Goal: Task Accomplishment & Management: Manage account settings

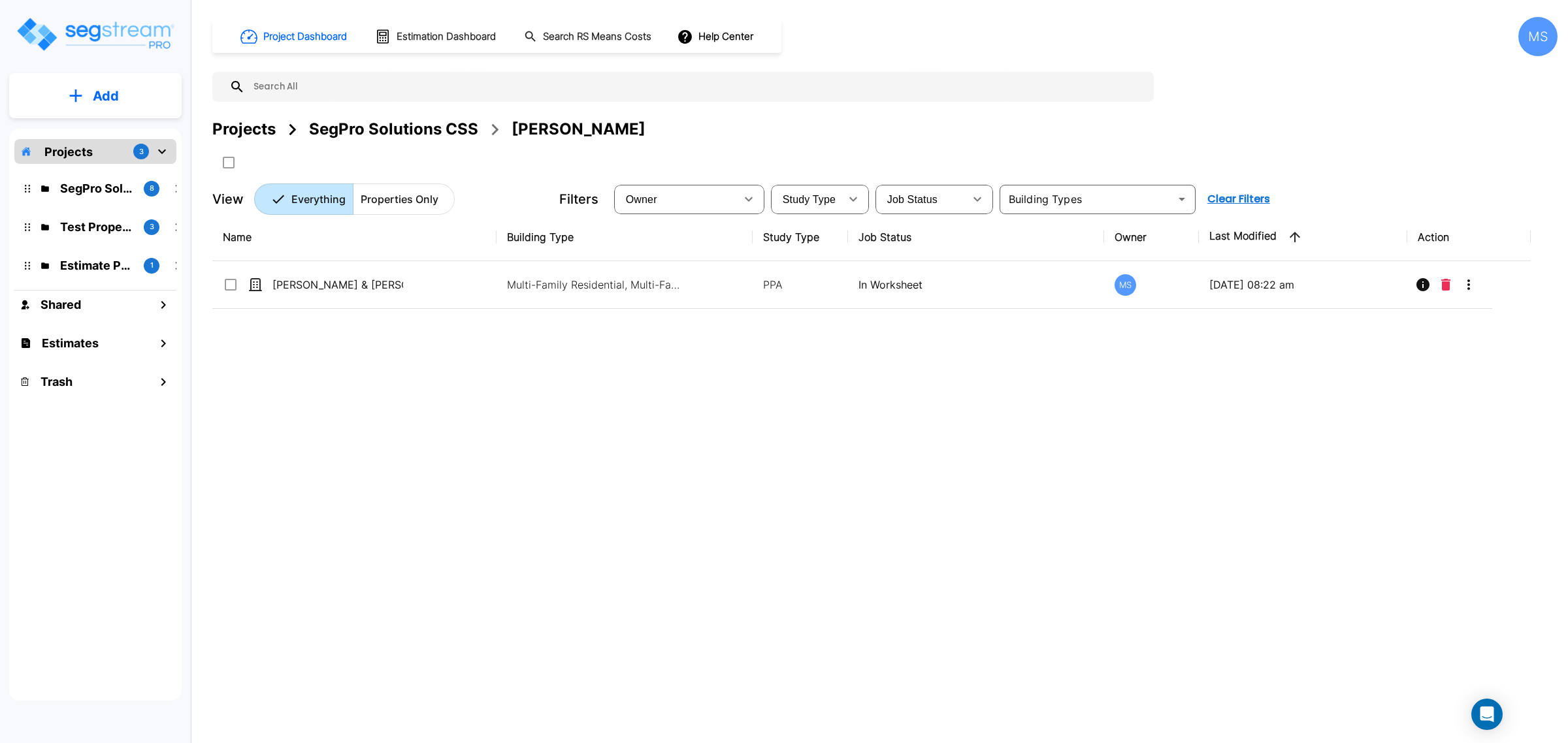
click at [377, 132] on div "SegPro Solutions CSS" at bounding box center [394, 130] width 169 height 24
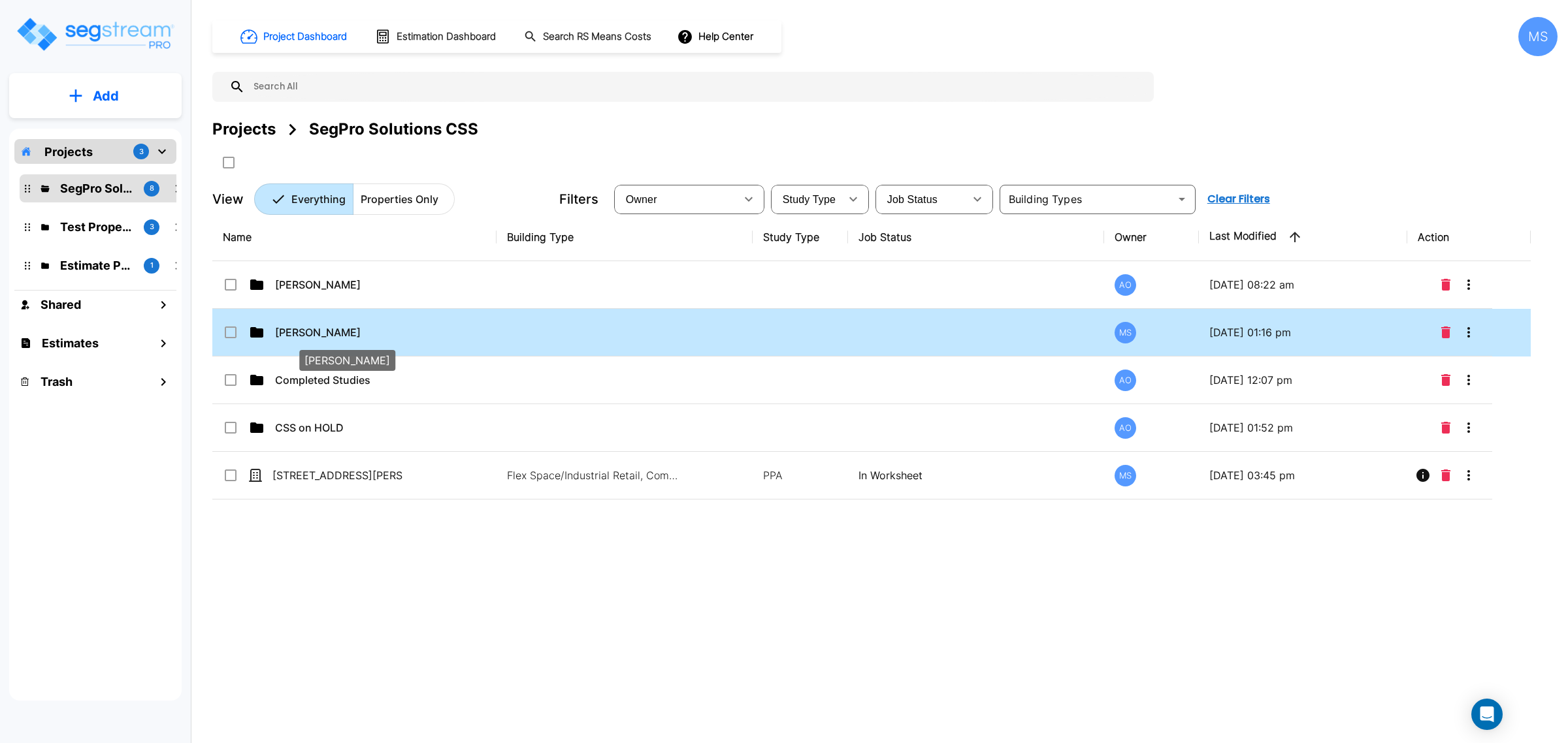
click at [348, 336] on p "Dalton Savage" at bounding box center [340, 332] width 131 height 15
checkbox input "true"
click at [348, 336] on p "Dalton Savage" at bounding box center [340, 332] width 131 height 15
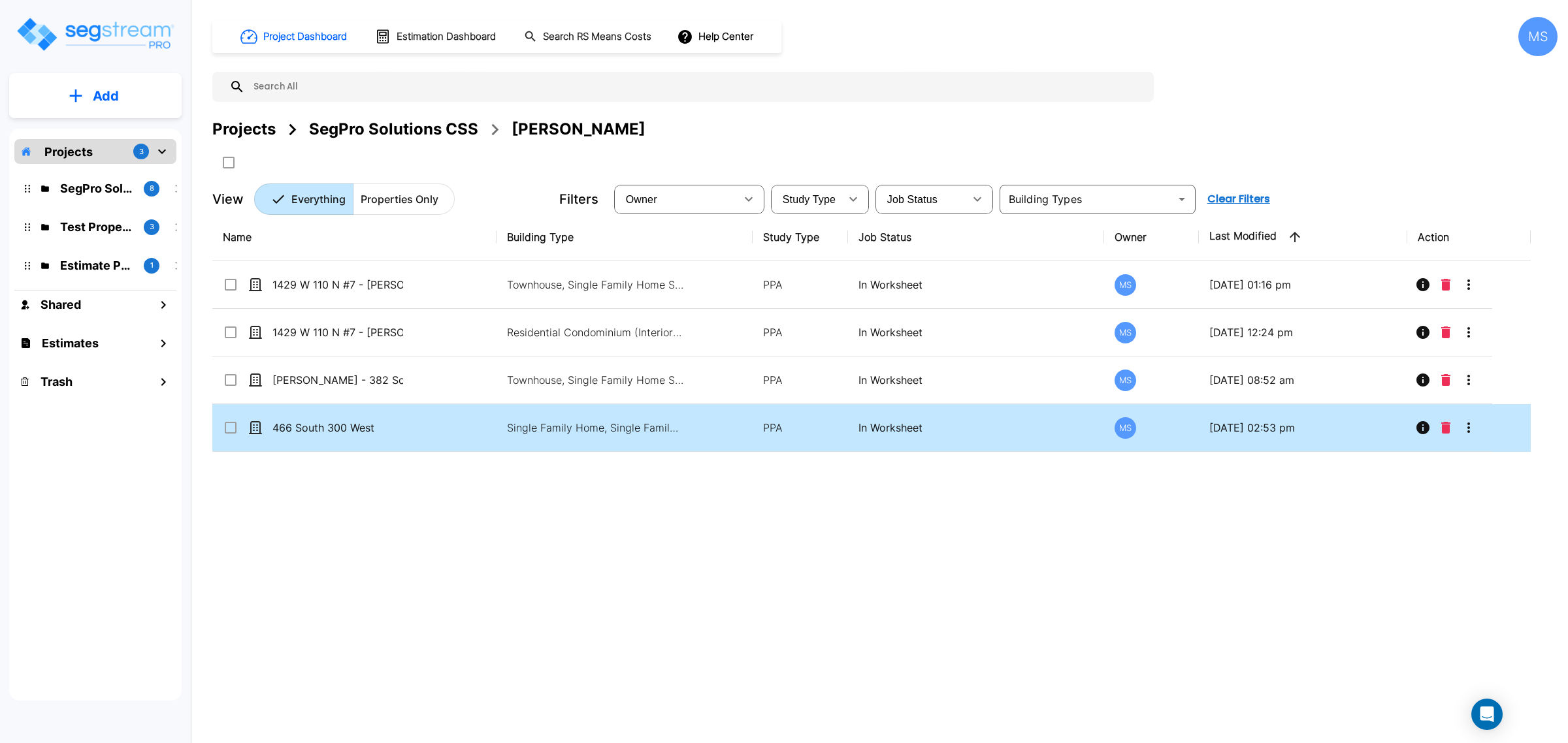
click at [337, 436] on td "466 South 300 West" at bounding box center [354, 428] width 284 height 48
checkbox input "true"
click at [337, 436] on td "466 South 300 West" at bounding box center [354, 428] width 284 height 48
click at [357, 431] on p "466 South 300 West" at bounding box center [337, 428] width 131 height 15
checkbox input "true"
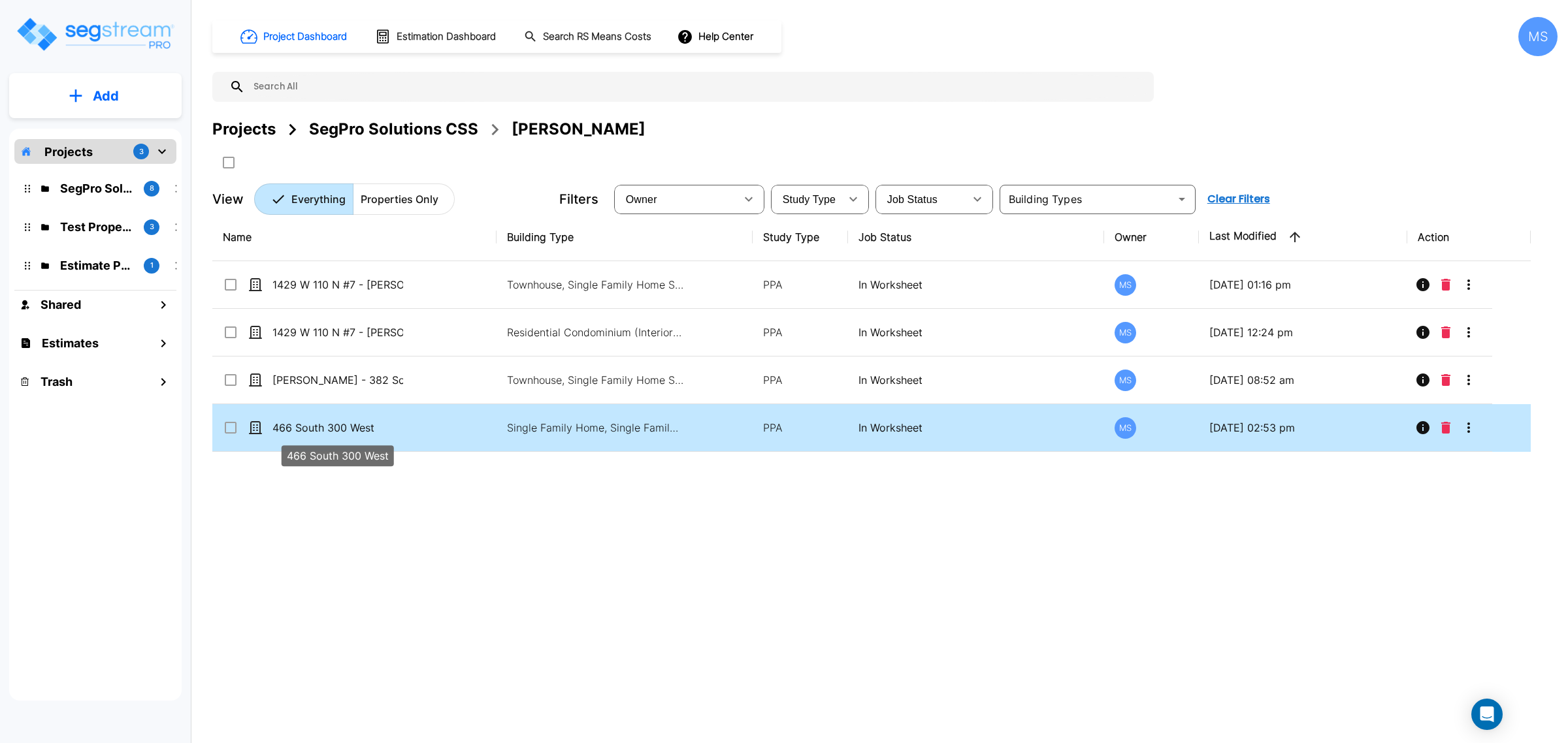
click at [357, 431] on p "466 South 300 West" at bounding box center [337, 428] width 131 height 15
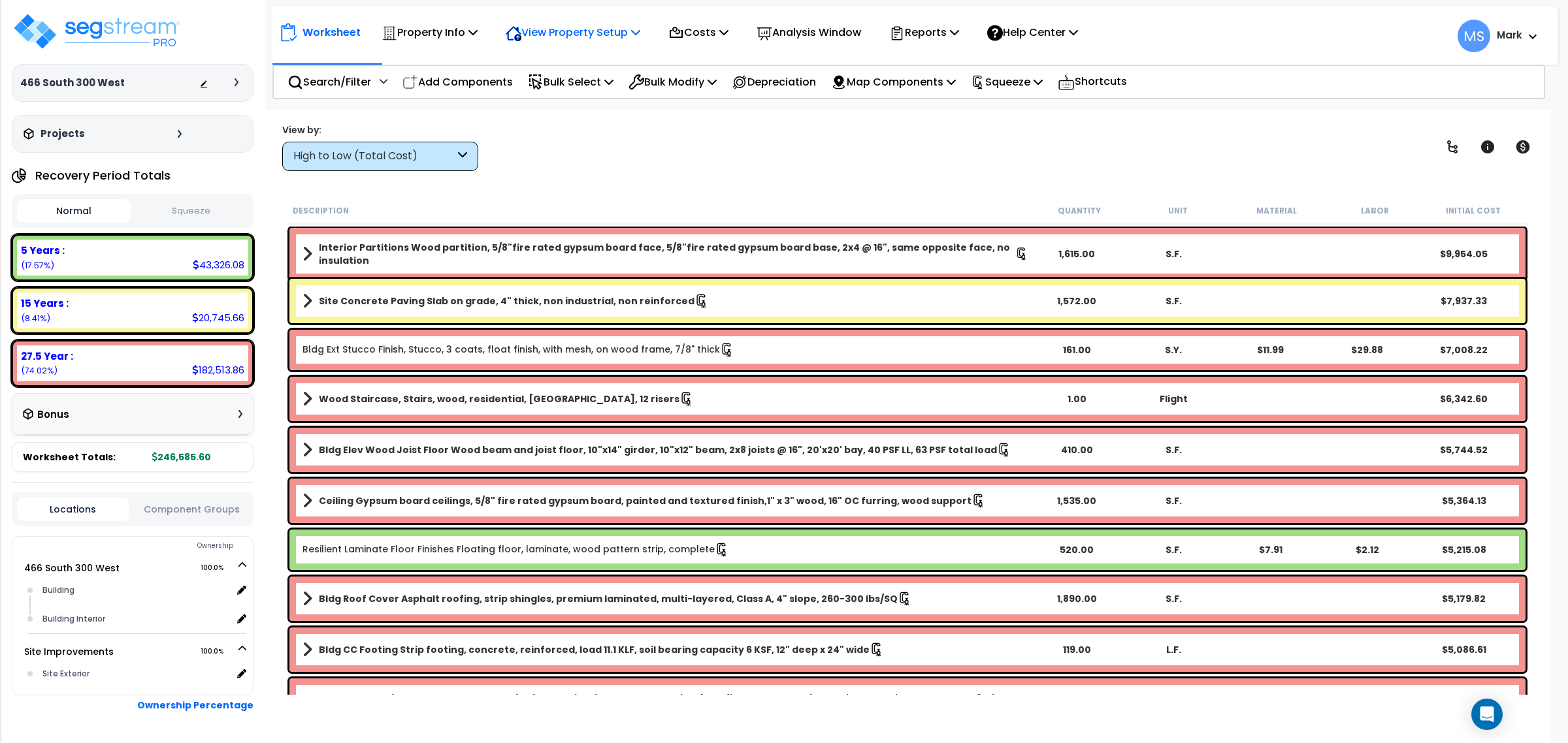
click at [477, 40] on p "View Property Setup" at bounding box center [430, 32] width 96 height 18
click at [588, 98] on link "View Questionnaire" at bounding box center [563, 89] width 129 height 26
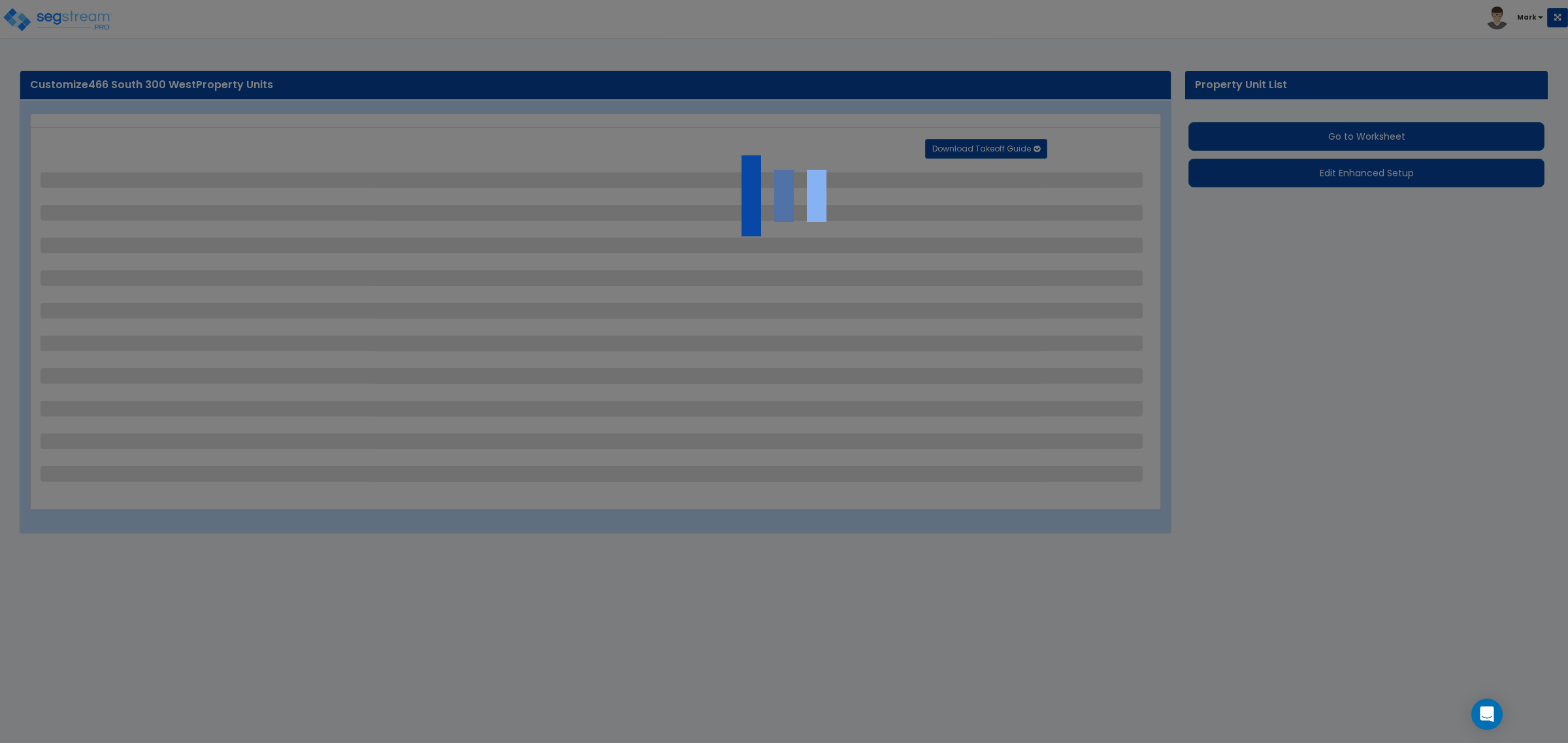
select select "2"
select select "1"
select select "2"
select select "1"
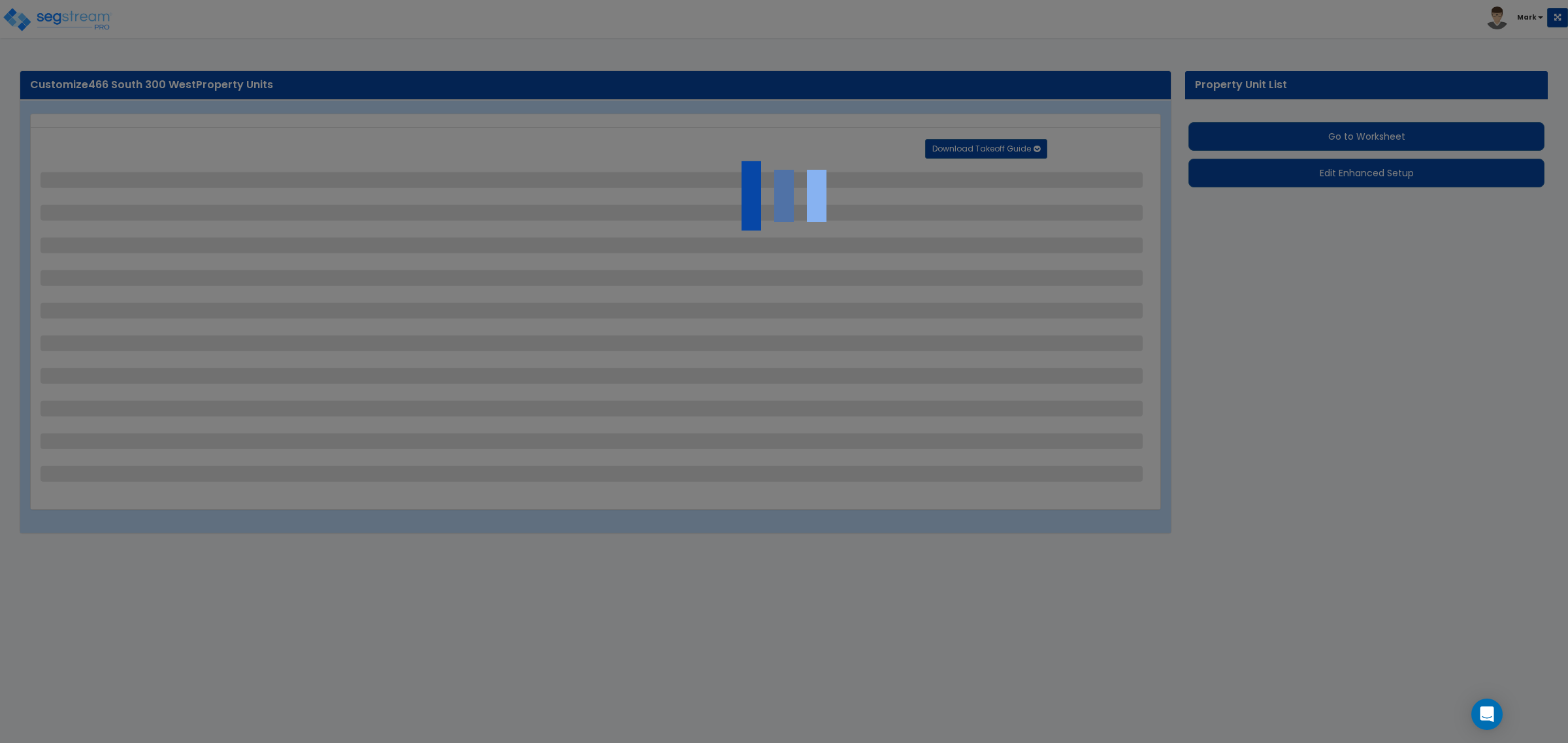
select select "2"
select select "1"
select select "3"
select select "4"
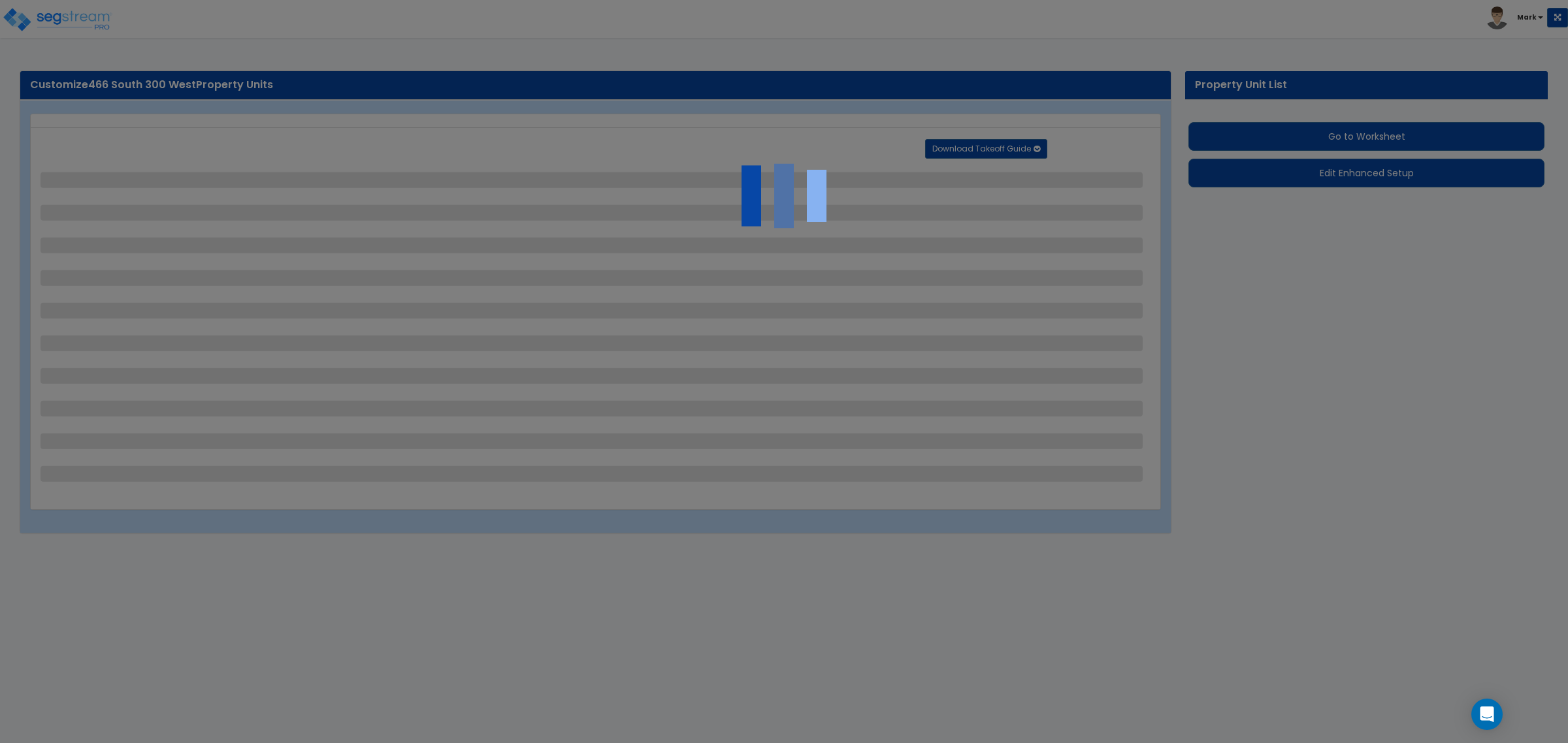
select select "4"
select select "1"
select select "11"
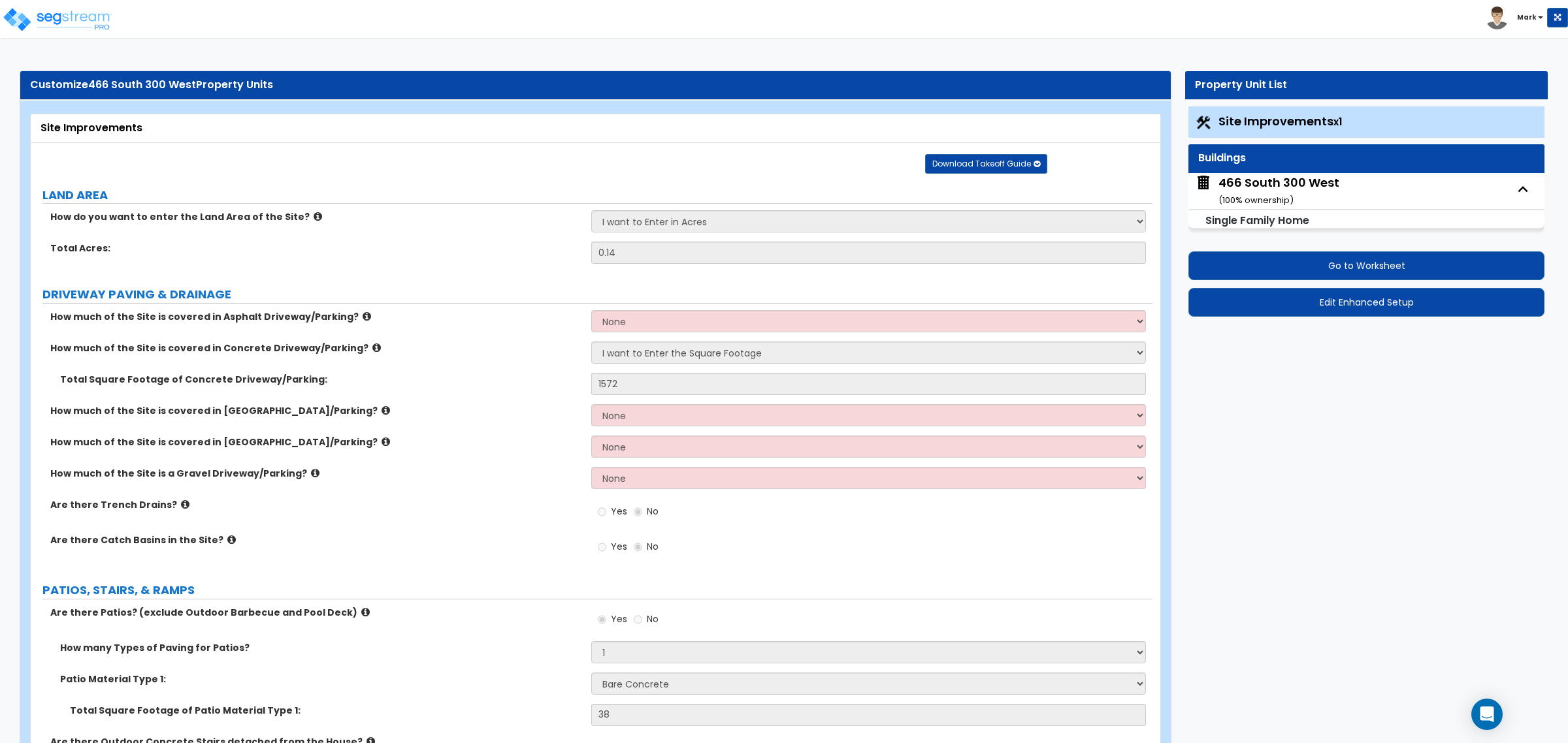
click at [1316, 184] on div "466 South 300 West ( 100 % ownership)" at bounding box center [1278, 190] width 120 height 33
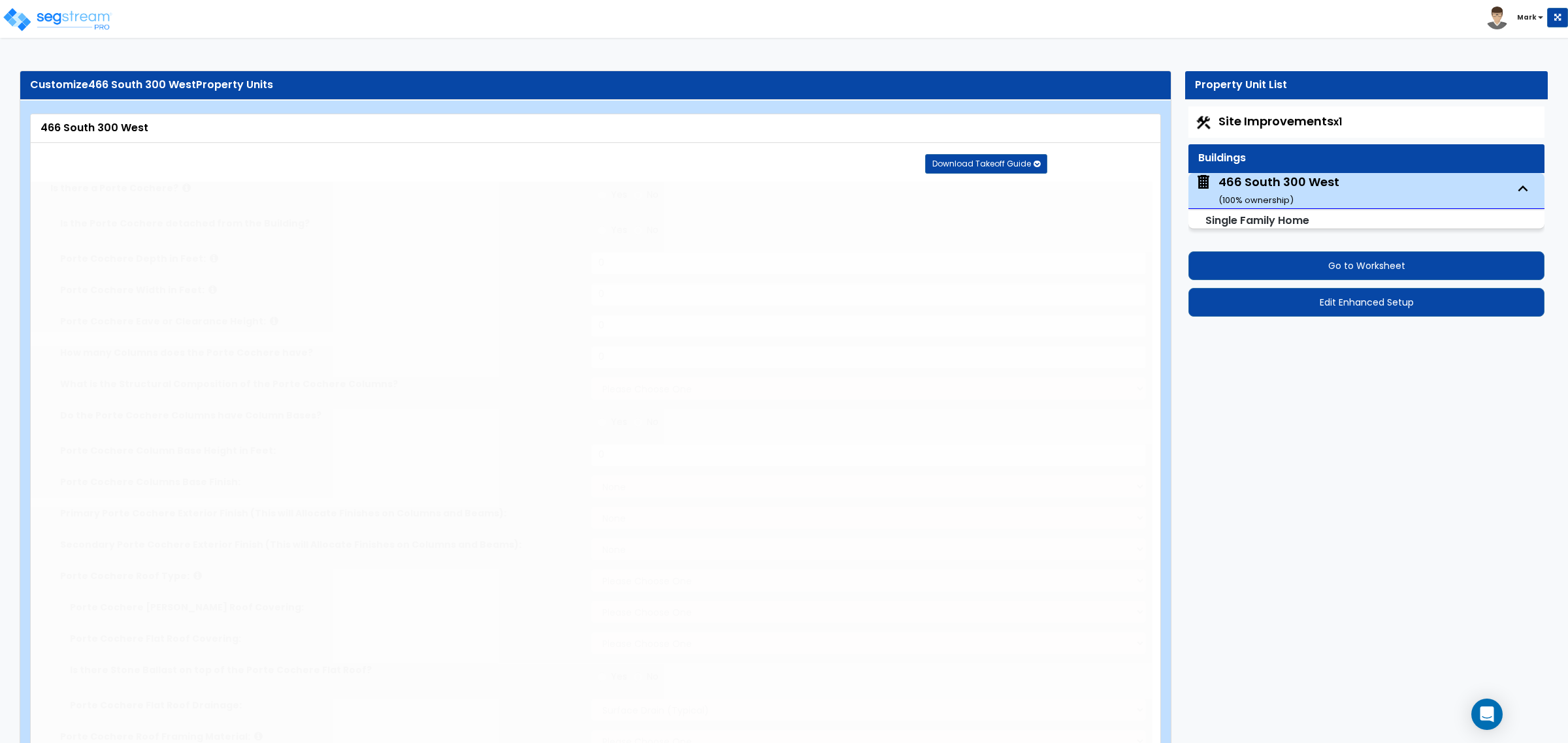
select select "1"
type input "2"
type input "25"
type input "1340"
type input "1300"
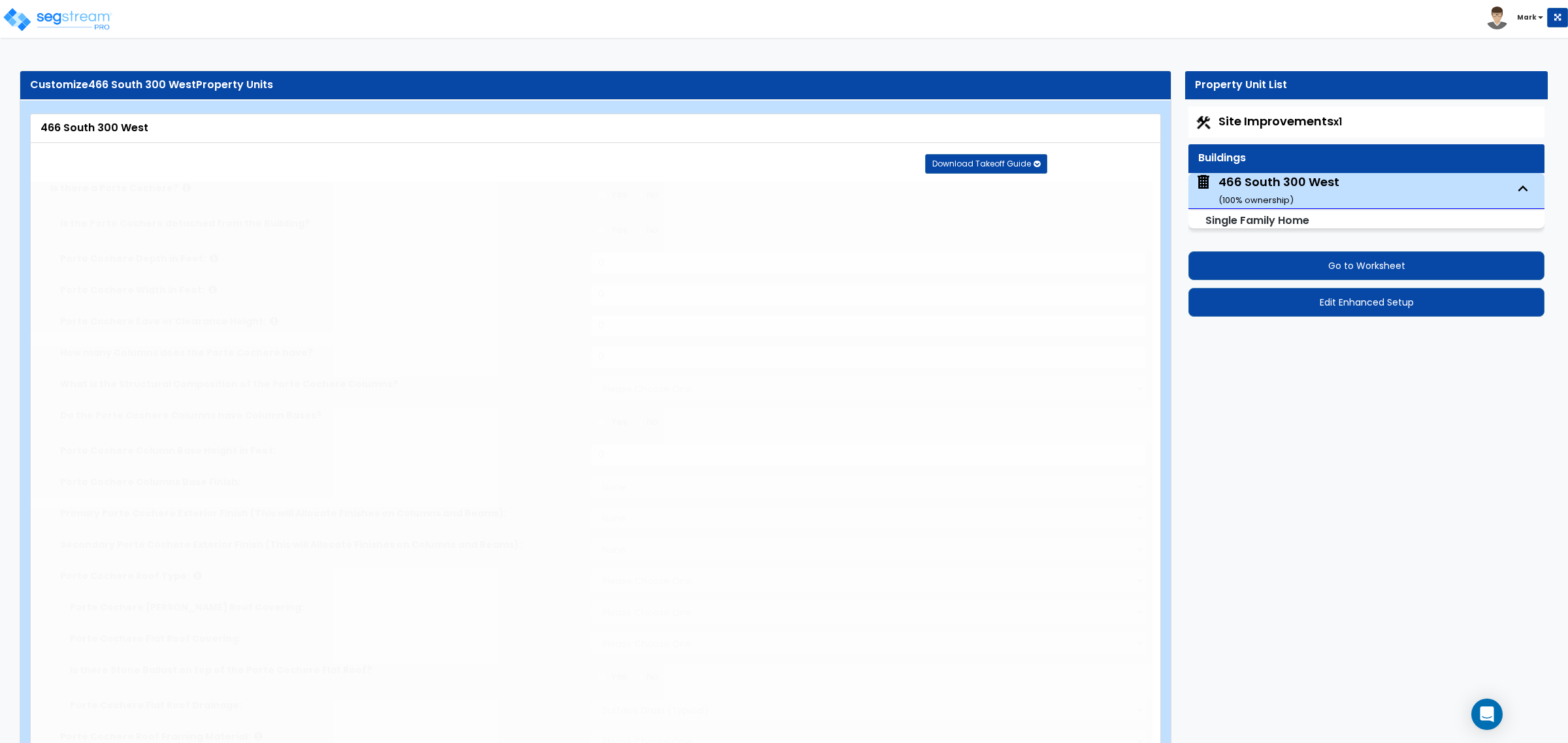
select select "7"
select select "3"
type input "3"
select select "2"
select select "1"
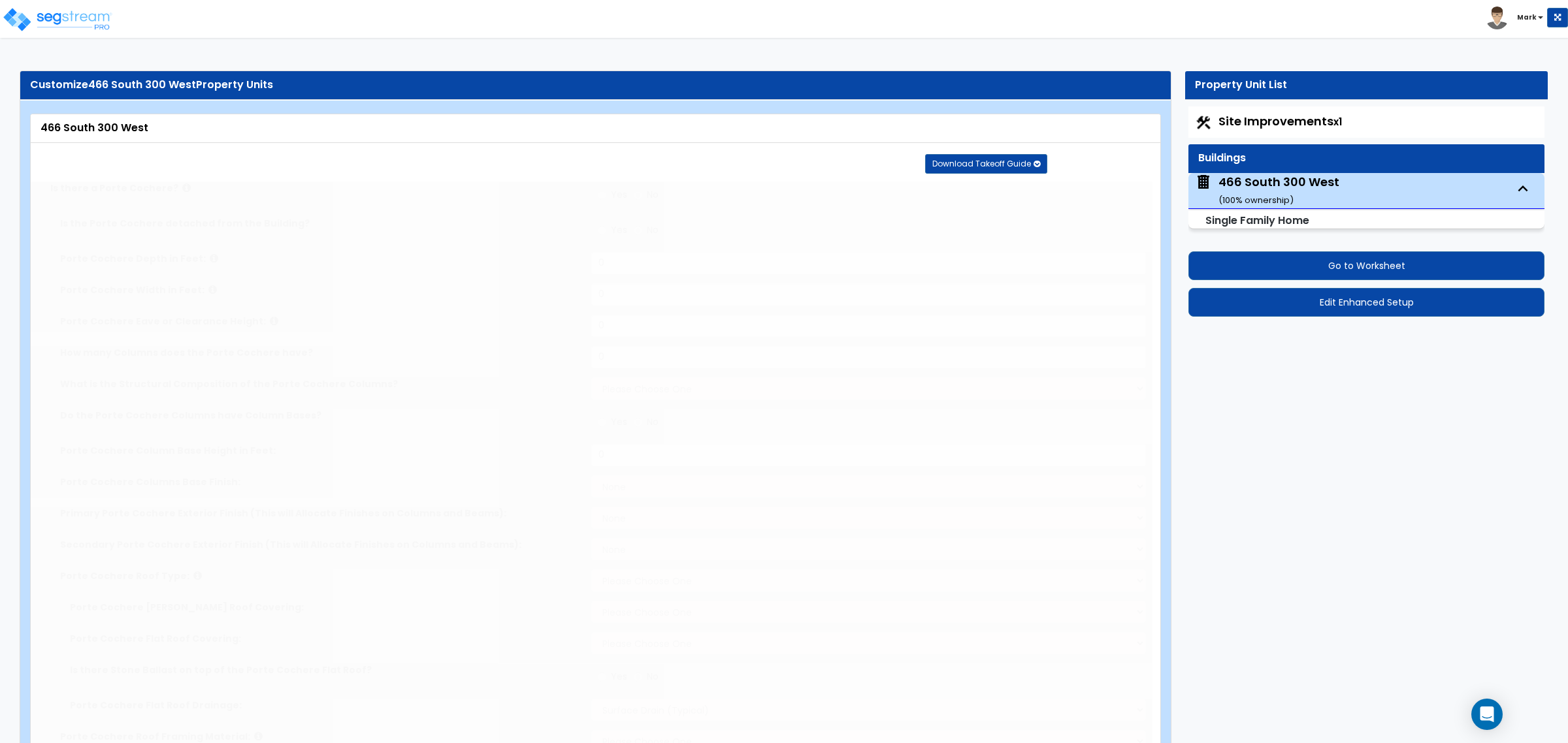
select select "2"
select select "7"
type input "60"
select select "5"
select select "1"
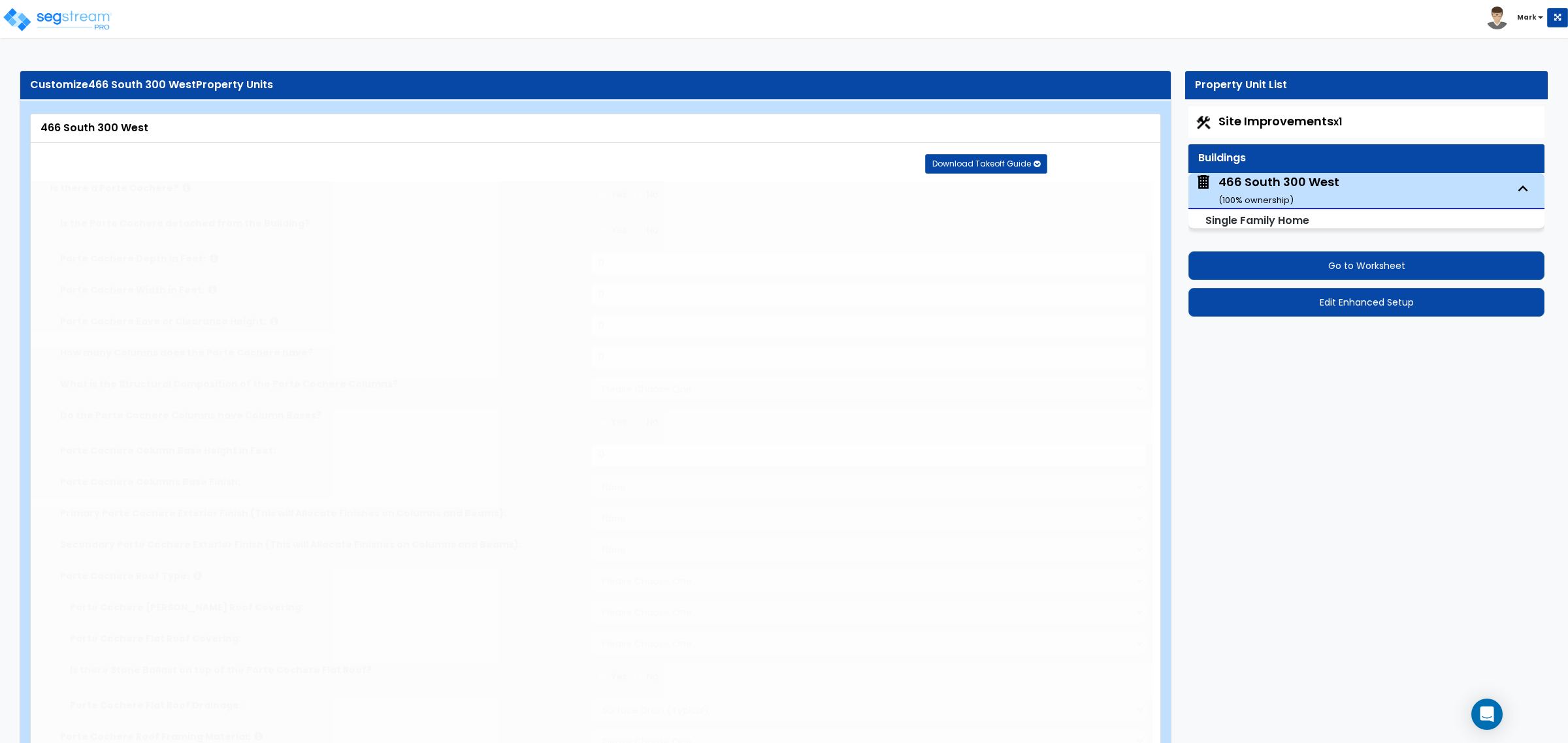
select select "1"
radio input "true"
type input "4"
radio input "true"
select select "2"
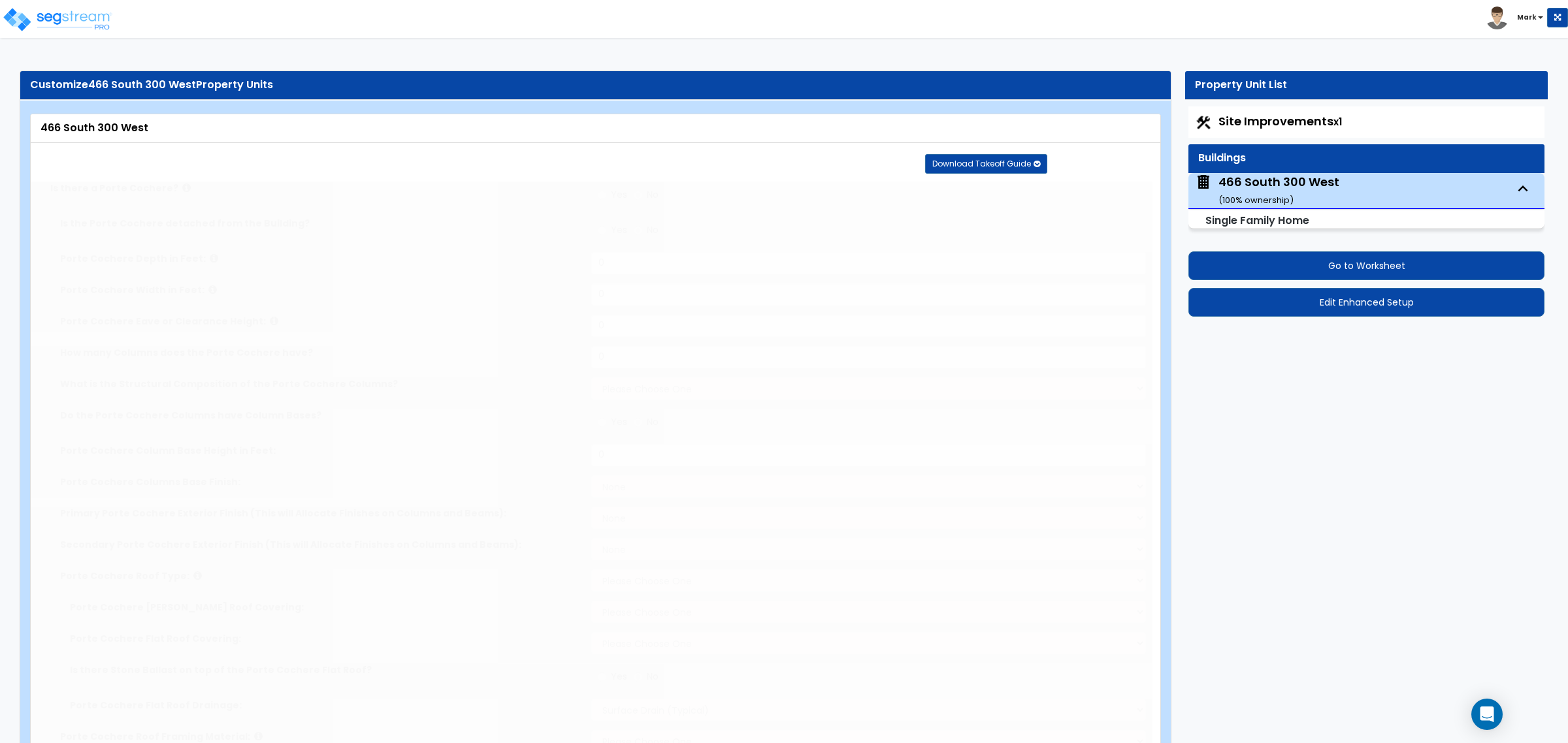
radio input "true"
type input "1"
radio input "true"
type input "1"
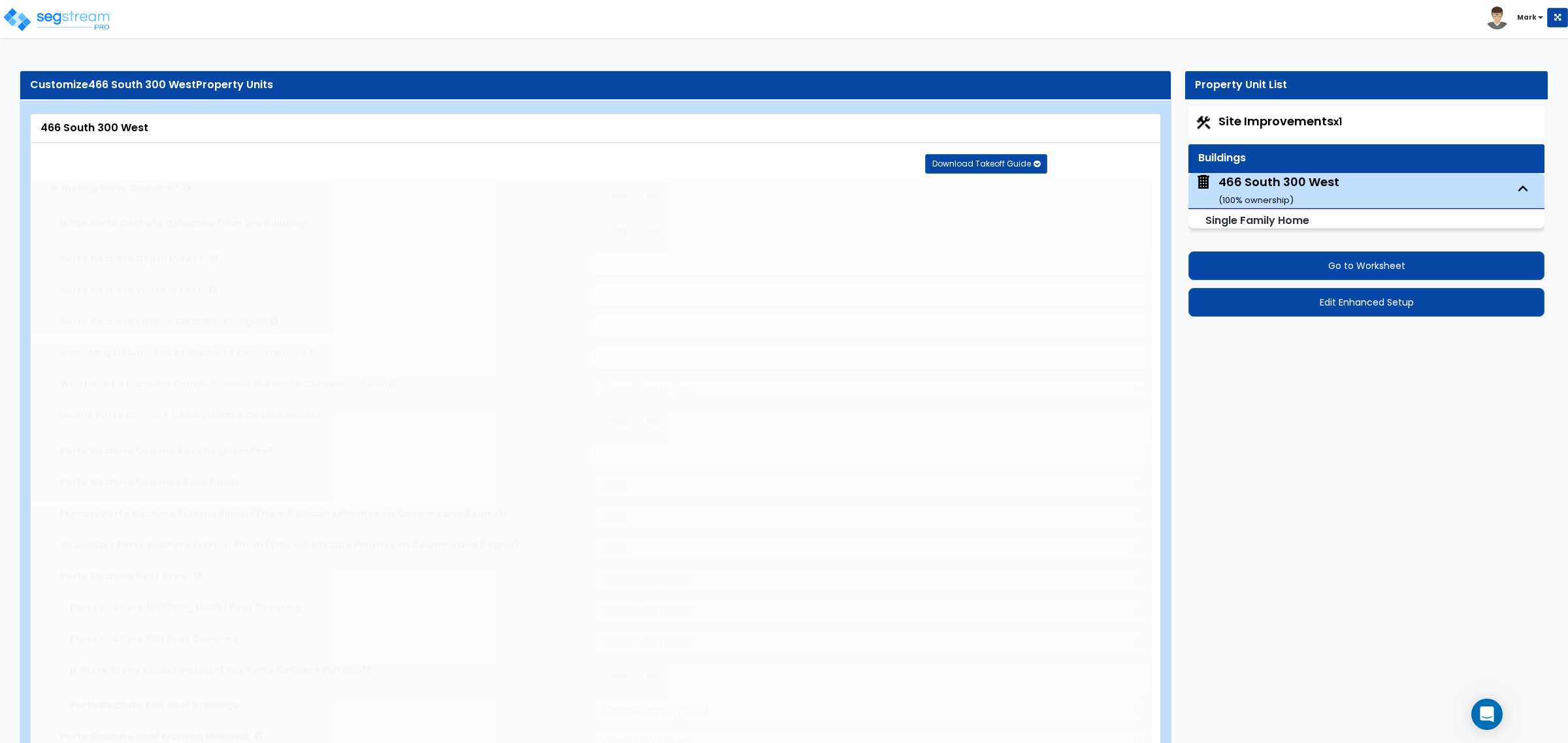
select select "1"
radio input "true"
type input "5"
radio input "true"
type input "5"
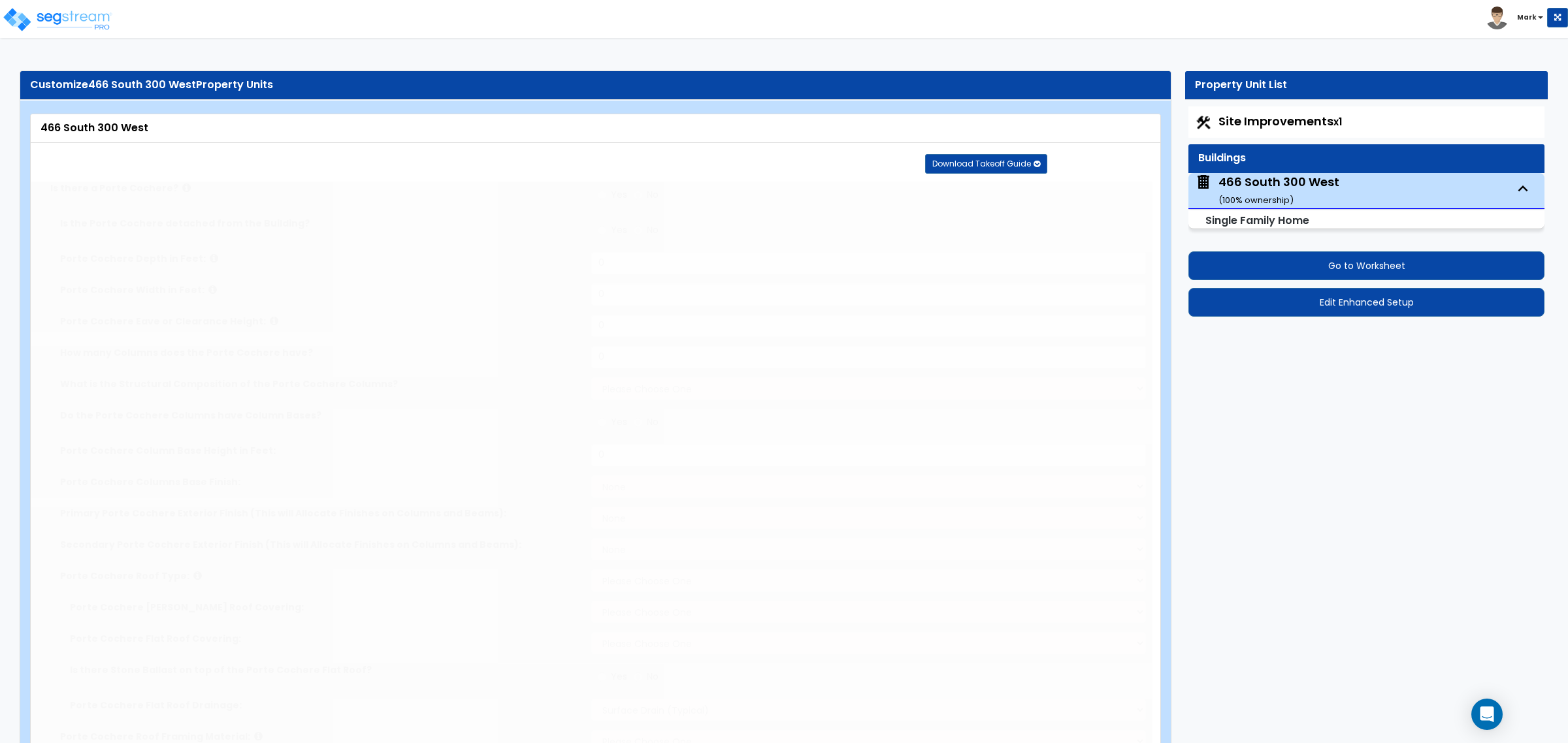
radio input "true"
type input "3"
select select "1"
radio input "true"
select select "1"
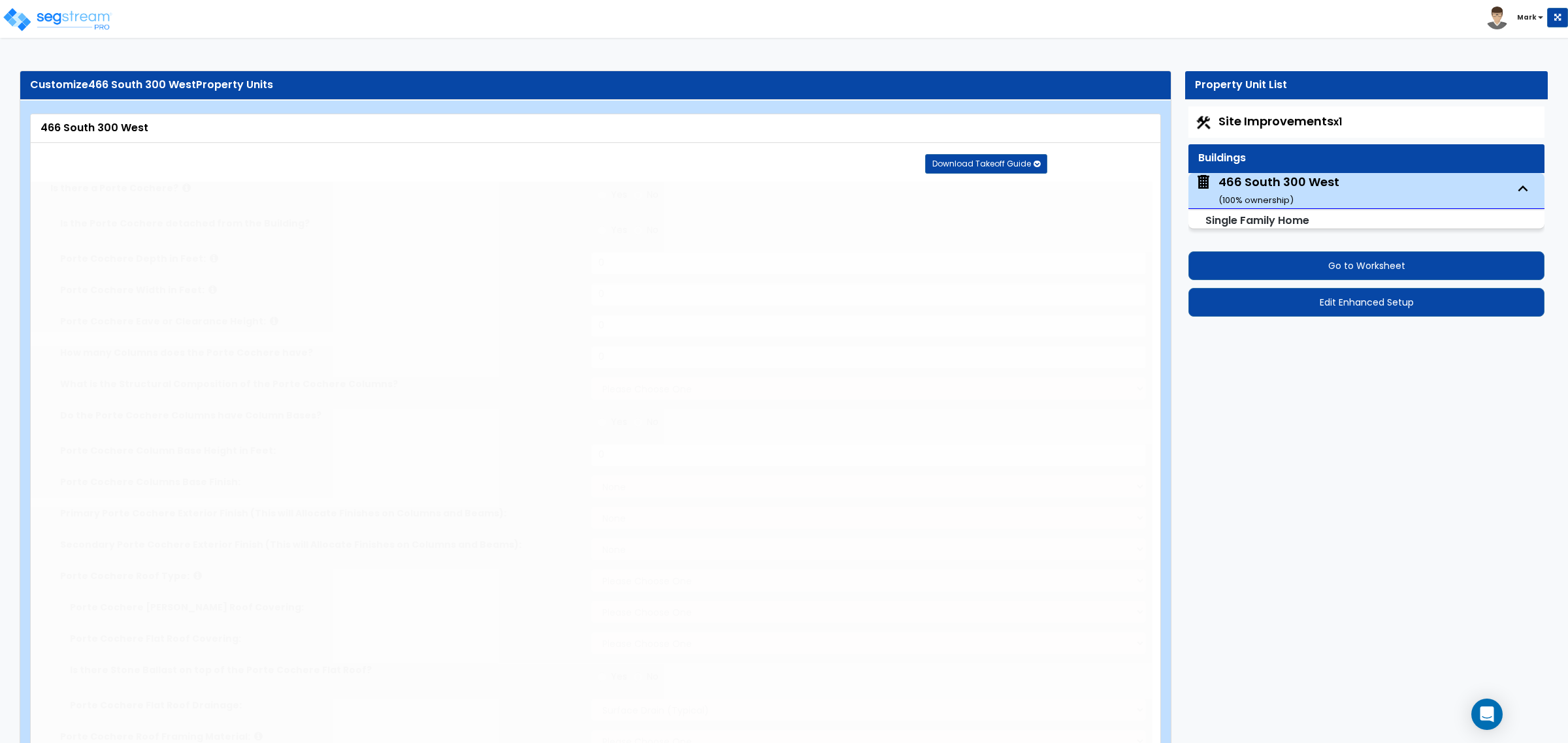
select select "2"
select select "3"
type input "50"
select select "5"
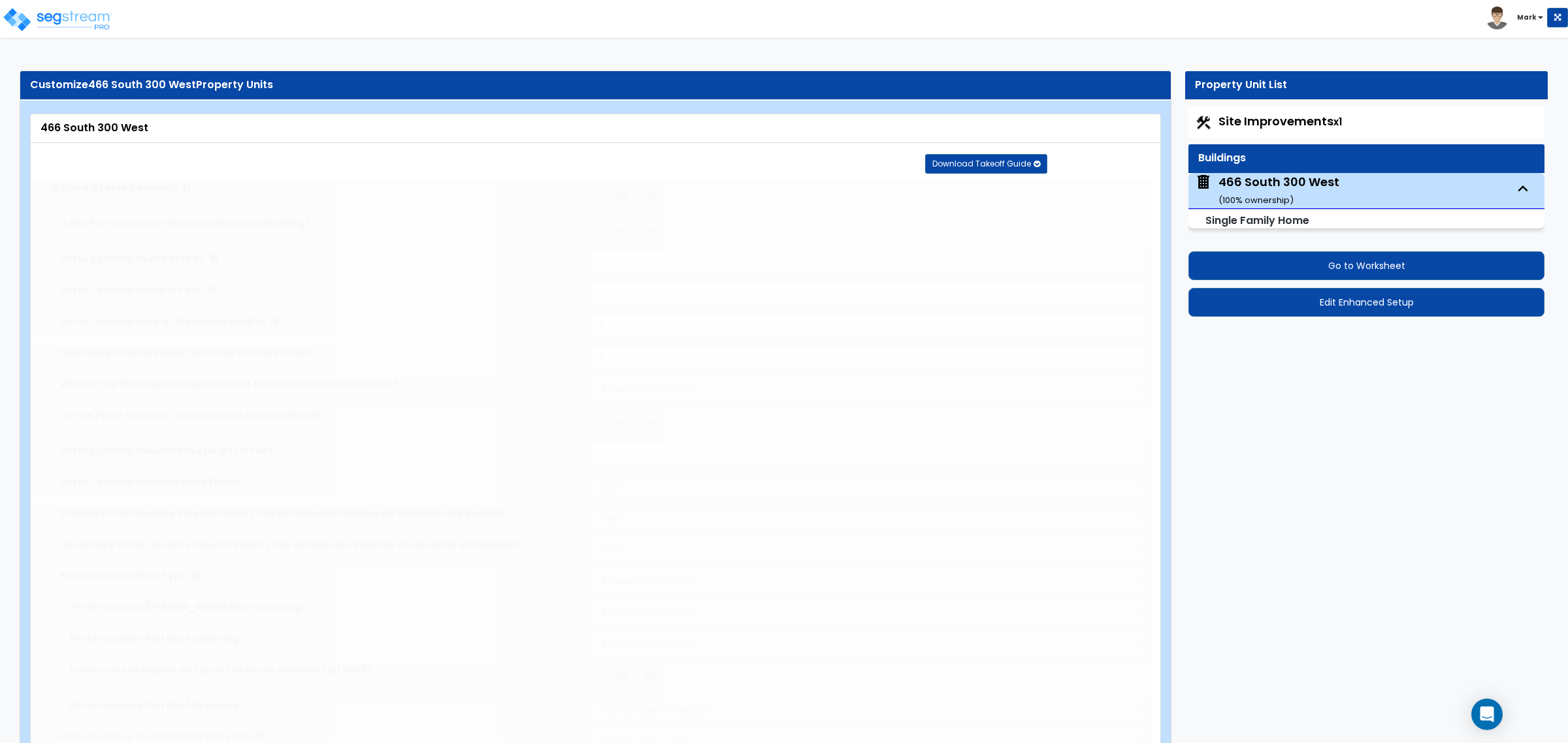
select select "5"
select select "1"
select select "2"
radio input "true"
type input "100"
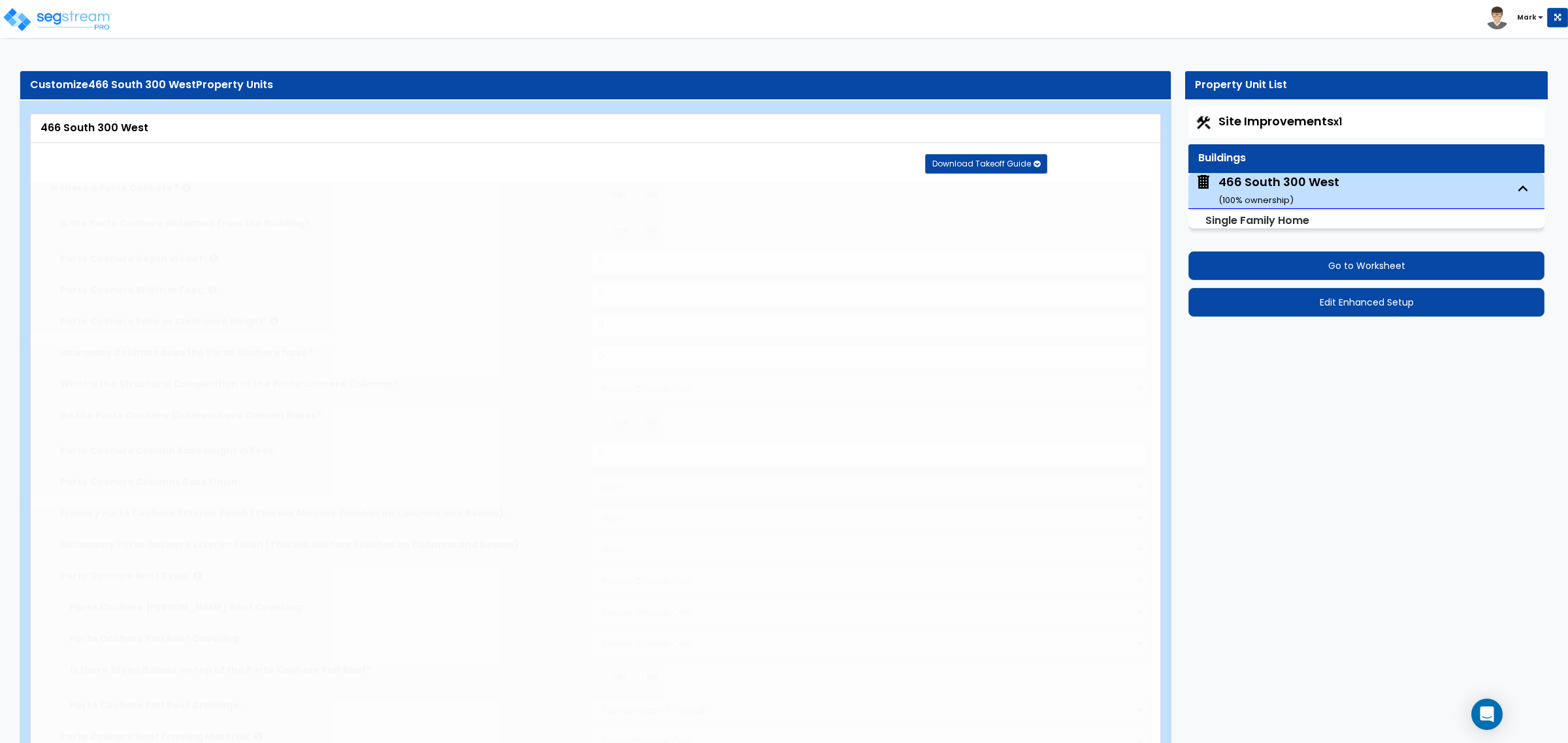
select select "3"
select select "2"
select select "3"
type input "2"
select select "2"
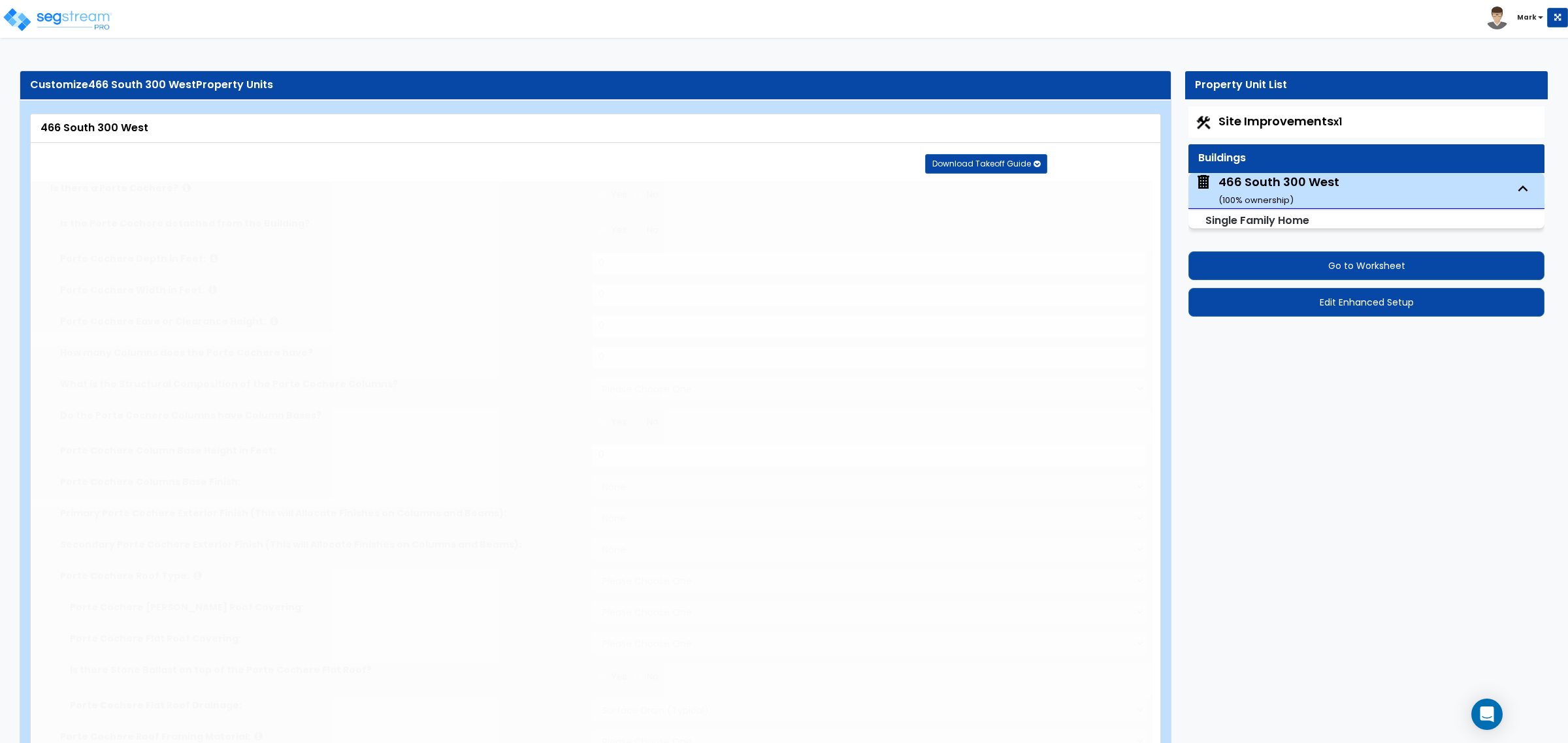
select select "1"
select select "3"
radio input "true"
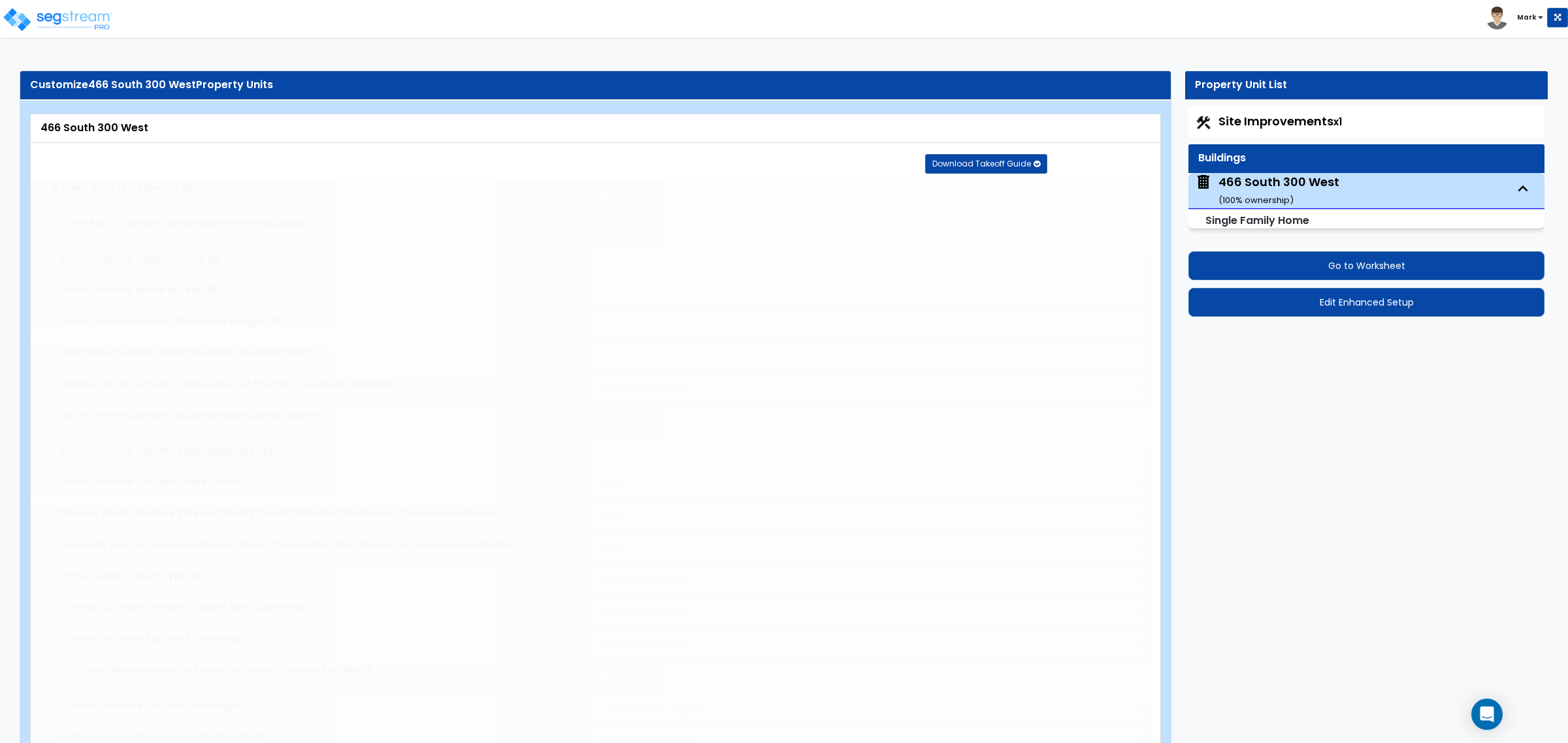
select select "2"
select select "3"
type input "1"
select select "2"
select select "1"
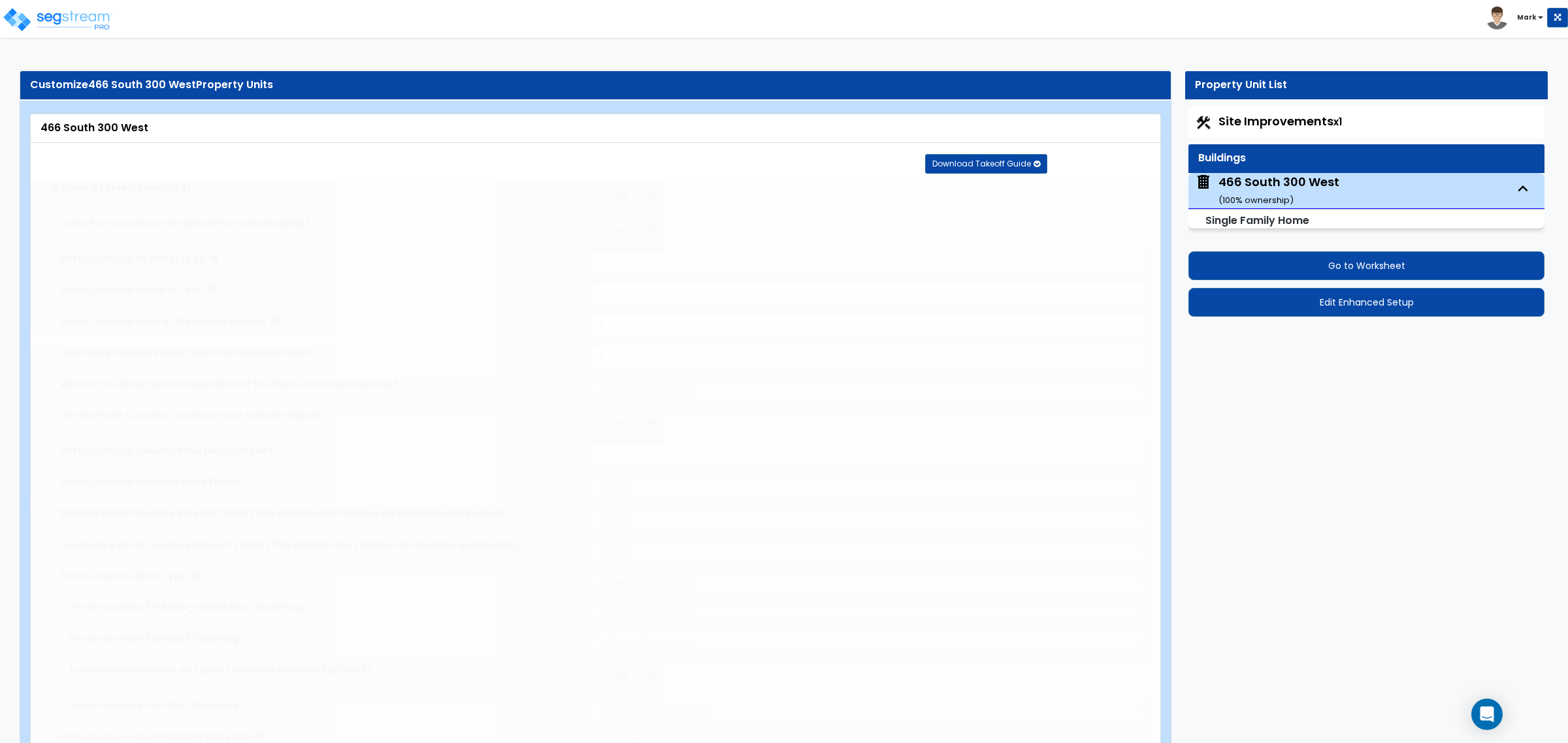
select select "2"
select select "1"
select select "3"
type input "1"
select select "2"
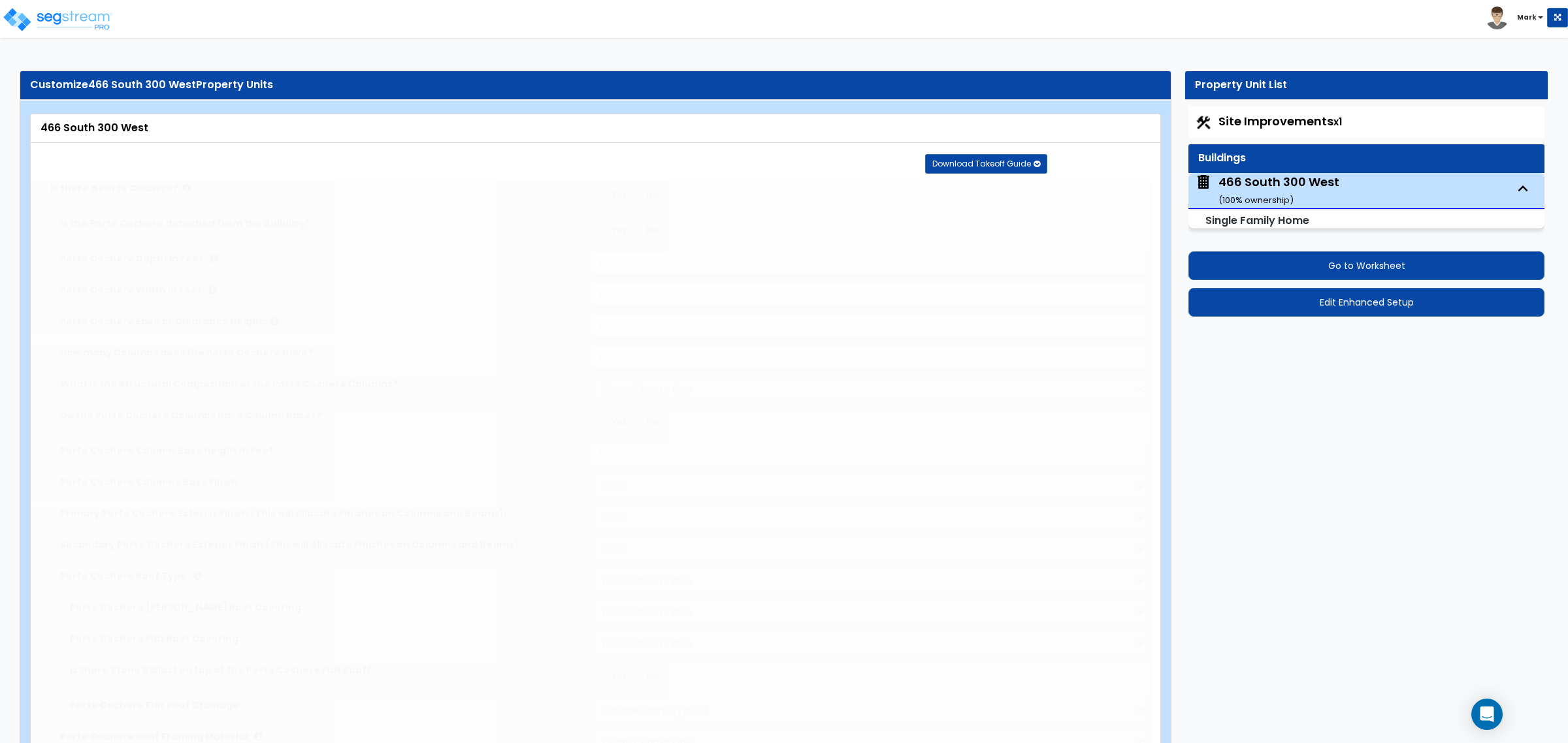
select select "1"
type input "12"
select select "2"
radio input "true"
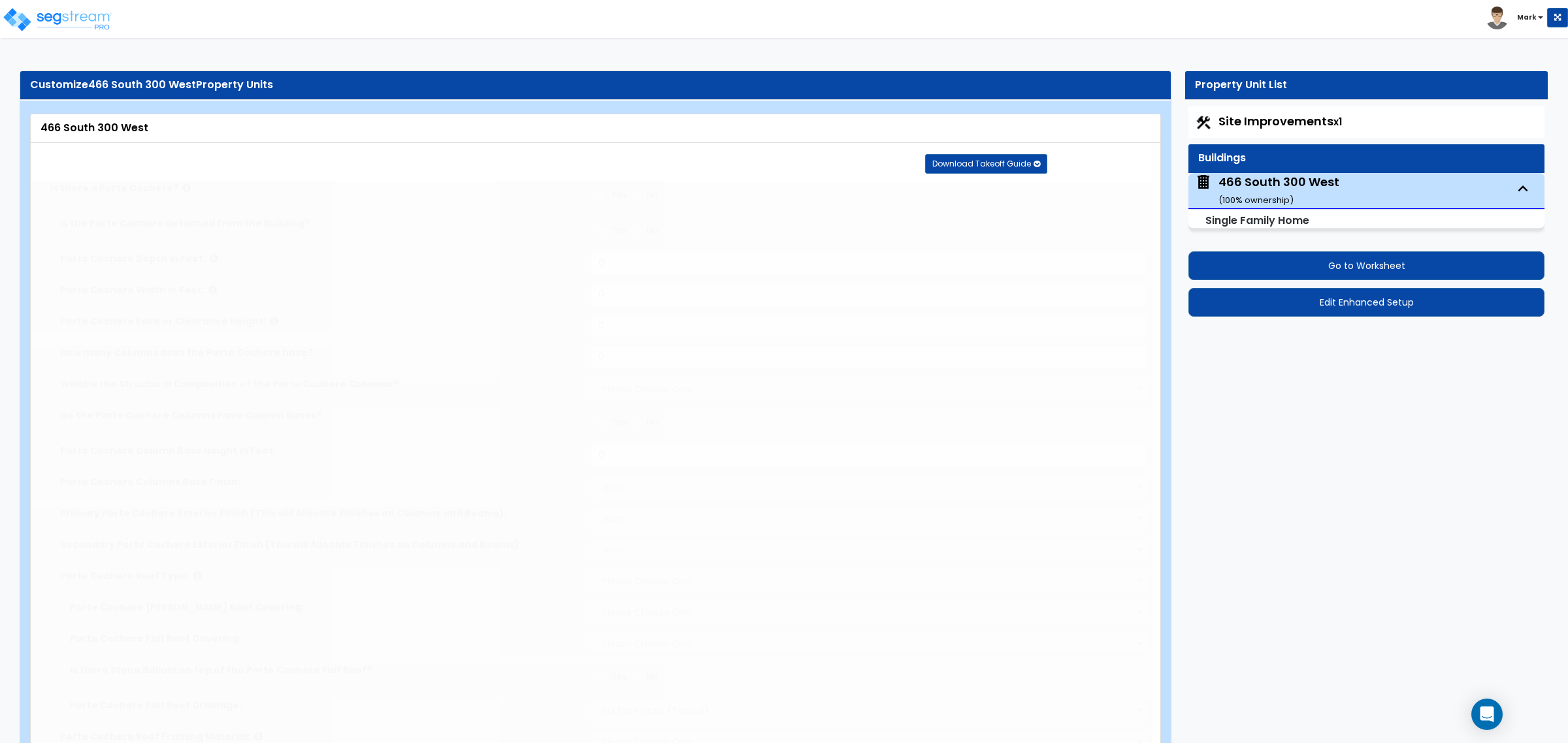
select select "2"
type input "5"
select select "1"
select select "2"
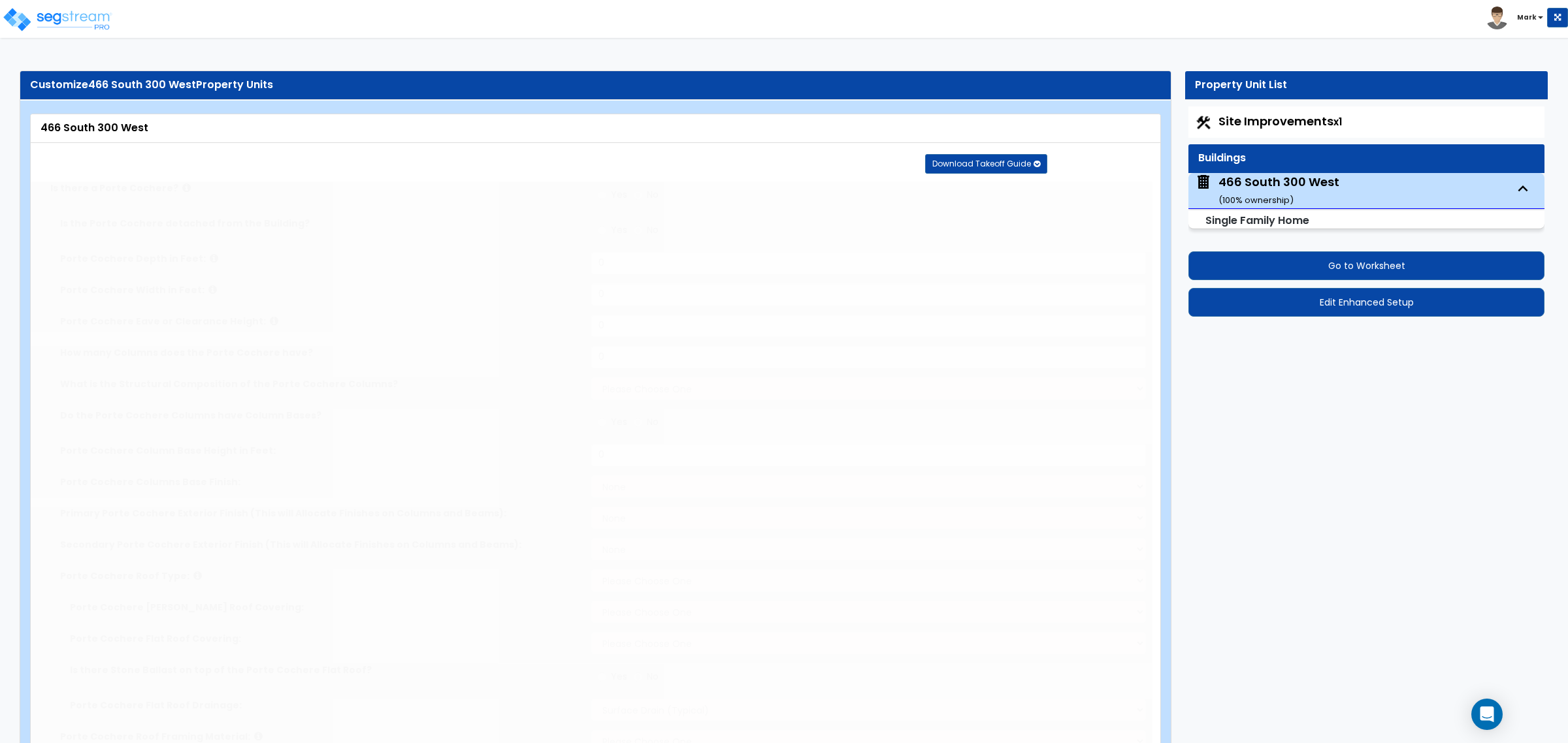
select select "1"
radio input "true"
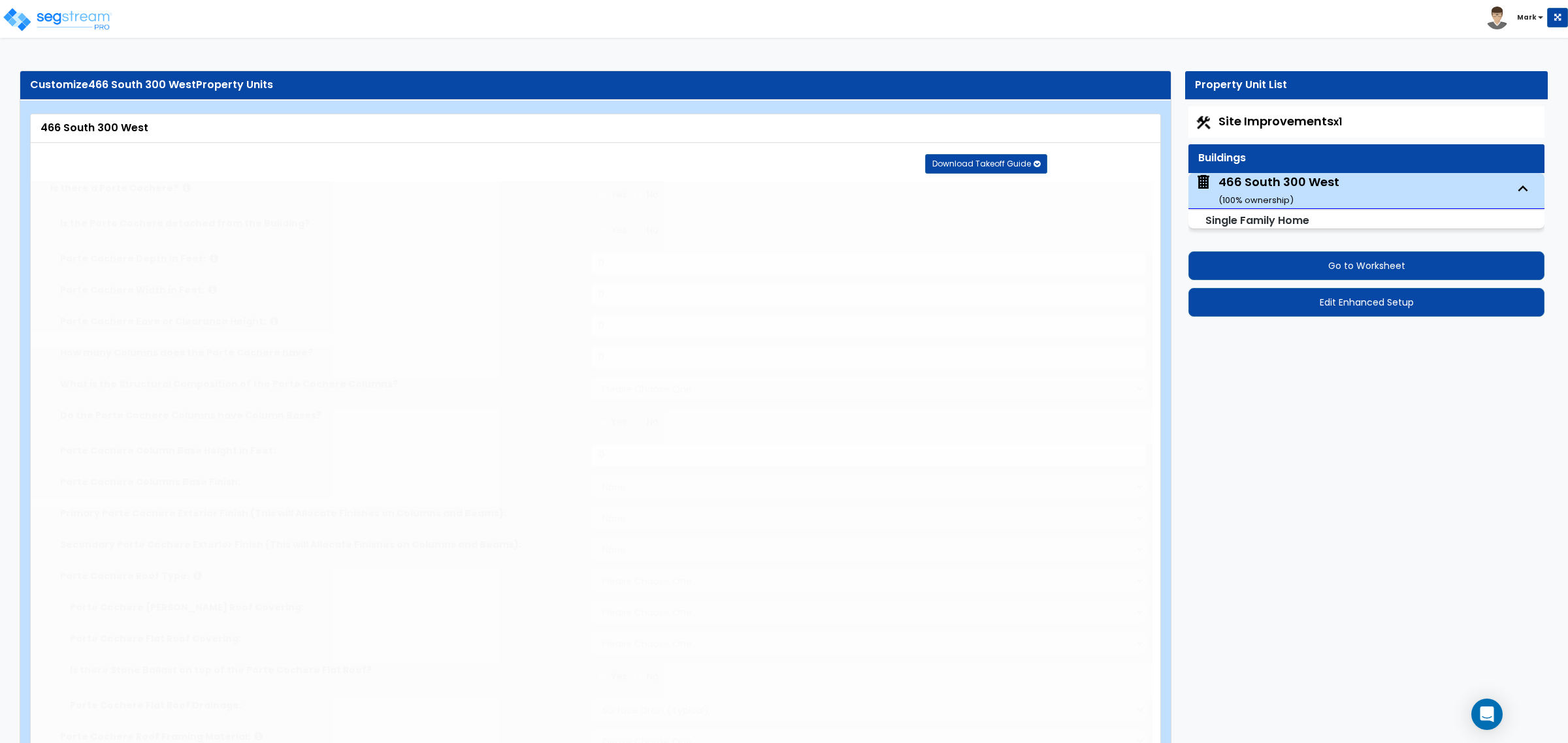
type input "1"
radio input "true"
select select "2"
radio input "true"
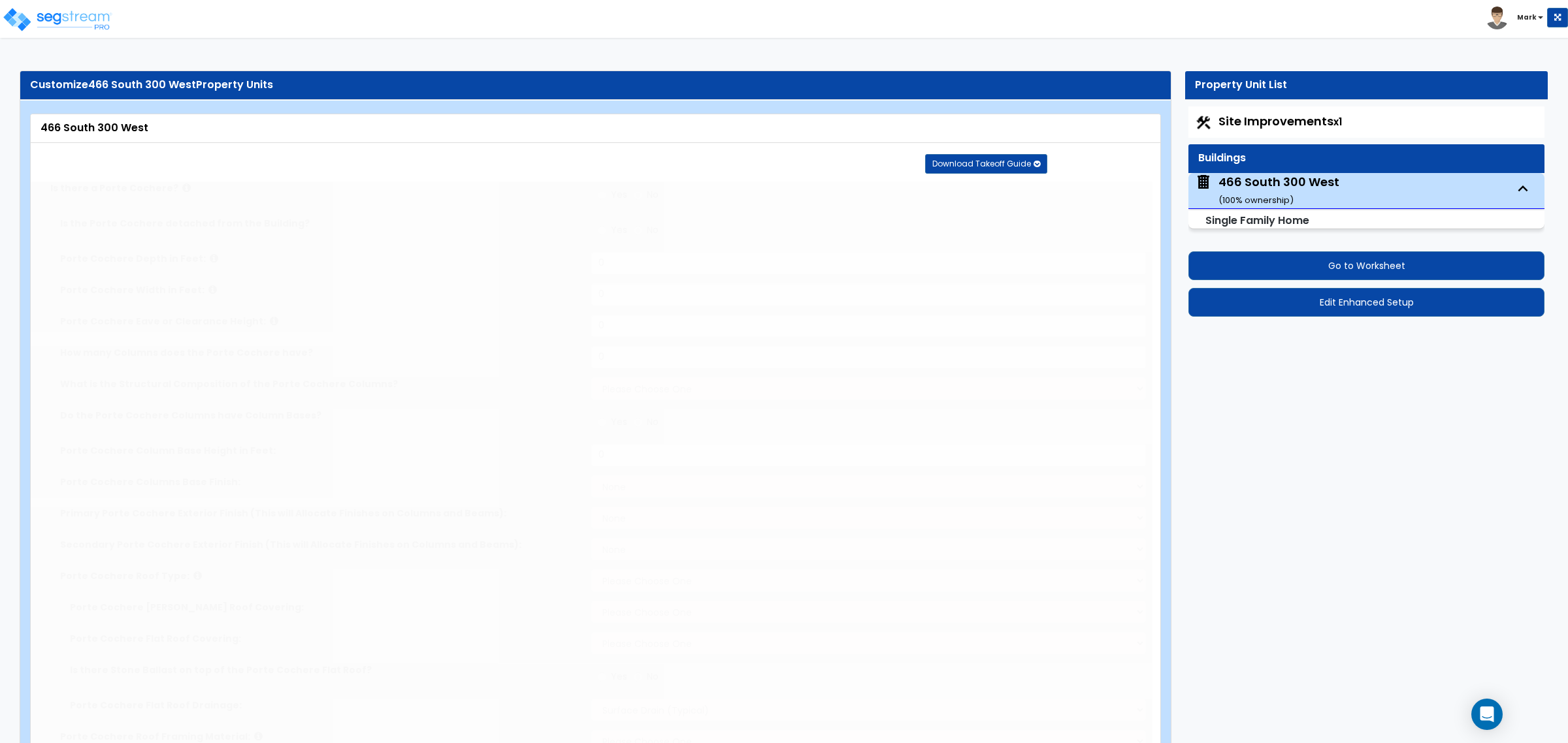
radio input "true"
select select "1"
select select "2"
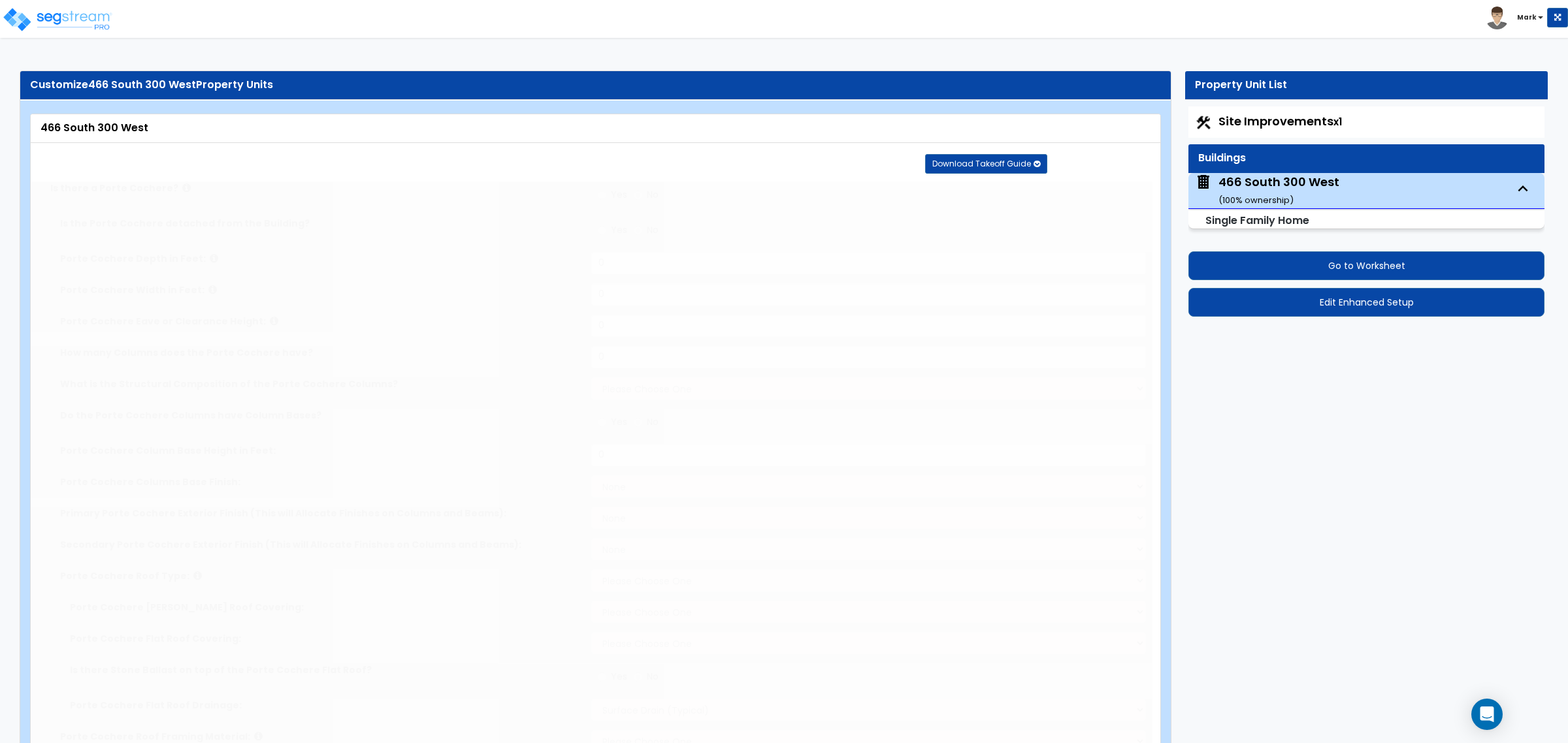
select select "2"
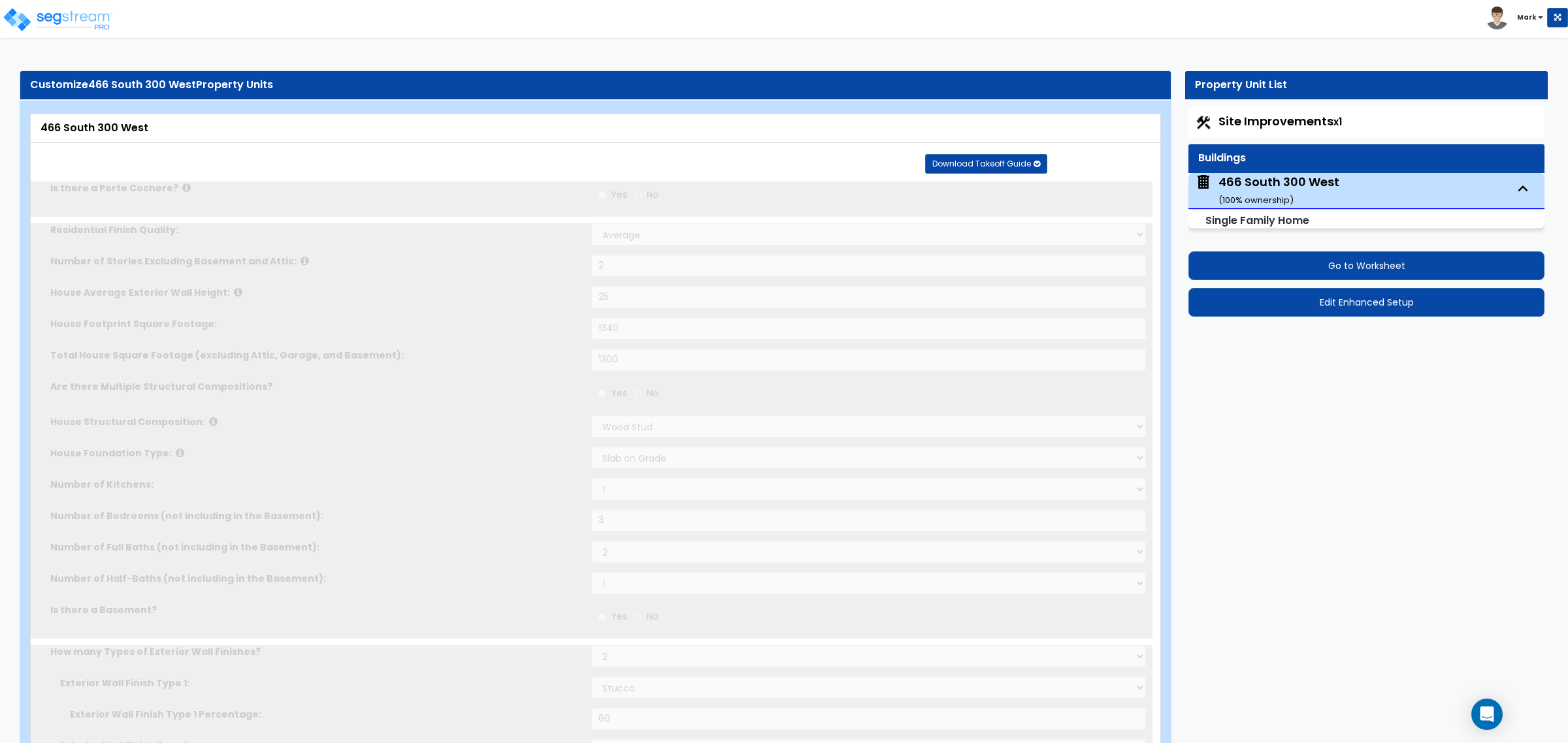
radio input "true"
select select "1"
select select "2"
type input "1"
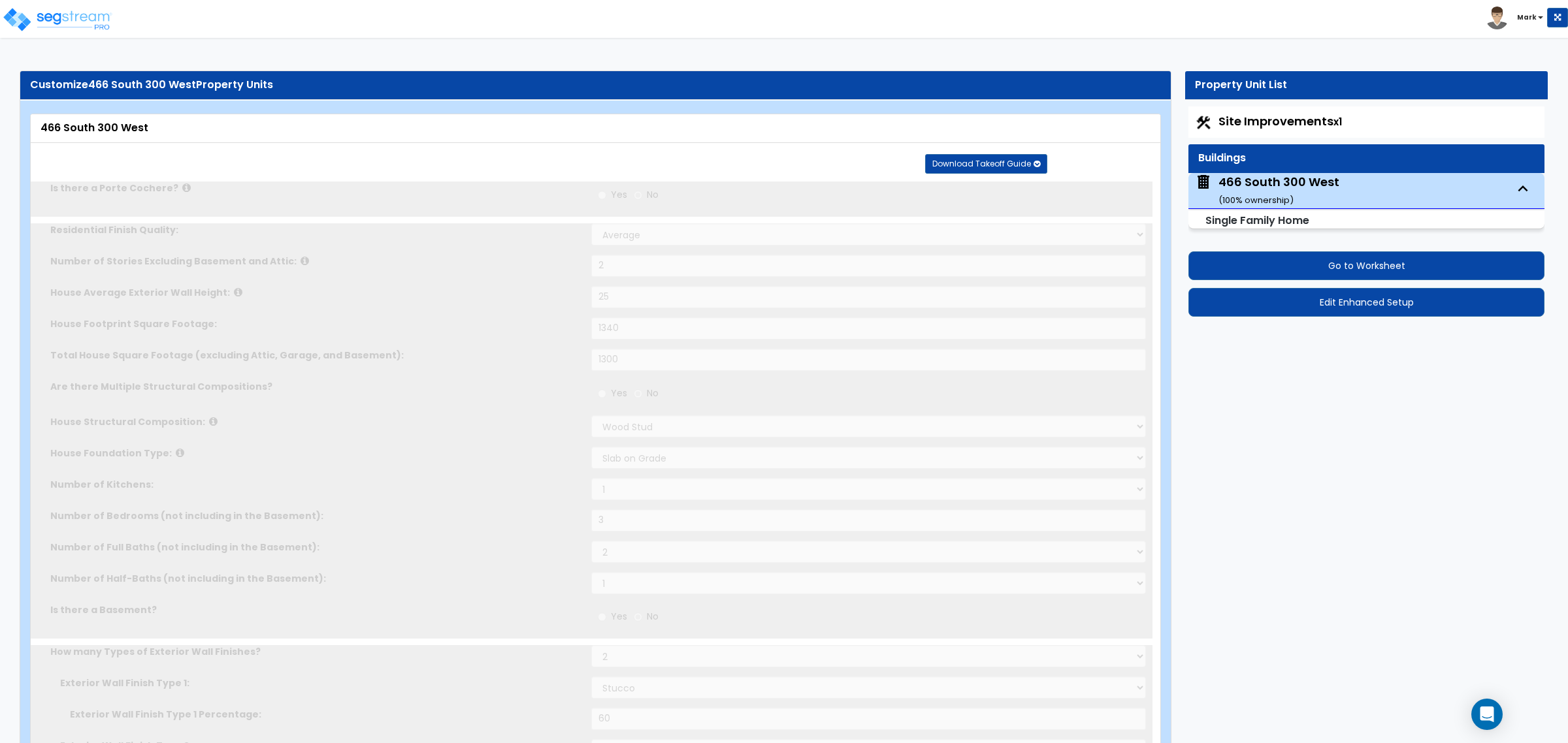
select select "2"
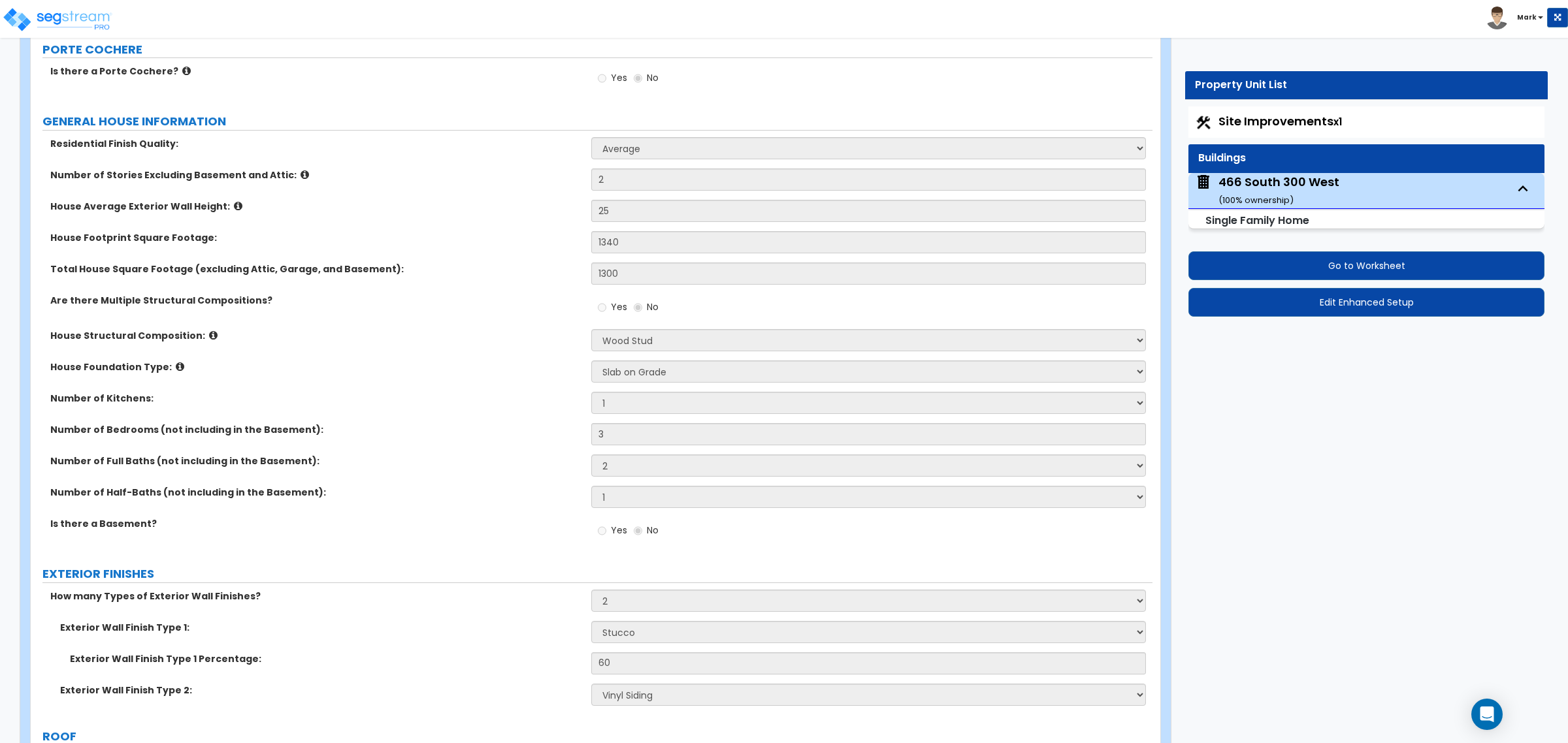
scroll to position [163, 0]
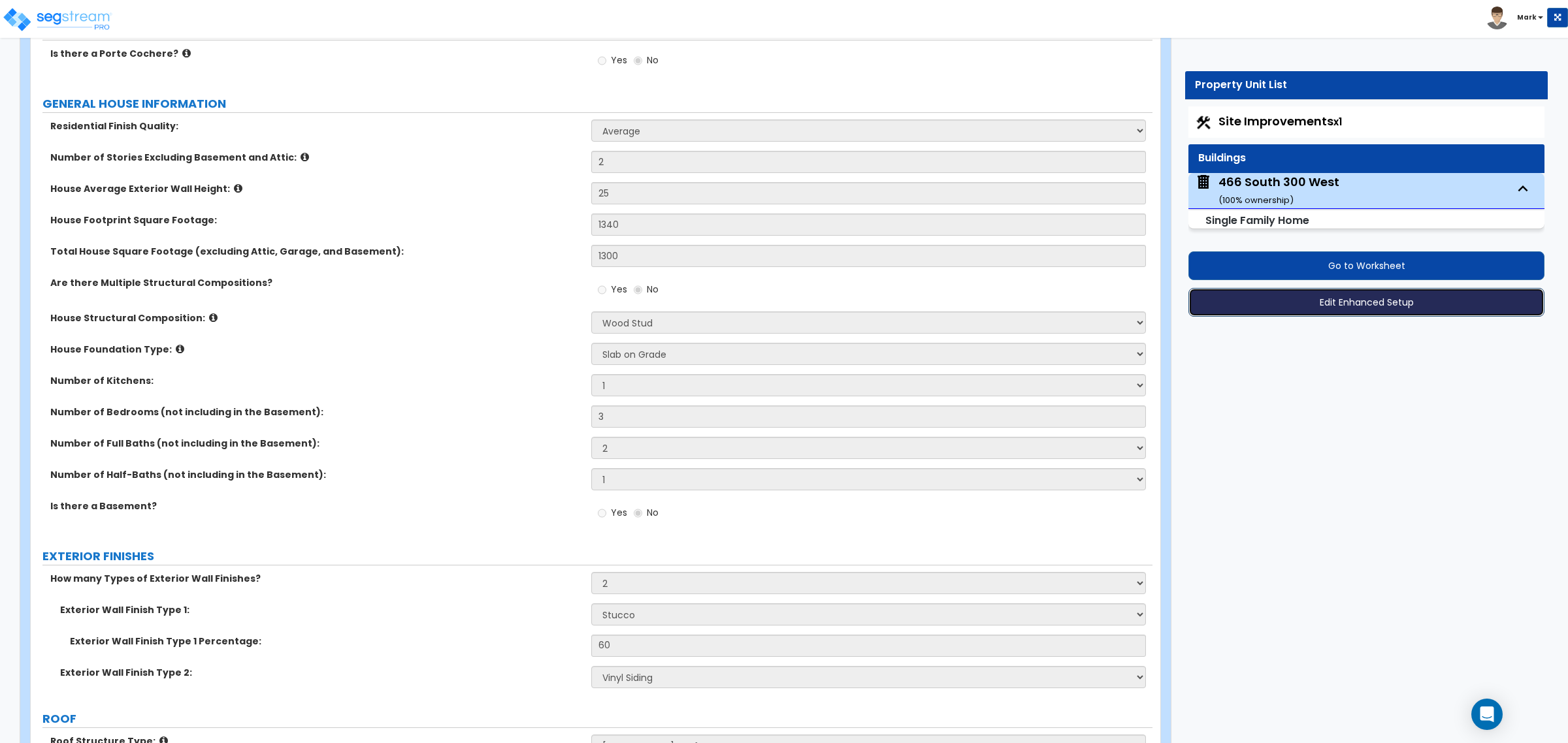
click at [1321, 308] on button "Edit Enhanced Setup" at bounding box center [1366, 302] width 356 height 29
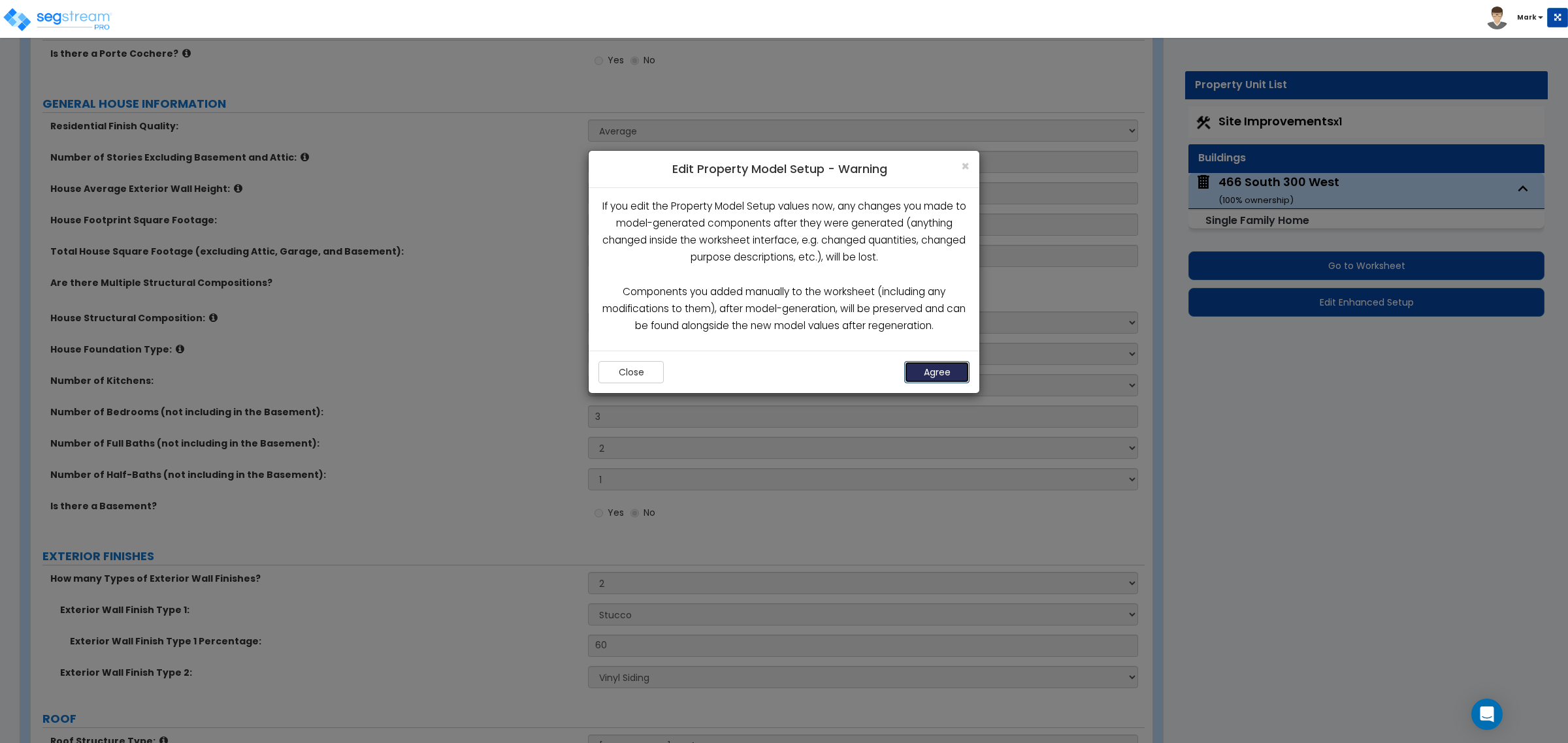
click at [918, 374] on button "Agree" at bounding box center [937, 372] width 65 height 22
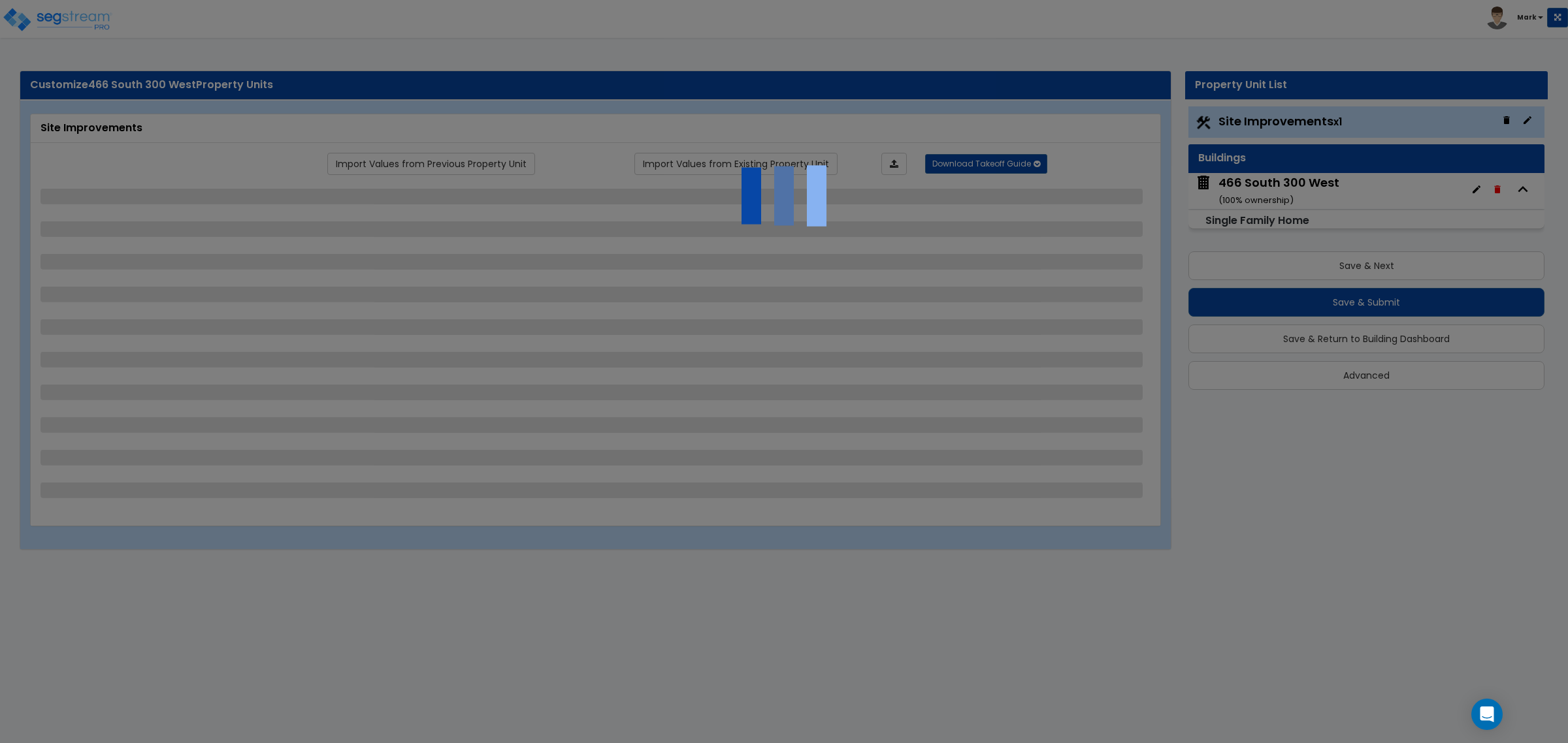
select select "2"
select select "1"
select select "2"
select select "1"
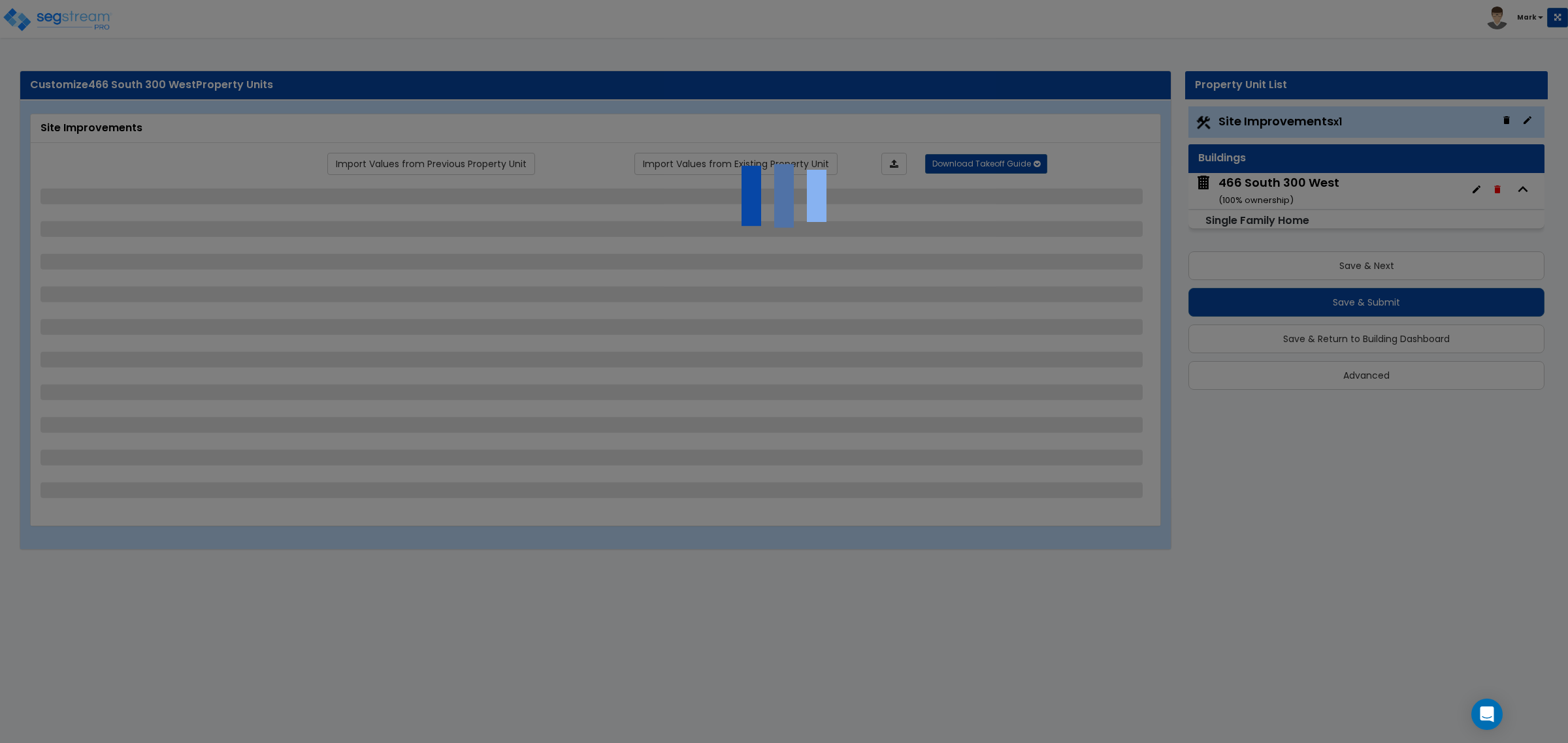
select select "2"
select select "1"
select select "3"
select select "4"
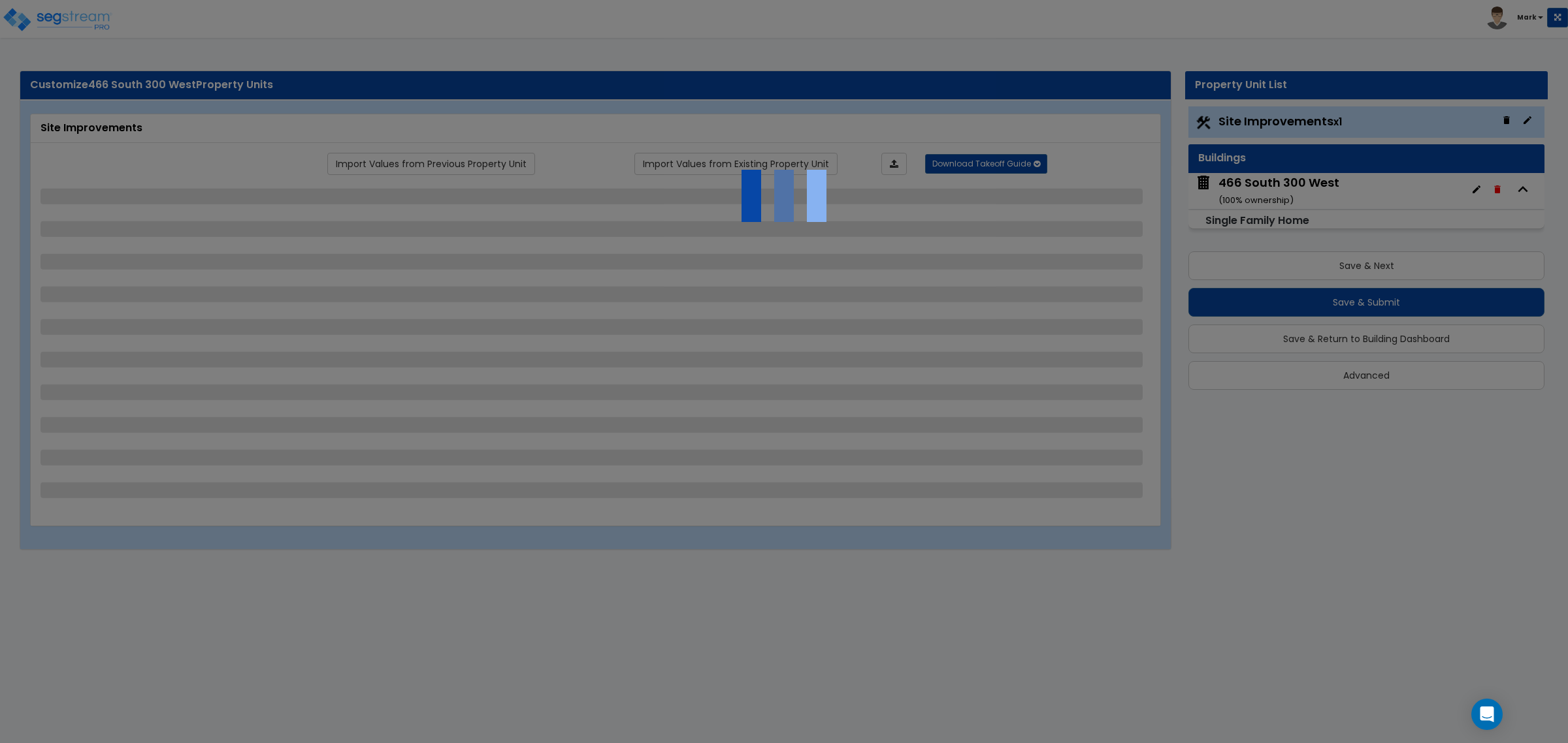
select select "4"
select select "1"
select select "11"
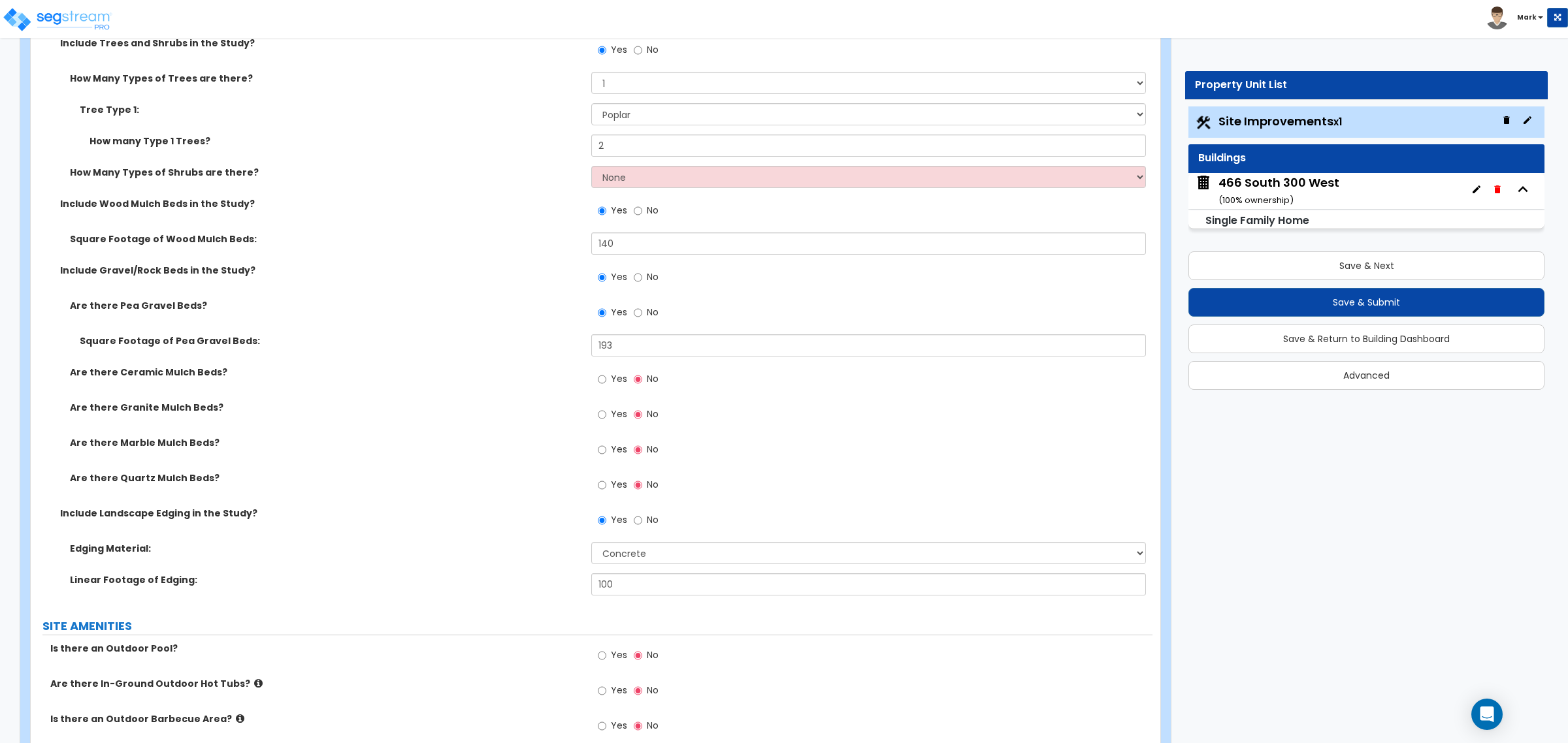
scroll to position [1307, 0]
click at [1279, 186] on div "466 South 300 West ( 100 % ownership)" at bounding box center [1278, 190] width 120 height 33
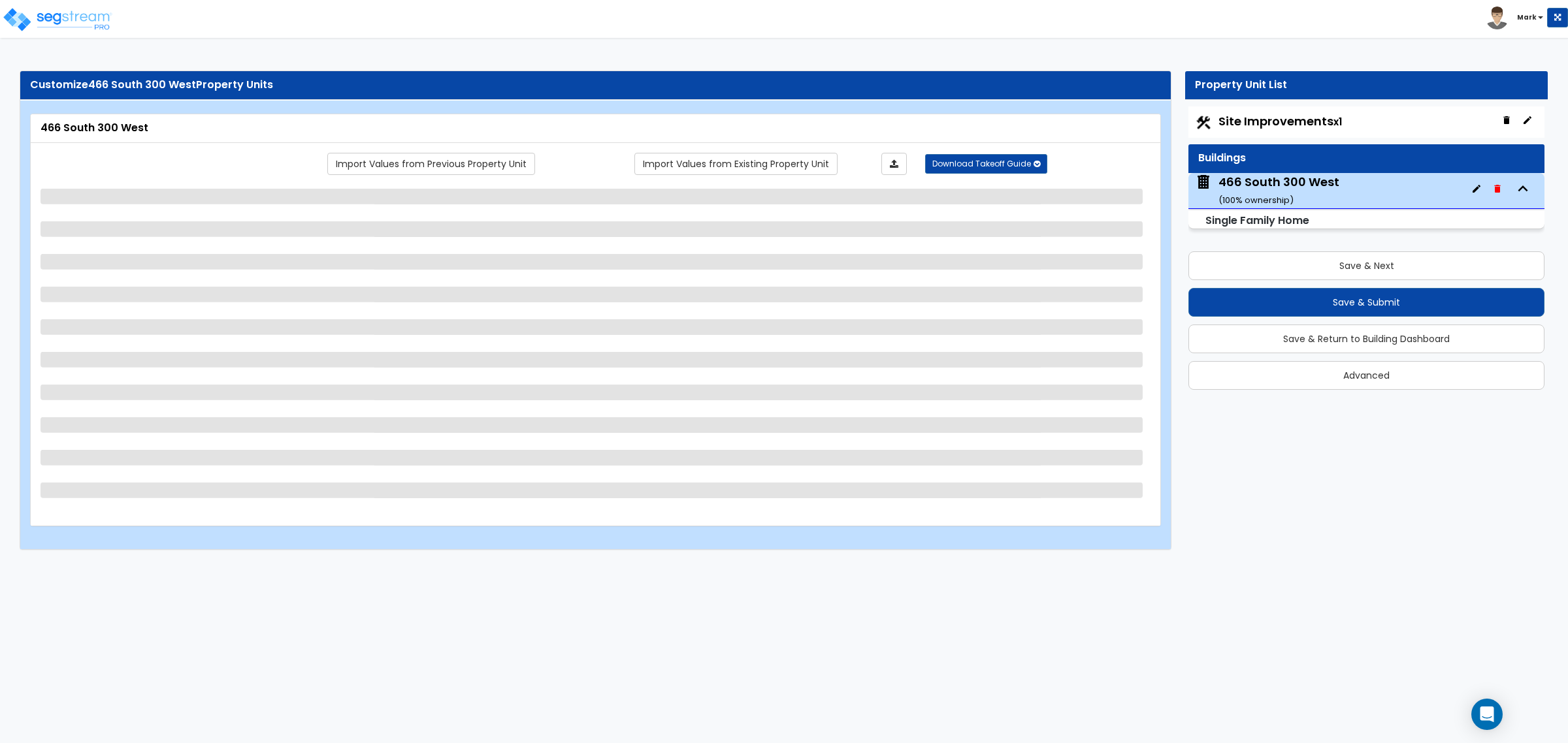
select select "1"
select select "7"
select select "3"
select select "2"
select select "1"
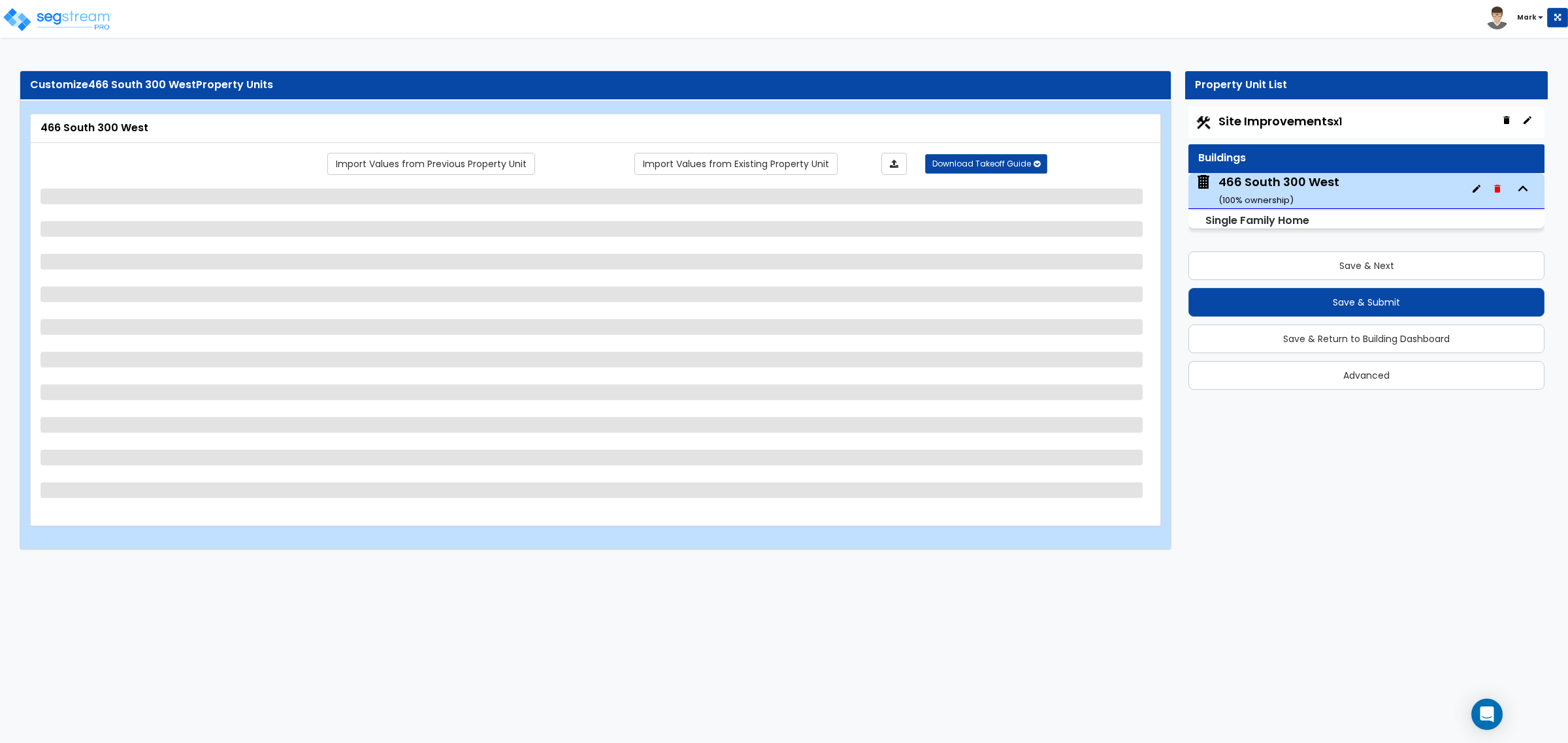
select select "2"
select select "7"
select select "5"
select select "1"
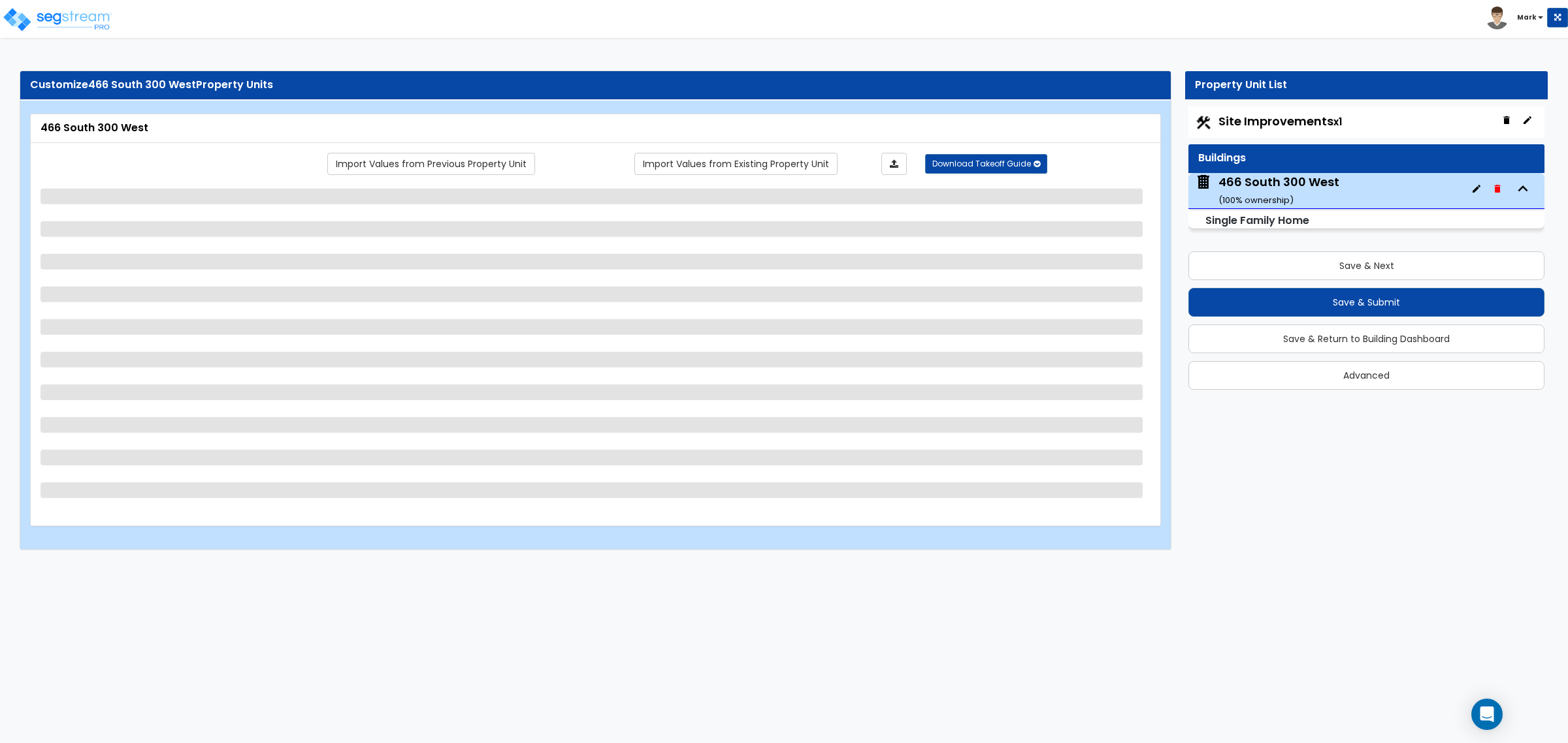
select select "2"
select select "1"
select select "2"
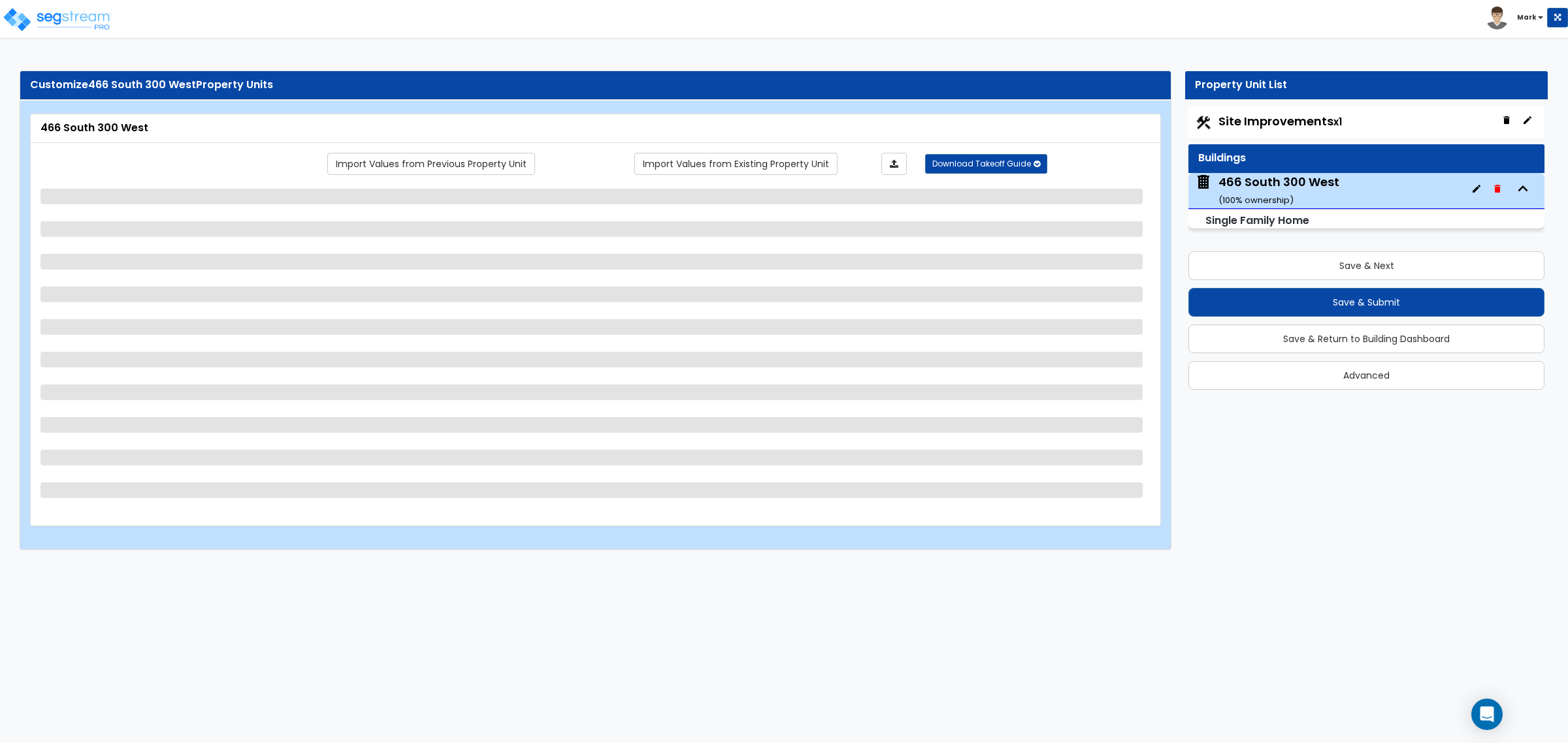
select select "2"
select select "3"
select select "5"
select select "1"
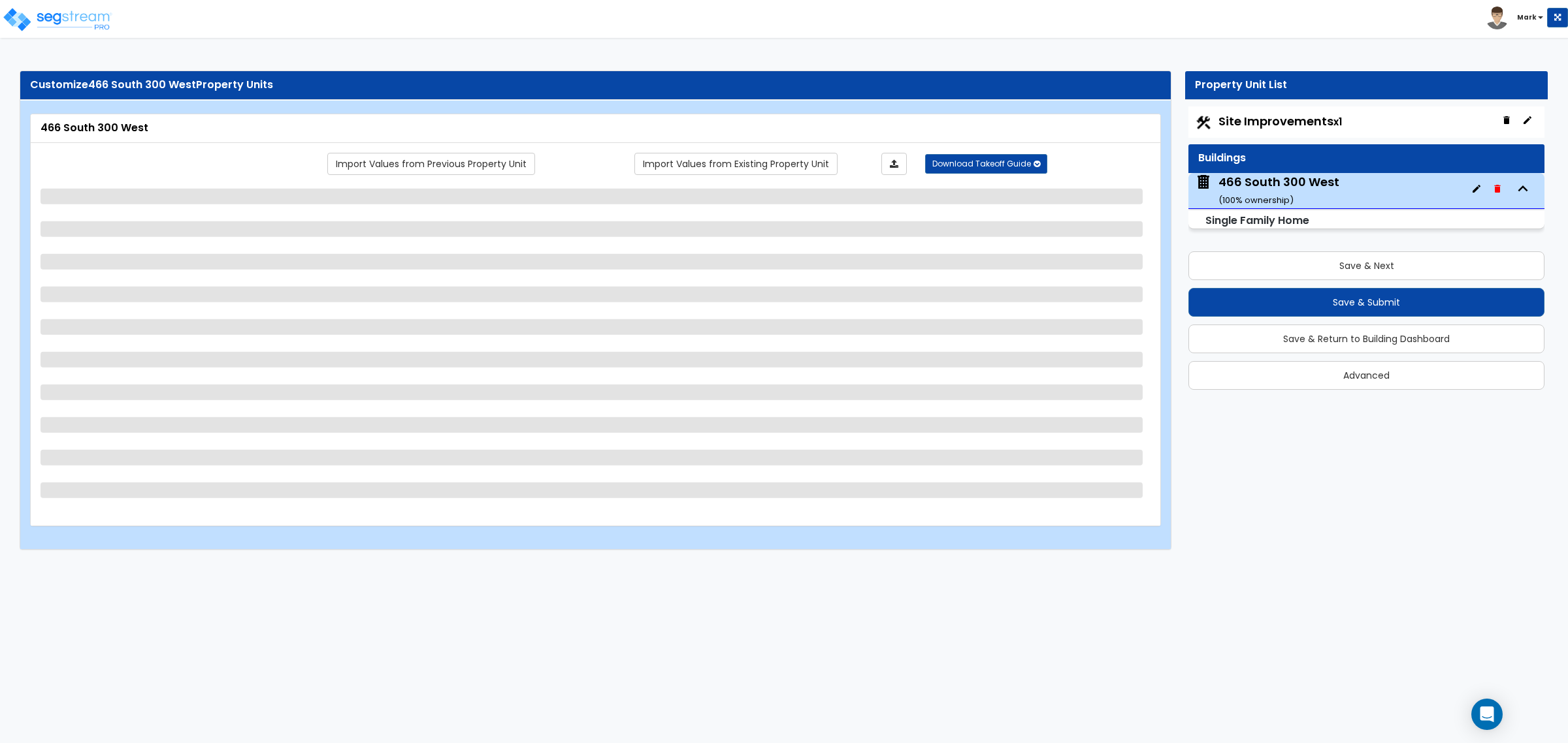
select select "2"
select select "3"
select select "2"
select select "3"
select select "2"
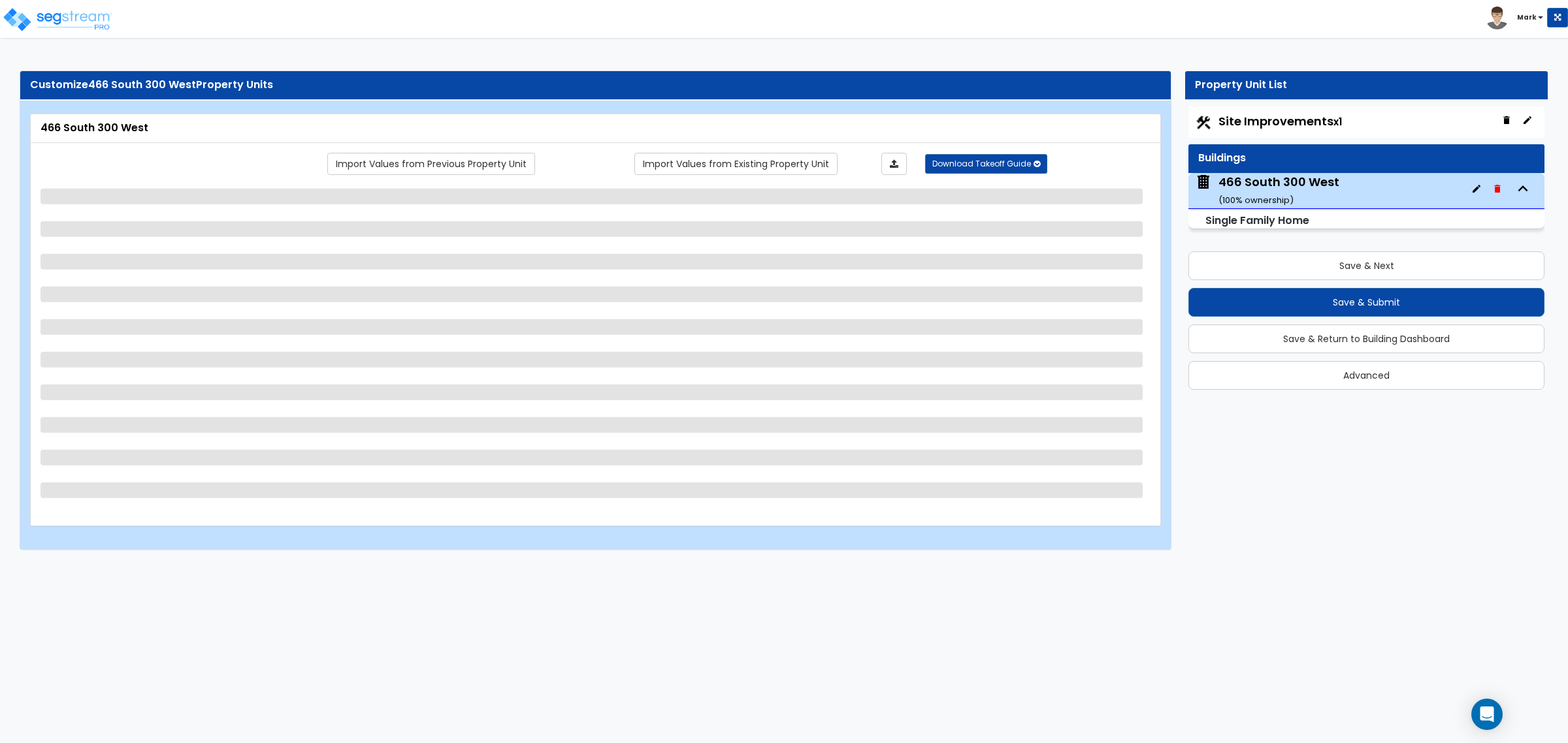
select select "1"
select select "3"
select select "2"
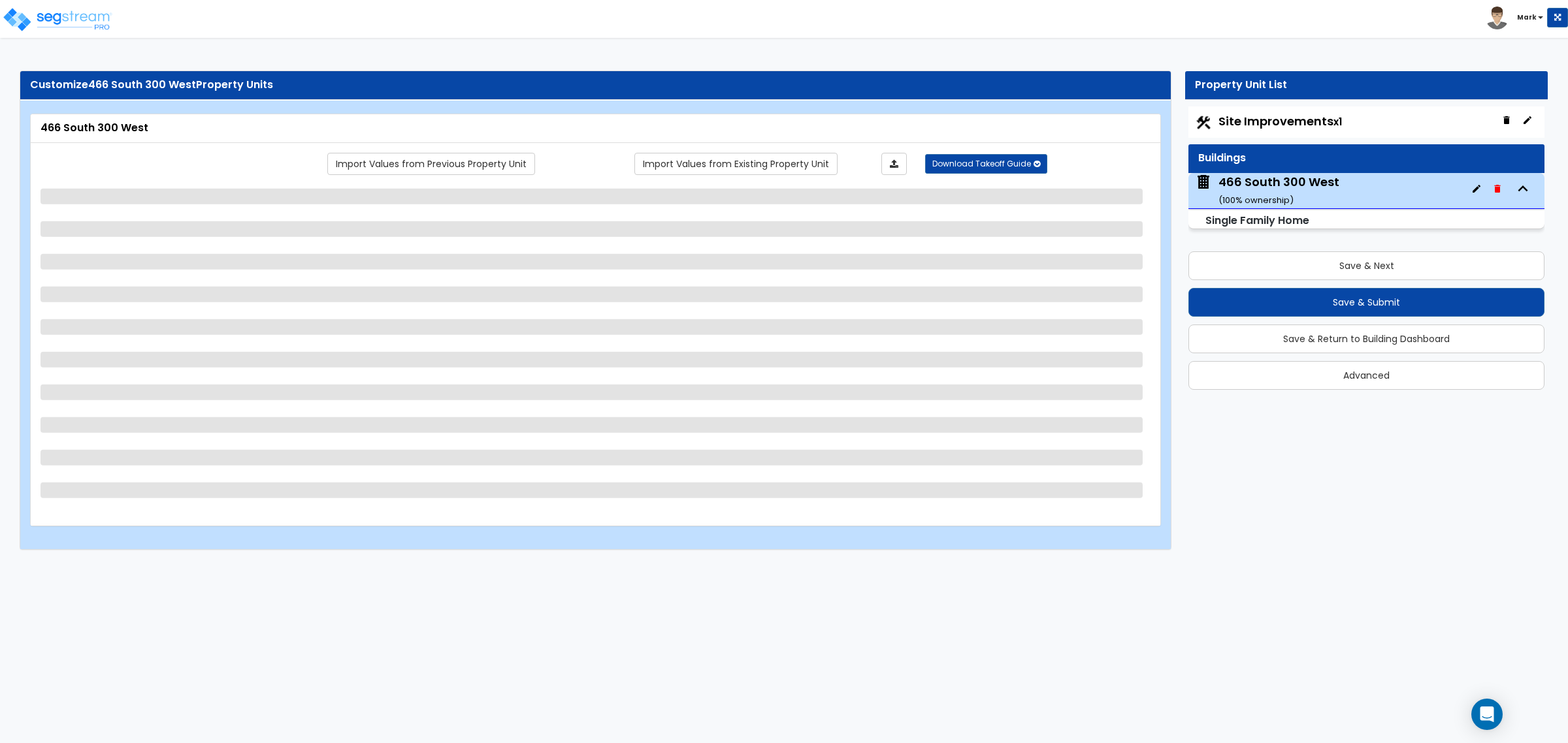
select select "3"
select select "2"
select select "1"
select select "2"
select select "1"
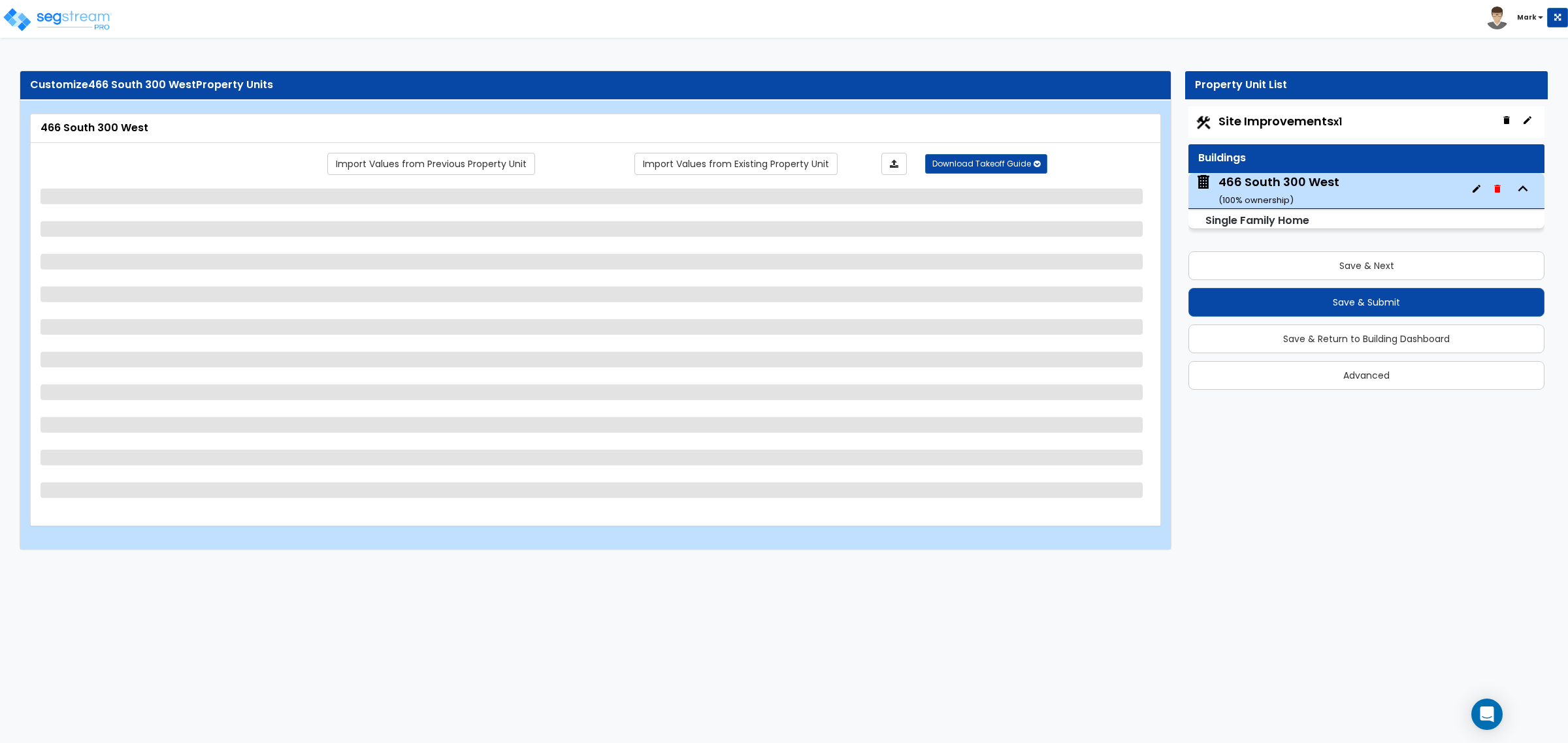
select select "3"
select select "2"
select select "1"
select select "2"
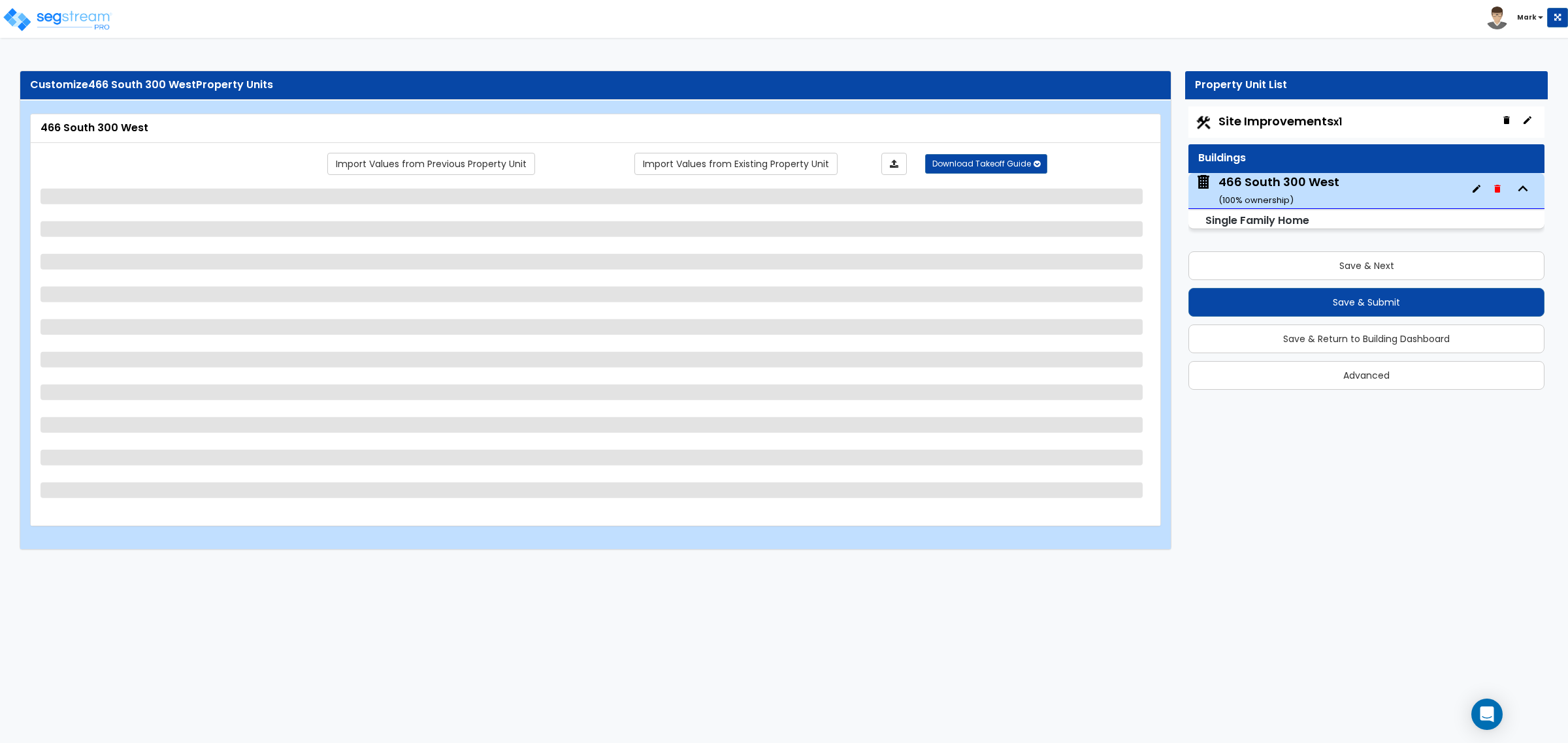
select select "1"
select select "2"
select select "1"
select select "2"
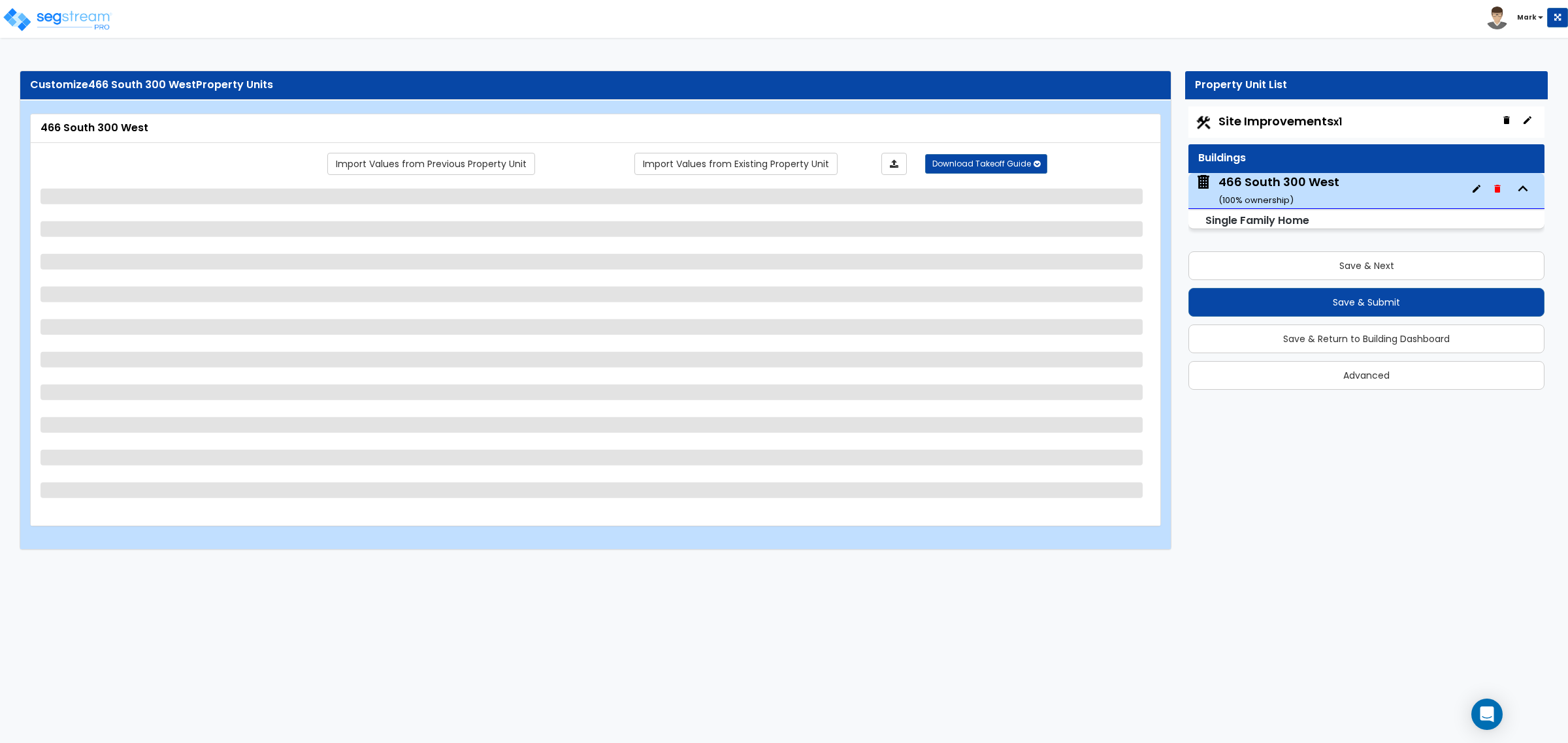
select select "1"
select select "2"
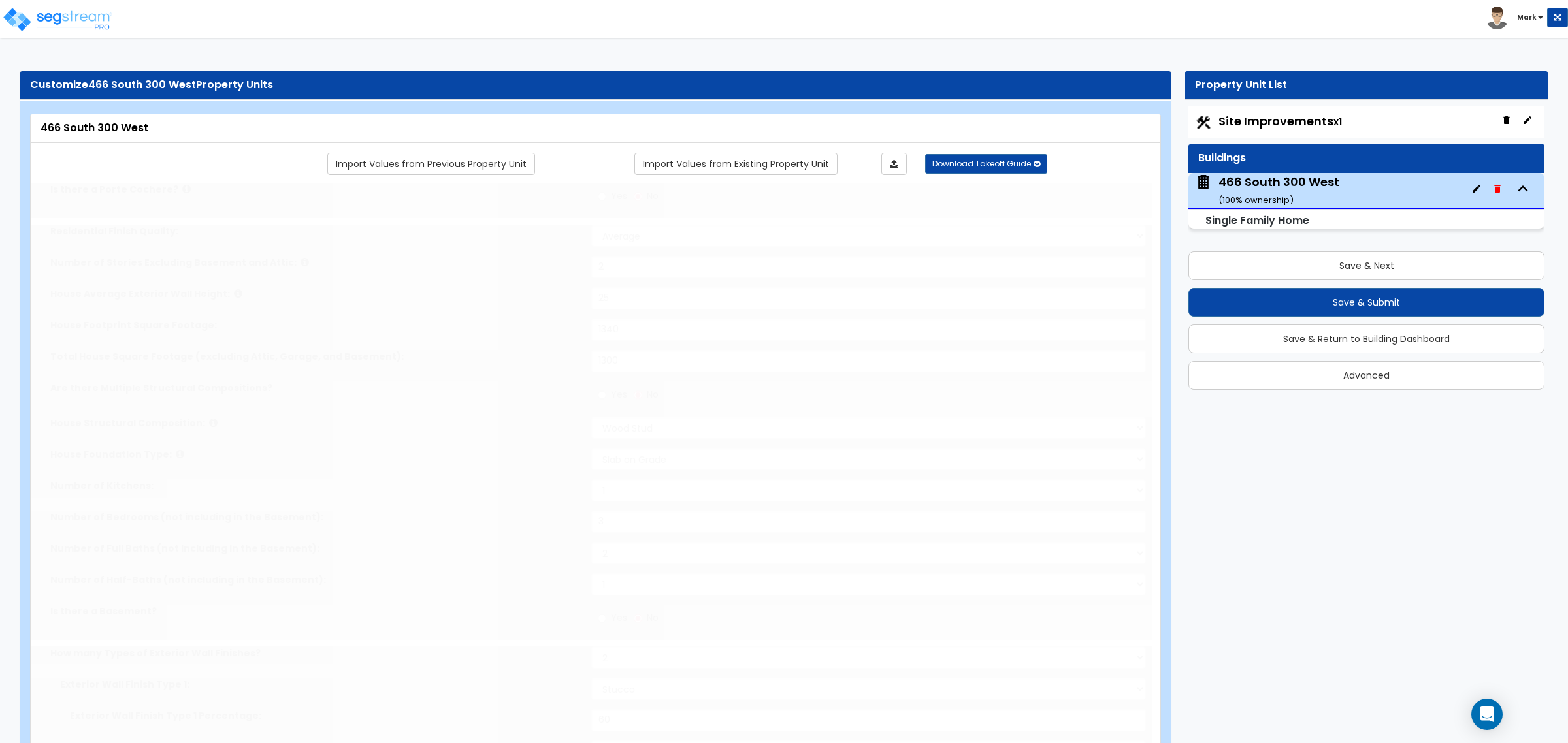
radio input "true"
select select "1"
select select "2"
type input "1"
select select "2"
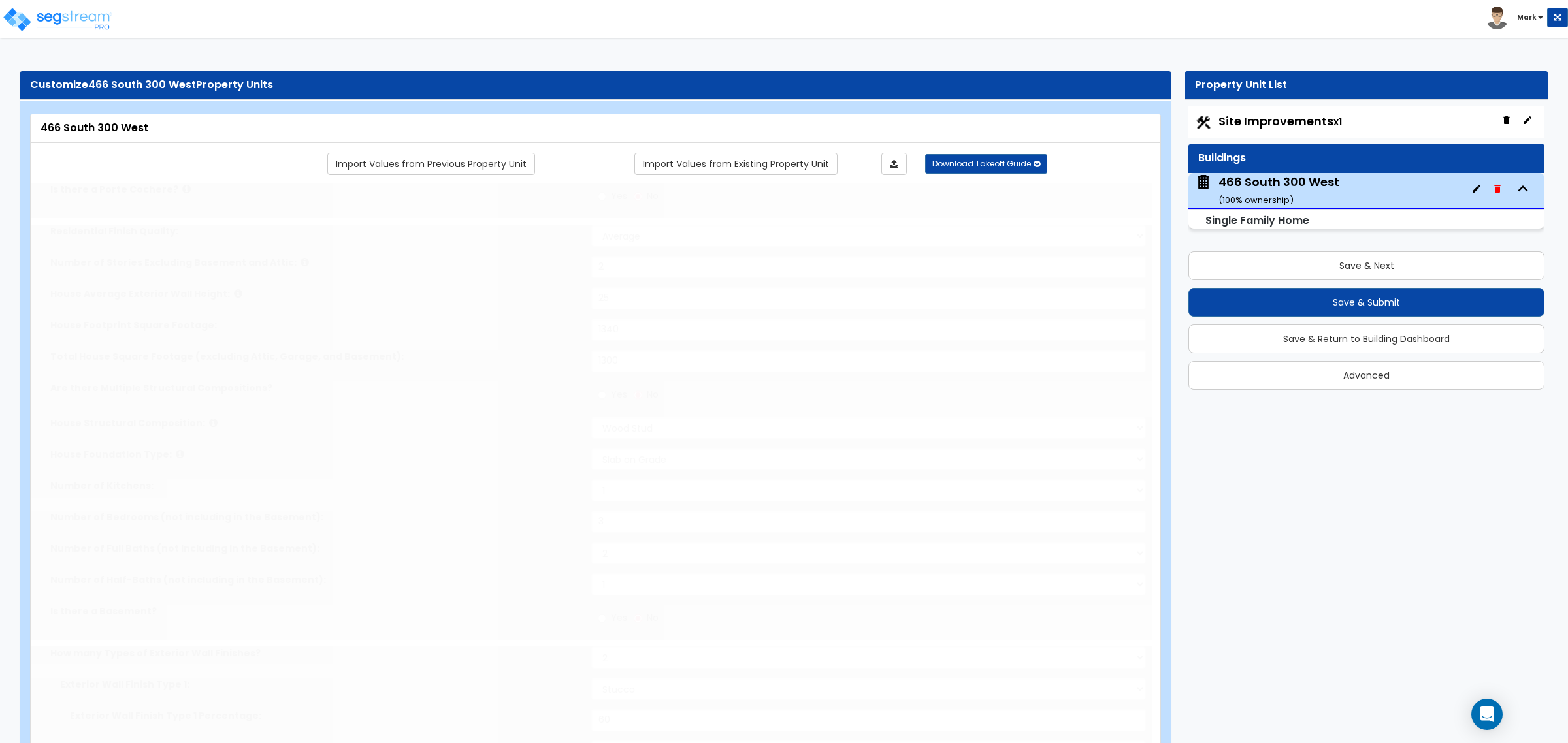
select select "2"
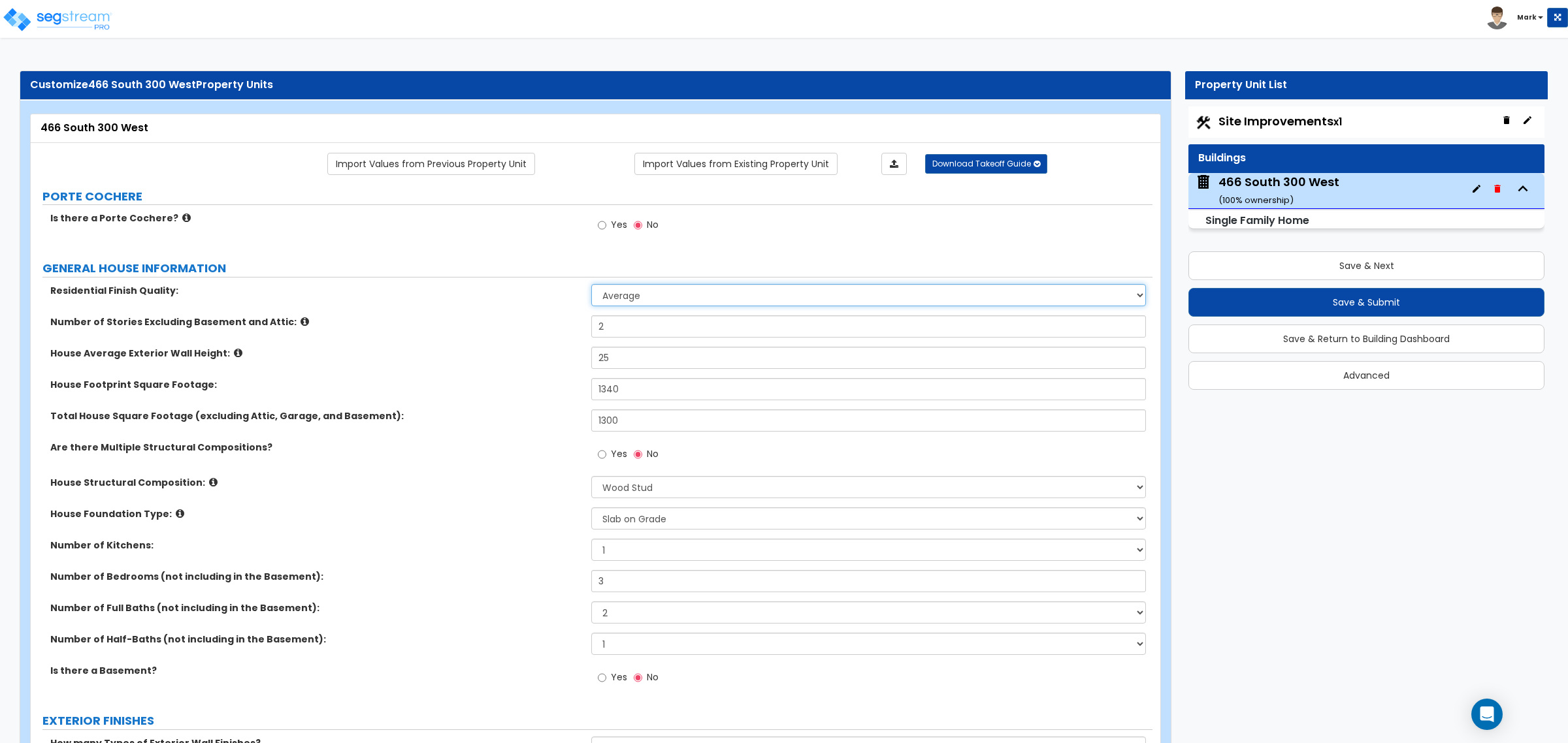
click at [691, 301] on select "Low Average High" at bounding box center [868, 295] width 554 height 22
select select "2"
click at [591, 285] on select "Low Average High" at bounding box center [868, 295] width 554 height 22
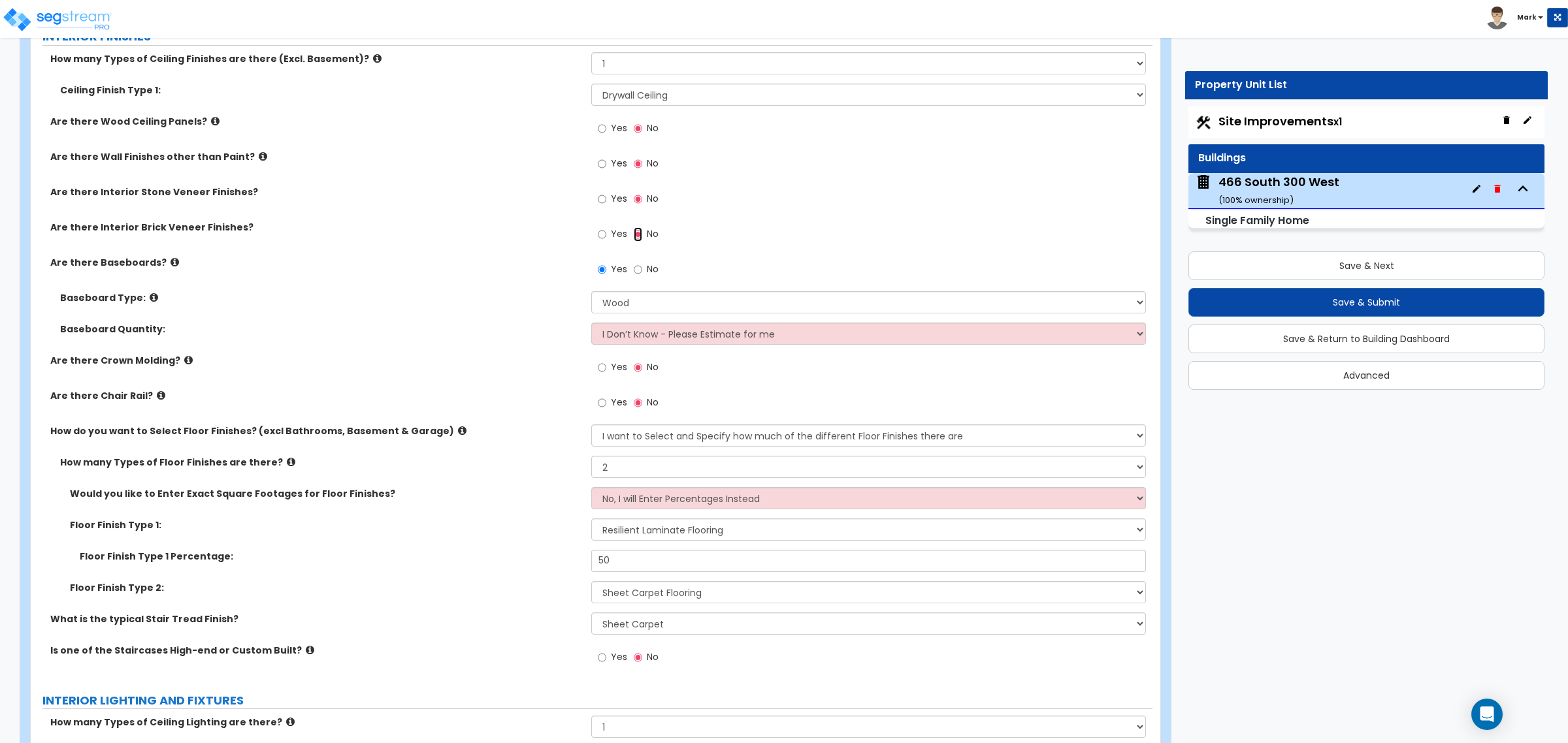
scroll to position [2694, 0]
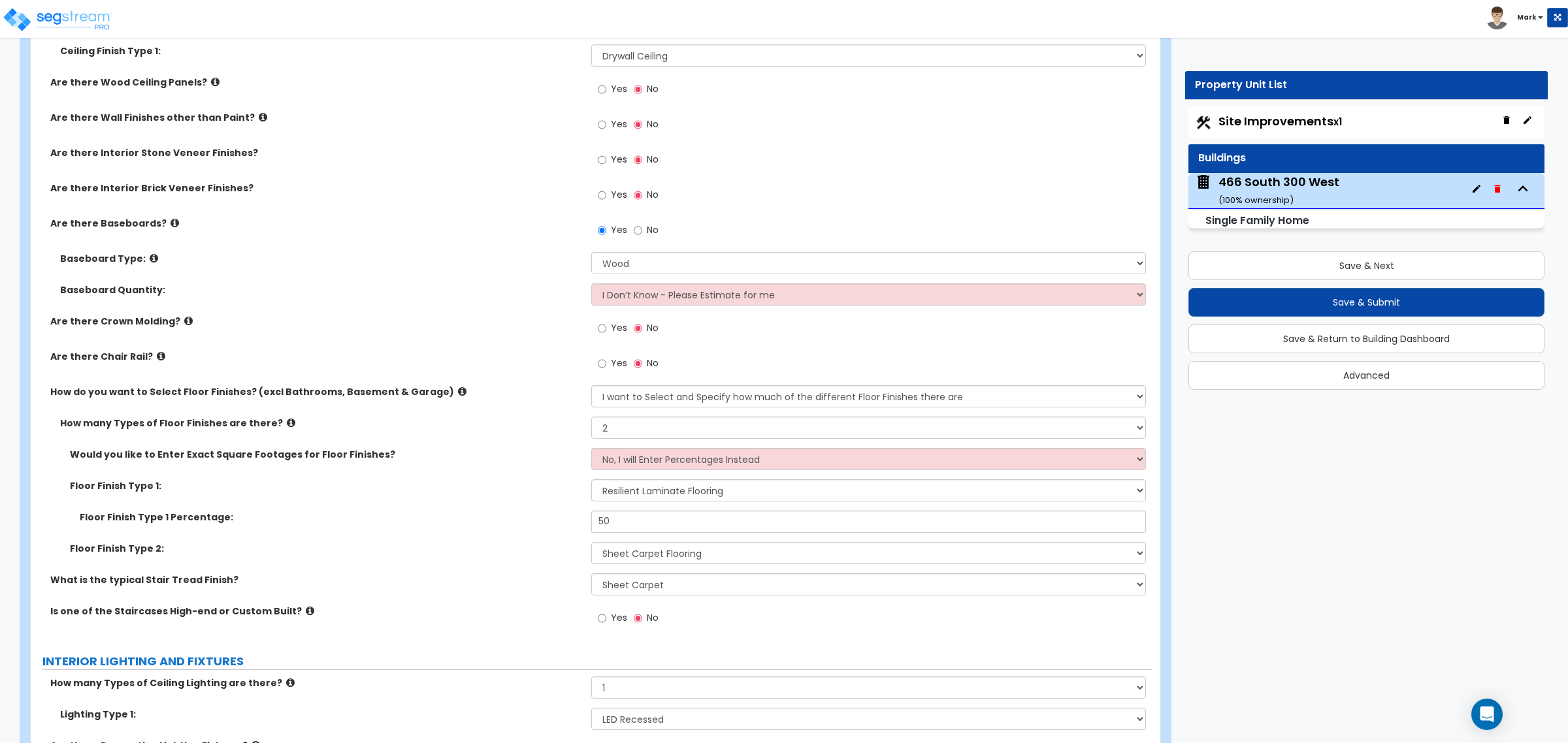
drag, startPoint x: 638, startPoint y: 518, endPoint x: 475, endPoint y: 501, distance: 163.9
click at [475, 501] on div "Floor Finish Type 1: None Tile Flooring Hardwood Flooring Resilient Laminate Fl…" at bounding box center [591, 494] width 1121 height 32
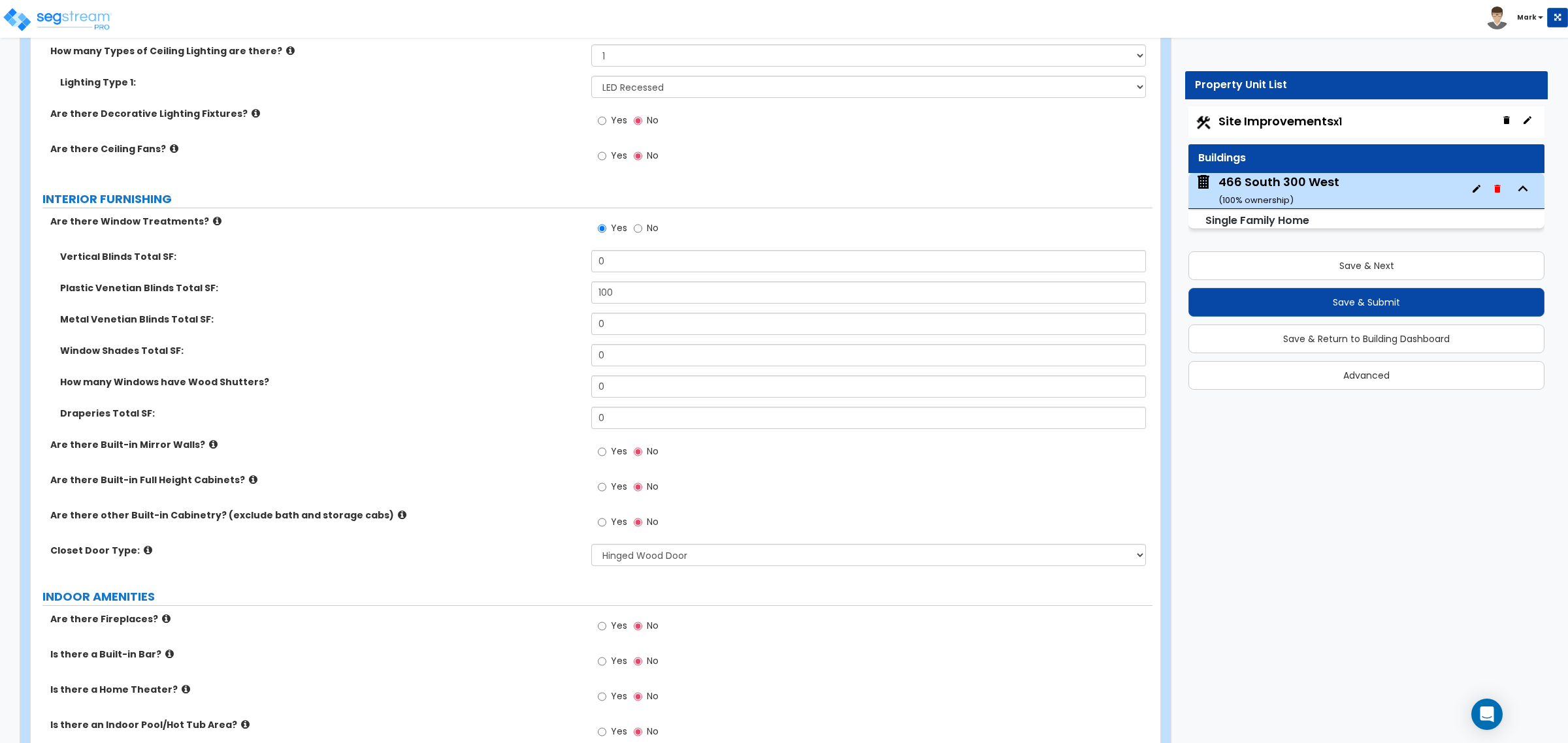
scroll to position [3429, 0]
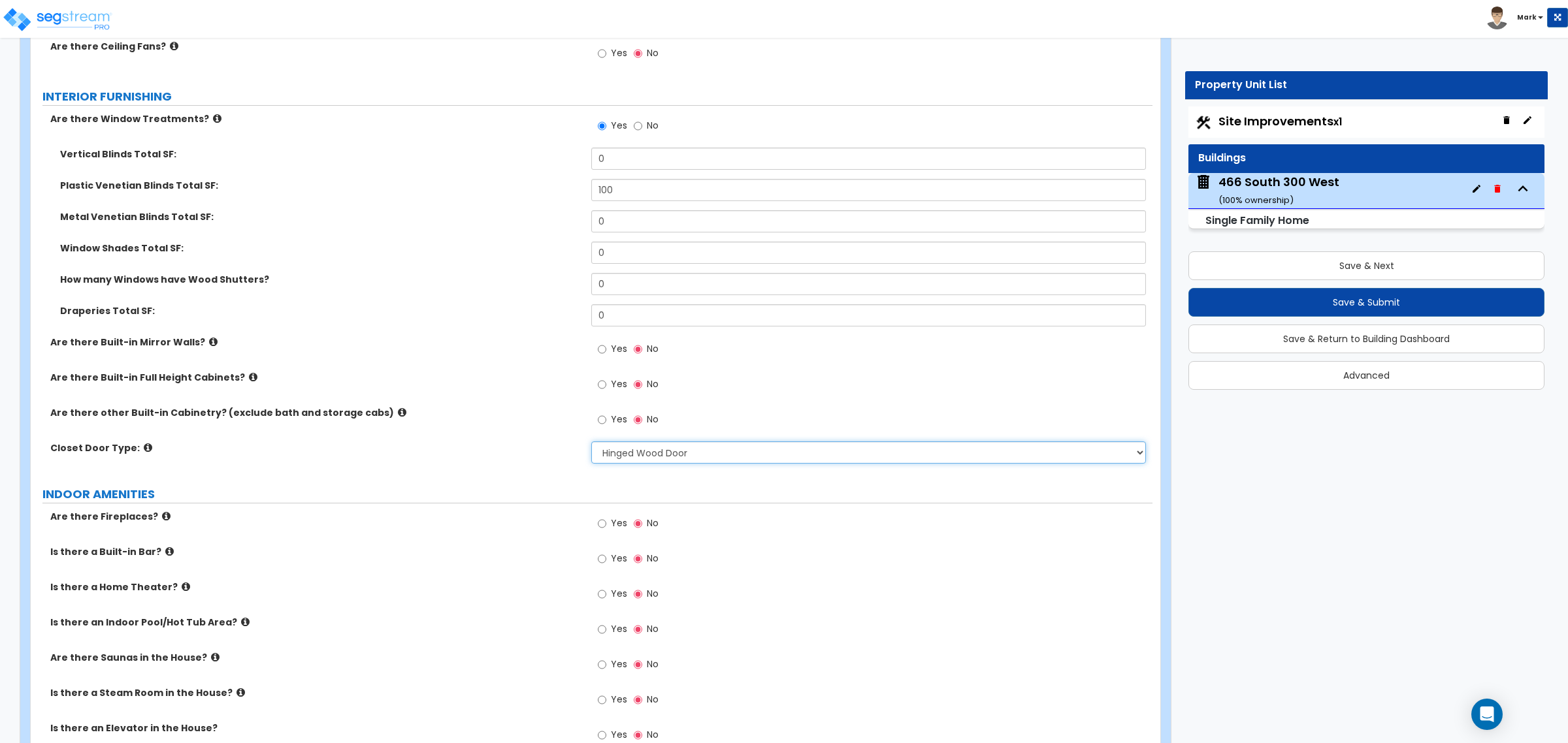
click at [641, 452] on select "None Bi-fold Louvered Doors Bi-fold Panel Doors Sliding Doors Hinged Wood Door" at bounding box center [868, 453] width 554 height 22
drag, startPoint x: 641, startPoint y: 458, endPoint x: 623, endPoint y: 537, distance: 81.0
click at [623, 537] on div "Yes No" at bounding box center [628, 524] width 73 height 30
click at [632, 456] on select "None Bi-fold Louvered Doors Bi-fold Panel Doors Sliding Doors Hinged Wood Door" at bounding box center [868, 453] width 554 height 22
select select "2"
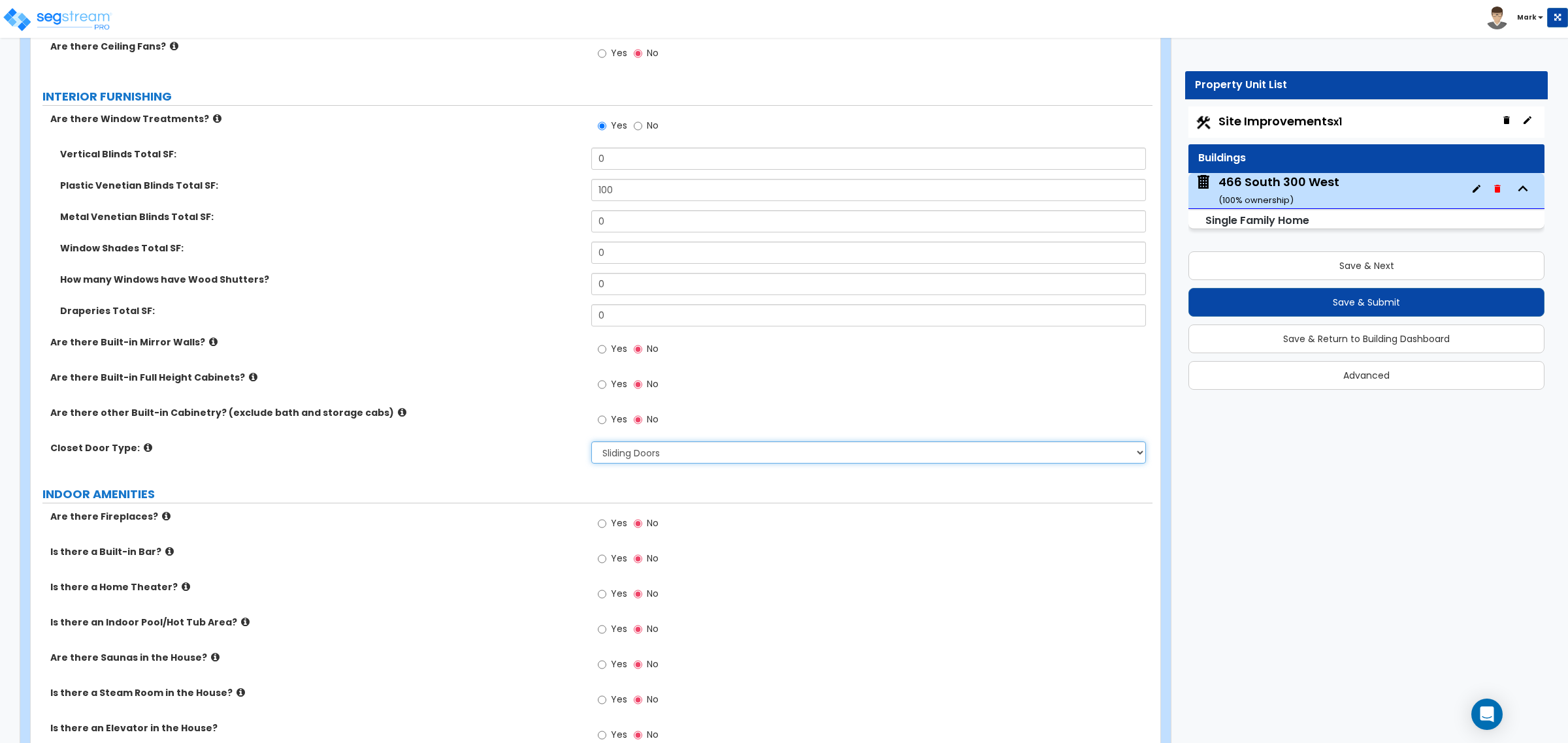
click at [591, 442] on select "None Bi-fold Louvered Doors Bi-fold Panel Doors Sliding Doors Hinged Wood Door" at bounding box center [868, 453] width 554 height 22
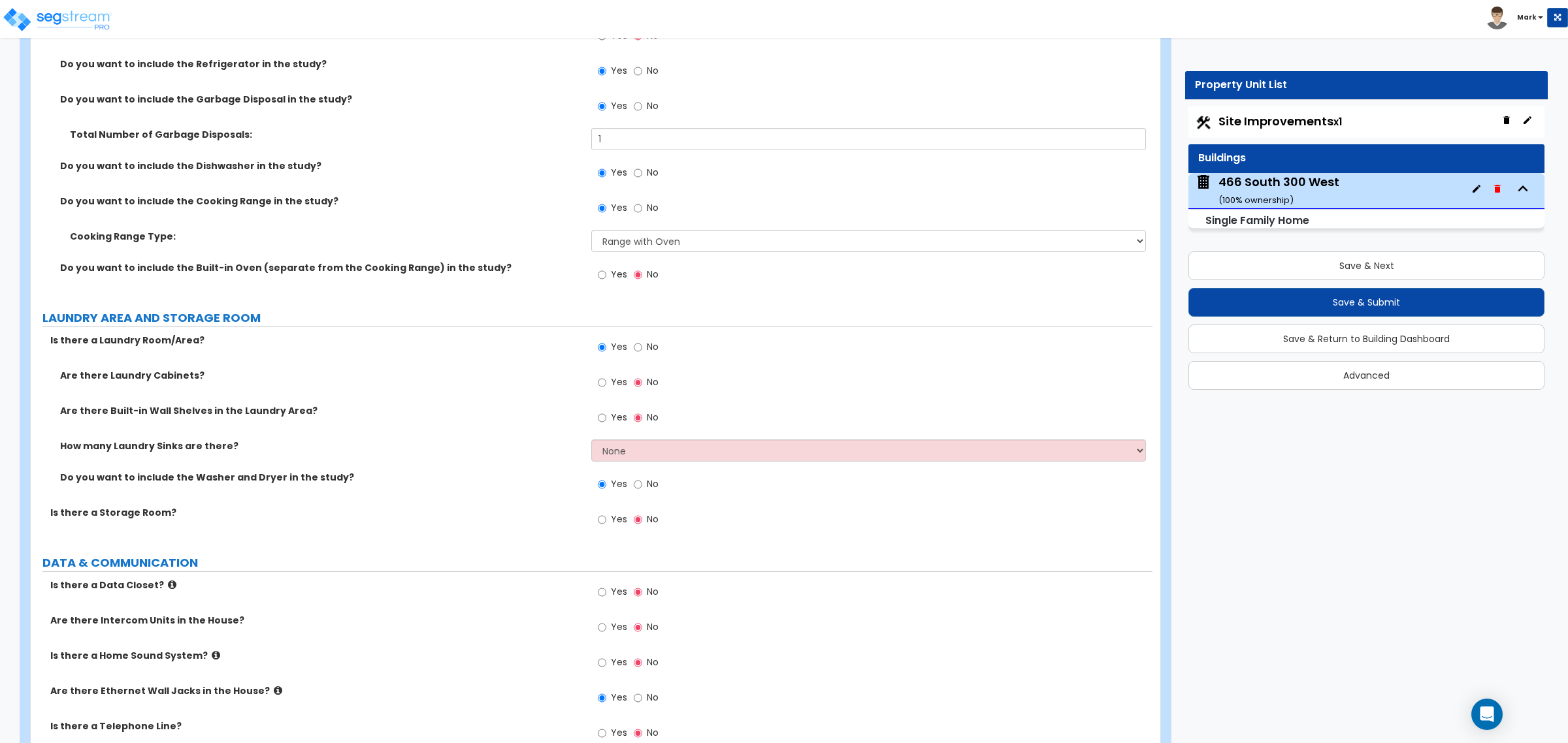
scroll to position [5389, 0]
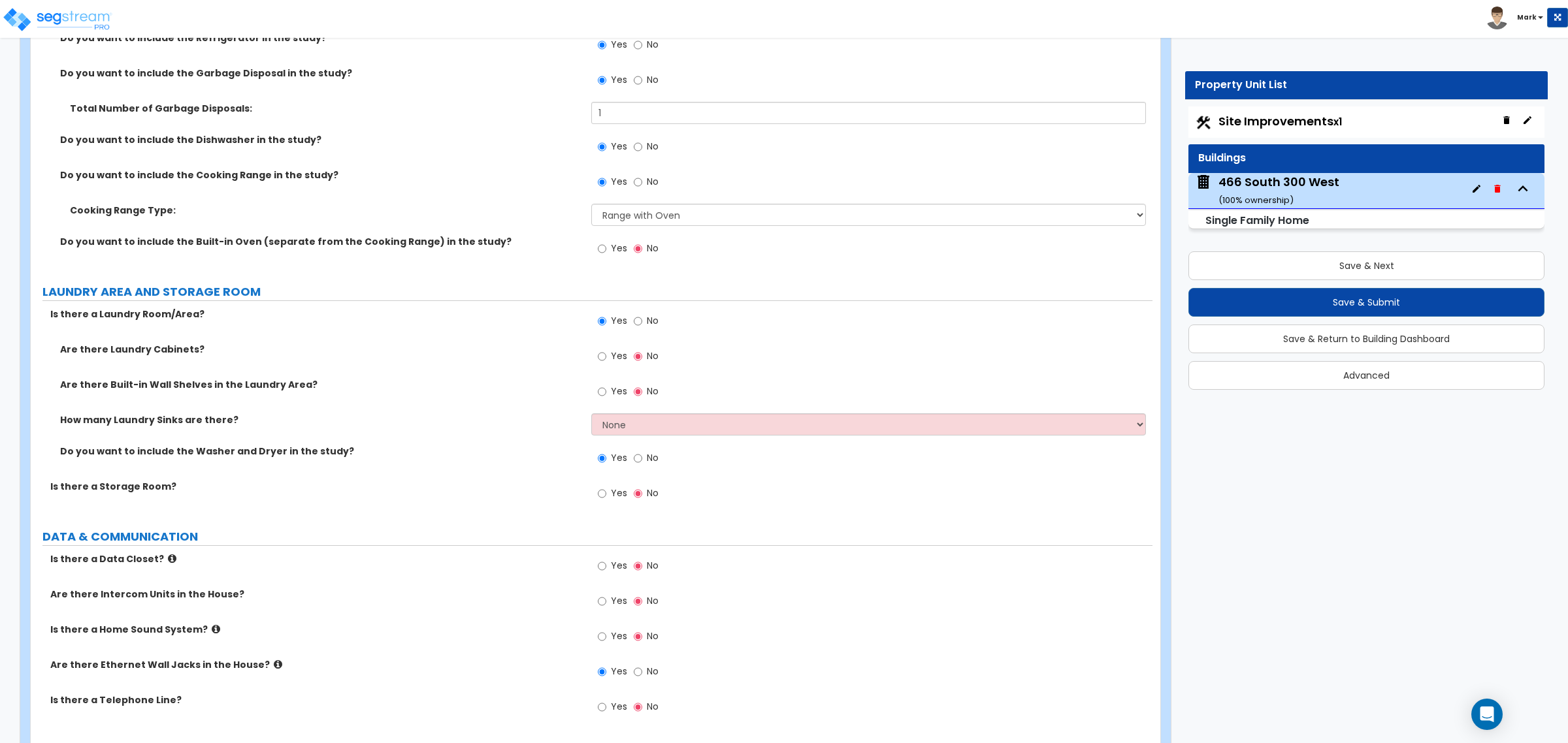
click at [612, 397] on span "Yes" at bounding box center [618, 390] width 16 height 13
click at [606, 397] on input "Yes" at bounding box center [602, 391] width 9 height 15
radio input "true"
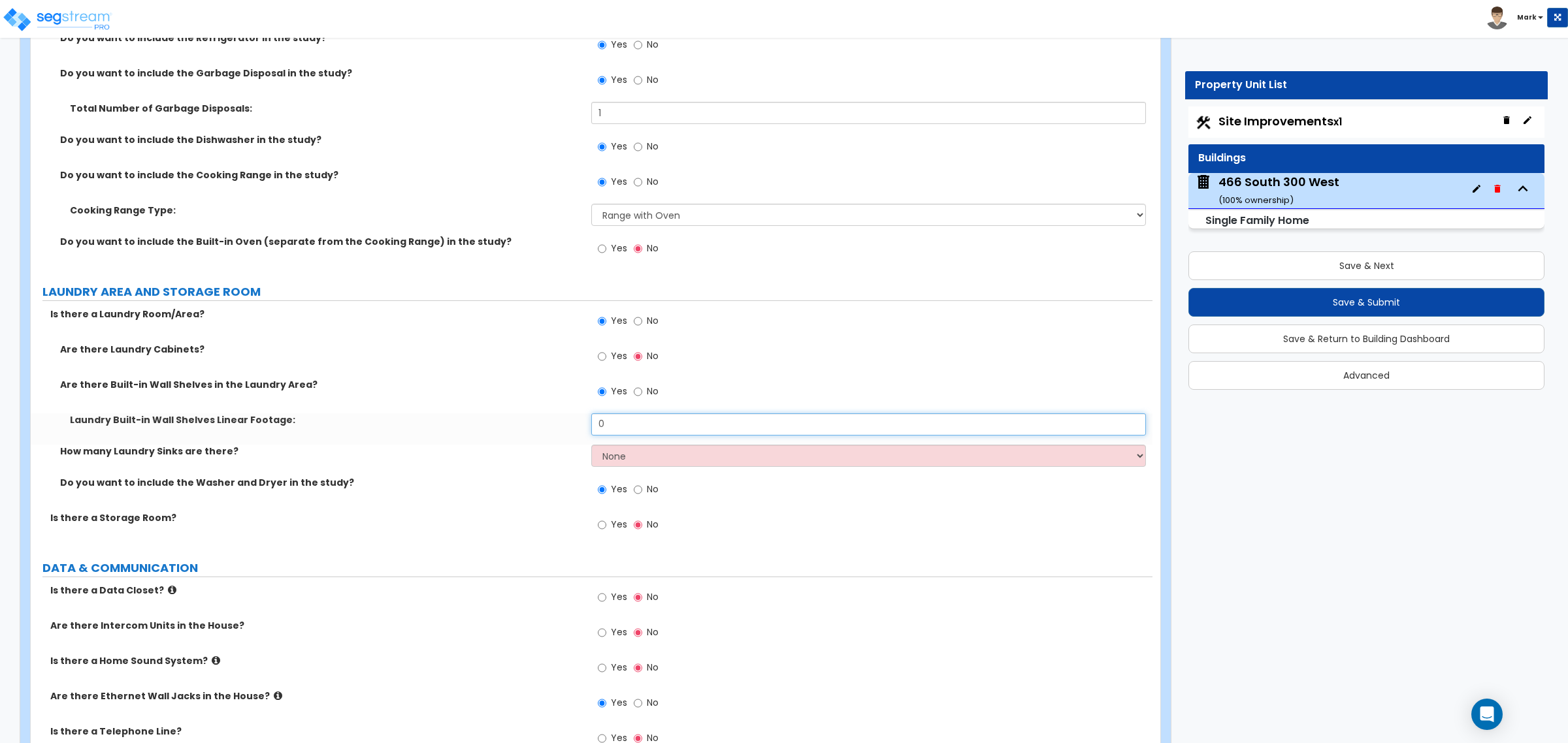
click at [609, 430] on input "0" at bounding box center [868, 424] width 554 height 22
type input "6"
click at [562, 446] on label "How many Laundry Sinks are there?" at bounding box center [320, 451] width 521 height 13
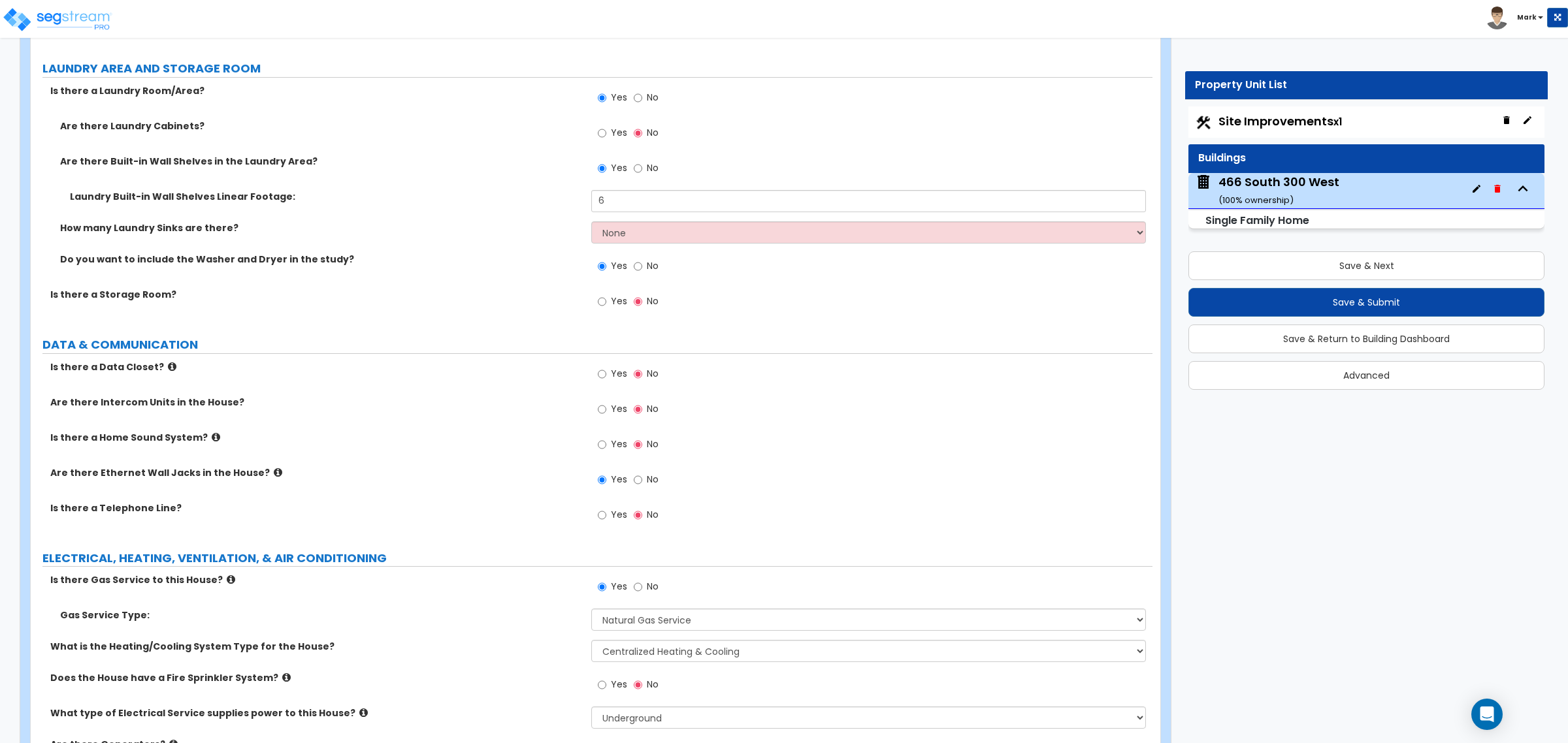
scroll to position [5703, 0]
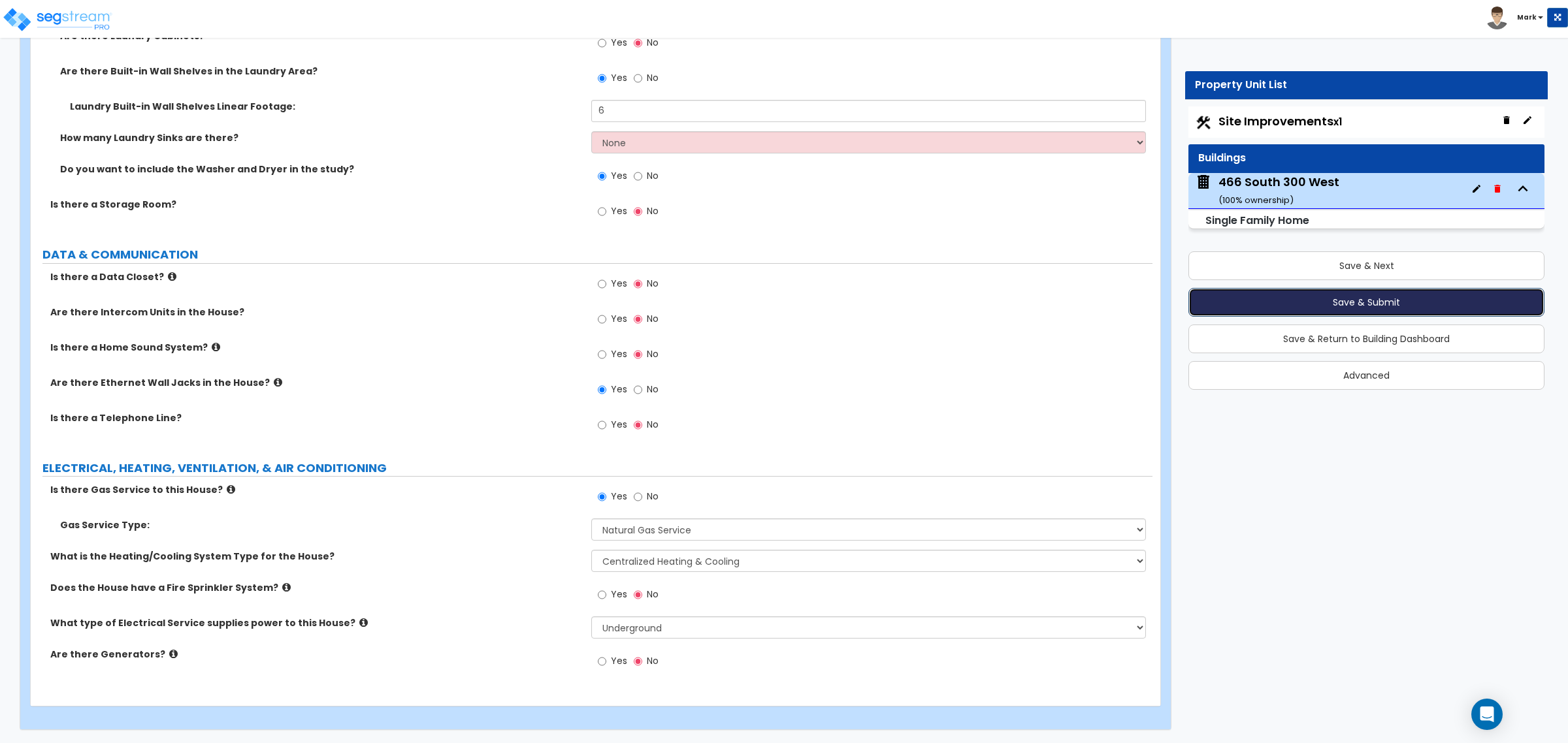
click at [1331, 314] on button "Save & Submit" at bounding box center [1366, 302] width 356 height 29
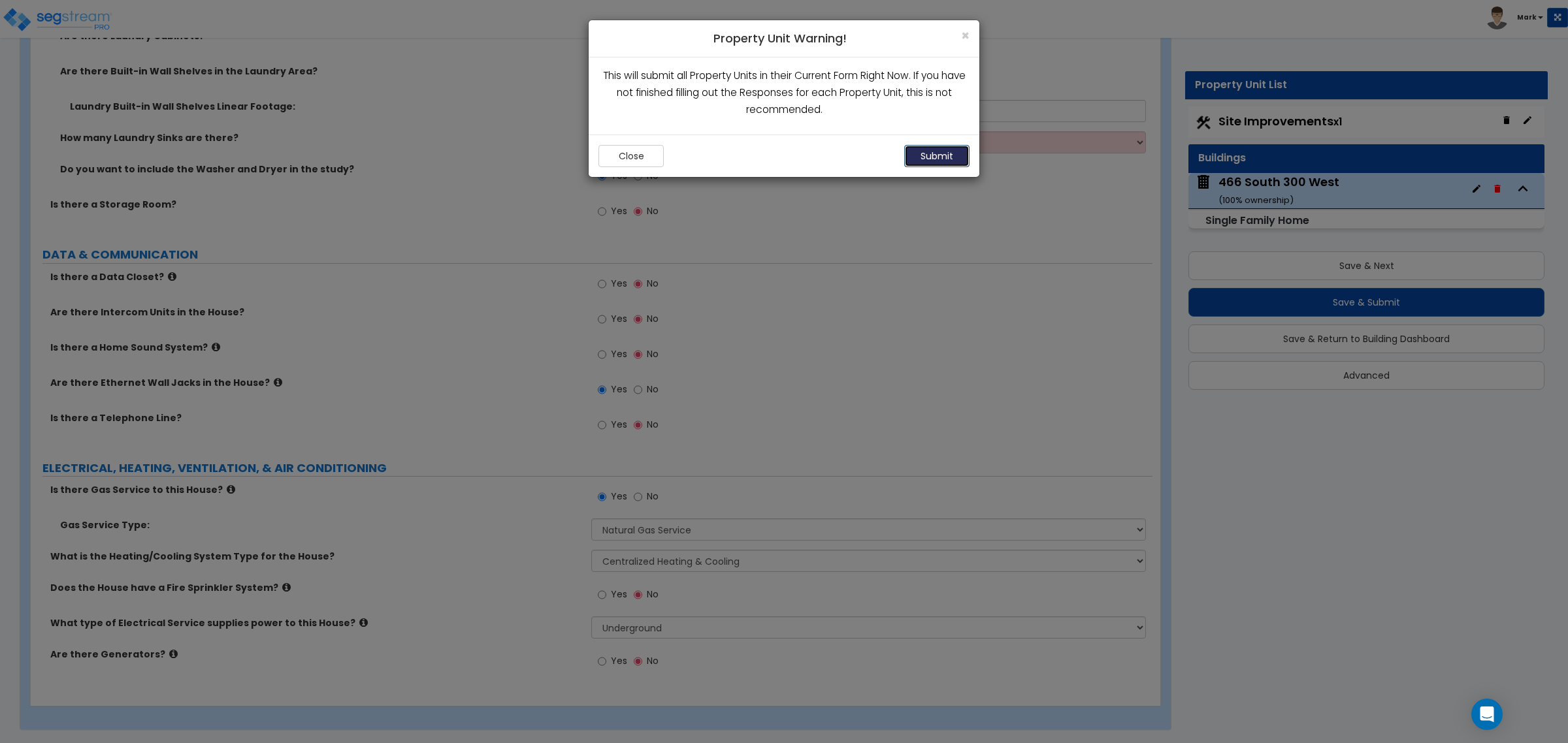
click at [939, 155] on button "Submit" at bounding box center [937, 156] width 65 height 22
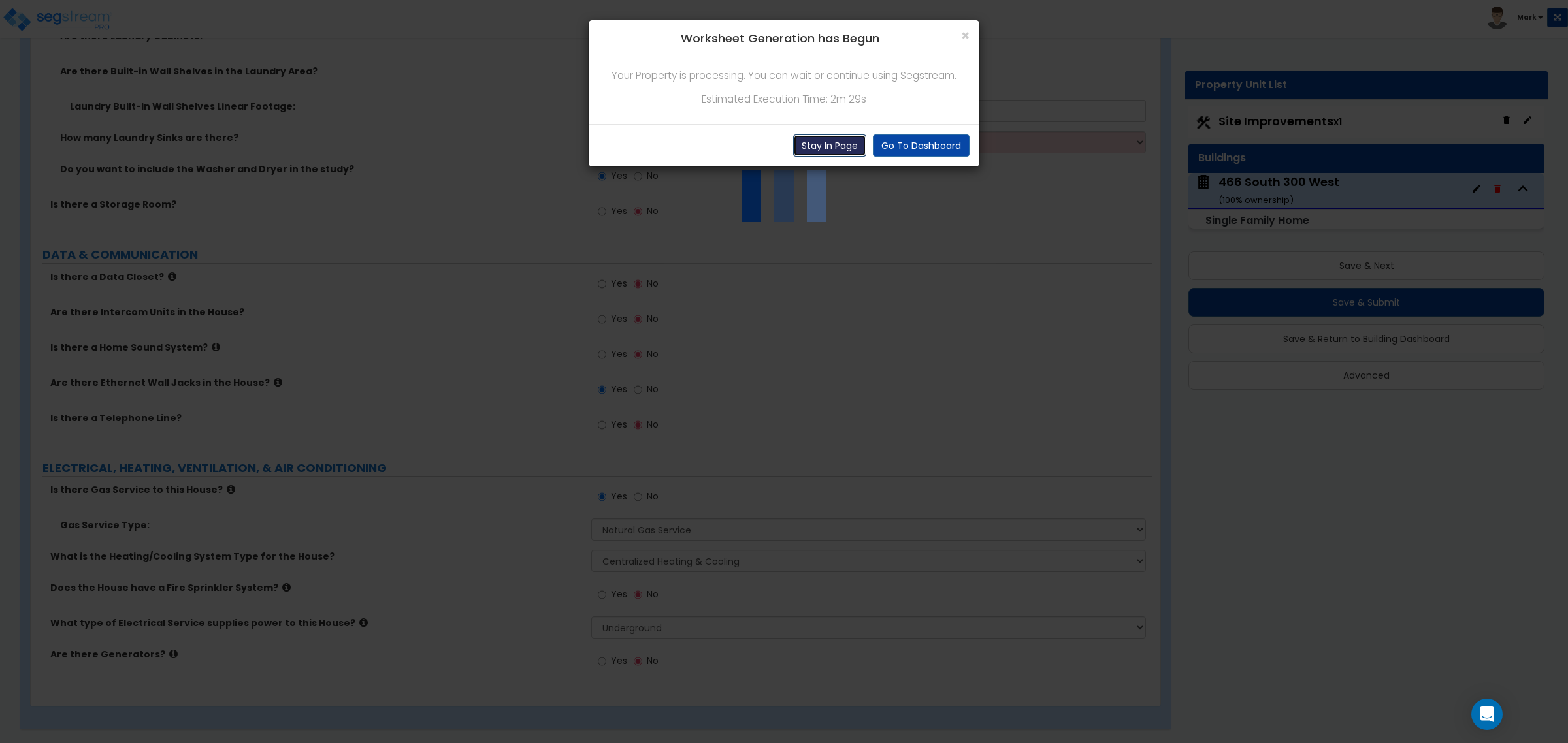
click at [834, 143] on button "Stay In Page" at bounding box center [830, 146] width 73 height 22
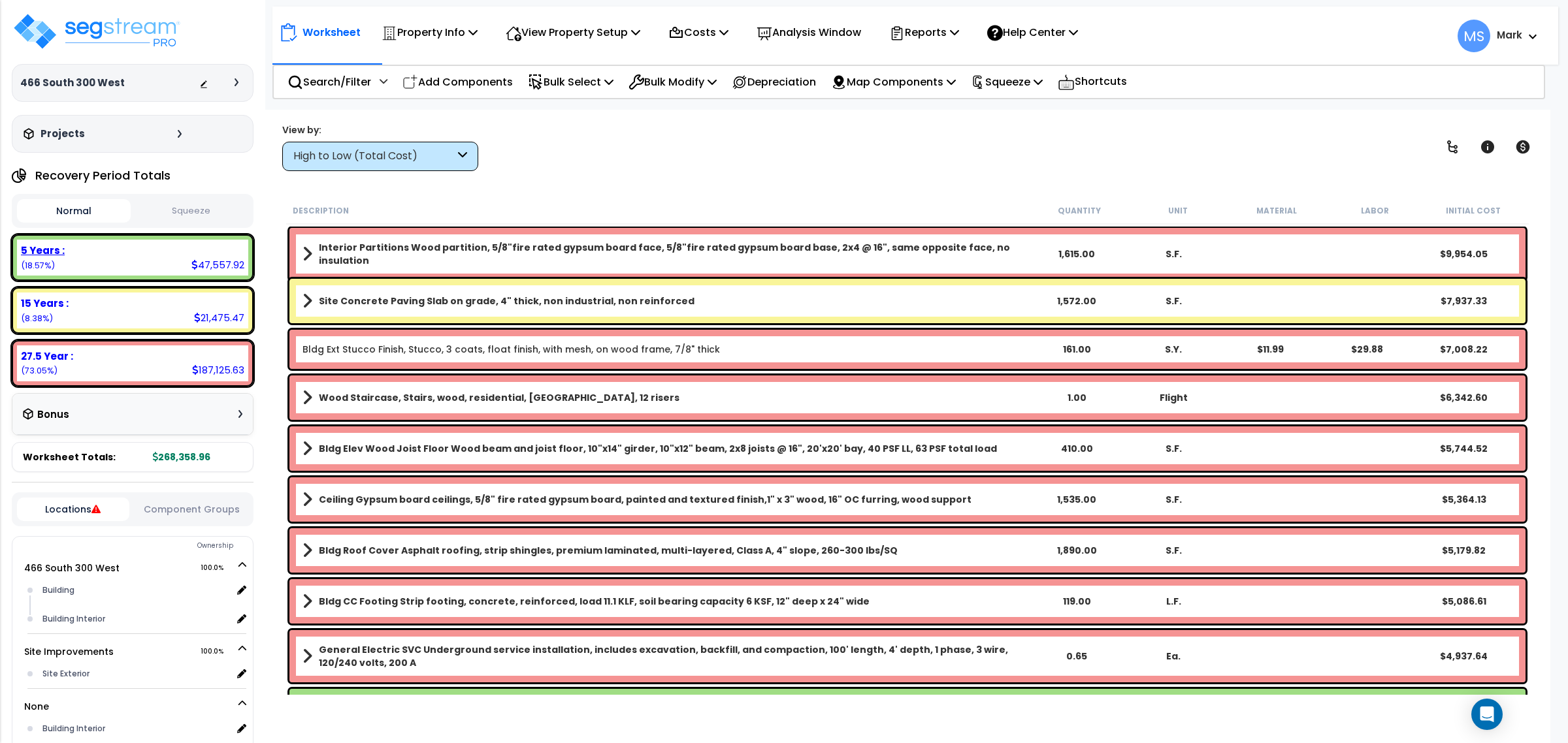
click at [195, 268] on icon at bounding box center [195, 264] width 7 height 9
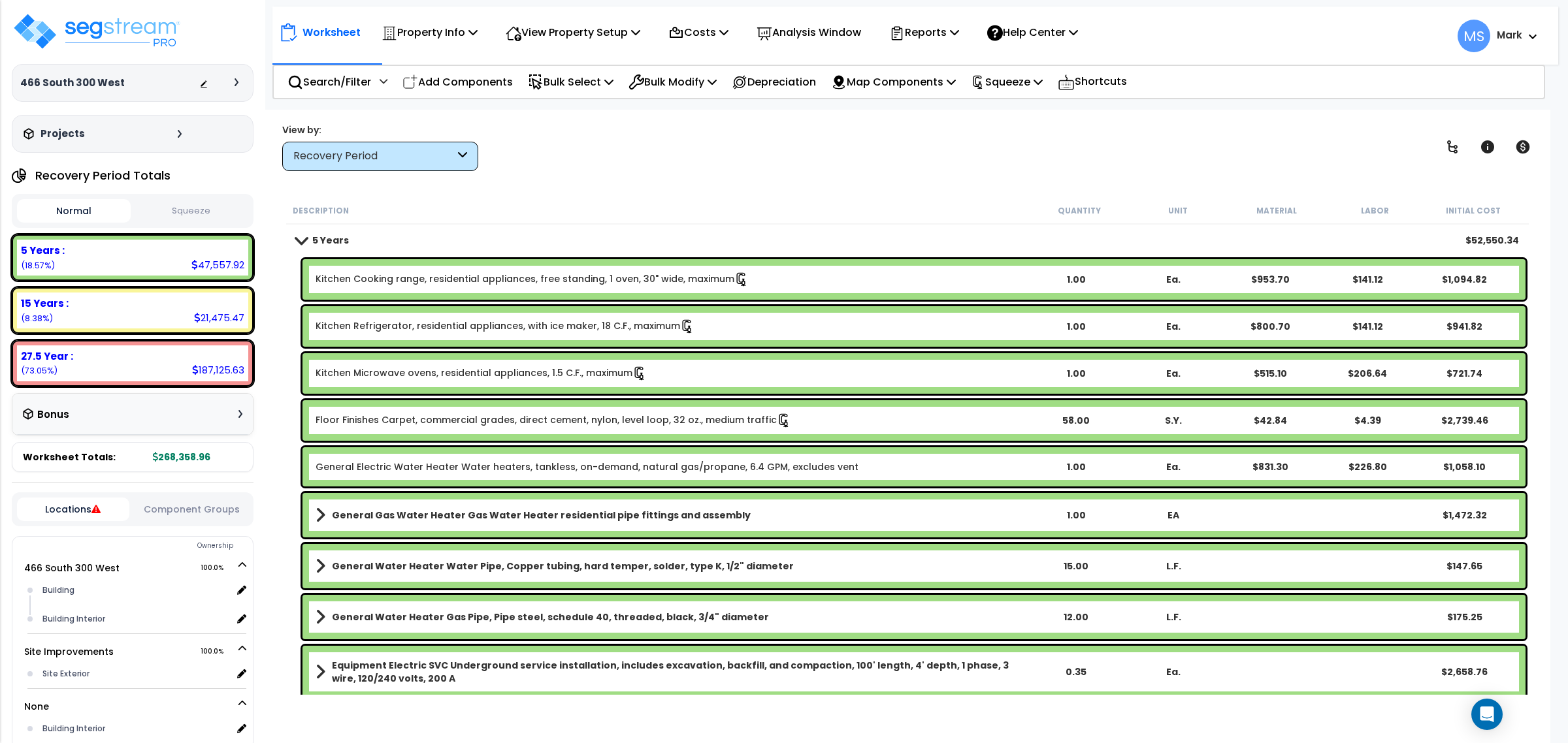
click at [164, 499] on div "Locations Component Groups" at bounding box center [132, 510] width 242 height 34
click at [165, 507] on button "Component Groups" at bounding box center [192, 509] width 113 height 15
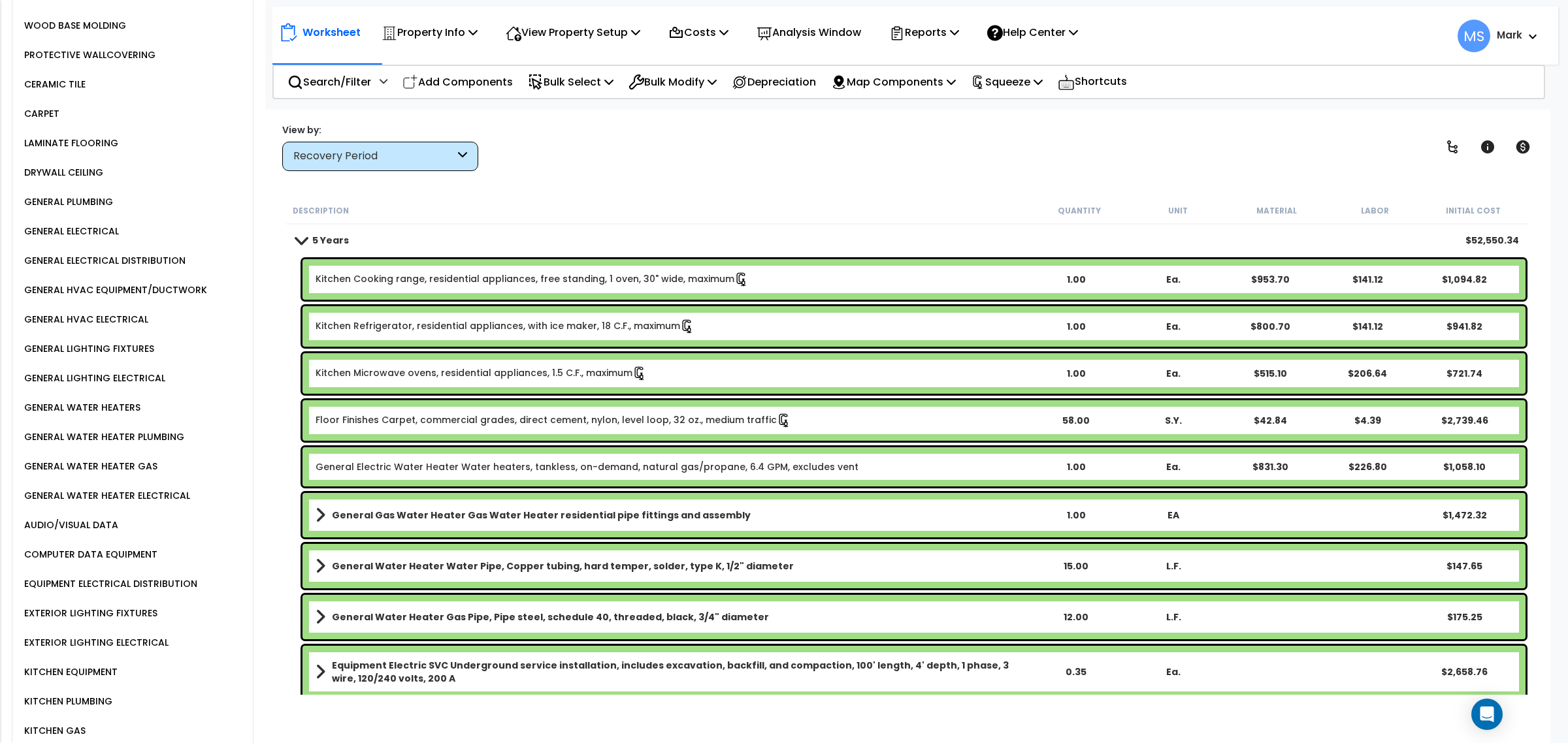
scroll to position [1388, 0]
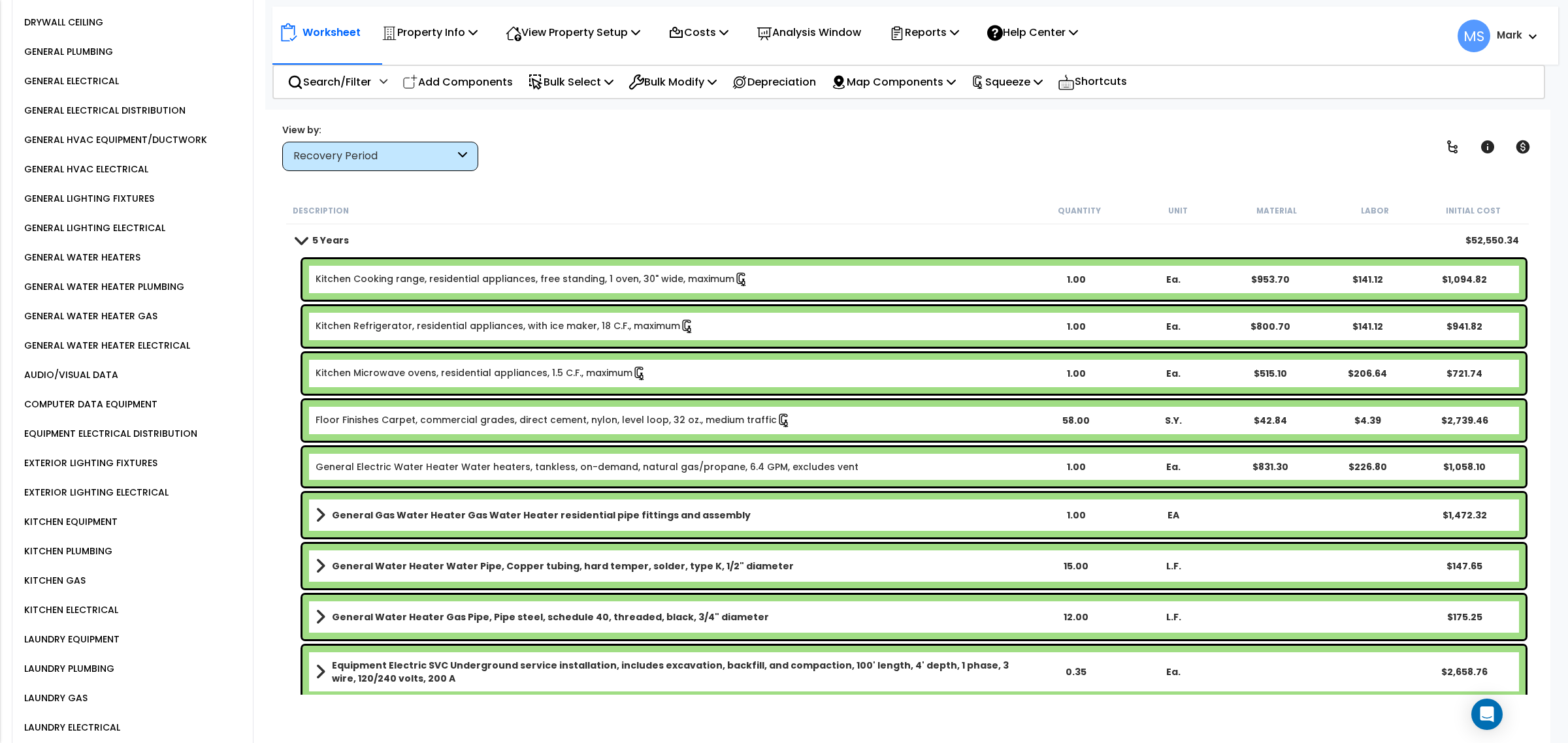
click at [77, 507] on div "KITCHEN EQUIPMENT" at bounding box center [137, 522] width 232 height 29
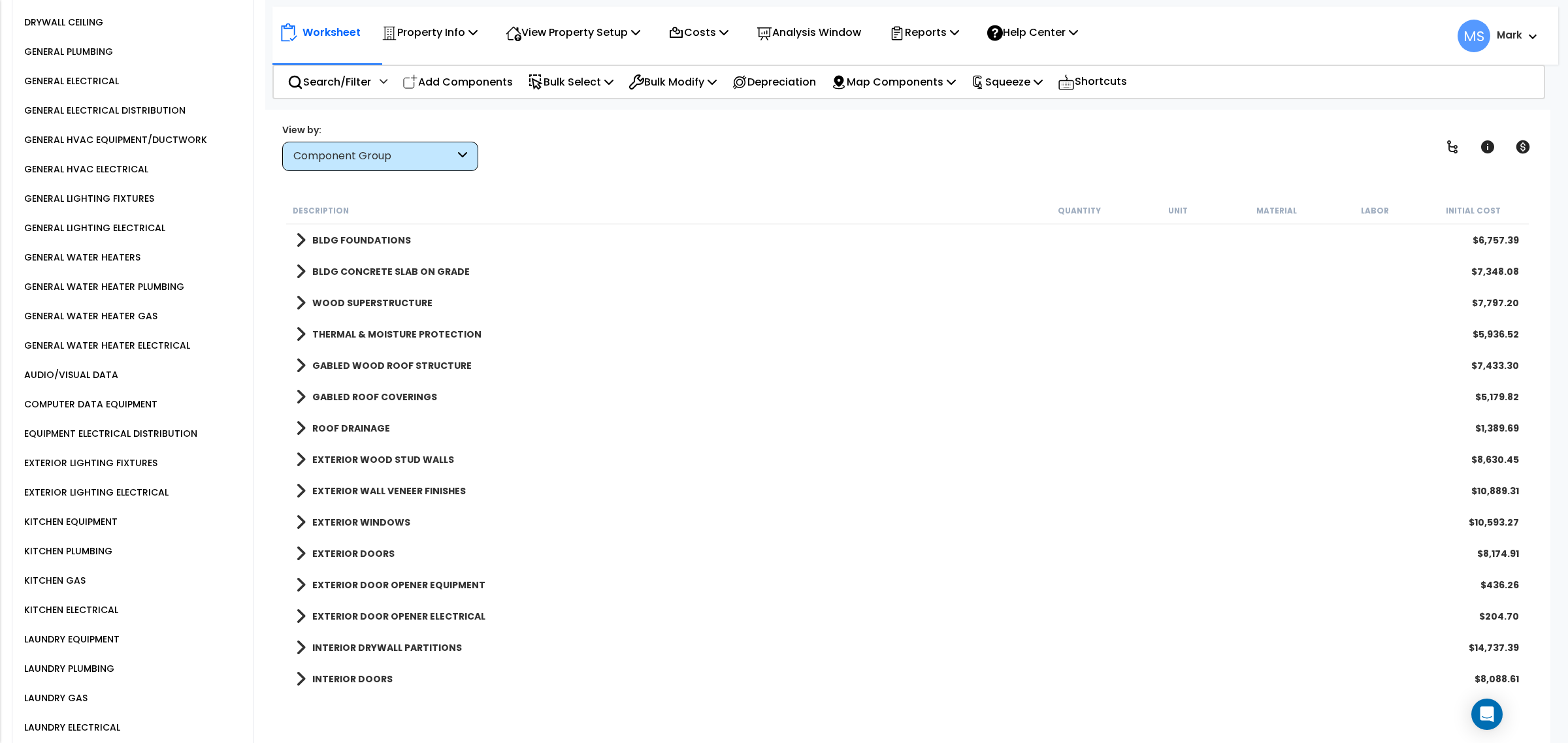
click at [76, 514] on div "KITCHEN EQUIPMENT" at bounding box center [68, 522] width 97 height 15
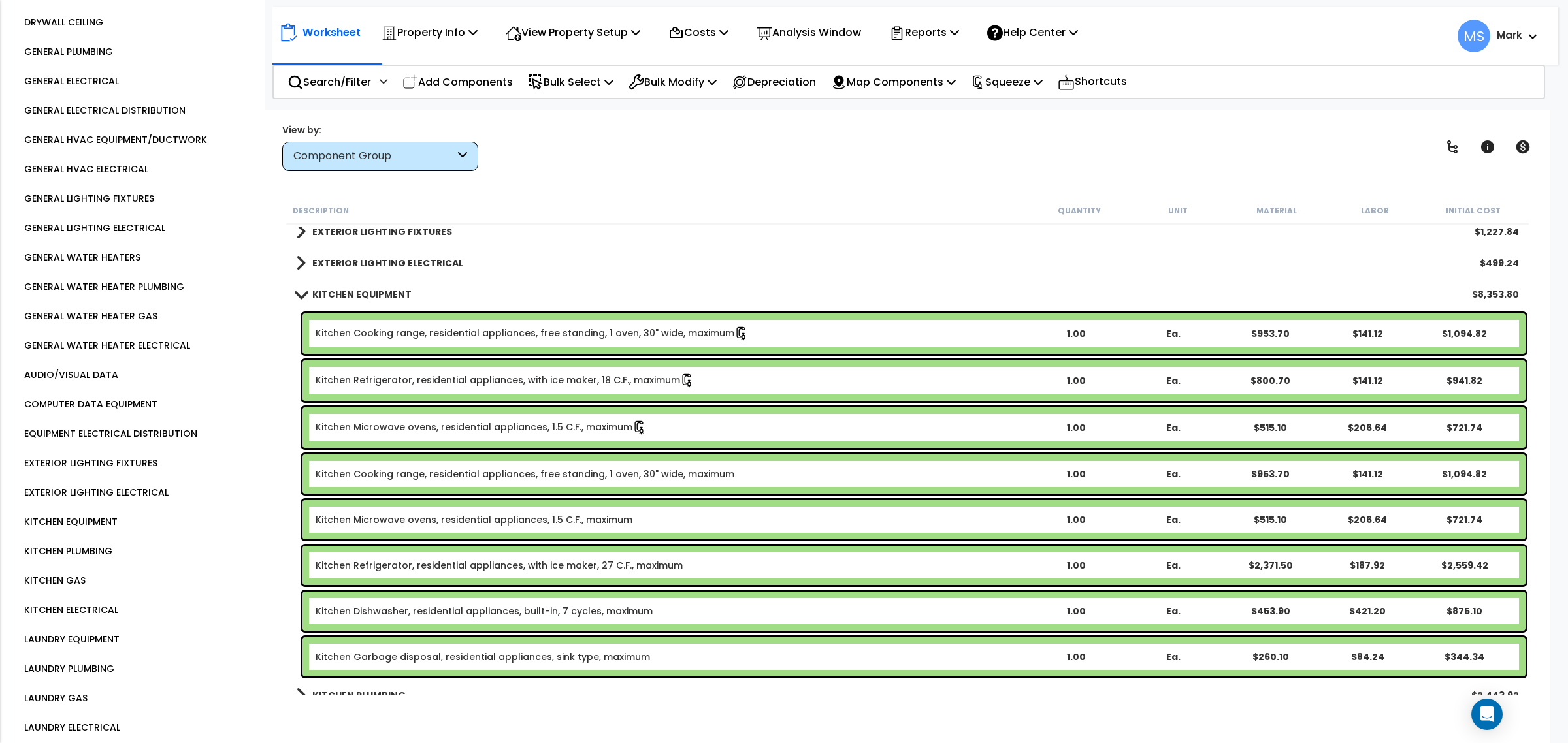
click at [547, 474] on link "Kitchen Cooking range, residential appliances, free standing, 1 oven, 30" wide,…" at bounding box center [524, 474] width 418 height 13
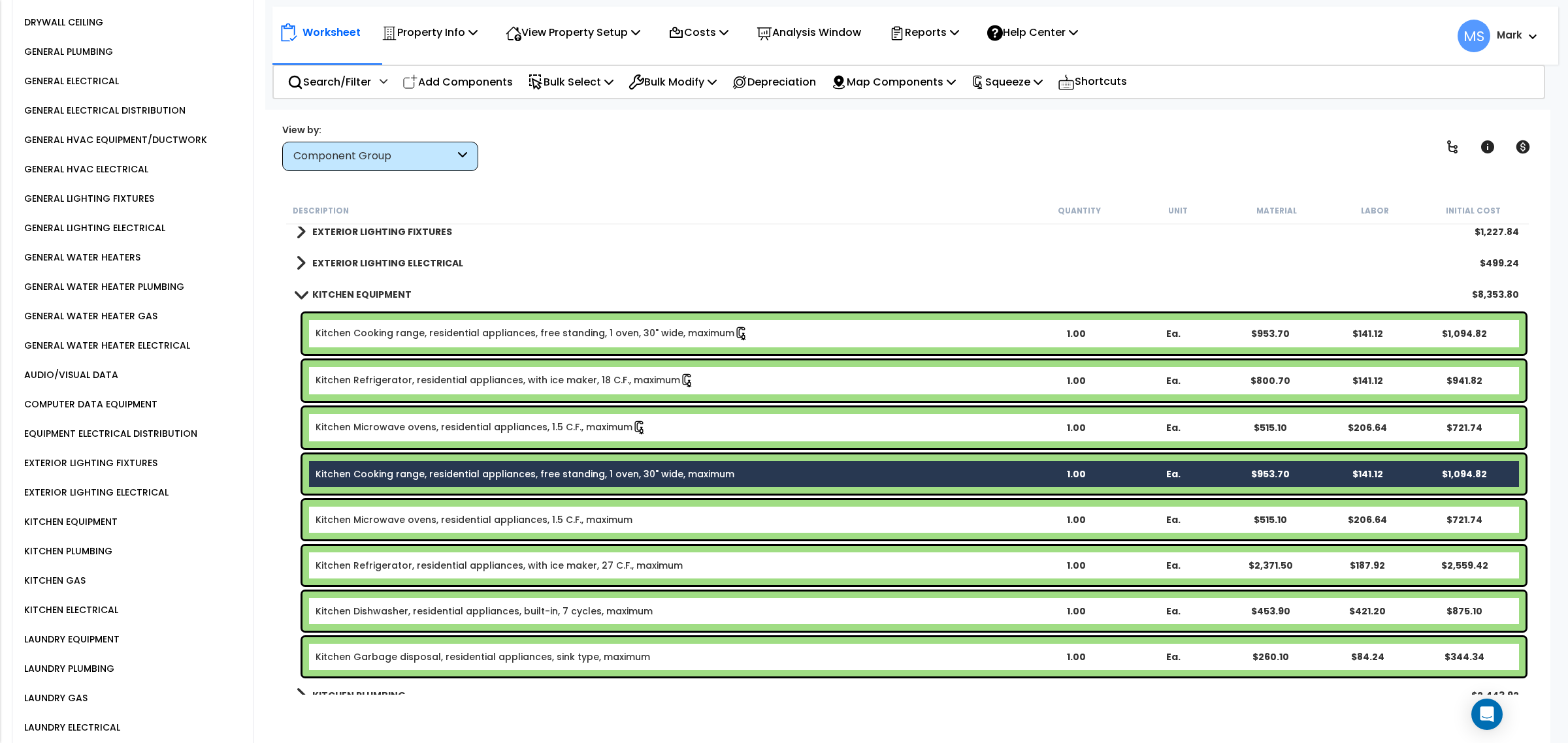
click at [544, 524] on link "Kitchen Microwave ovens, residential appliances, 1.5 C.F., maximum" at bounding box center [473, 519] width 317 height 13
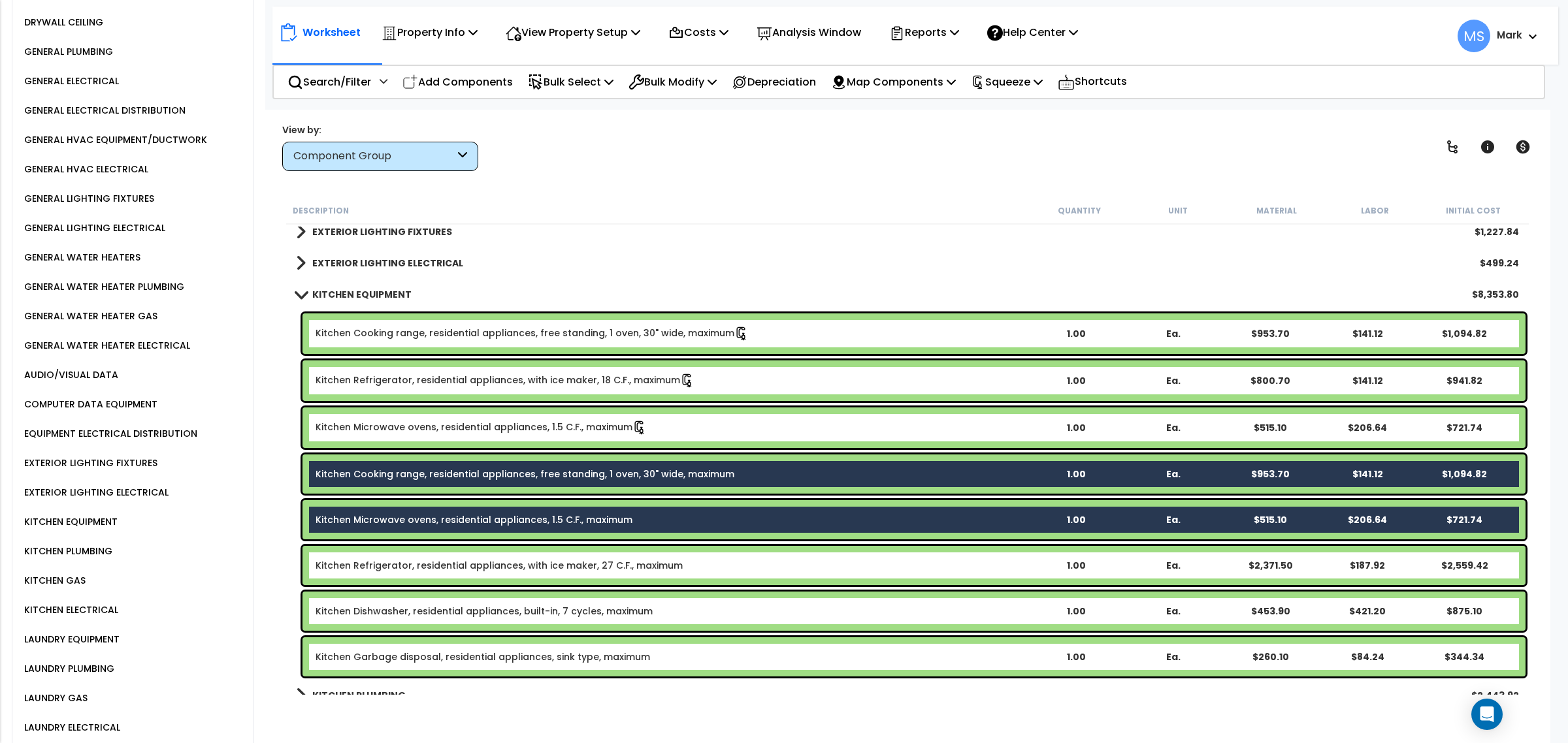
click at [591, 382] on link "Kitchen Refrigerator, residential appliances, with ice maker, 18 C.F., maximum" at bounding box center [505, 380] width 379 height 15
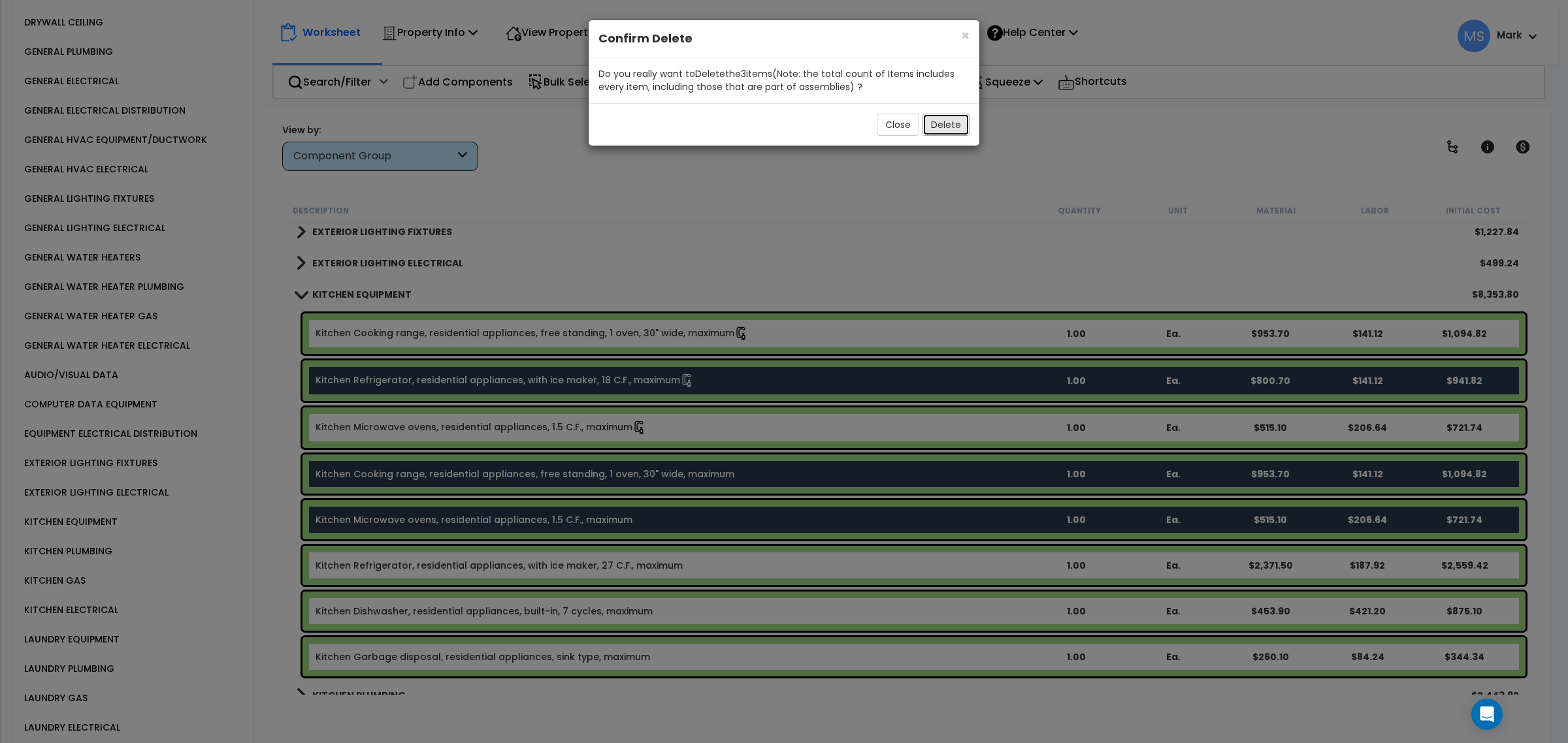
click at [933, 128] on button "Delete" at bounding box center [945, 125] width 47 height 22
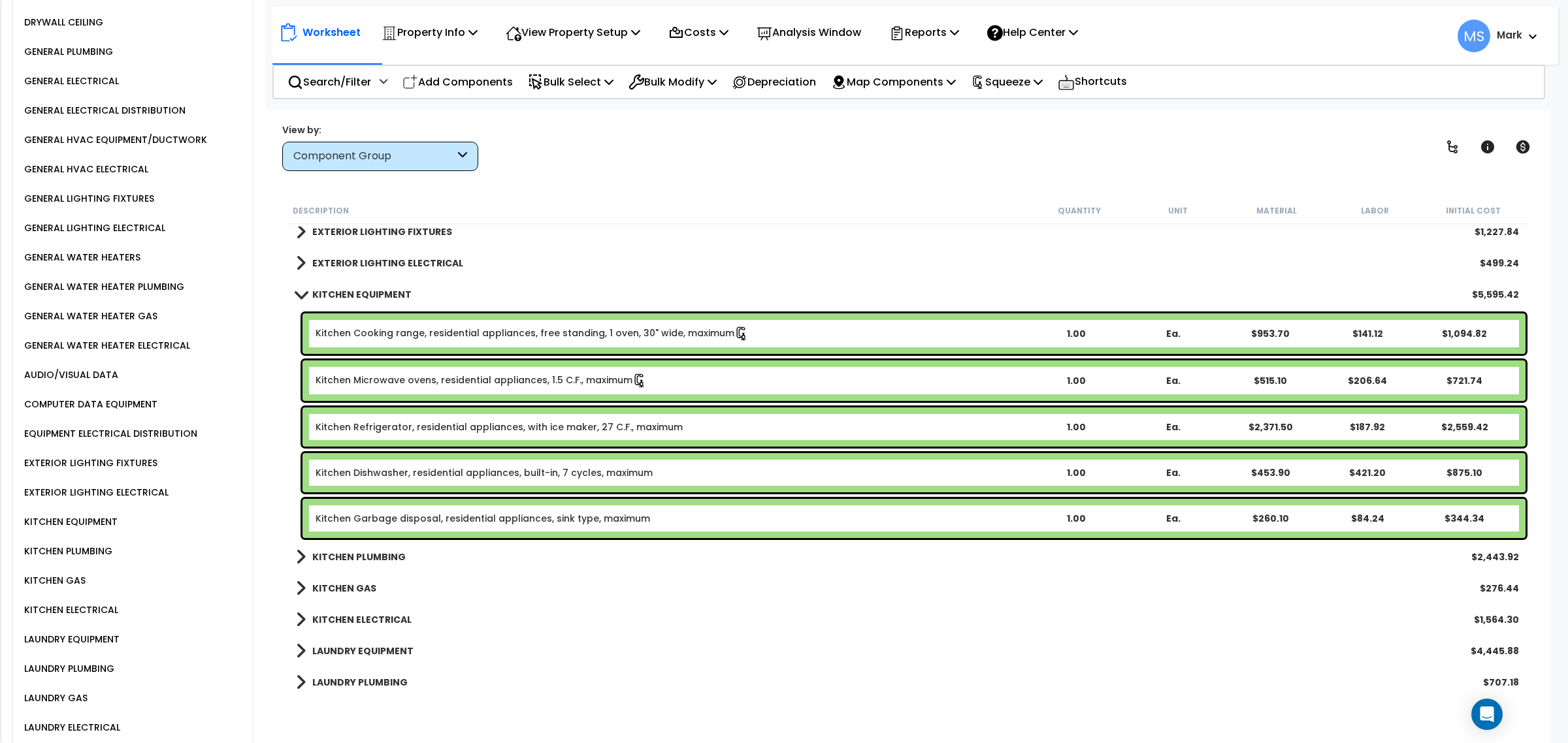
click at [335, 288] on b "KITCHEN EQUIPMENT" at bounding box center [362, 294] width 99 height 13
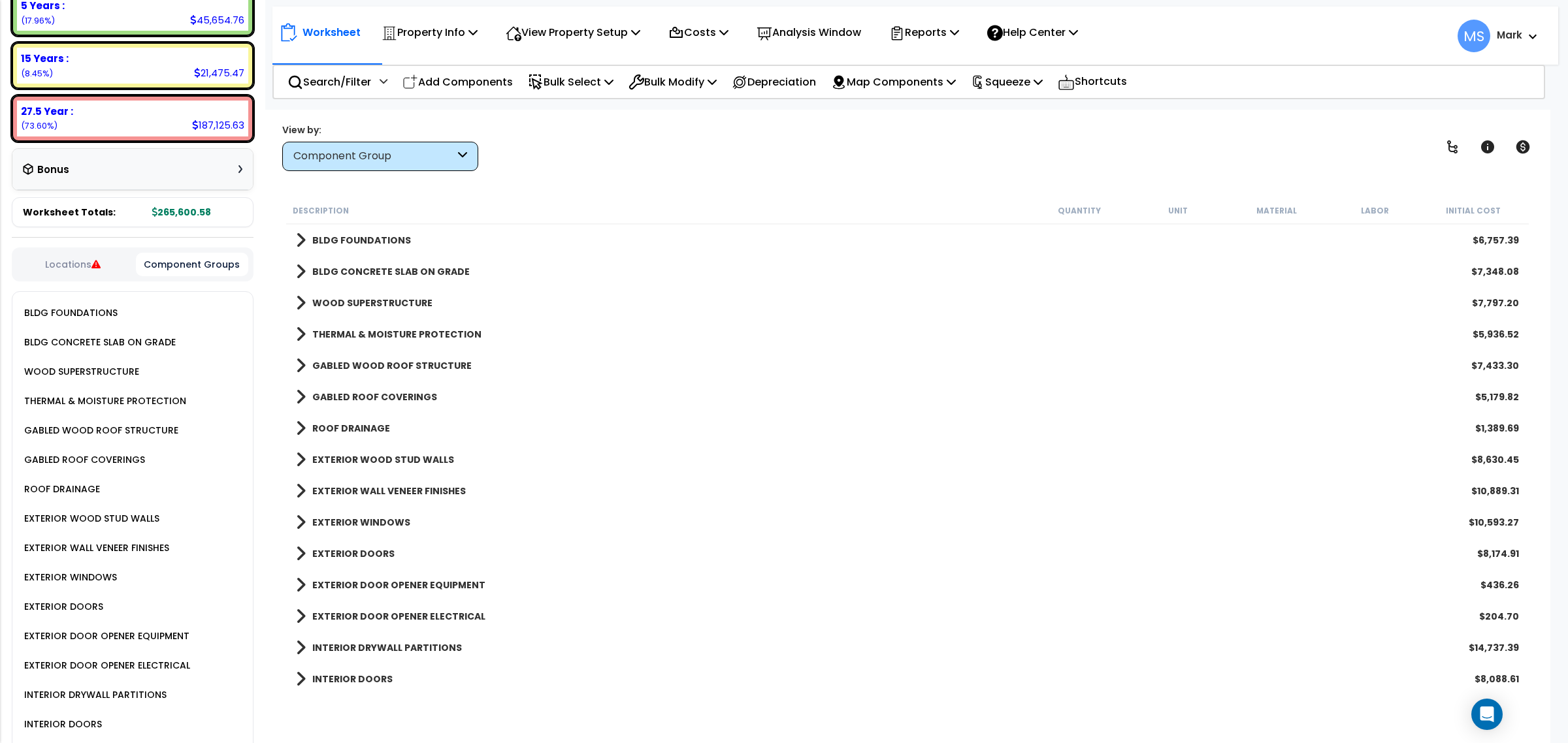
scroll to position [0, 0]
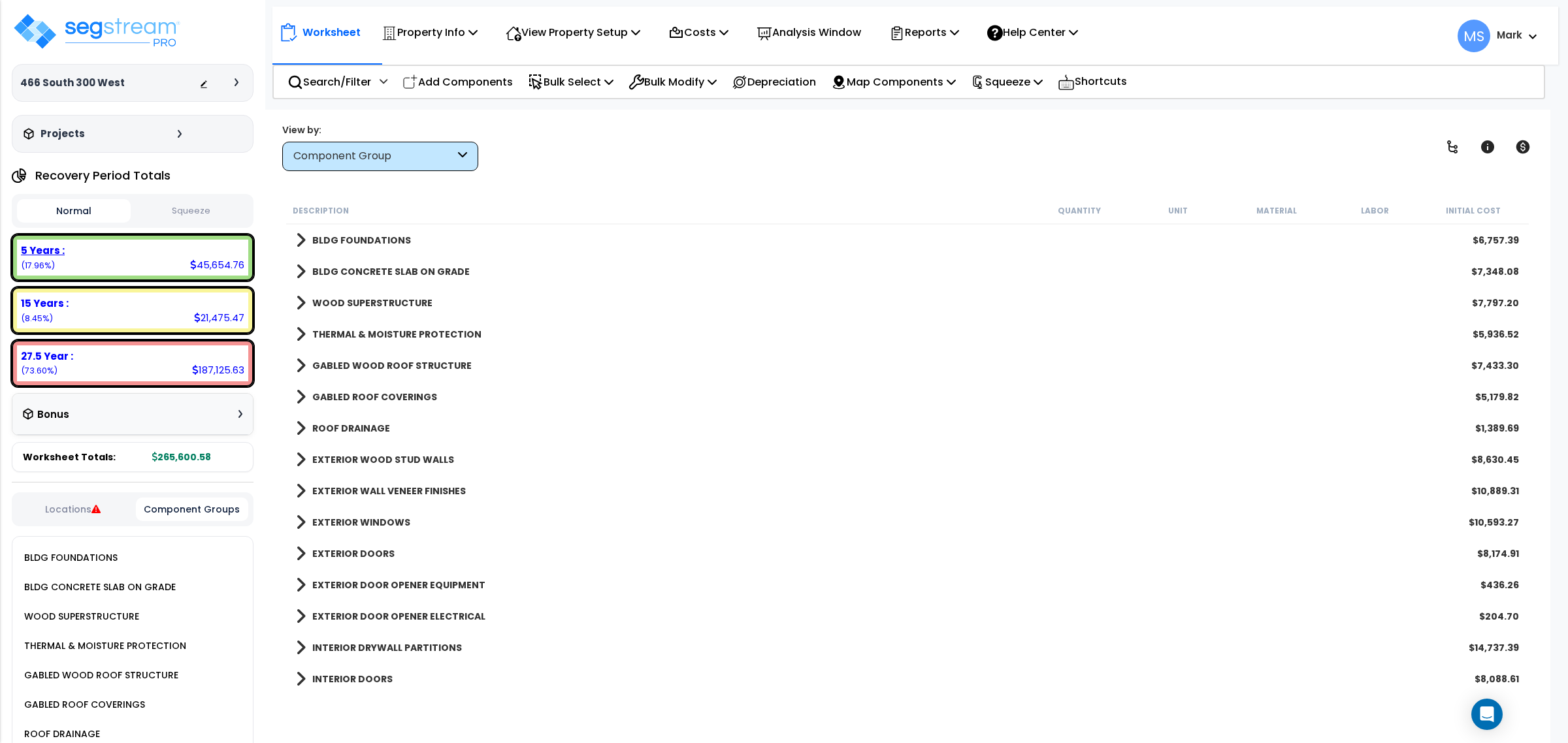
click at [115, 247] on div "5 Years :" at bounding box center [132, 250] width 224 height 14
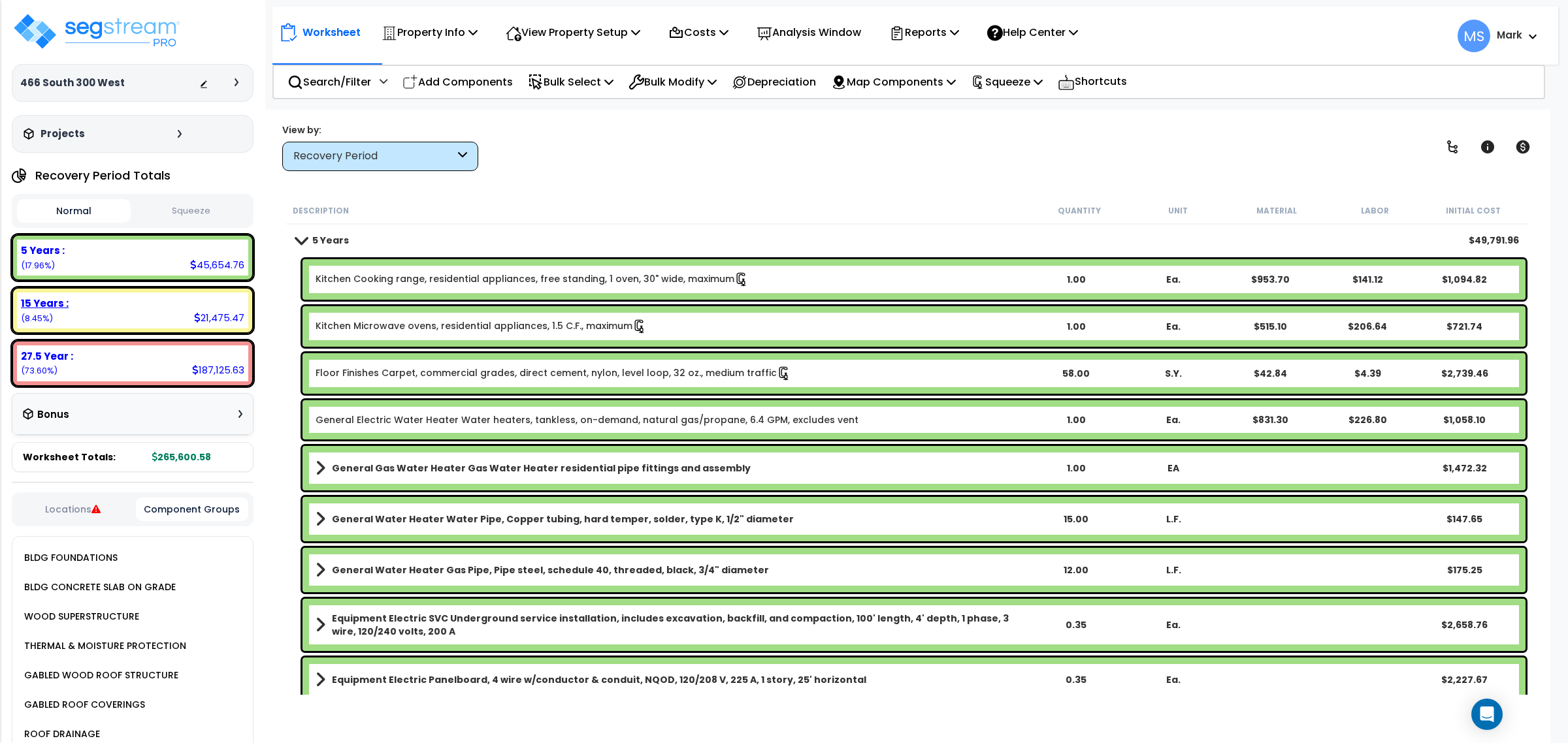
click at [155, 306] on div "15 Years :" at bounding box center [132, 303] width 224 height 14
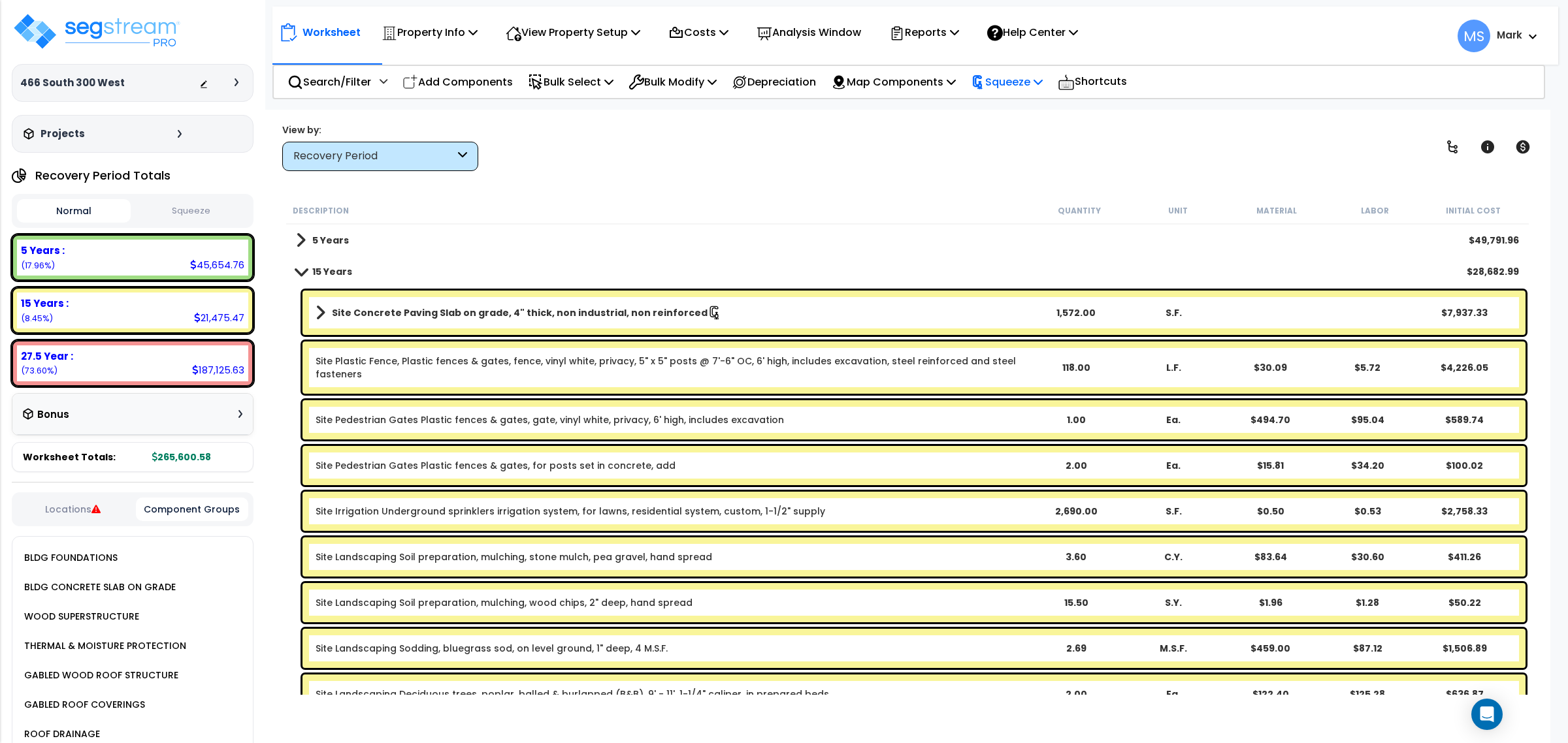
click at [1029, 79] on p "Squeeze" at bounding box center [1007, 82] width 72 height 18
click at [1009, 116] on link "Squeeze" at bounding box center [1028, 113] width 129 height 30
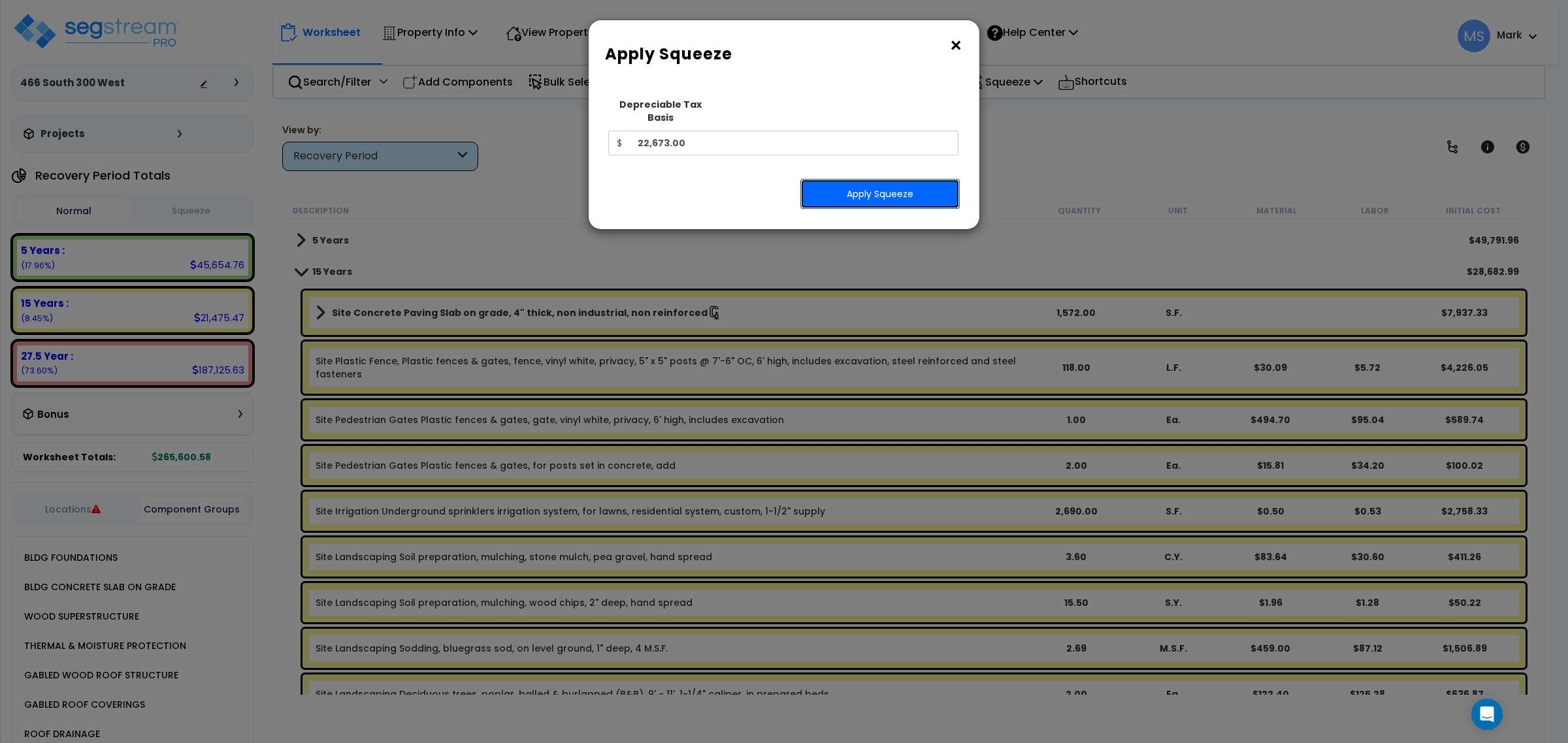
click at [886, 184] on button "Apply Squeeze" at bounding box center [880, 194] width 160 height 30
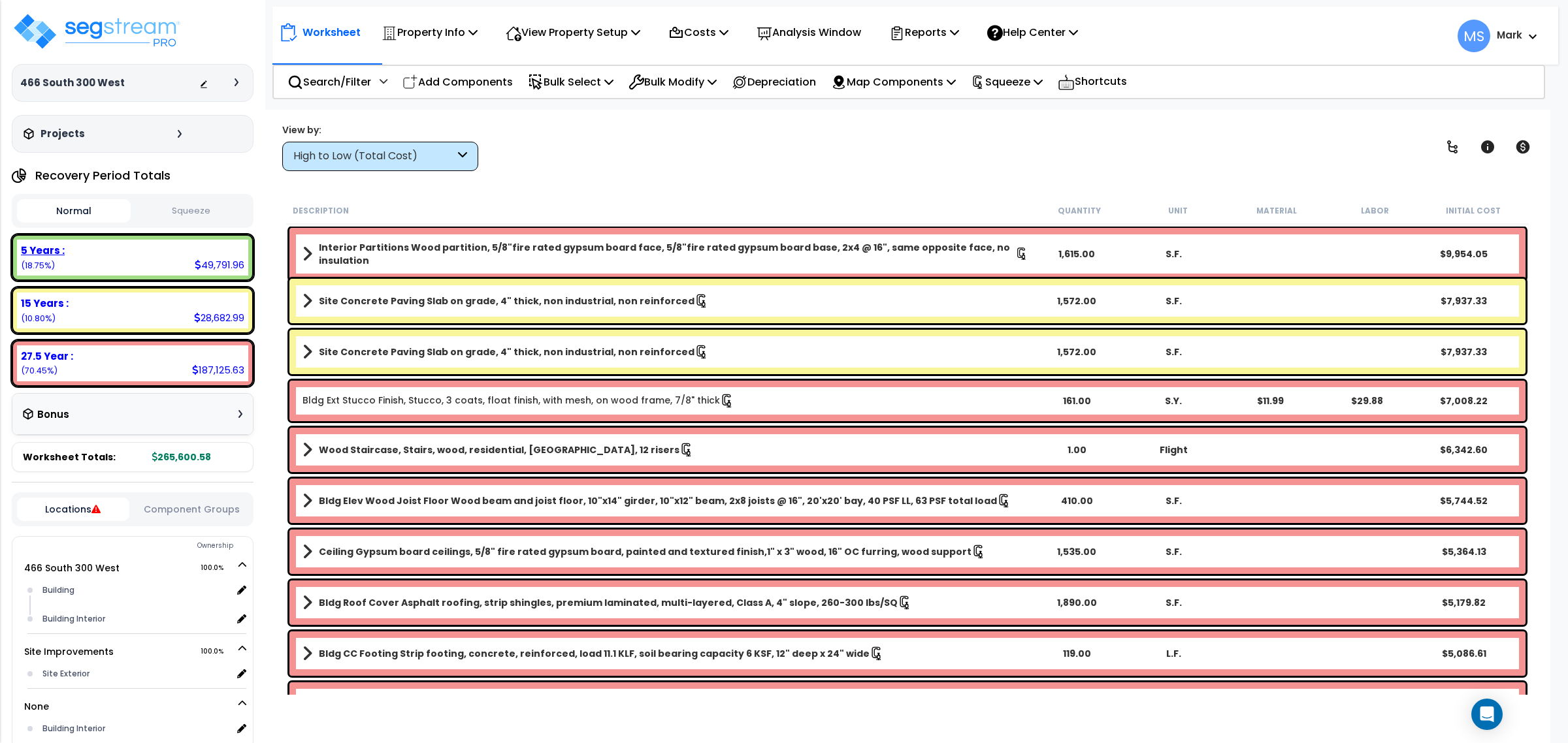
click at [106, 258] on div "5 Years : 49,791.96 (18.75%)" at bounding box center [132, 258] width 231 height 36
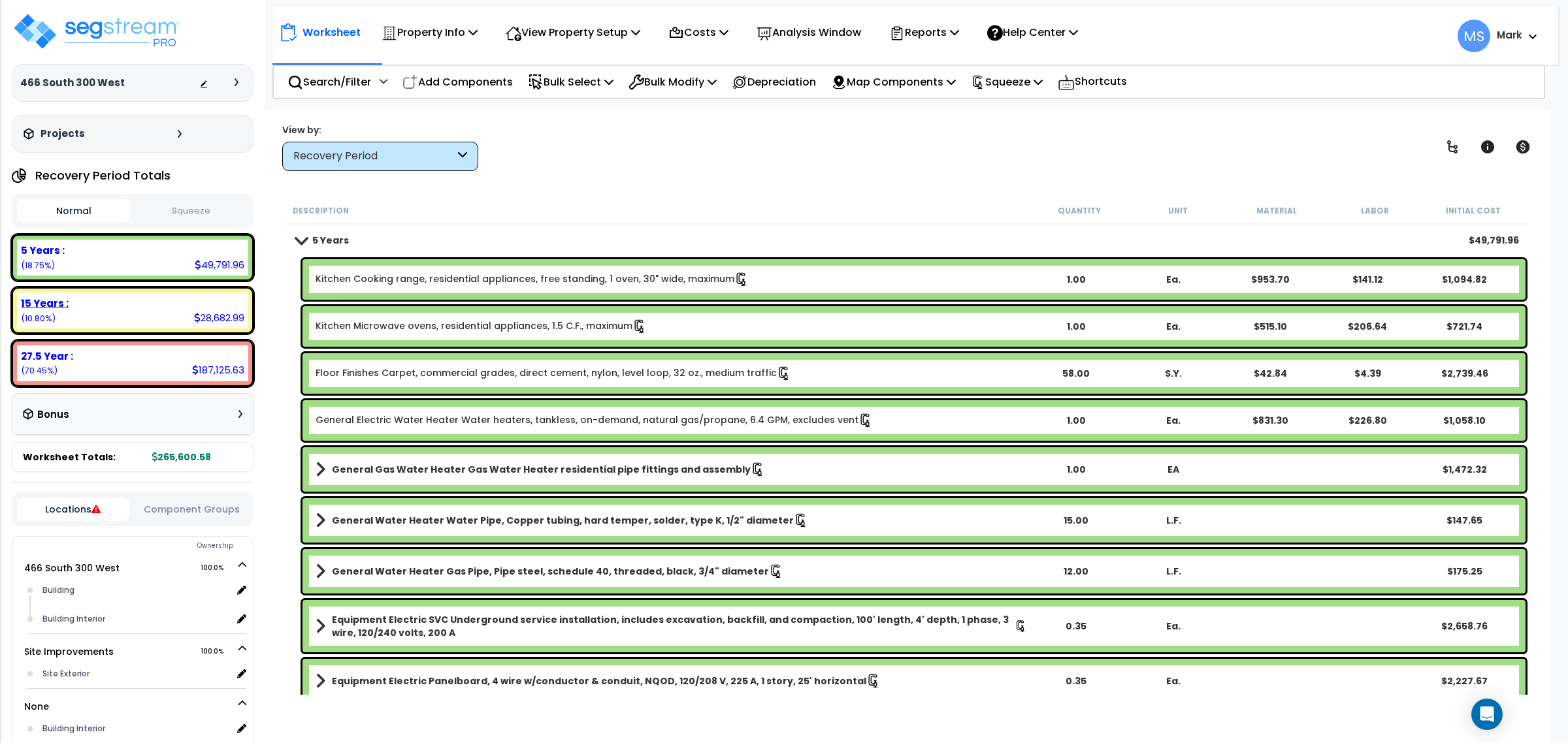
click at [93, 306] on div "15 Years :" at bounding box center [132, 303] width 224 height 14
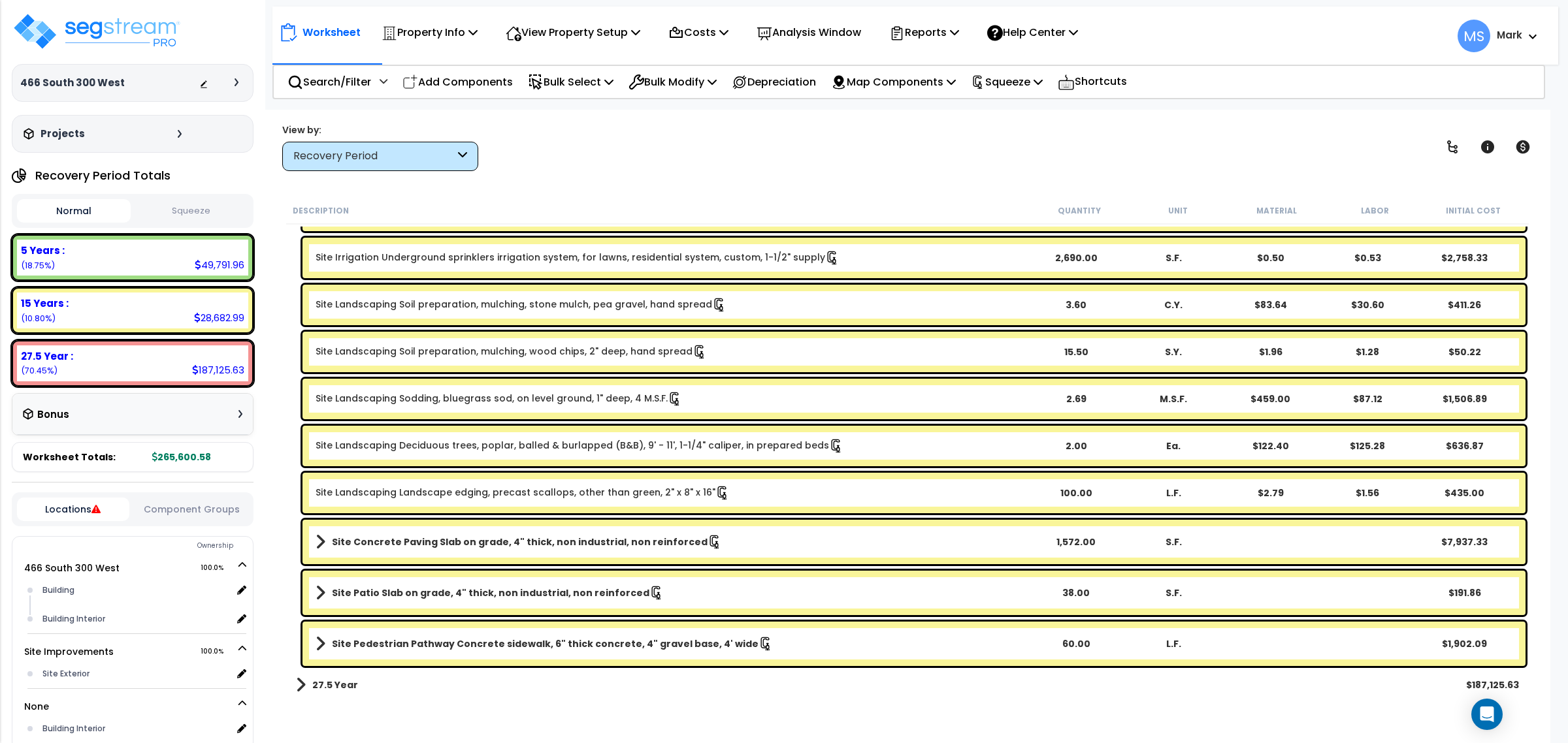
scroll to position [262, 0]
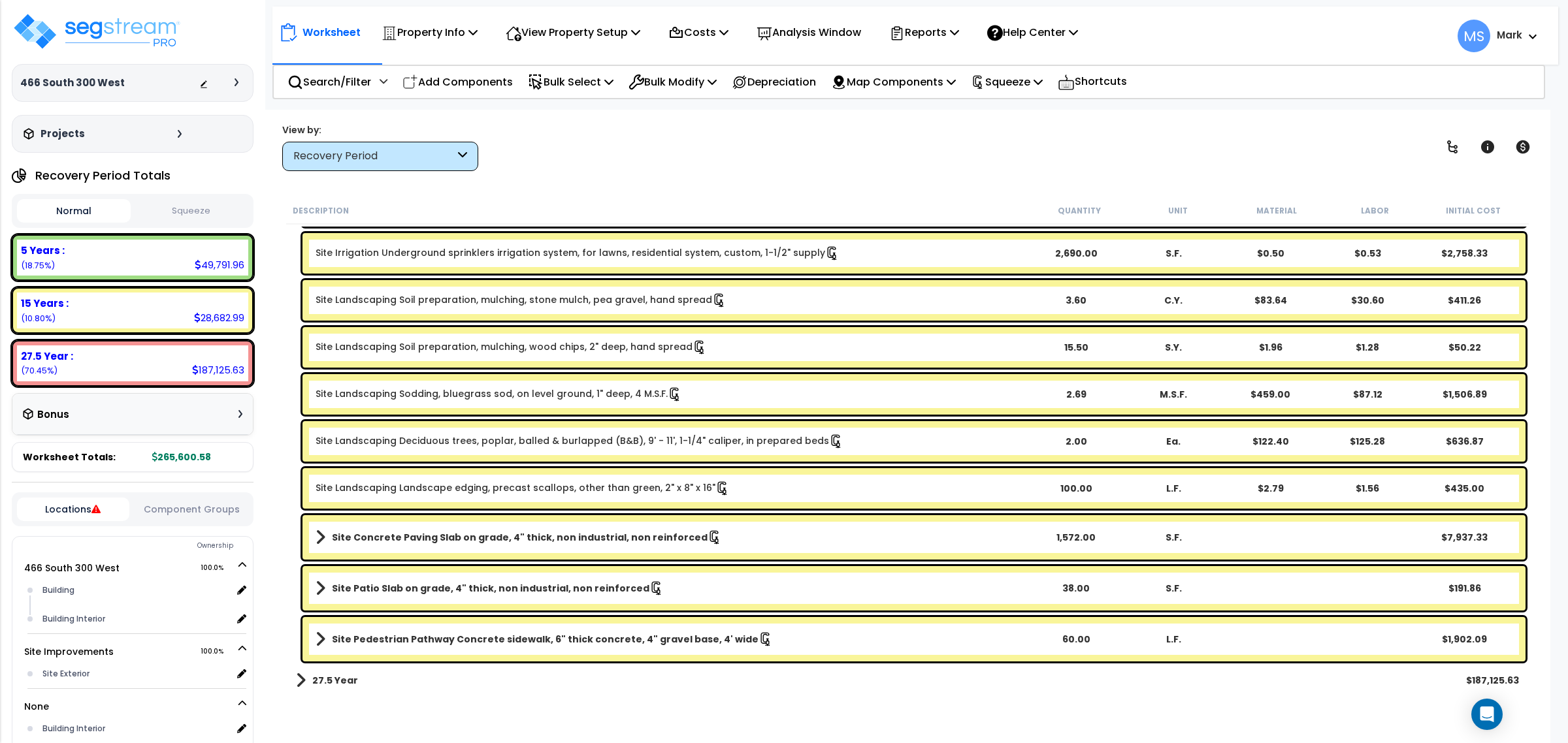
click at [531, 541] on b "Site Concrete Paving Slab on grade, 4" thick, non industrial, non reinforced" at bounding box center [520, 537] width 376 height 13
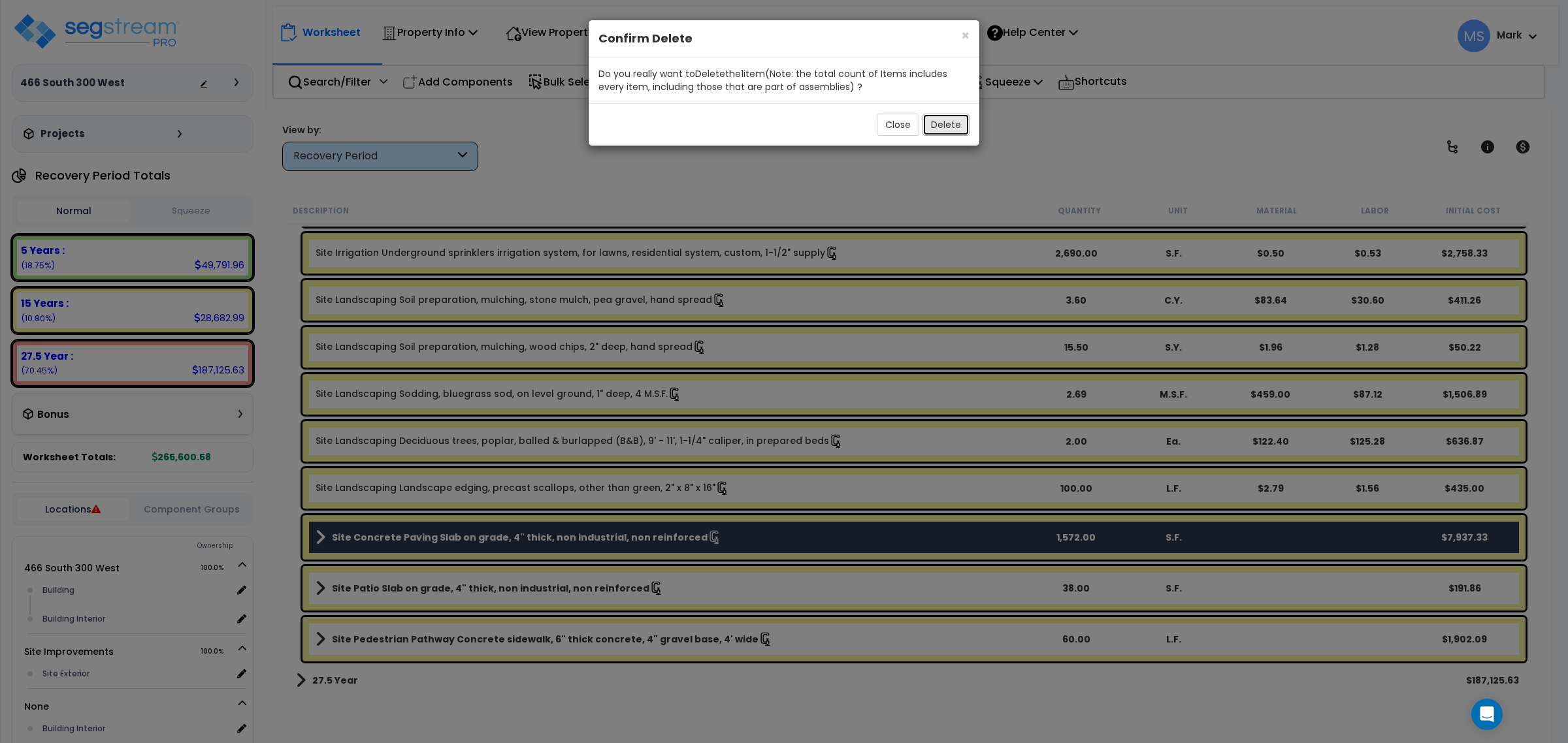
click at [946, 132] on button "Delete" at bounding box center [945, 125] width 47 height 22
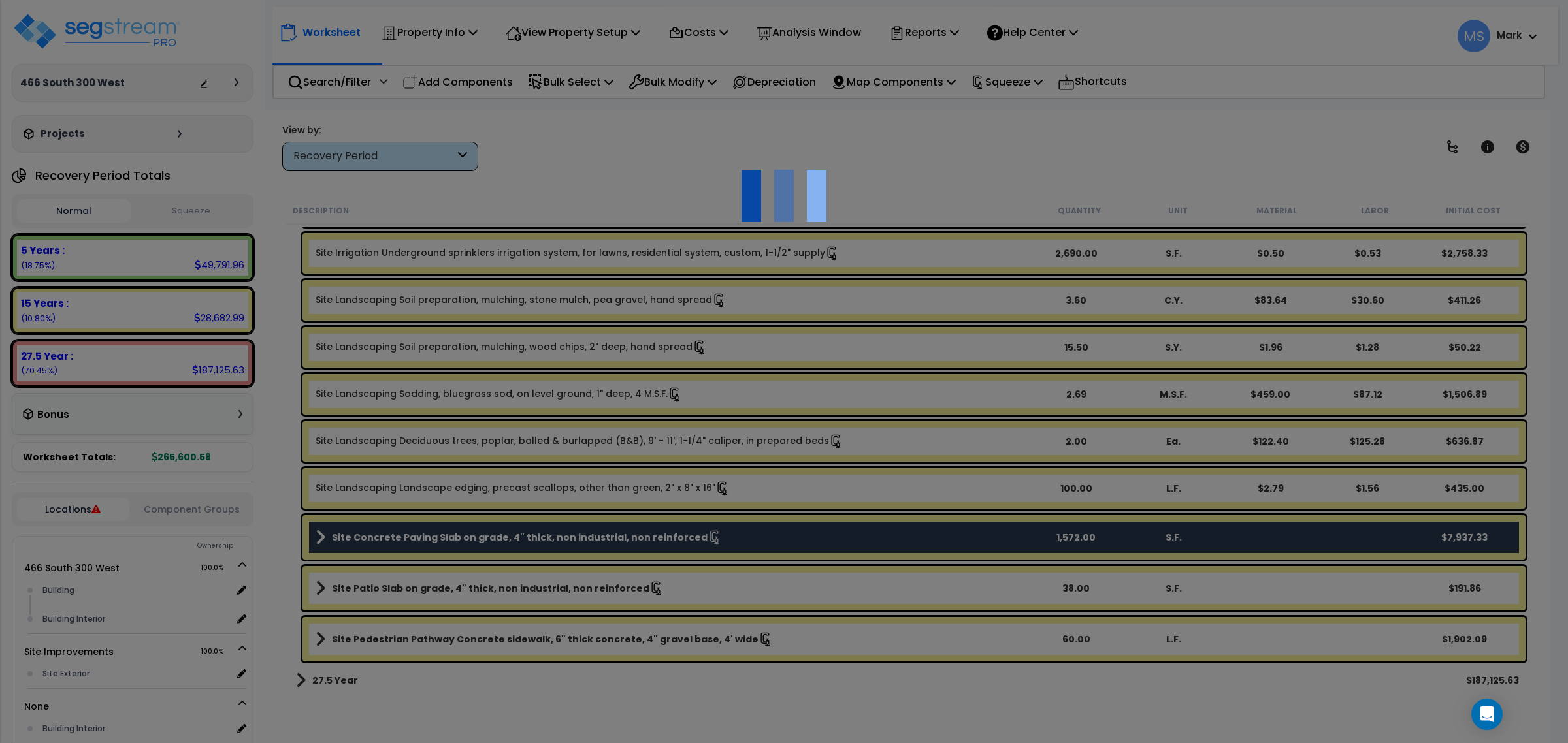
scroll to position [213, 0]
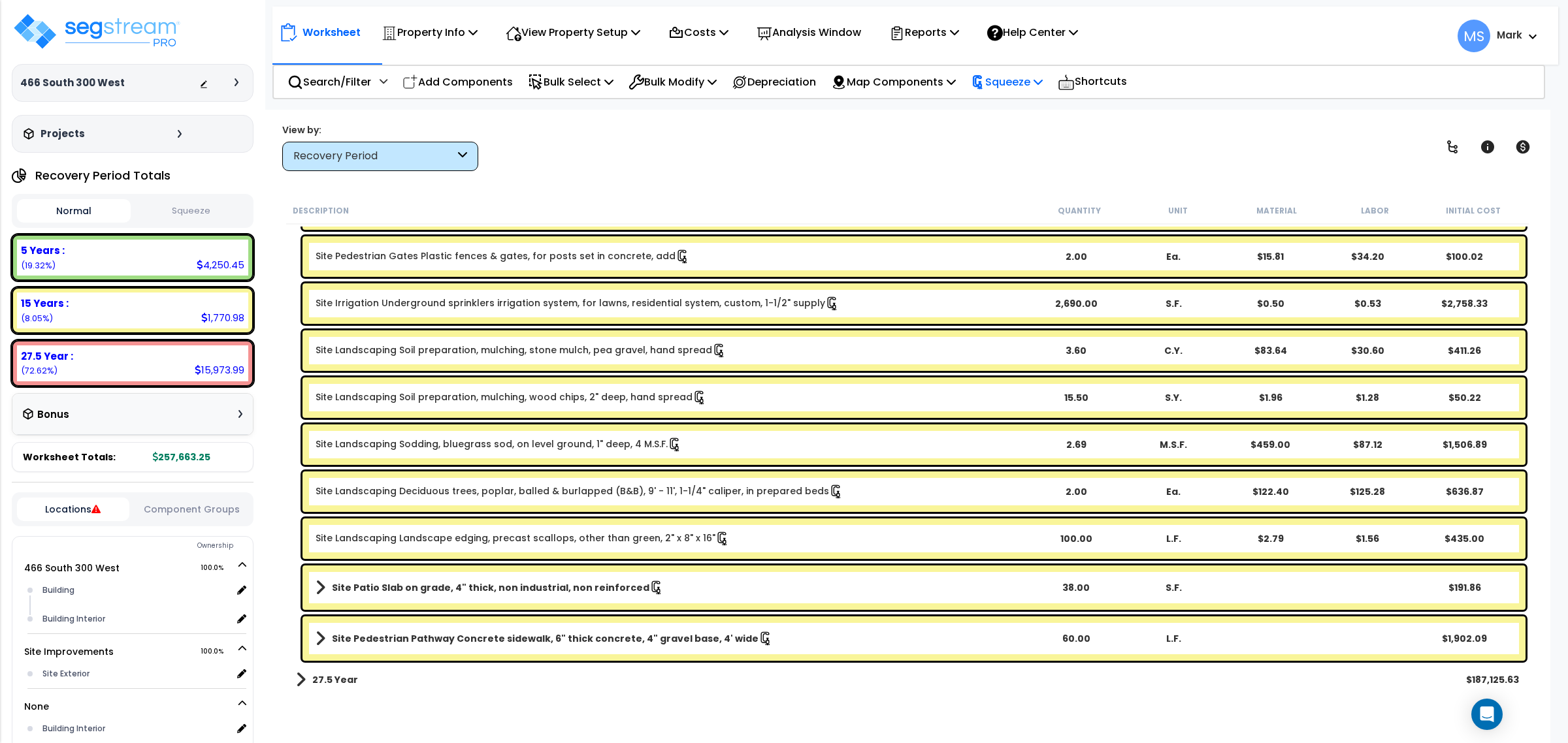
click at [1019, 96] on div "Squeeze" at bounding box center [1007, 82] width 72 height 31
click at [1019, 114] on link "Re-squeeze" at bounding box center [1028, 113] width 129 height 30
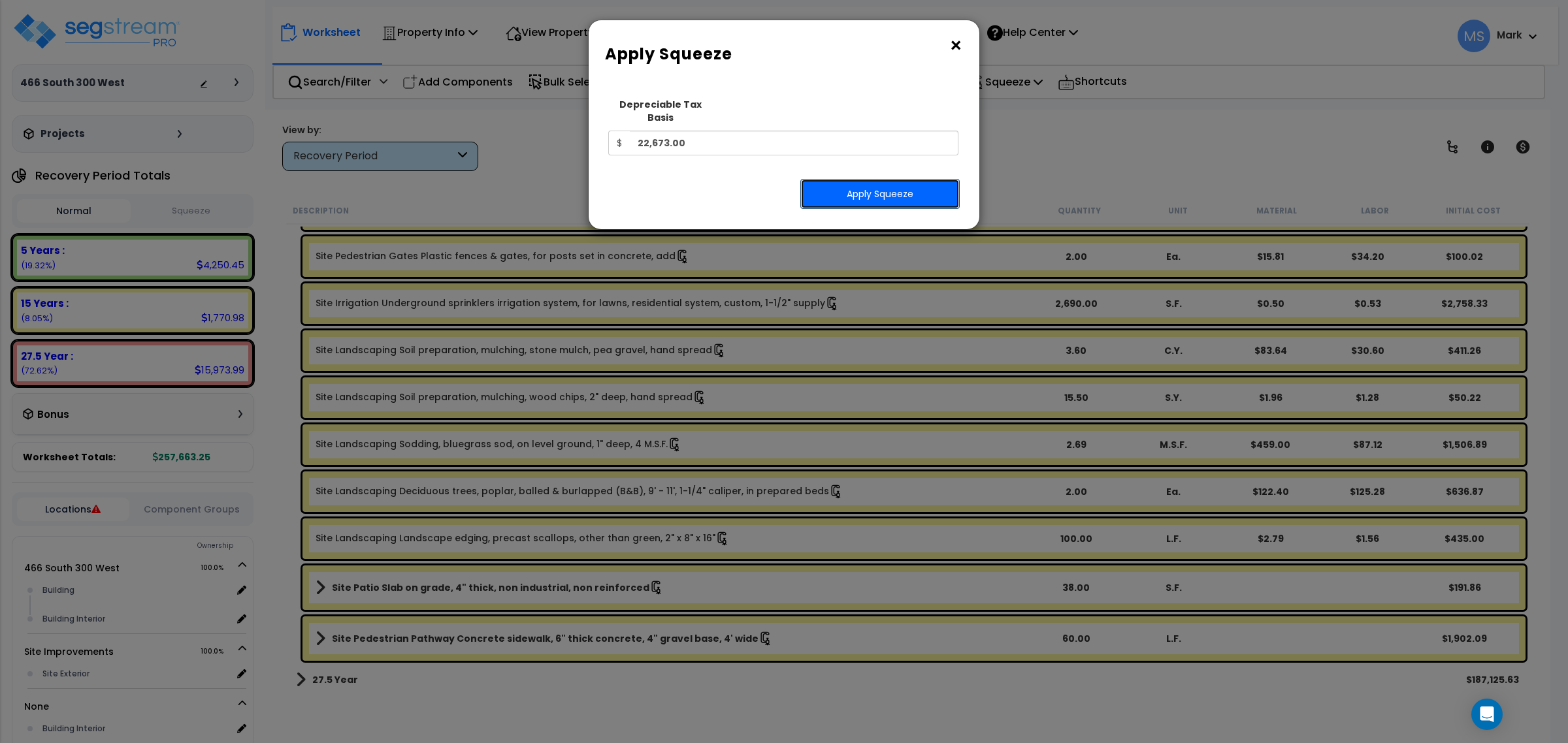
click at [910, 182] on button "Apply Squeeze" at bounding box center [880, 194] width 160 height 30
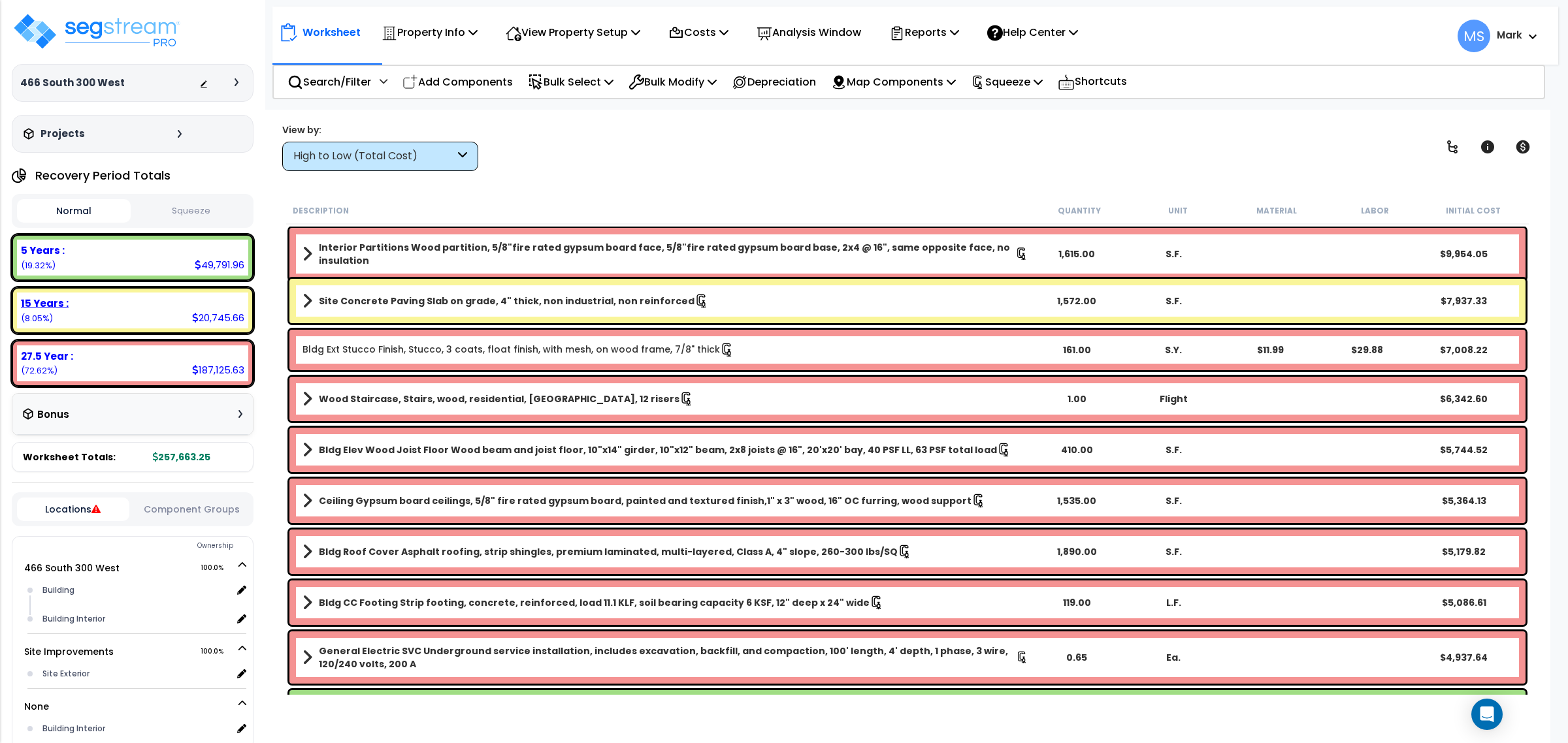
click at [127, 313] on div "15 Years : 20,745.66 (8.05%)" at bounding box center [132, 311] width 231 height 36
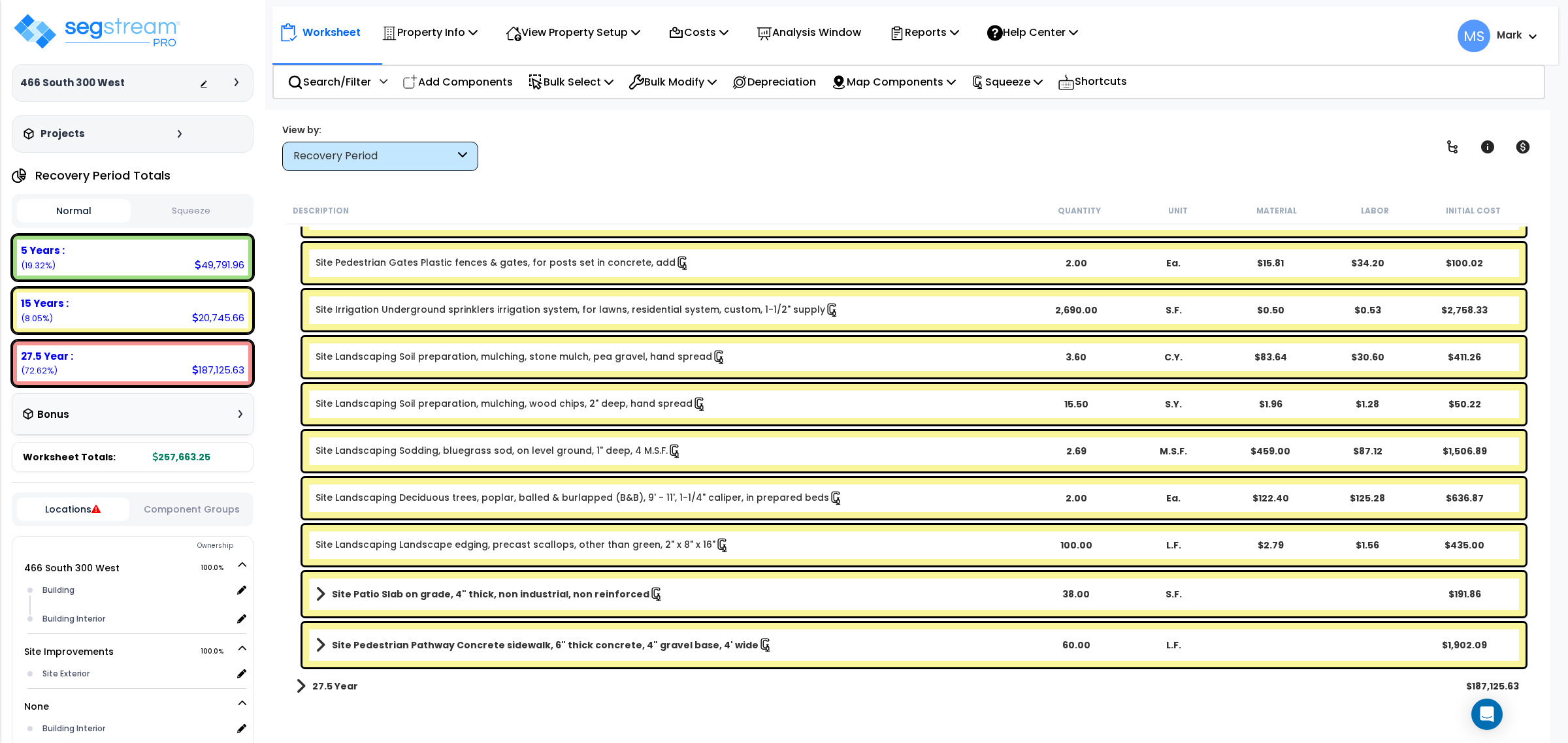
scroll to position [213, 0]
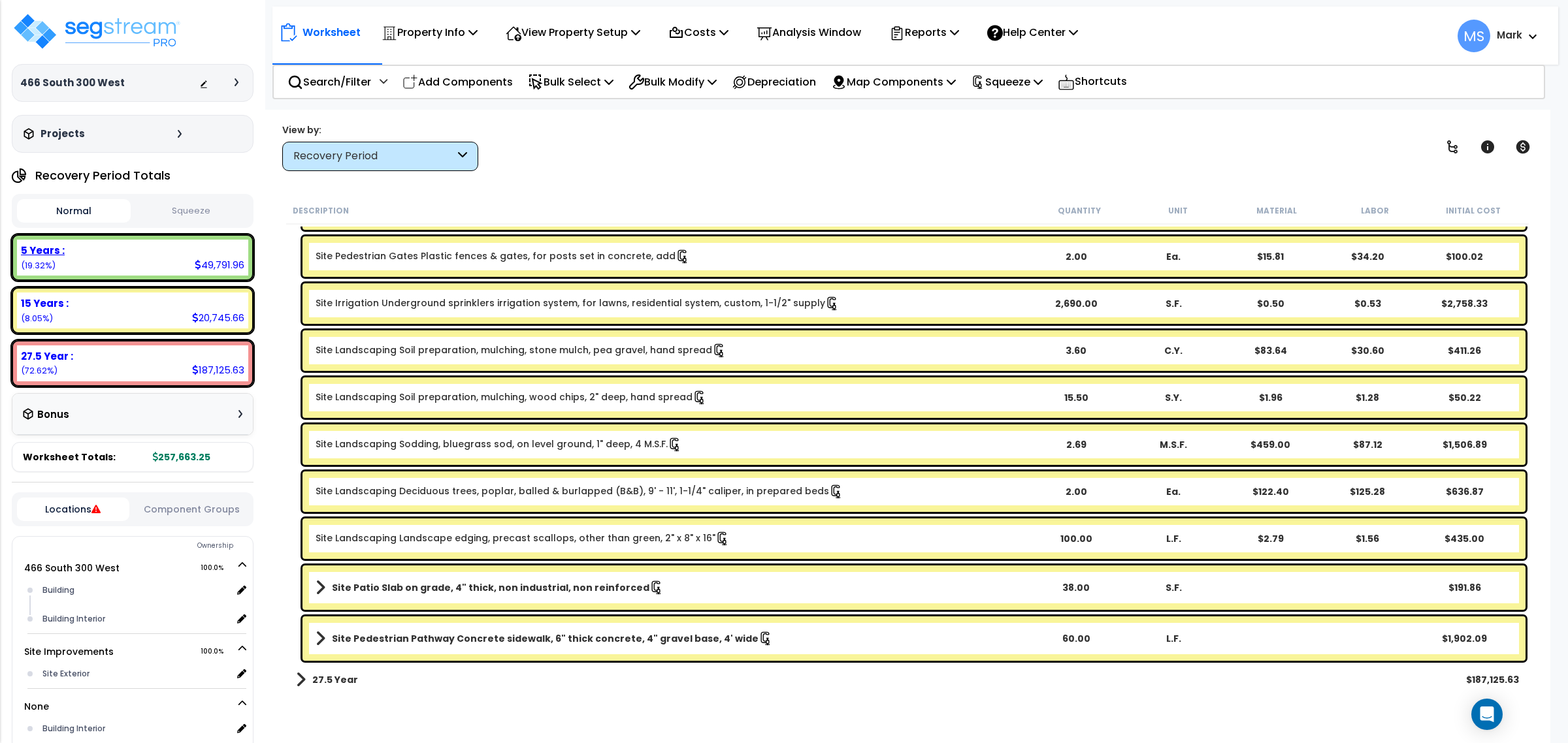
click at [104, 249] on div "5 Years :" at bounding box center [132, 250] width 224 height 14
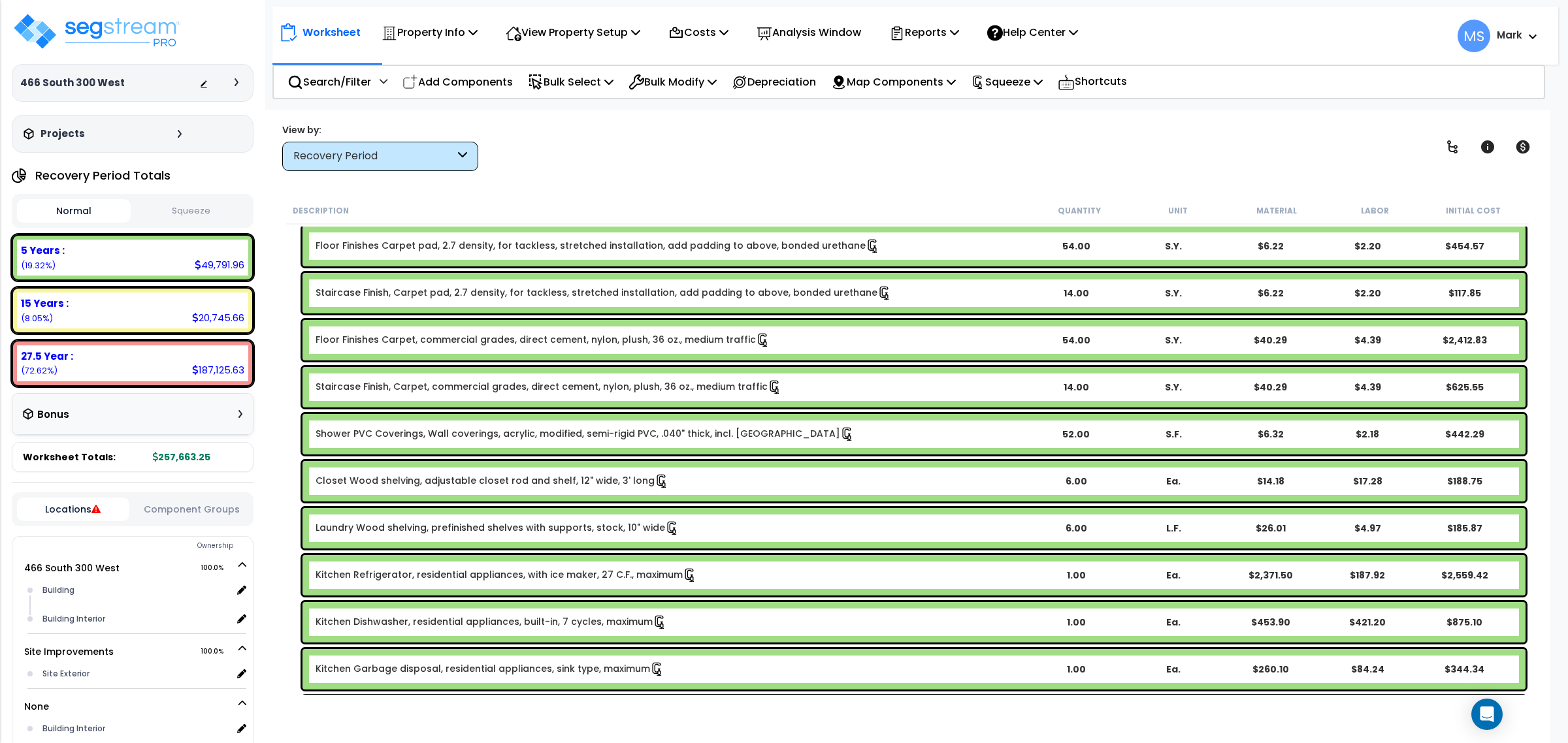
scroll to position [816, 0]
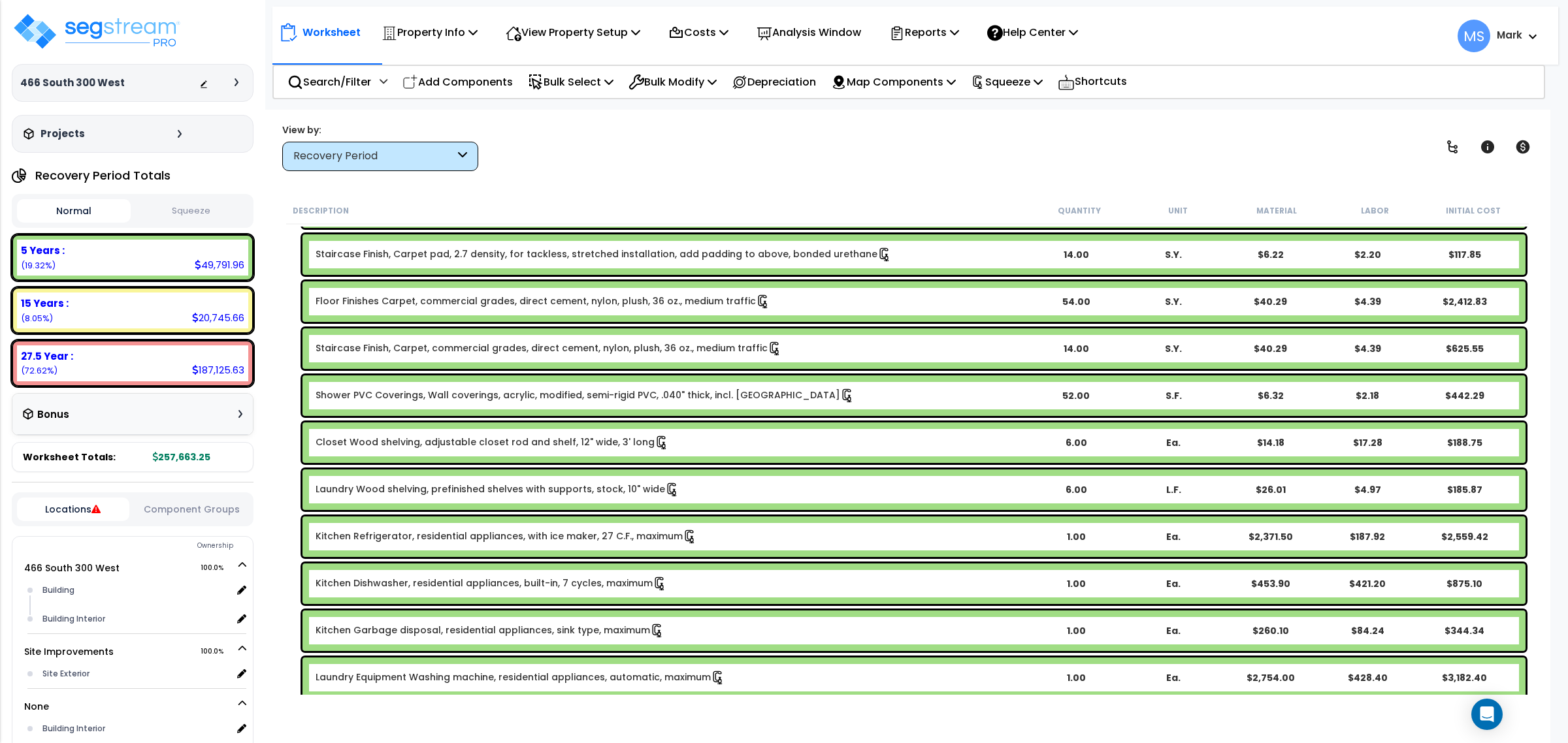
click at [175, 511] on button "Component Groups" at bounding box center [192, 509] width 113 height 15
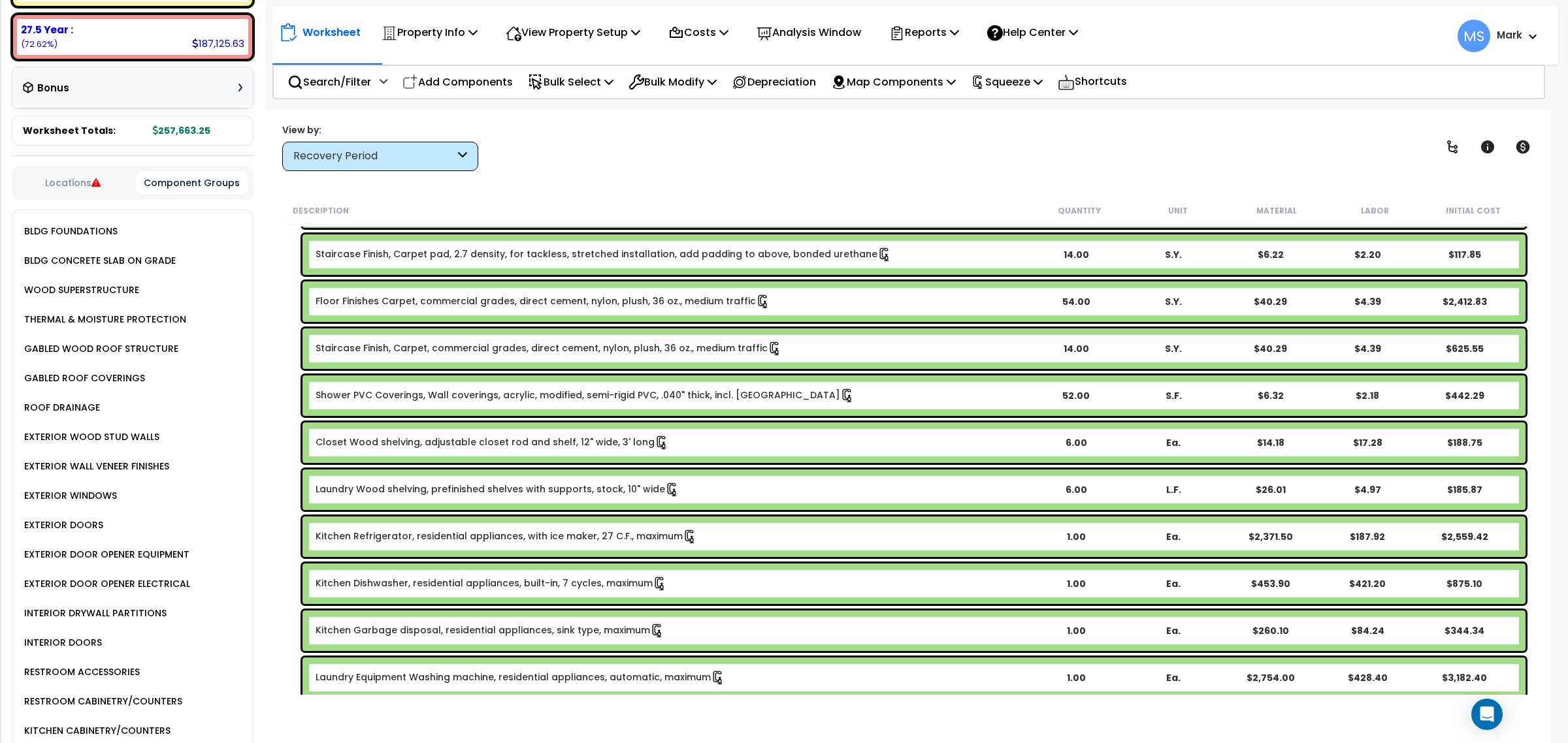
scroll to position [961, 0]
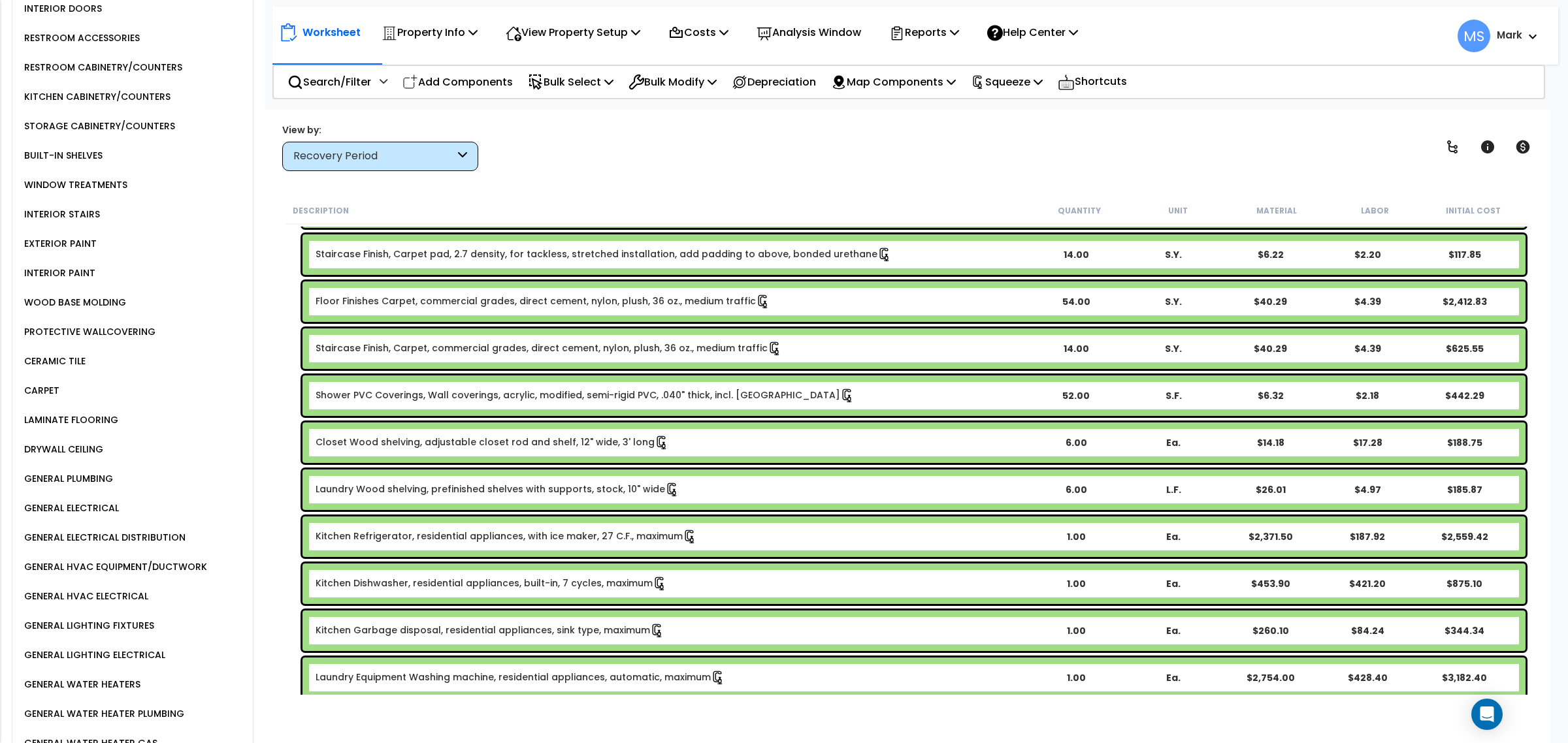
click at [36, 383] on div "CARPET" at bounding box center [39, 390] width 38 height 15
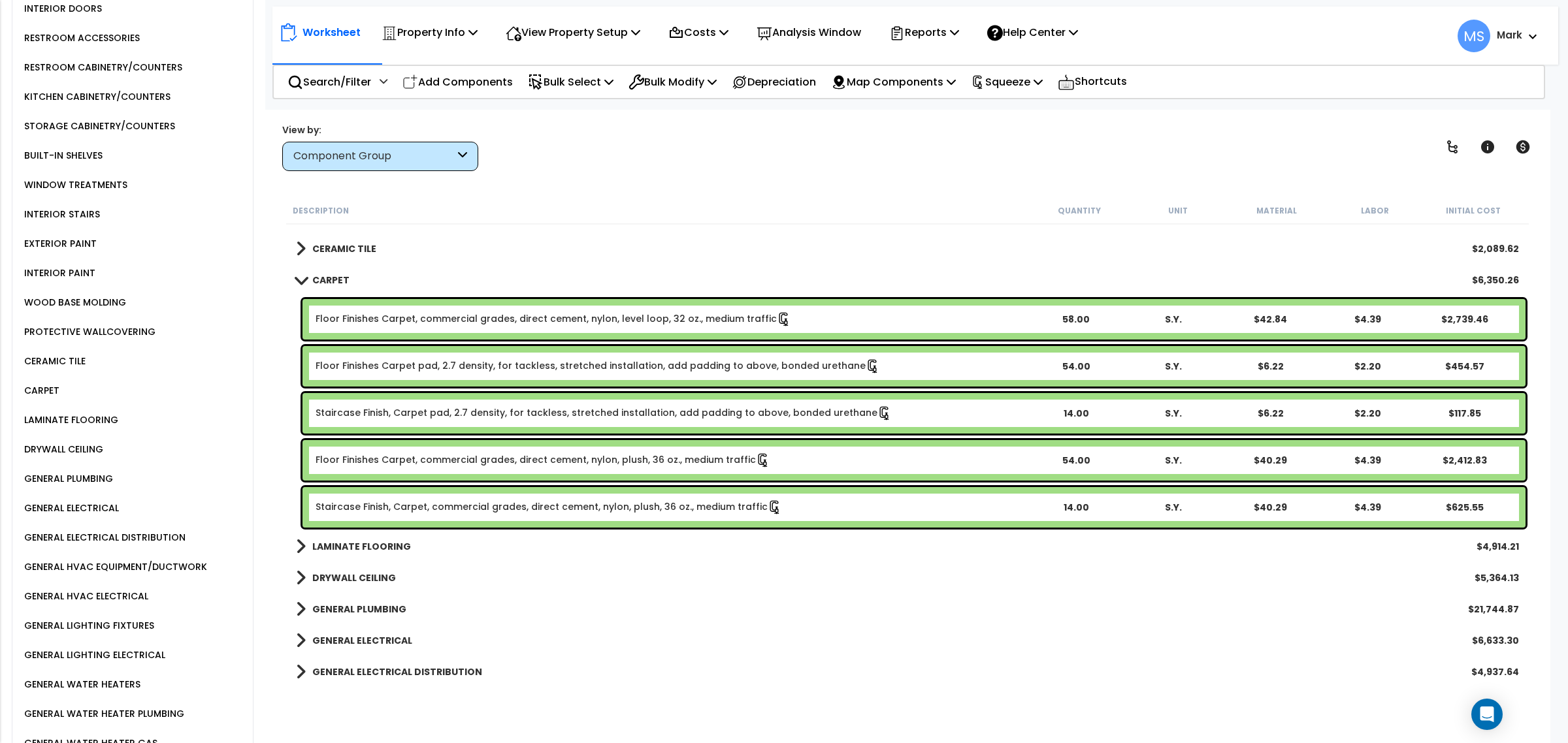
scroll to position [980, 0]
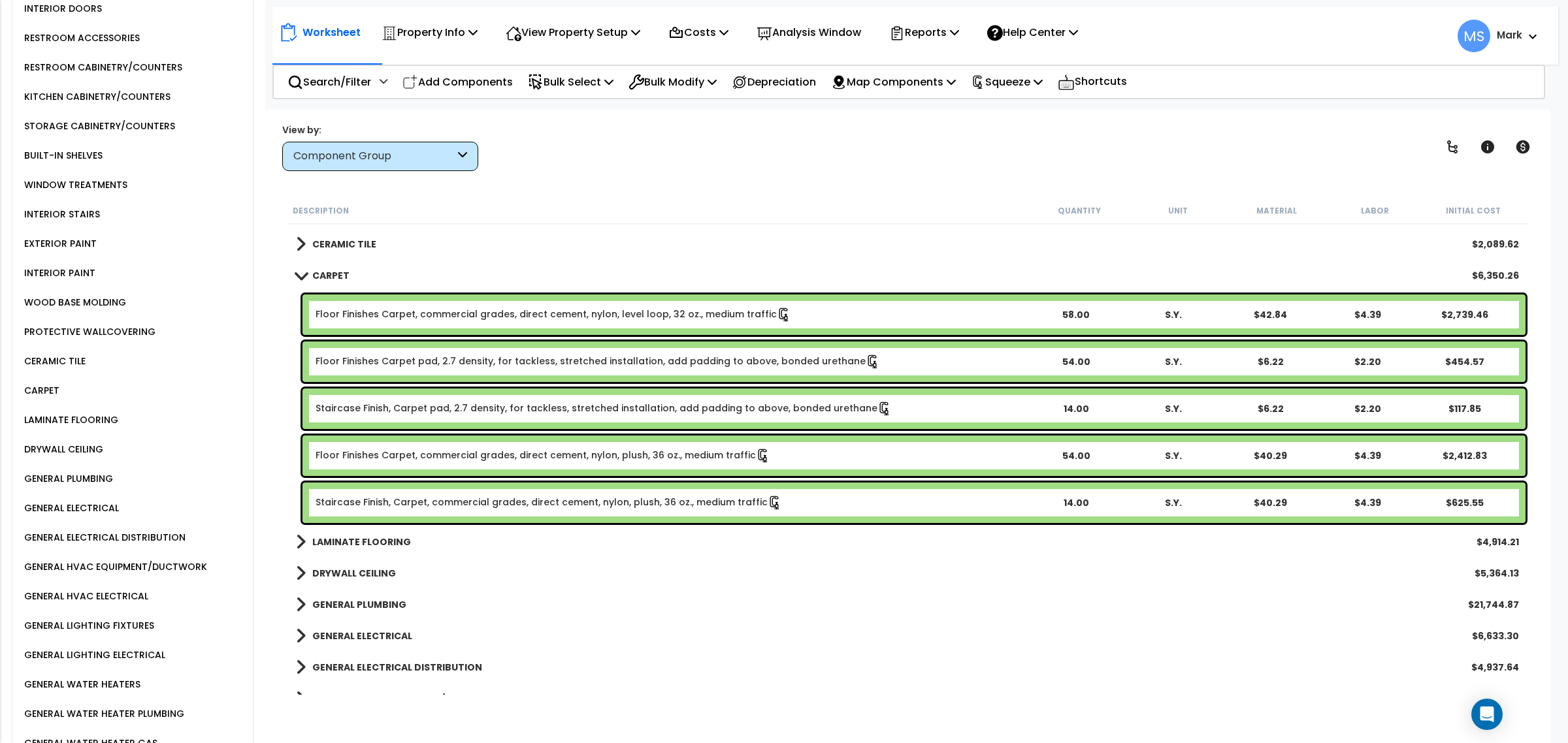
click at [567, 319] on link "Floor Finishes Carpet, commercial grades, direct cement, nylon, level loop, 32 …" at bounding box center [553, 314] width 476 height 15
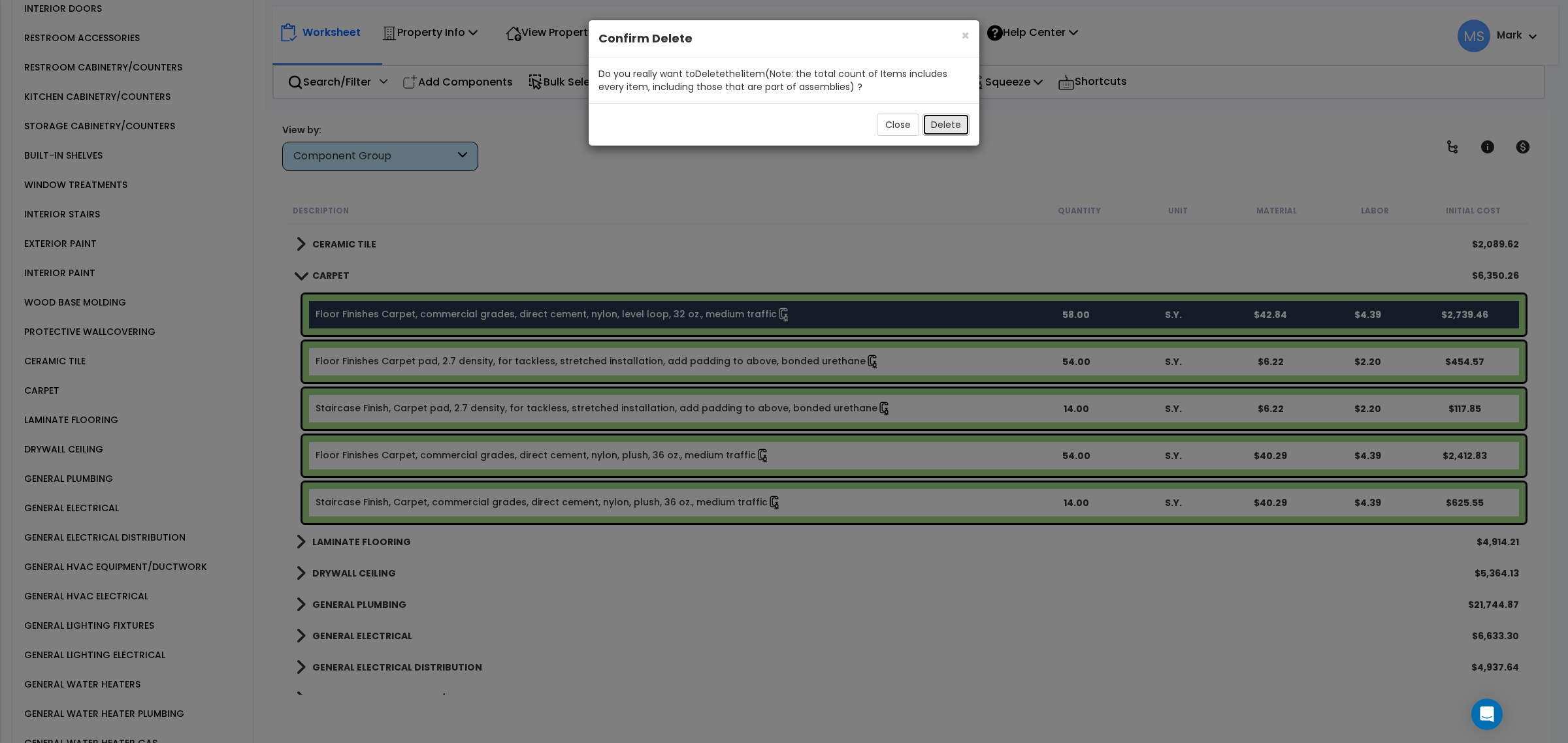
click at [955, 122] on button "Delete" at bounding box center [945, 125] width 47 height 22
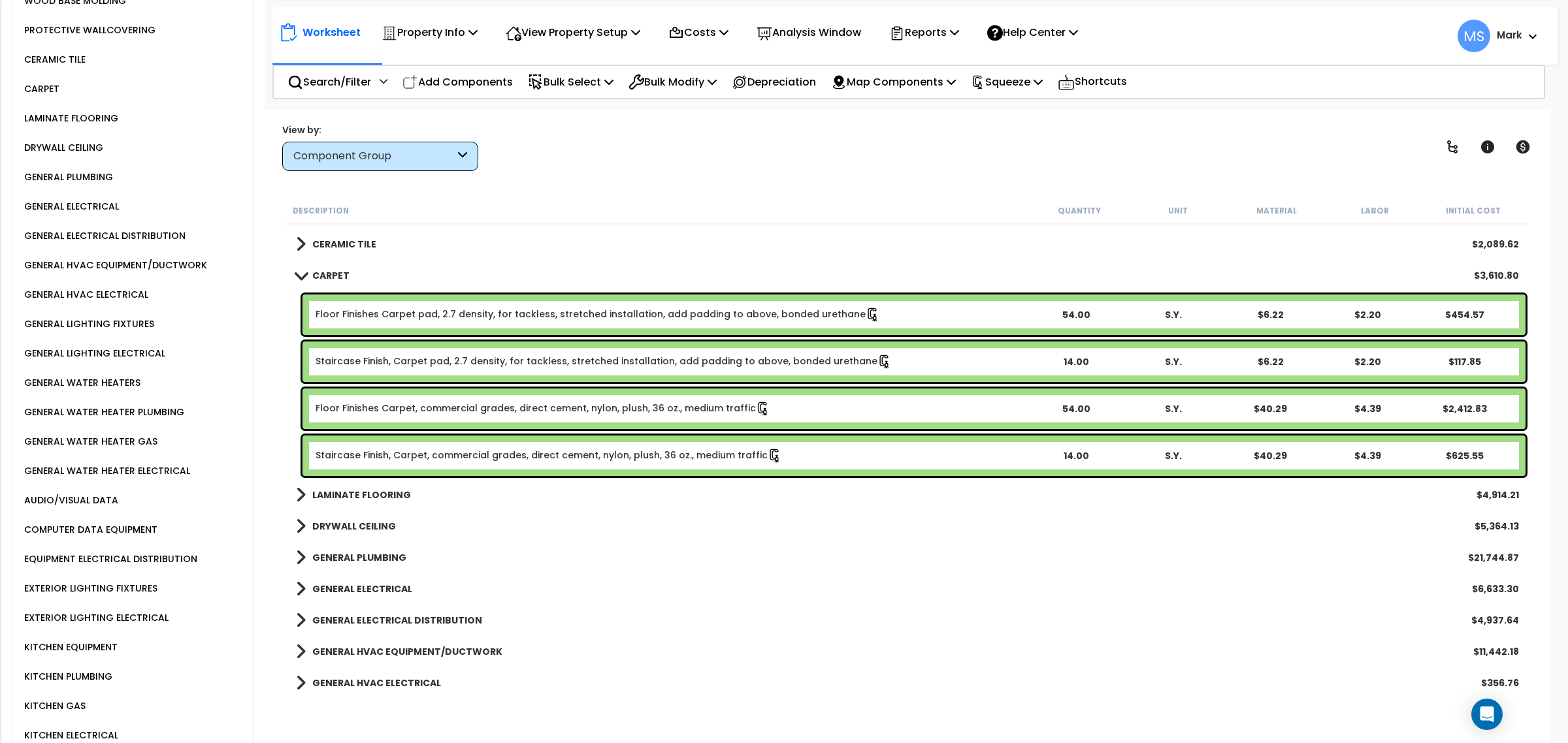
scroll to position [1288, 0]
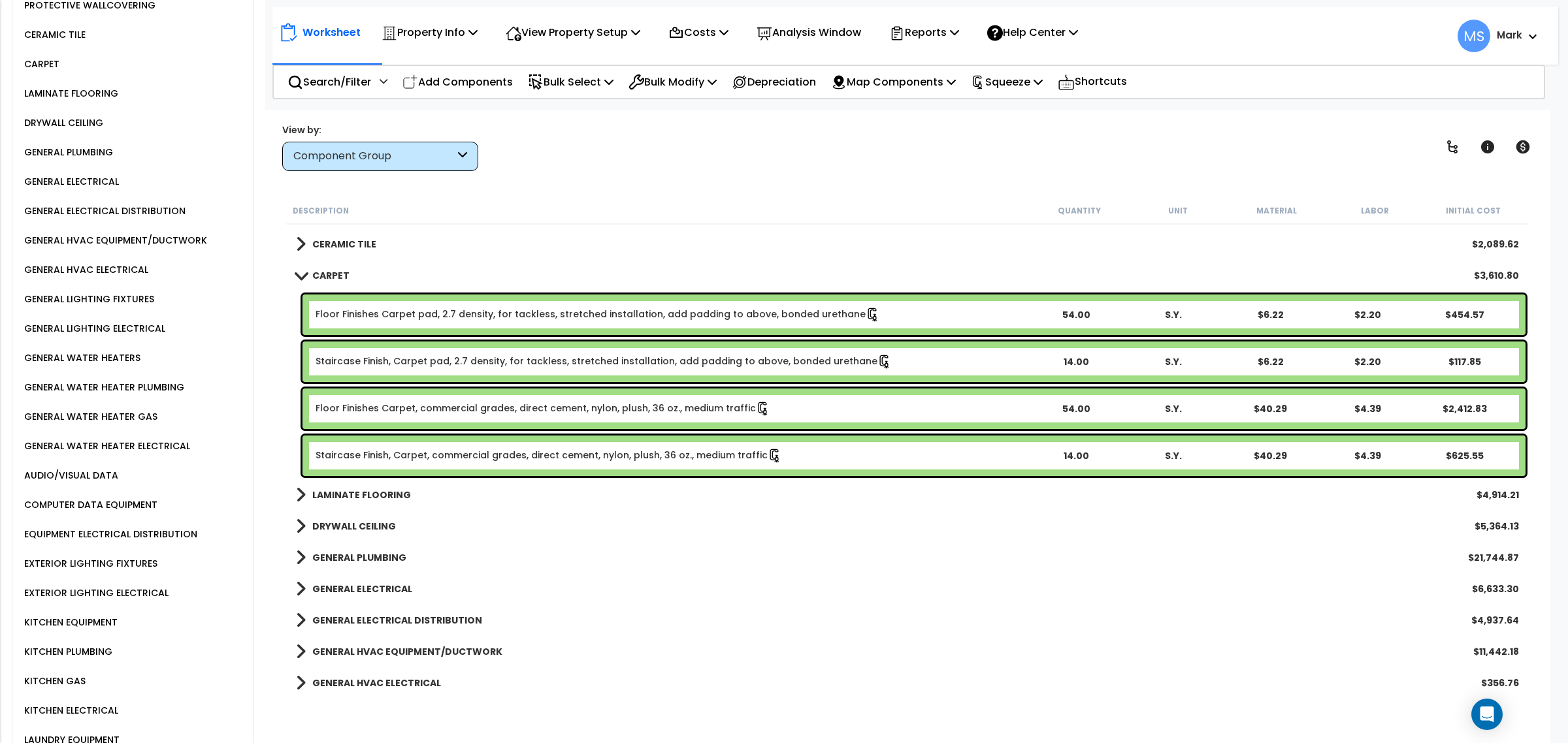
click at [92, 615] on div "KITCHEN EQUIPMENT" at bounding box center [68, 623] width 97 height 15
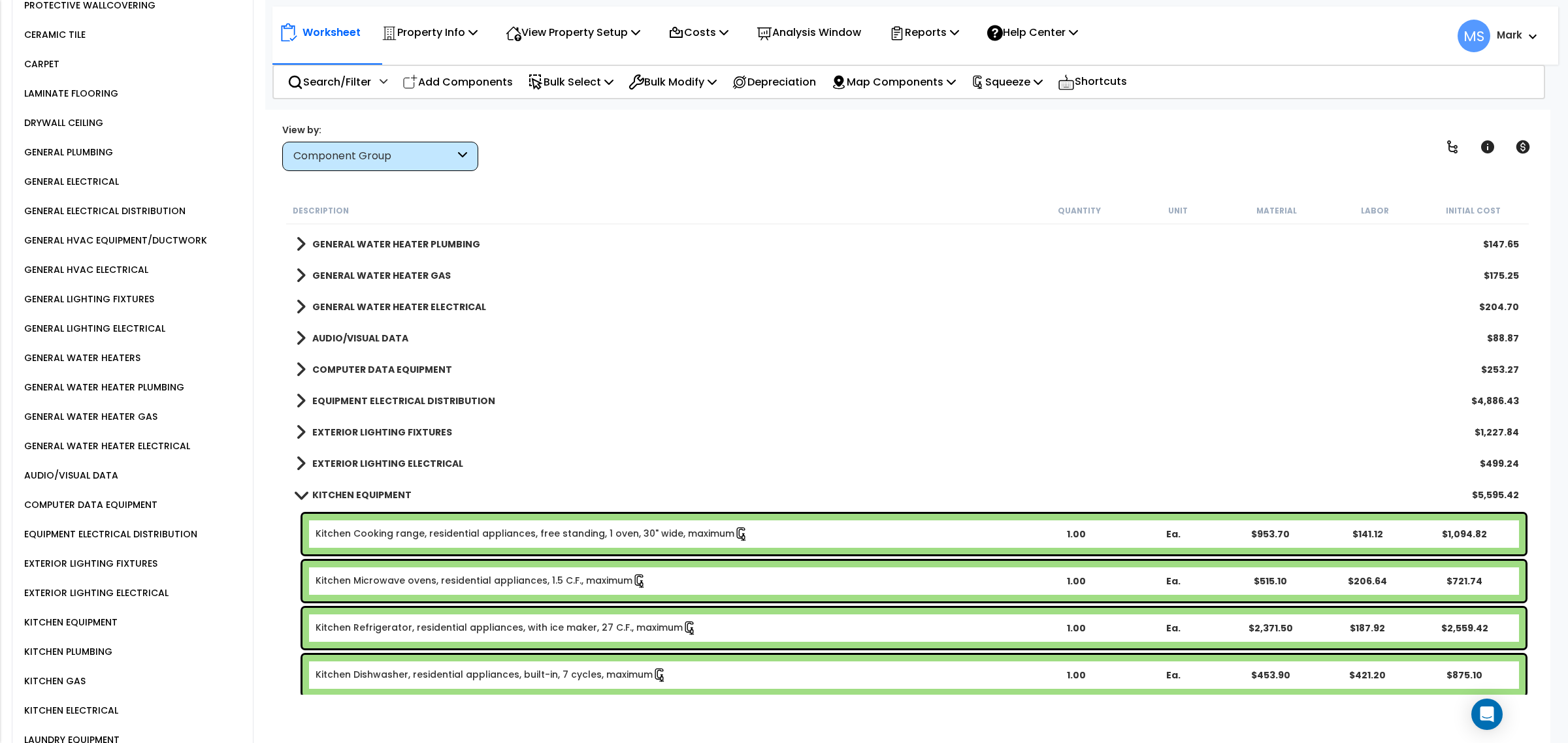
scroll to position [1552, 0]
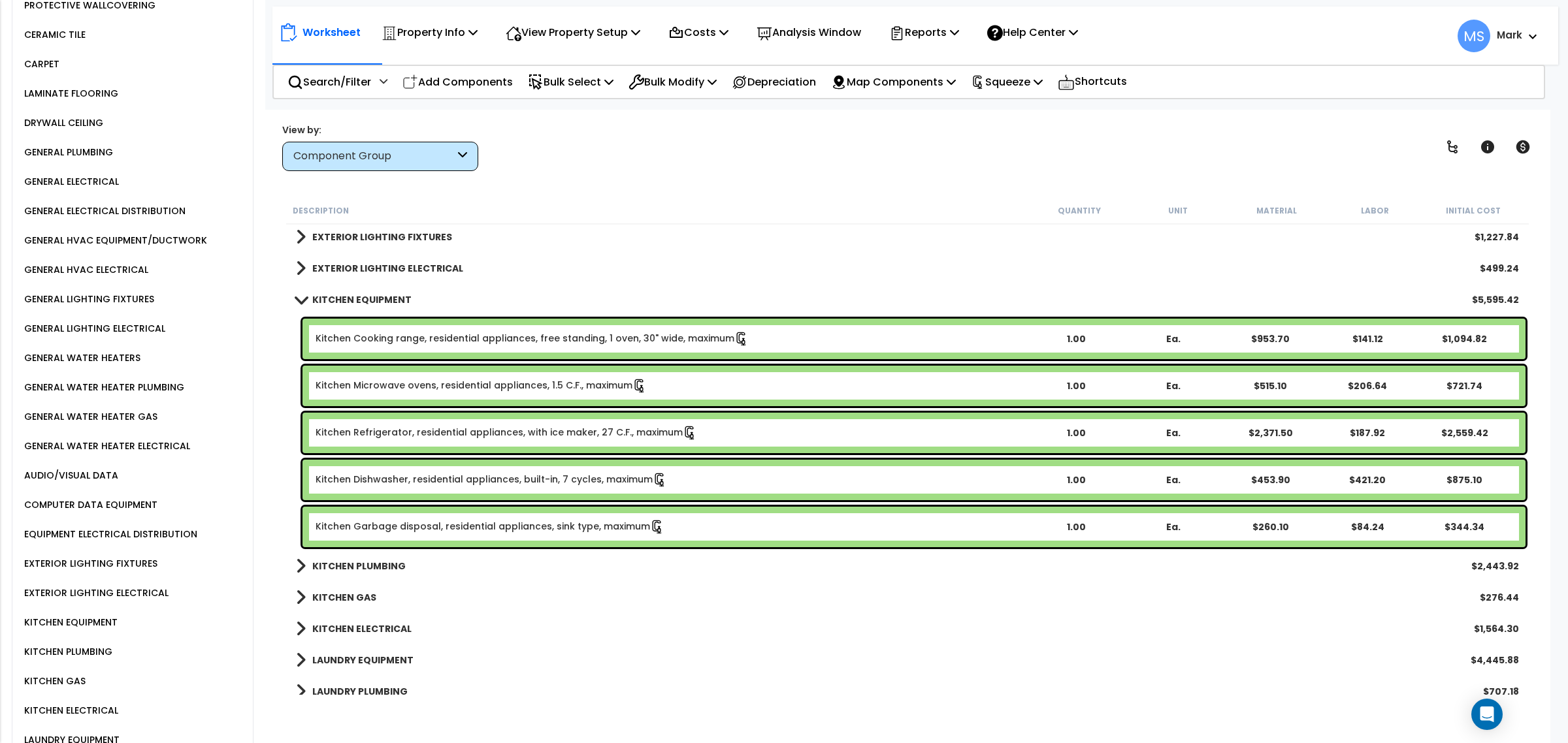
click at [547, 430] on link "Kitchen Refrigerator, residential appliances, with ice maker, 27 C.F., maximum" at bounding box center [506, 433] width 382 height 15
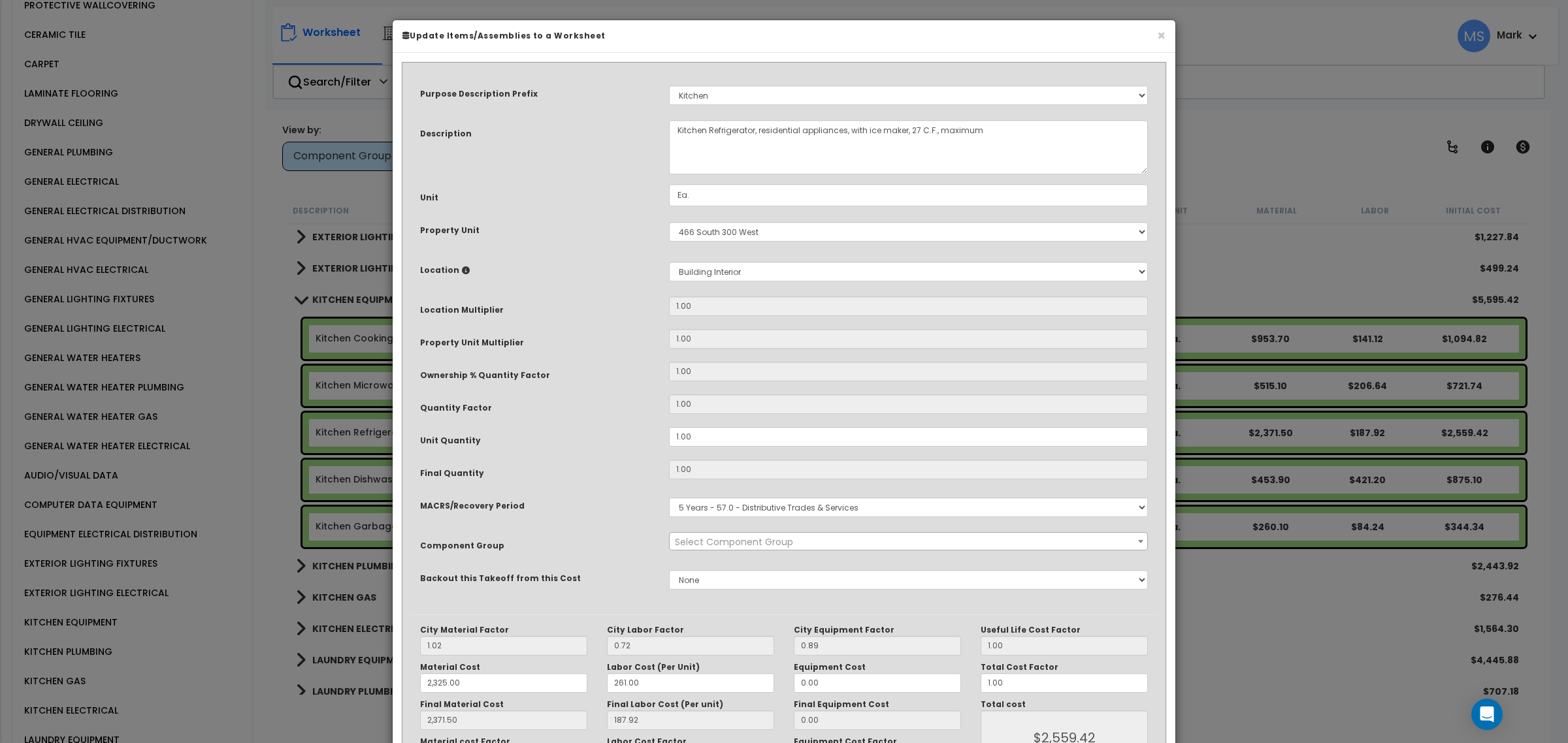
select select "45836"
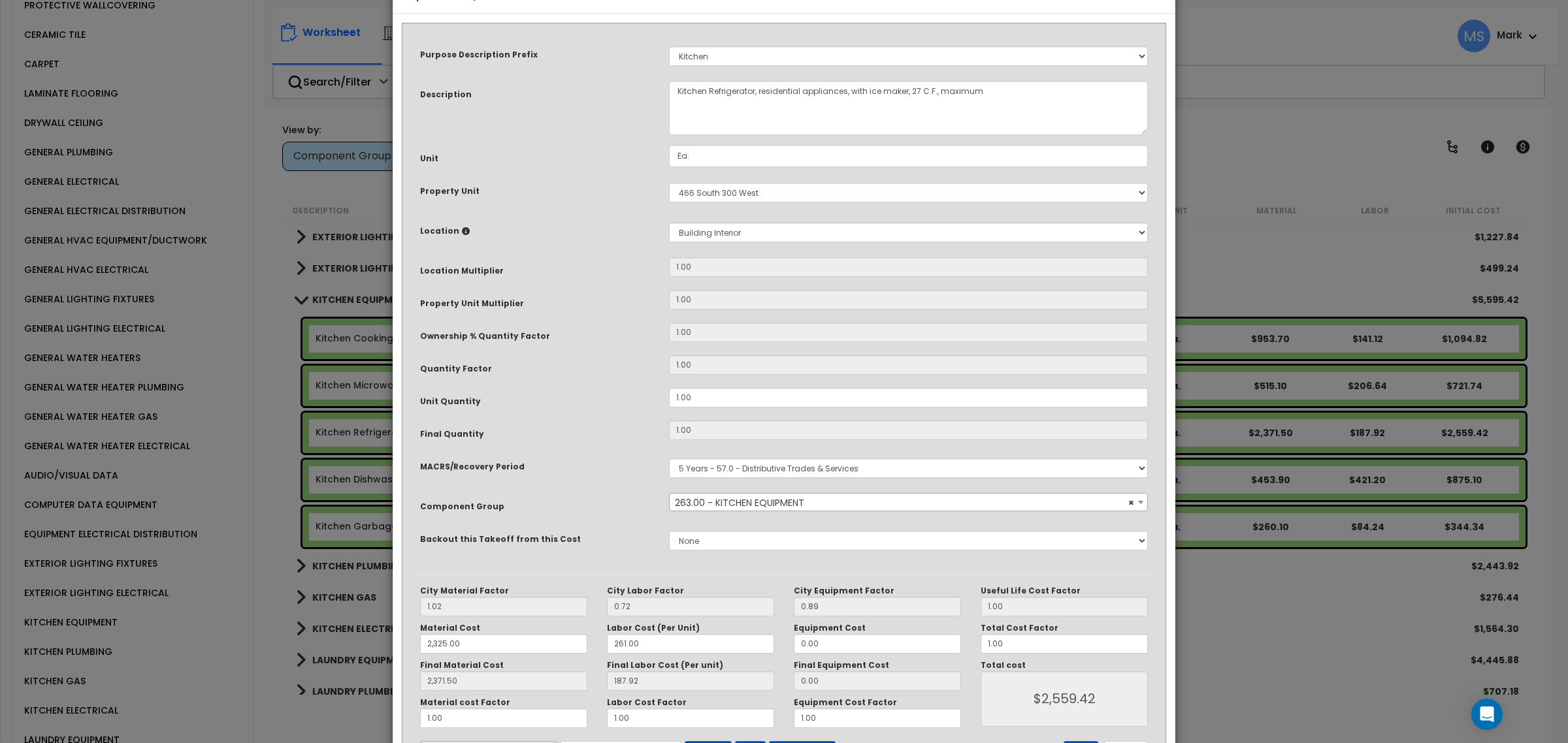
scroll to position [98, 0]
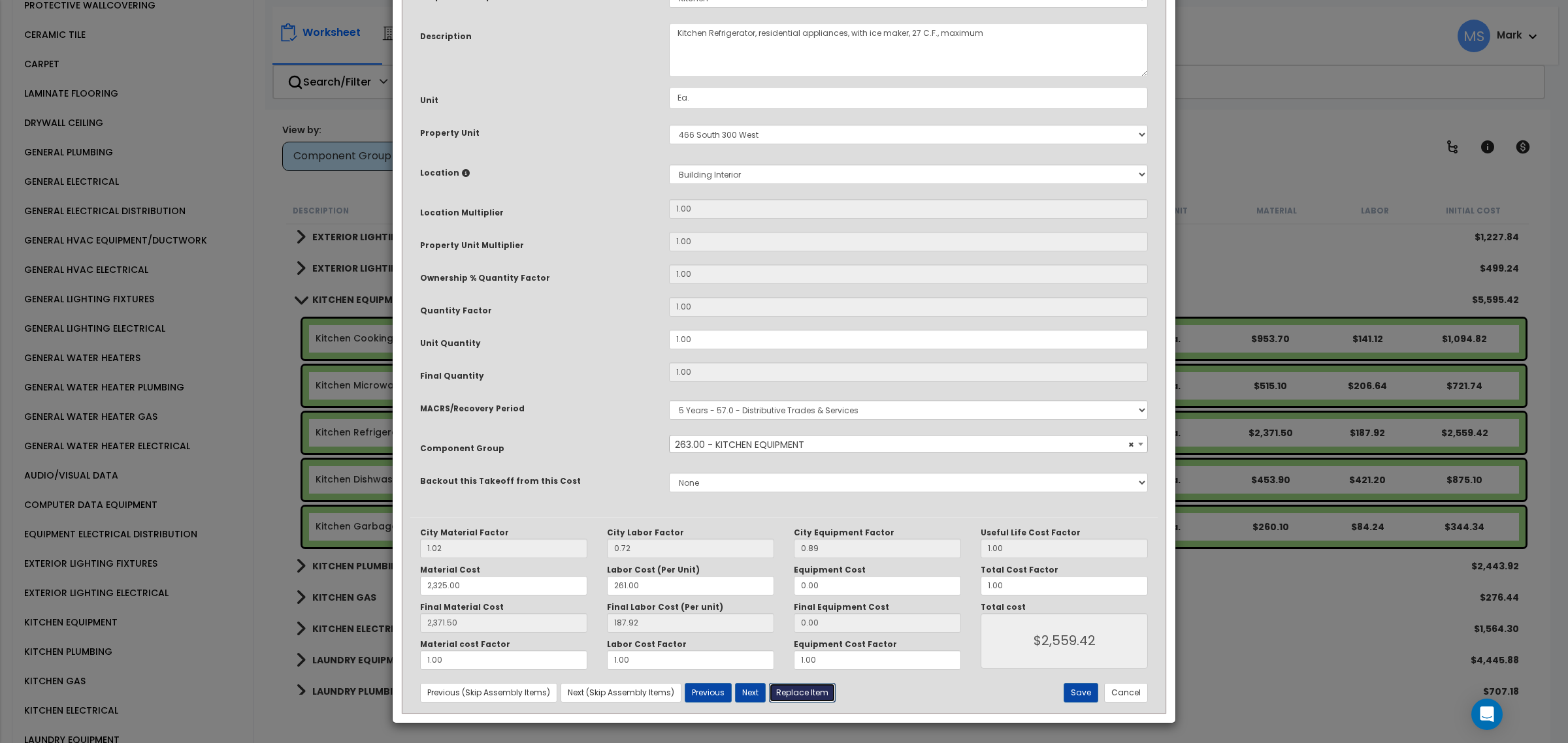
click at [801, 698] on button "Replace Item" at bounding box center [802, 693] width 67 height 20
type input "1"
type input "Ea."
select select "164573"
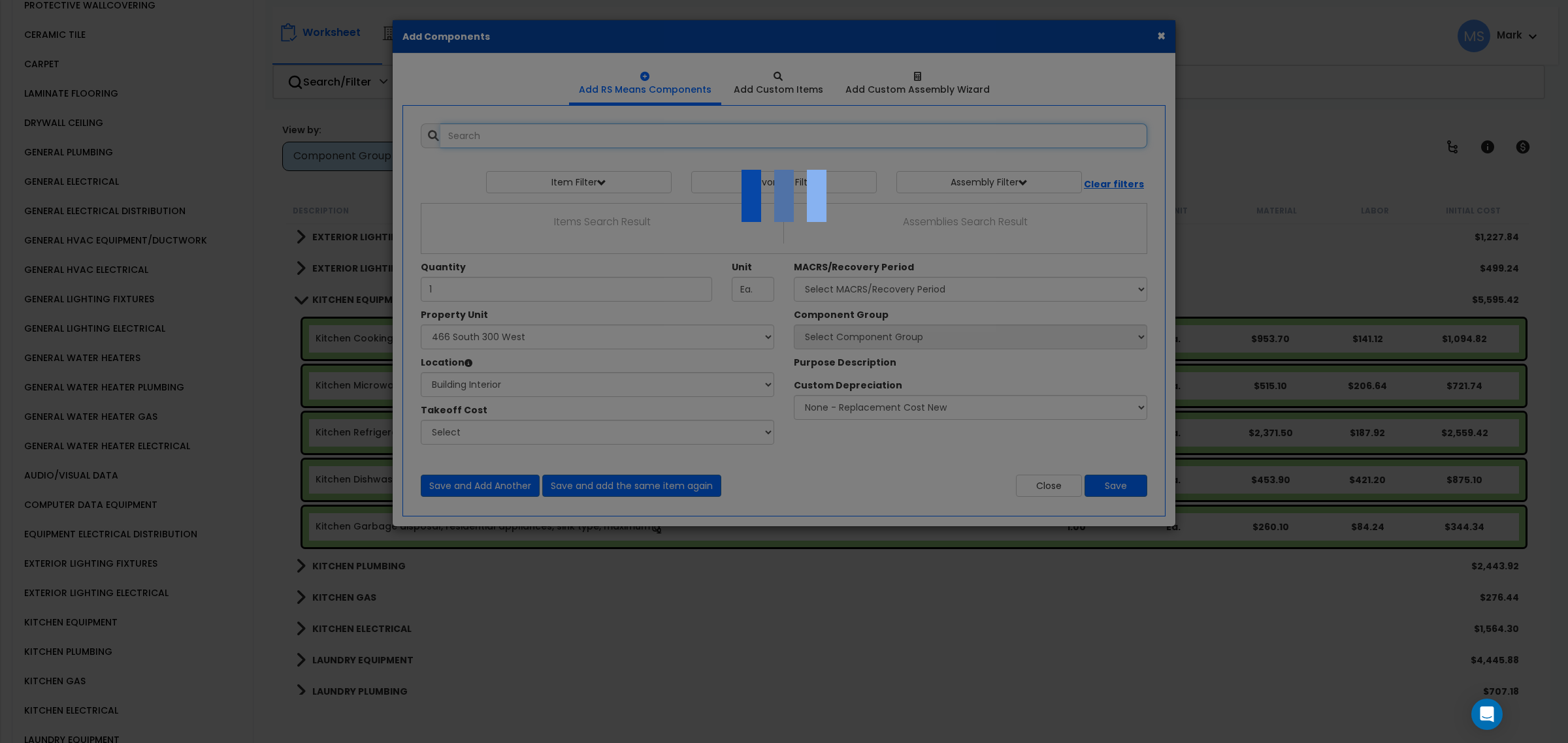
select select "461"
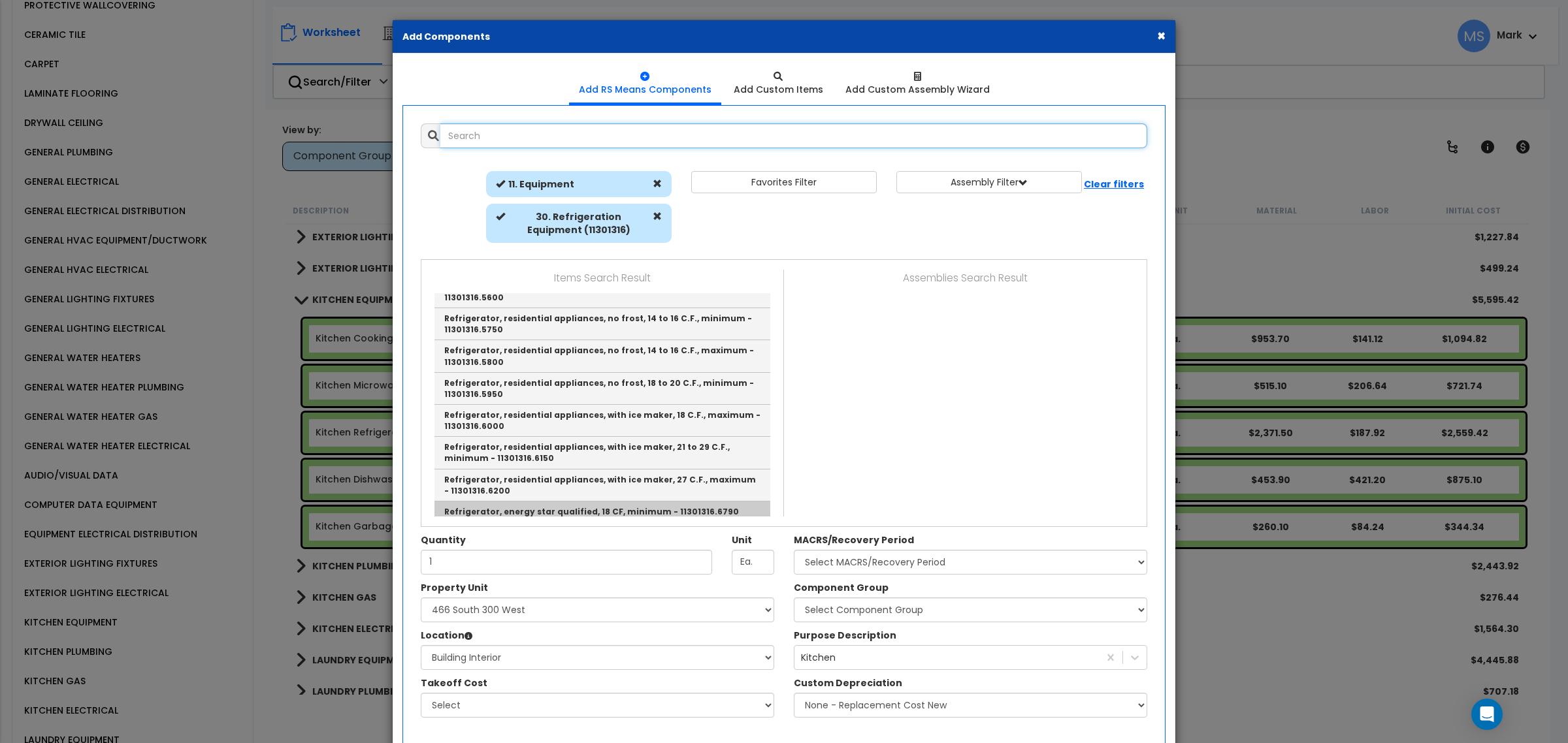
scroll to position [245, 0]
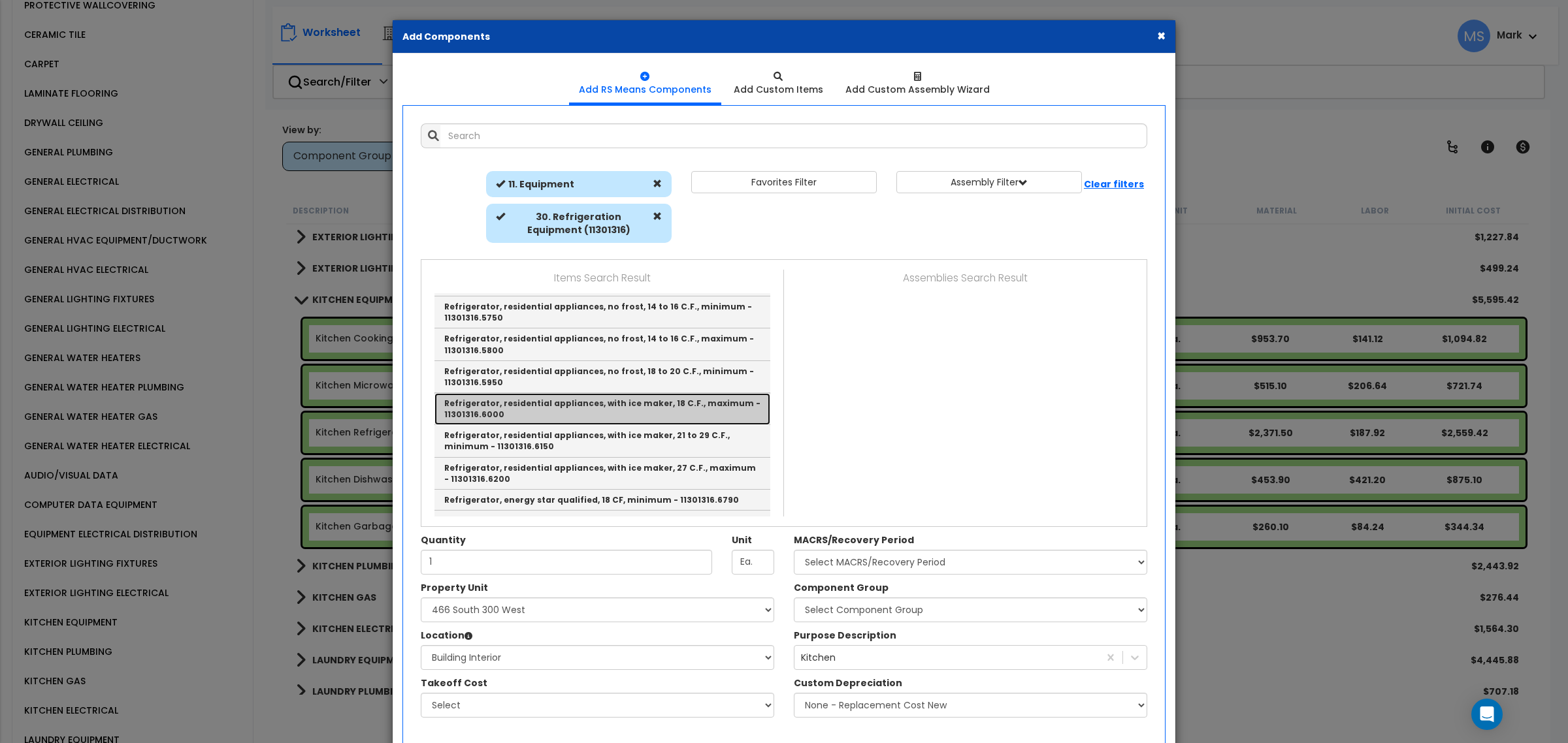
click at [605, 393] on link "Refrigerator, residential appliances, with ice maker, 18 C.F., maximum - 113013…" at bounding box center [602, 408] width 336 height 32
type input "Refrigerator, residential appliances, with ice maker, 18 C.F., maximum - 113013…"
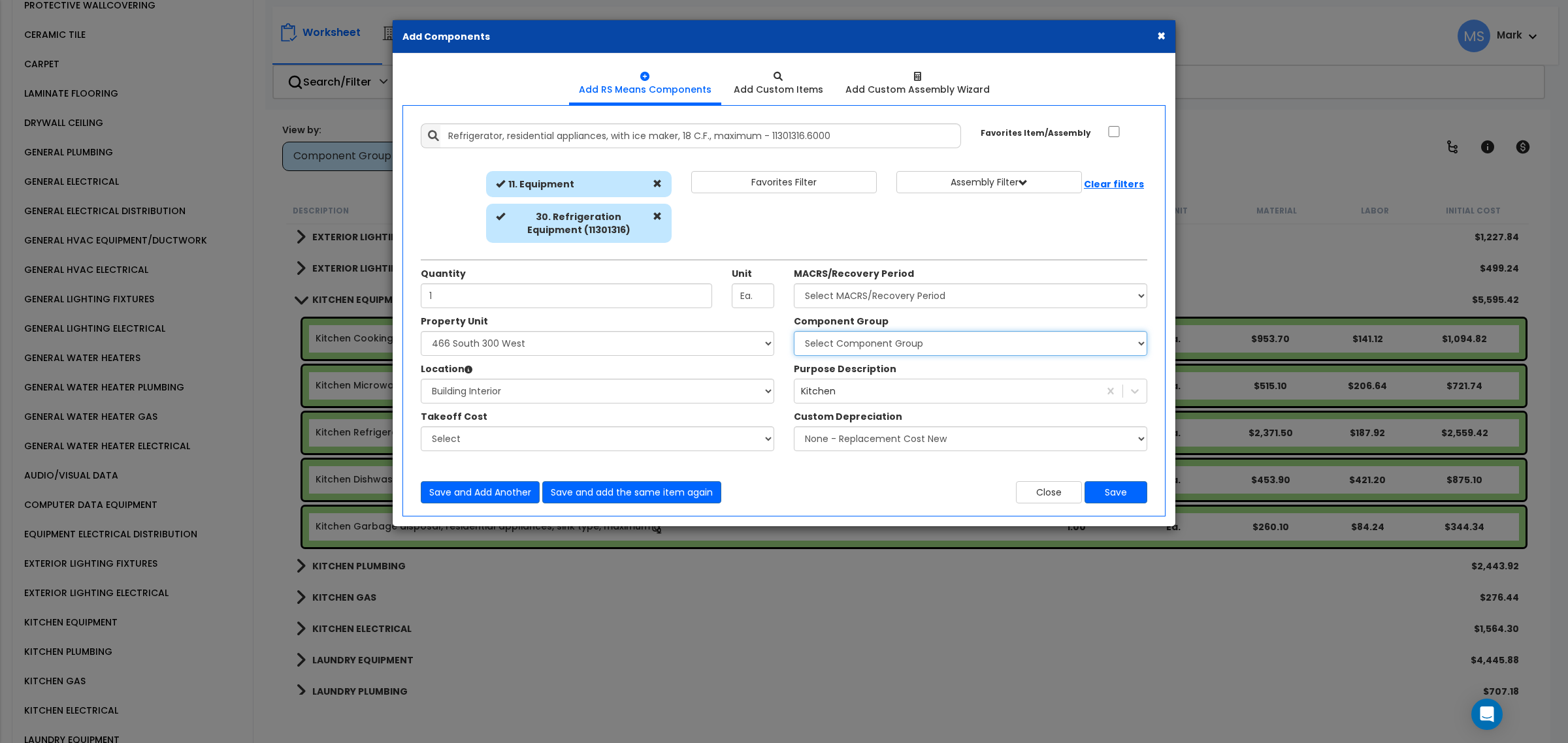
click at [829, 341] on select "Select Component Group 286.00 - LAUNDRY ELECTRICAL 284.00 - LAUNDRY PLUMBING 31…" at bounding box center [970, 343] width 354 height 25
select select "46072"
click at [793, 331] on select "Select Component Group 286.00 - LAUNDRY ELECTRICAL 284.00 - LAUNDRY PLUMBING 31…" at bounding box center [970, 343] width 354 height 25
click at [910, 305] on select "Select MACRS/Recovery Period 5 Years - 57.0 - Distributive Trades & Services 5 …" at bounding box center [970, 295] width 354 height 25
select select "3667"
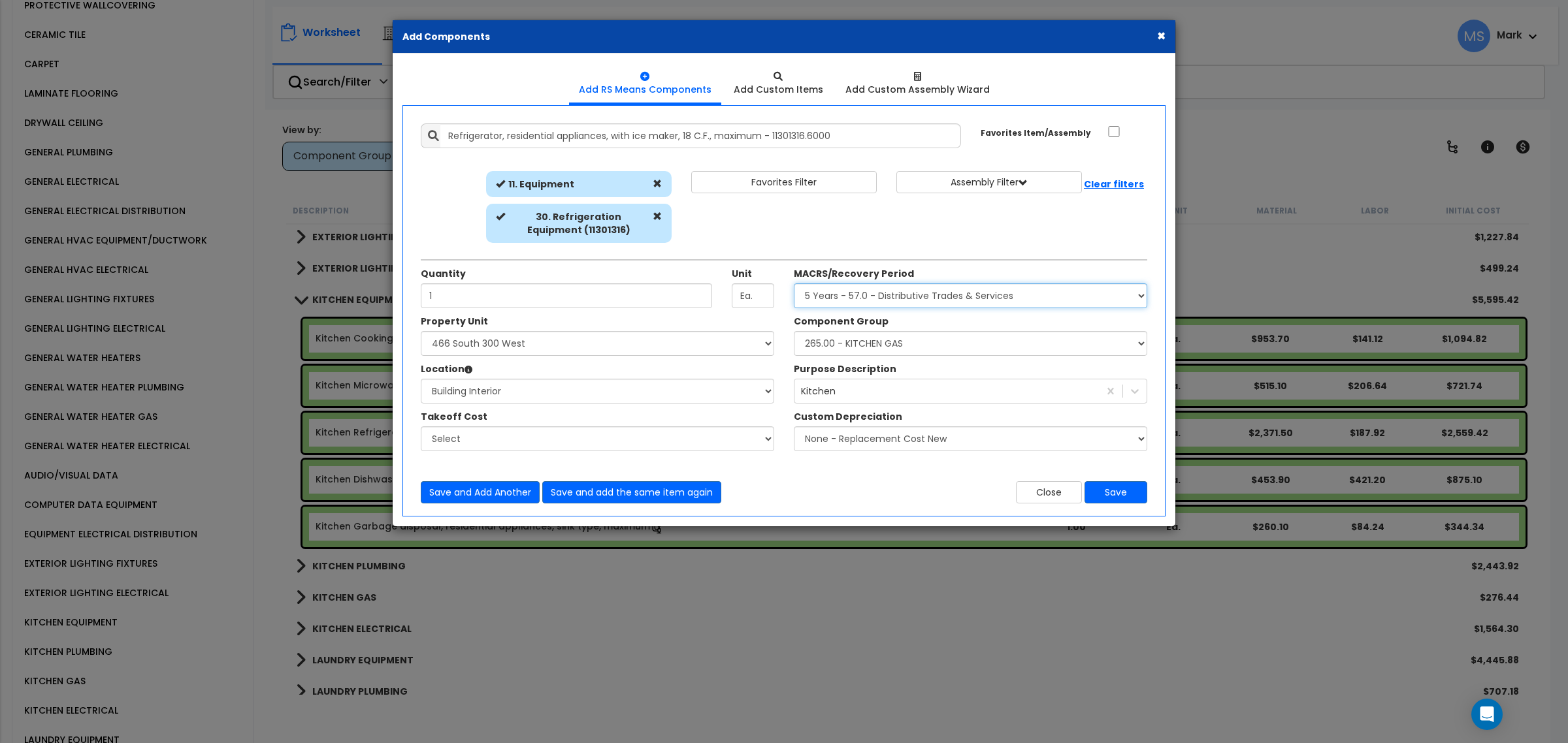
click at [793, 284] on select "Select MACRS/Recovery Period 5 Years - 57.0 - Distributive Trades & Services 5 …" at bounding box center [970, 295] width 354 height 25
click at [1103, 501] on button "Save" at bounding box center [1115, 493] width 62 height 22
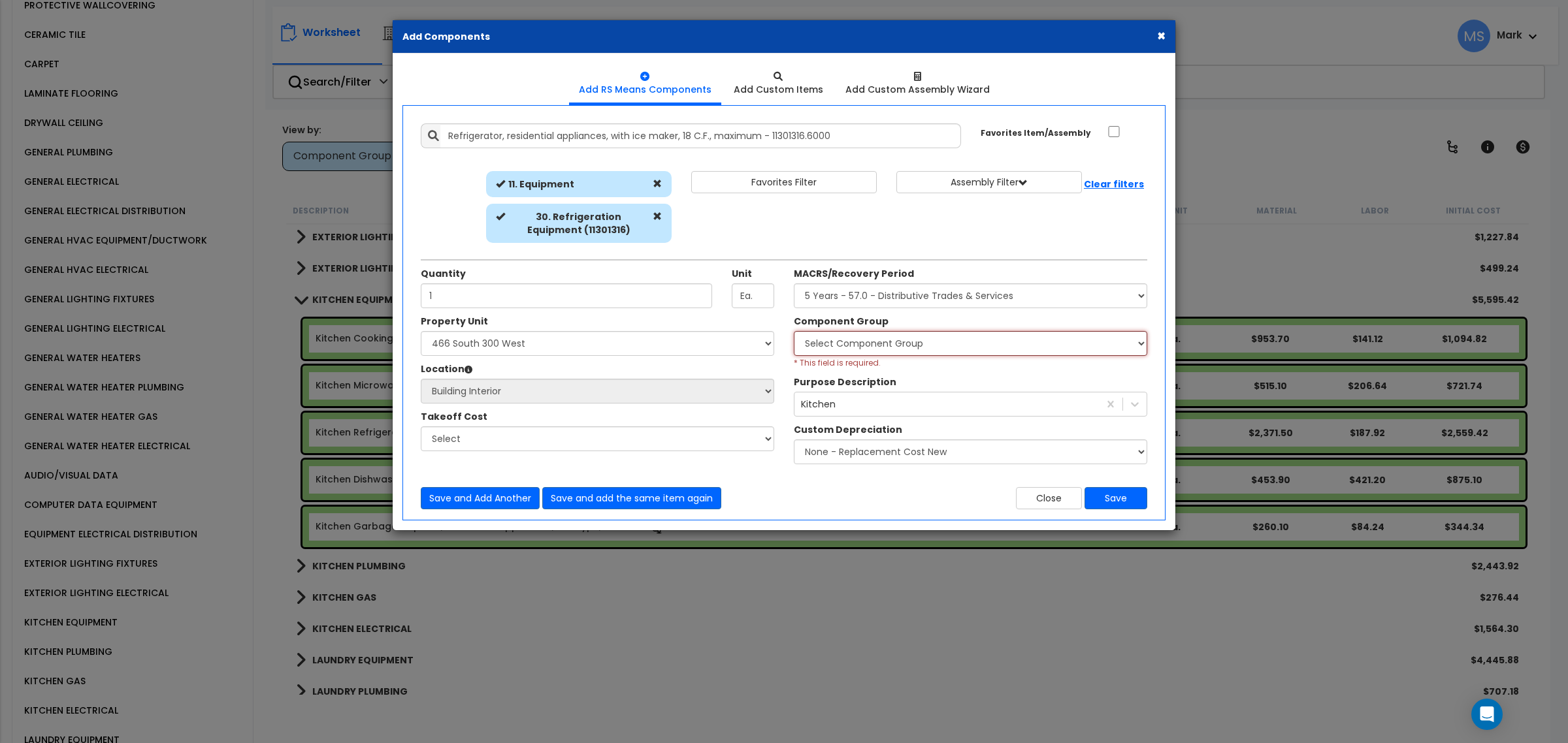
click at [940, 348] on select "Select Component Group 286.00 - LAUNDRY ELECTRICAL 284.00 - LAUNDRY PLUMBING 31…" at bounding box center [970, 343] width 354 height 25
select select "46076"
click at [793, 331] on select "Select Component Group 286.00 - LAUNDRY ELECTRICAL 284.00 - LAUNDRY PLUMBING 31…" at bounding box center [970, 343] width 354 height 25
click at [1125, 497] on button "Save" at bounding box center [1115, 499] width 62 height 22
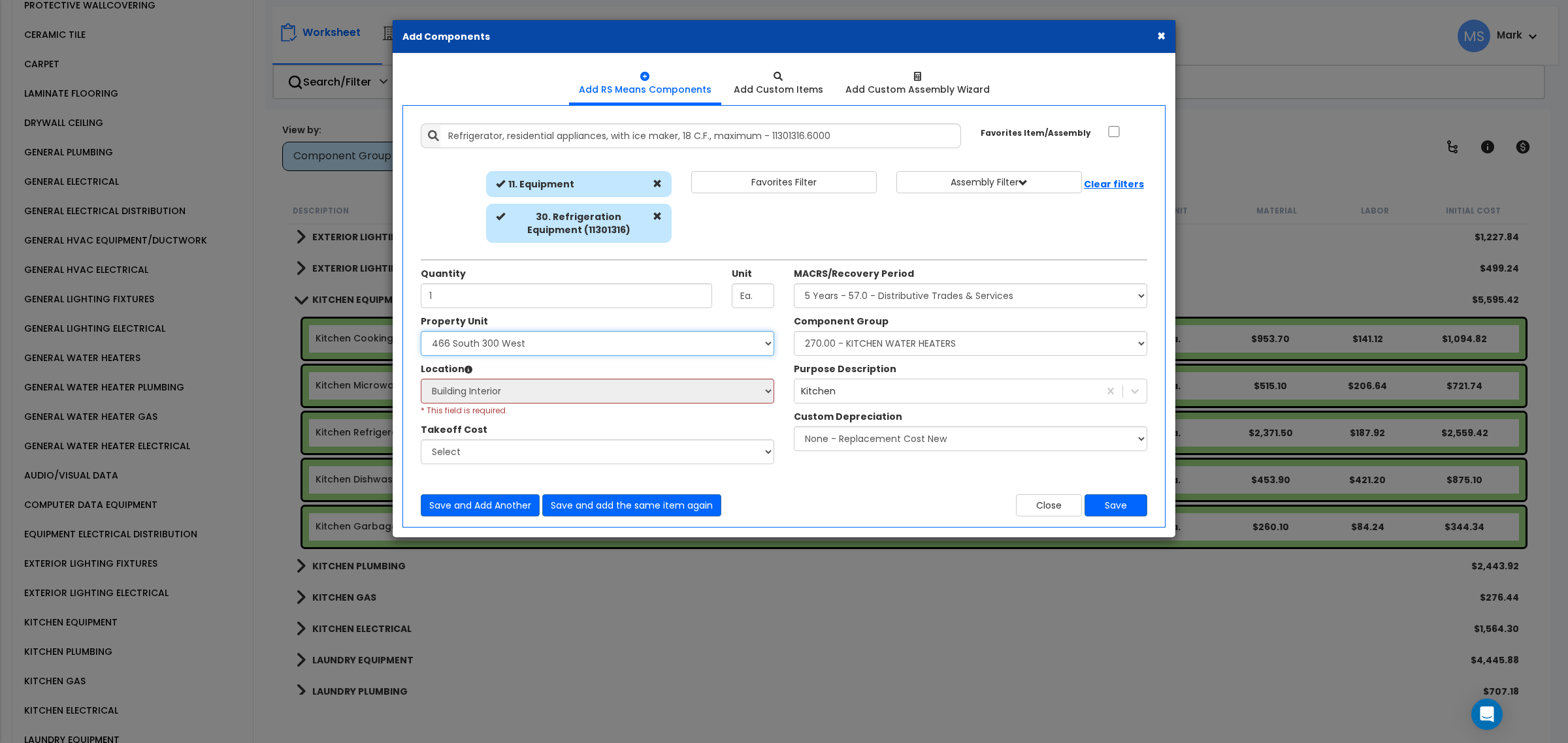
drag, startPoint x: 588, startPoint y: 351, endPoint x: 589, endPoint y: 340, distance: 11.0
click at [589, 341] on select "Select 466 South 300 West Site Improvements" at bounding box center [598, 343] width 354 height 25
select select "164574"
click at [421, 331] on select "Select 466 South 300 West Site Improvements" at bounding box center [598, 343] width 354 height 25
select select
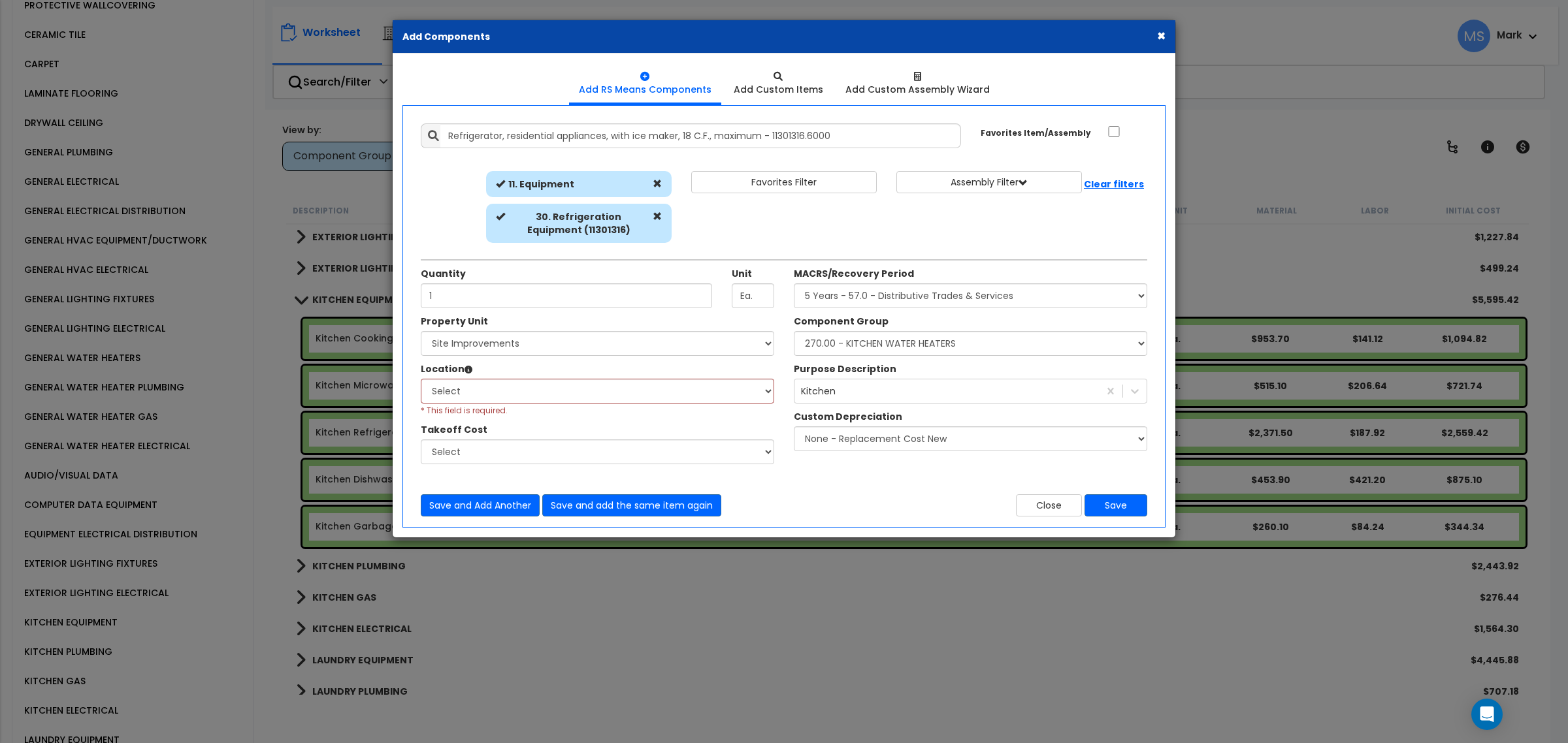
click at [591, 325] on div "Property Unit" at bounding box center [598, 323] width 354 height 16
drag, startPoint x: 588, startPoint y: 340, endPoint x: 585, endPoint y: 351, distance: 11.4
click at [588, 340] on select "Select 466 South 300 West Site Improvements" at bounding box center [598, 343] width 354 height 25
select select "164573"
click at [421, 331] on select "Select 466 South 300 West Site Improvements" at bounding box center [598, 343] width 354 height 25
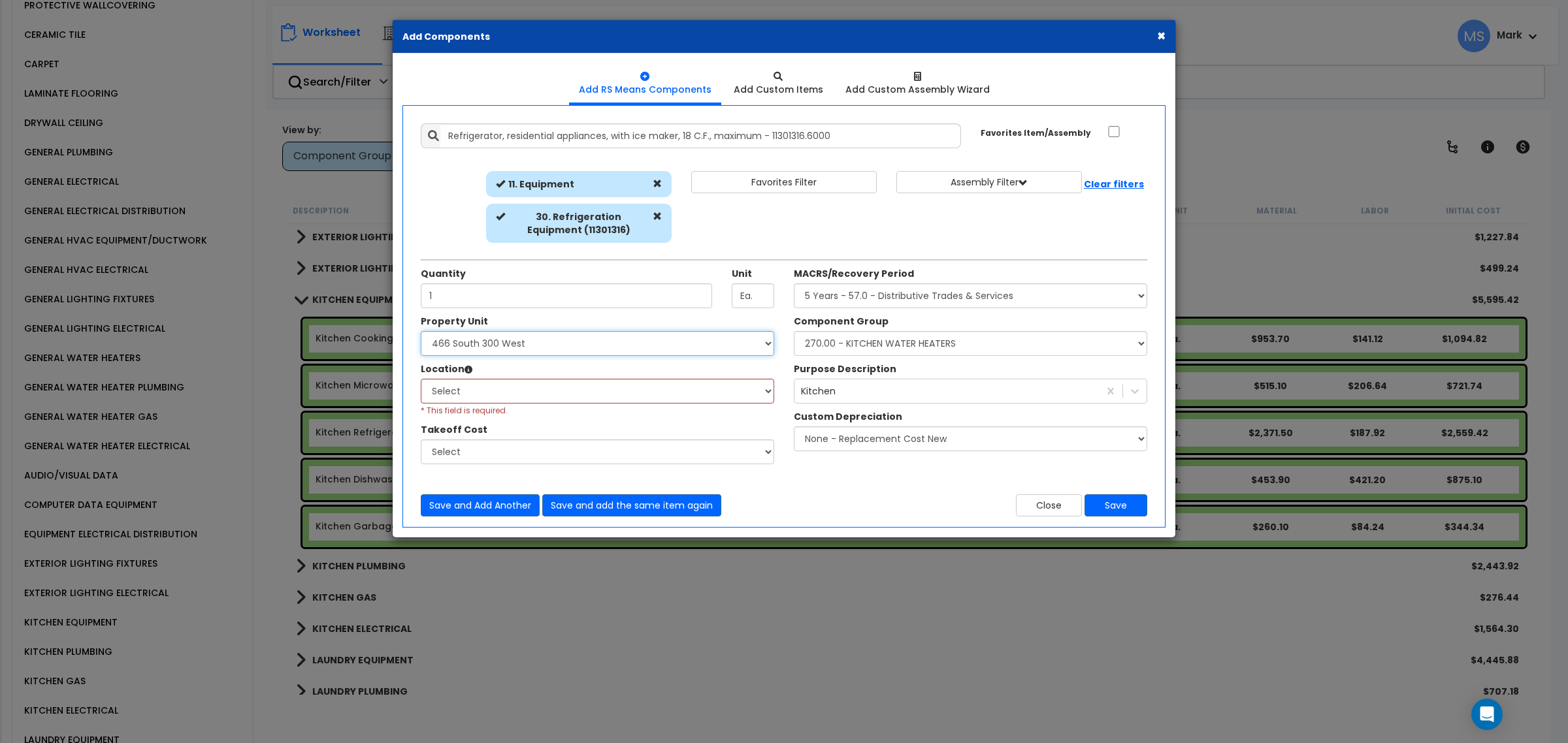
select select "461"
click at [574, 396] on select "Select Building Building Interior Add Additional Location" at bounding box center [598, 391] width 354 height 25
click at [421, 379] on select "Select Building Building Interior Add Additional Location" at bounding box center [598, 391] width 354 height 25
click at [1133, 511] on button "Save" at bounding box center [1115, 506] width 62 height 22
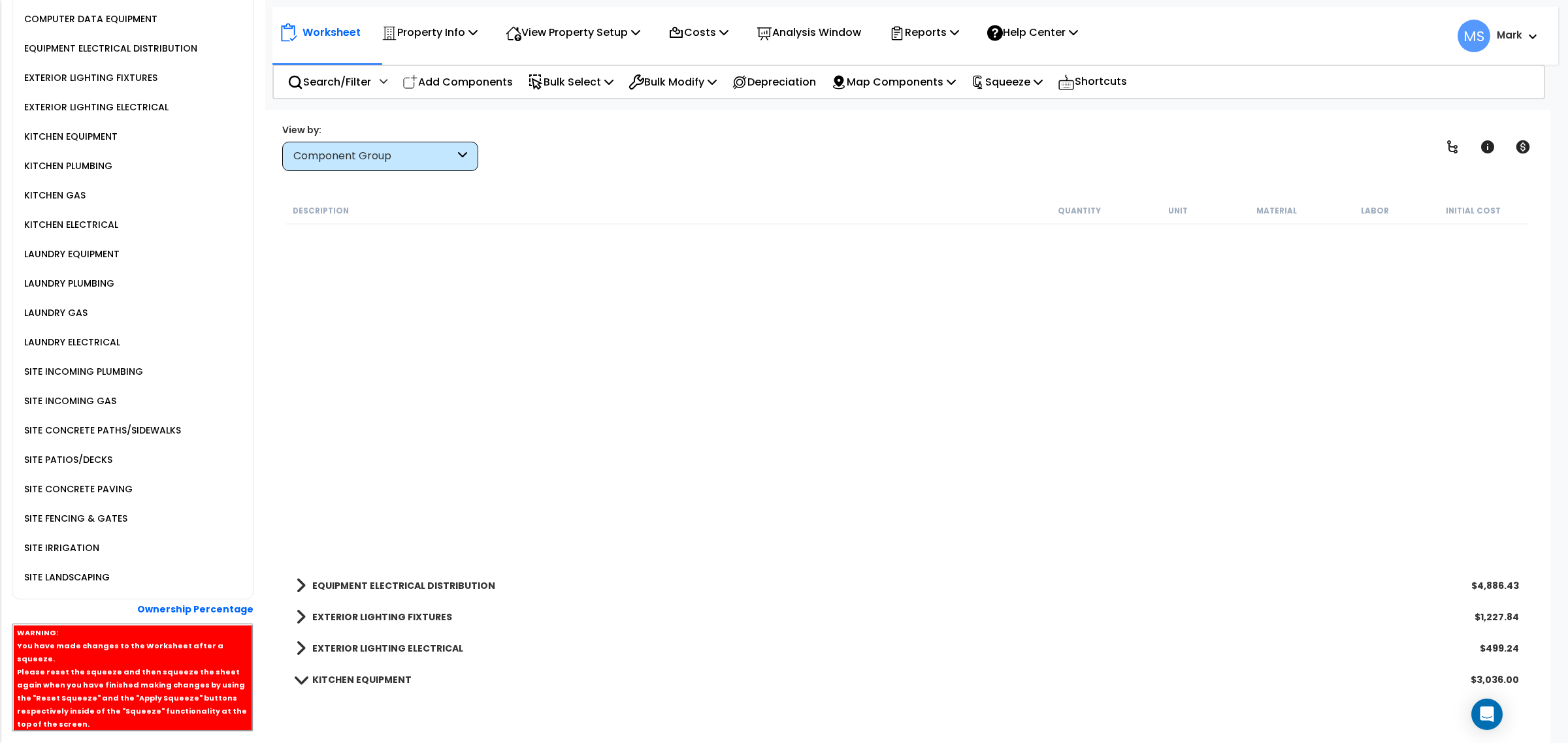
scroll to position [1704, 0]
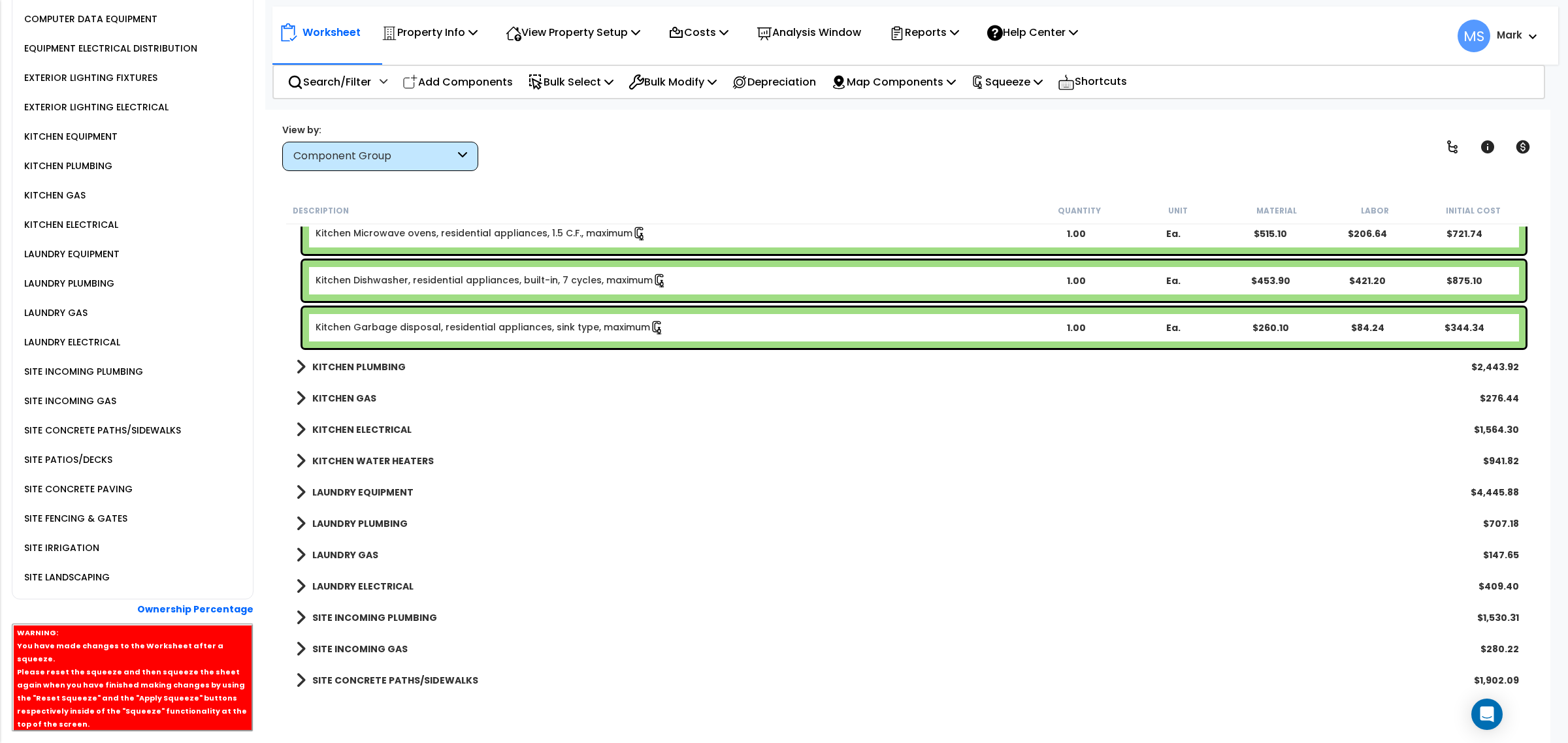
click at [376, 454] on b "KITCHEN WATER HEATERS" at bounding box center [373, 460] width 121 height 13
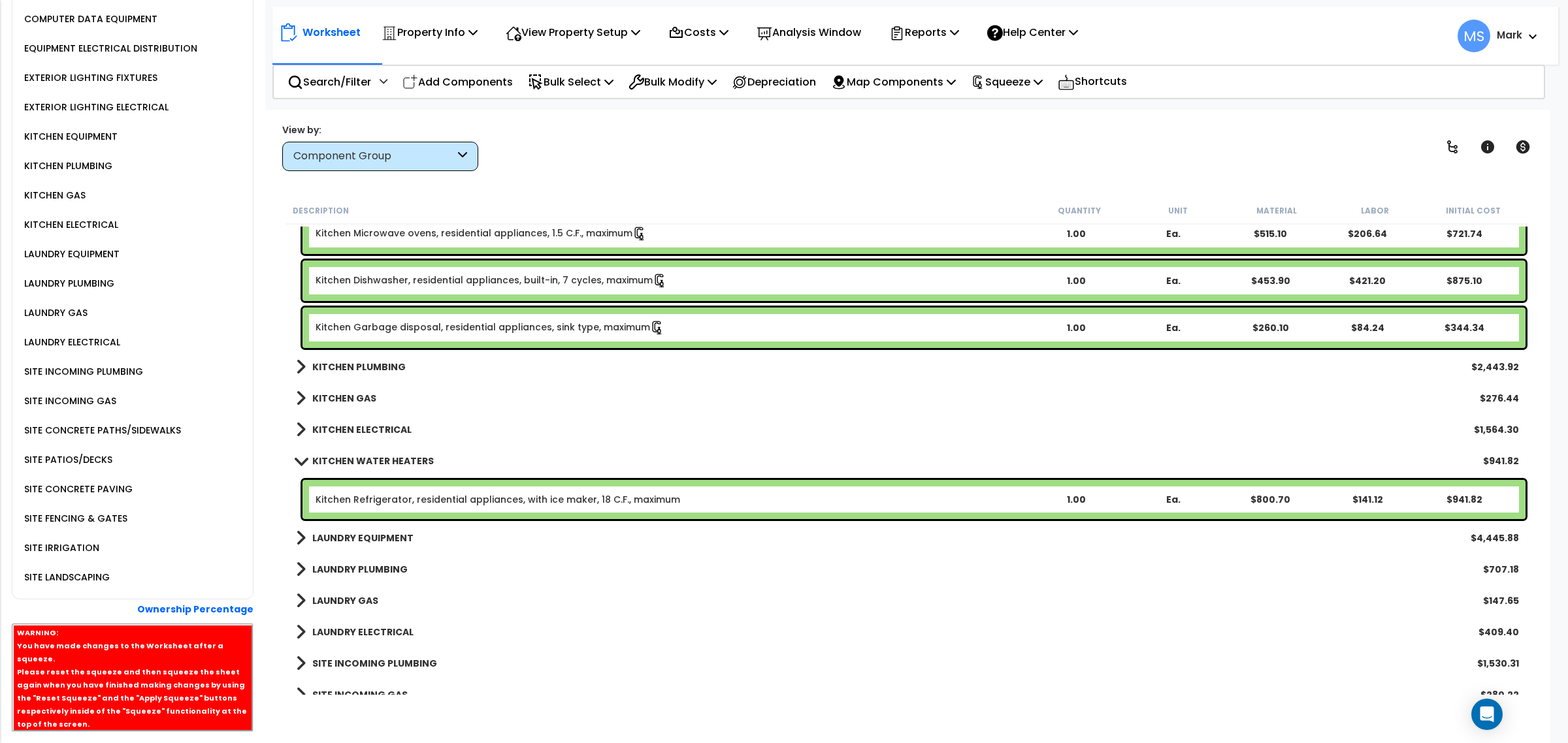
click at [382, 488] on div "Kitchen Refrigerator, residential appliances, with ice maker, 18 C.F., maximum …" at bounding box center [914, 500] width 1223 height 39
click at [382, 490] on div "Kitchen Refrigerator, residential appliances, with ice maker, 18 C.F., maximum …" at bounding box center [914, 500] width 1223 height 39
click at [383, 495] on link "Kitchen Refrigerator, residential appliances, with ice maker, 18 C.F., maximum" at bounding box center [497, 499] width 365 height 13
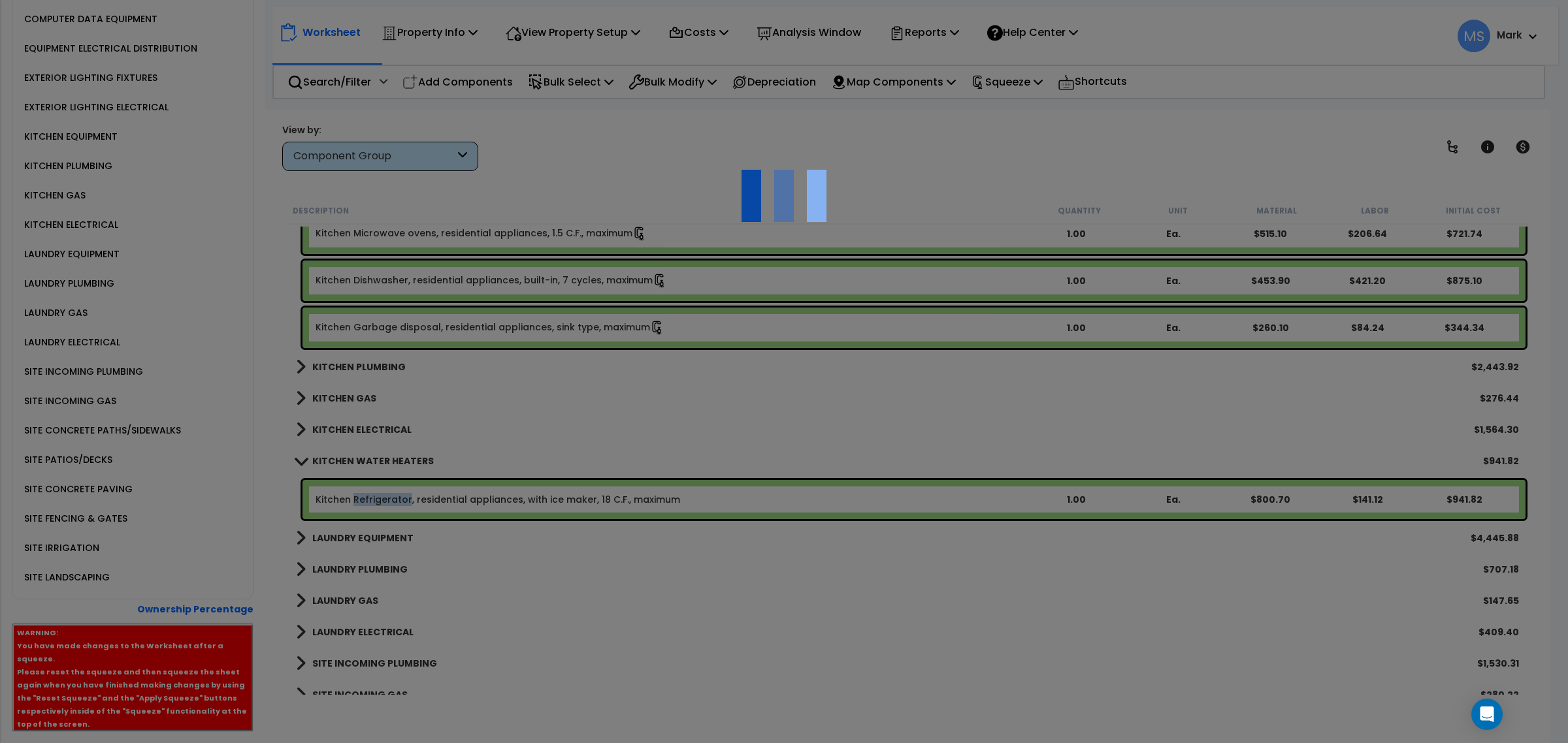
scroll to position [0, 0]
select select "46076"
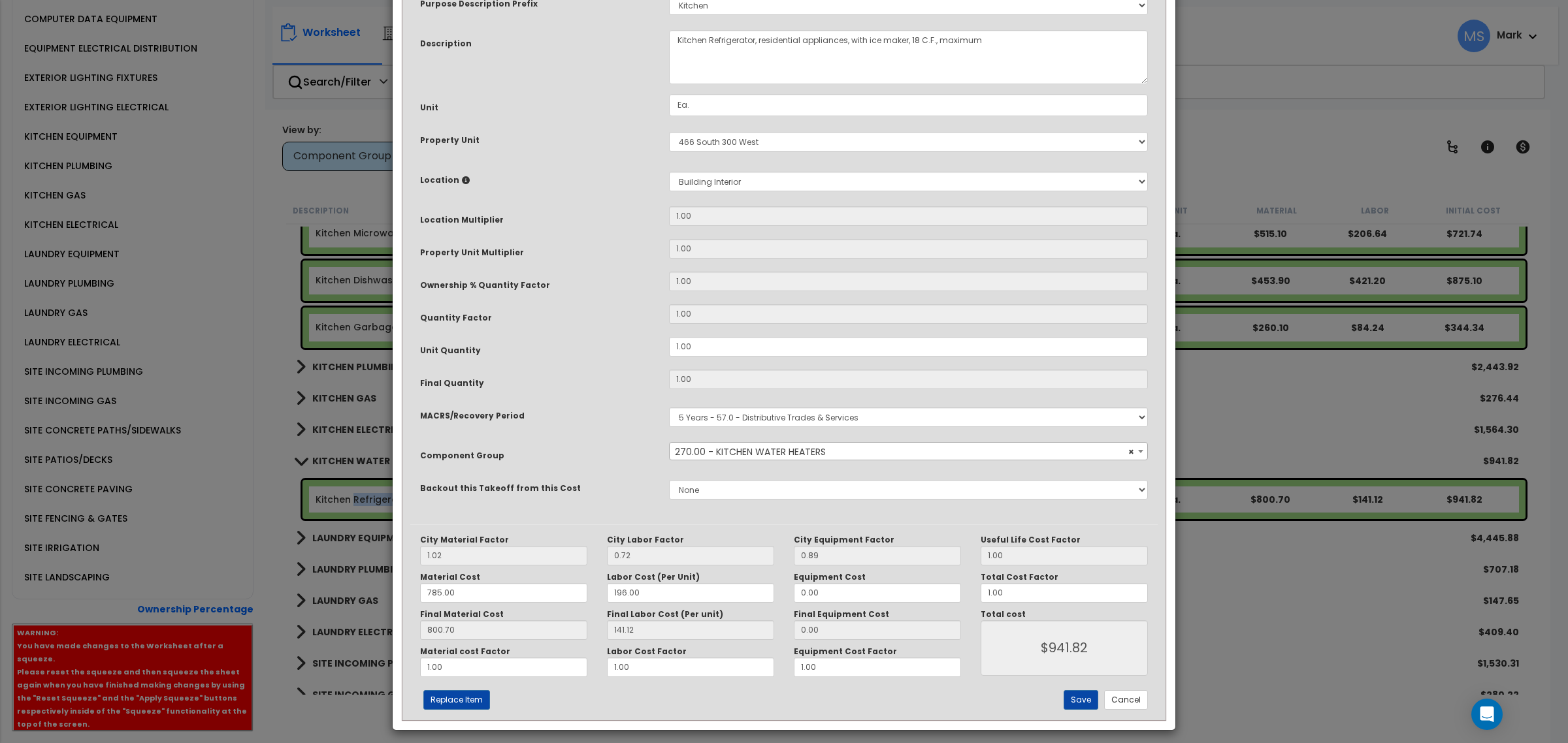
scroll to position [98, 0]
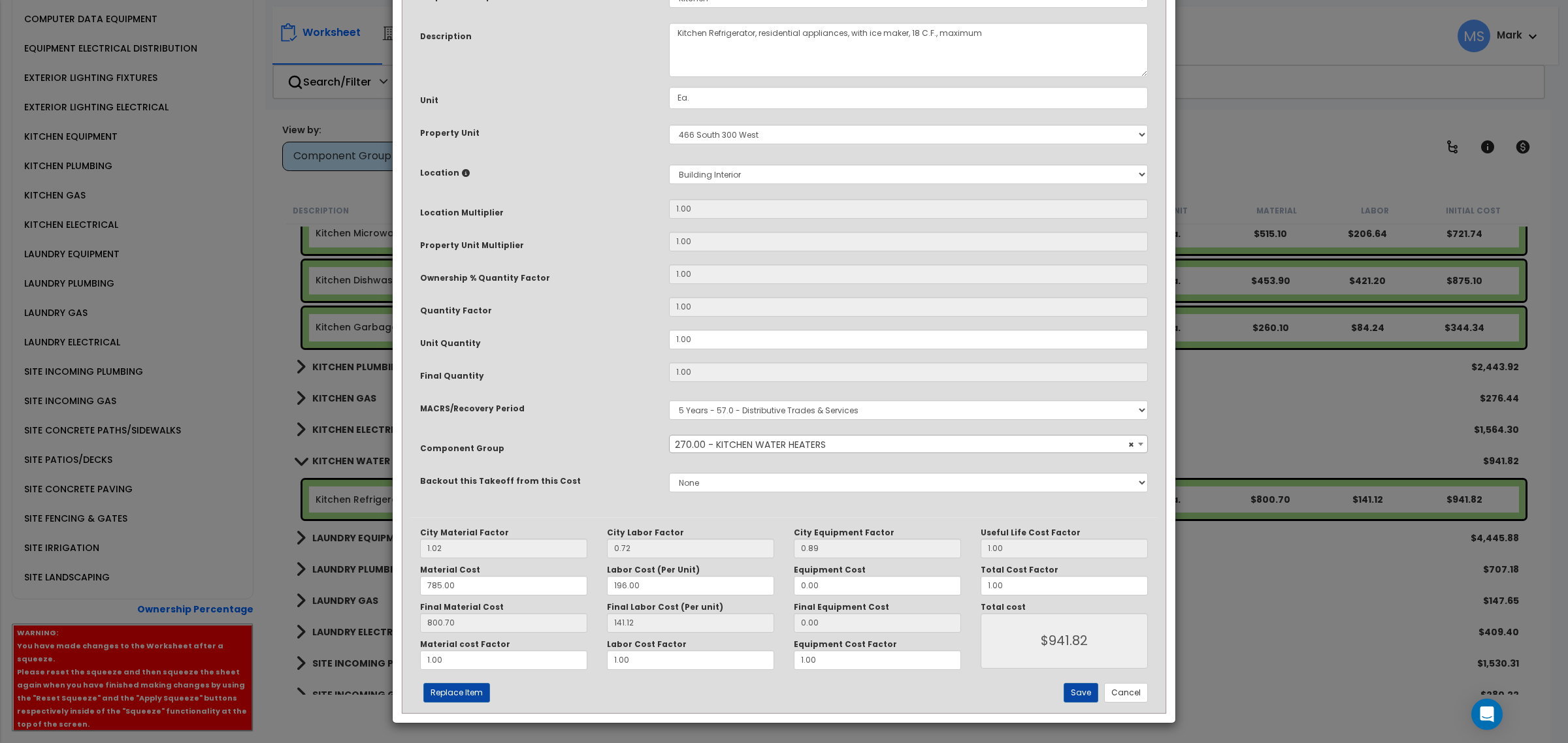
click at [729, 435] on span "× 270.00 - KITCHEN WATER HEATERS" at bounding box center [908, 443] width 478 height 18
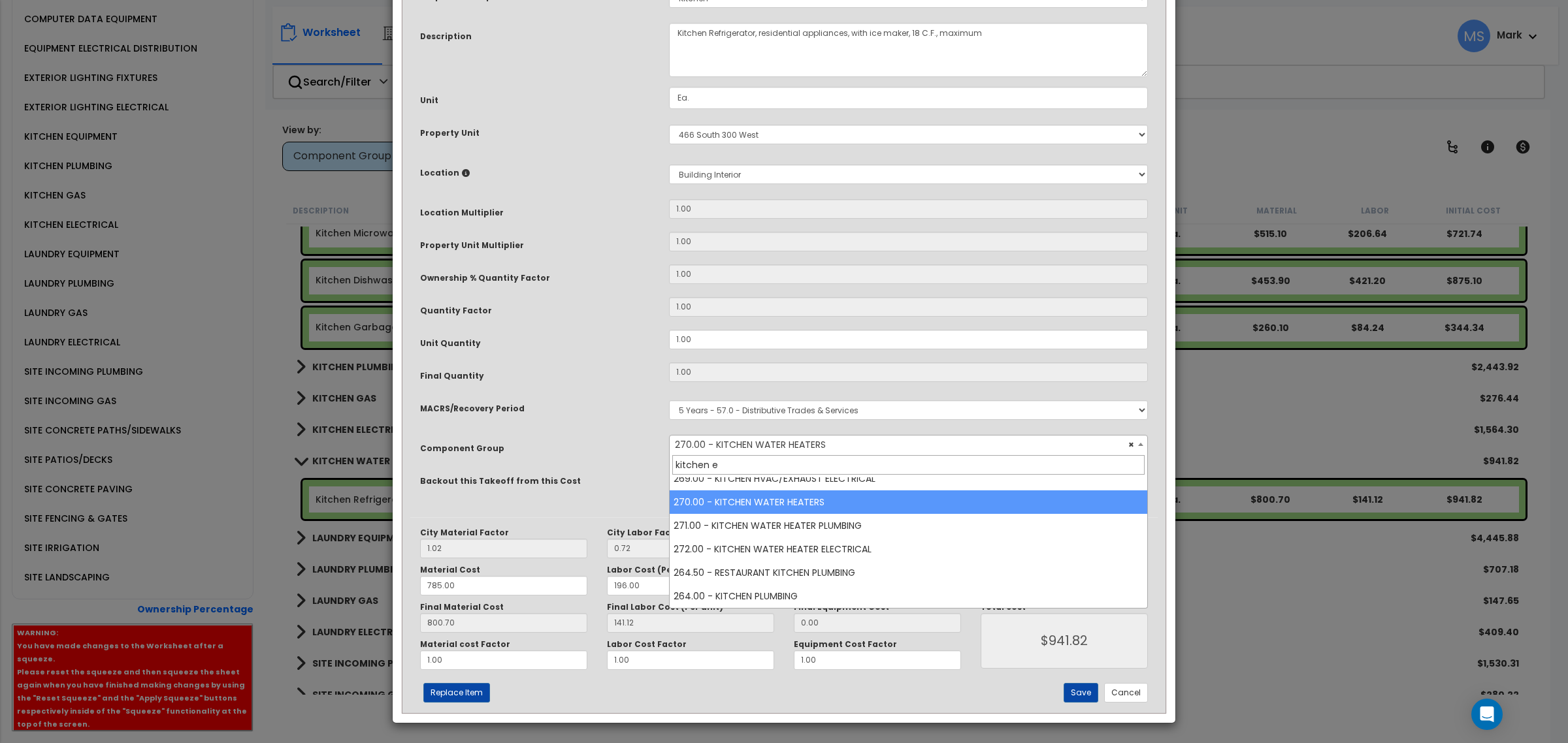
scroll to position [0, 0]
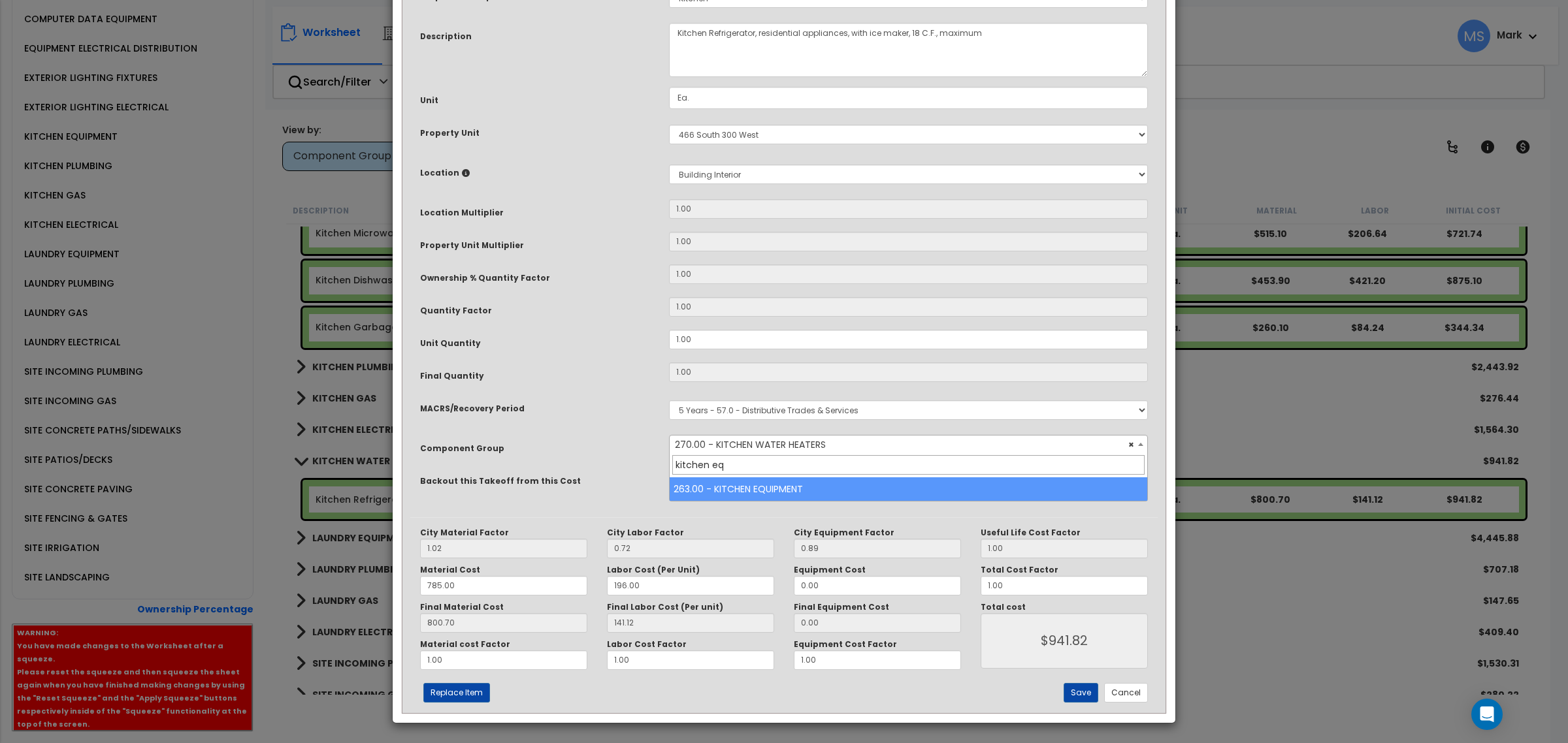
type input "kitchen eq"
select select "45836"
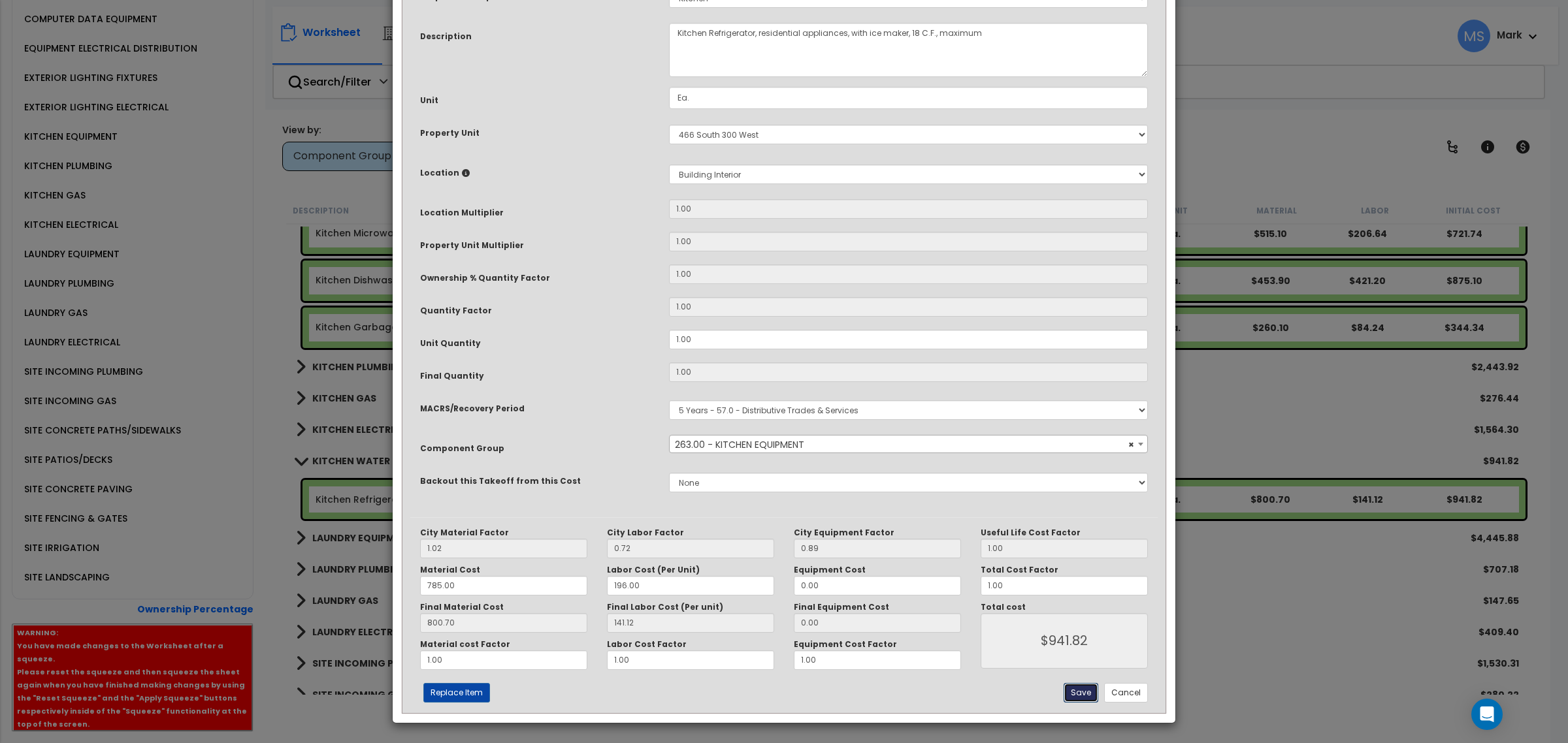
click at [1085, 693] on button "Save" at bounding box center [1080, 693] width 35 height 20
type input "941.82"
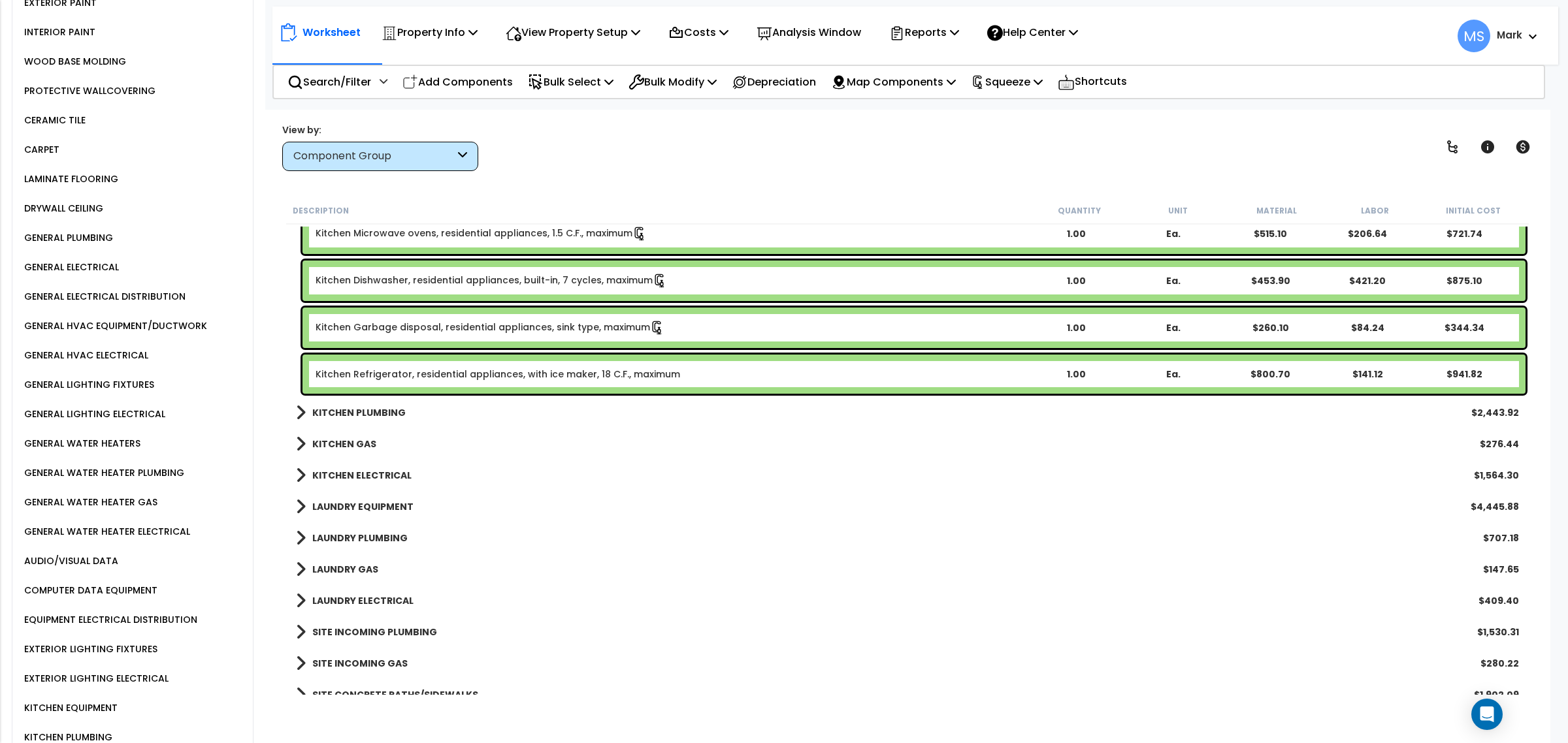
scroll to position [630, 0]
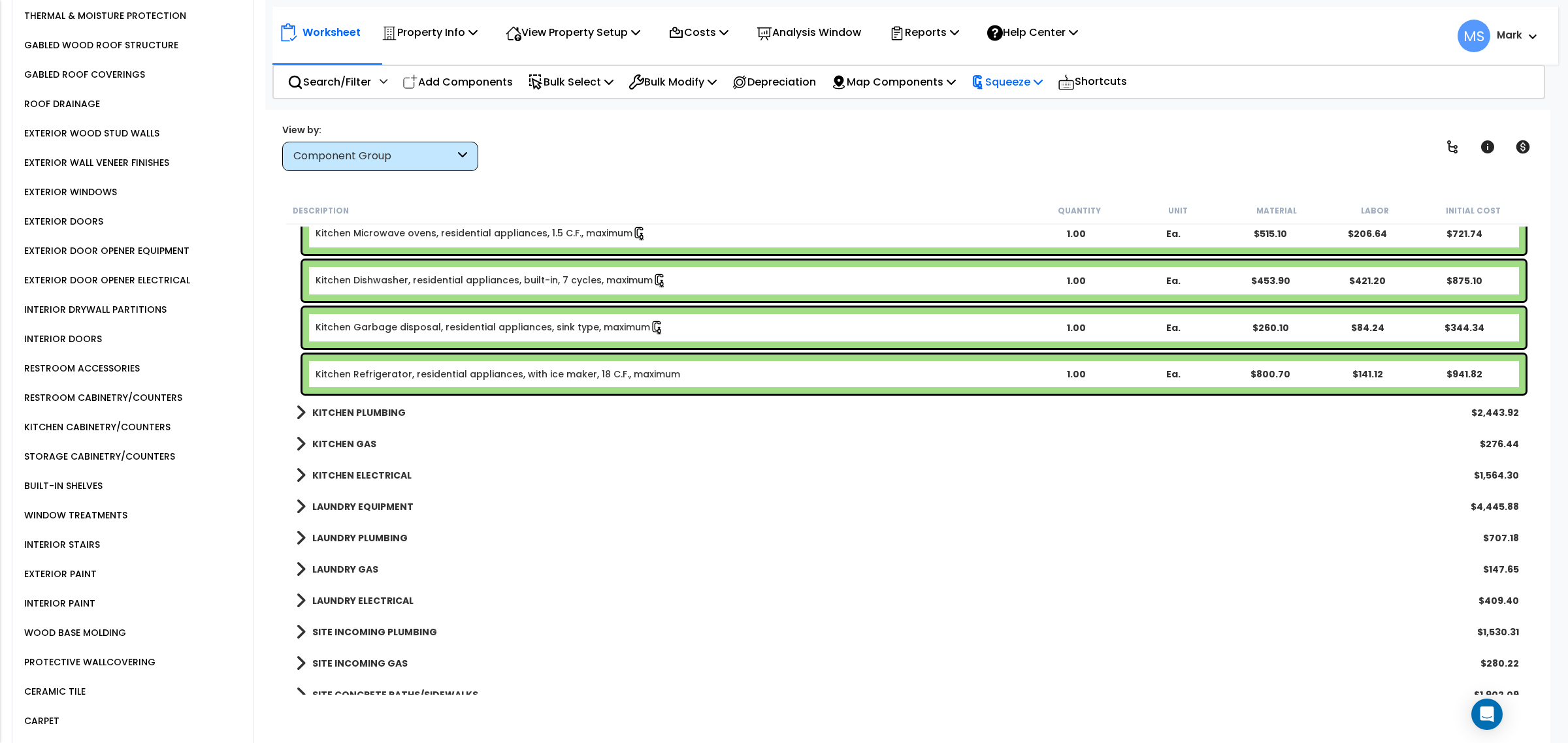
click at [1043, 82] on p "Squeeze" at bounding box center [1007, 82] width 72 height 18
click at [1034, 102] on link "Re-squeeze" at bounding box center [1028, 113] width 129 height 30
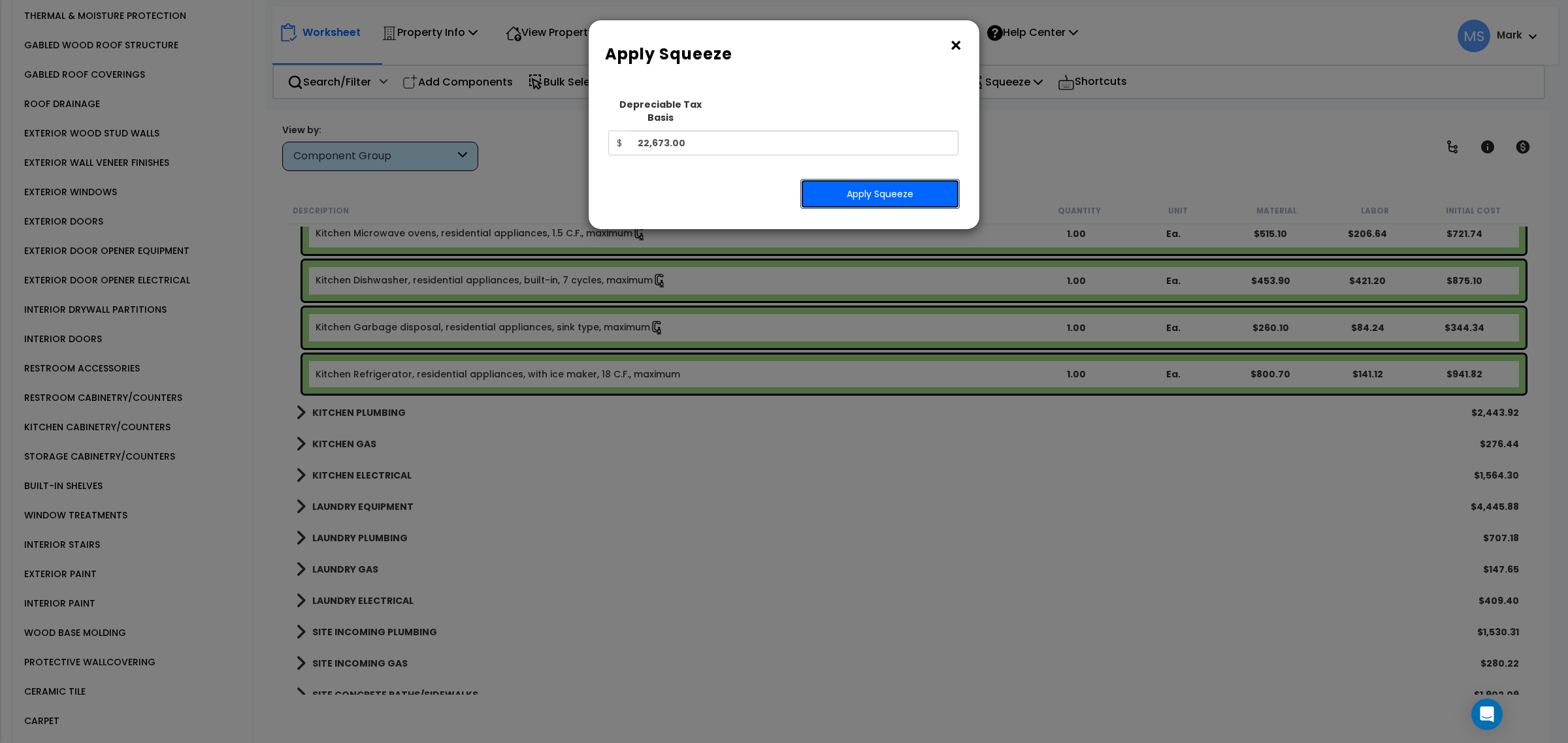
click at [916, 186] on button "Apply Squeeze" at bounding box center [880, 194] width 160 height 30
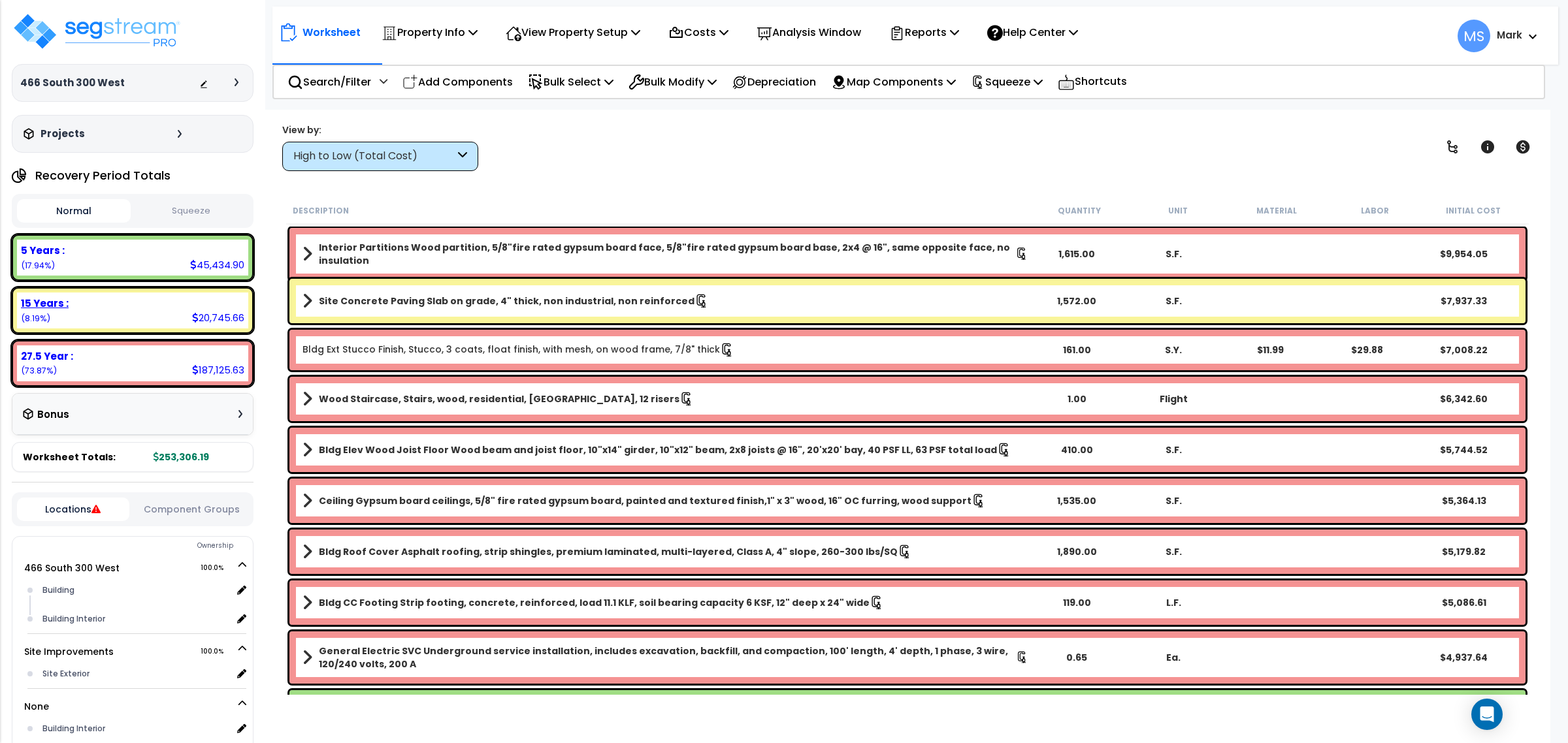
click at [171, 314] on div "15 Years : 20,745.66 (8.19%)" at bounding box center [132, 311] width 231 height 36
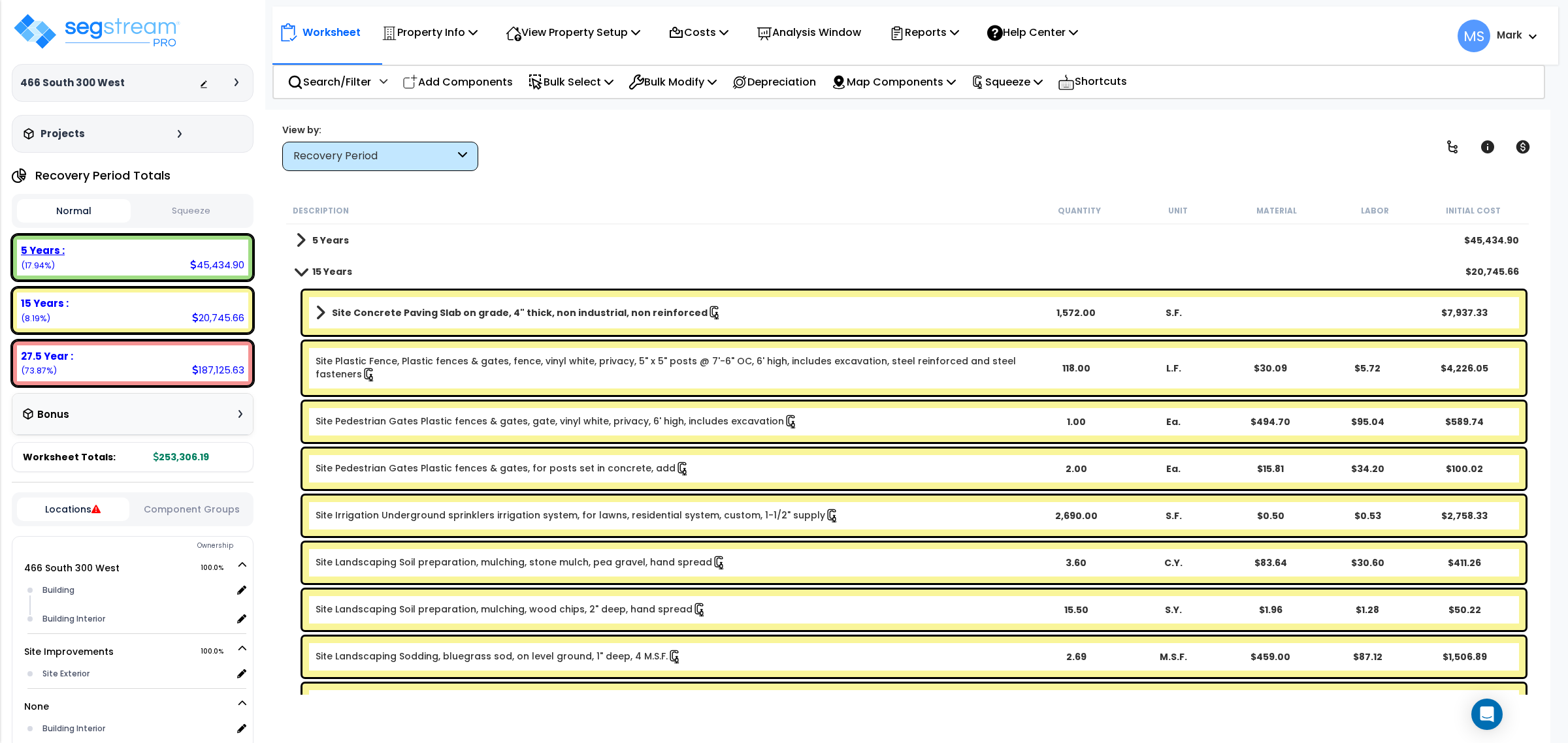
click at [147, 251] on div "5 Years :" at bounding box center [132, 250] width 224 height 14
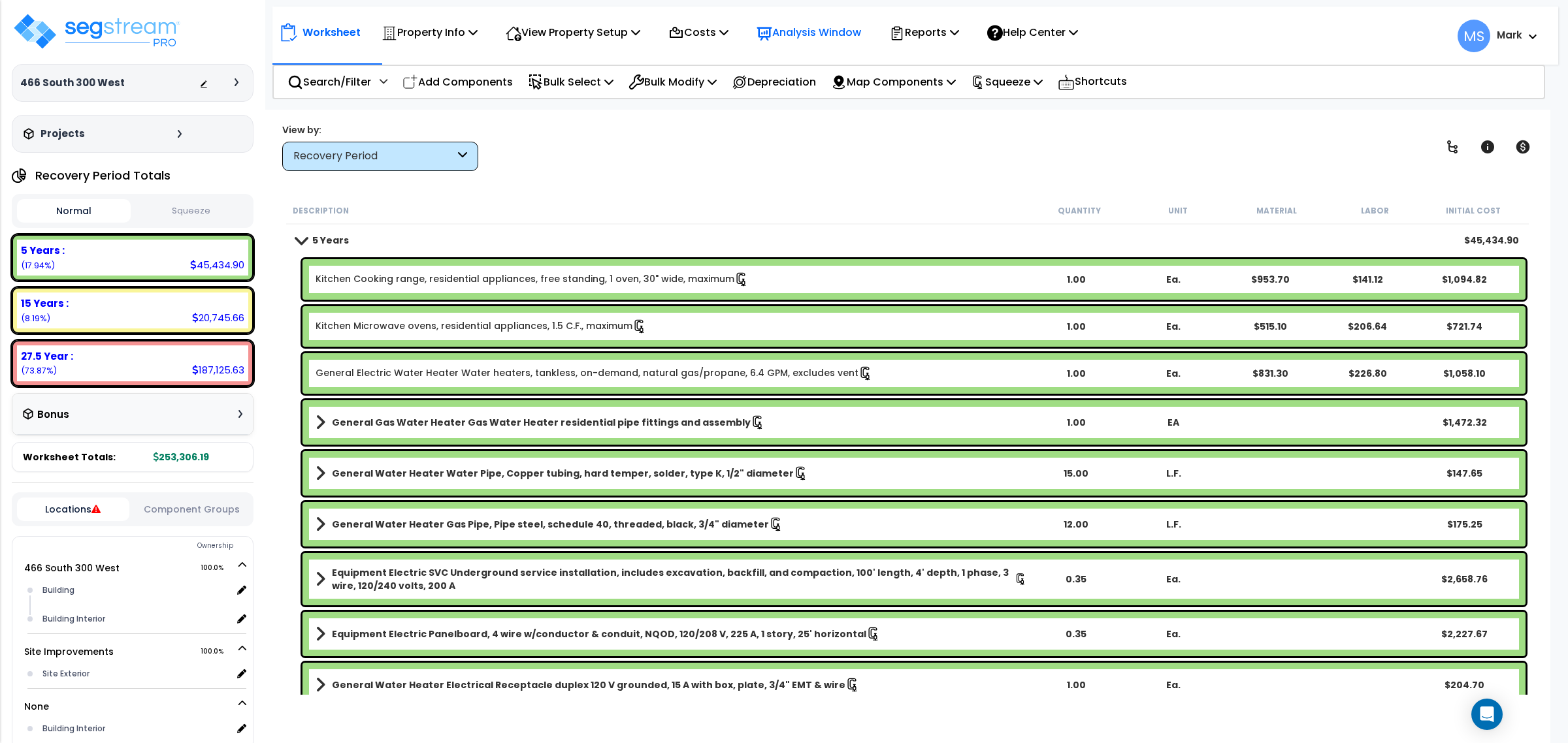
click at [838, 34] on p "Analysis Window" at bounding box center [809, 32] width 104 height 18
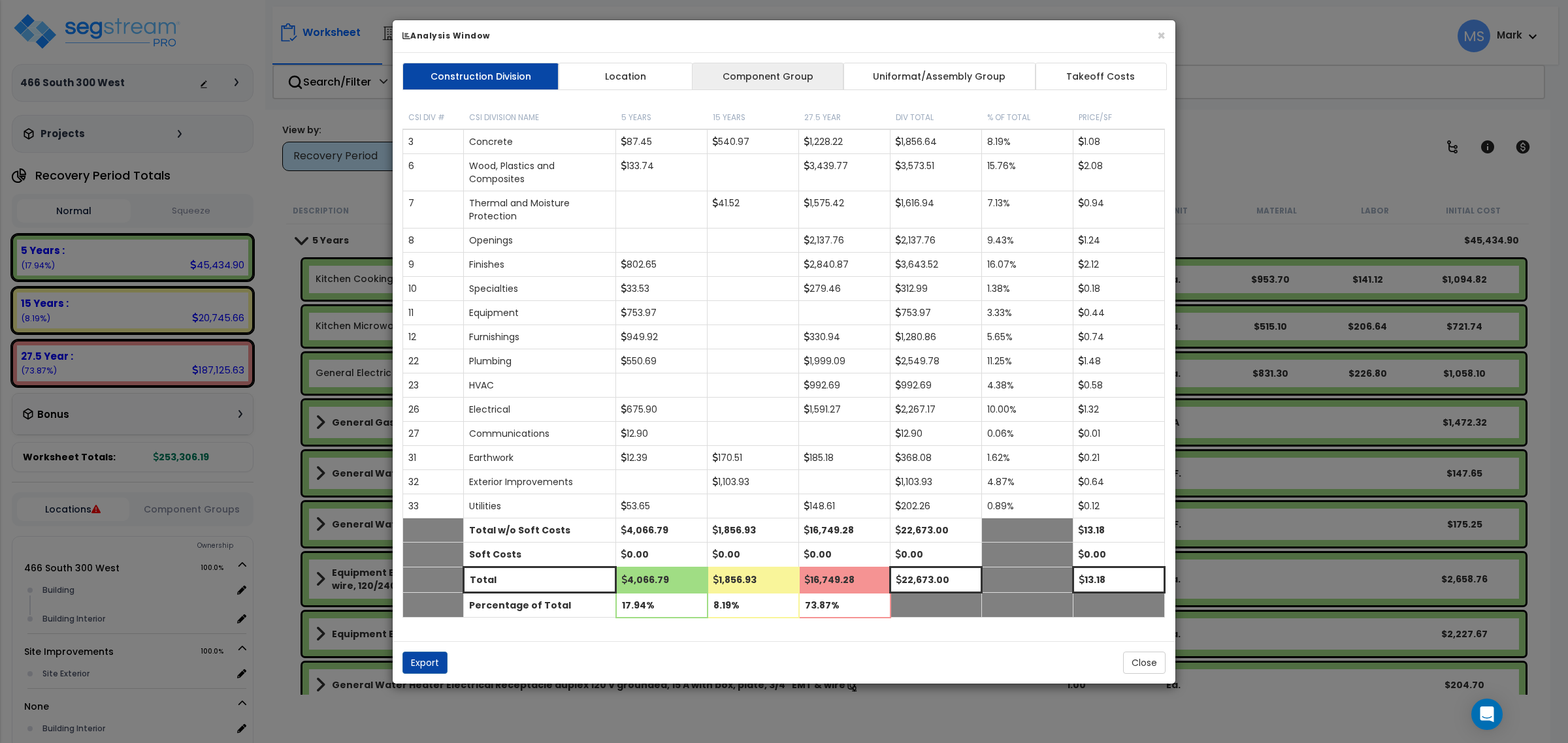
click at [823, 79] on link "Component Group" at bounding box center [767, 76] width 151 height 27
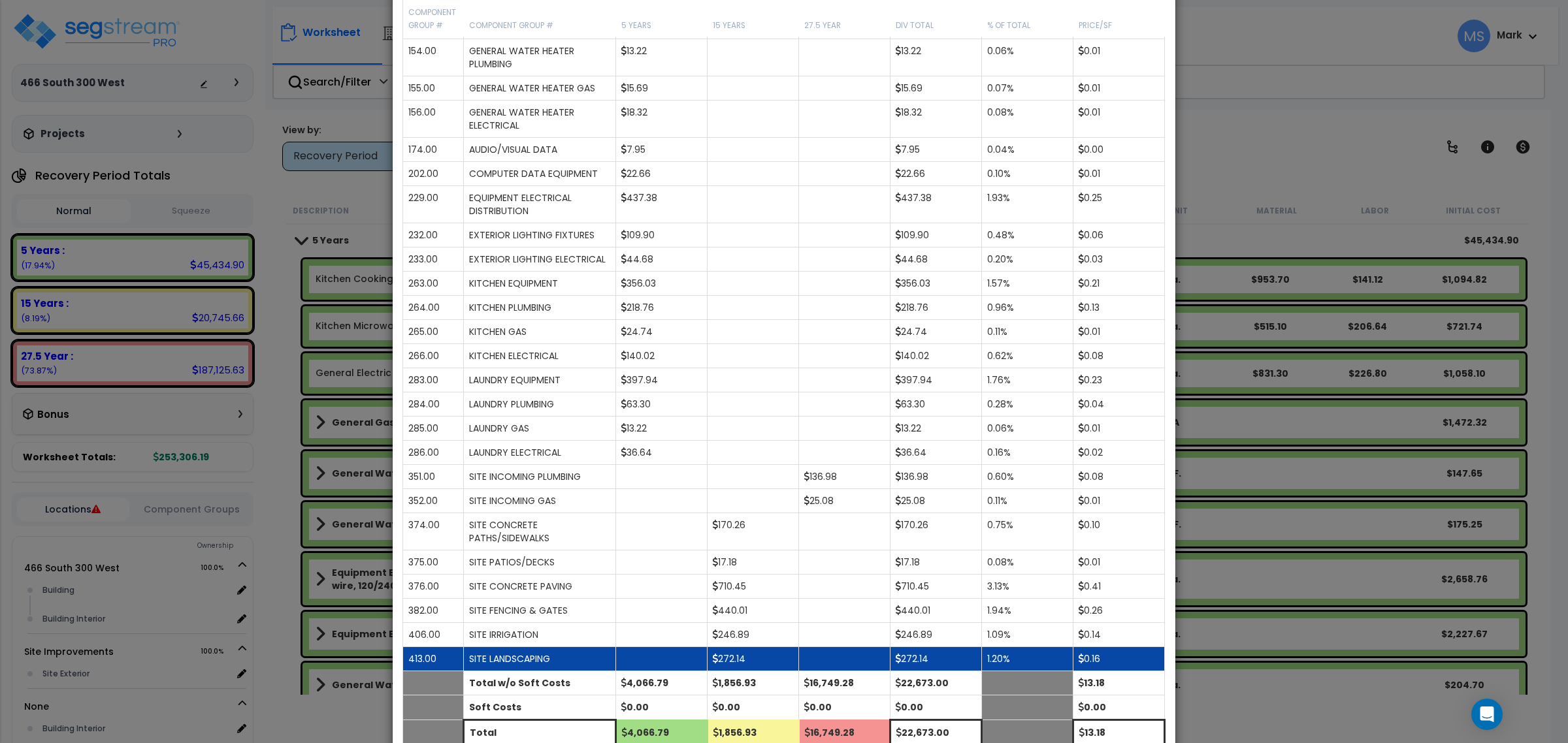
scroll to position [1294, 0]
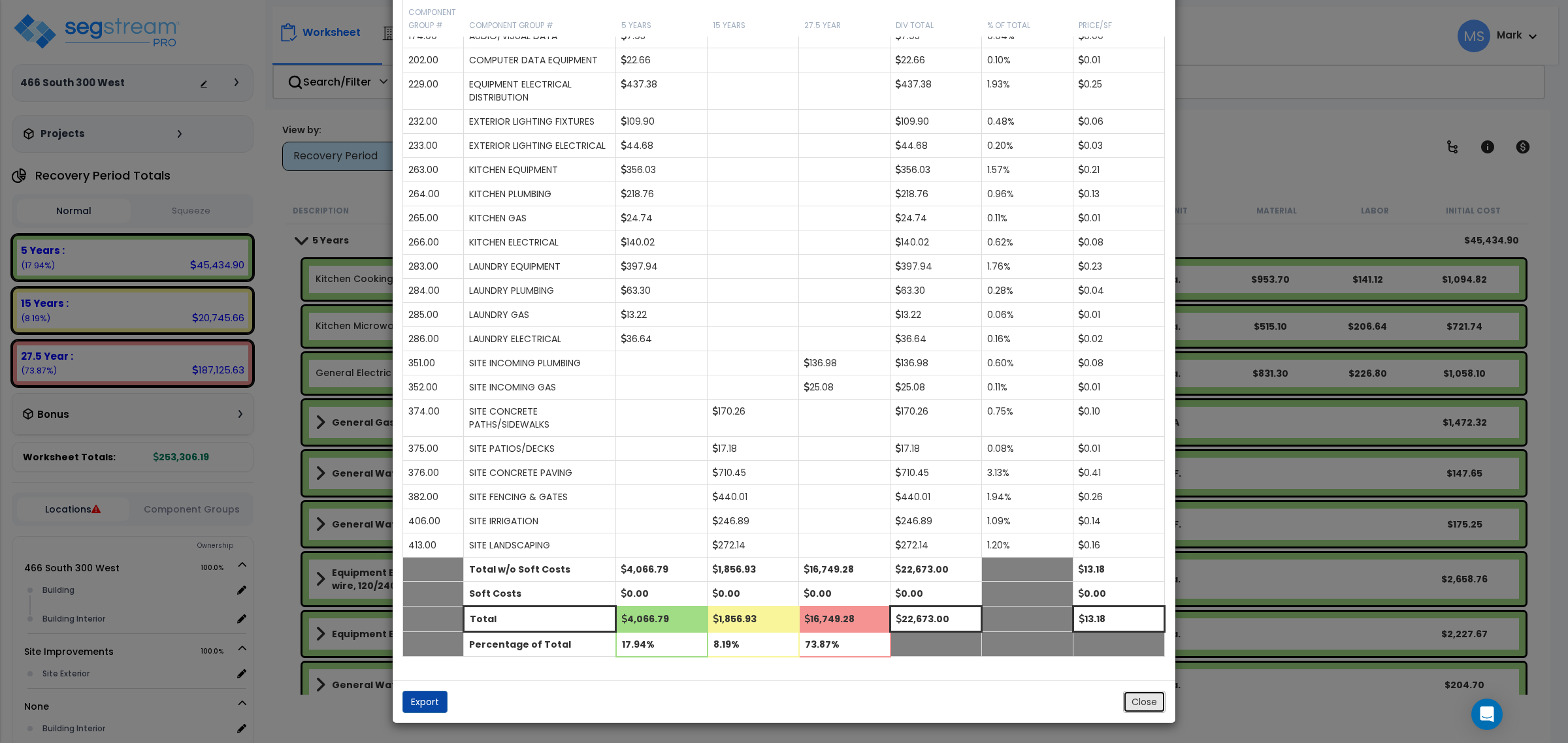
click at [1137, 705] on button "Close" at bounding box center [1144, 702] width 43 height 22
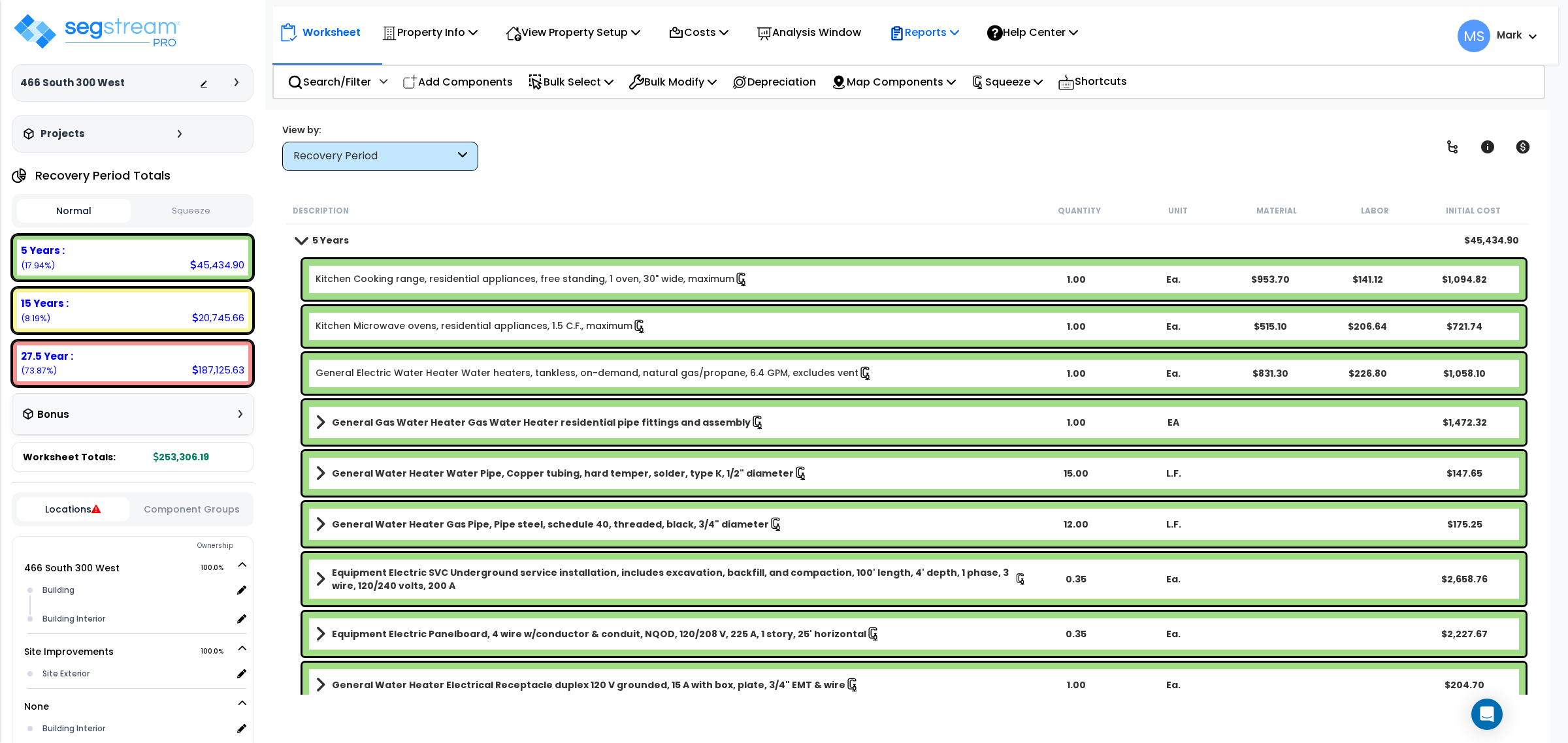
click at [966, 33] on div "Reports Get Report Manage Report Images Manage Report Custom Fields Download Re…" at bounding box center [924, 32] width 85 height 31
click at [959, 37] on p "Reports" at bounding box center [924, 32] width 70 height 18
click at [941, 98] on link "Manage Report Images" at bounding box center [946, 89] width 129 height 26
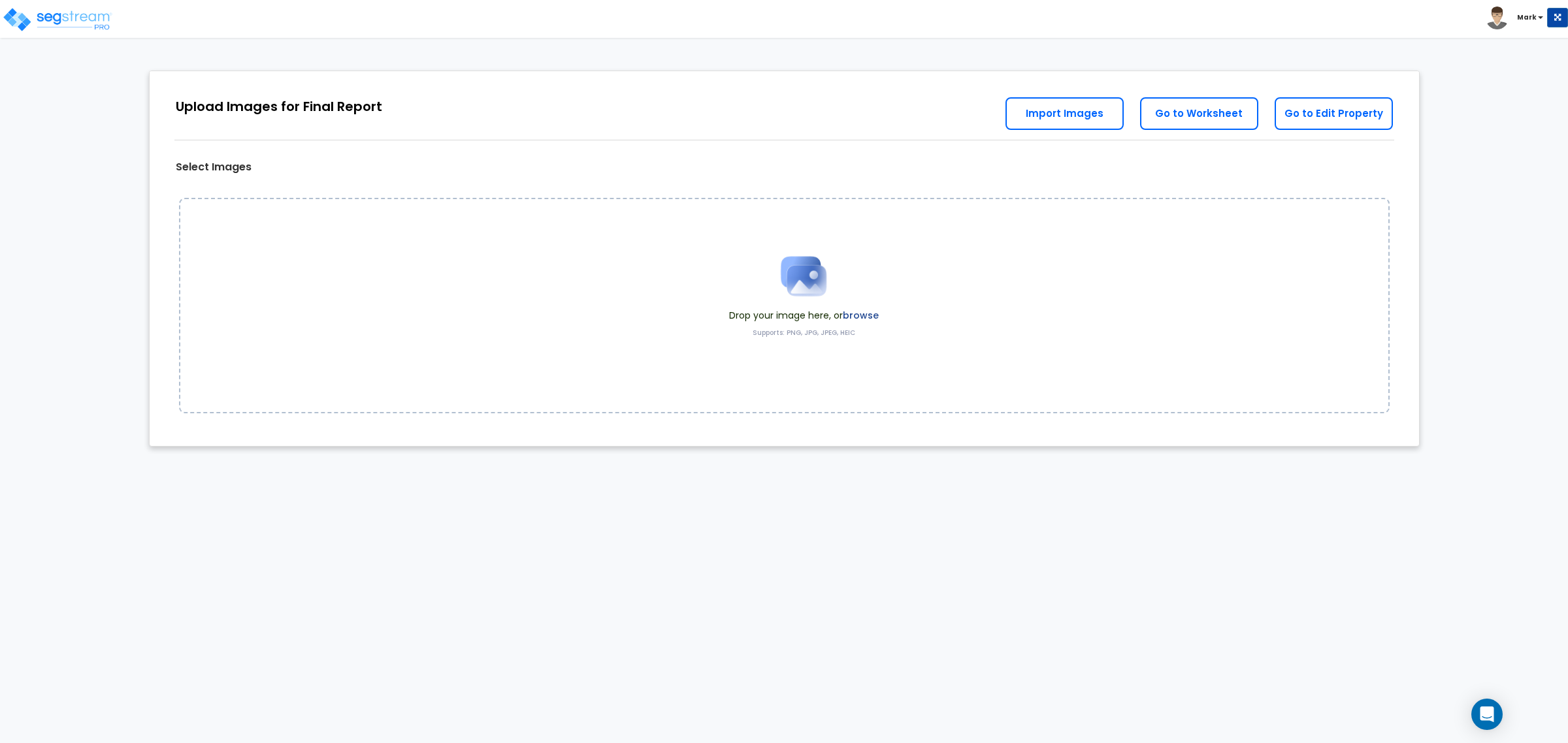
click at [879, 315] on div "Drop your image here, or browse Supports: PNG, JPG, JPEG, HEIC" at bounding box center [804, 305] width 169 height 124
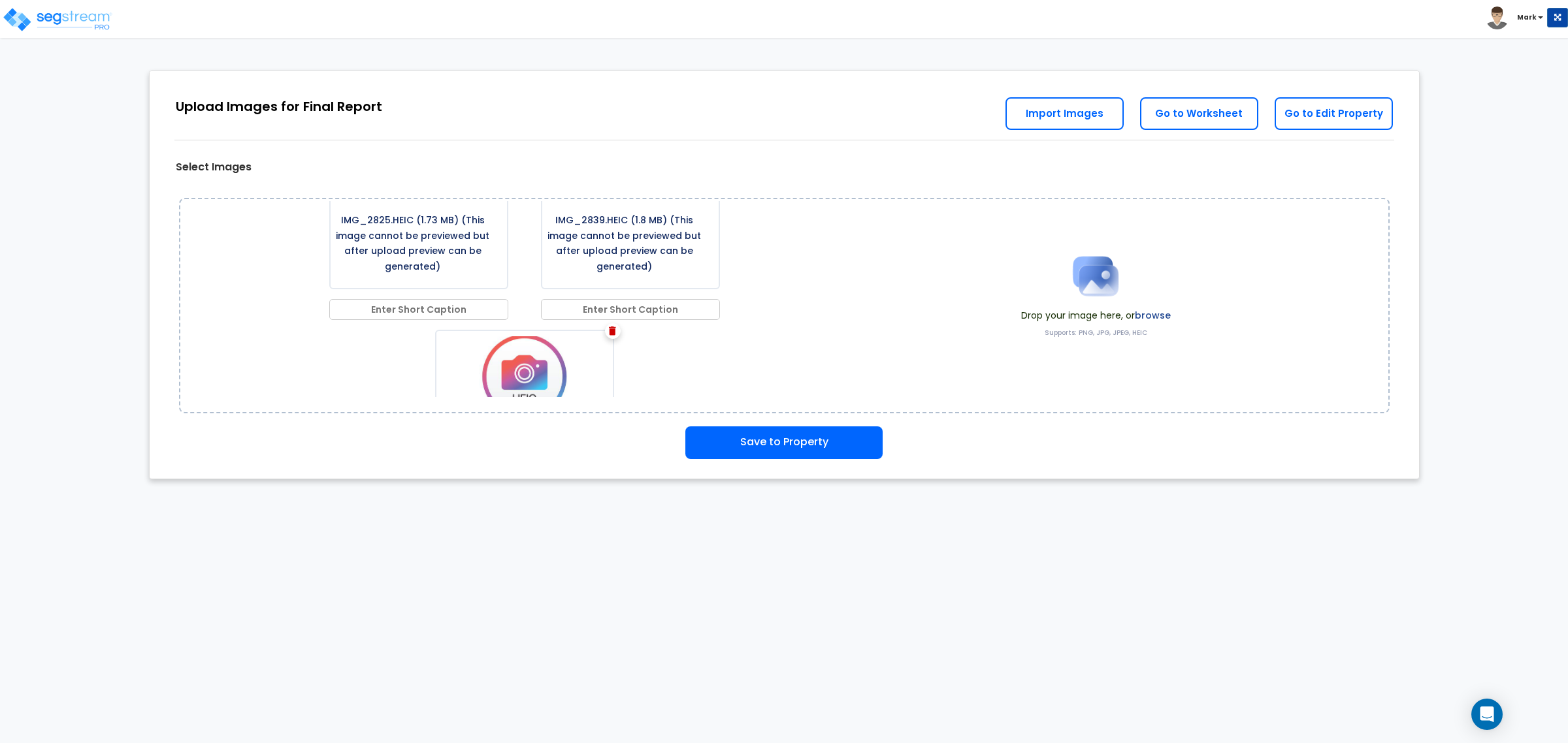
scroll to position [1360, 0]
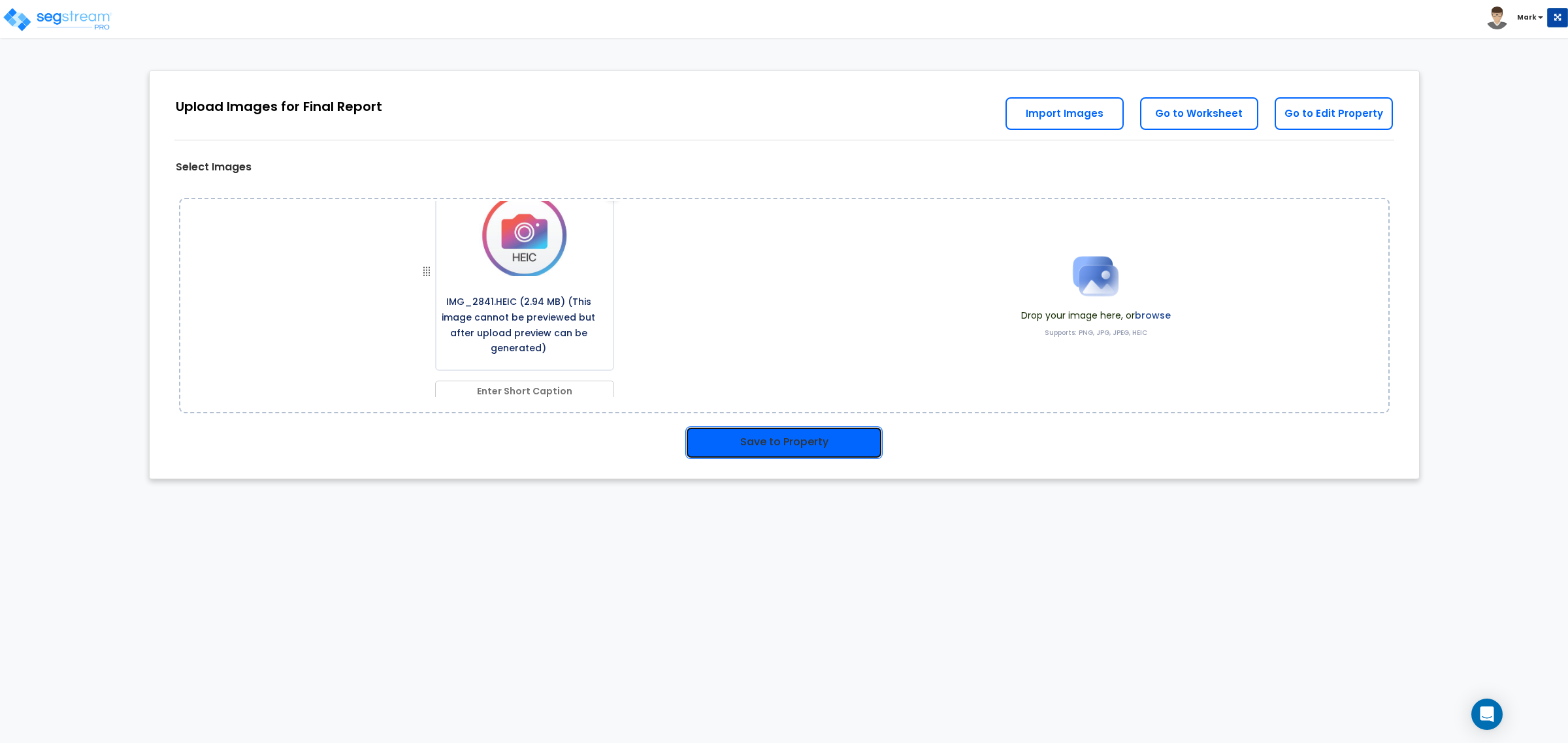
click at [730, 432] on button "Save to Property" at bounding box center [783, 442] width 197 height 32
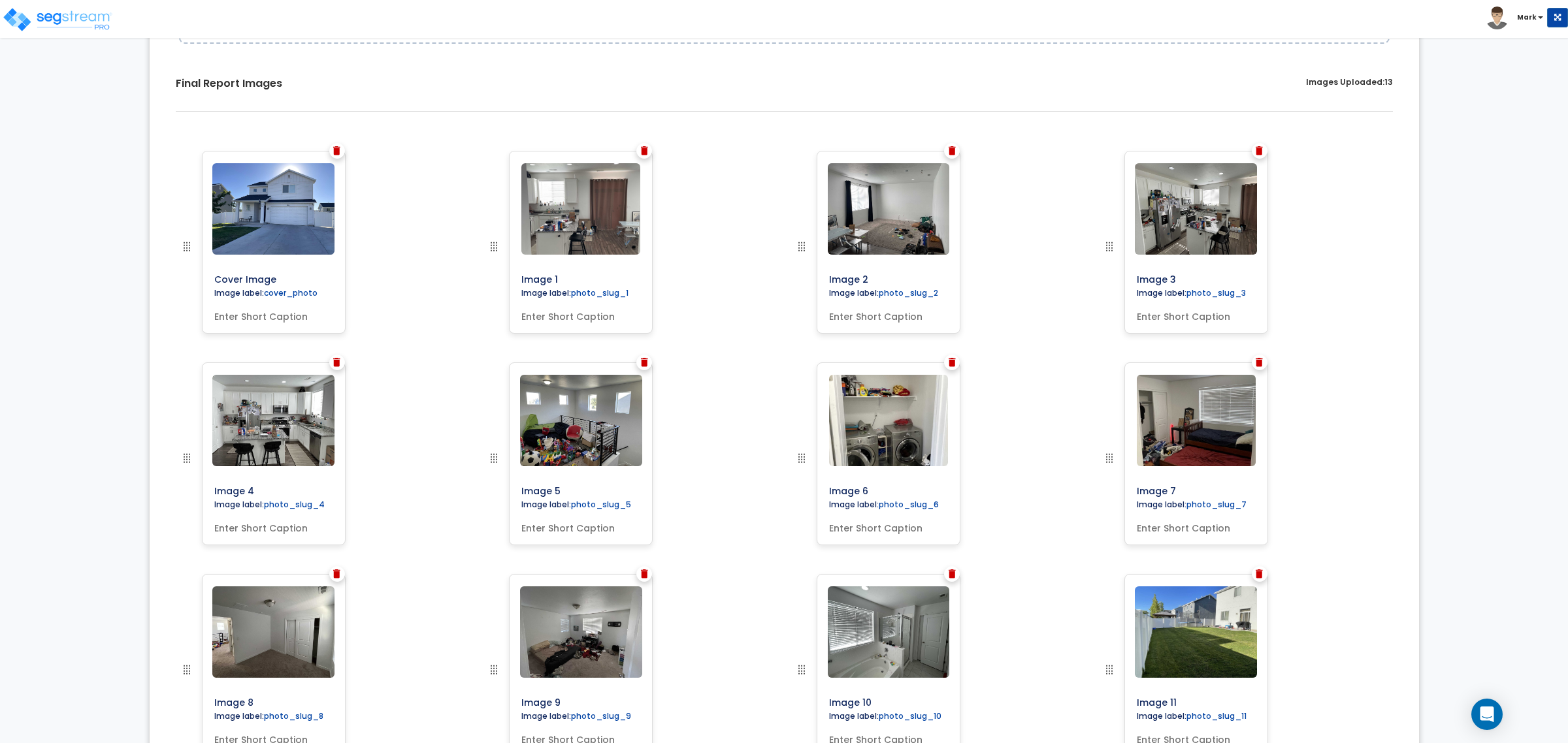
scroll to position [408, 0]
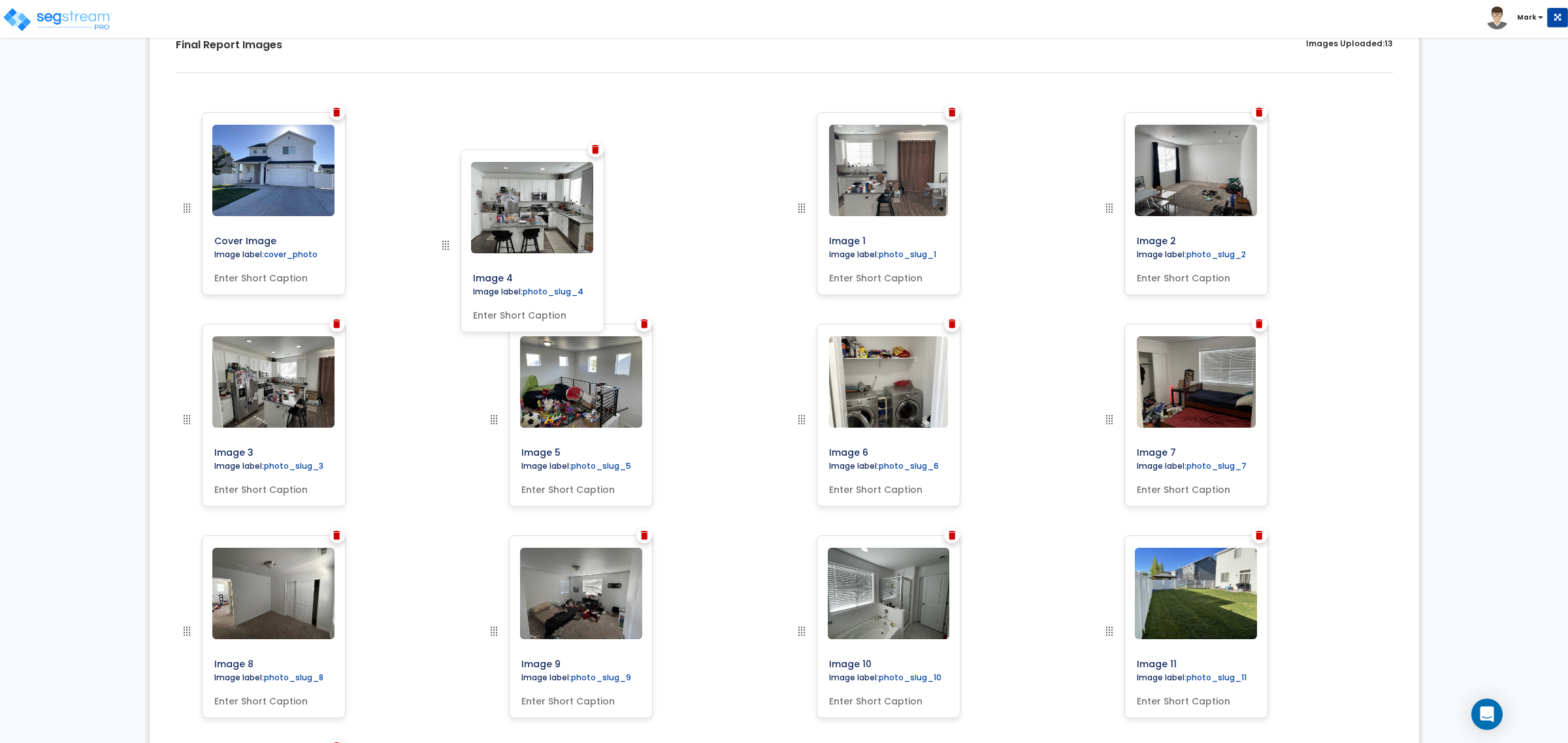
drag, startPoint x: 179, startPoint y: 419, endPoint x: 446, endPoint y: 230, distance: 327.1
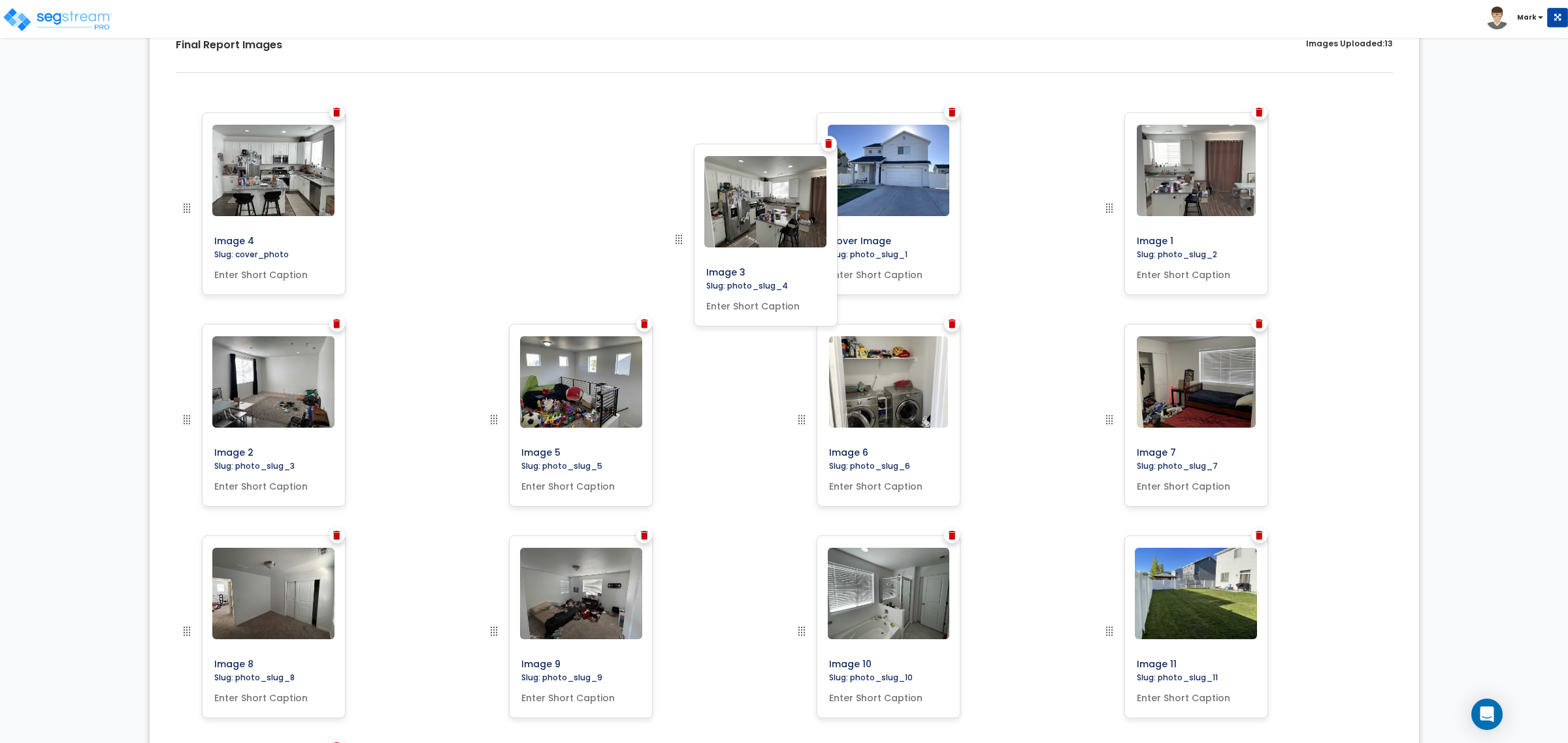
drag, startPoint x: 190, startPoint y: 416, endPoint x: 676, endPoint y: 223, distance: 522.9
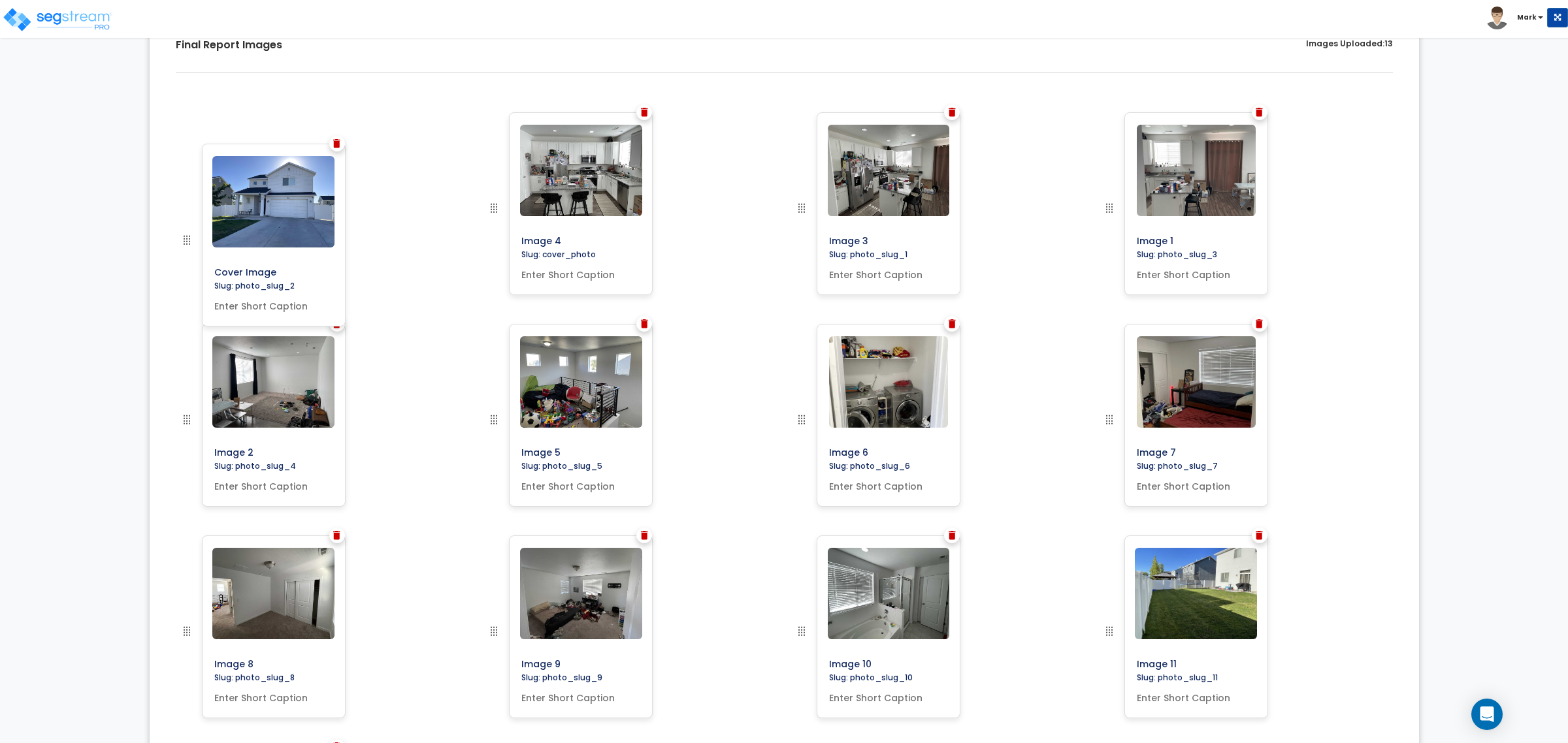
drag, startPoint x: 801, startPoint y: 208, endPoint x: 168, endPoint y: 239, distance: 633.8
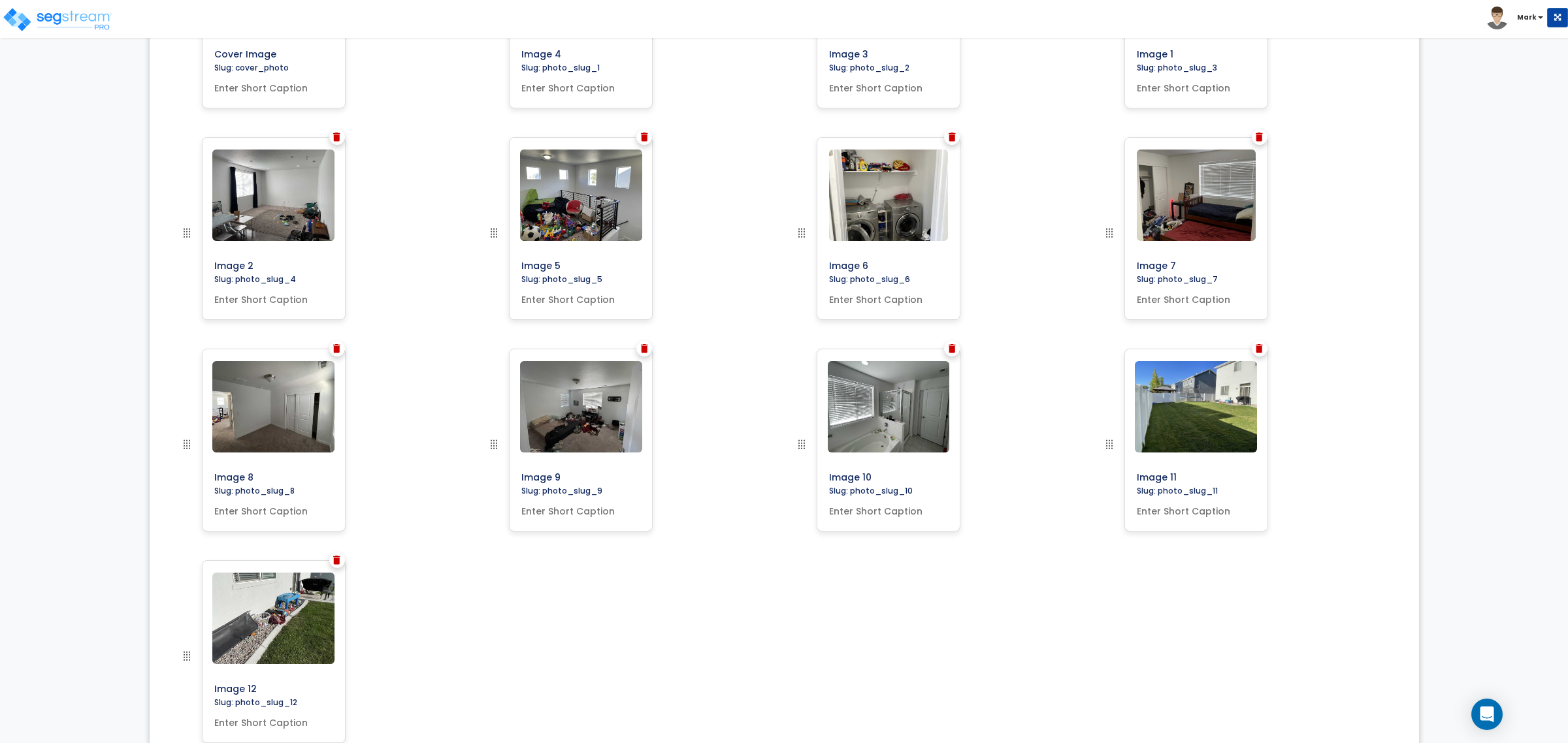
scroll to position [465, 0]
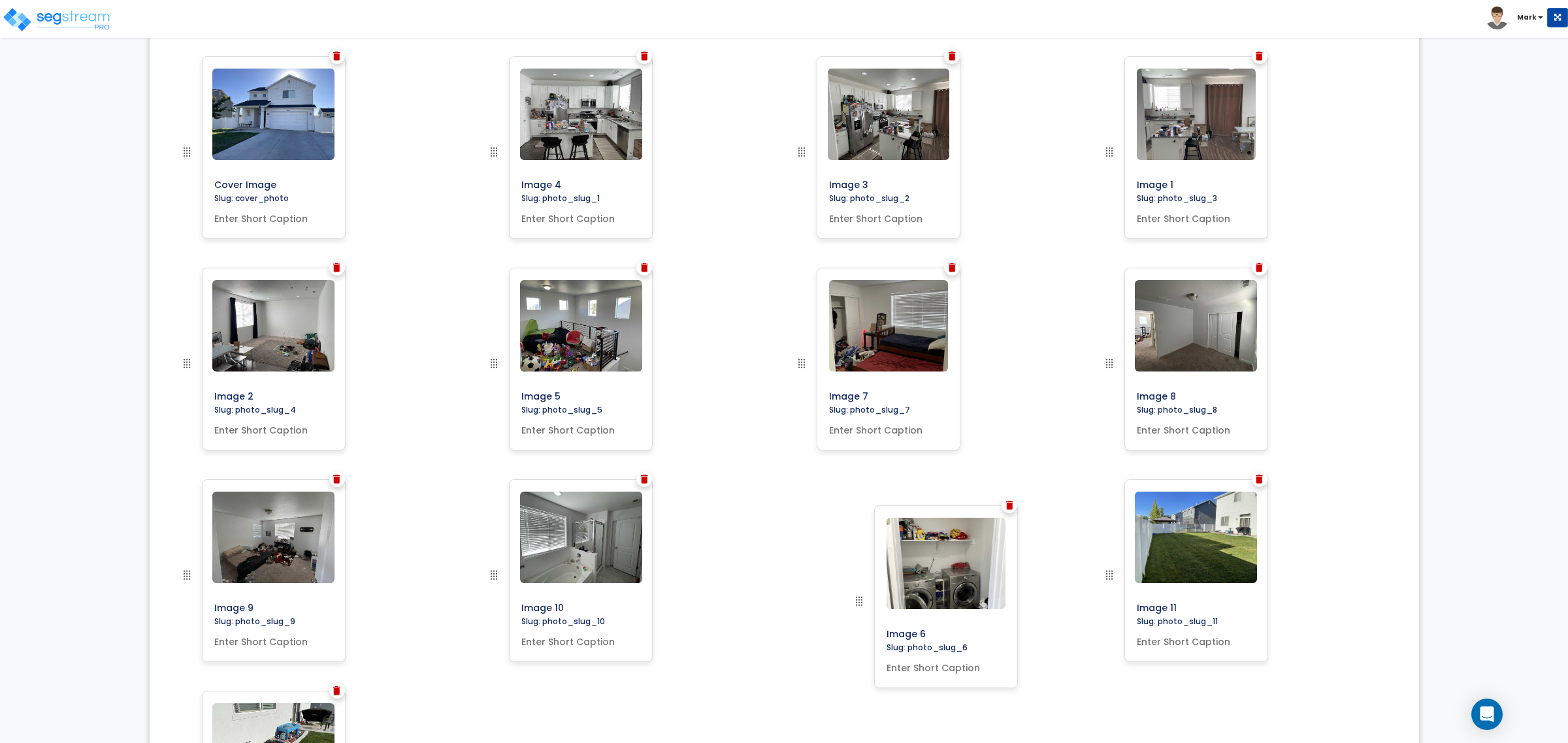
drag, startPoint x: 807, startPoint y: 232, endPoint x: 864, endPoint y: 600, distance: 372.4
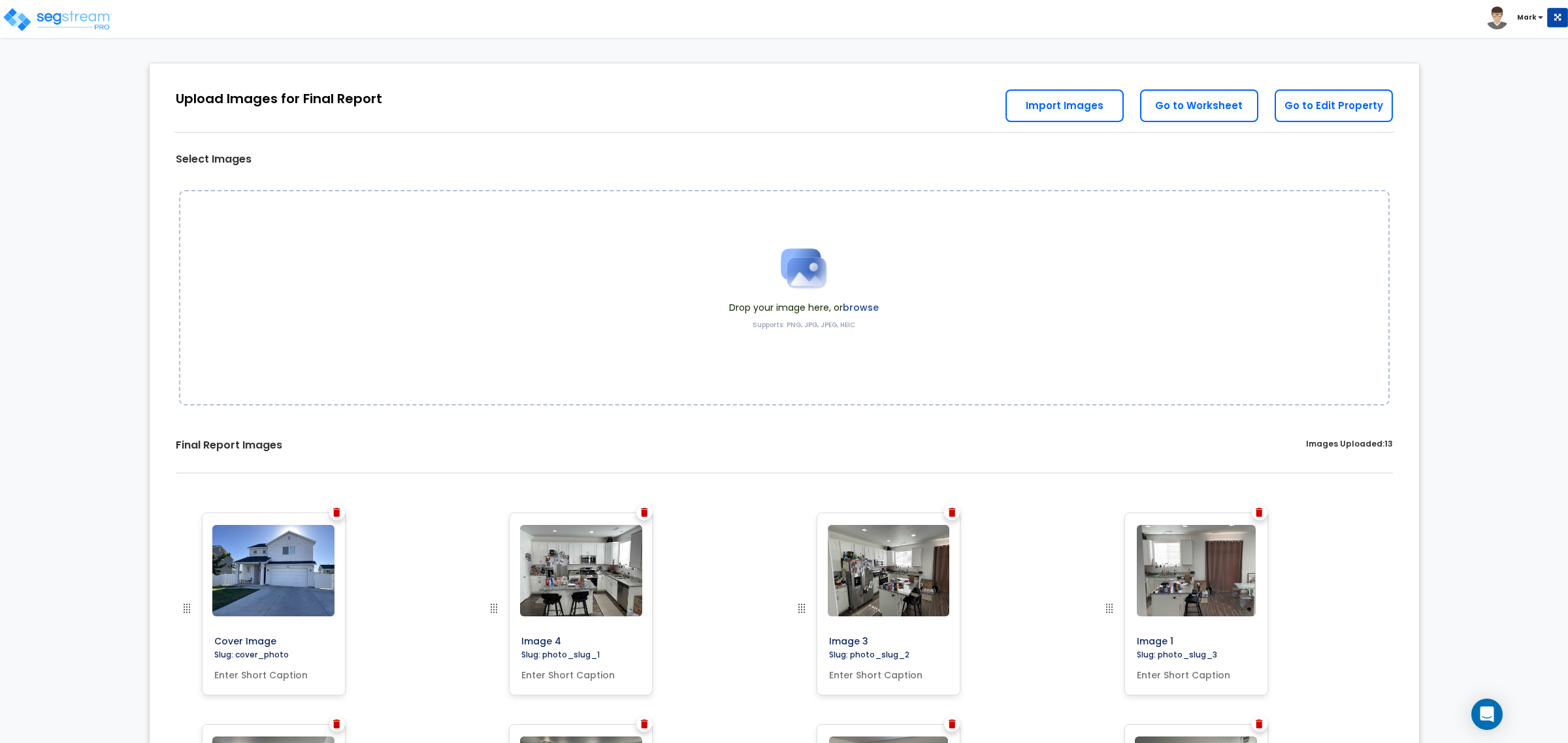
scroll to position [0, 0]
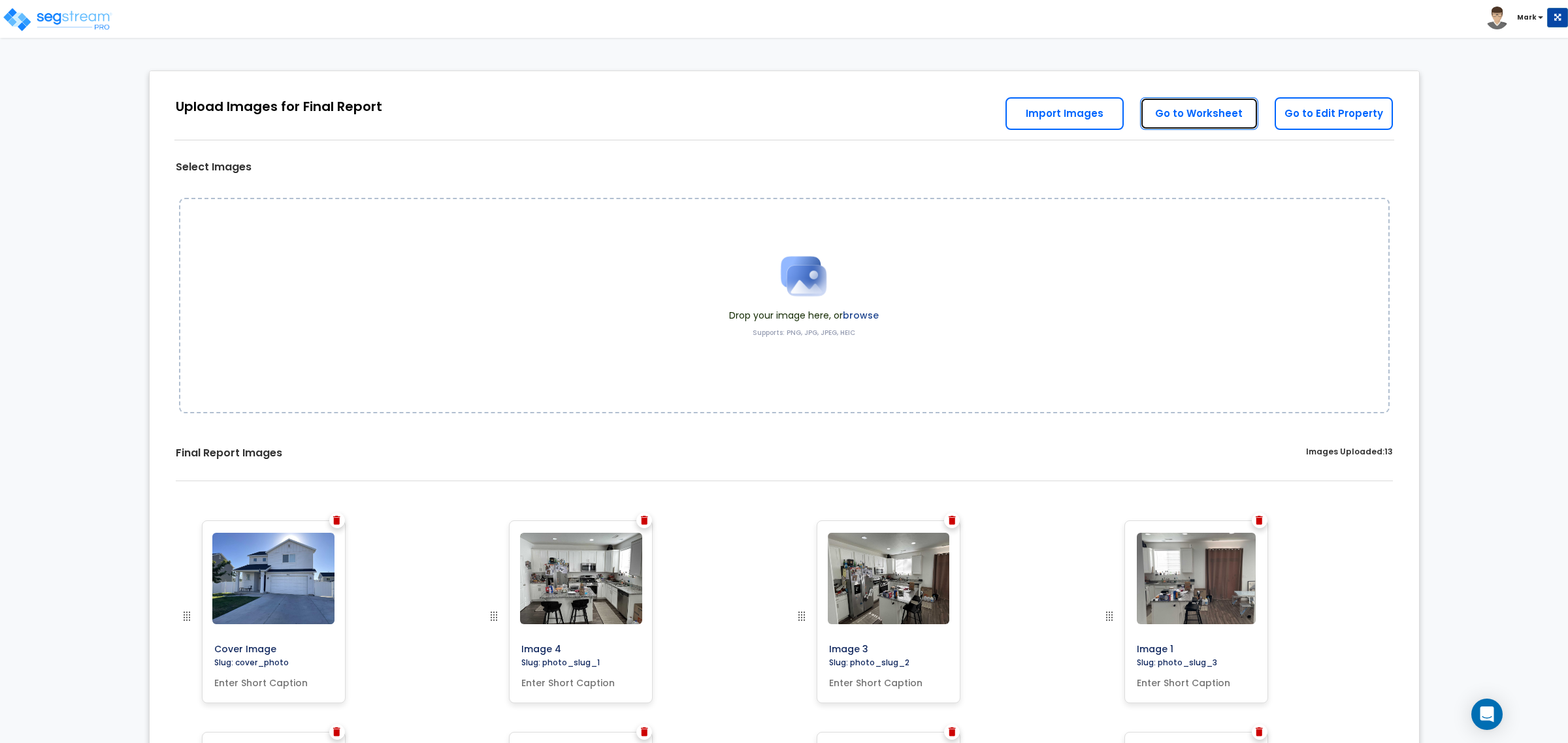
click at [1208, 109] on link "Go to Worksheet" at bounding box center [1199, 114] width 118 height 32
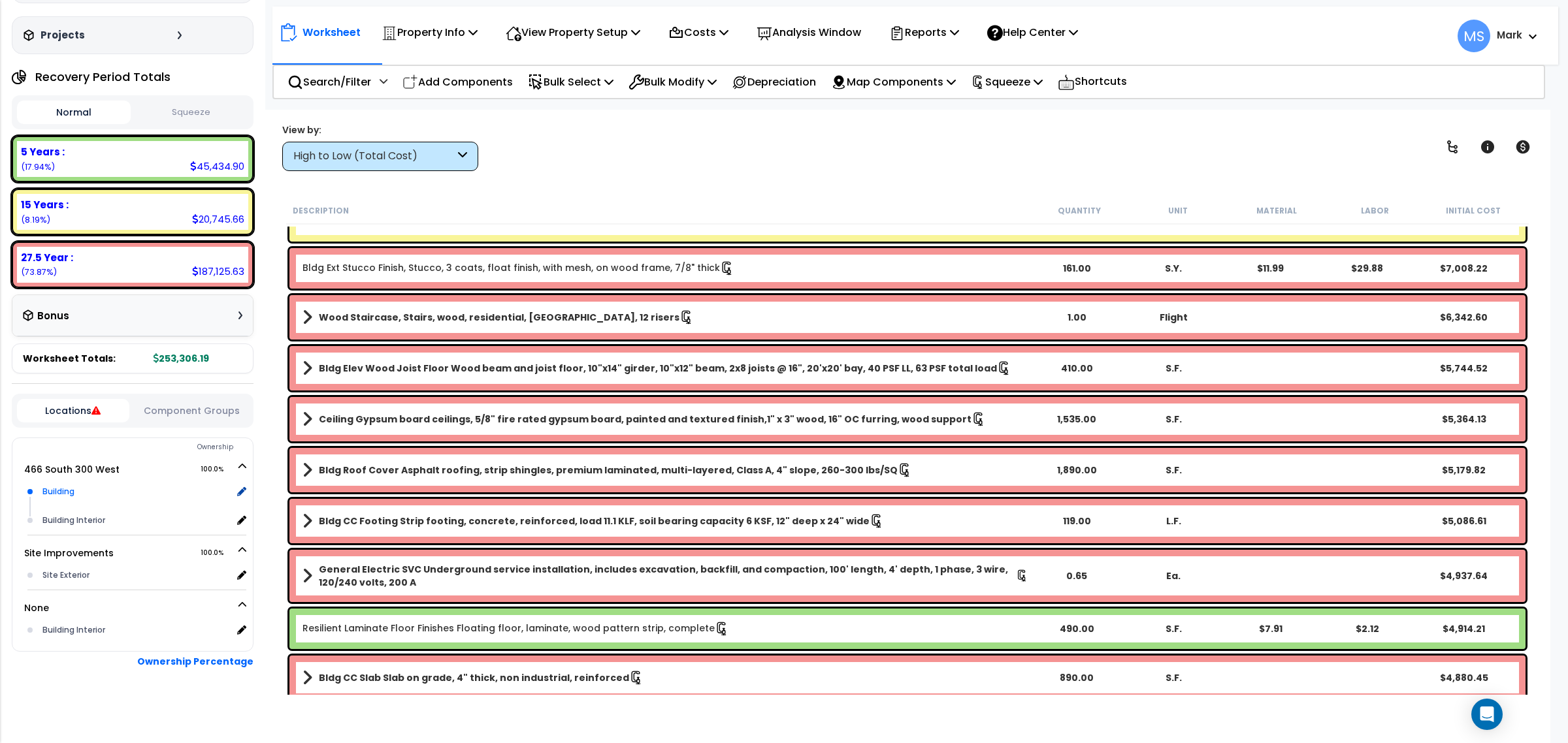
scroll to position [99, 0]
click at [957, 30] on p "Reports" at bounding box center [924, 32] width 70 height 18
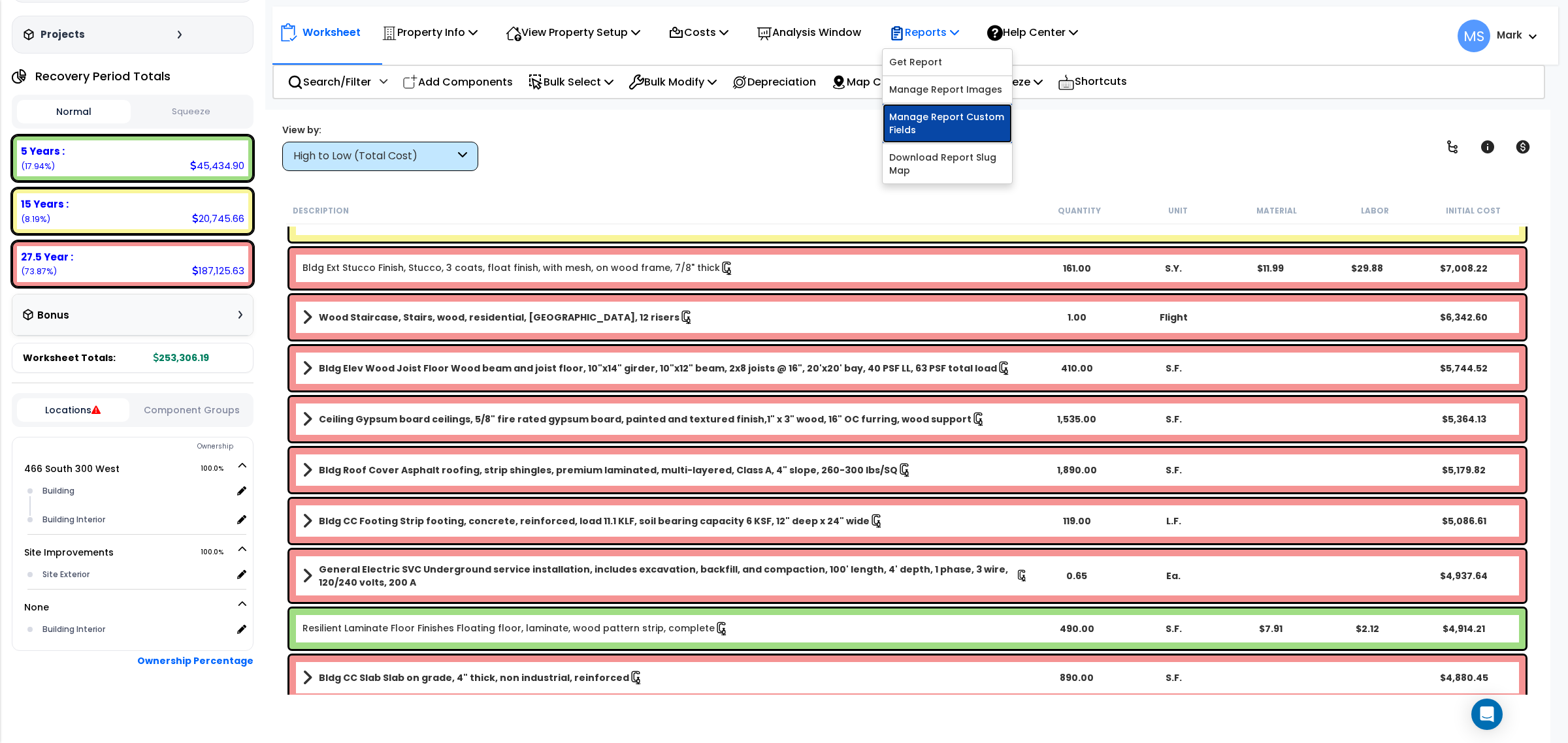
click at [968, 123] on link "Manage Report Custom Fields" at bounding box center [946, 124] width 129 height 39
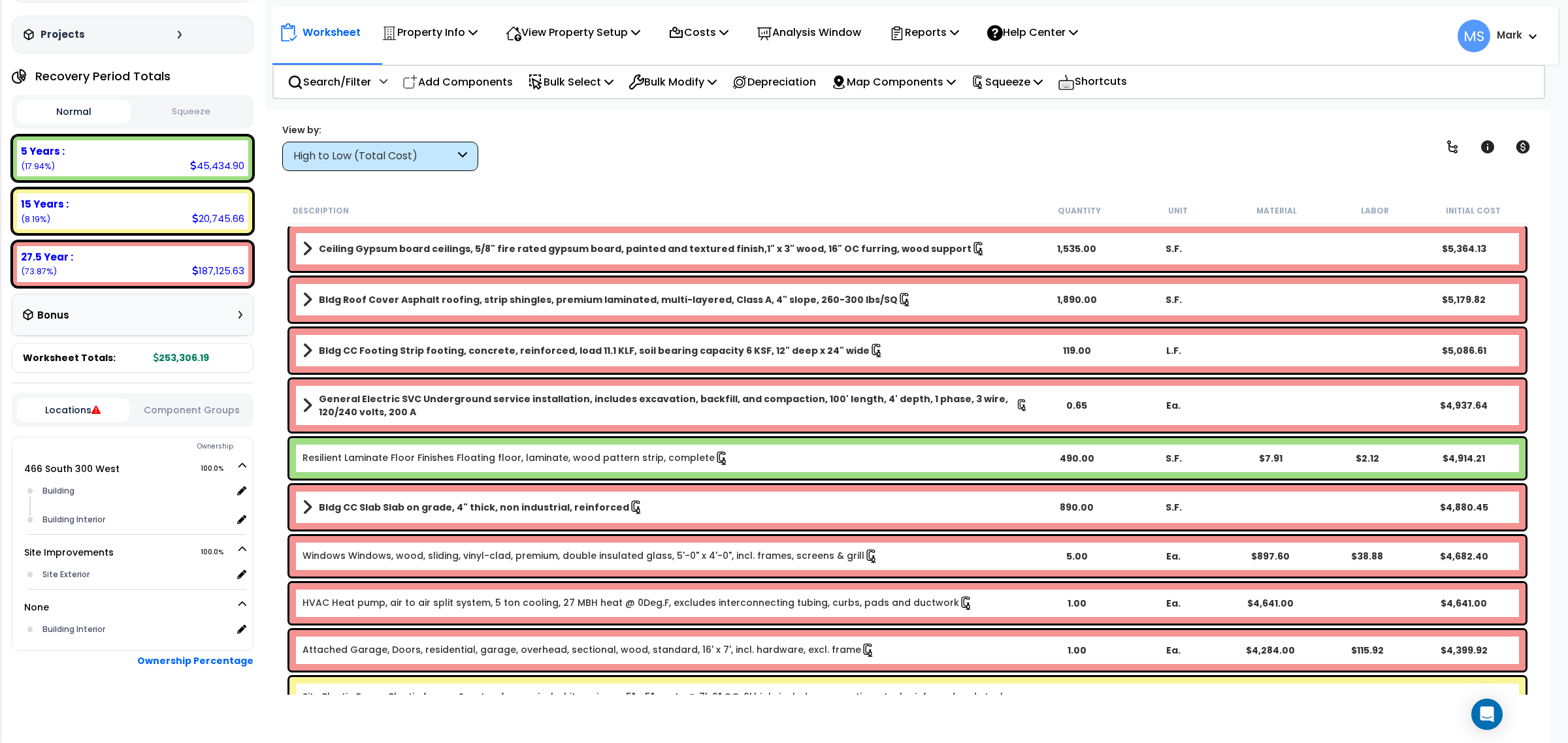
scroll to position [0, 0]
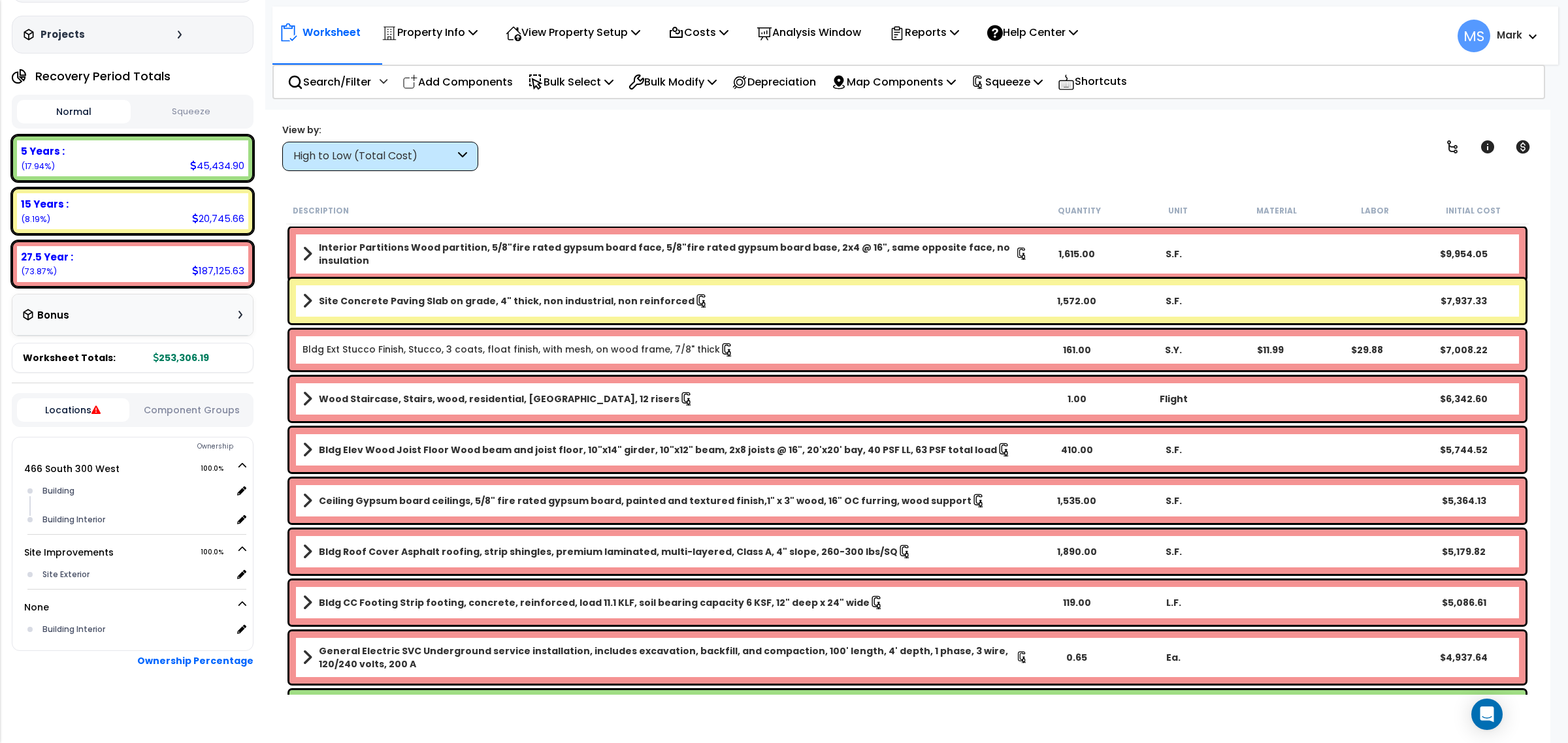
click at [196, 403] on button "Component Groups" at bounding box center [192, 410] width 113 height 15
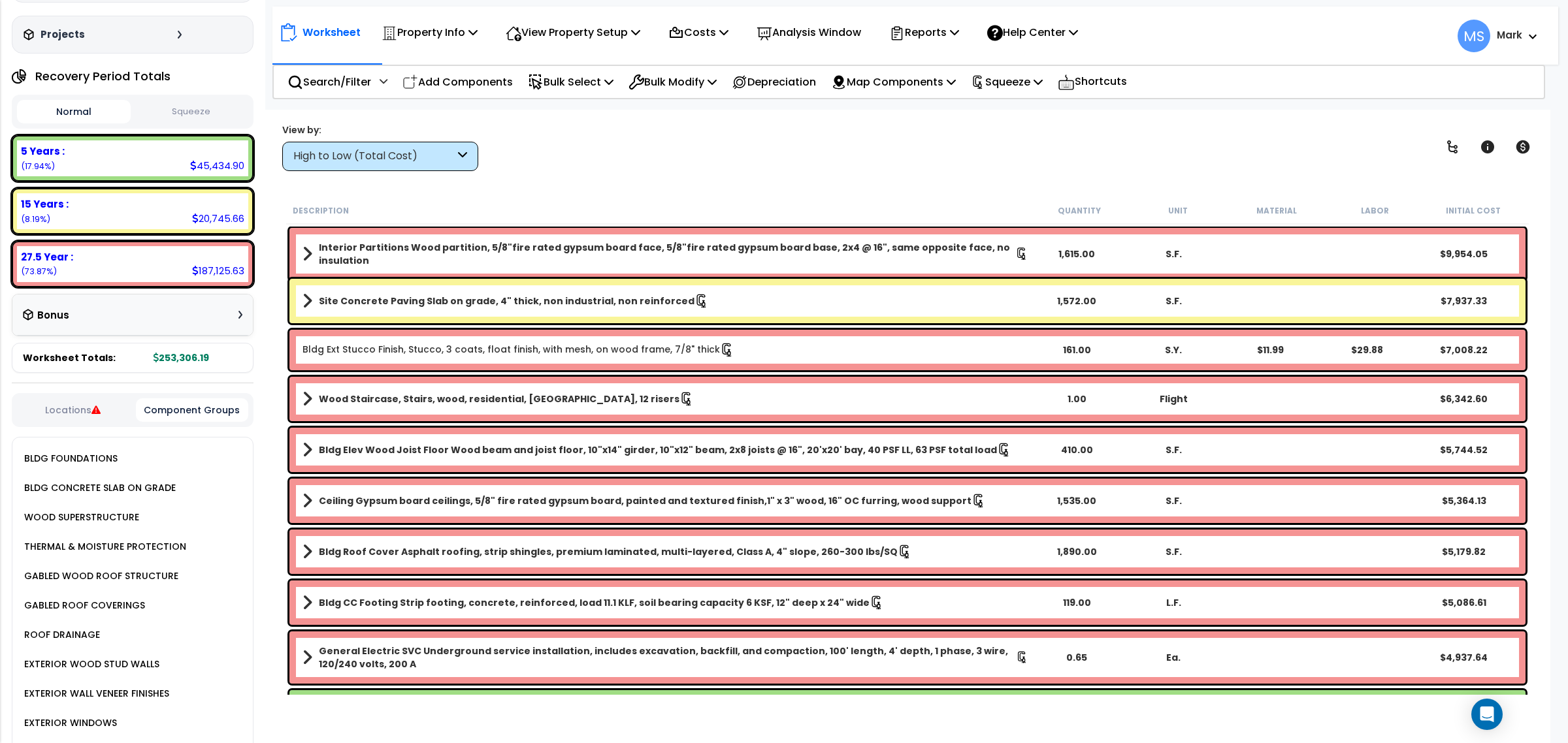
scroll to position [1249, 0]
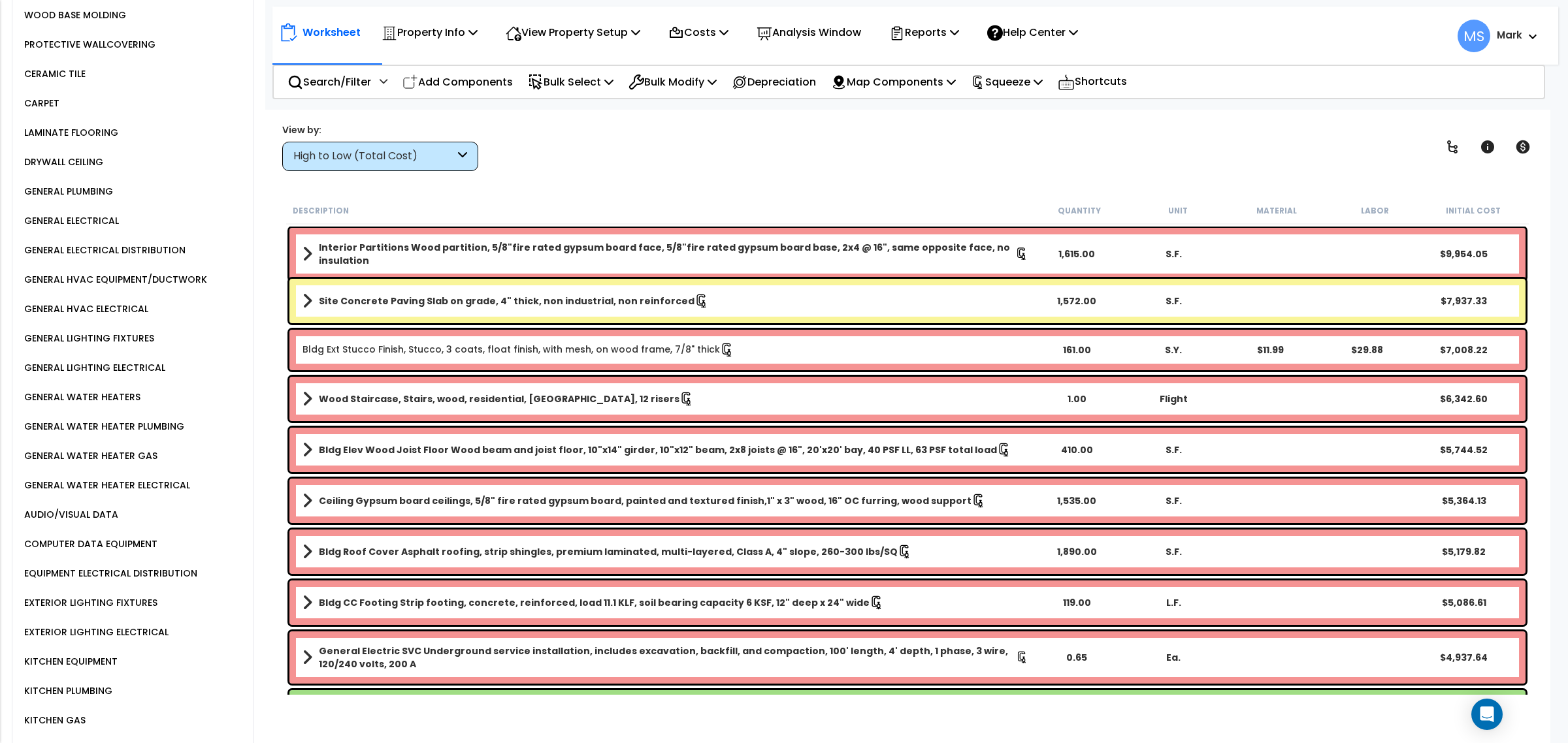
click at [126, 389] on div "GENERAL WATER HEATERS" at bounding box center [80, 397] width 120 height 15
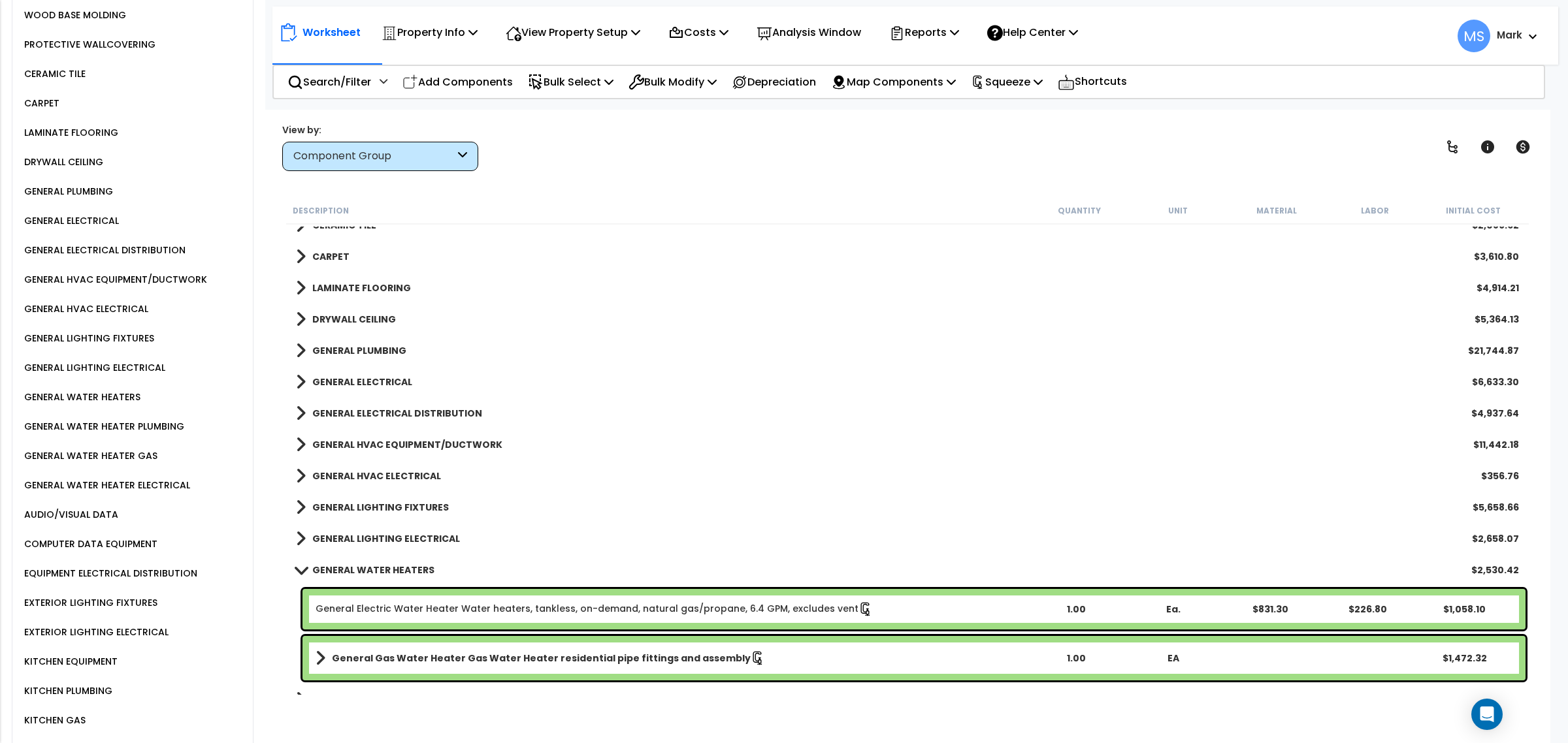
scroll to position [1062, 0]
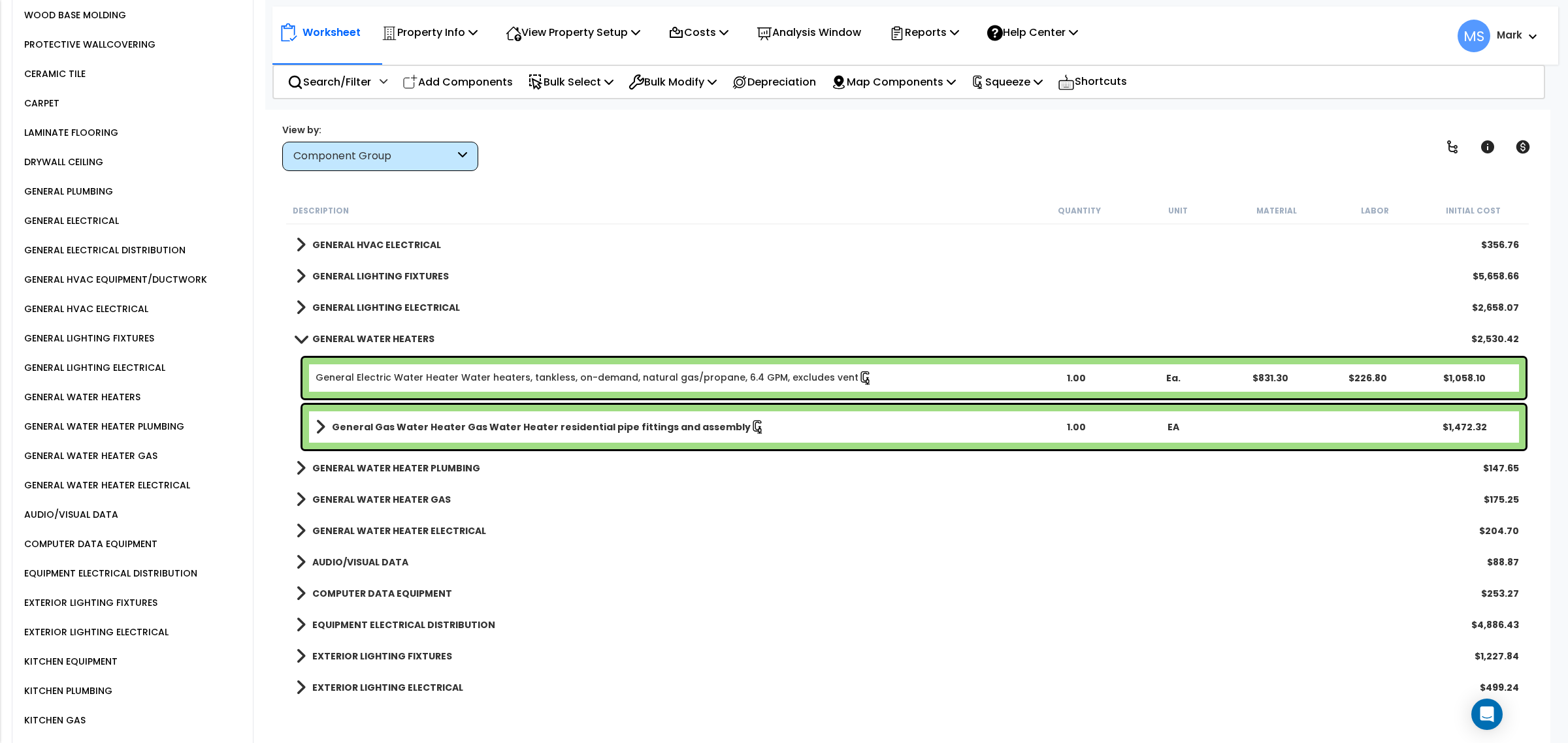
click at [507, 390] on div "General Electric Water Heater Water heaters, tankless, on-demand, natural gas/p…" at bounding box center [914, 377] width 1223 height 40
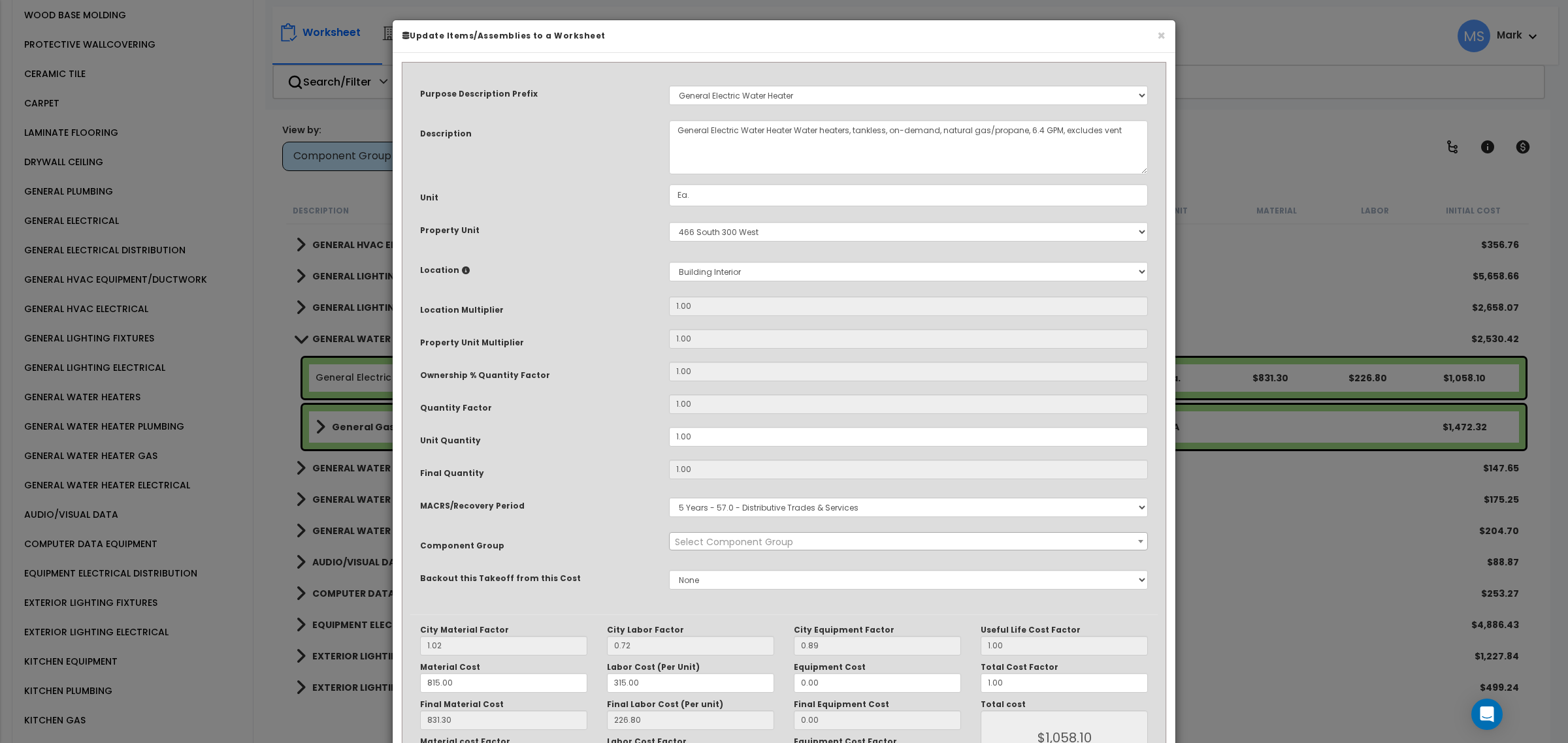
select select "45972"
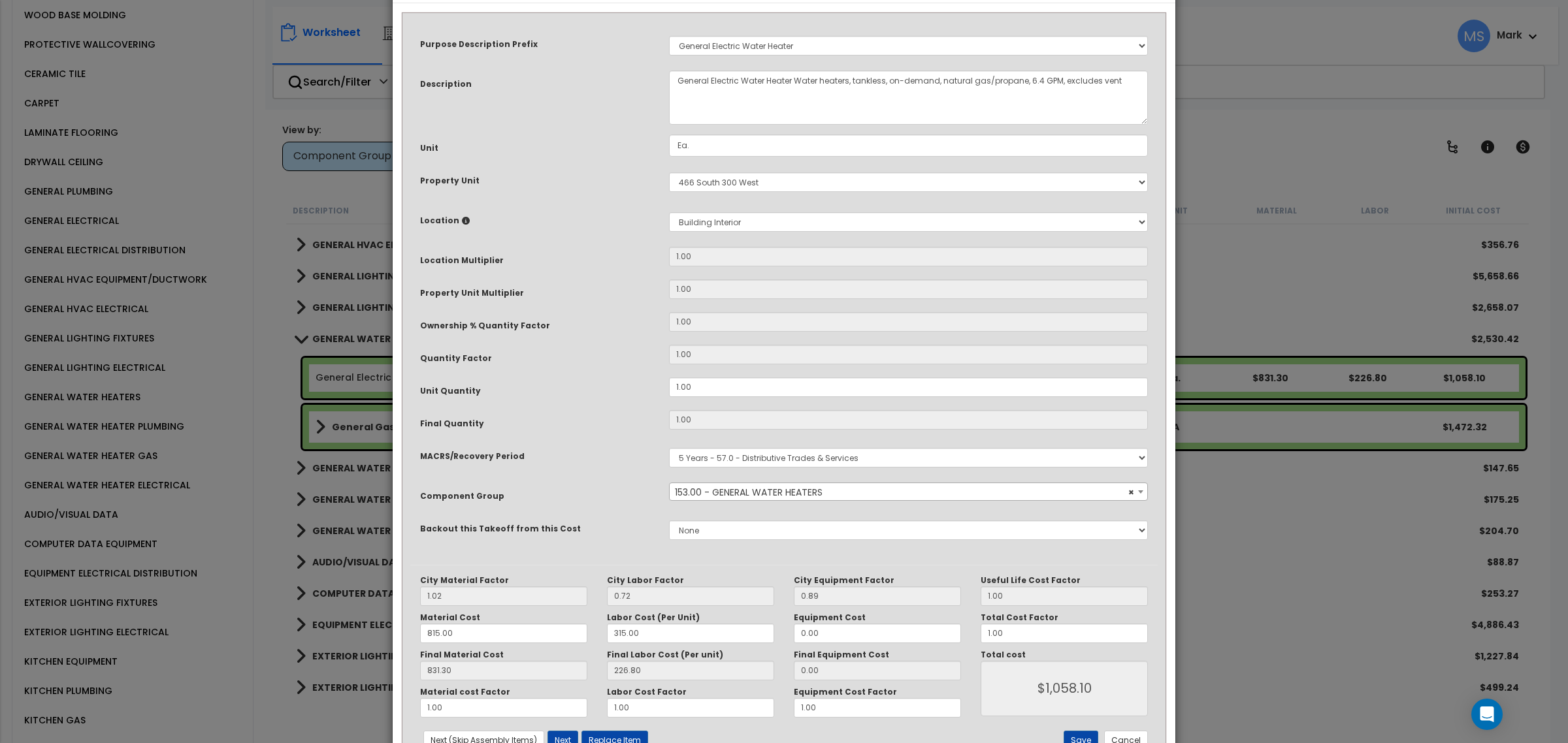
scroll to position [98, 0]
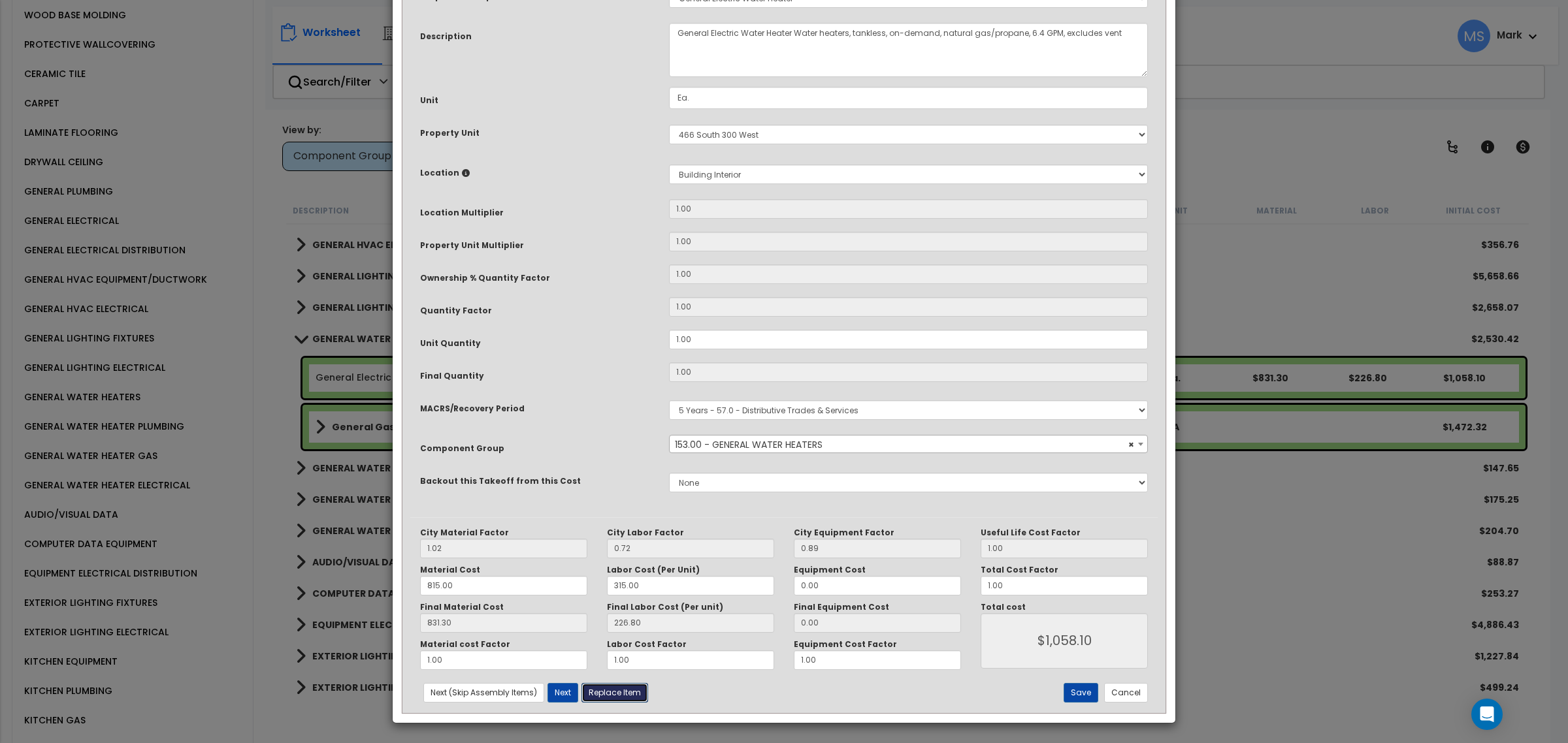
click at [643, 686] on button "Replace Item" at bounding box center [615, 693] width 67 height 20
type input "1"
type input "Ea."
select select "164573"
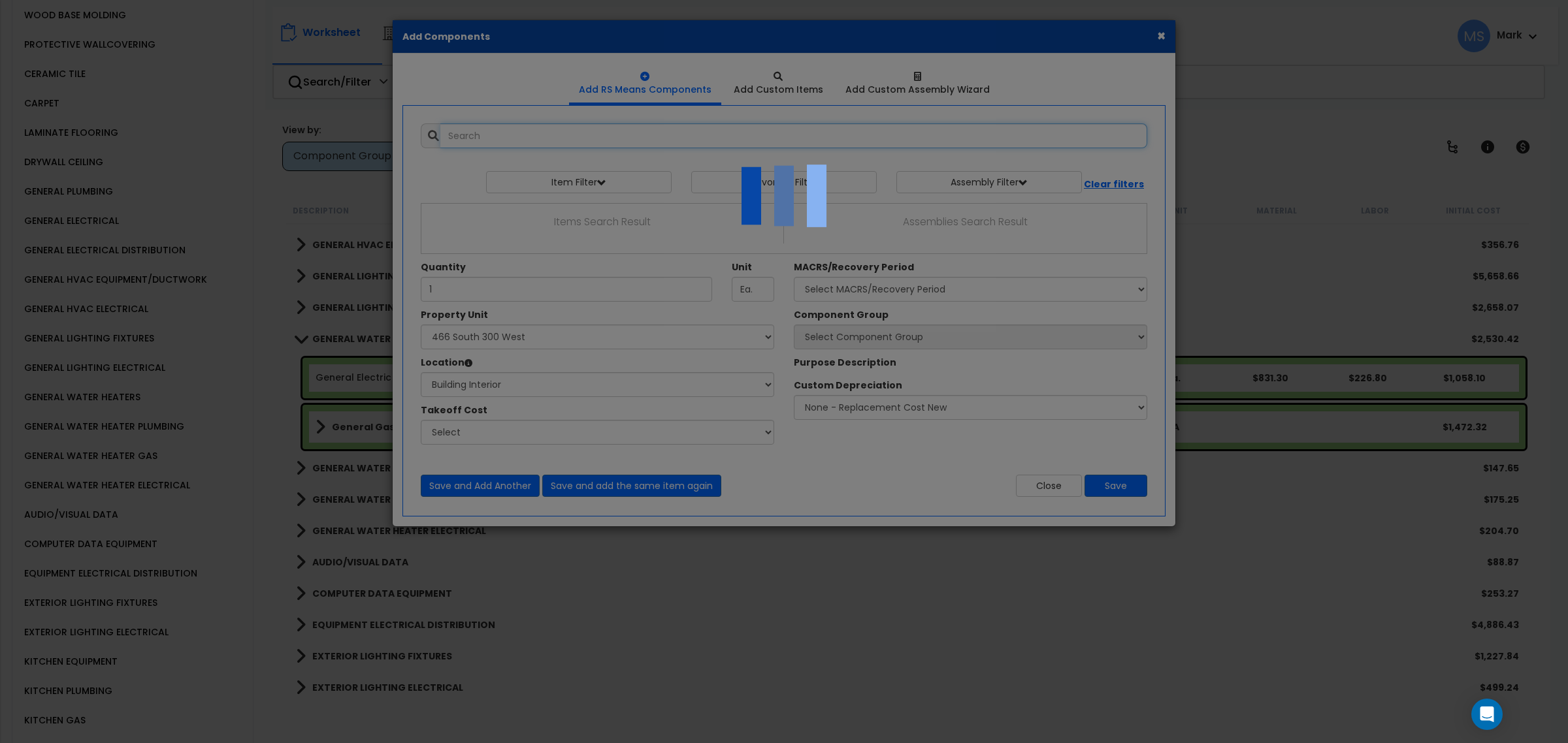
select select "461"
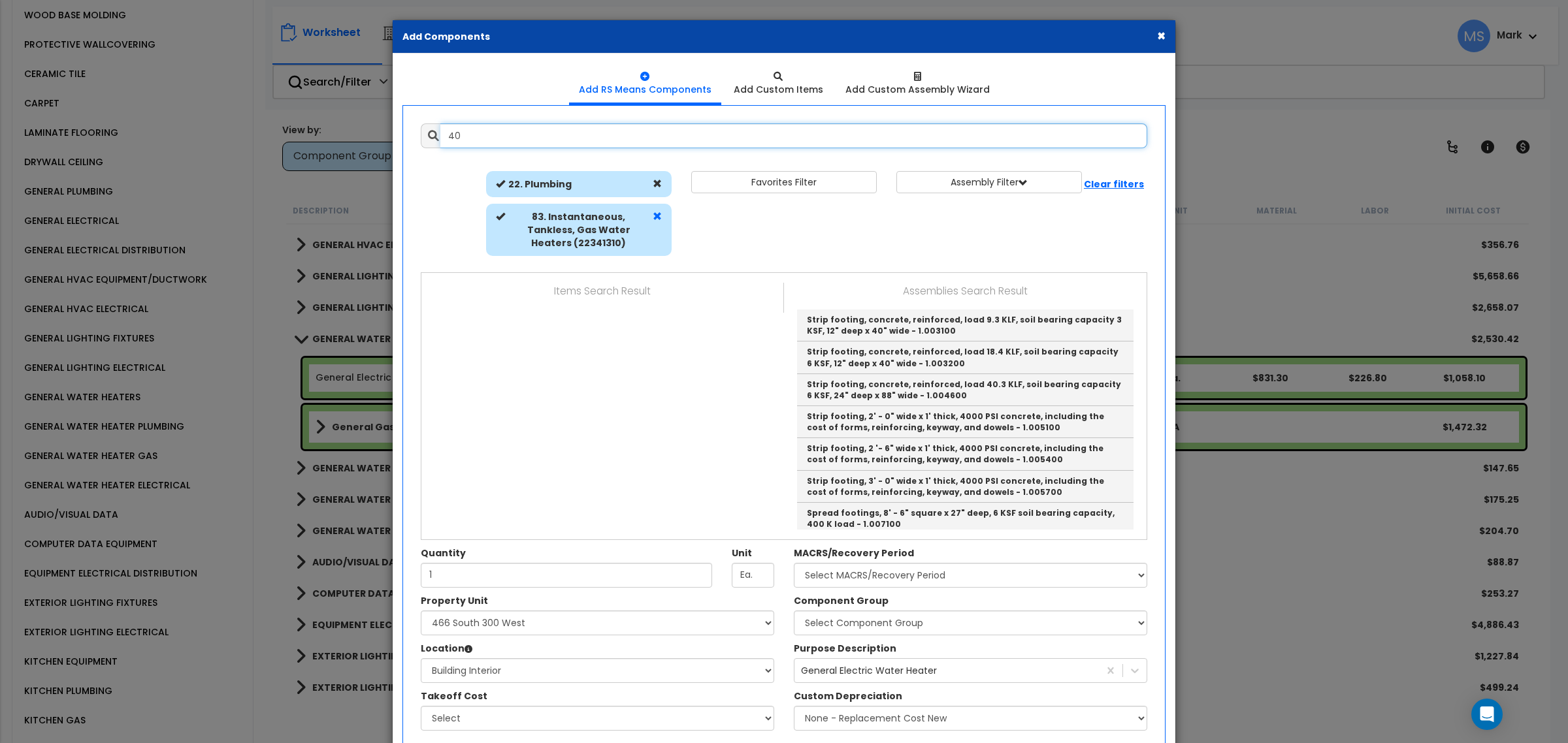
type input "40"
click at [658, 218] on span at bounding box center [657, 216] width 9 height 9
select select
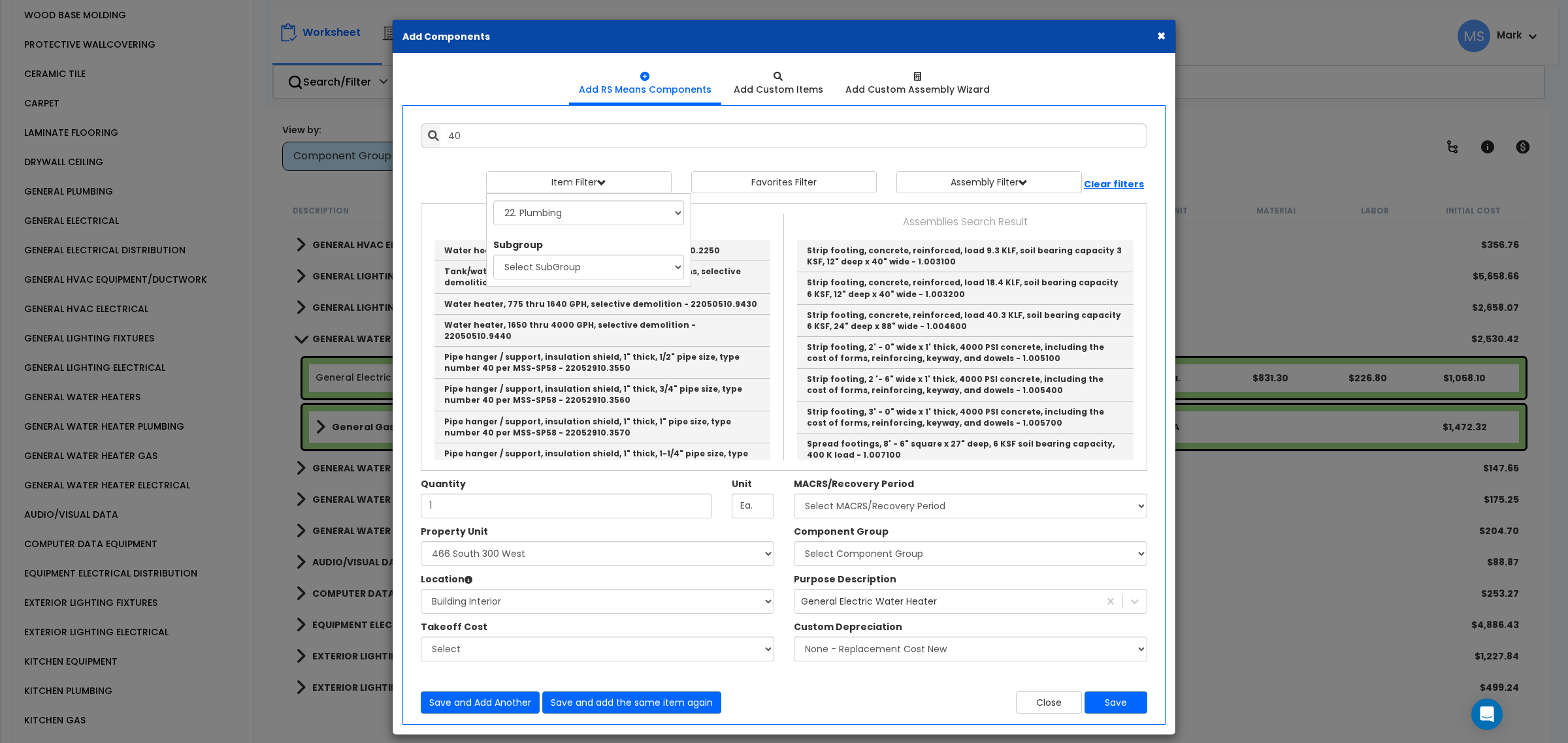
click at [660, 158] on div at bounding box center [784, 164] width 727 height 13
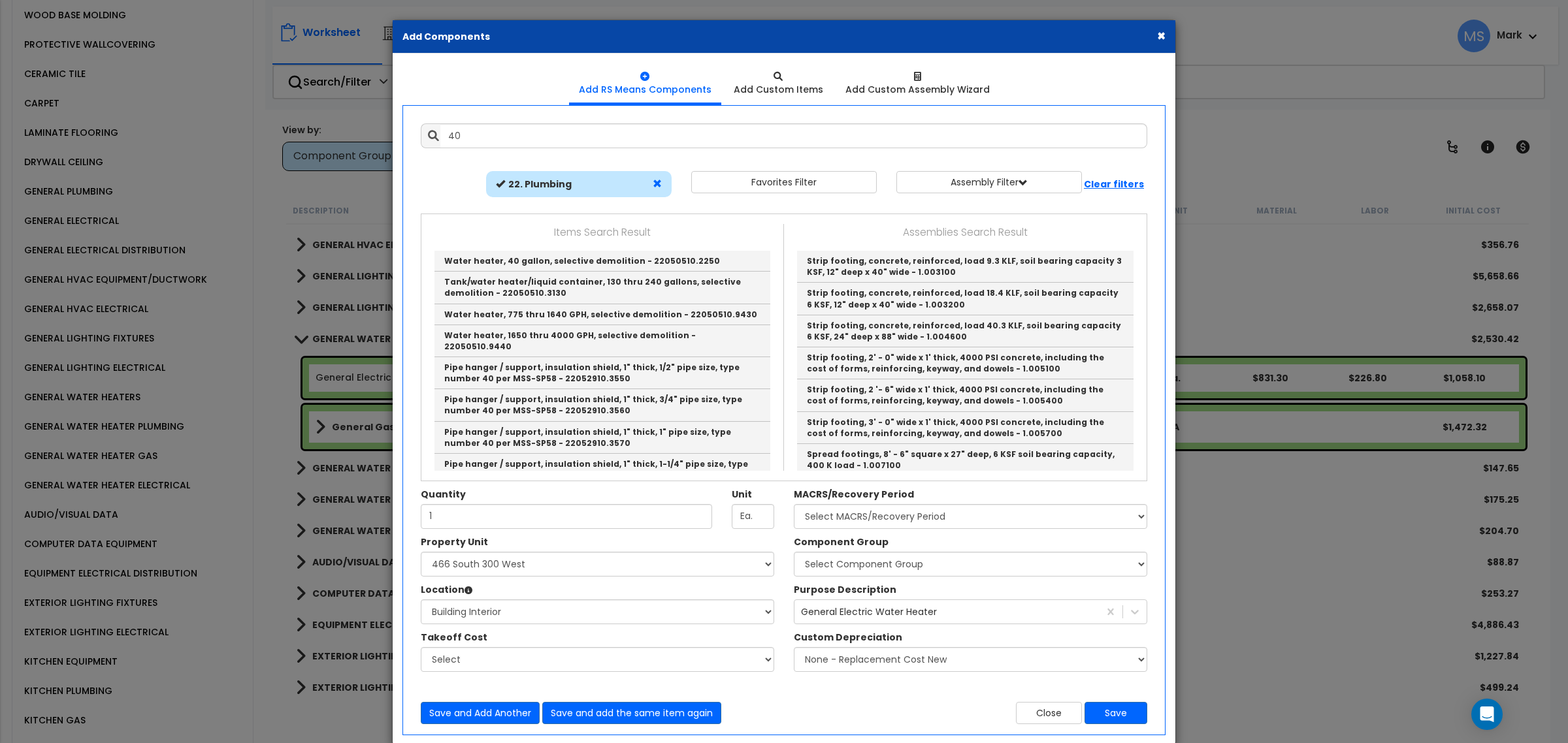
click at [654, 179] on span at bounding box center [657, 184] width 9 height 9
select select
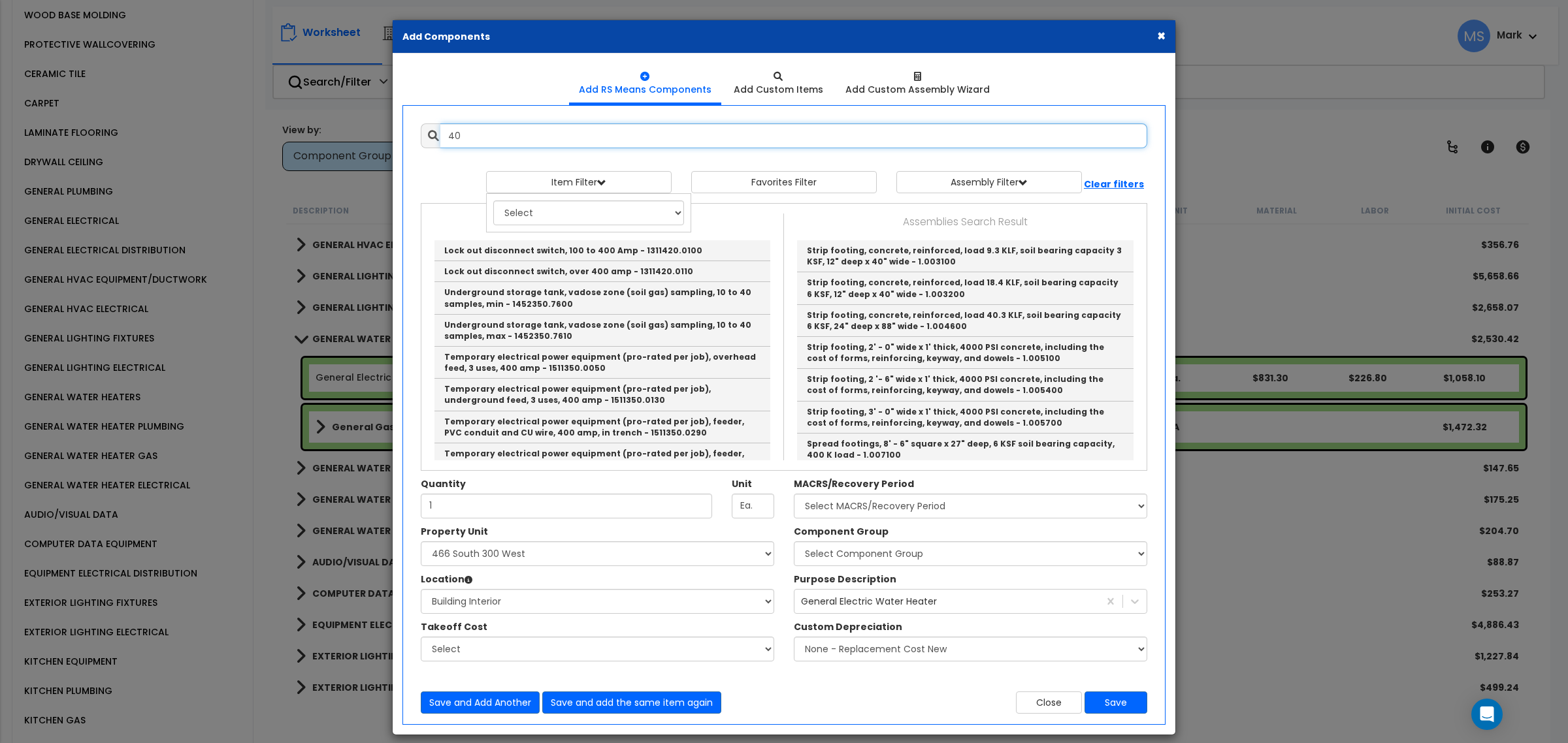
click at [550, 136] on input "40" at bounding box center [794, 136] width 707 height 25
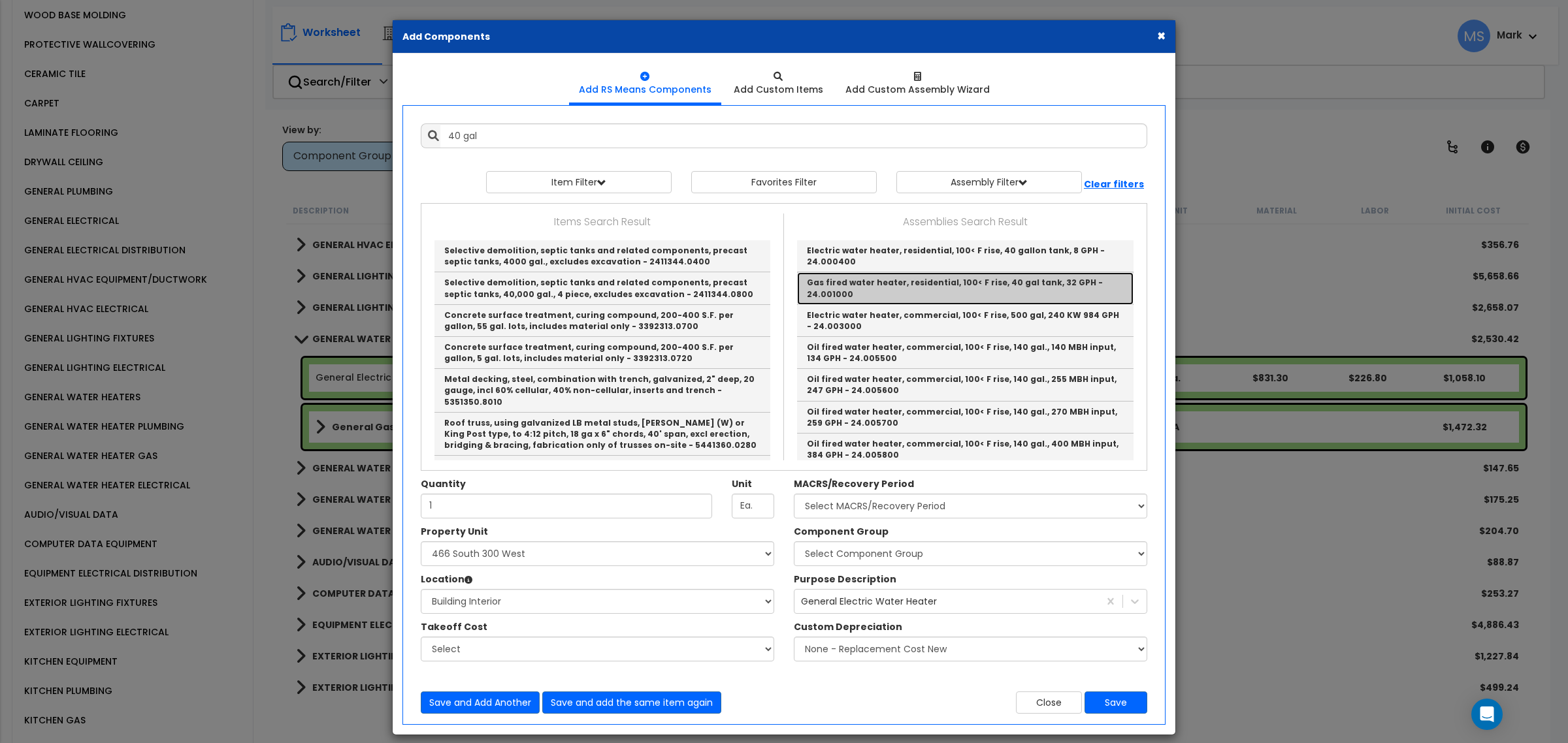
click at [912, 285] on link "Gas fired water heater, residential, 100< F rise, 40 gal tank, 32 GPH - 24.0010…" at bounding box center [965, 288] width 336 height 32
type input "Gas fired water heater, residential, 100< F rise, 40 gal tank, 32 GPH - 24.0010…"
type input "Ea."
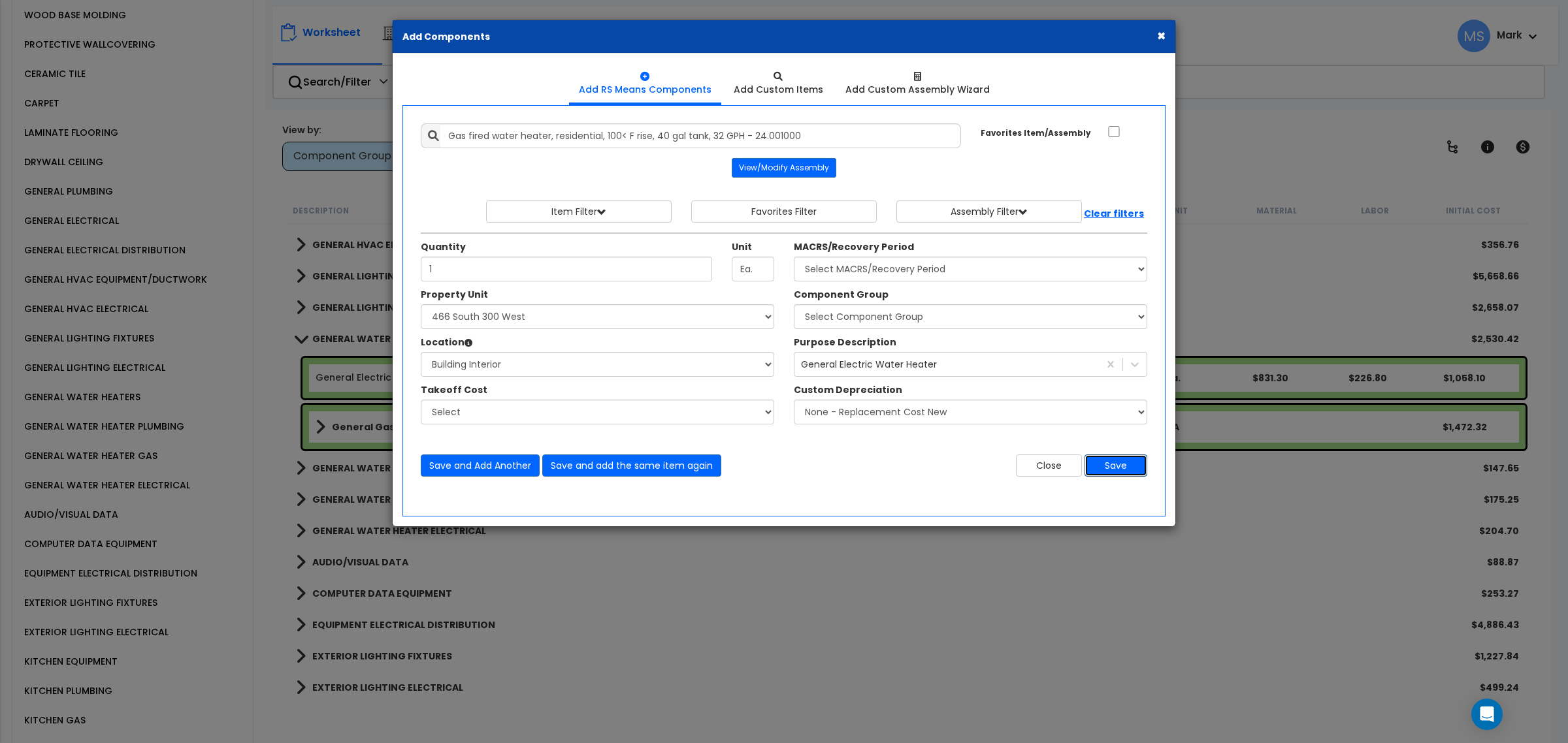
click at [1127, 459] on button "Save" at bounding box center [1115, 465] width 62 height 22
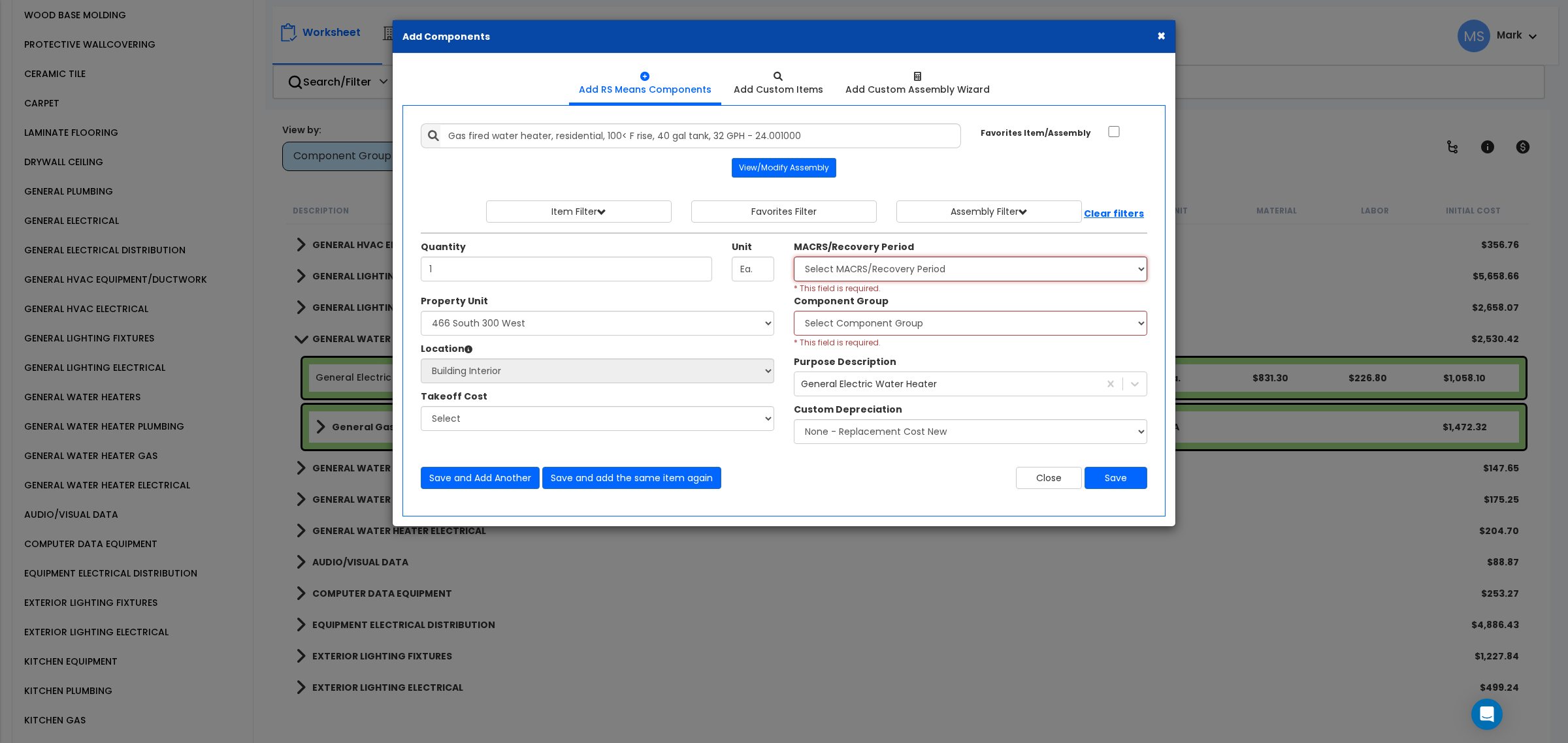
click at [857, 260] on select "Select MACRS/Recovery Period 5 Years - 57.0 - Distributive Trades & Services 5 …" at bounding box center [970, 269] width 354 height 25
select select "3667"
click at [793, 257] on select "Select MACRS/Recovery Period 5 Years - 57.0 - Distributive Trades & Services 5 …" at bounding box center [970, 269] width 354 height 25
click at [854, 330] on select "Select Component Group 286.00 - LAUNDRY ELECTRICAL 284.00 - LAUNDRY PLUMBING 31…" at bounding box center [970, 323] width 354 height 25
select select "45886"
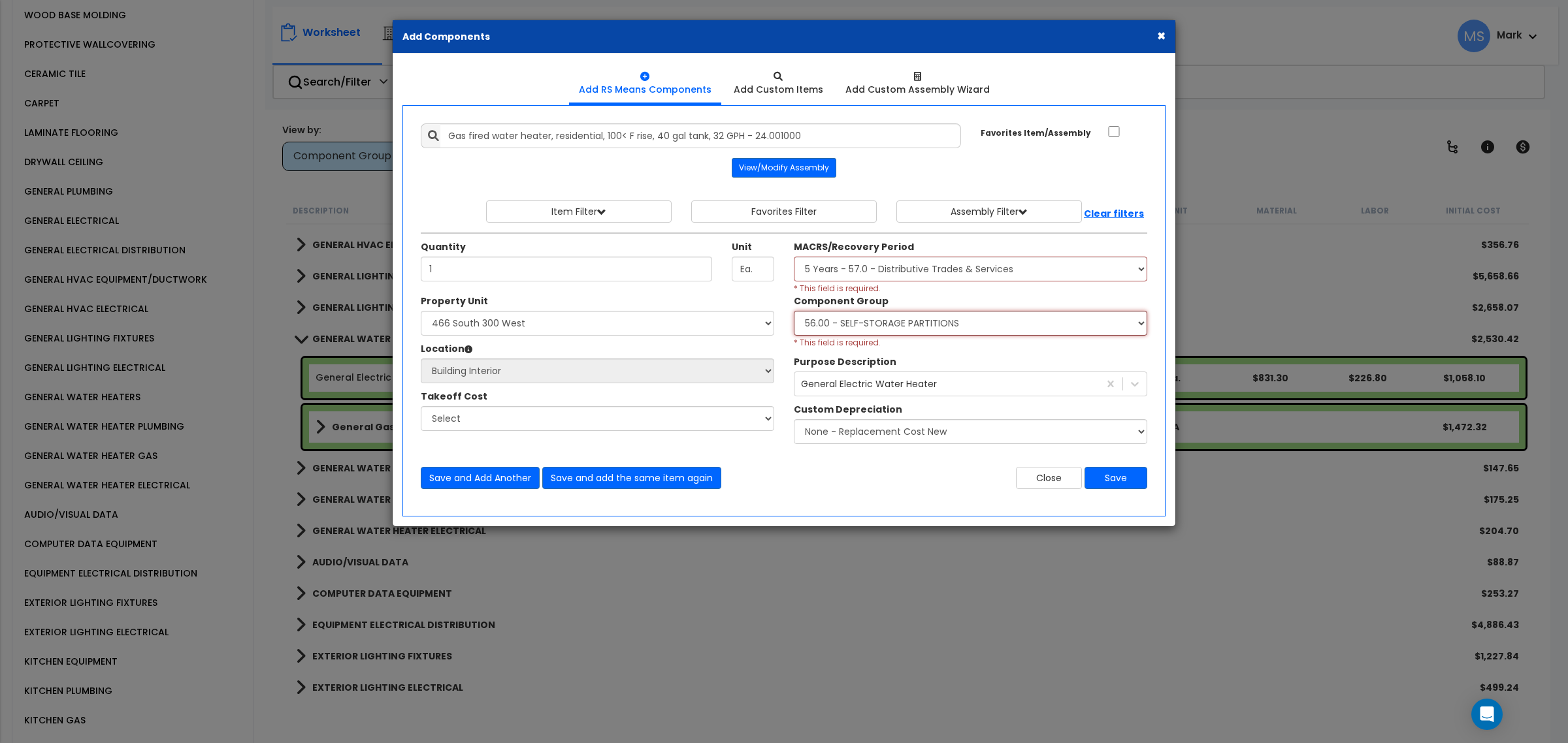
click at [793, 312] on select "Select Component Group 286.00 - LAUNDRY ELECTRICAL 284.00 - LAUNDRY PLUMBING 31…" at bounding box center [970, 323] width 354 height 25
click at [1105, 482] on button "Save" at bounding box center [1115, 478] width 62 height 22
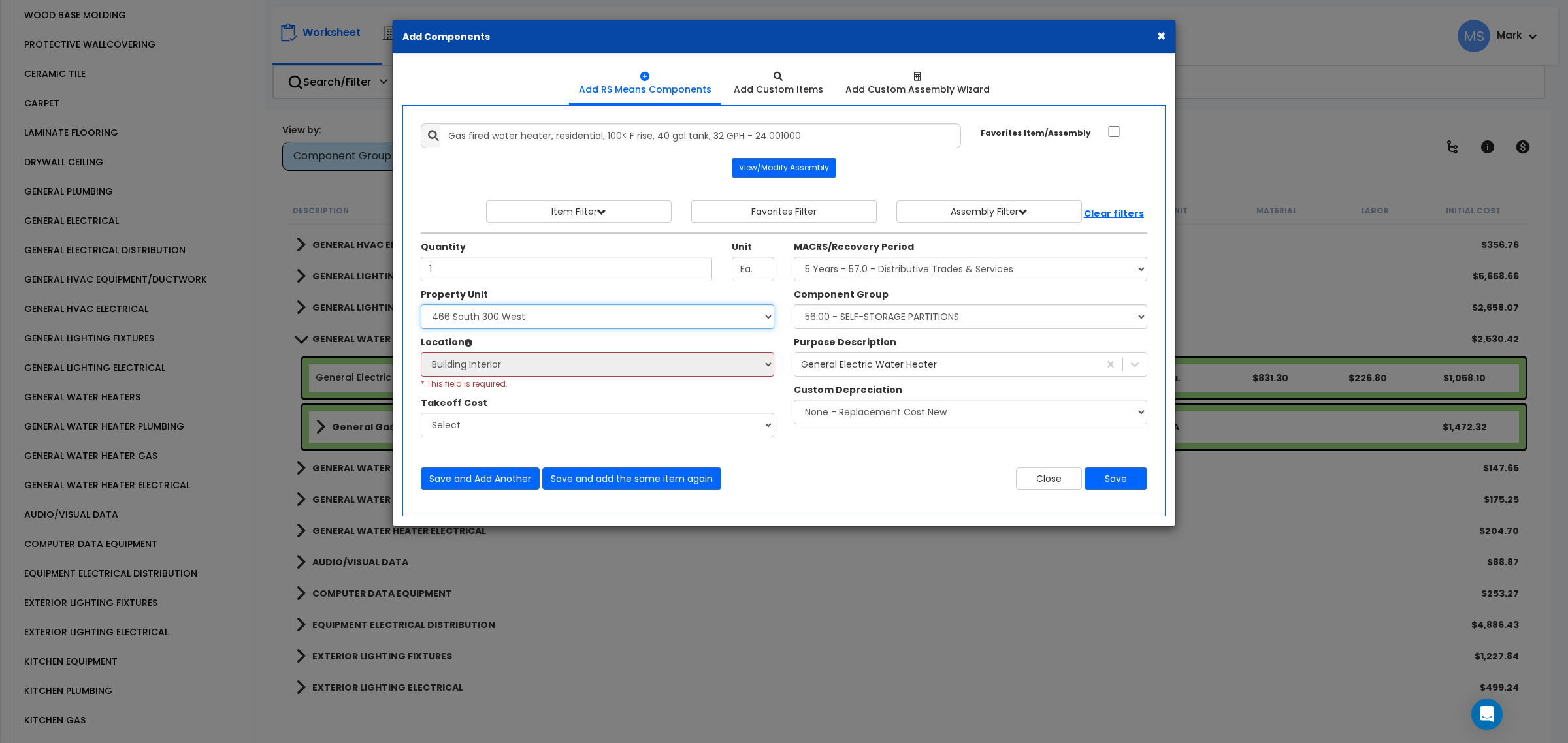
click at [508, 324] on select "Select 466 South 300 West Site Improvements" at bounding box center [598, 316] width 354 height 25
select select "164574"
click at [421, 305] on select "Select 466 South 300 West Site Improvements" at bounding box center [598, 316] width 354 height 25
click at [510, 311] on select "Select 466 South 300 West Site Improvements" at bounding box center [598, 316] width 354 height 25
select select
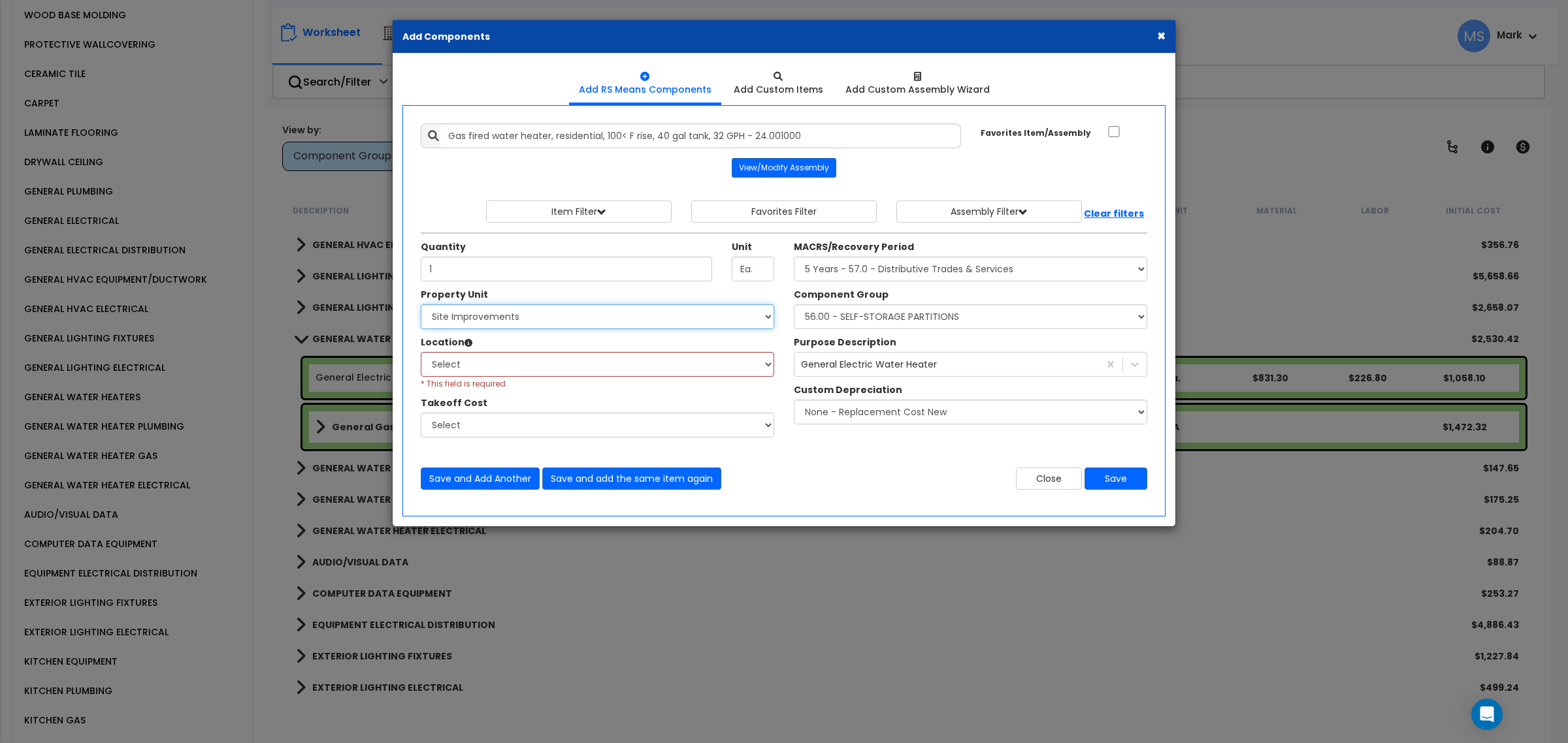
select select "164573"
click at [421, 305] on select "Select 466 South 300 West Site Improvements" at bounding box center [598, 316] width 354 height 25
select select "461"
click at [512, 360] on select "Select Building Building Interior Add Additional Location" at bounding box center [598, 364] width 354 height 25
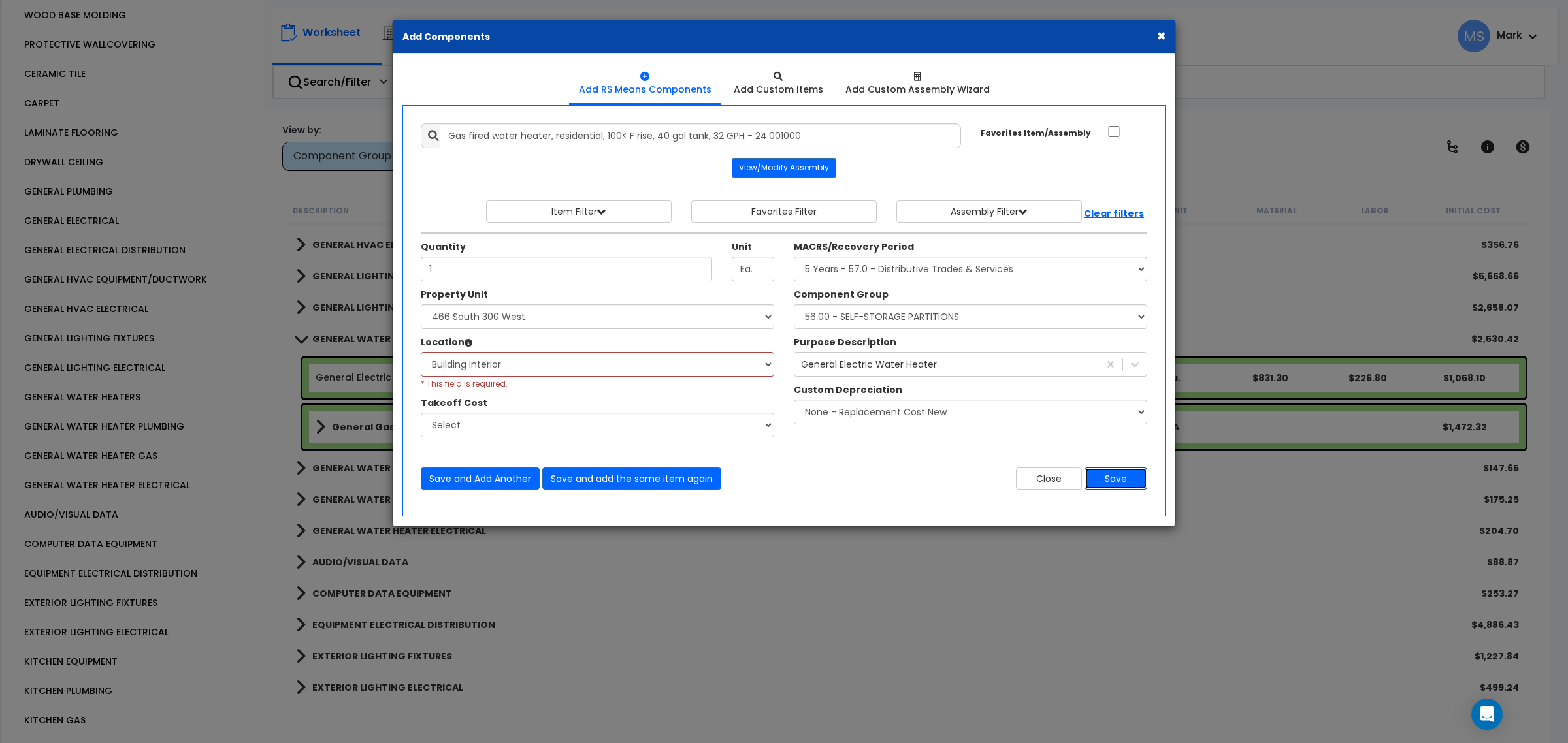
click at [1135, 483] on button "Save" at bounding box center [1115, 479] width 62 height 22
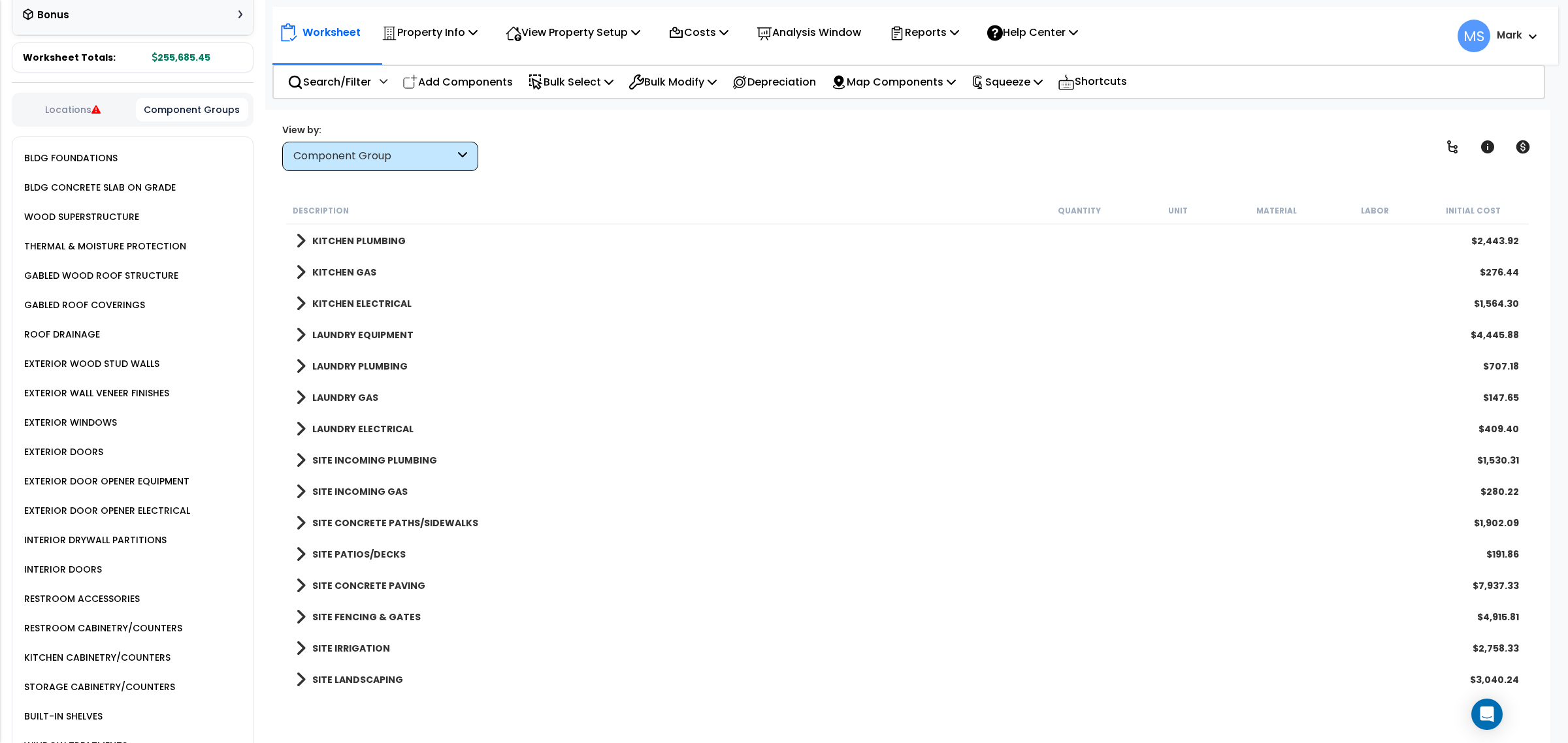
scroll to position [140, 0]
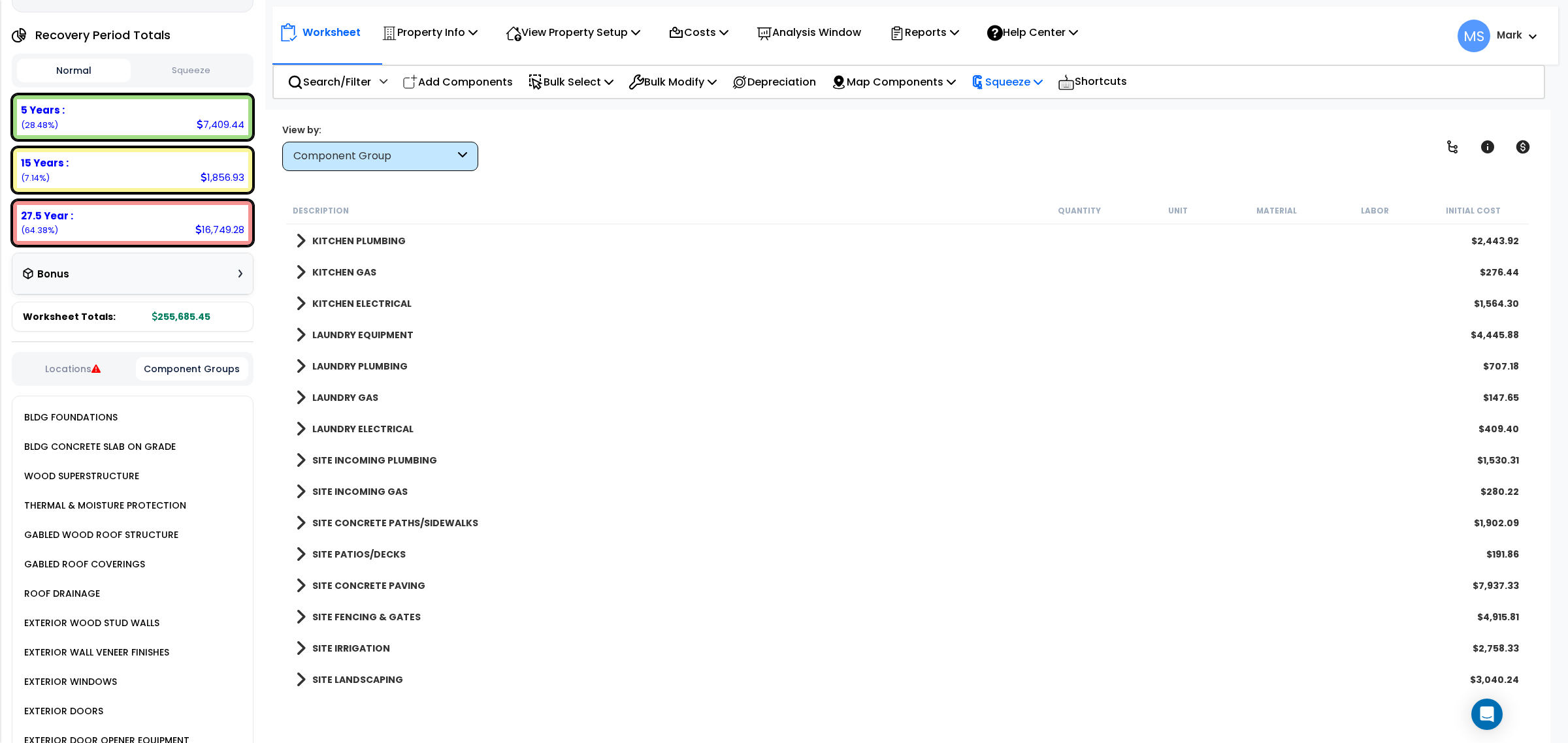
click at [1007, 79] on p "Squeeze" at bounding box center [1007, 82] width 72 height 18
click at [1016, 111] on link "Re-squeeze" at bounding box center [1028, 113] width 129 height 30
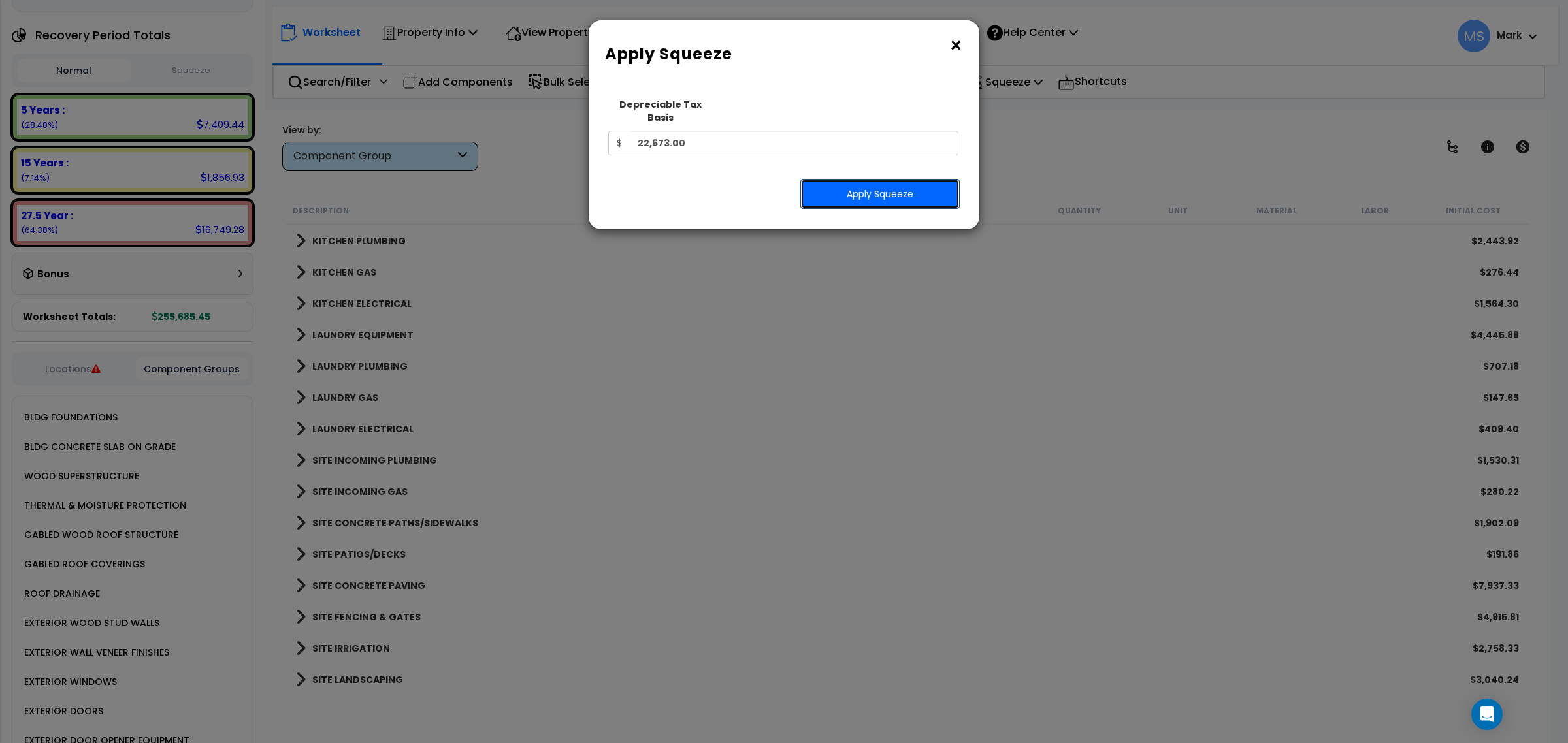
click at [922, 182] on button "Apply Squeeze" at bounding box center [880, 194] width 160 height 30
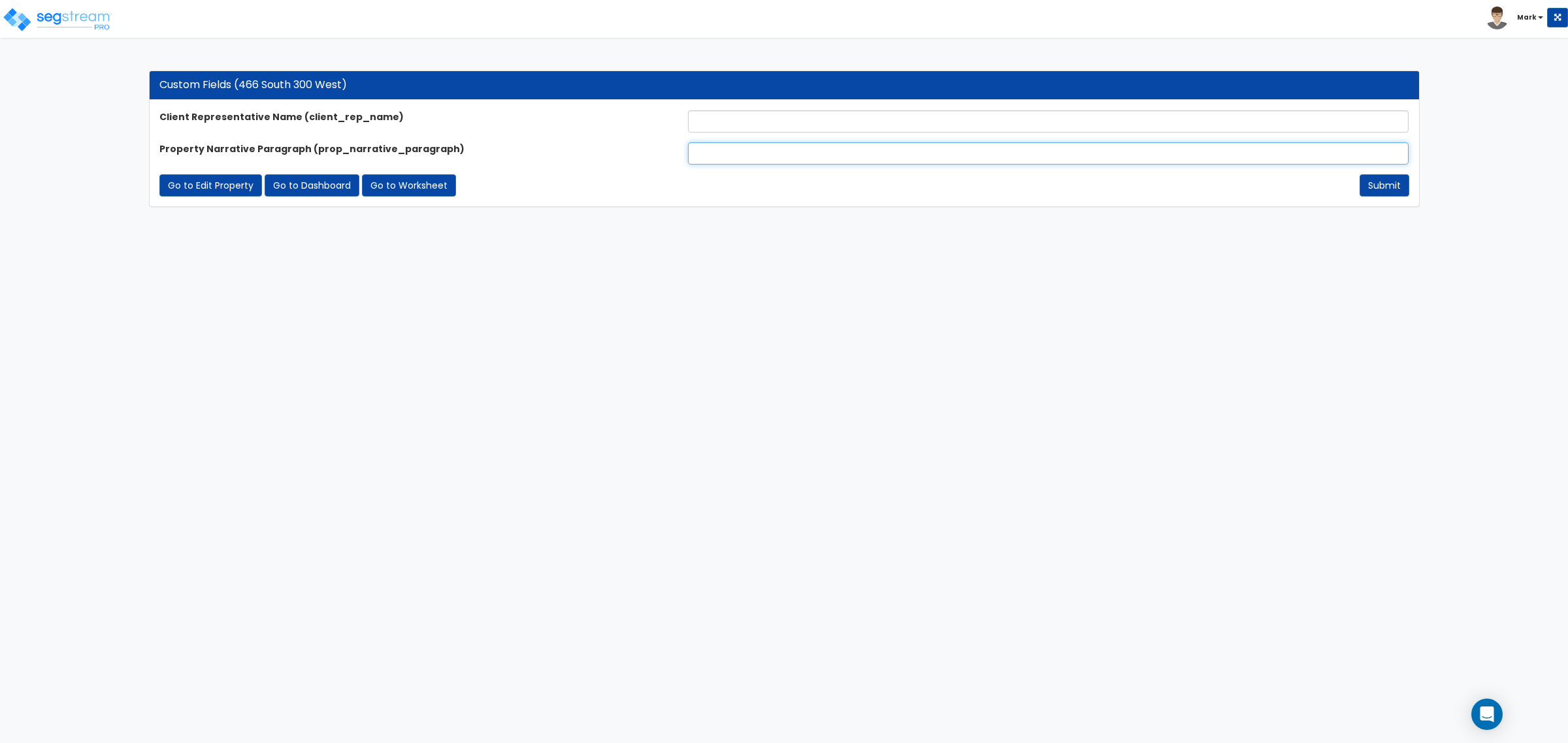
drag, startPoint x: 816, startPoint y: 122, endPoint x: 763, endPoint y: 150, distance: 59.9
paste input "The subject property is a single-family home, located on a 0.138-acre lot, feat…"
type input "The subject property is a single-family home, located on a 0.138-acre lot, feat…"
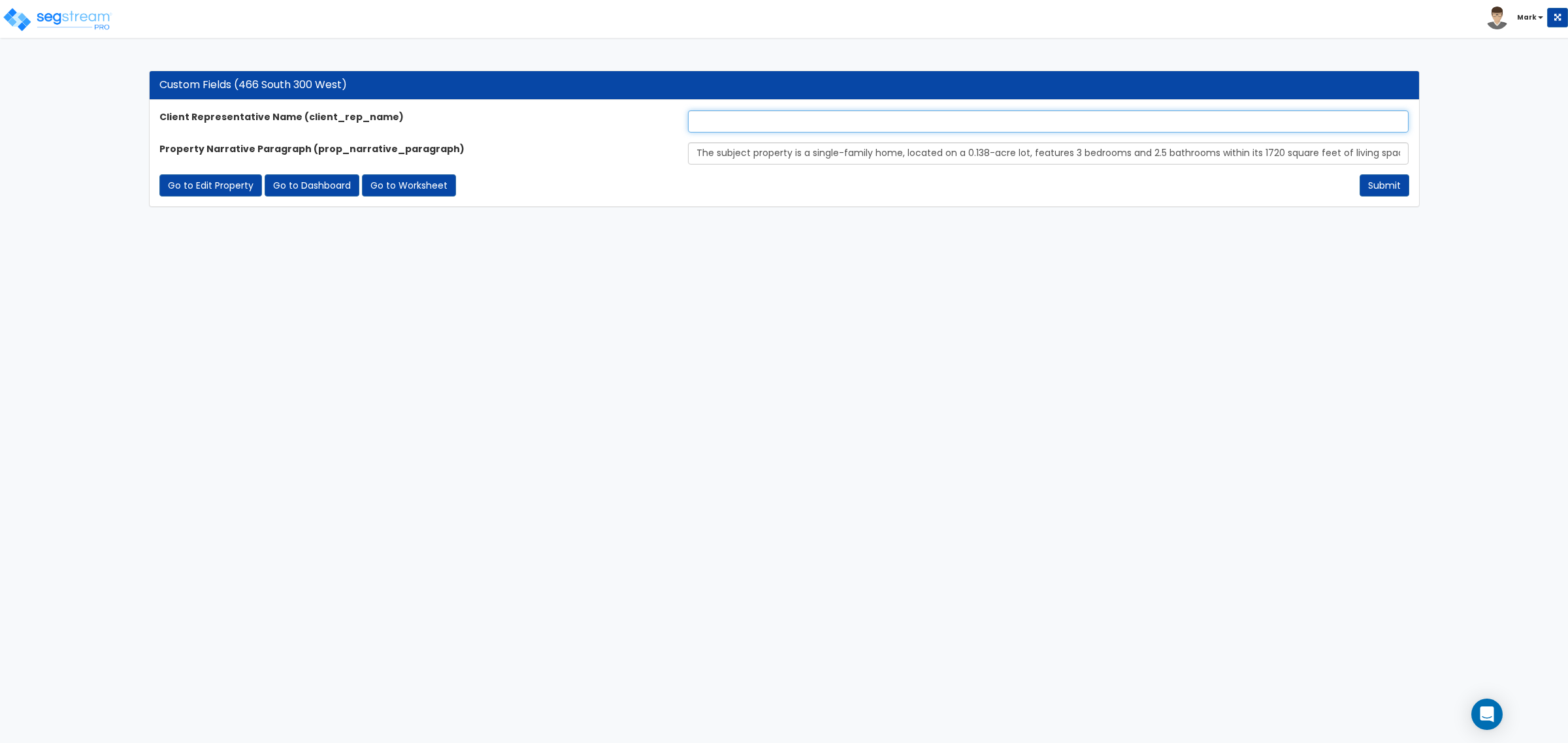
click at [804, 127] on input "text" at bounding box center [1048, 121] width 721 height 22
type input "Nico Suazo"
click at [1386, 190] on button "Submit" at bounding box center [1384, 185] width 50 height 22
click at [393, 191] on link "Go to Worksheet" at bounding box center [409, 185] width 94 height 22
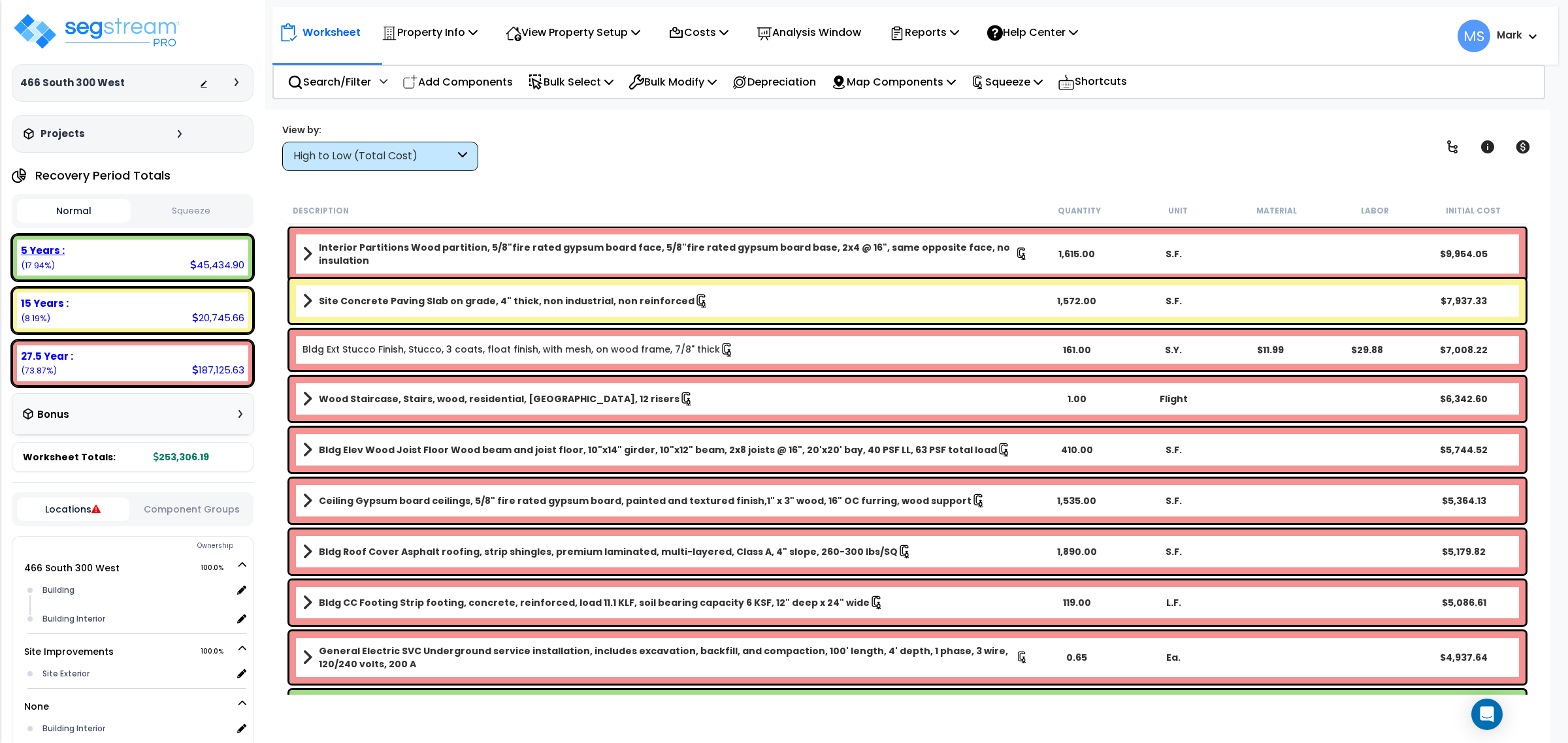
click at [161, 259] on div "5 Years : 45,434.90 (17.94%)" at bounding box center [132, 258] width 231 height 36
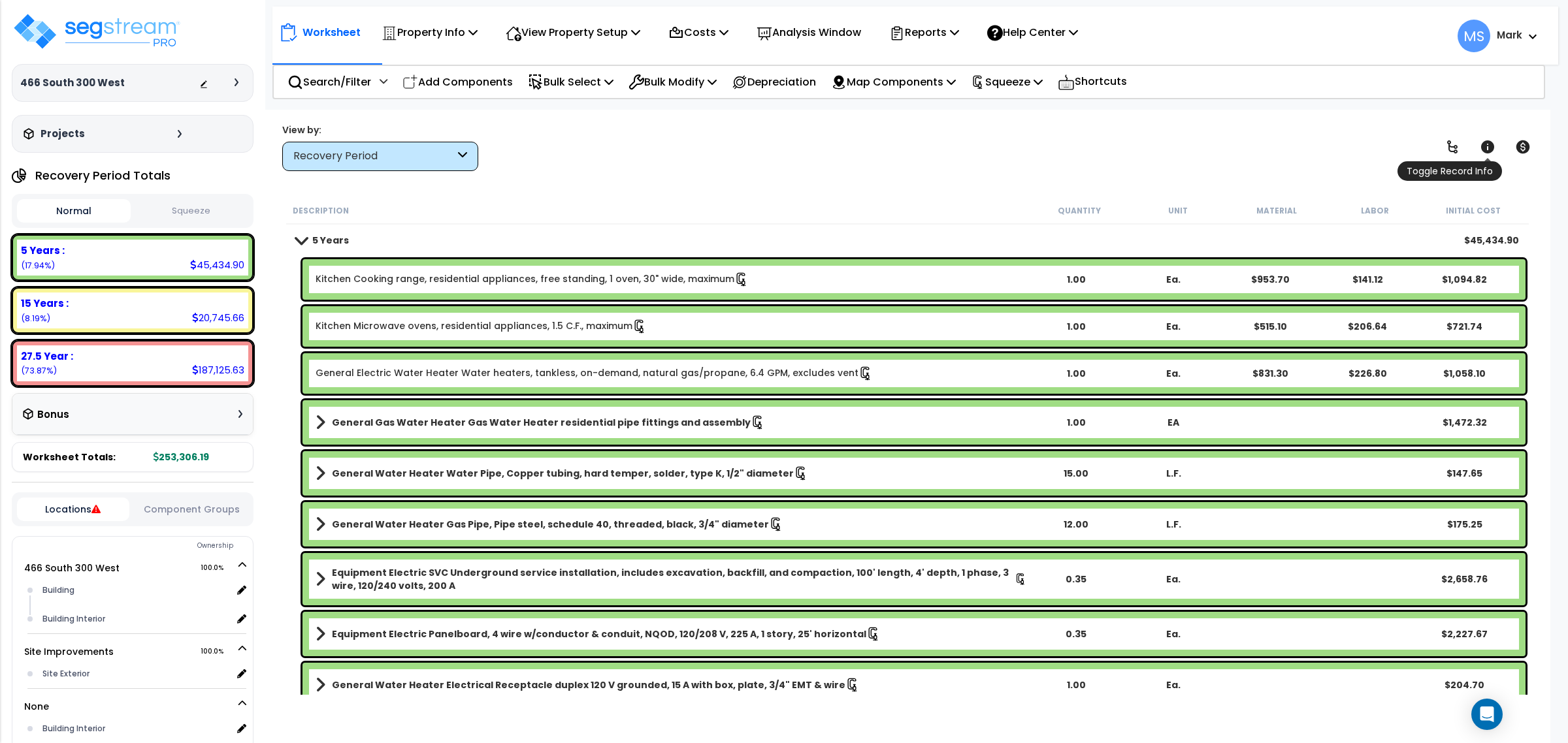
click at [1477, 149] on link at bounding box center [1488, 147] width 29 height 29
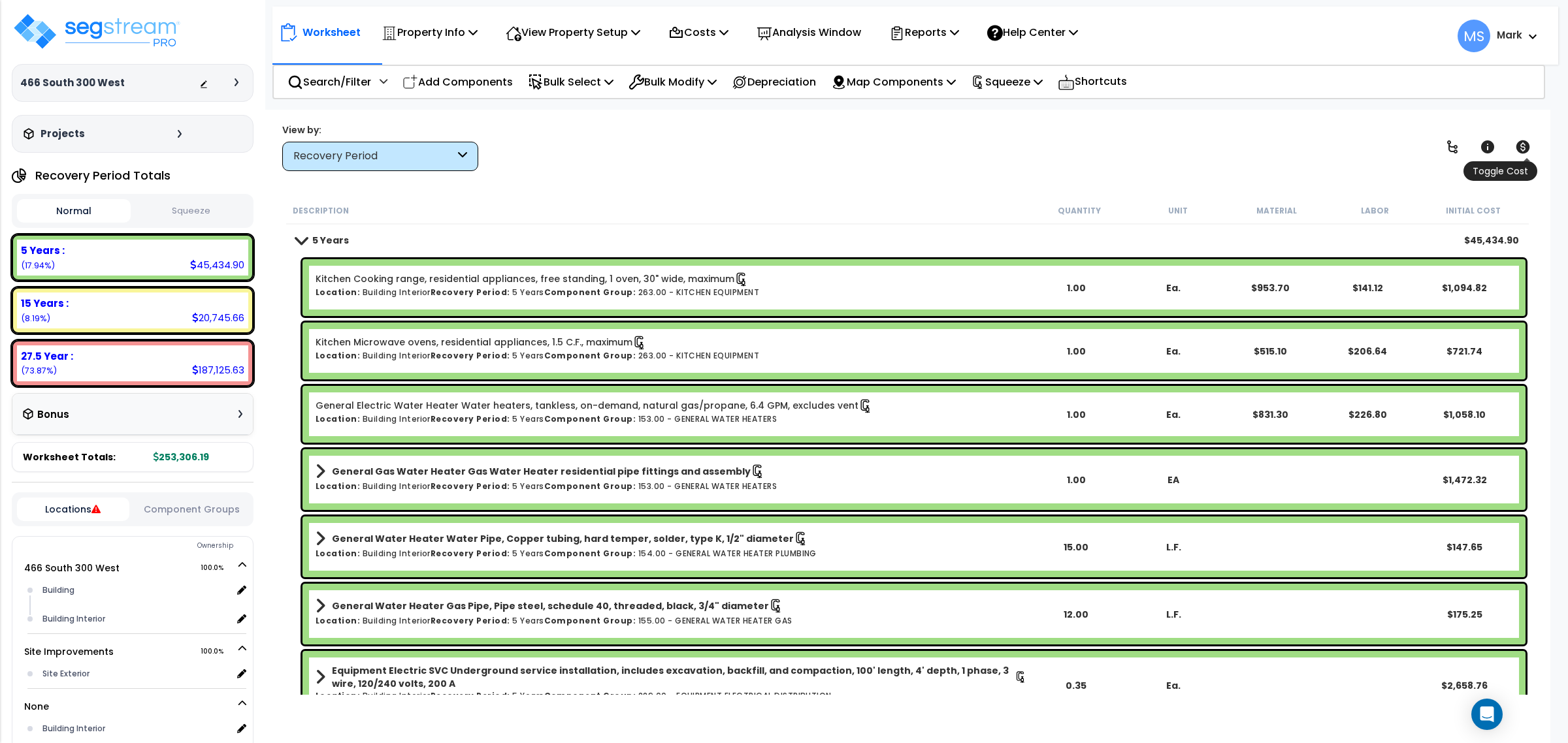
click at [1520, 149] on icon at bounding box center [1523, 146] width 14 height 13
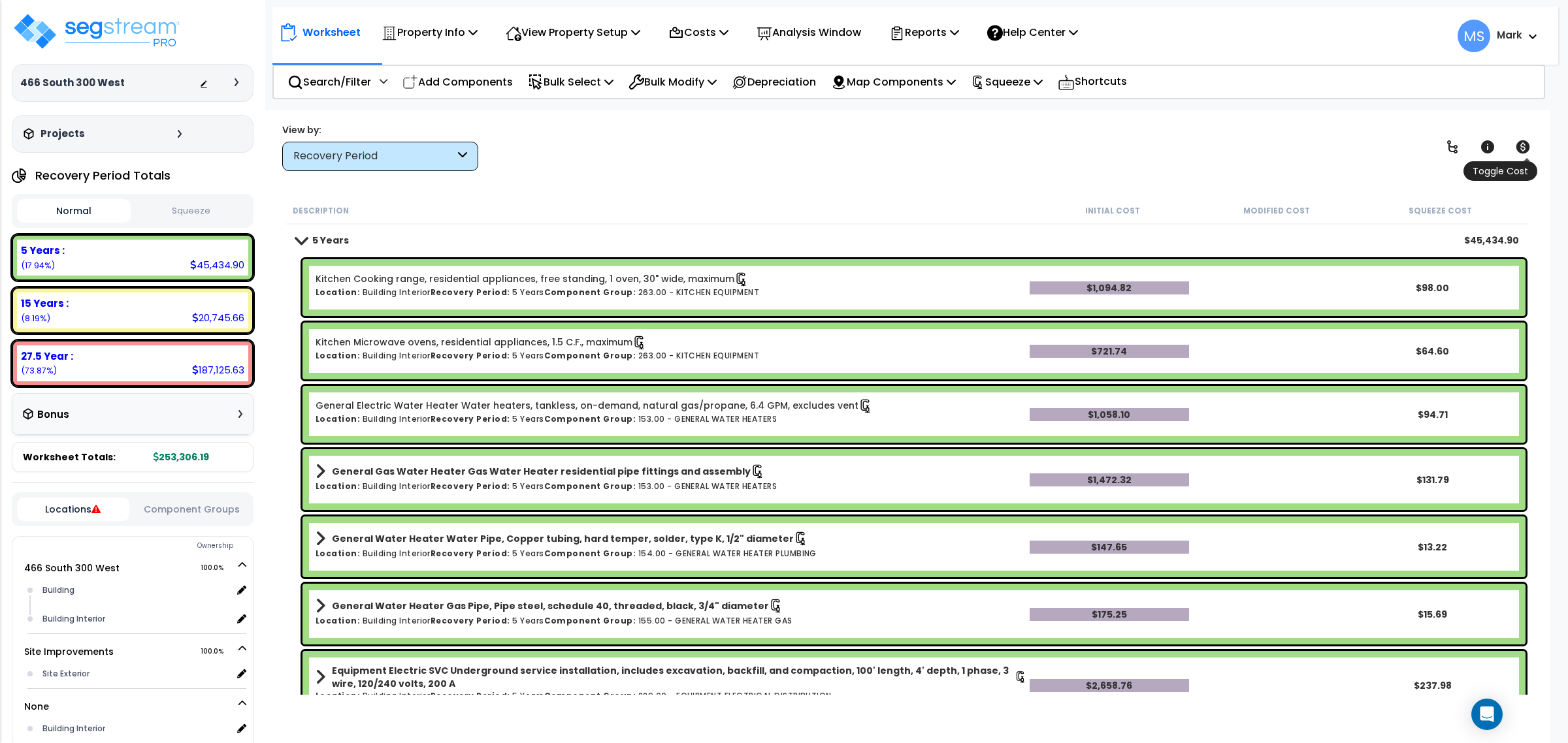
click at [1520, 149] on icon at bounding box center [1523, 146] width 14 height 13
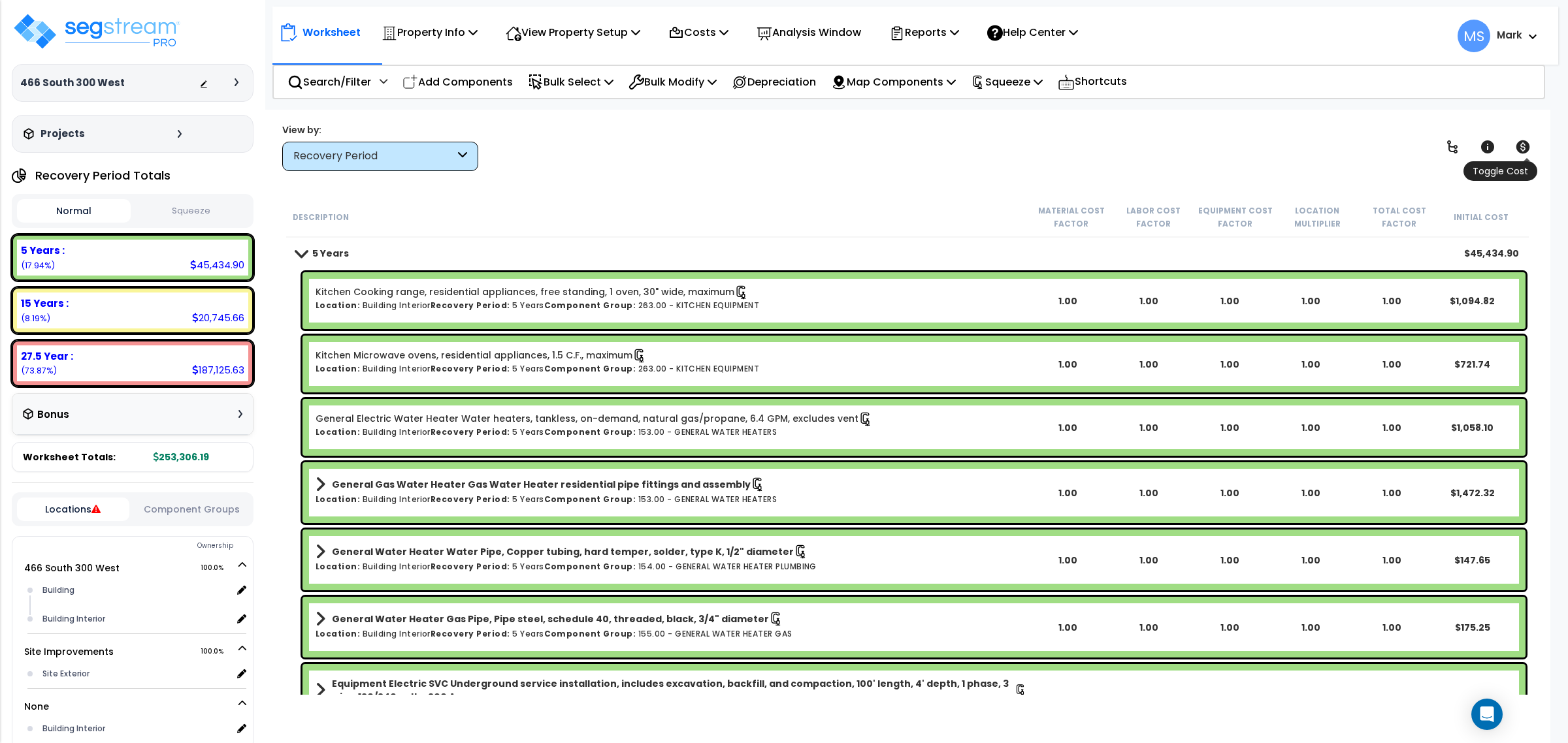
click at [1520, 149] on icon at bounding box center [1523, 146] width 14 height 13
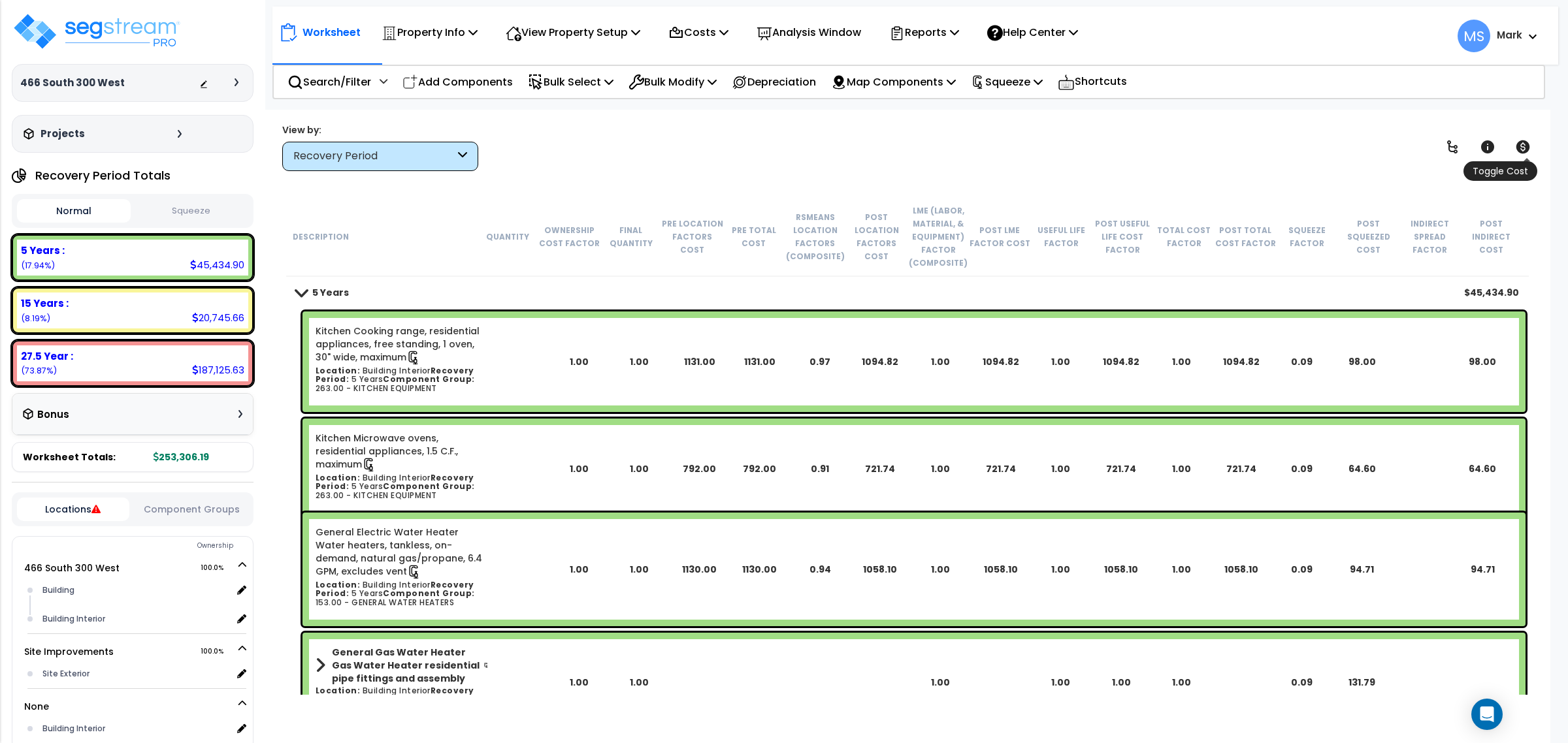
click at [1520, 149] on icon at bounding box center [1523, 146] width 14 height 13
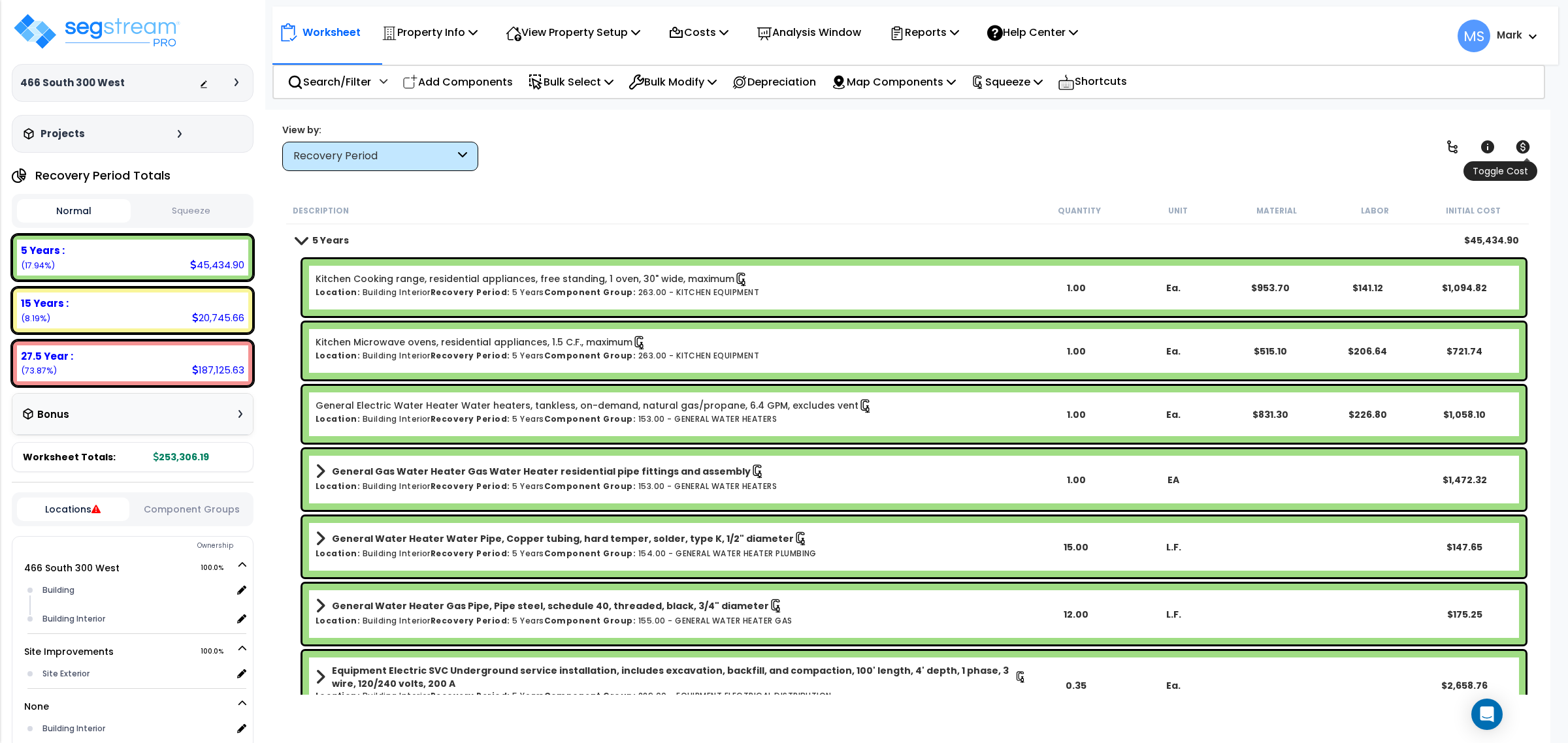
click at [1520, 149] on icon at bounding box center [1523, 146] width 14 height 13
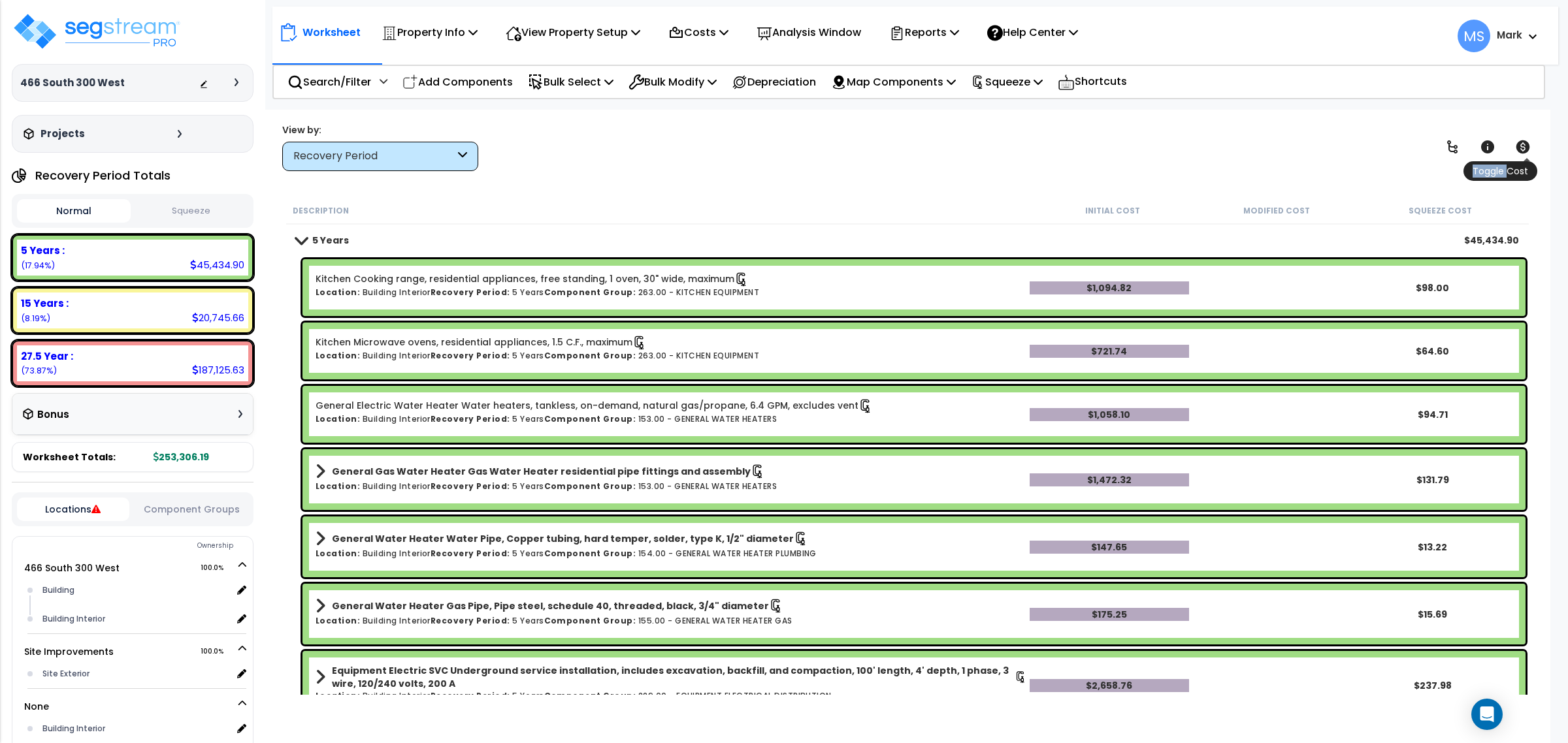
click at [1520, 149] on icon at bounding box center [1523, 146] width 14 height 13
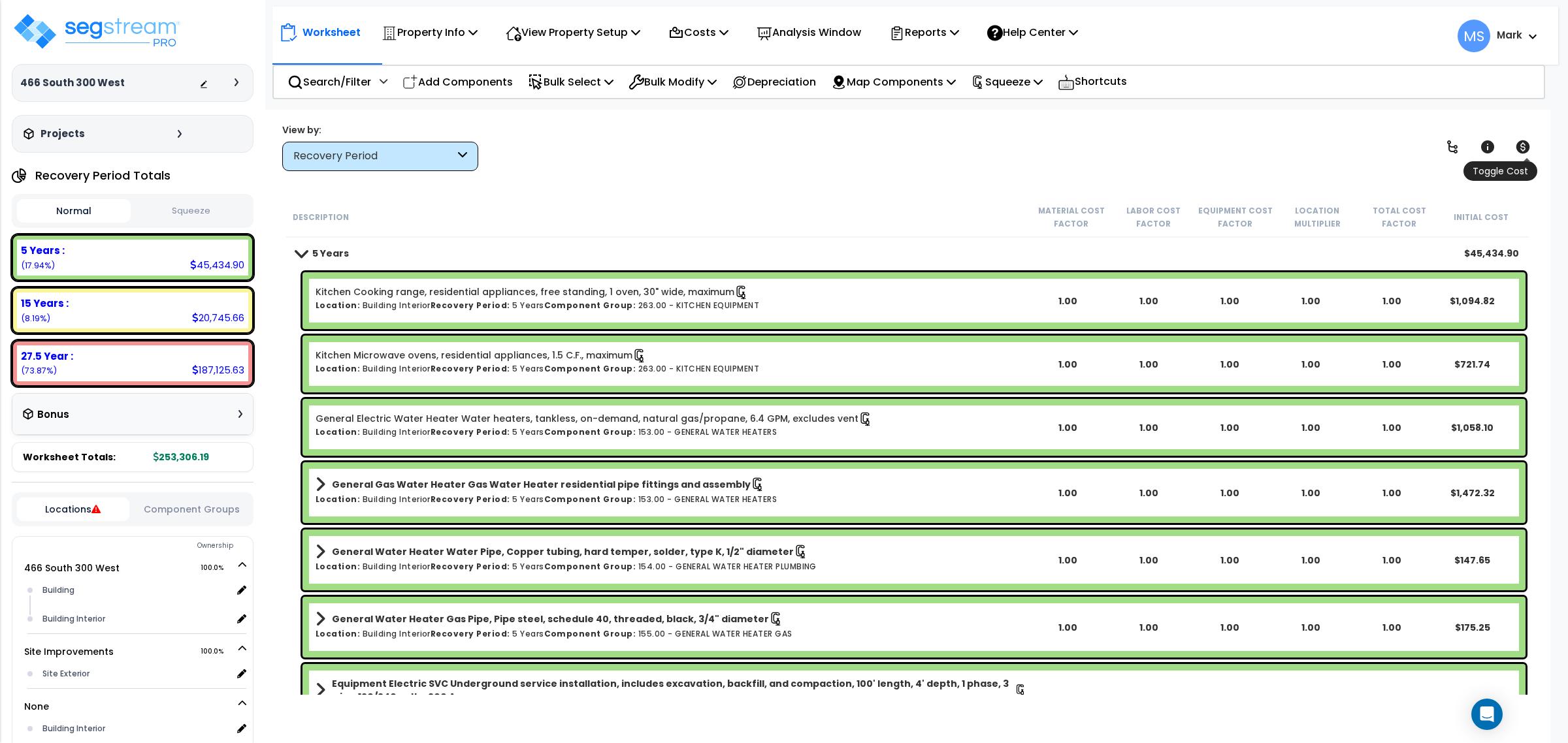
click at [1520, 149] on icon at bounding box center [1523, 146] width 14 height 13
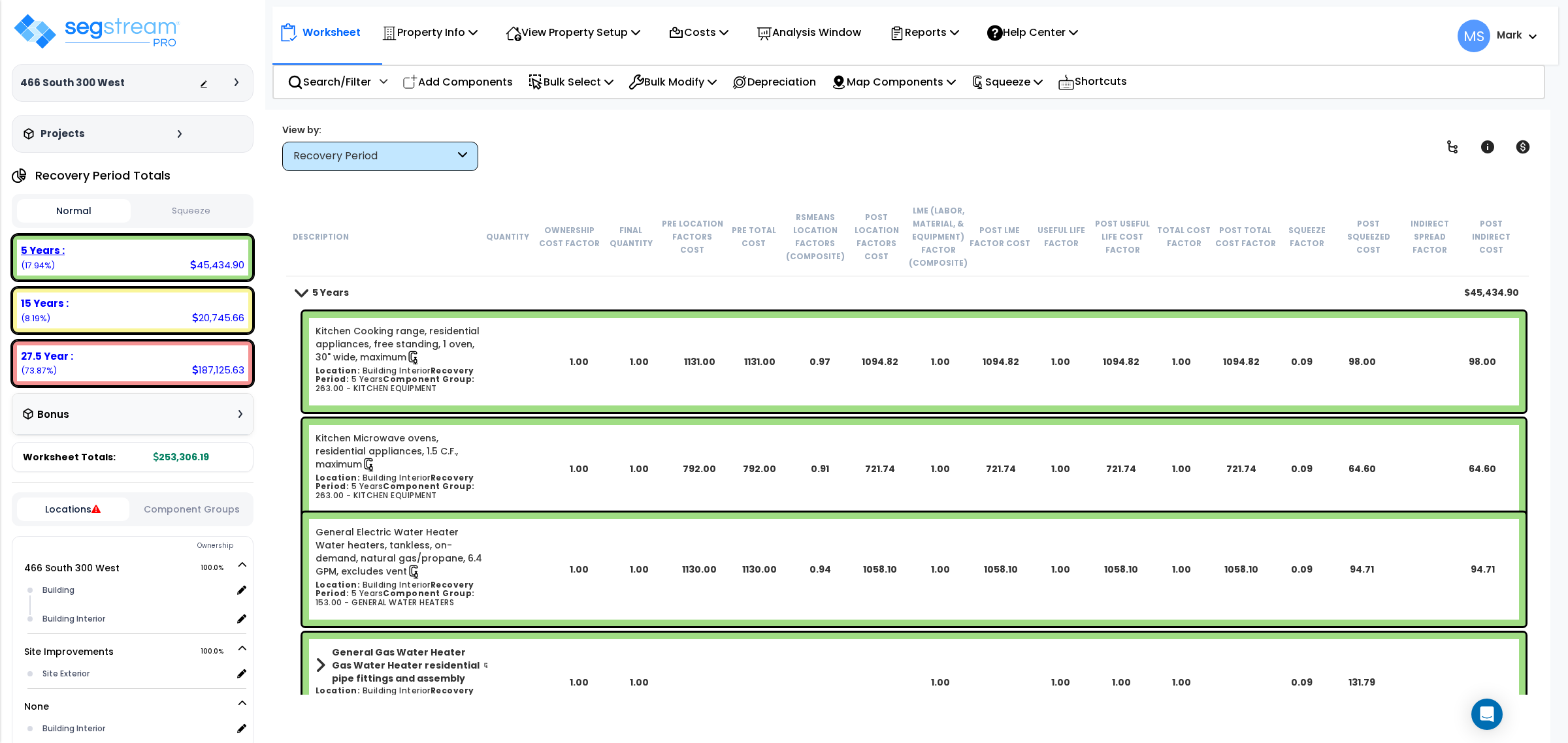
click at [132, 266] on div "5 Years : 45,434.90 (17.94%)" at bounding box center [132, 258] width 231 height 36
click at [1483, 151] on icon at bounding box center [1487, 147] width 15 height 15
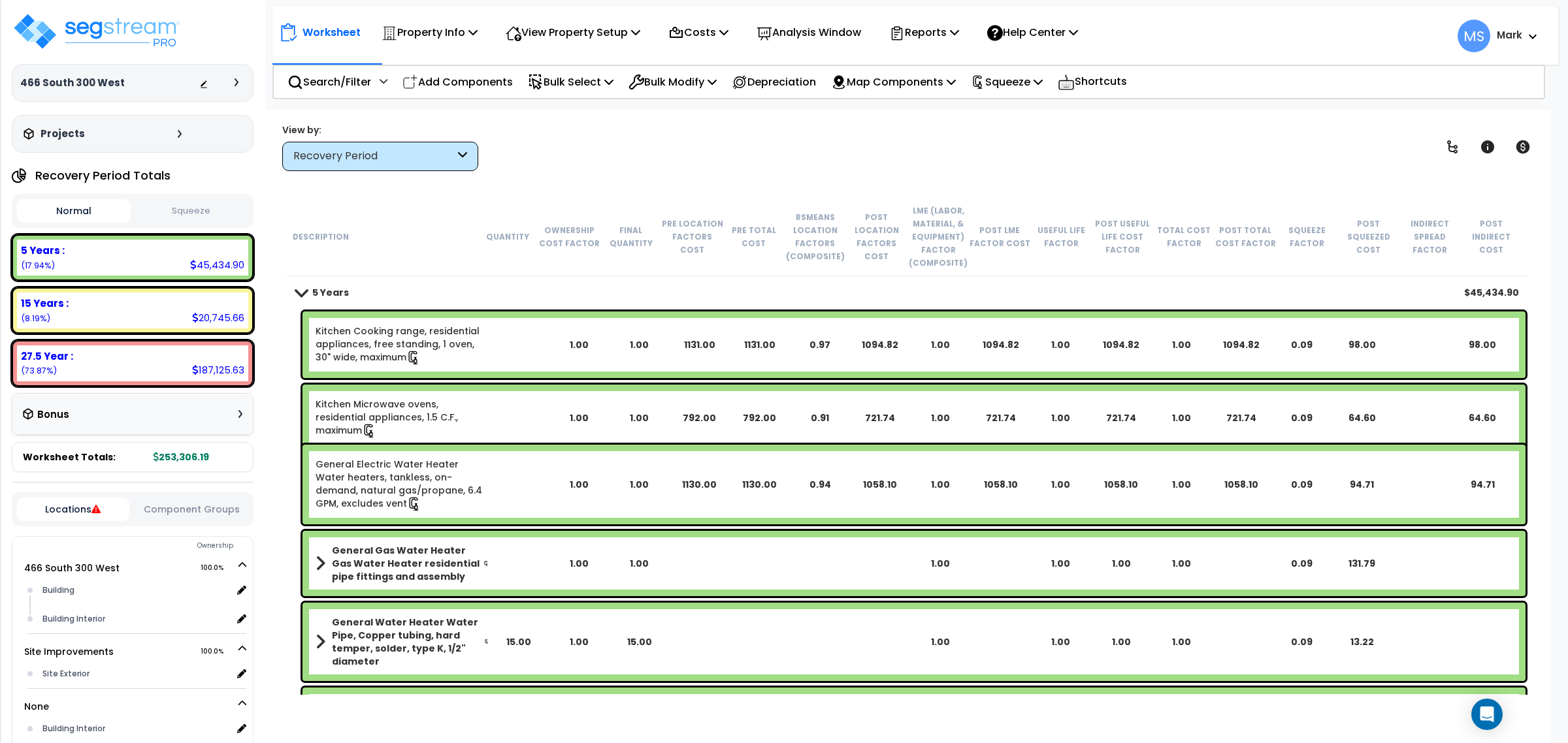
click at [419, 243] on div "Description" at bounding box center [385, 236] width 184 height 13
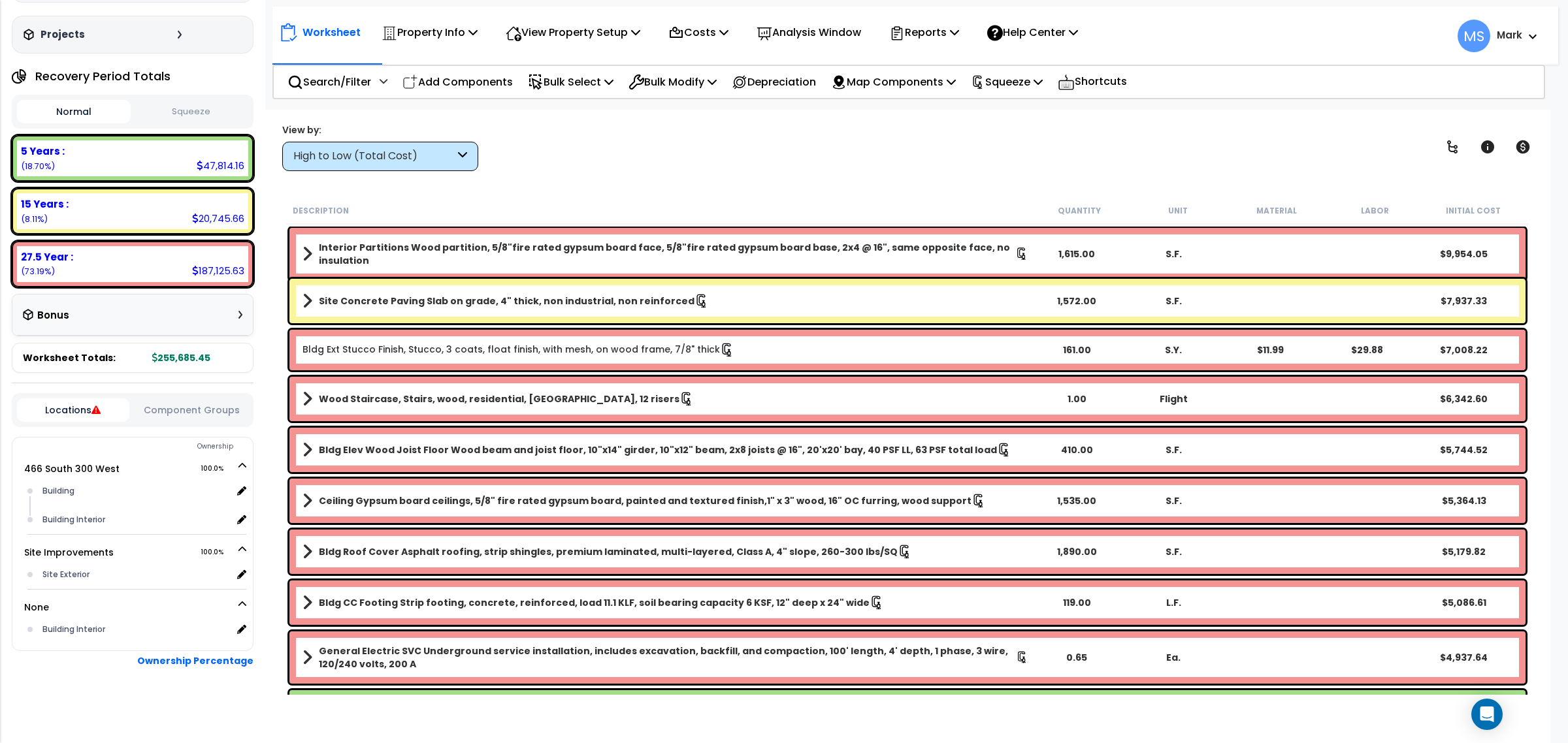
scroll to position [57, 0]
click at [183, 403] on button "Component Groups" at bounding box center [192, 410] width 113 height 15
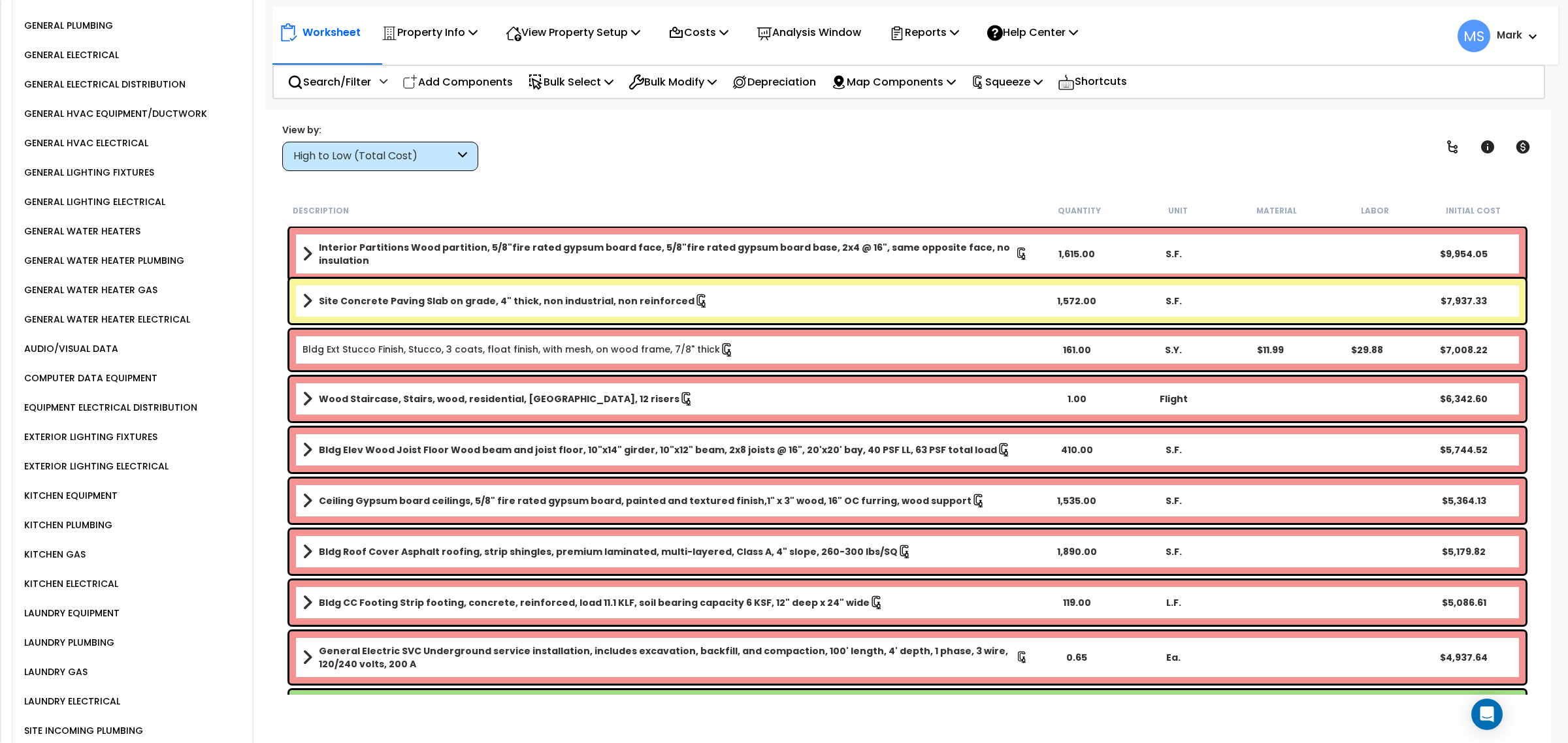
scroll to position [1220, 0]
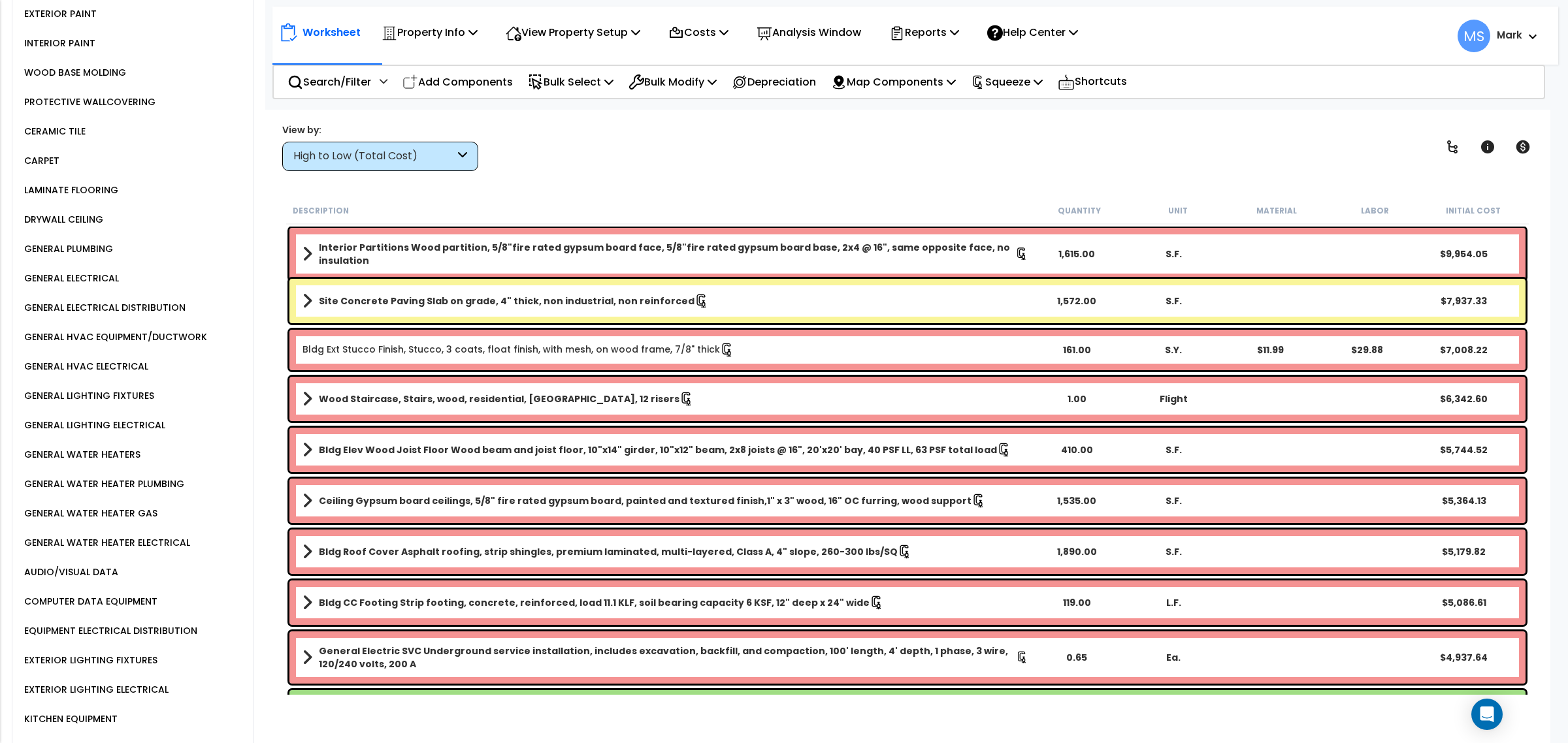
click at [358, 167] on div "High to Low (Total Cost)" at bounding box center [379, 156] width 196 height 29
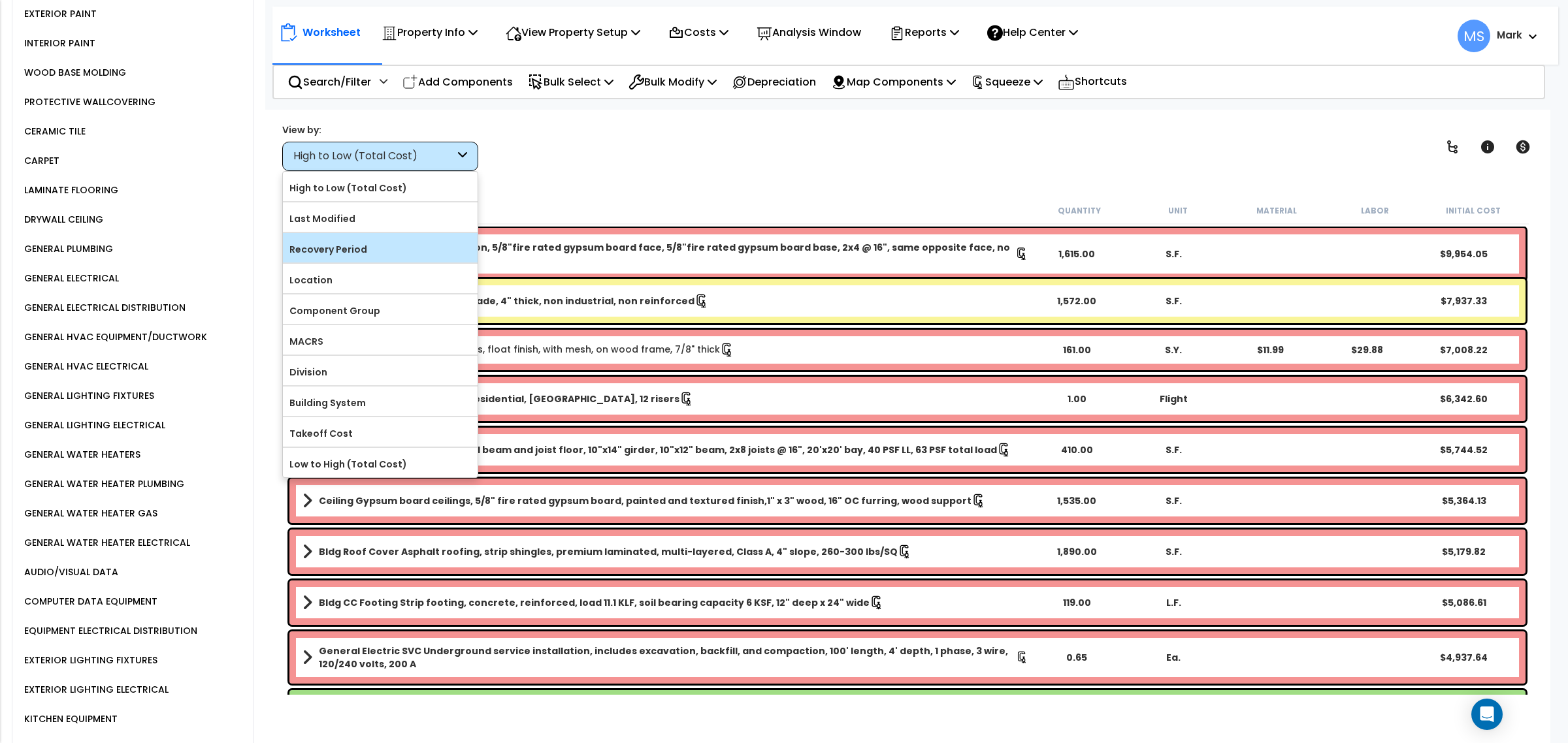
click at [357, 258] on label "Recovery Period" at bounding box center [380, 249] width 195 height 20
click at [0, 0] on input "Recovery Period" at bounding box center [0, 0] width 0 height 0
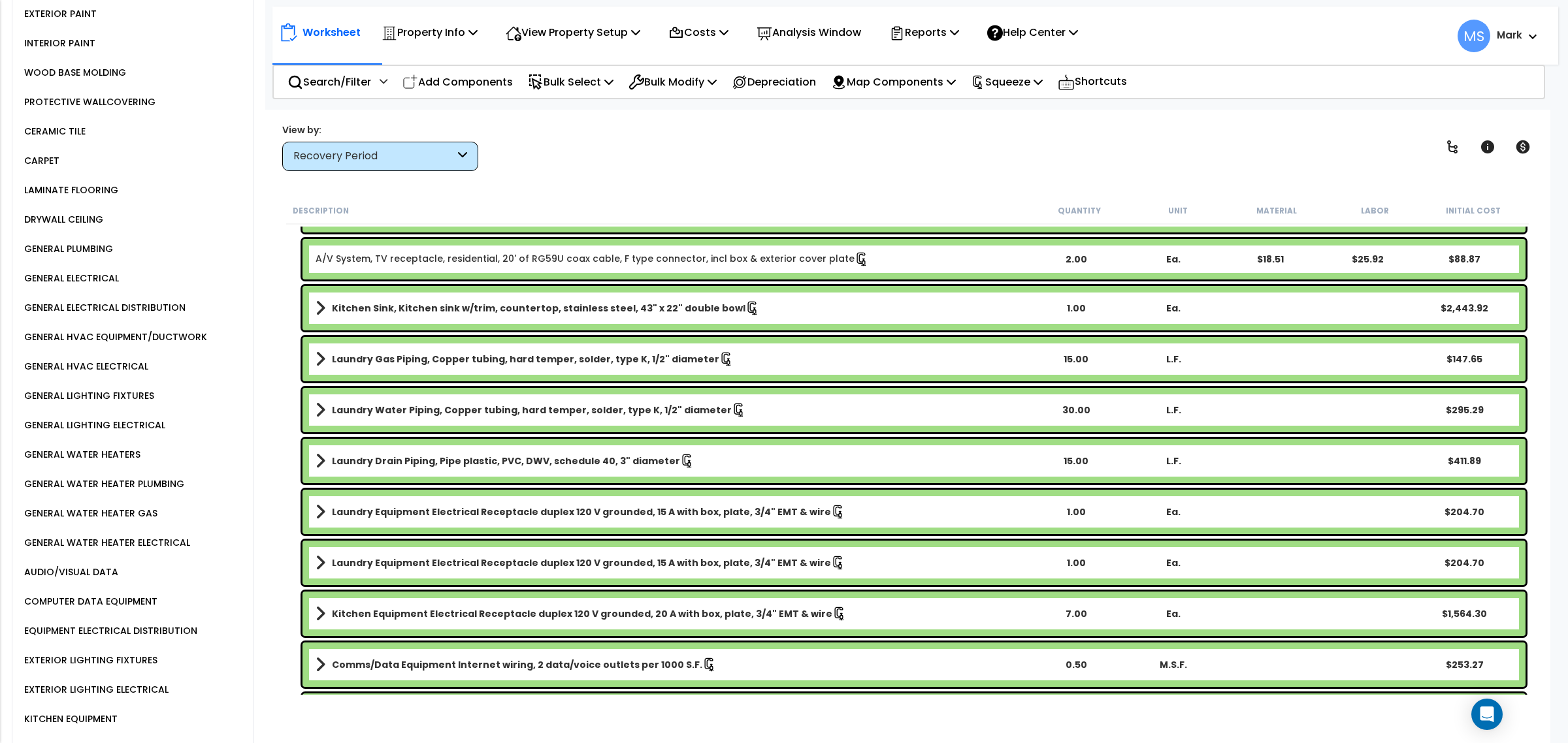
scroll to position [1749, 0]
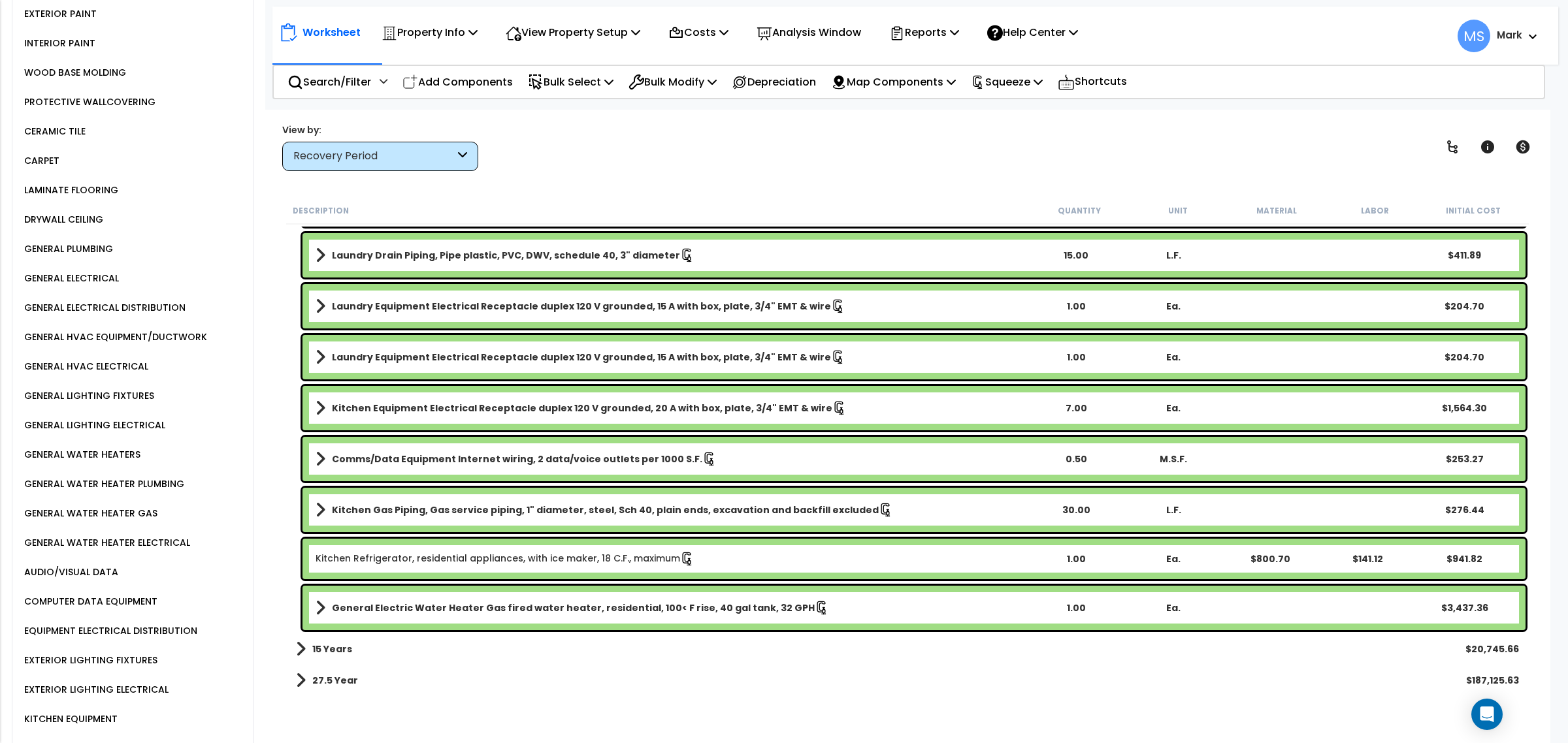
click at [663, 623] on div "General Electric Water Heater Gas fired water heater, residential, 100< F rise,…" at bounding box center [914, 608] width 1223 height 44
click at [662, 606] on b "General Electric Water Heater Gas fired water heater, residential, 100< F rise,…" at bounding box center [573, 607] width 483 height 13
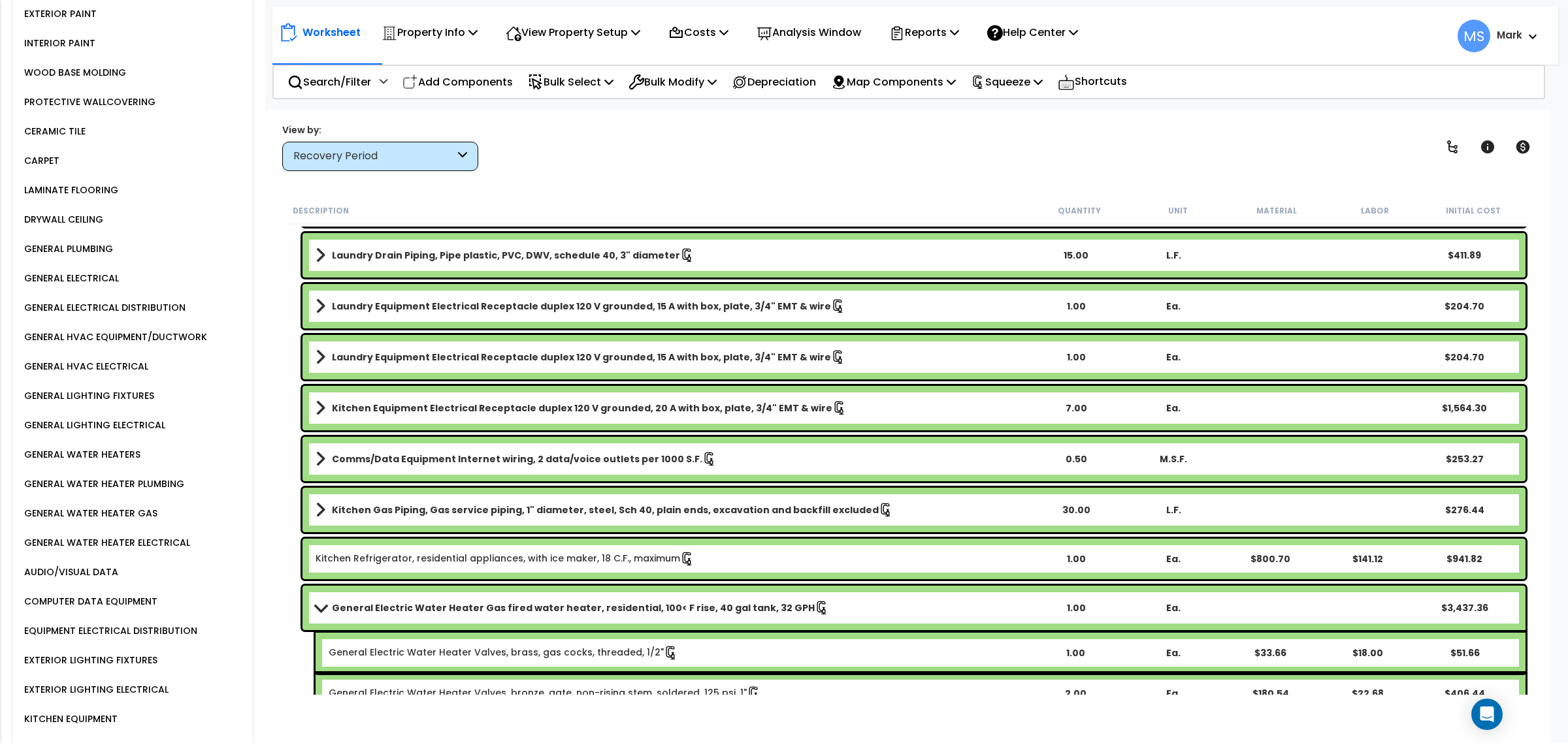
click at [662, 606] on b "General Electric Water Heater Gas fired water heater, residential, 100< F rise,…" at bounding box center [573, 607] width 483 height 13
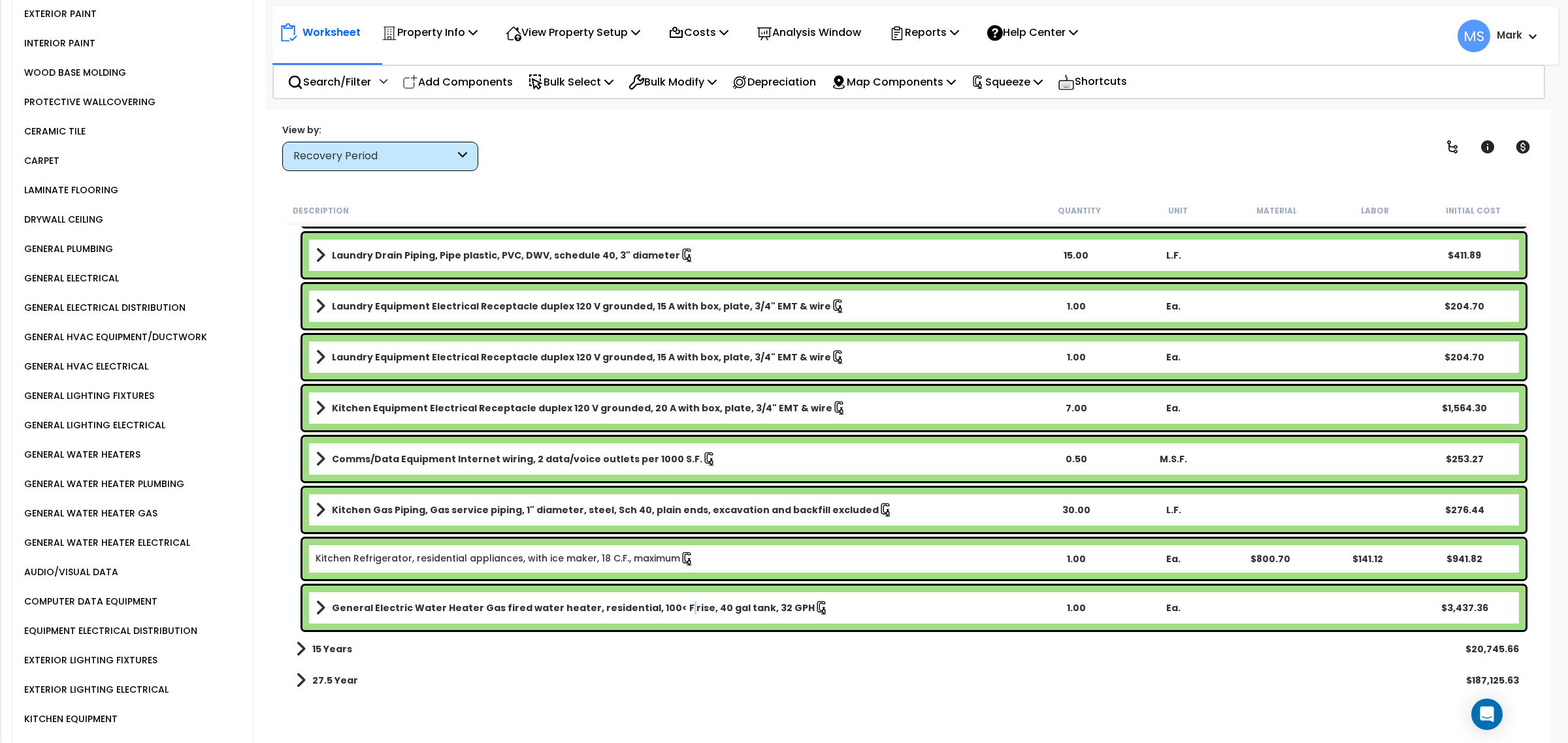
click at [662, 606] on b "General Electric Water Heater Gas fired water heater, residential, 100< F rise,…" at bounding box center [573, 607] width 483 height 13
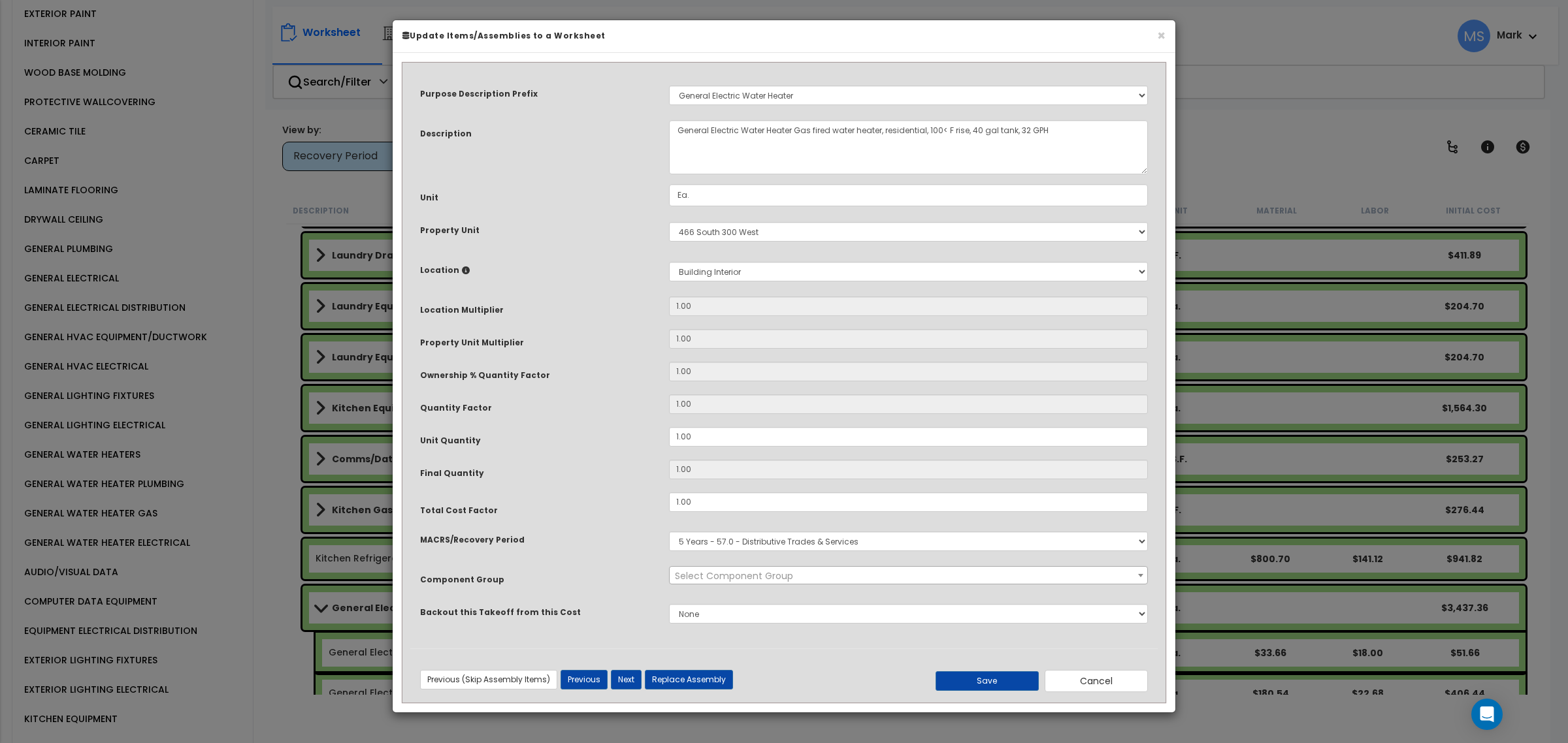
select select "45886"
drag, startPoint x: 662, startPoint y: 606, endPoint x: 810, endPoint y: 683, distance: 166.8
click at [810, 683] on div "Previous (Skip Assembly Items) Next (Skip Assembly Items) Previous Next Replace…" at bounding box center [659, 680] width 499 height 20
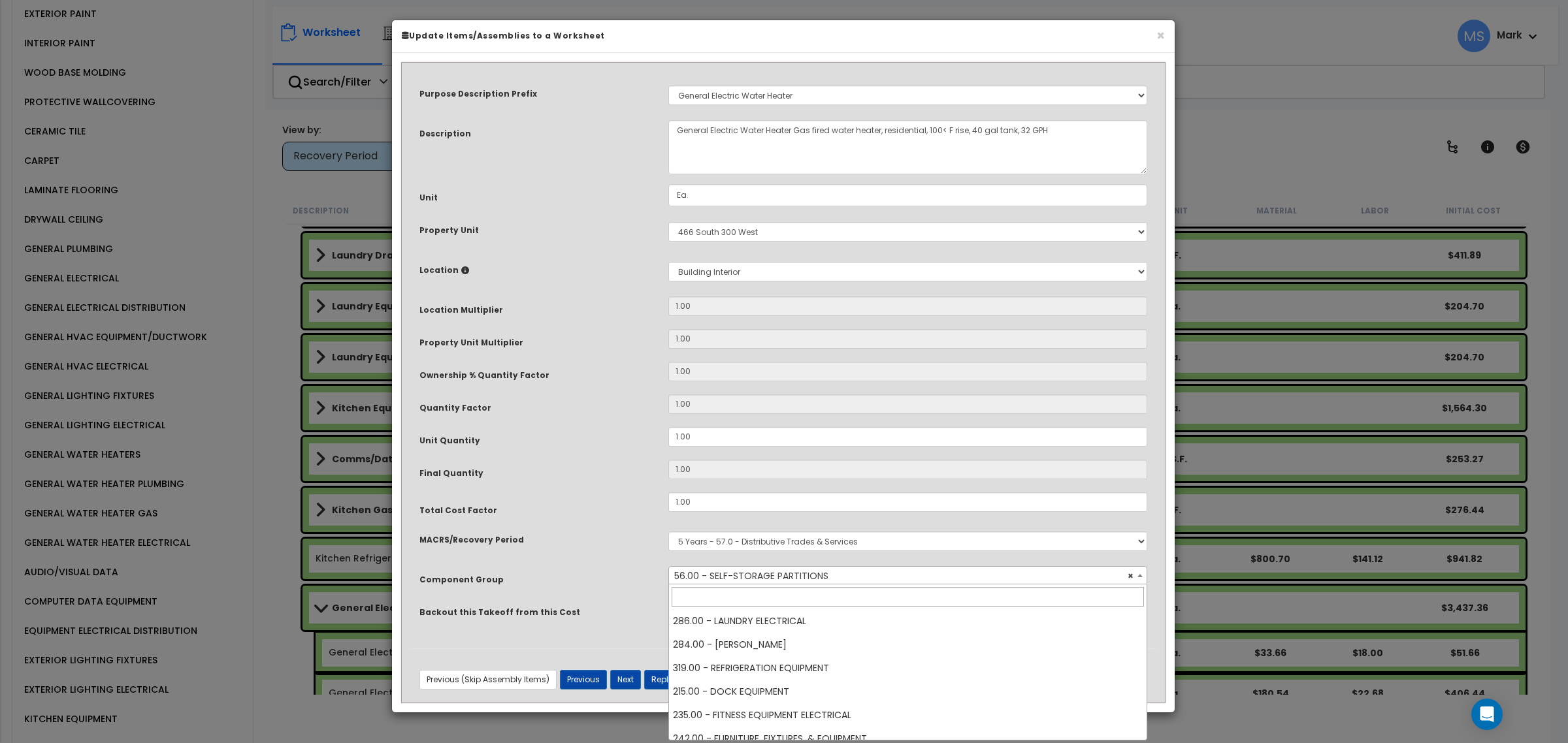
click at [795, 576] on span "× 56.00 - SELF-STORAGE PARTITIONS" at bounding box center [907, 576] width 477 height 18
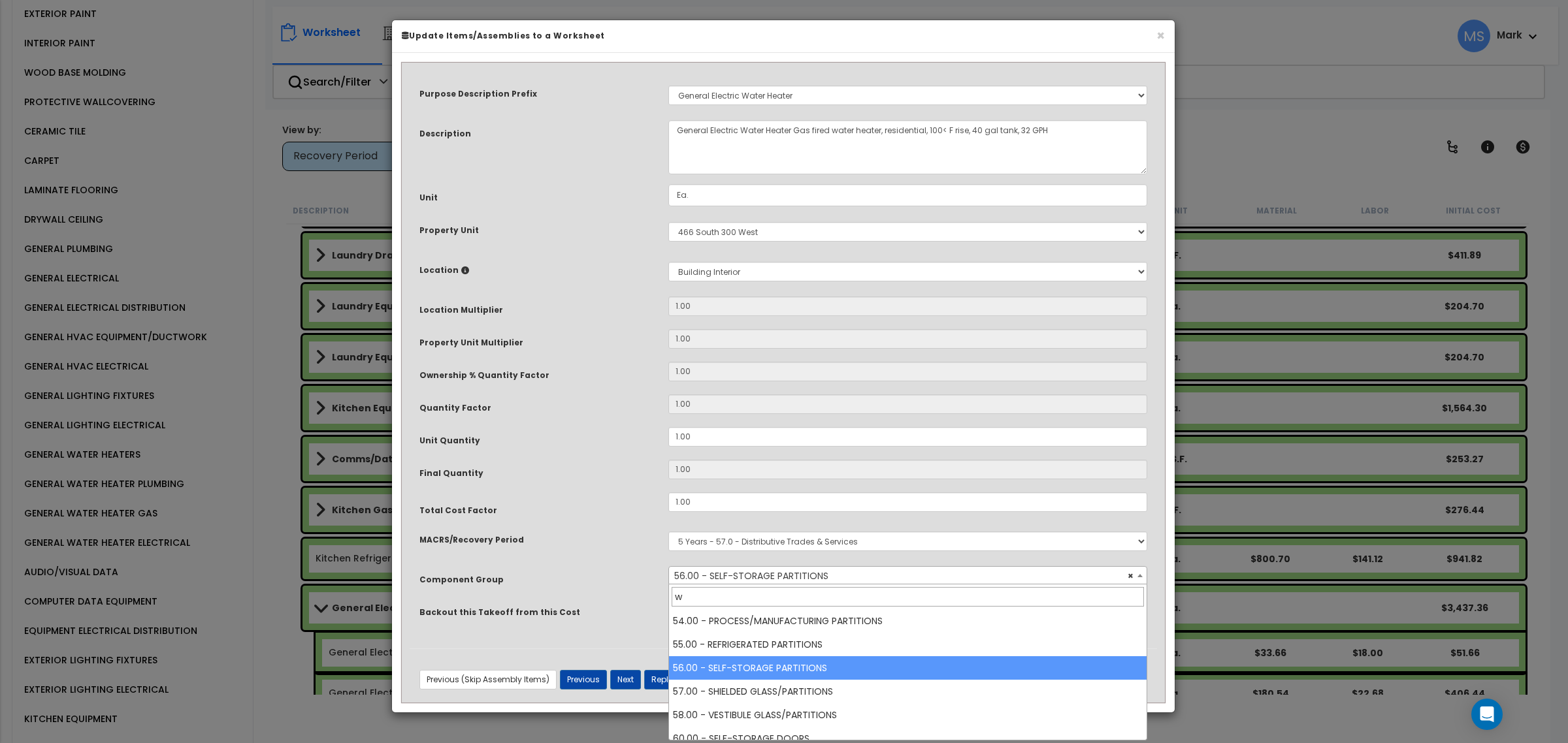
scroll to position [0, 0]
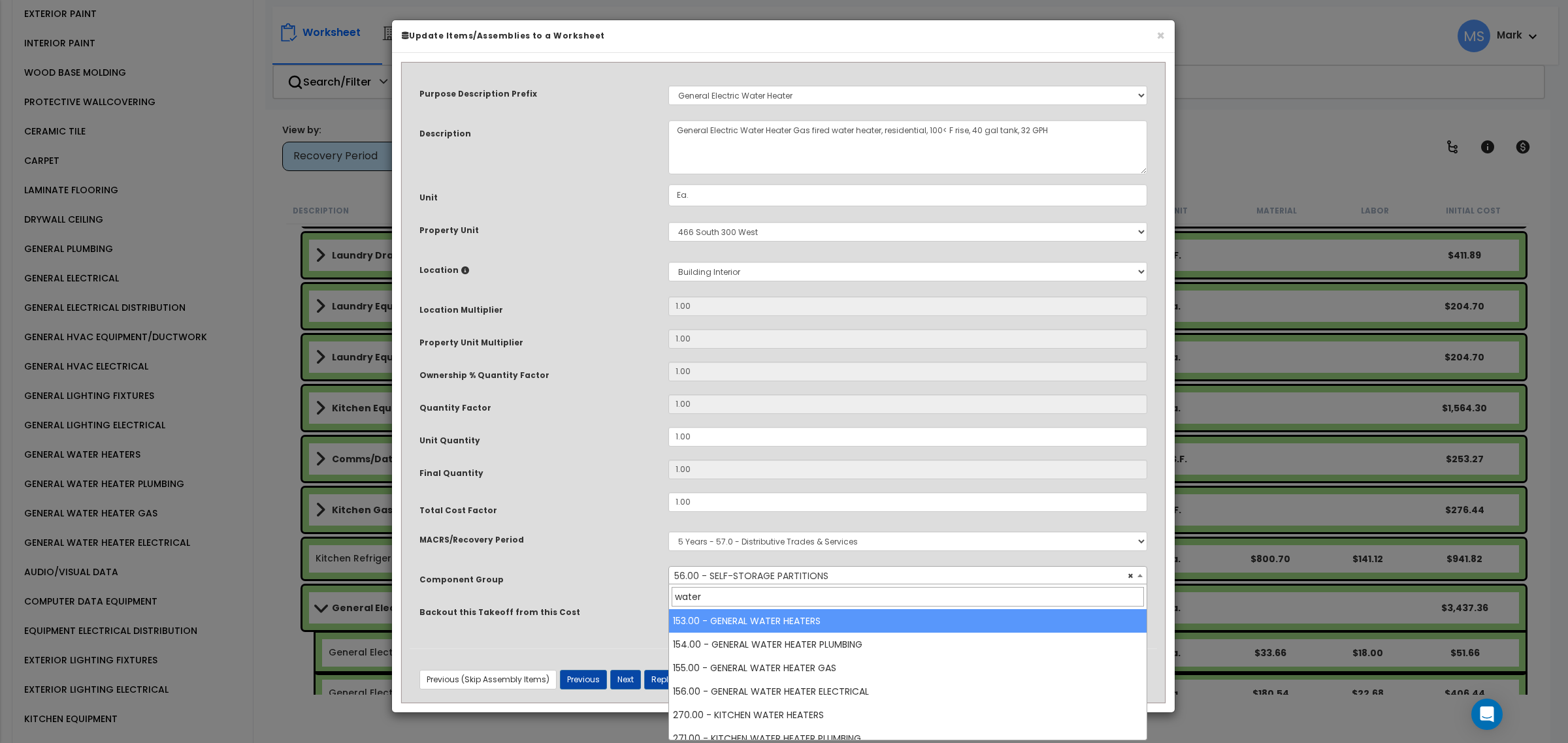
type input "water"
select select "45972"
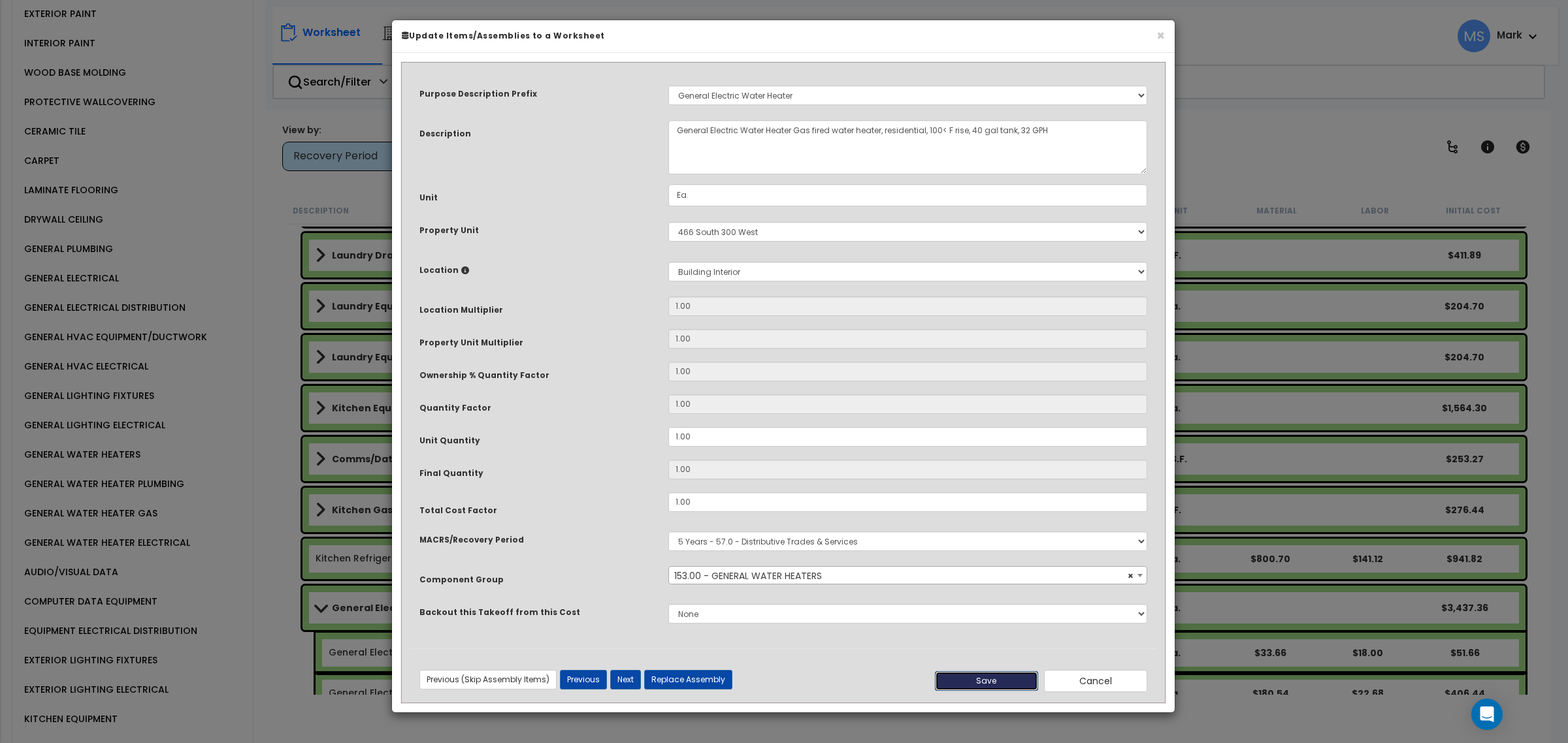
click at [1016, 689] on button "Save" at bounding box center [986, 681] width 103 height 20
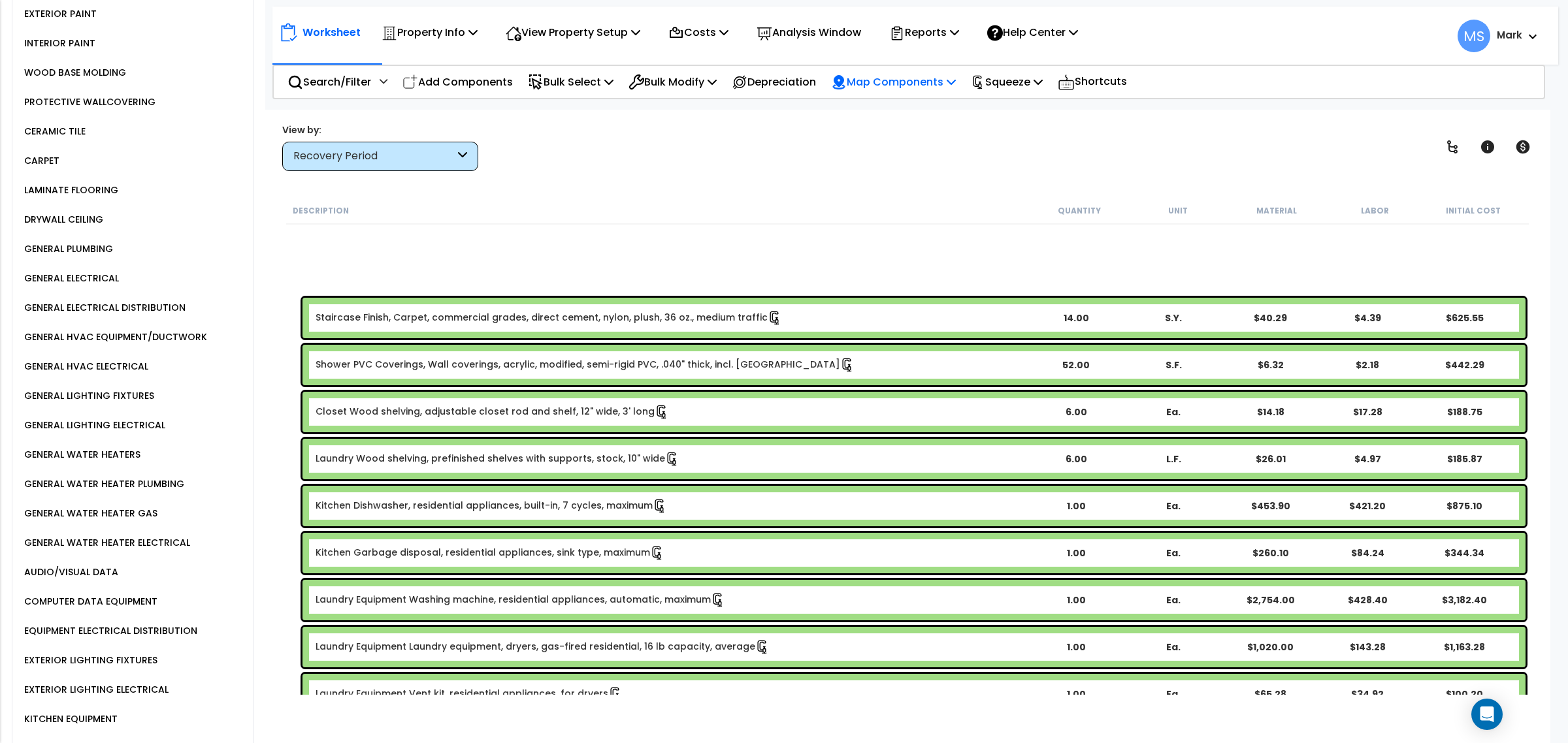
scroll to position [687, 0]
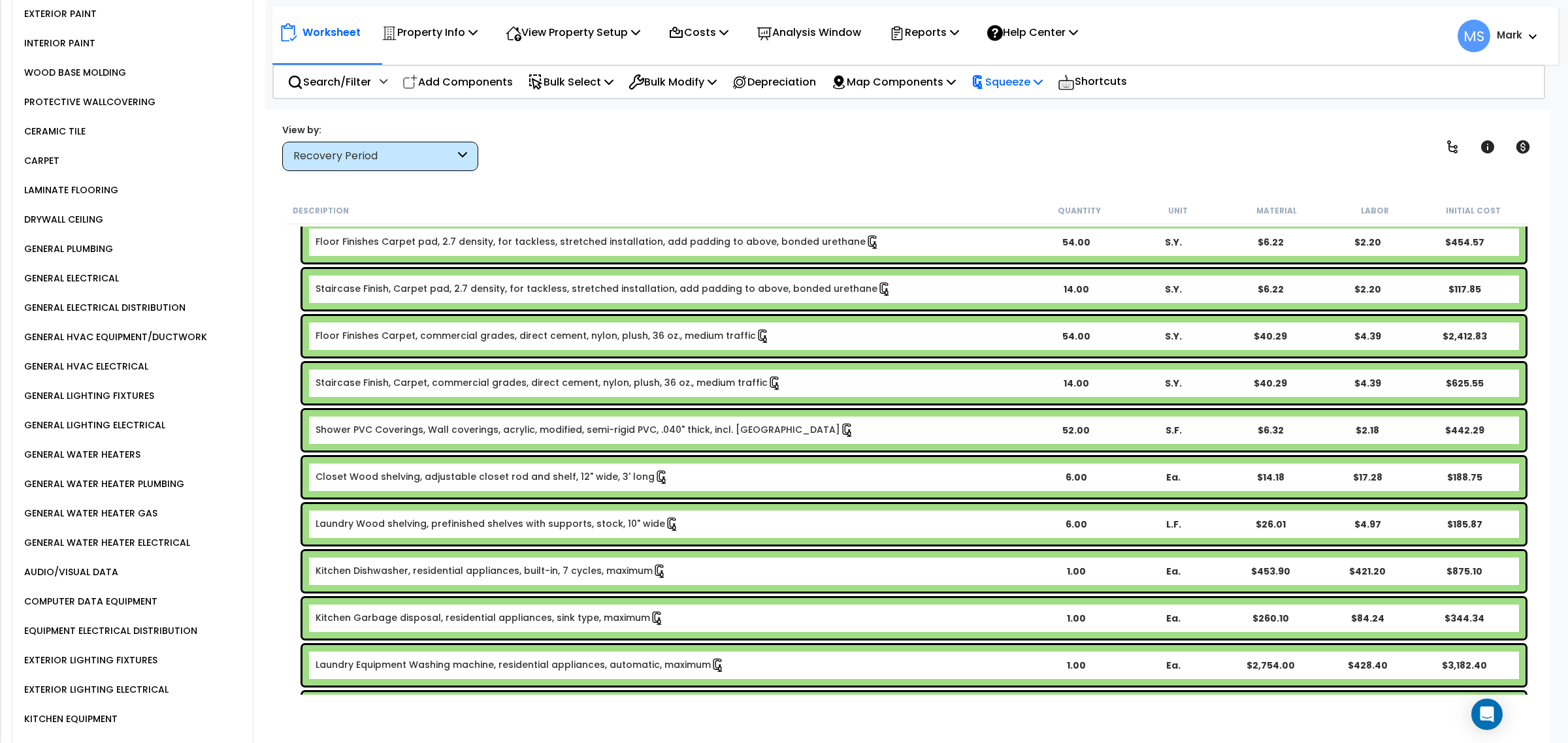
click at [1043, 79] on p "Squeeze" at bounding box center [1007, 82] width 72 height 18
click at [1031, 104] on link "Re-squeeze" at bounding box center [1028, 113] width 129 height 30
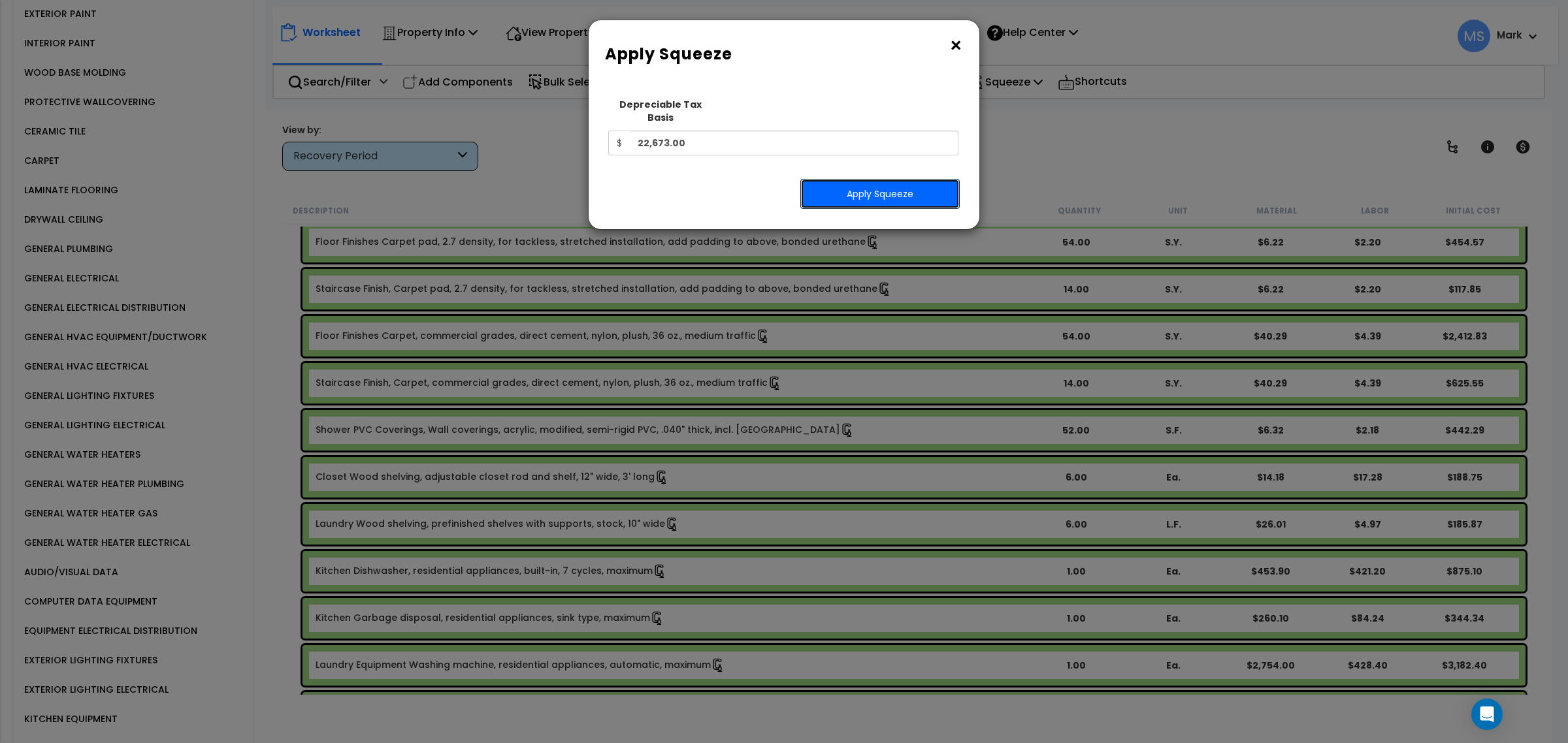
click at [904, 194] on button "Apply Squeeze" at bounding box center [880, 194] width 160 height 30
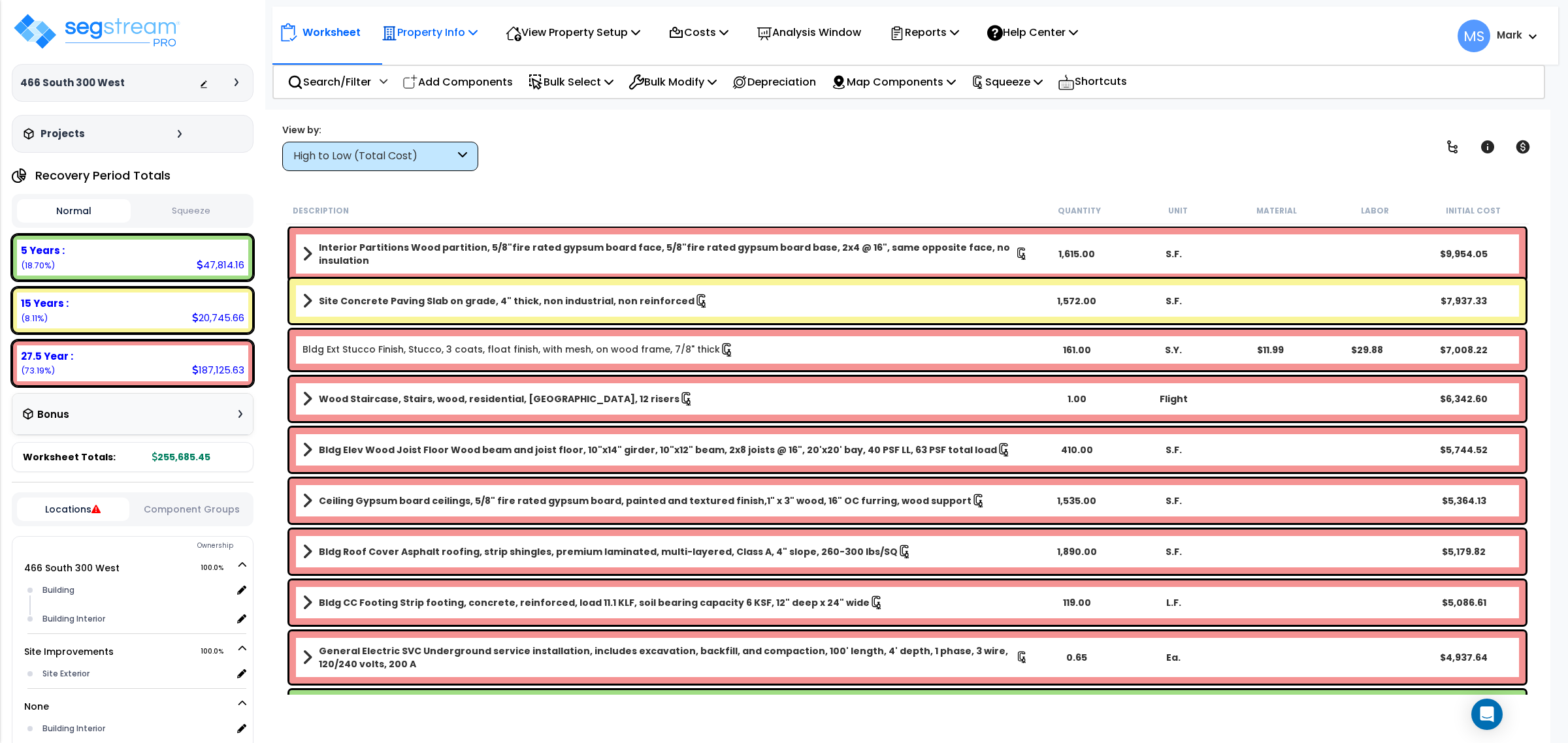
click at [474, 36] on icon at bounding box center [472, 32] width 9 height 10
click at [477, 36] on p "View Property Setup" at bounding box center [430, 32] width 96 height 18
click at [485, 31] on div "Property Info Property Setup Add Property Unit Template property Clone property" at bounding box center [429, 32] width 110 height 31
click at [477, 27] on icon at bounding box center [472, 32] width 9 height 10
click at [461, 63] on link "Property Setup" at bounding box center [439, 61] width 129 height 26
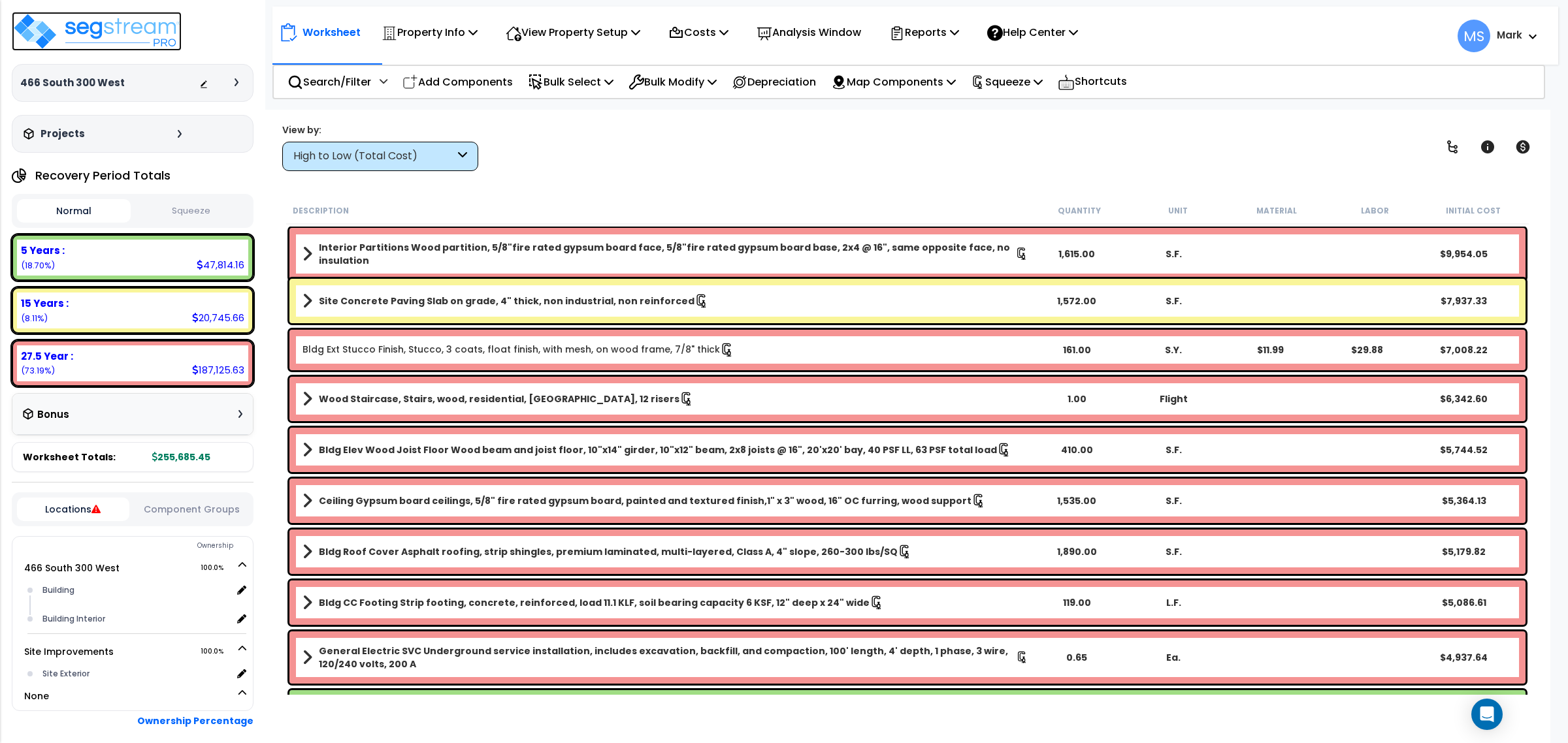
click at [115, 32] on img at bounding box center [97, 32] width 170 height 39
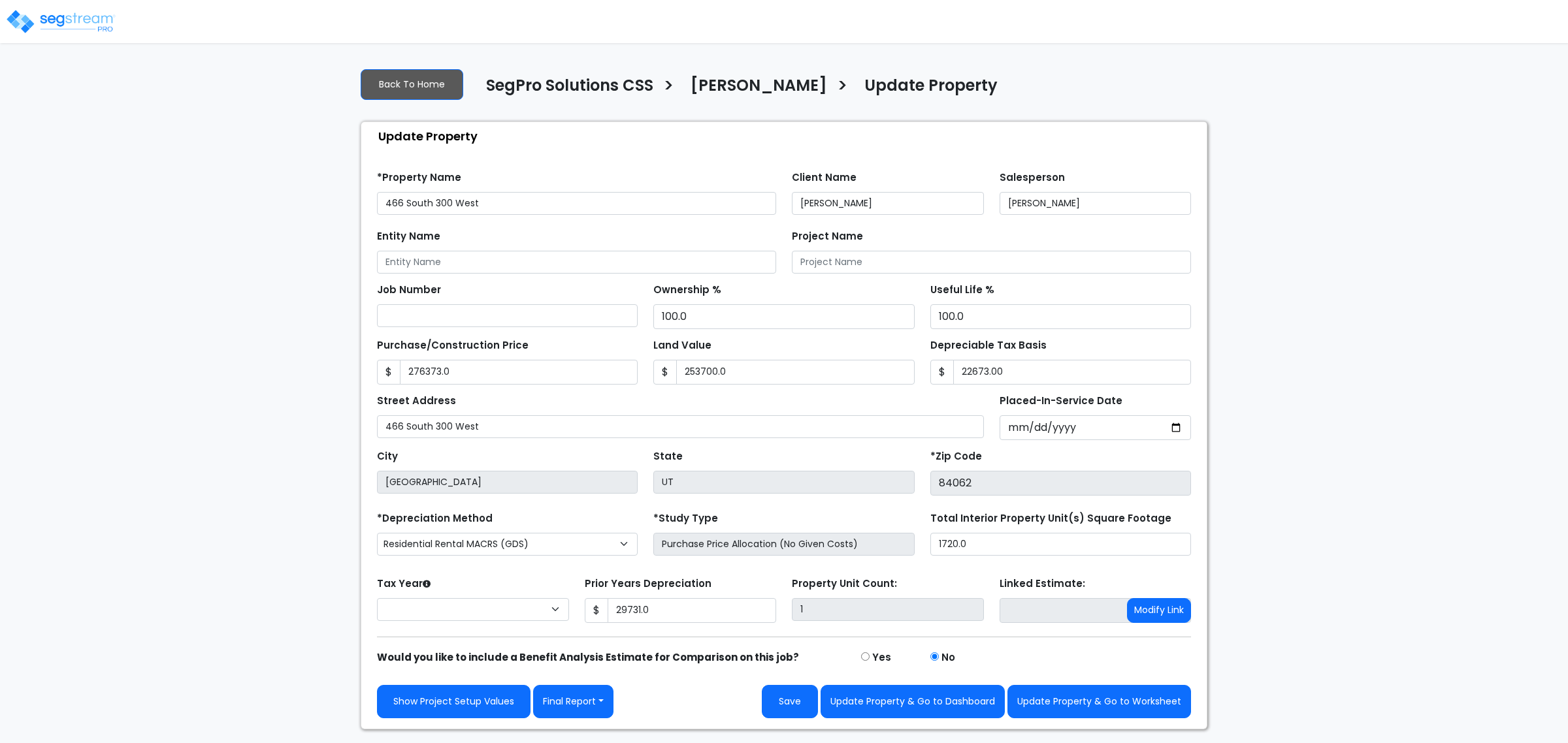
type input "276,373.0"
type input "253,700.0"
type input "22,673.00"
type input "29,731.0"
select select "2024"
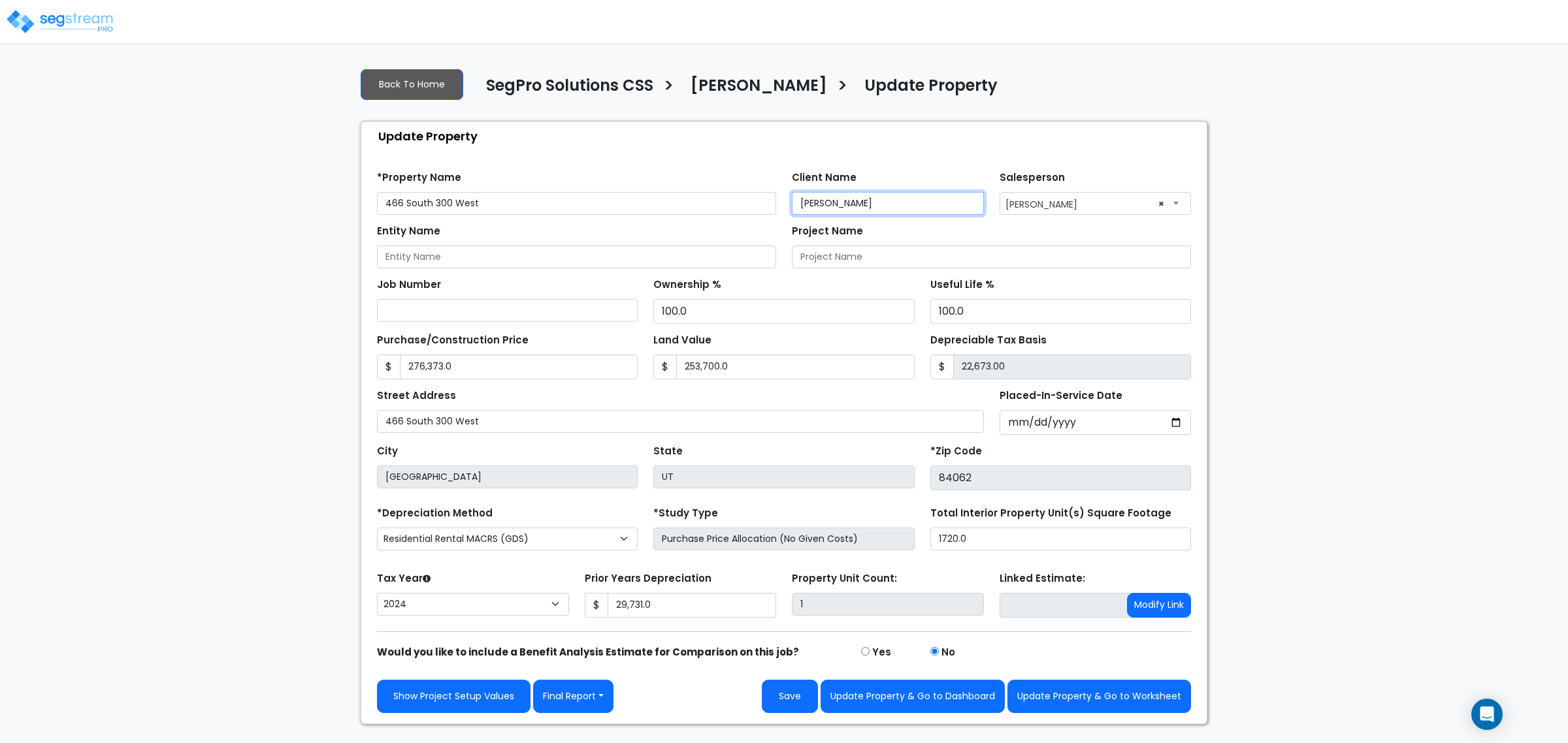
click at [892, 201] on input "[PERSON_NAME]" at bounding box center [887, 203] width 192 height 23
click at [563, 260] on input "Entity Name" at bounding box center [576, 257] width 399 height 23
type input "v"
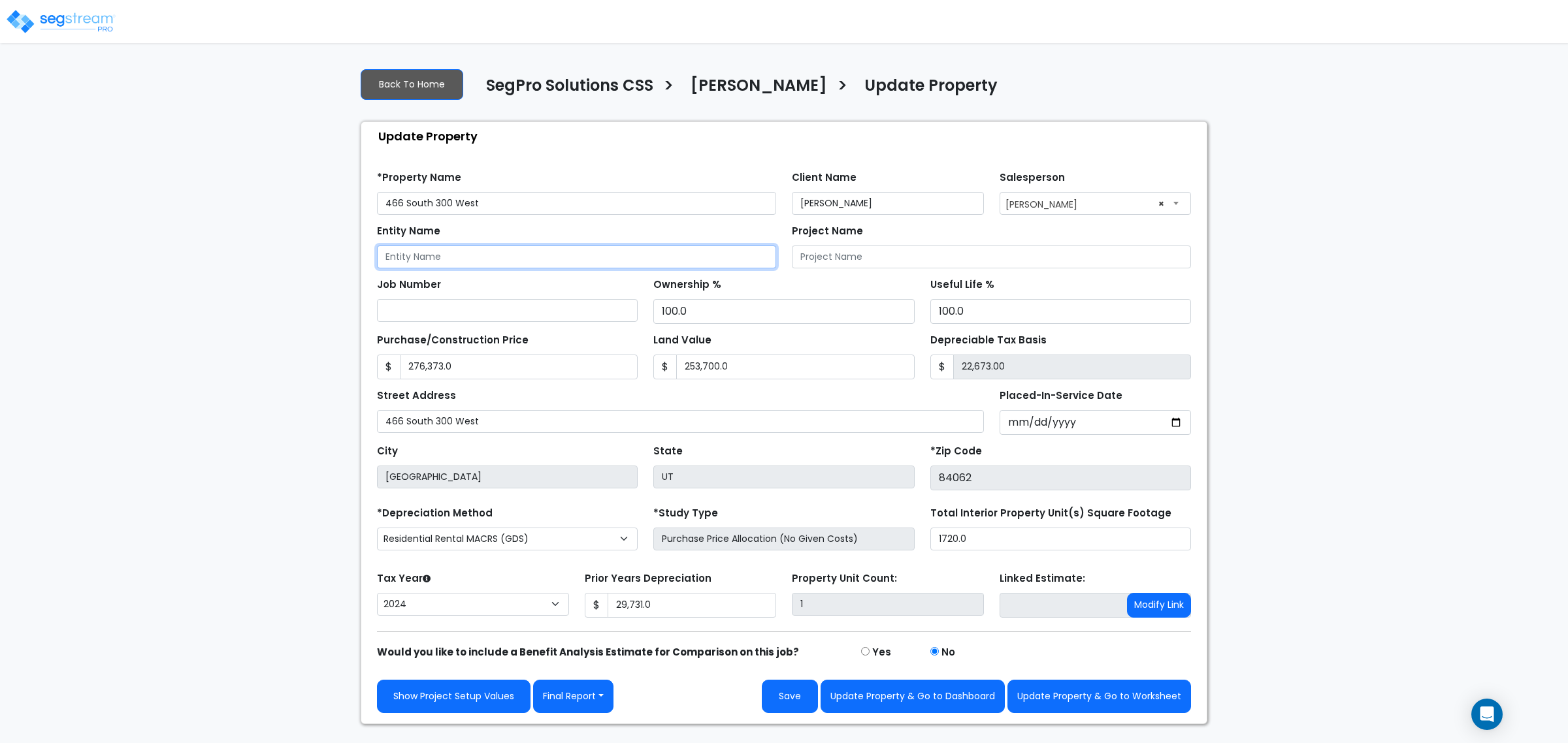
paste input "[PERSON_NAME]"
click at [492, 265] on input "[PERSON_NAME] (Persoinal)" at bounding box center [576, 257] width 399 height 23
type input "[PERSON_NAME] (Personal)"
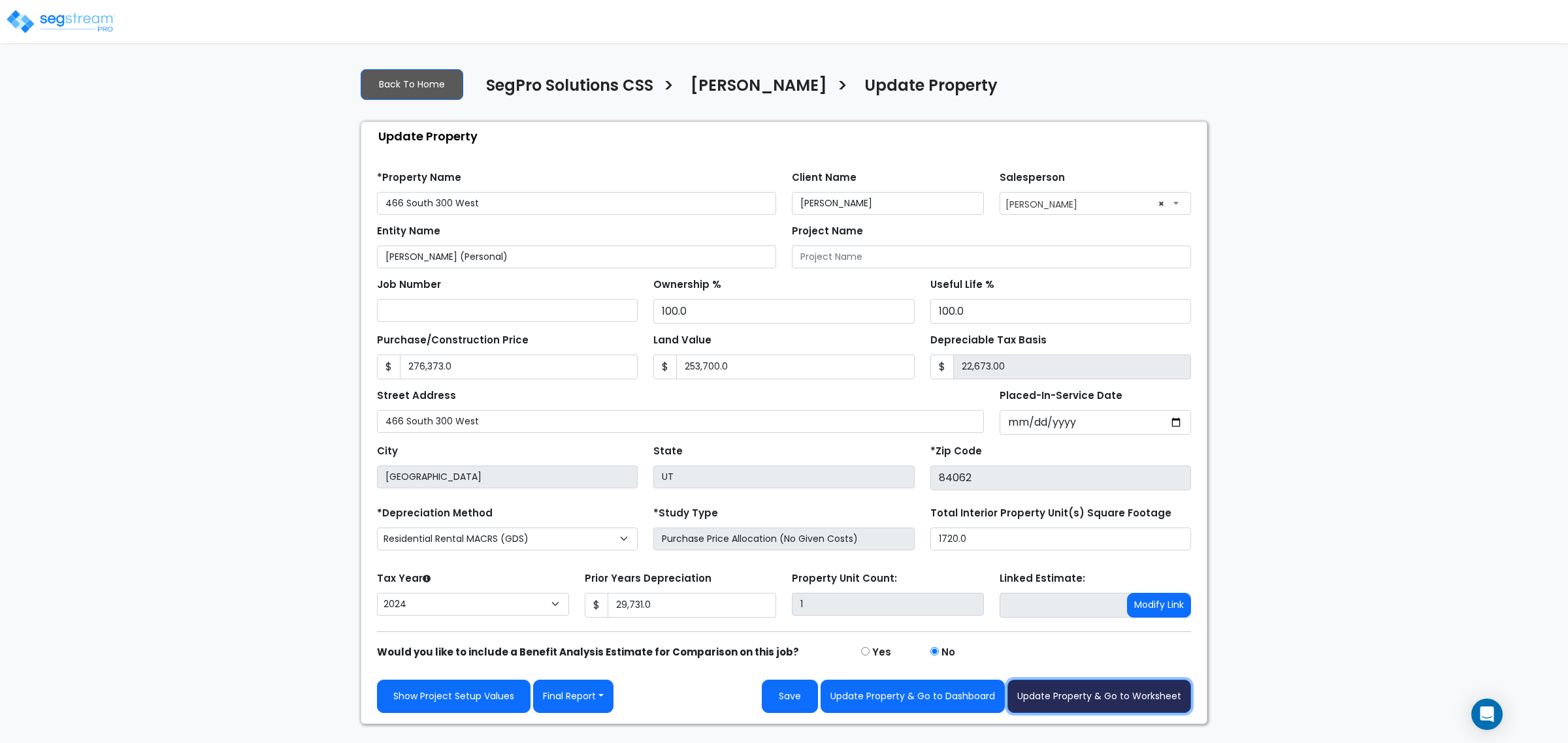
click at [1062, 697] on button "Update Property & Go to Worksheet" at bounding box center [1098, 696] width 184 height 33
type input "276373"
type input "253700"
type input "29731"
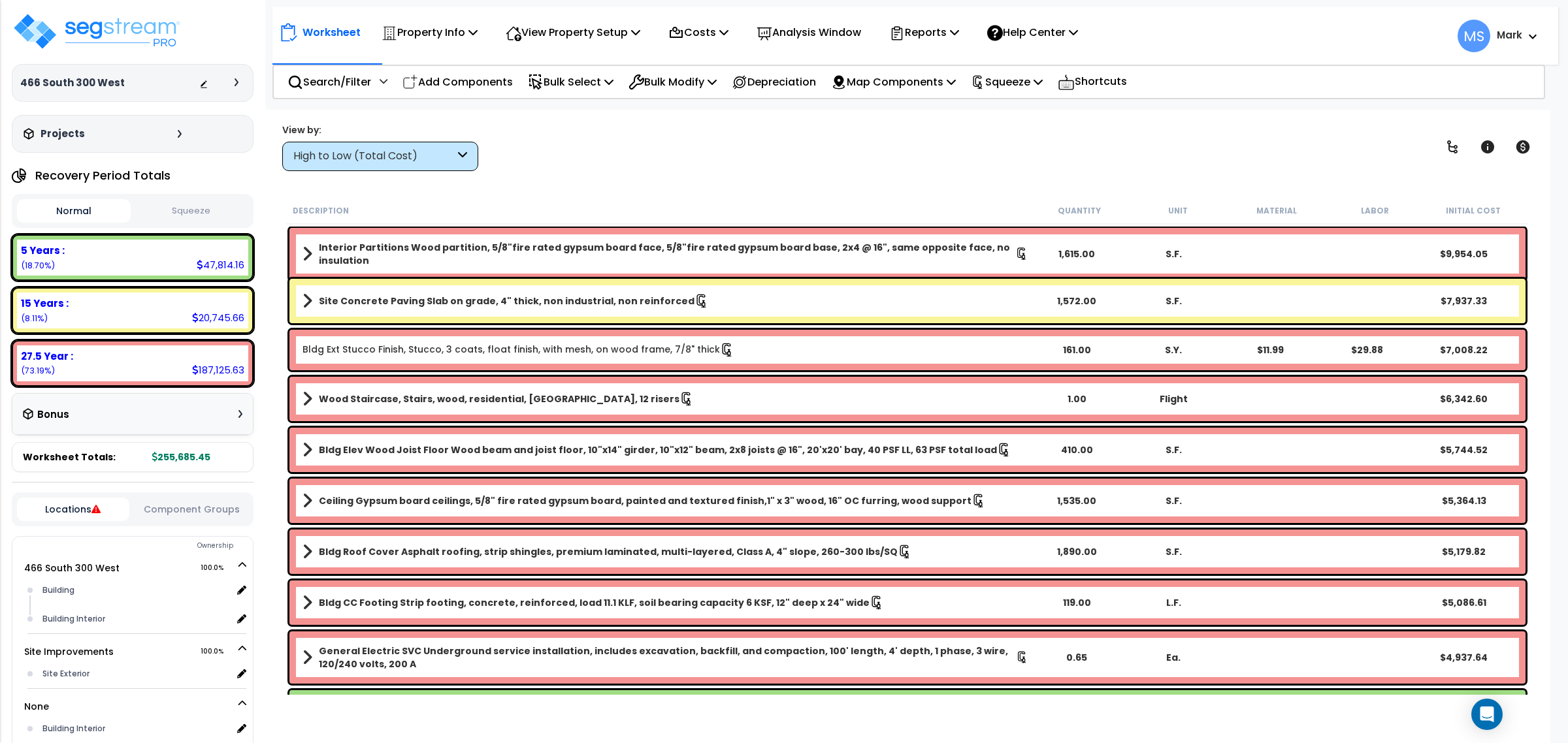
drag, startPoint x: 1494, startPoint y: 168, endPoint x: 1493, endPoint y: 161, distance: 7.1
click at [1494, 166] on div "View by: High to Low (Total Cost) High to Low (Total Cost)" at bounding box center [907, 147] width 1260 height 49
click at [1493, 161] on span "Toggle Record Info" at bounding box center [1449, 171] width 104 height 20
click at [1484, 151] on icon at bounding box center [1487, 146] width 13 height 13
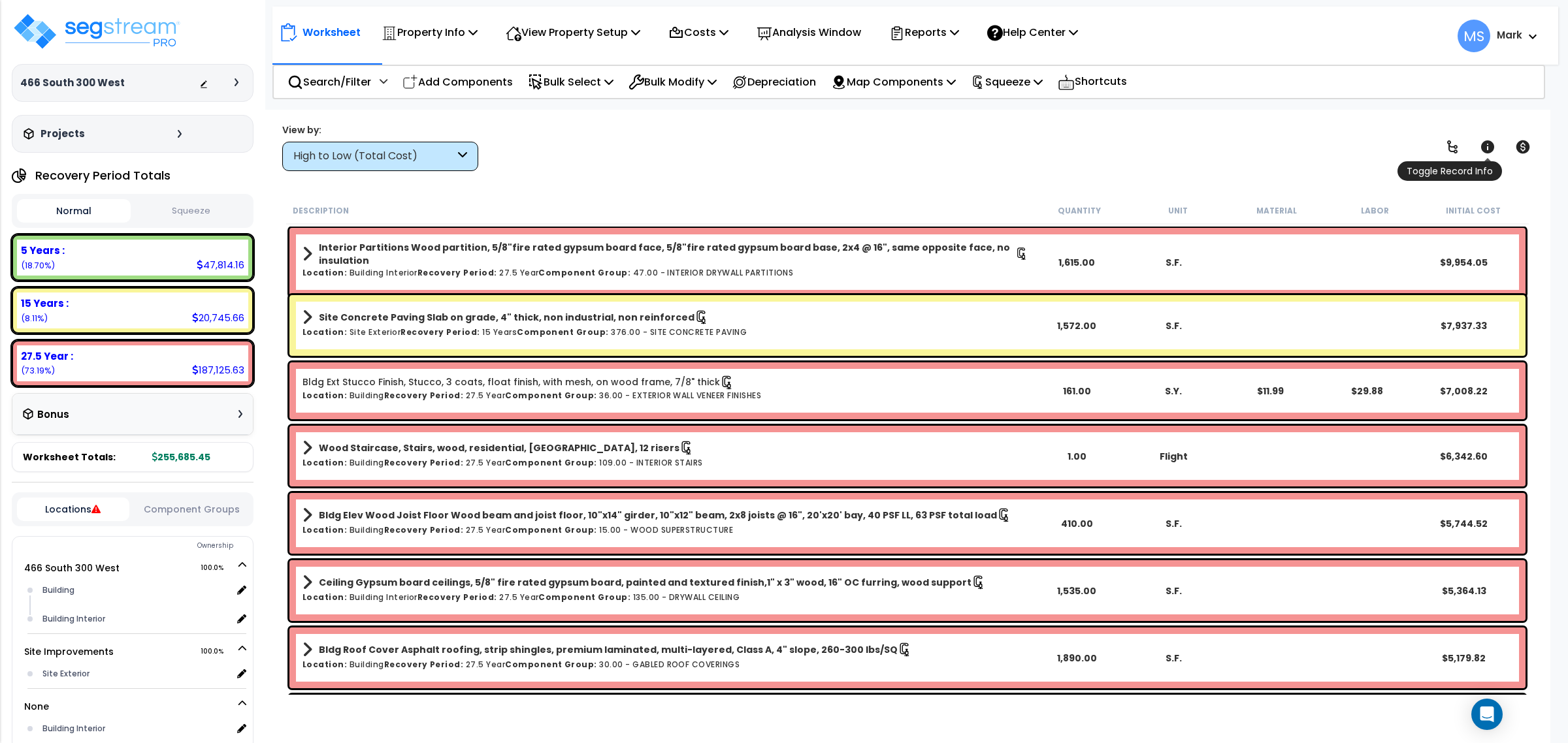
click at [1484, 151] on icon at bounding box center [1487, 146] width 13 height 13
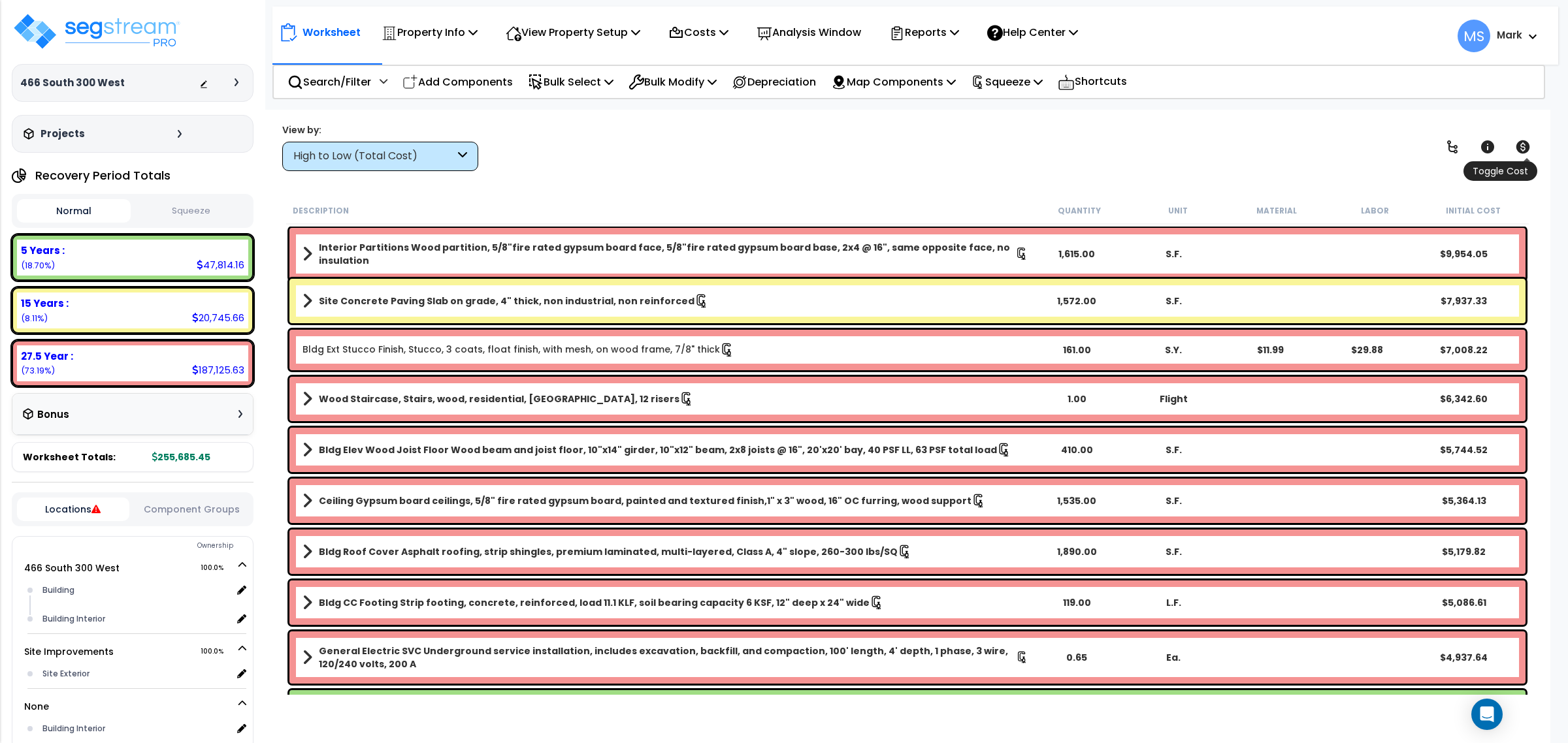
click at [1507, 147] on div "Show/Hide Children Toggle Record Info Toggle Cost" at bounding box center [1487, 147] width 99 height 26
click at [1515, 145] on icon at bounding box center [1523, 147] width 15 height 15
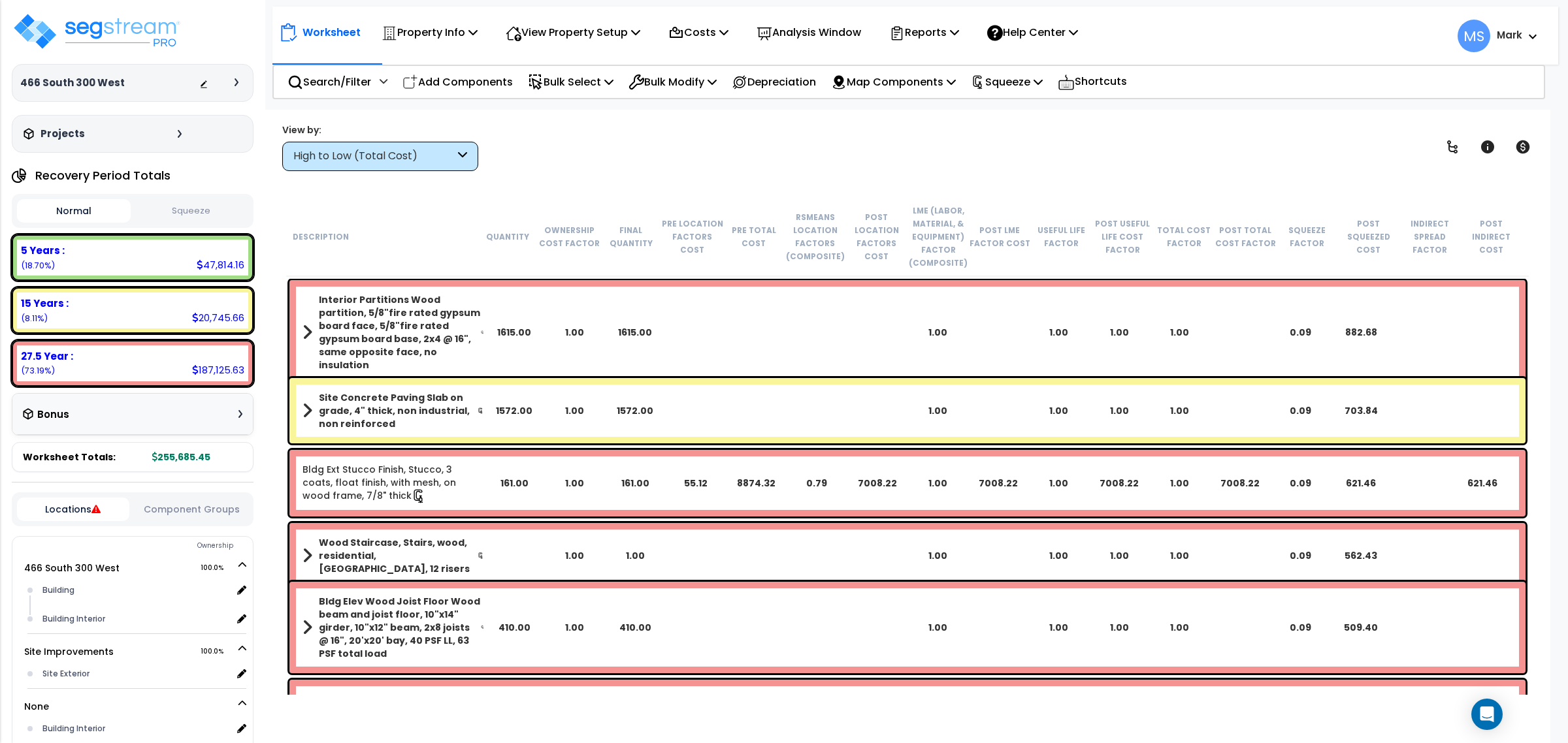
click at [190, 282] on div "5 Years : 47,814.16 (18.70%) 7 Years : 0.00 (0.00%) 15 Years : 20,745.66 (8.11%…" at bounding box center [132, 311] width 242 height 152
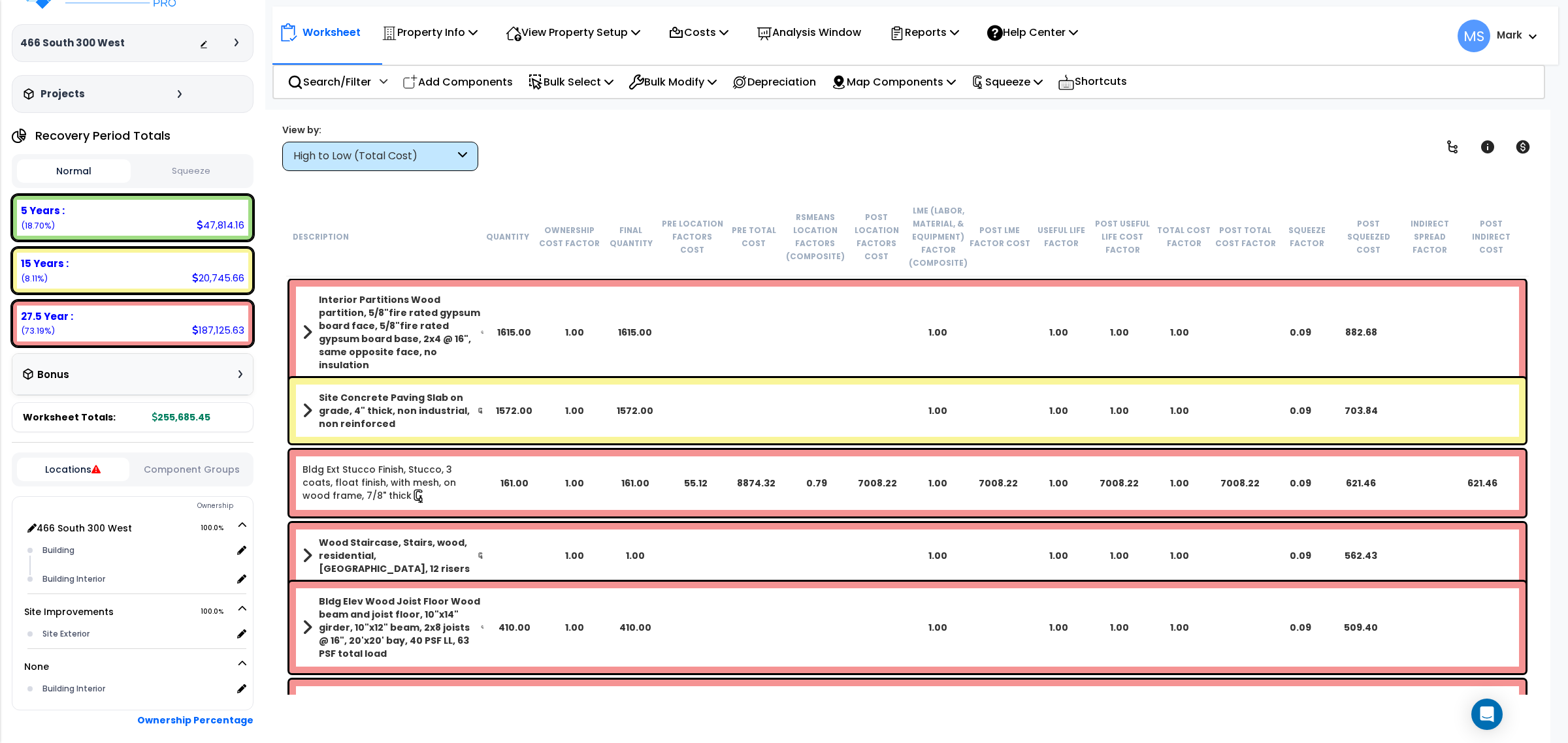
scroll to position [99, 0]
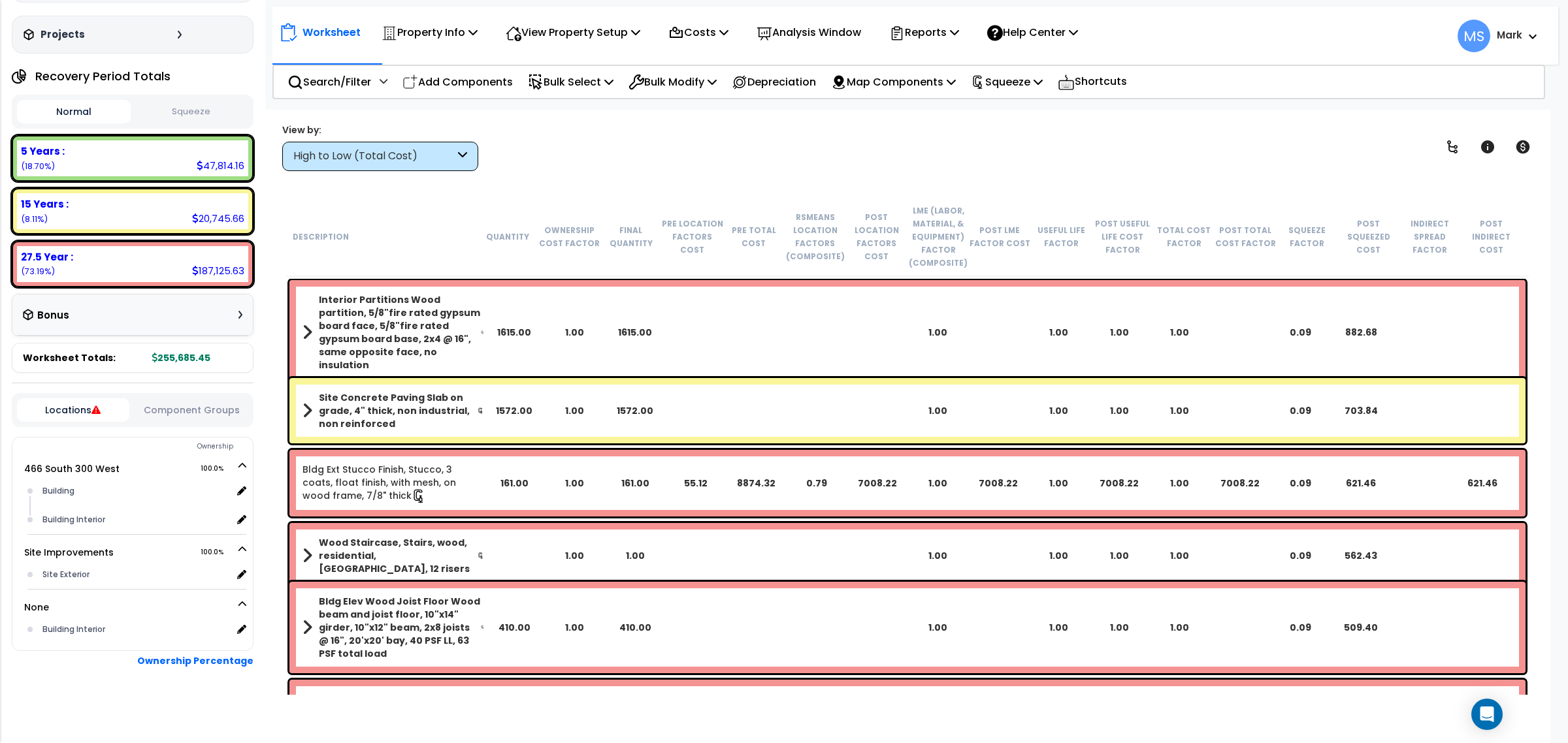
click at [193, 406] on button "Component Groups" at bounding box center [192, 410] width 113 height 15
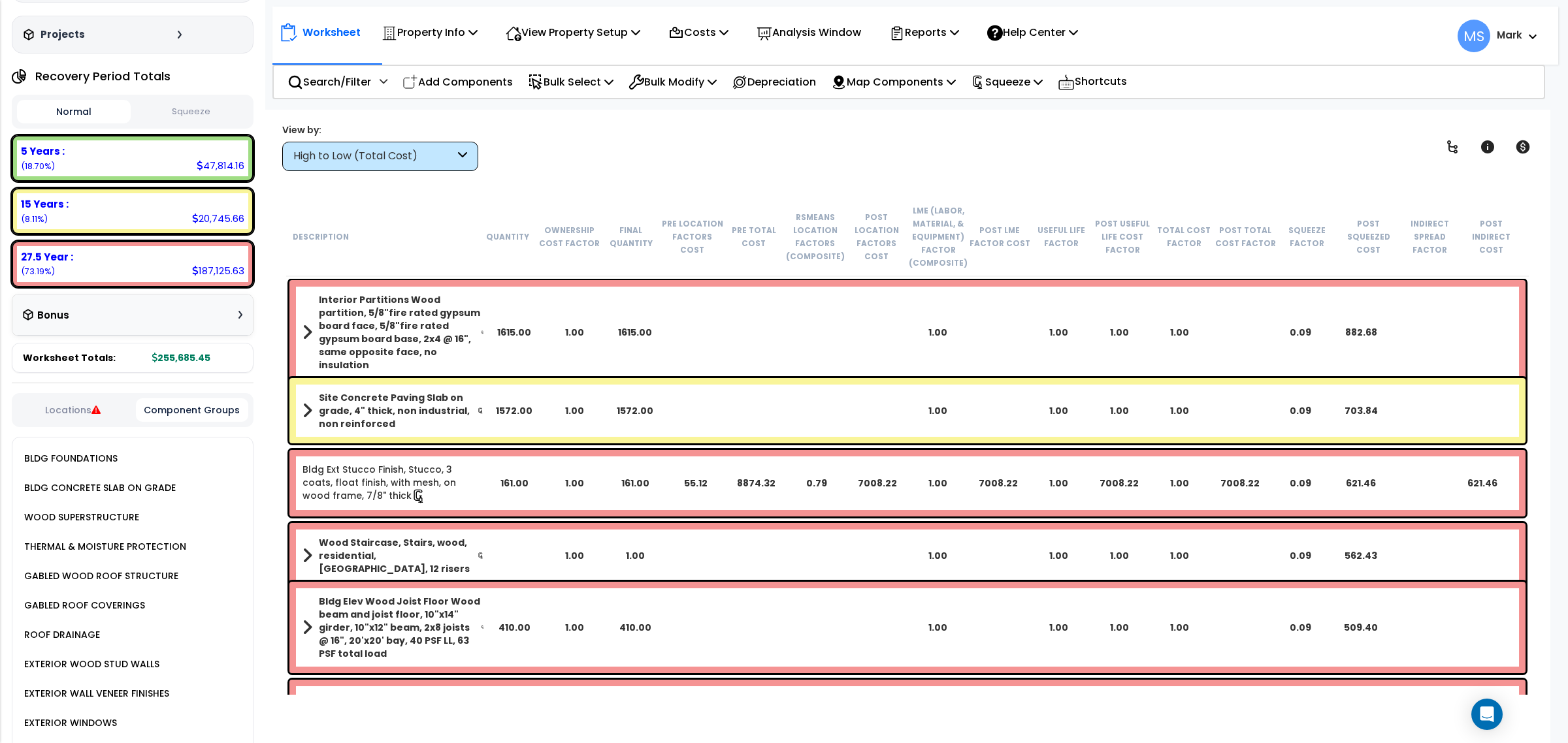
click at [77, 415] on button "Locations" at bounding box center [73, 410] width 113 height 15
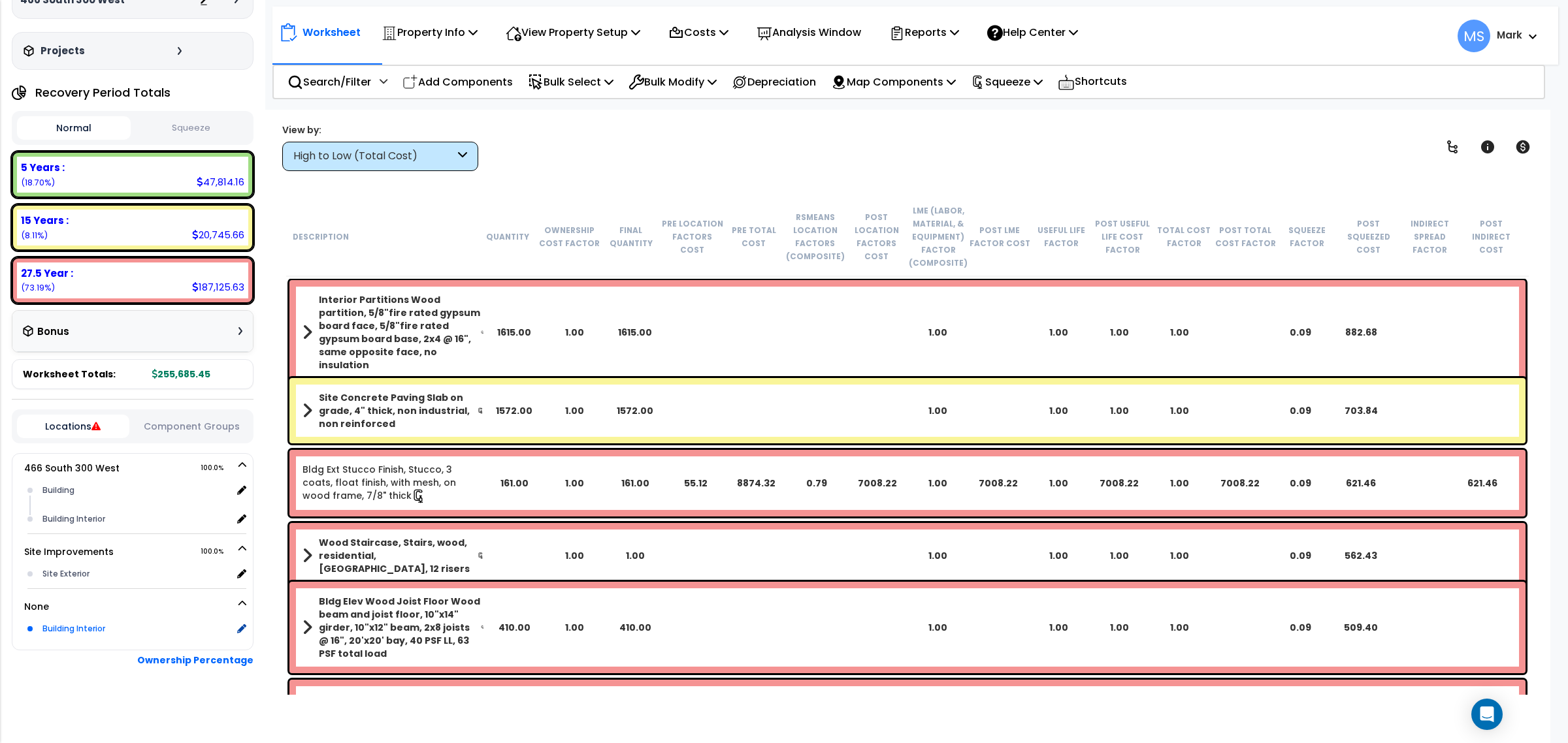
click at [93, 624] on div "Building Interior" at bounding box center [136, 629] width 193 height 15
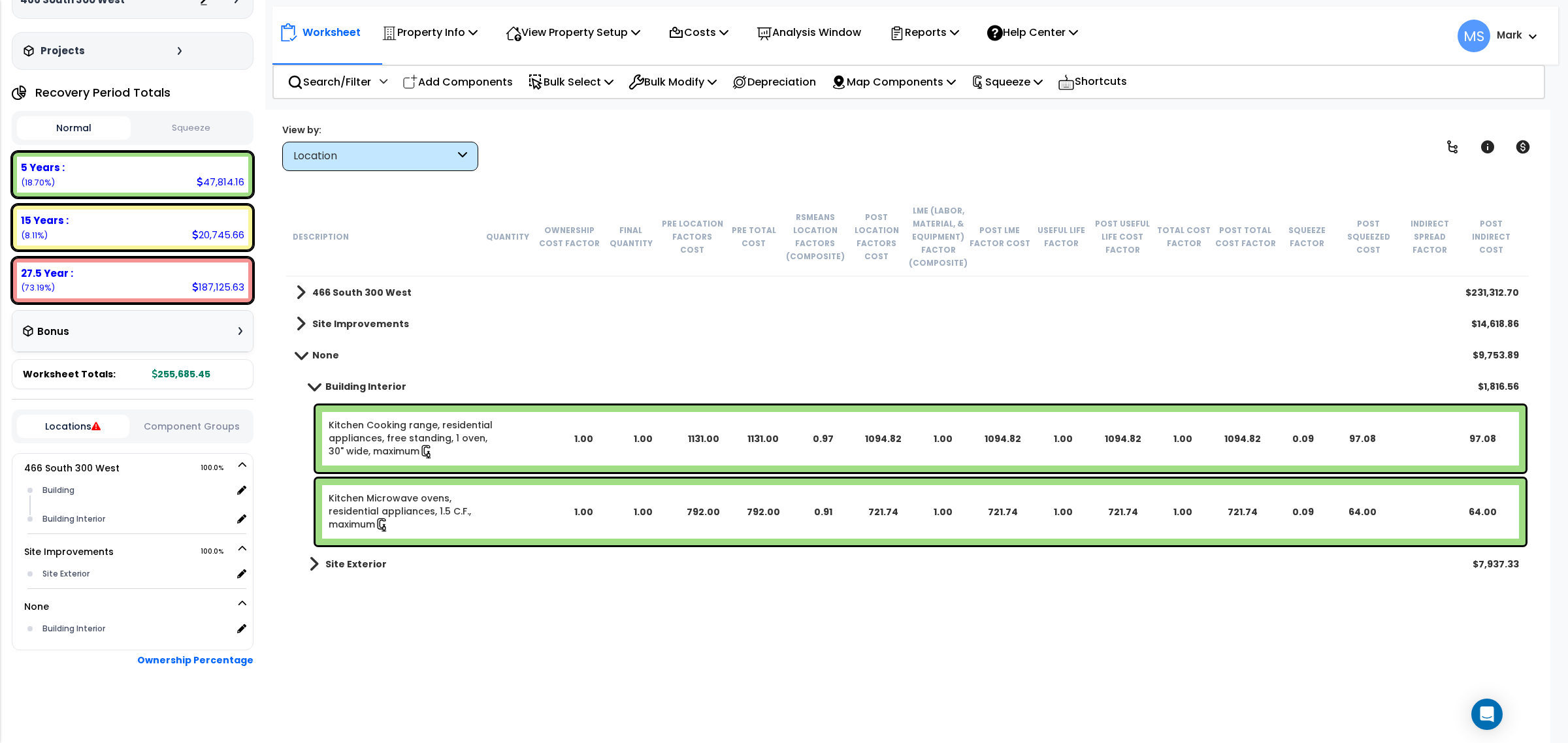
click at [472, 446] on link "Kitchen Cooking range, residential appliances, free standing, 1 oven, 30" wide,…" at bounding box center [411, 438] width 165 height 40
click at [465, 433] on link "Kitchen Cooking range, residential appliances, free standing, 1 oven, 30" wide,…" at bounding box center [411, 438] width 165 height 40
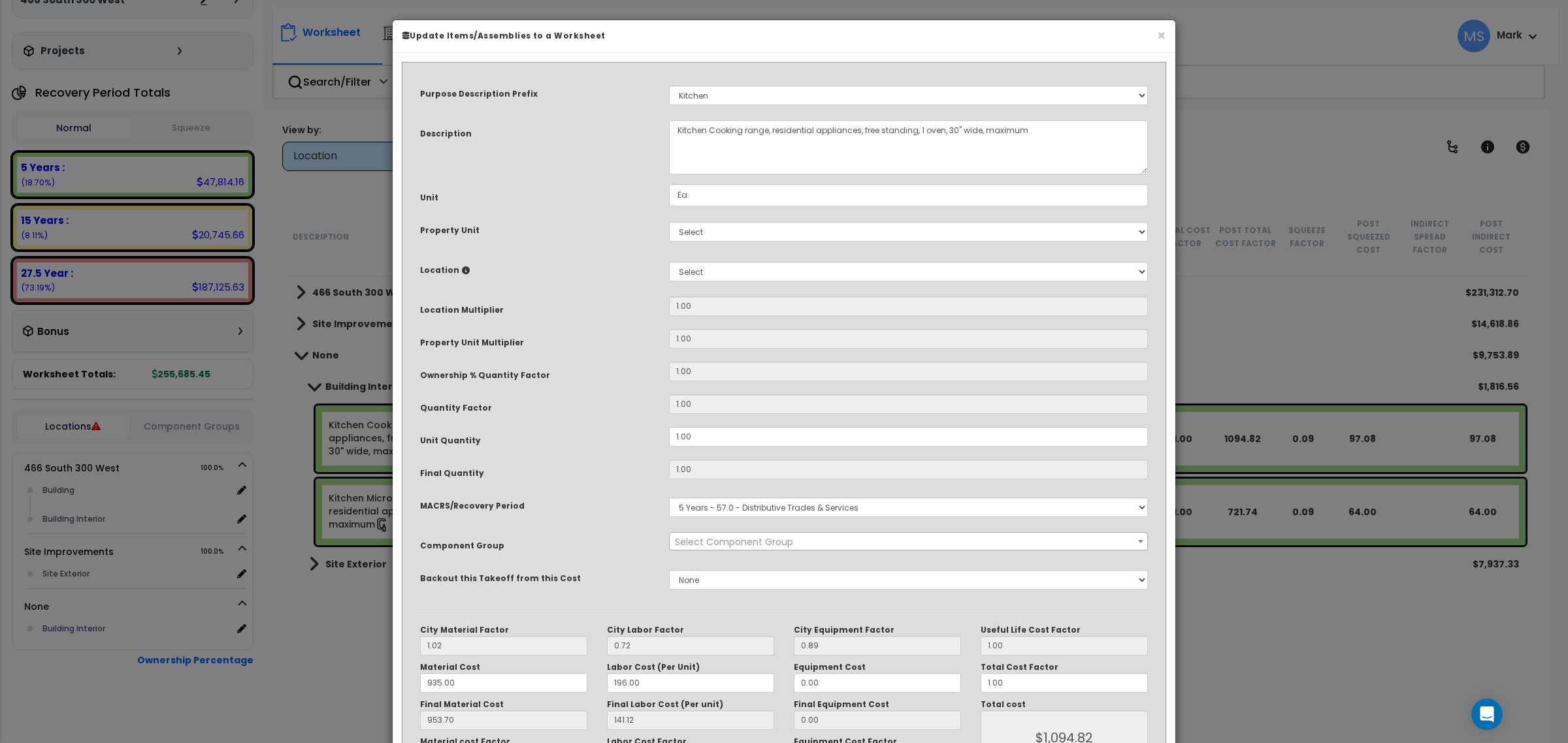
select select "45836"
click at [696, 272] on select "Select Add New Location" at bounding box center [908, 272] width 479 height 20
click at [693, 238] on select "Select [STREET_ADDRESS] Site Improvements" at bounding box center [908, 231] width 479 height 20
select select "164573"
click at [669, 222] on select "Select [STREET_ADDRESS] Site Improvements" at bounding box center [908, 231] width 479 height 20
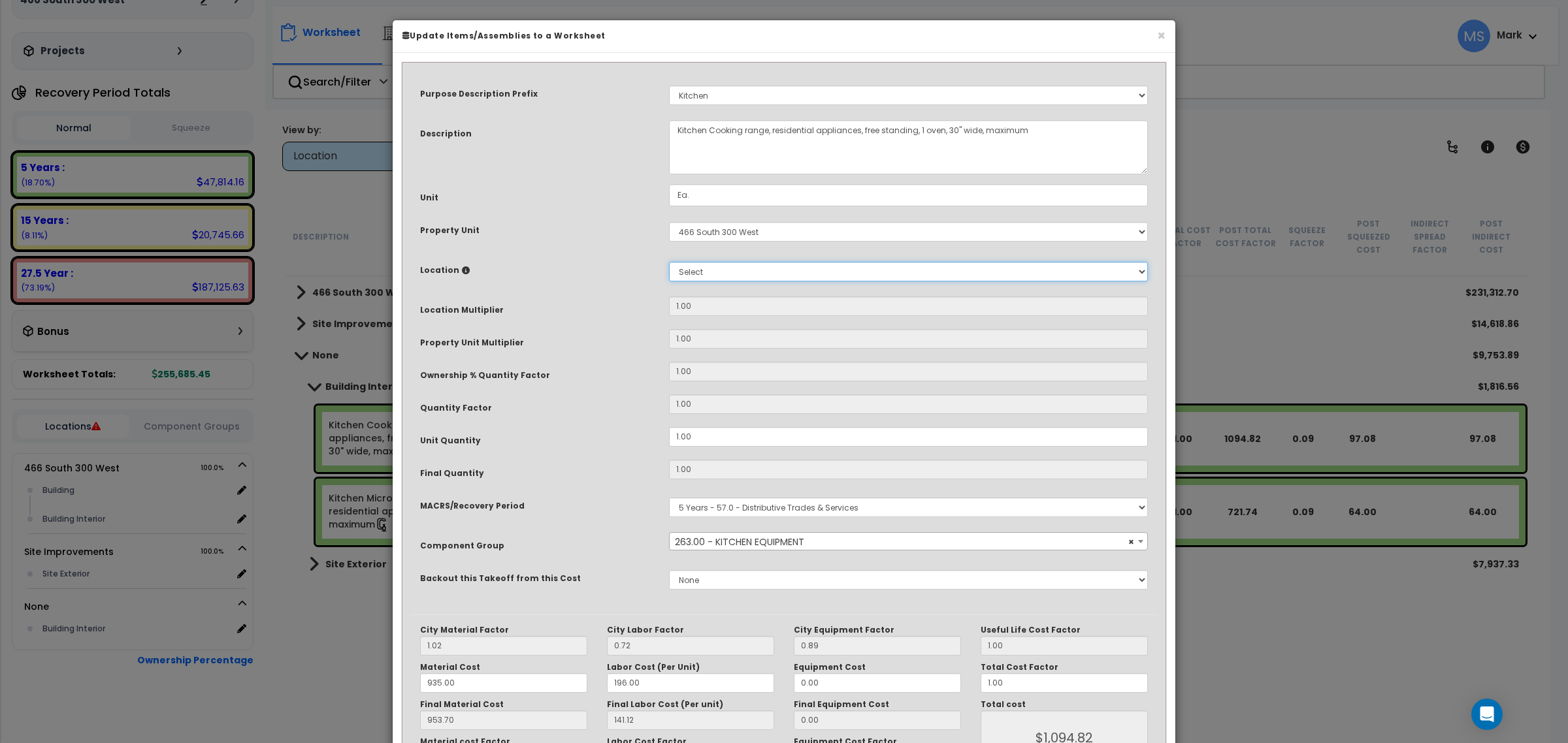
click at [702, 274] on select "Select Building Building Interior Add Additional Location" at bounding box center [908, 272] width 479 height 20
select select "461"
click at [669, 262] on select "Select Building Building Interior Add Additional Location" at bounding box center [908, 272] width 479 height 20
type input "1"
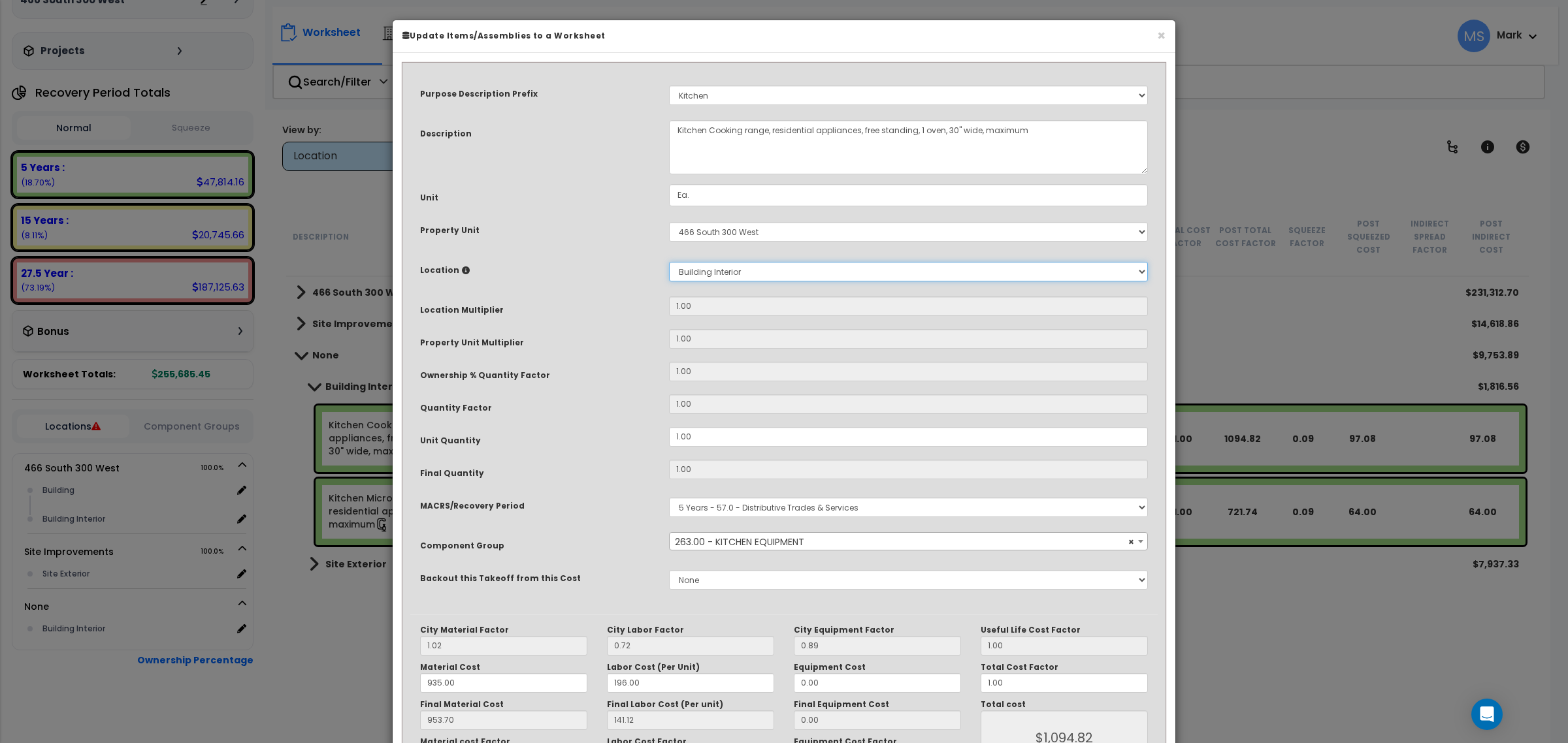
type input "$1,094.82"
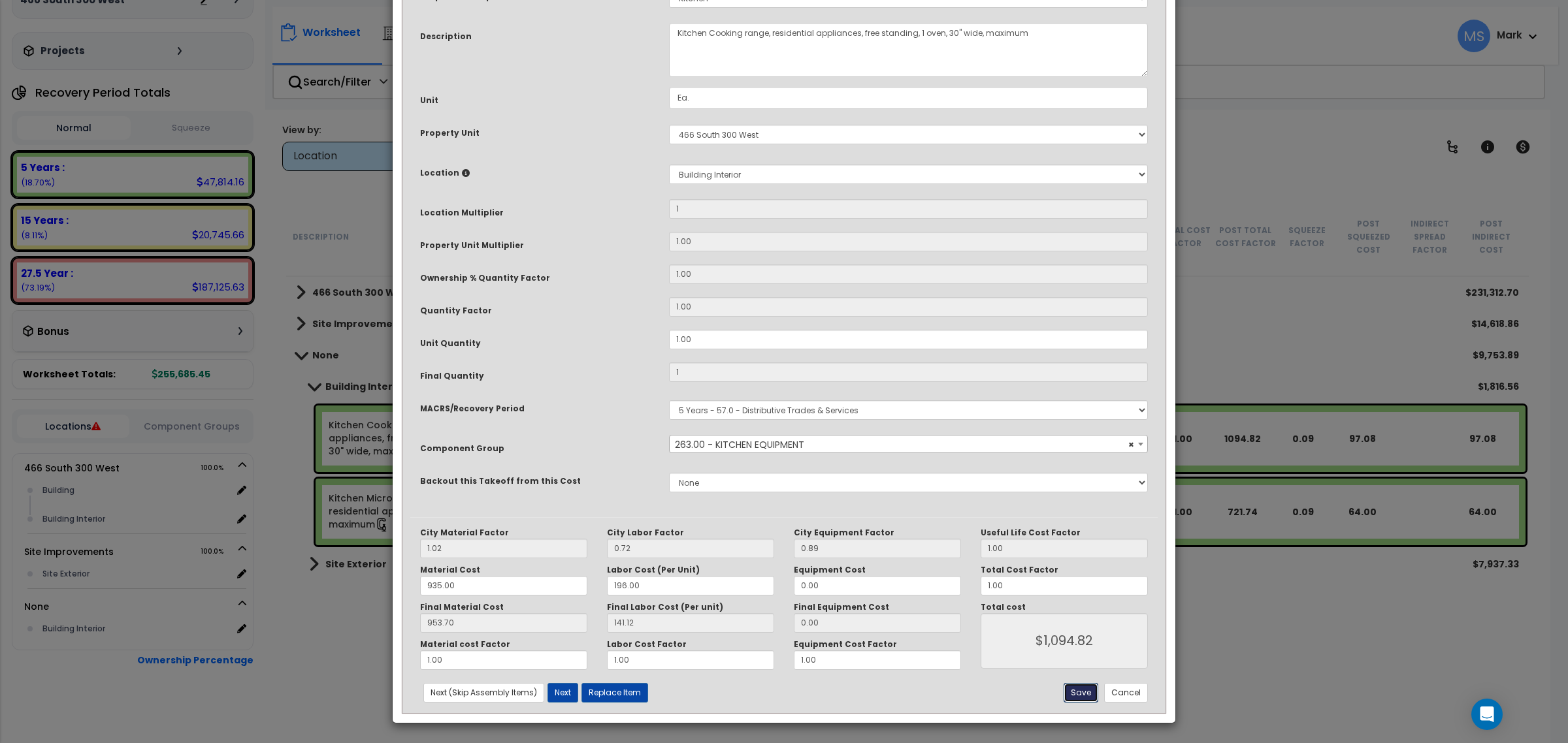
click at [1085, 693] on button "Save" at bounding box center [1080, 693] width 35 height 20
type input "1.00"
type input "1094.82"
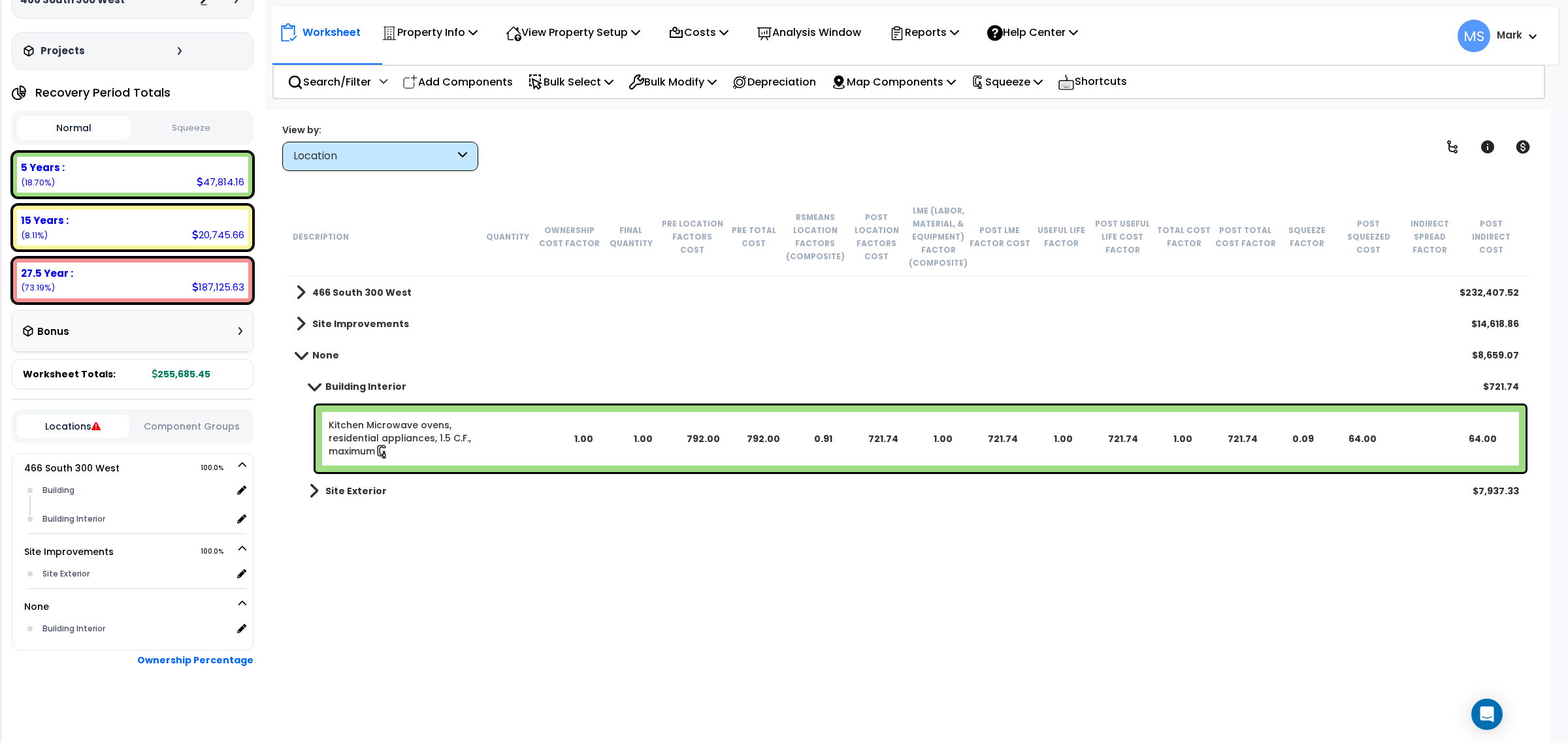
click at [448, 454] on link "Kitchen Microwave ovens, residential appliances, 1.5 C.F., maximum" at bounding box center [411, 438] width 165 height 40
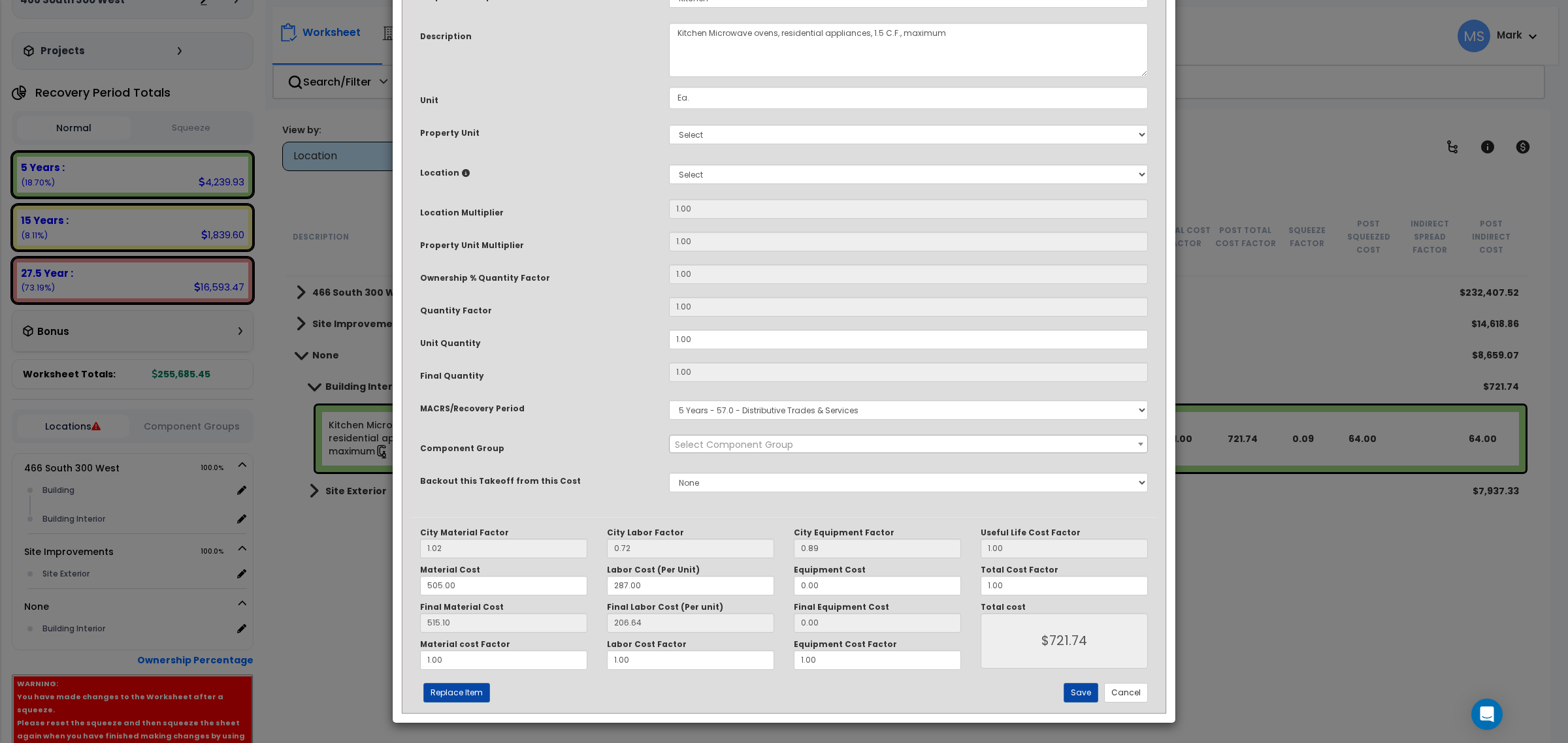
scroll to position [0, 0]
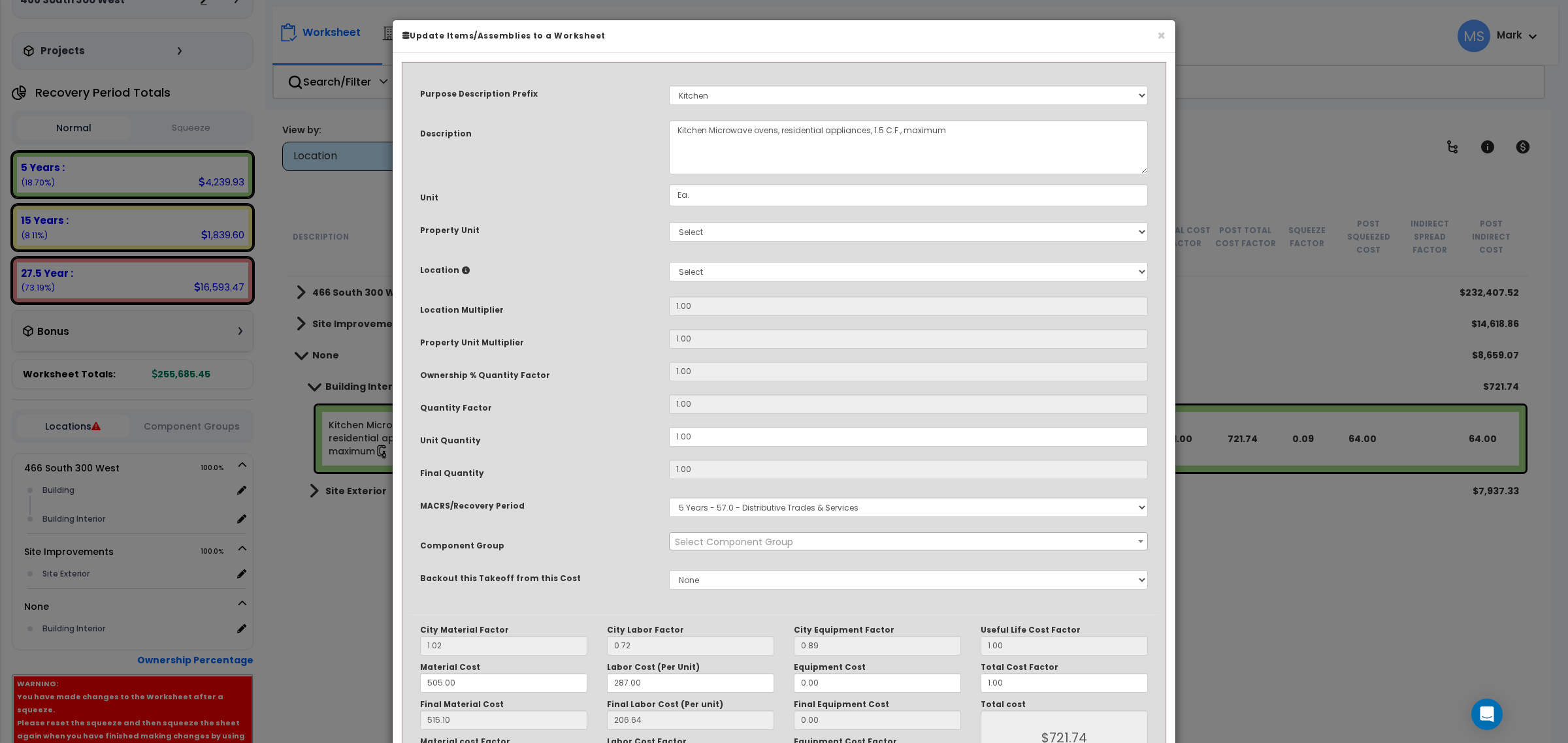
select select "45836"
click at [720, 235] on select "Select 466 South 300 West Site Improvements" at bounding box center [908, 231] width 479 height 20
select select "164573"
click at [669, 222] on select "Select 466 South 300 West Site Improvements" at bounding box center [908, 231] width 479 height 20
click at [718, 269] on select "Select Building Building Interior Add Additional Location" at bounding box center [908, 272] width 479 height 20
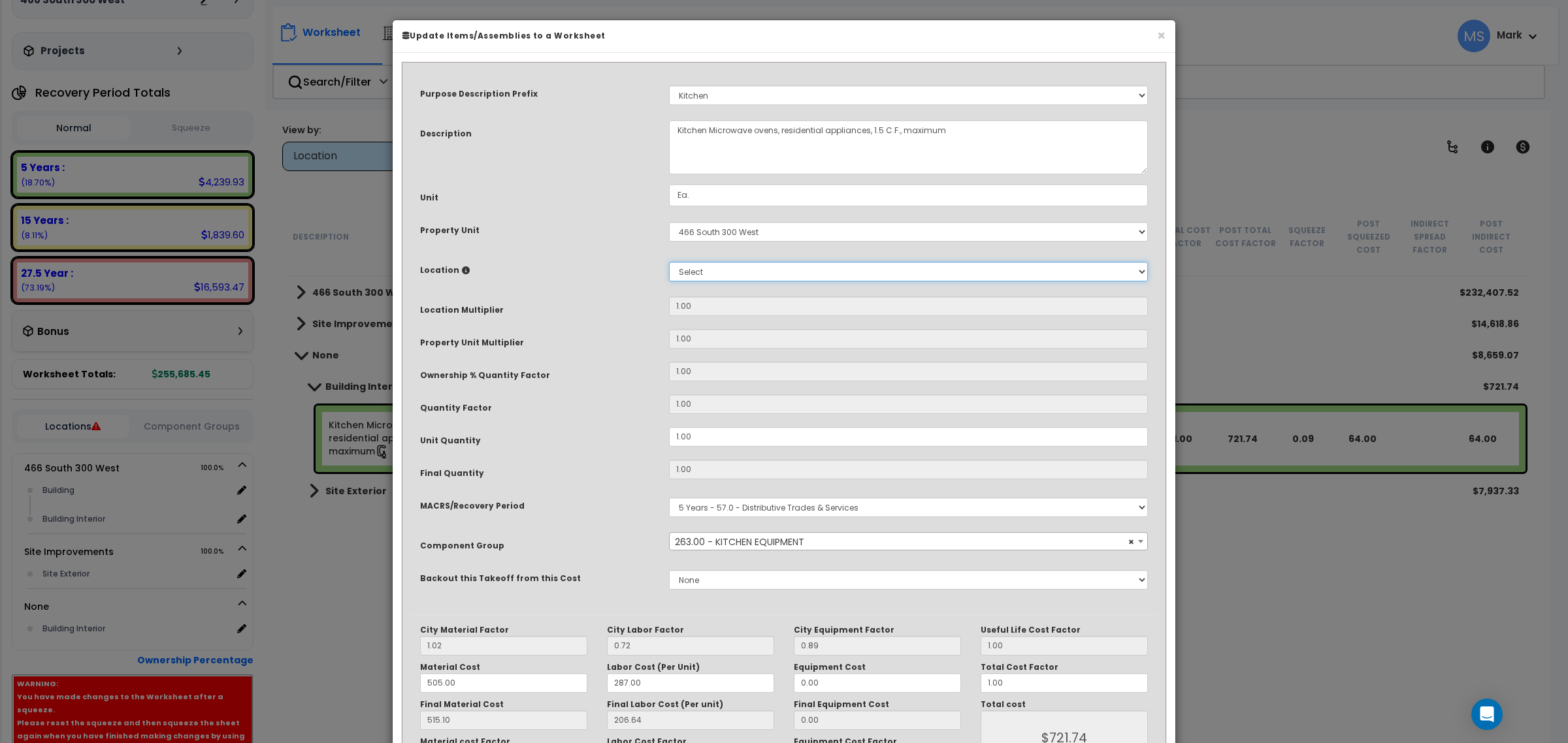
select select "461"
click at [669, 262] on select "Select Building Building Interior Add Additional Location" at bounding box center [908, 272] width 479 height 20
type input "1"
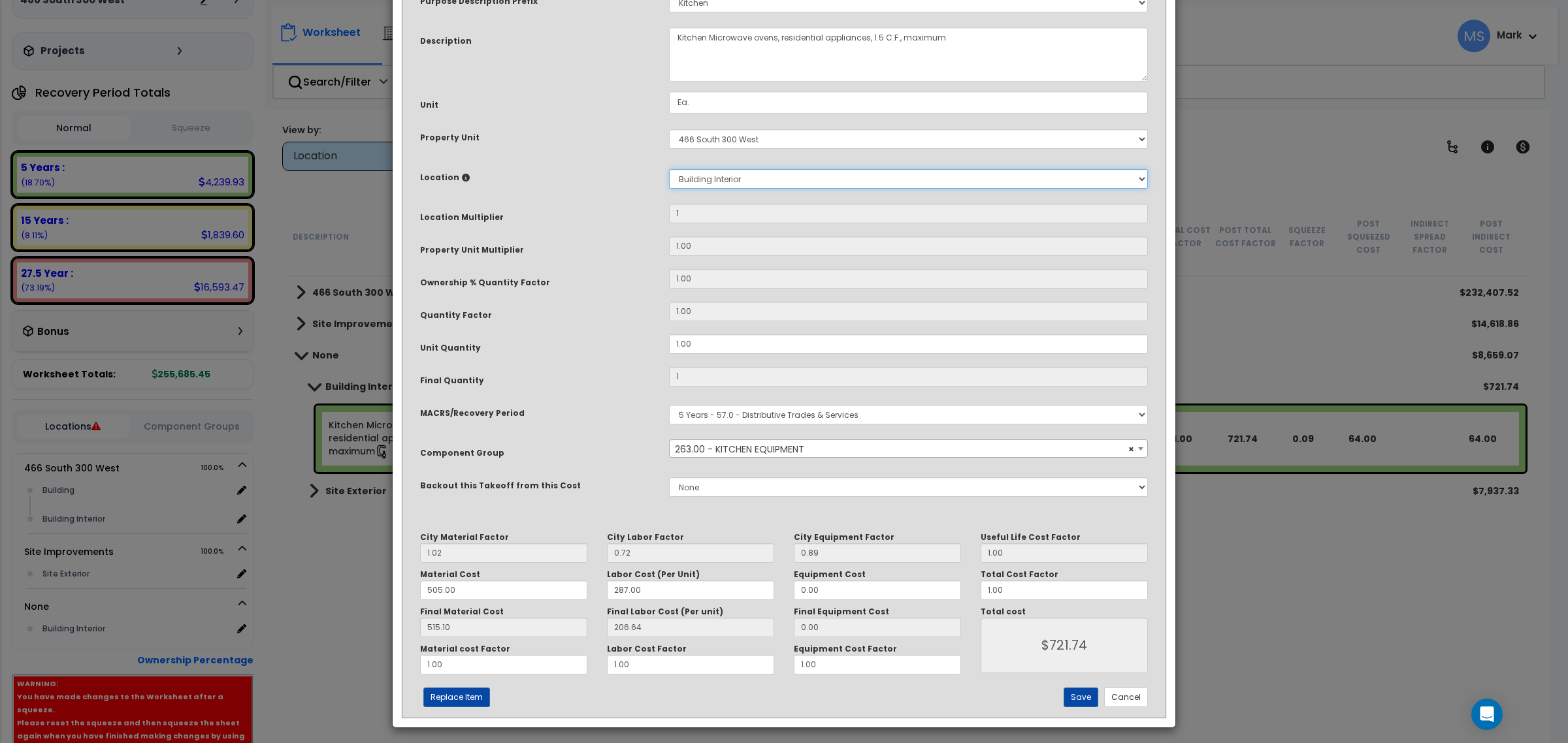
scroll to position [98, 0]
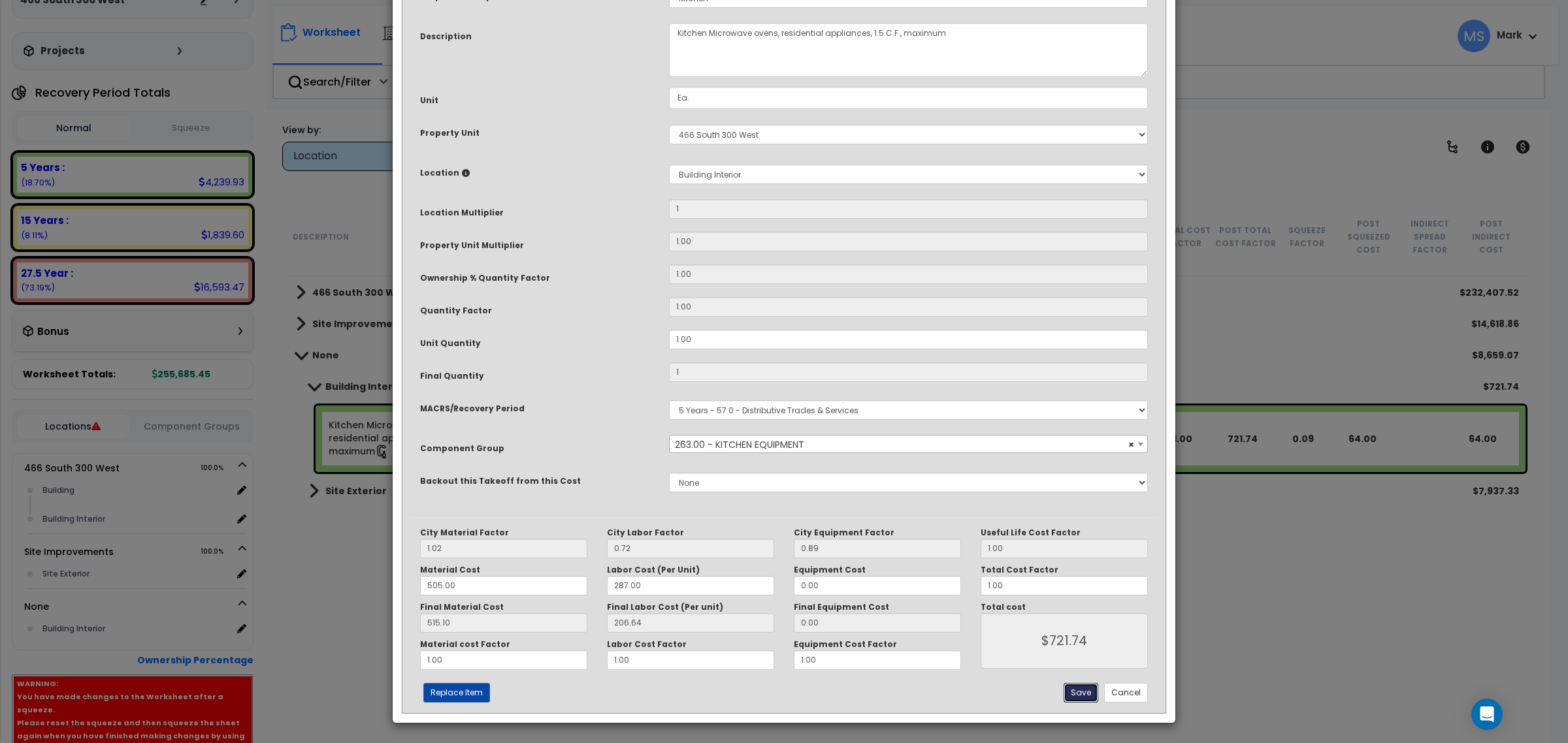
click at [1082, 694] on button "Save" at bounding box center [1080, 693] width 35 height 20
type input "1.00"
type input "721.74"
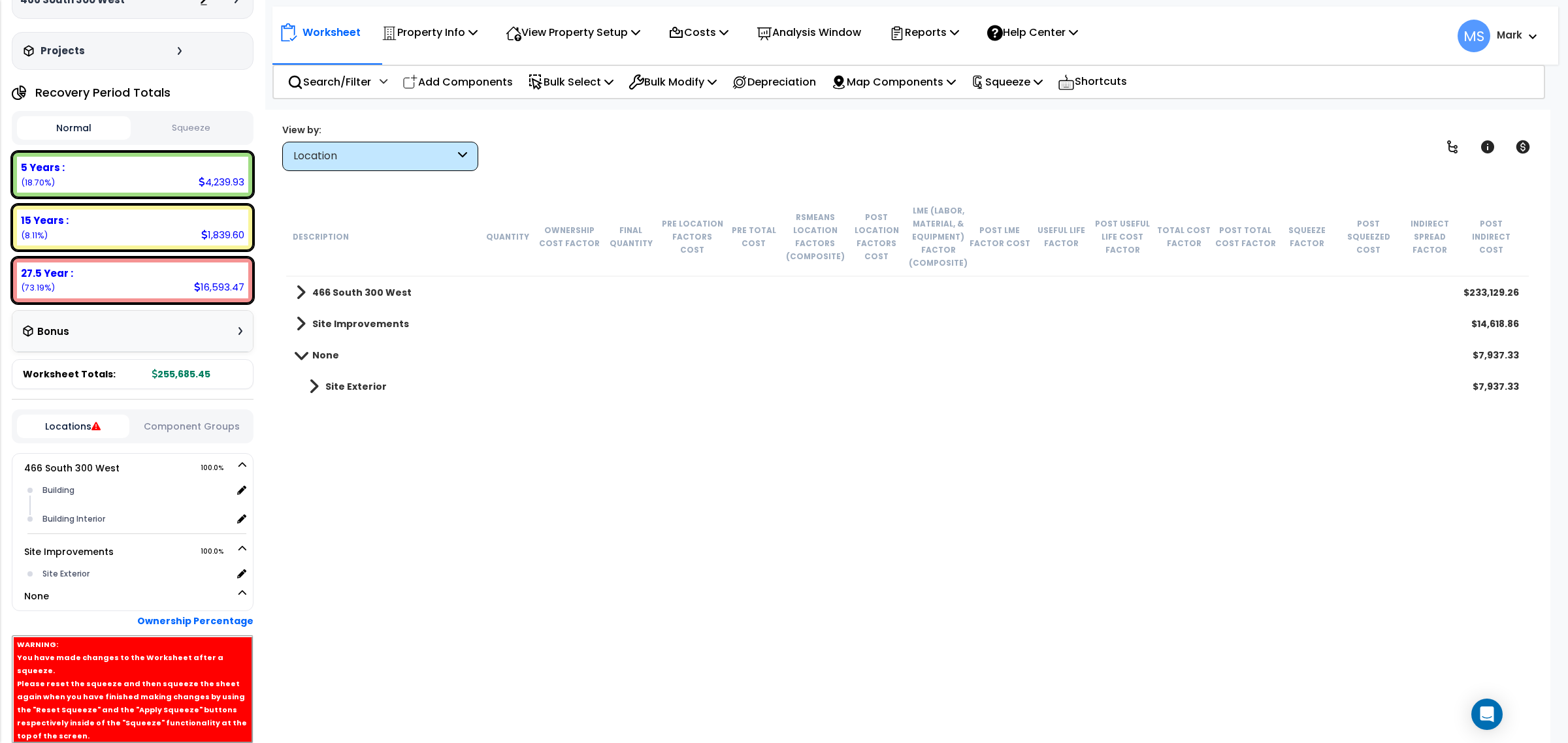
click at [201, 424] on button "Component Groups" at bounding box center [192, 426] width 113 height 15
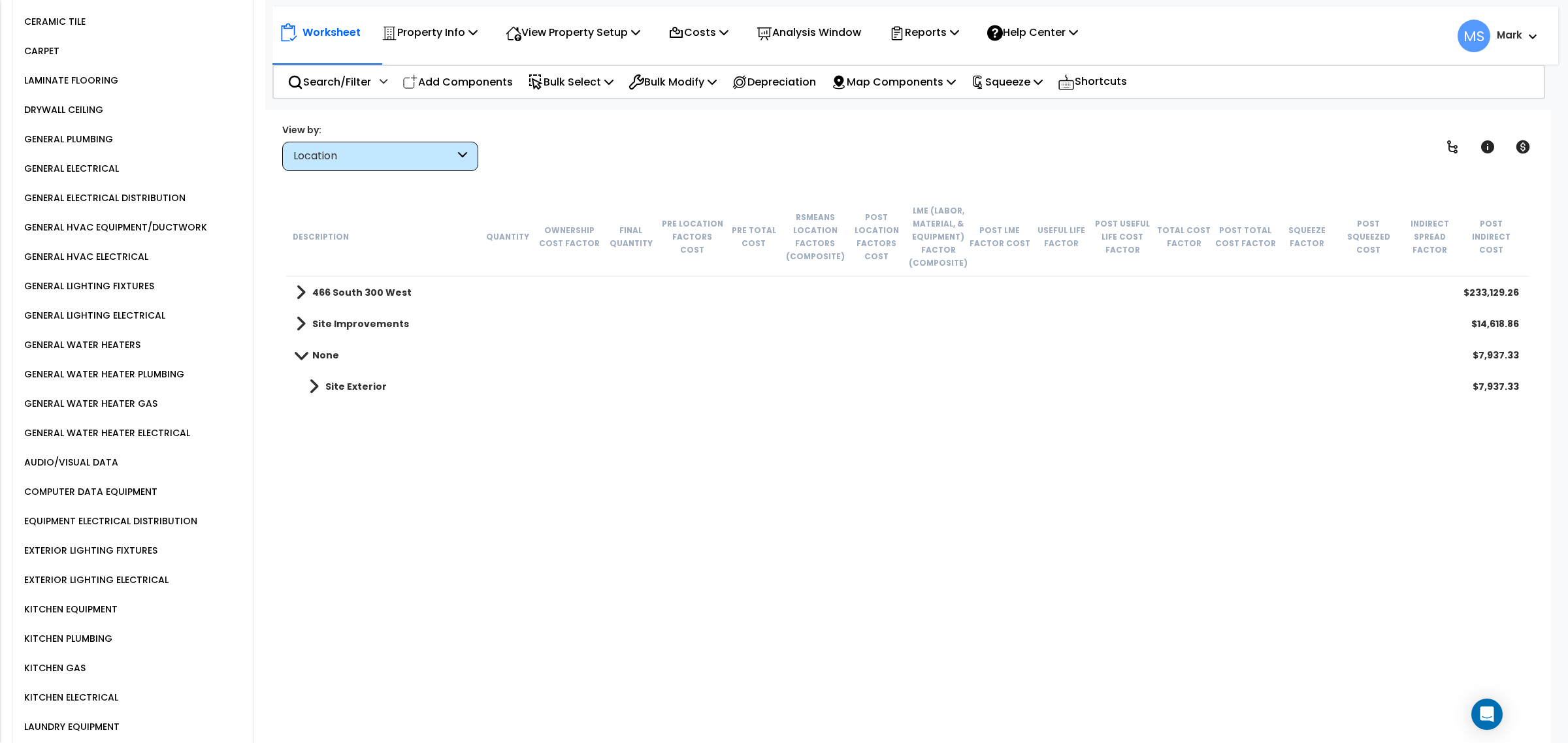
scroll to position [1308, 0]
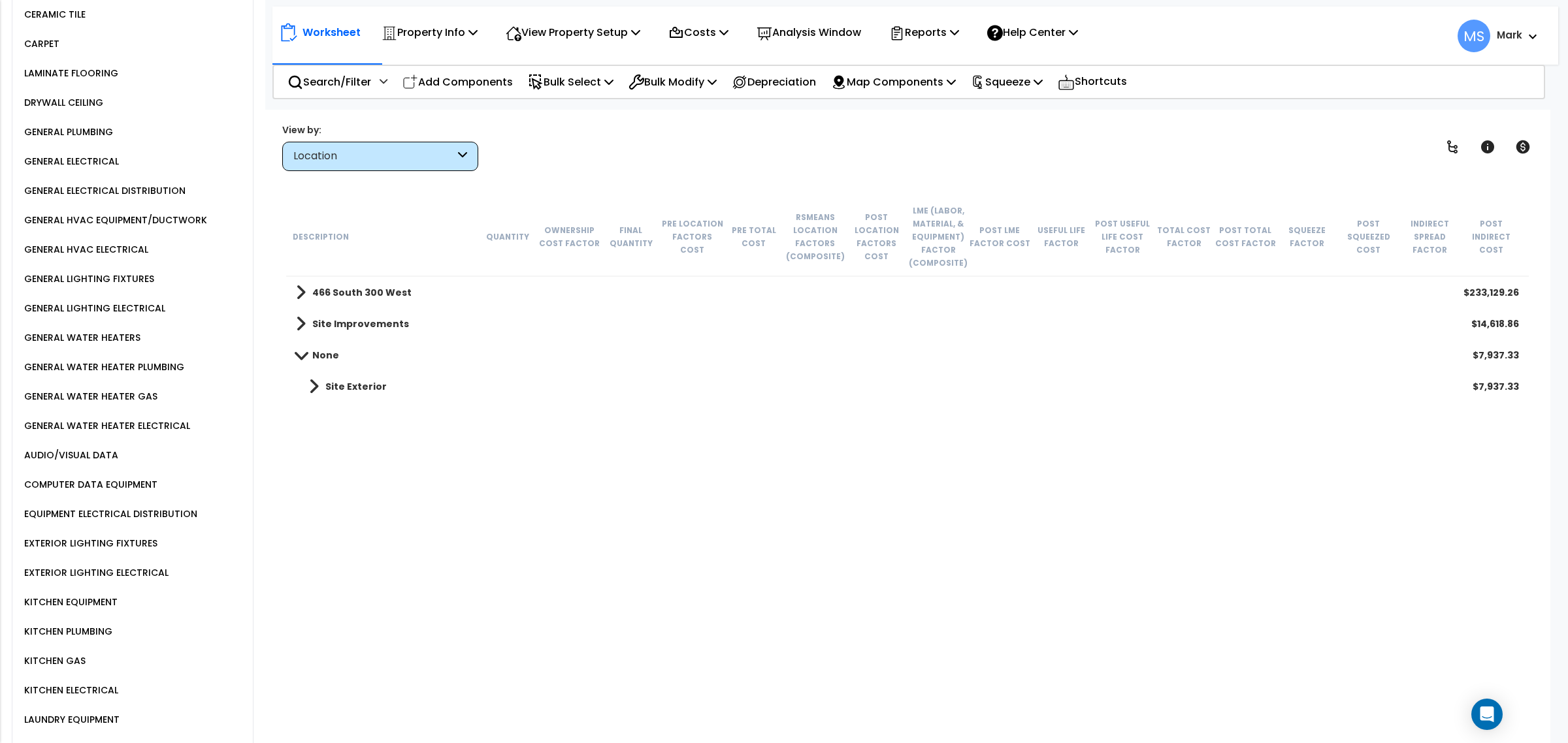
click at [96, 594] on div "KITCHEN EQUIPMENT" at bounding box center [68, 602] width 97 height 15
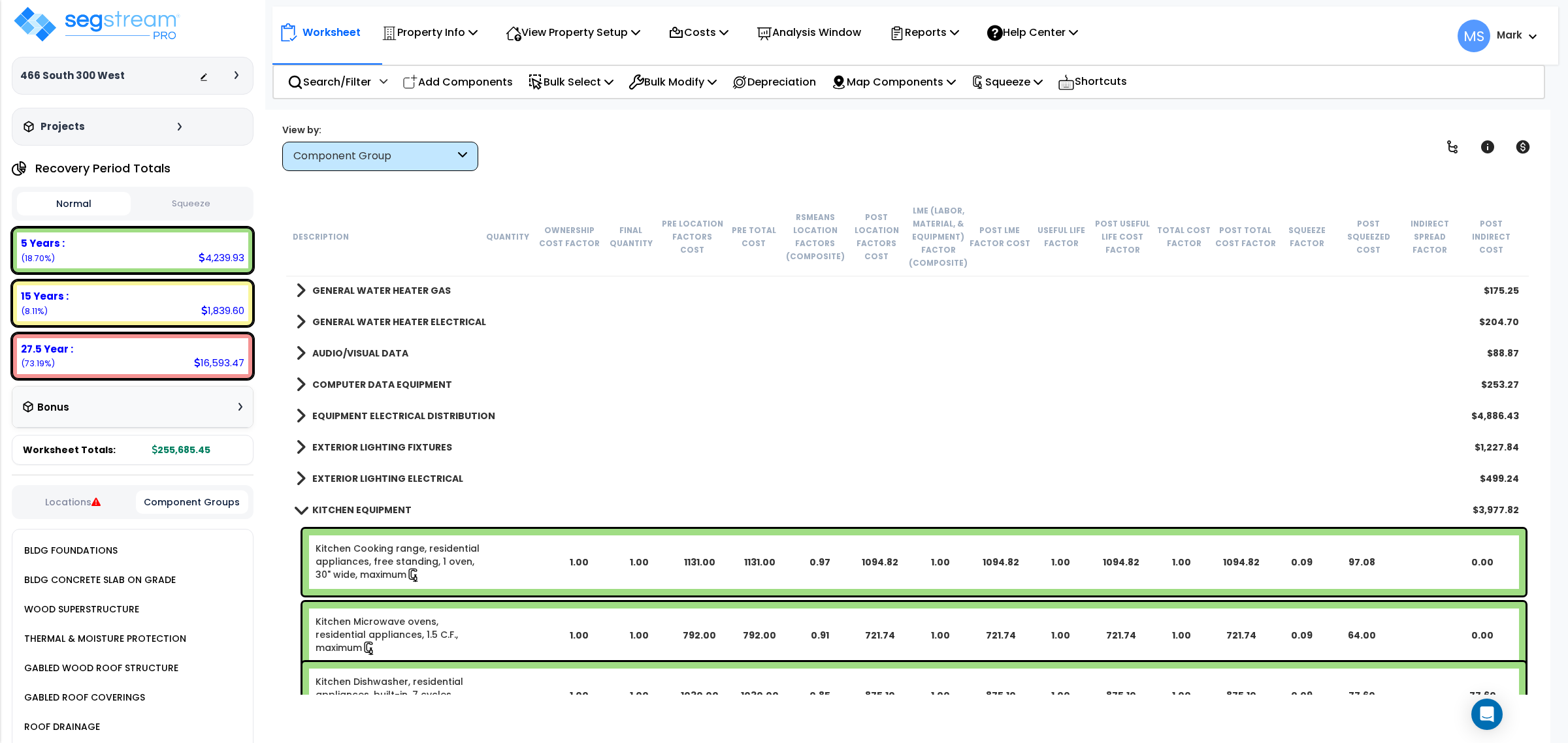
scroll to position [0, 0]
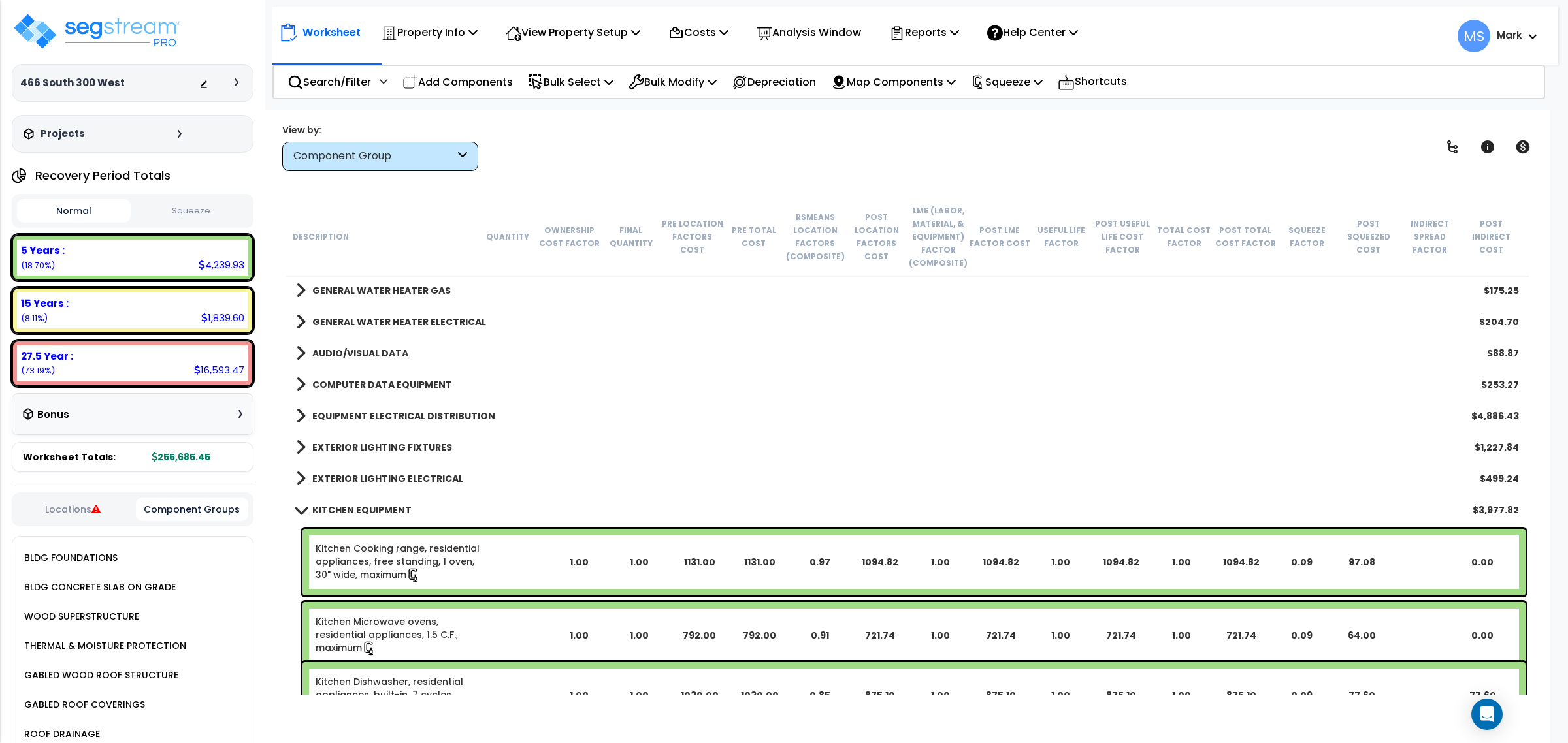
click at [96, 503] on button "Locations" at bounding box center [73, 509] width 113 height 15
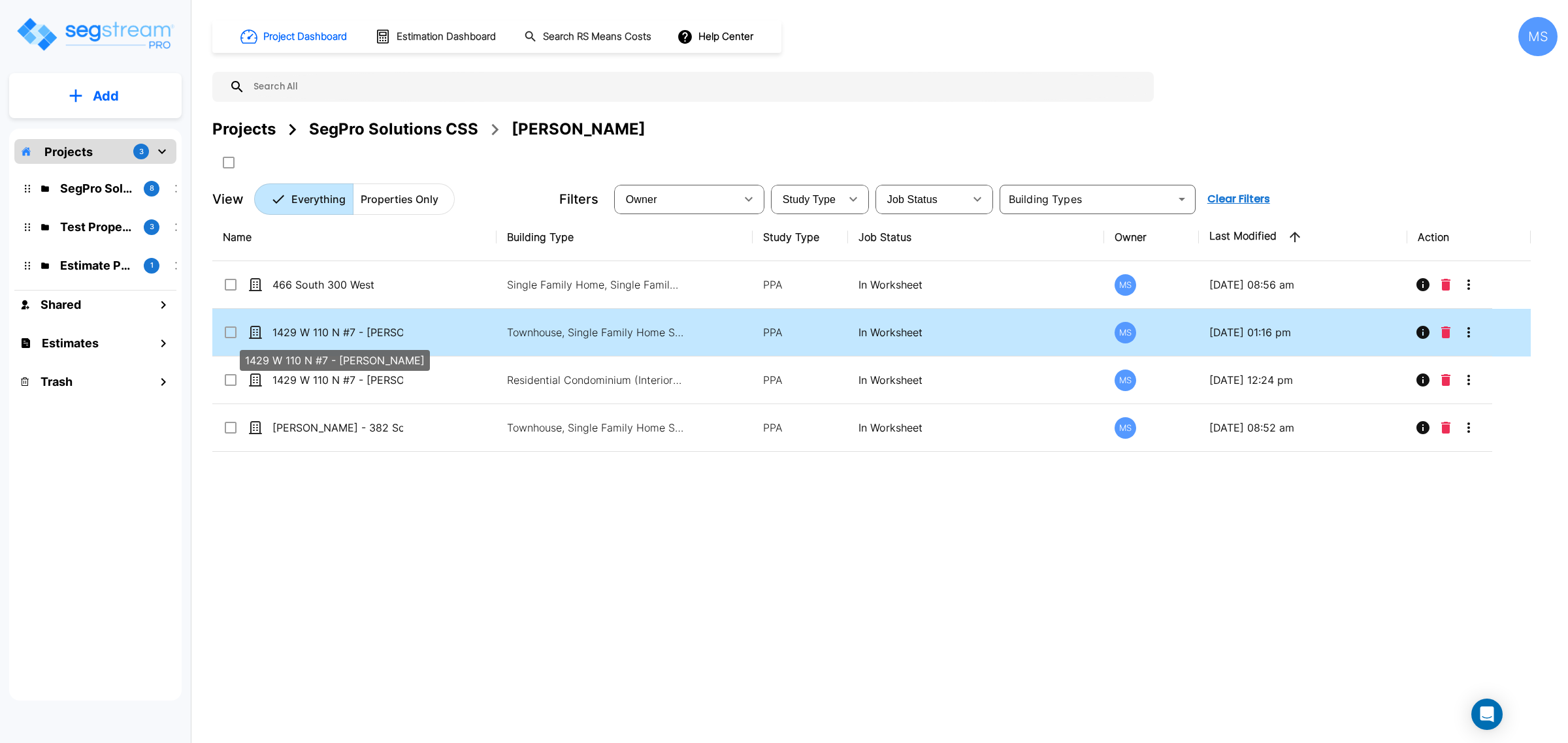
click at [311, 331] on p "1429 W 110 N #7 - [PERSON_NAME]" at bounding box center [337, 332] width 131 height 15
checkbox input "true"
click at [311, 331] on p "1429 W 110 N #7 - [PERSON_NAME]" at bounding box center [337, 332] width 131 height 15
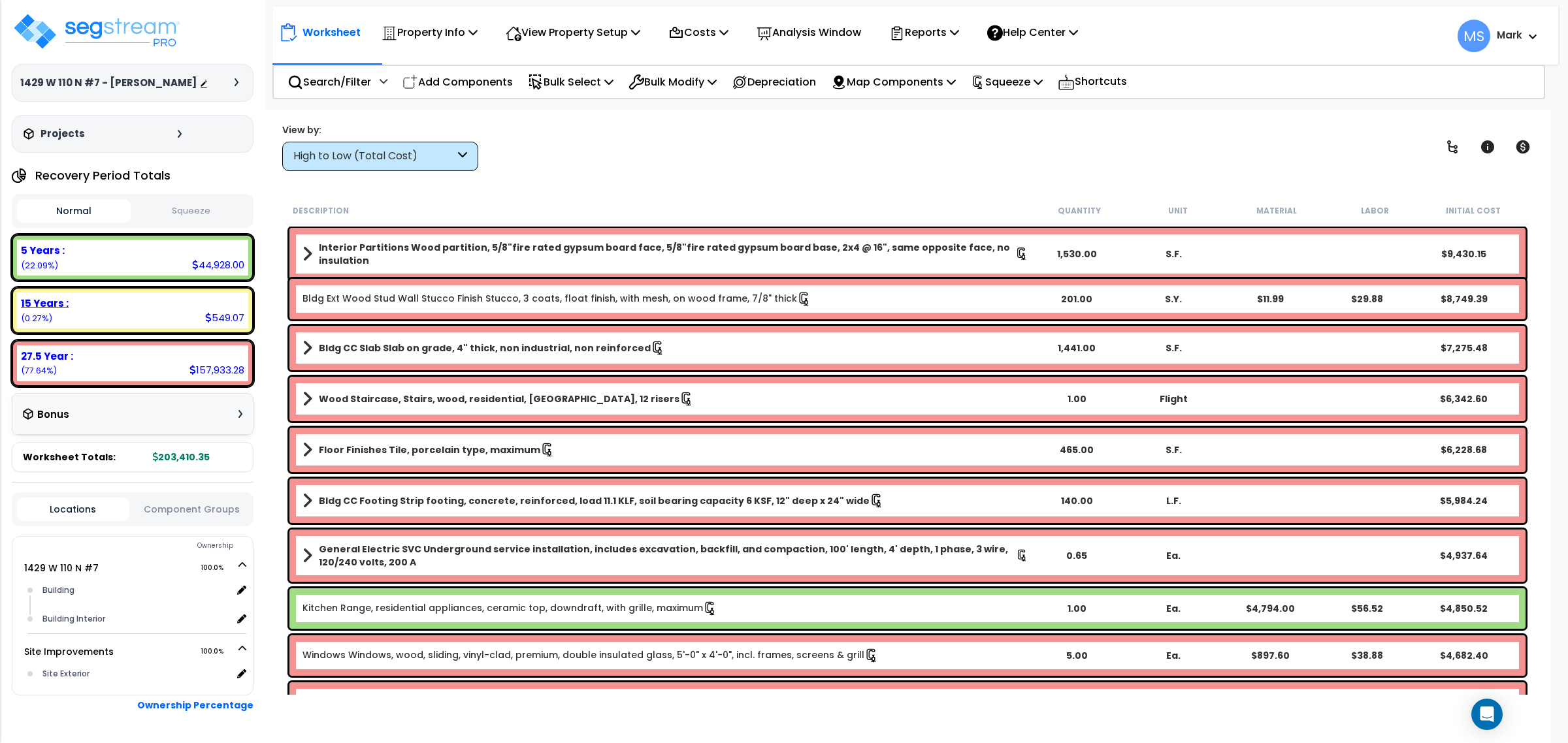
click at [173, 310] on div "15 Years :" at bounding box center [132, 303] width 224 height 14
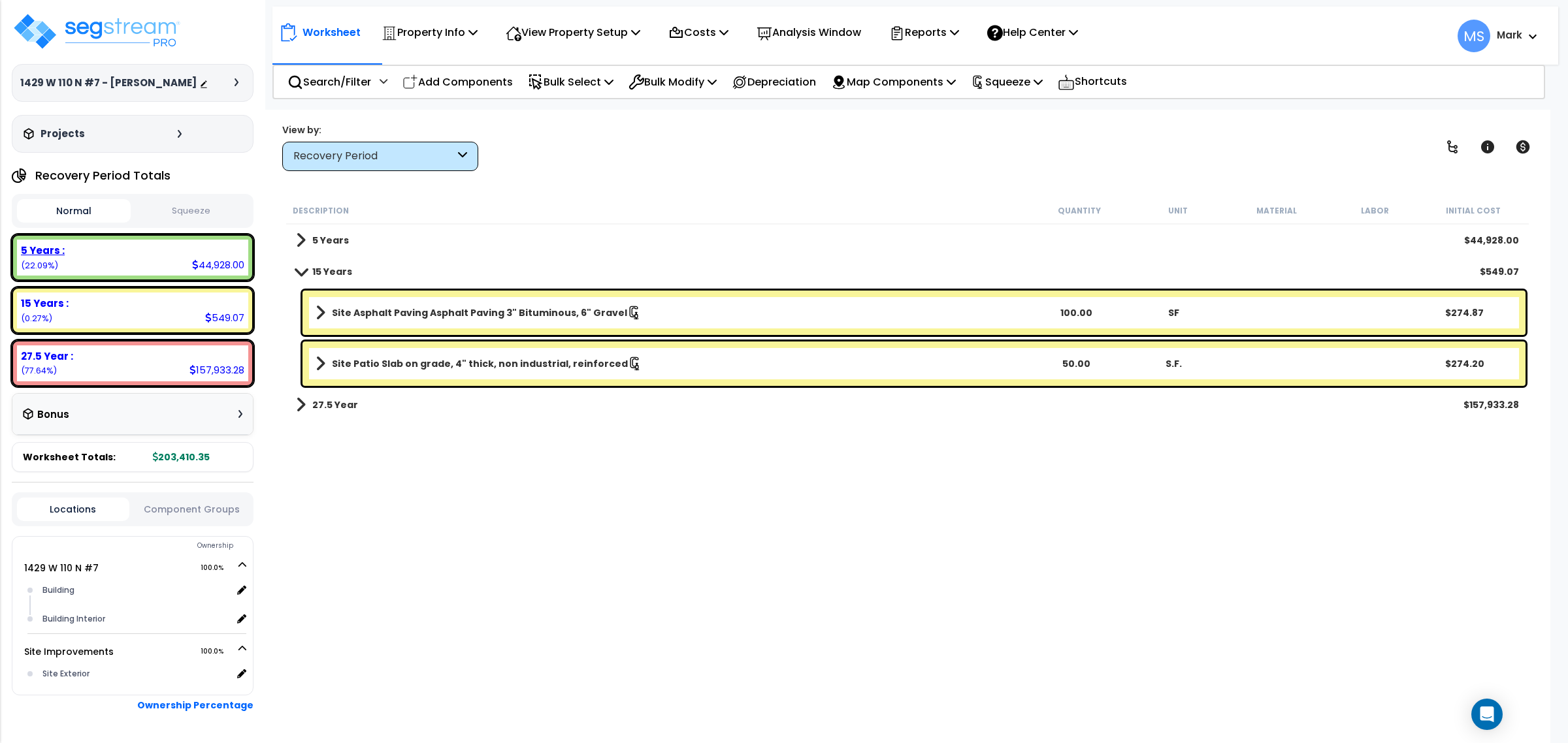
click at [165, 276] on div "5 Years : 44,928.00 (22.09%)" at bounding box center [132, 258] width 231 height 36
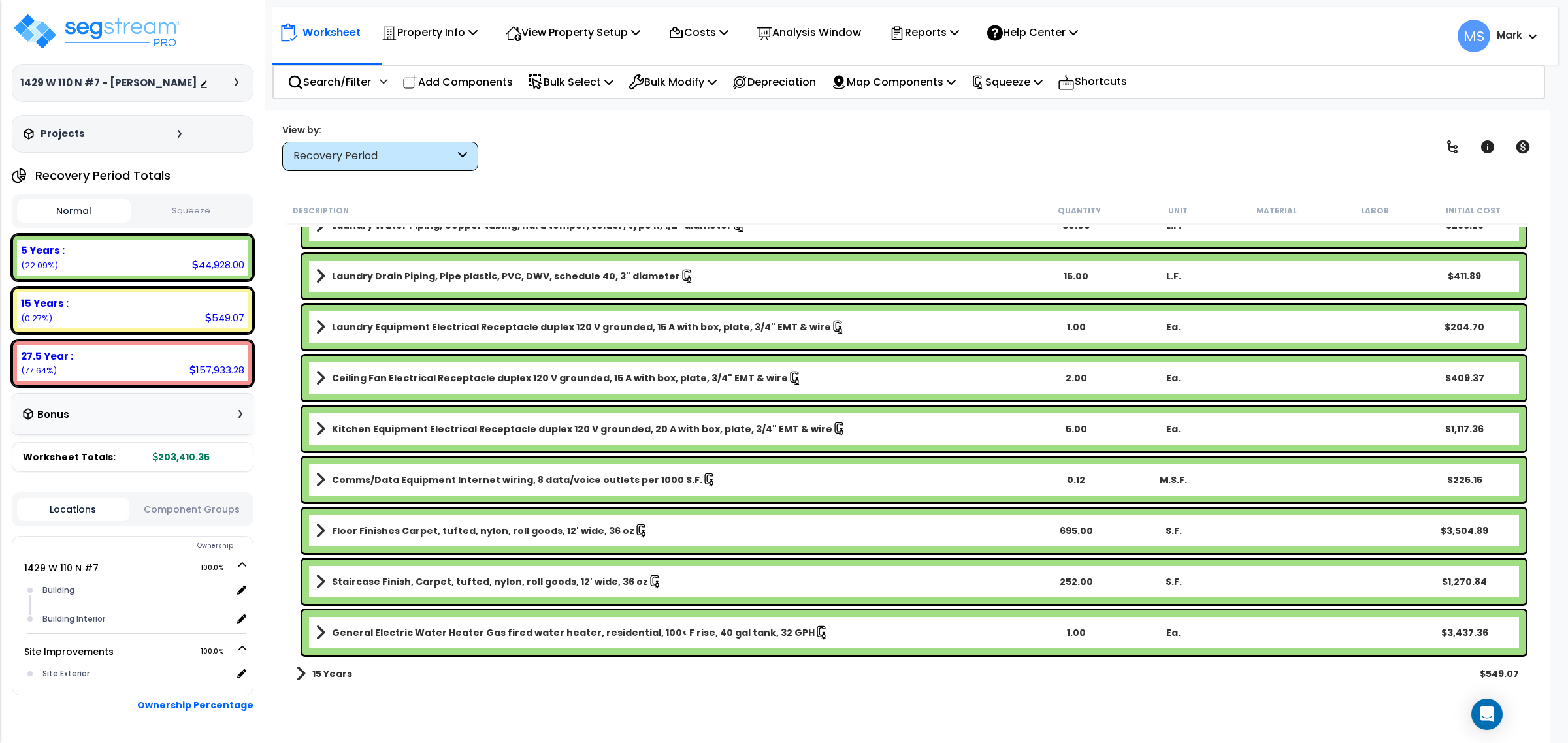
scroll to position [1506, 0]
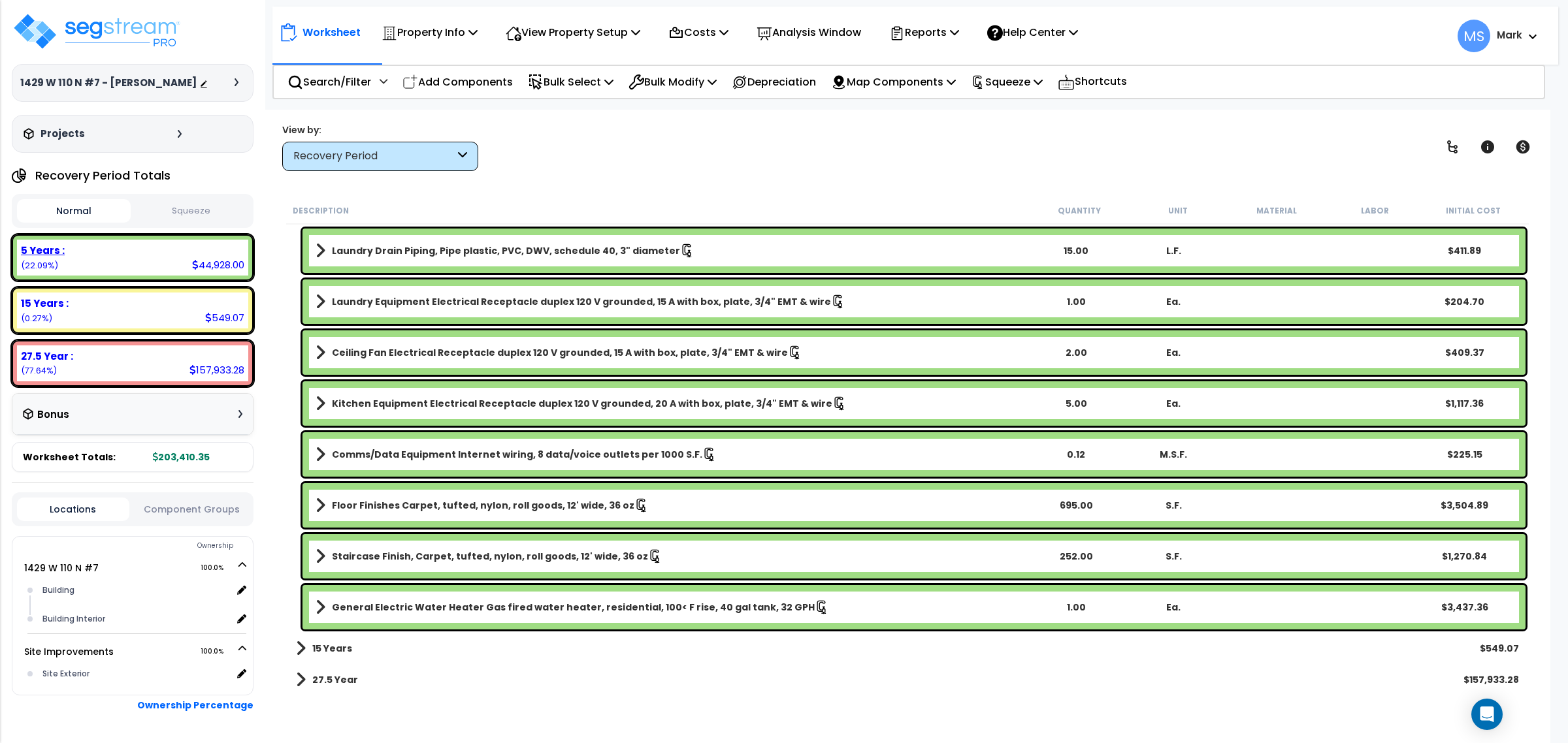
click at [157, 276] on div "5 Years : 44,928.00 (22.09%)" at bounding box center [132, 258] width 231 height 36
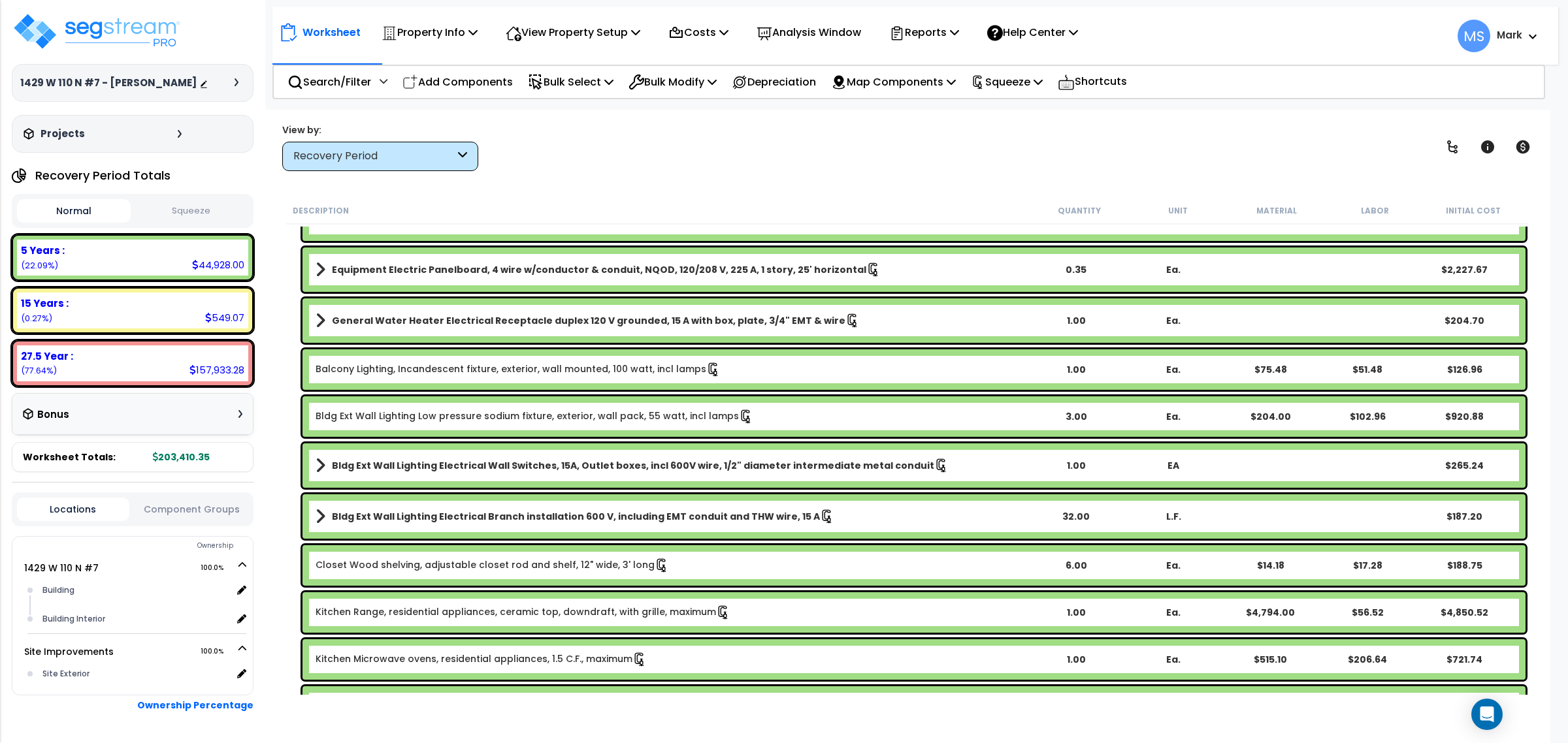
scroll to position [571, 0]
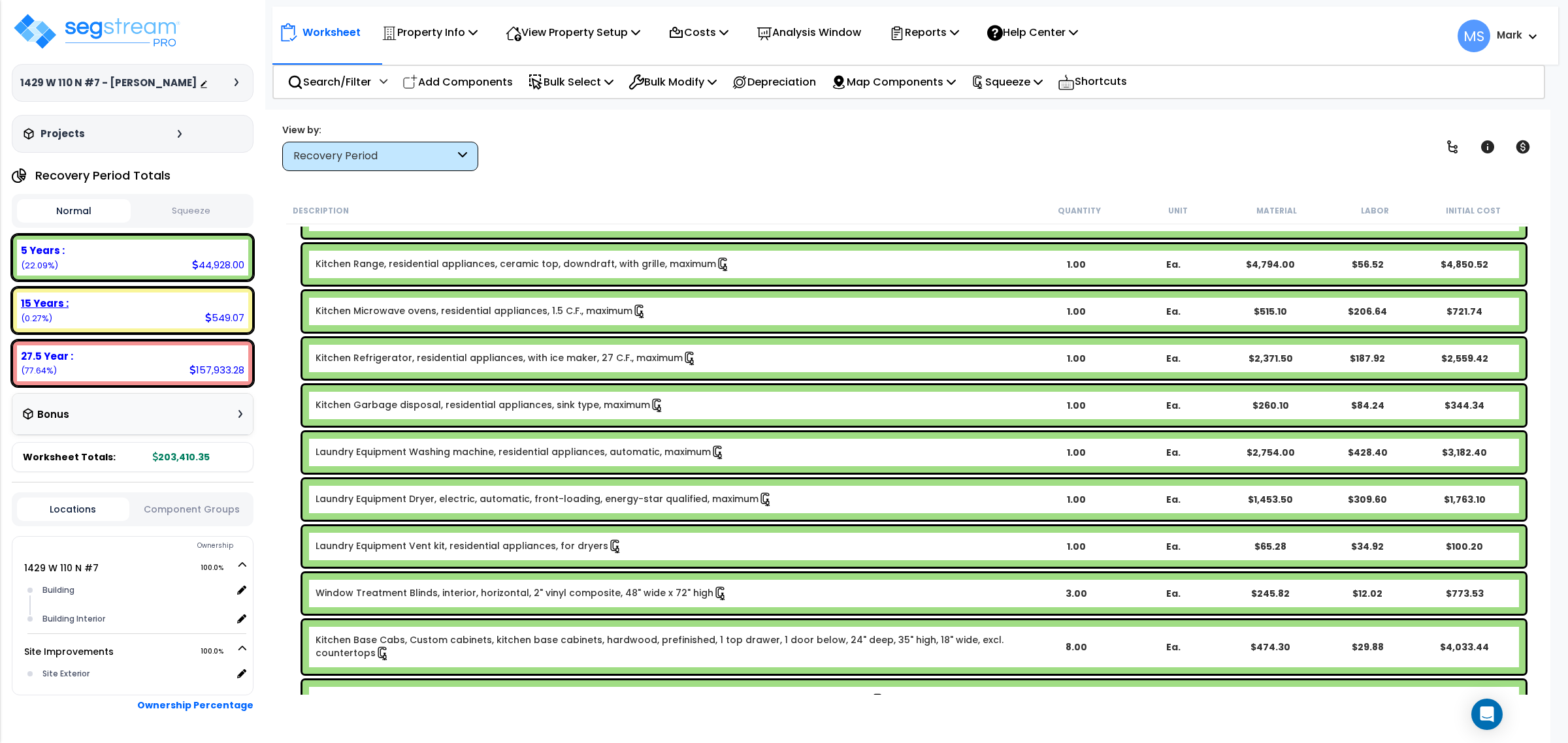
click at [107, 324] on div "15 Years : 549.07 (0.27%)" at bounding box center [132, 311] width 231 height 36
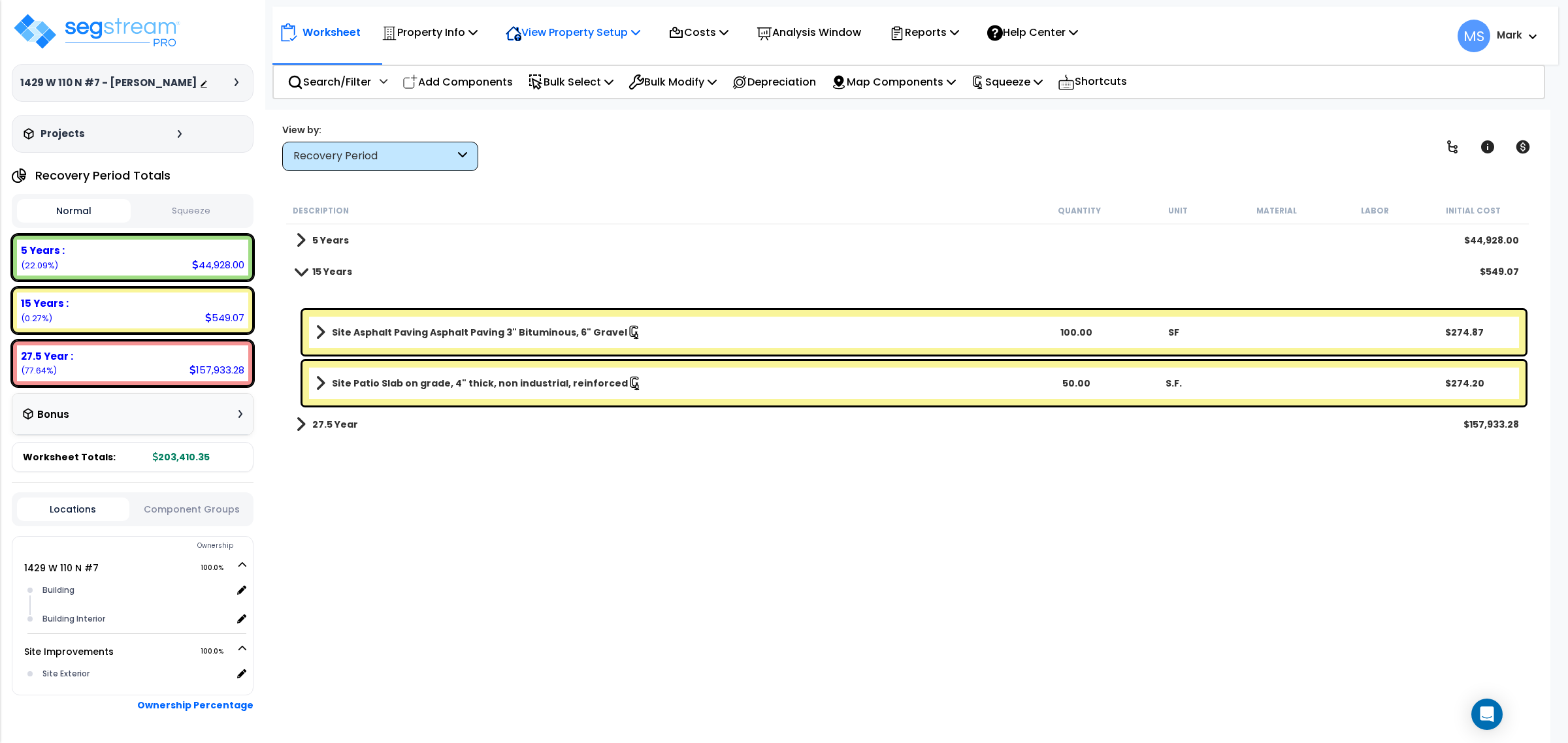
drag, startPoint x: 593, startPoint y: 26, endPoint x: 567, endPoint y: 32, distance: 26.7
click at [477, 26] on p "View Property Setup" at bounding box center [430, 32] width 96 height 18
click at [474, 32] on icon at bounding box center [472, 32] width 9 height 10
click at [477, 41] on div "View Property Setup" at bounding box center [430, 32] width 96 height 31
click at [468, 27] on p "Property Info" at bounding box center [430, 32] width 96 height 18
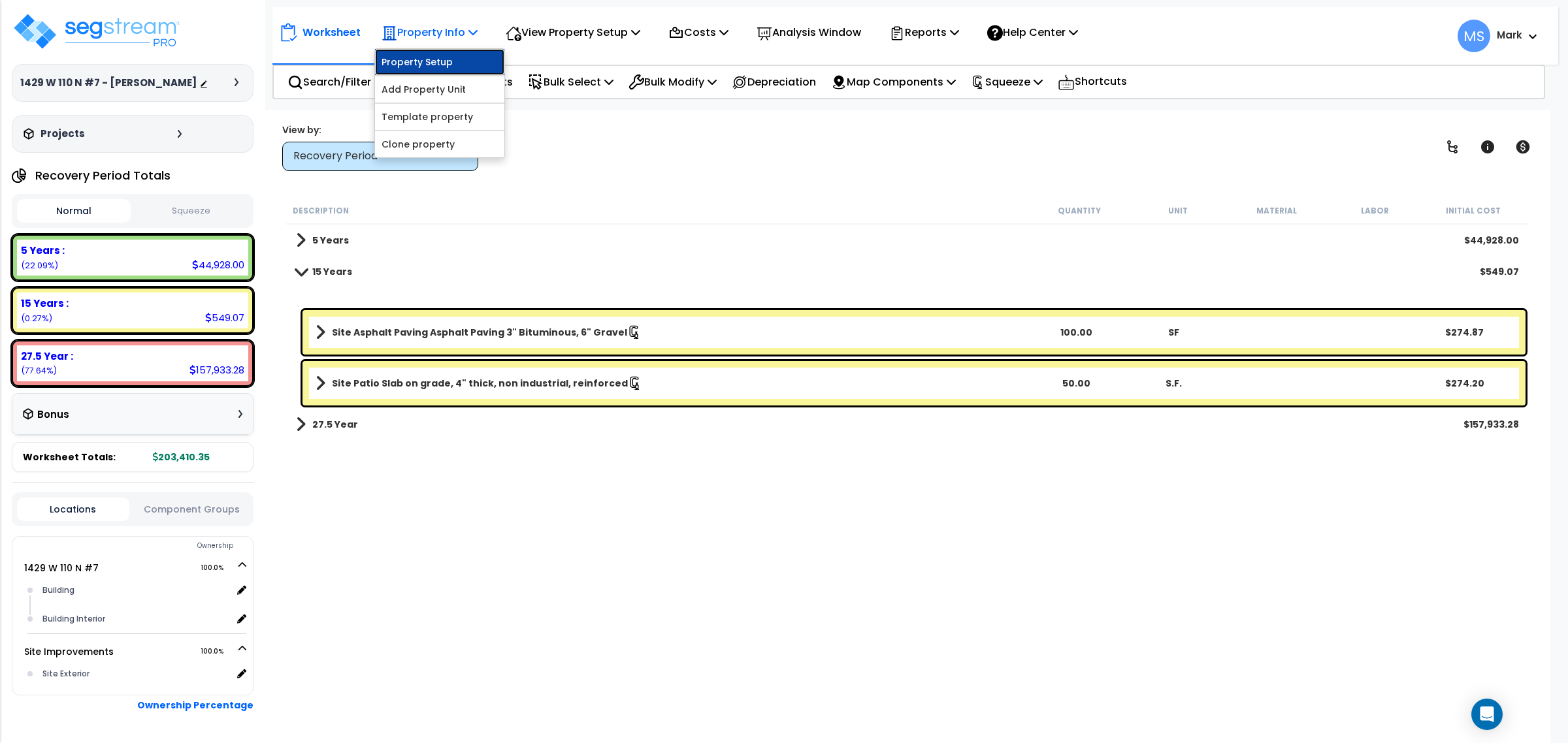
click at [441, 62] on link "Property Setup" at bounding box center [439, 61] width 129 height 26
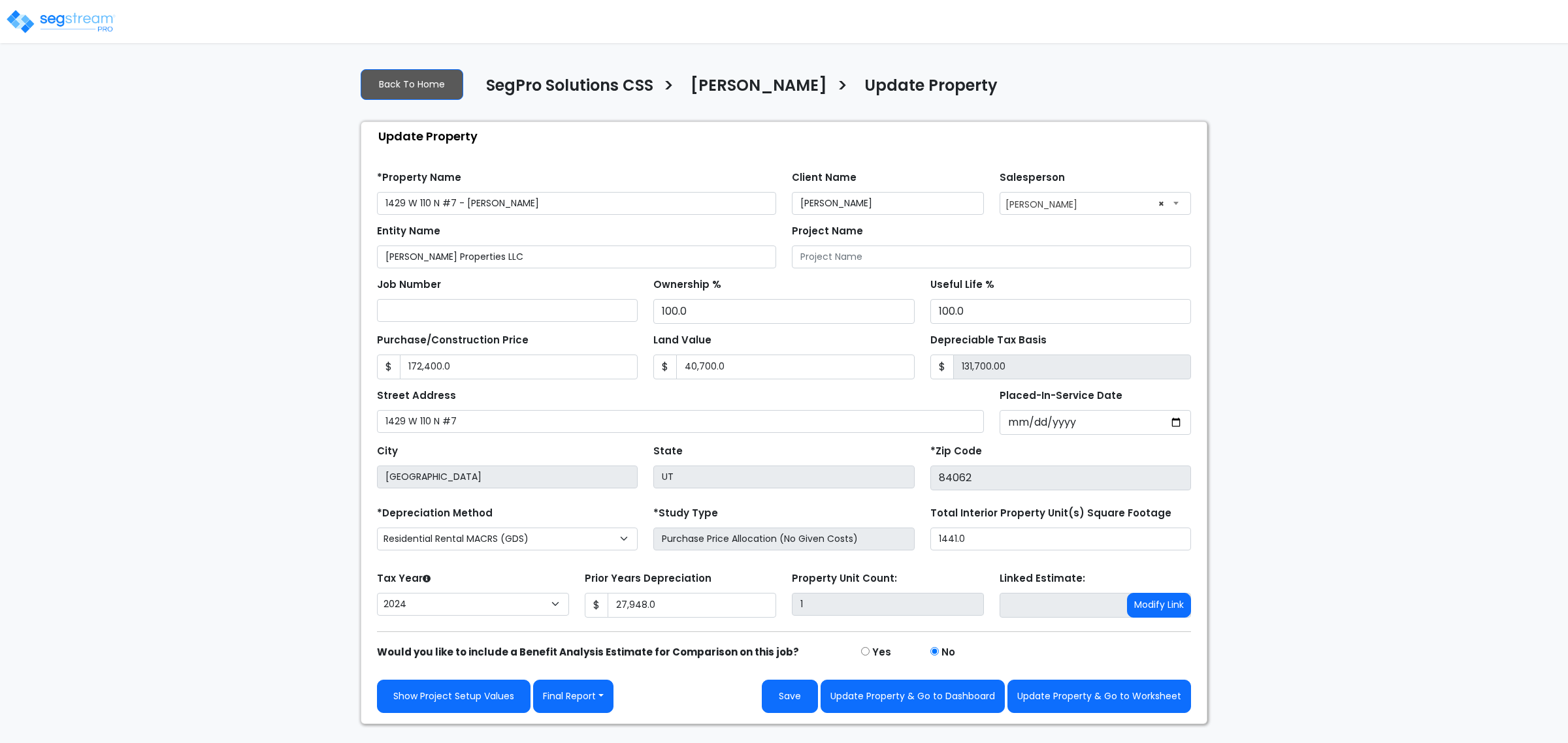
select select "2024"
click at [1076, 701] on button "Update Property & Go to Worksheet" at bounding box center [1098, 696] width 184 height 33
type input "172400"
type input "40700"
type input "27948"
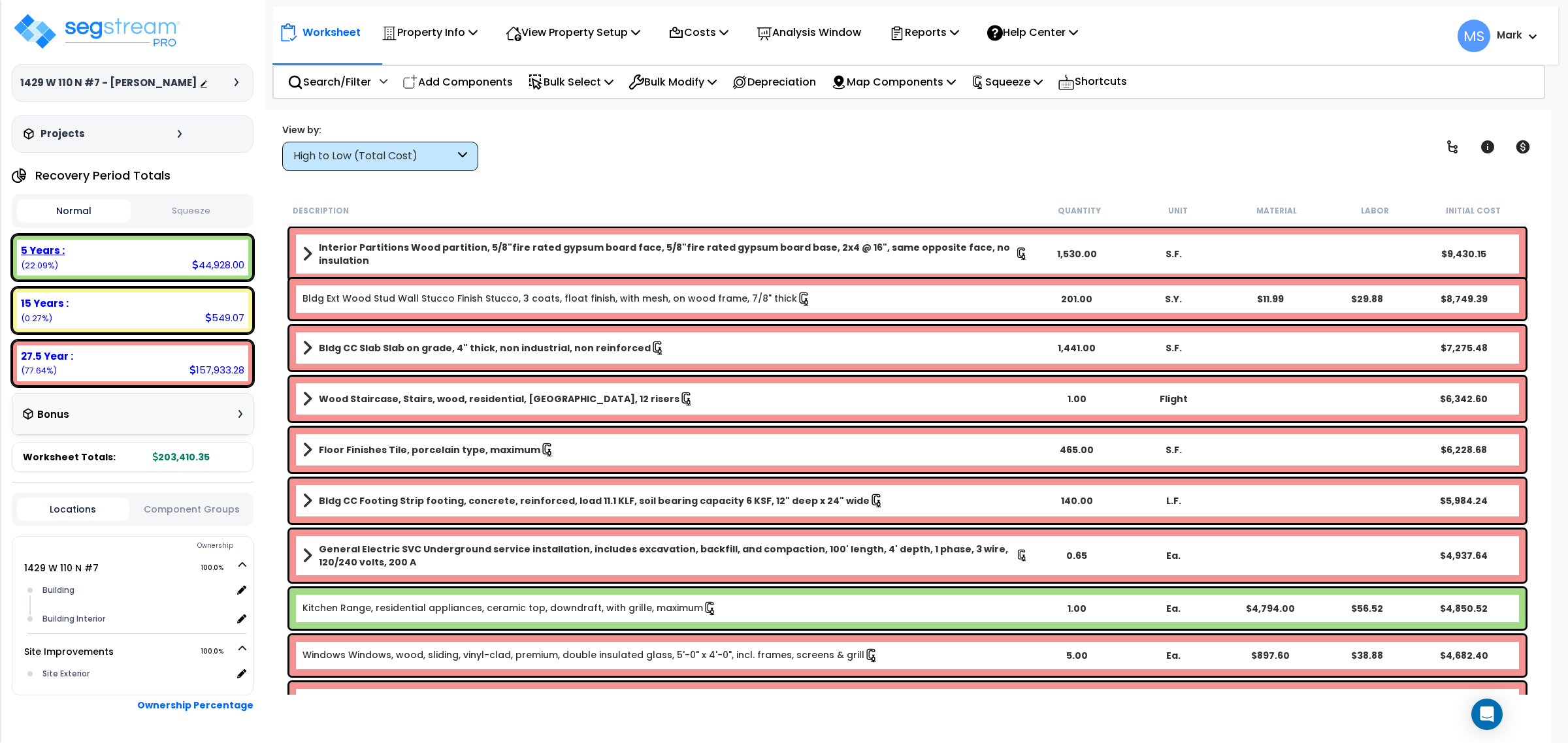
click at [196, 257] on div "5 Years :" at bounding box center [132, 250] width 224 height 14
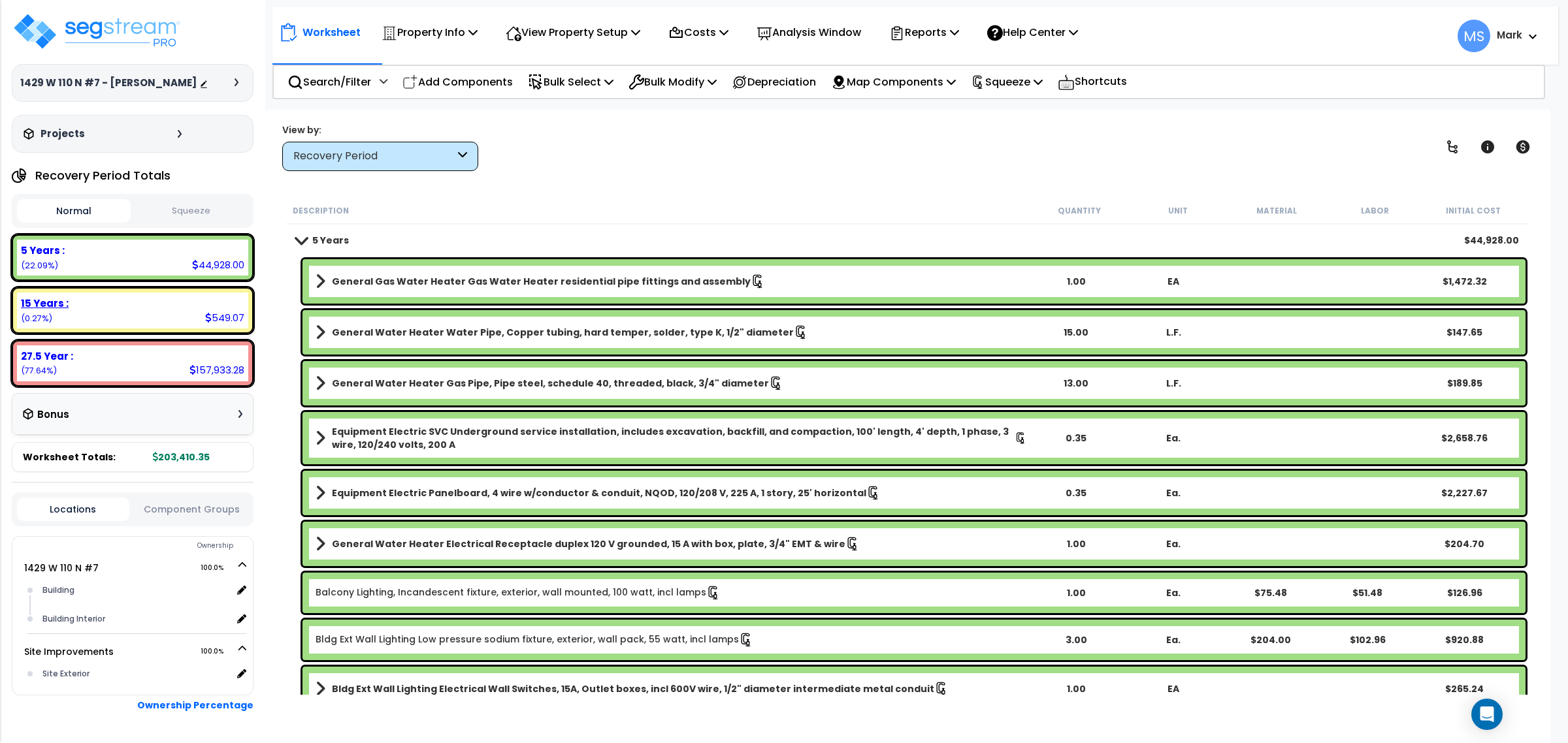
click at [190, 324] on div "15 Years : 549.07 (0.27%)" at bounding box center [132, 311] width 231 height 36
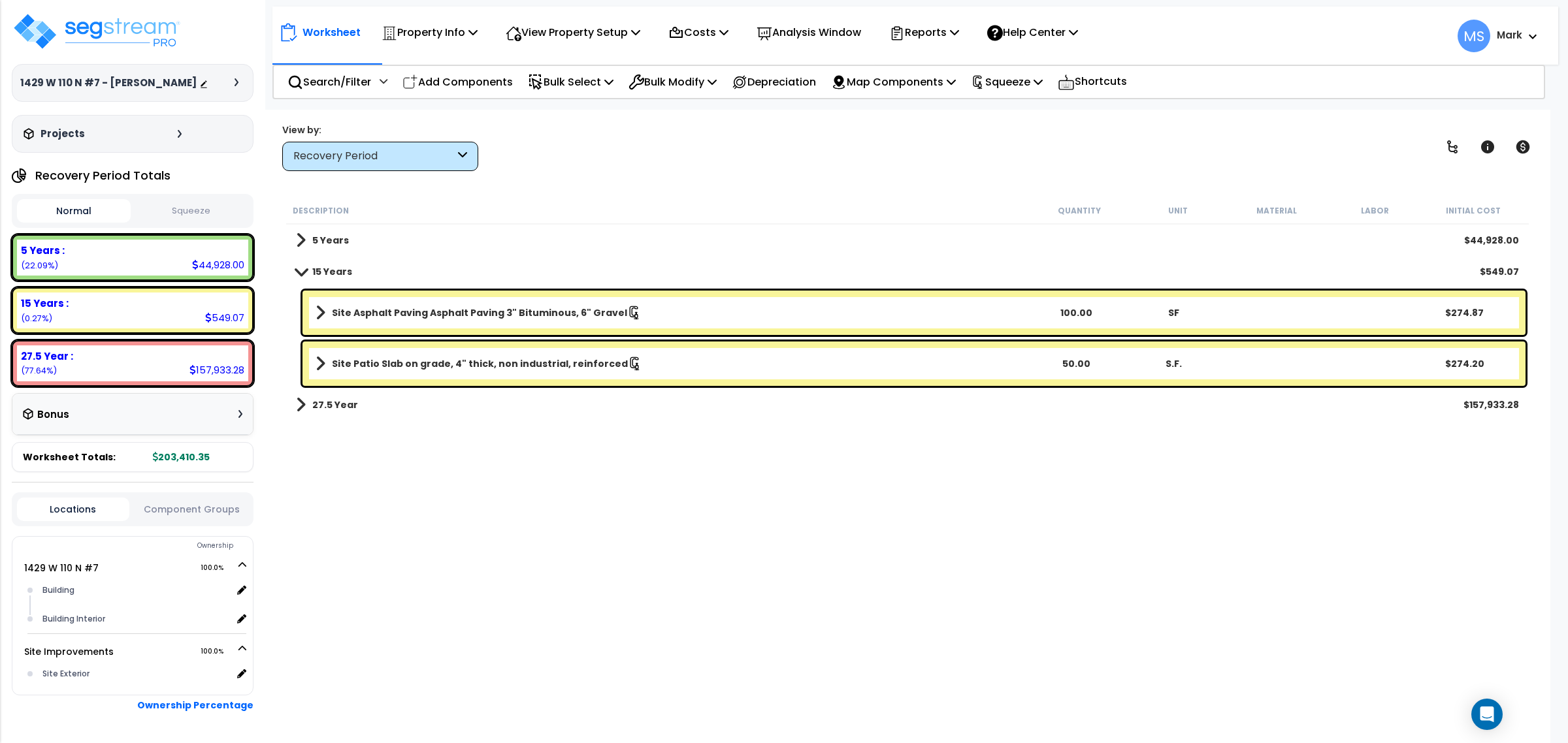
click at [1518, 33] on b "Mark" at bounding box center [1509, 35] width 26 height 14
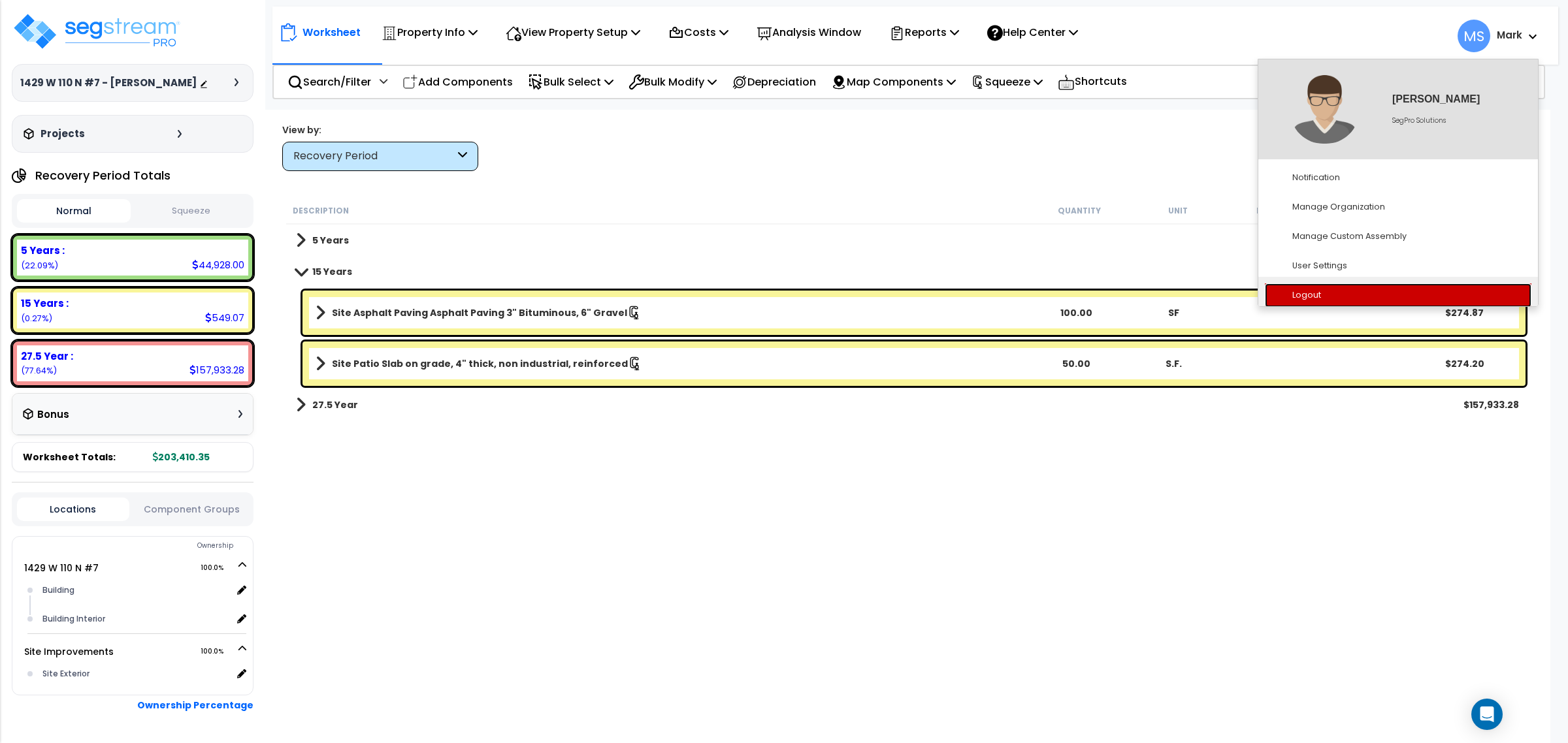
click at [1318, 293] on link "Logout" at bounding box center [1398, 295] width 266 height 24
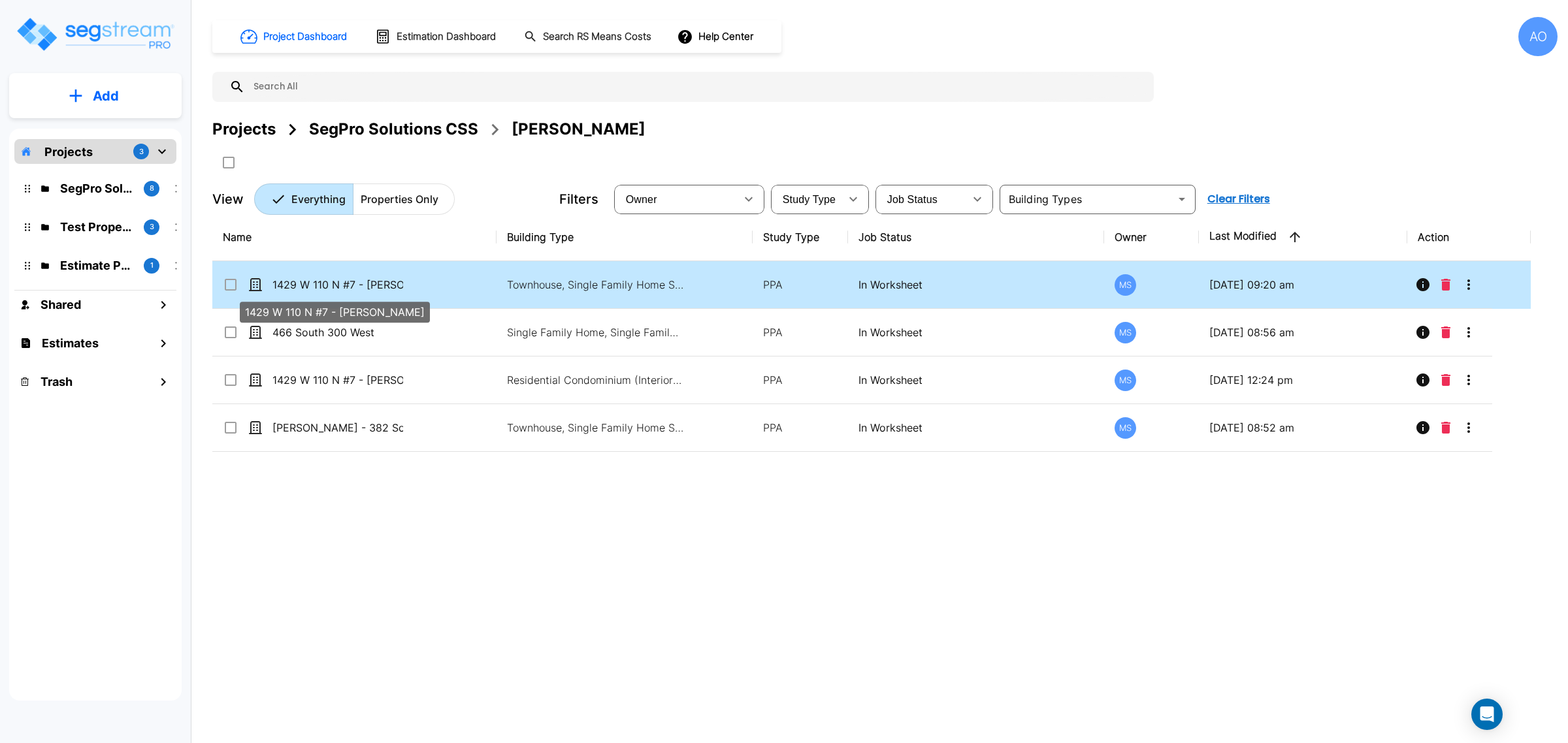
click at [348, 279] on p "1429 W 110 N #7 - [PERSON_NAME]" at bounding box center [337, 284] width 131 height 15
checkbox input "true"
click at [348, 279] on p "1429 W 110 N #7 - [PERSON_NAME]" at bounding box center [337, 284] width 131 height 15
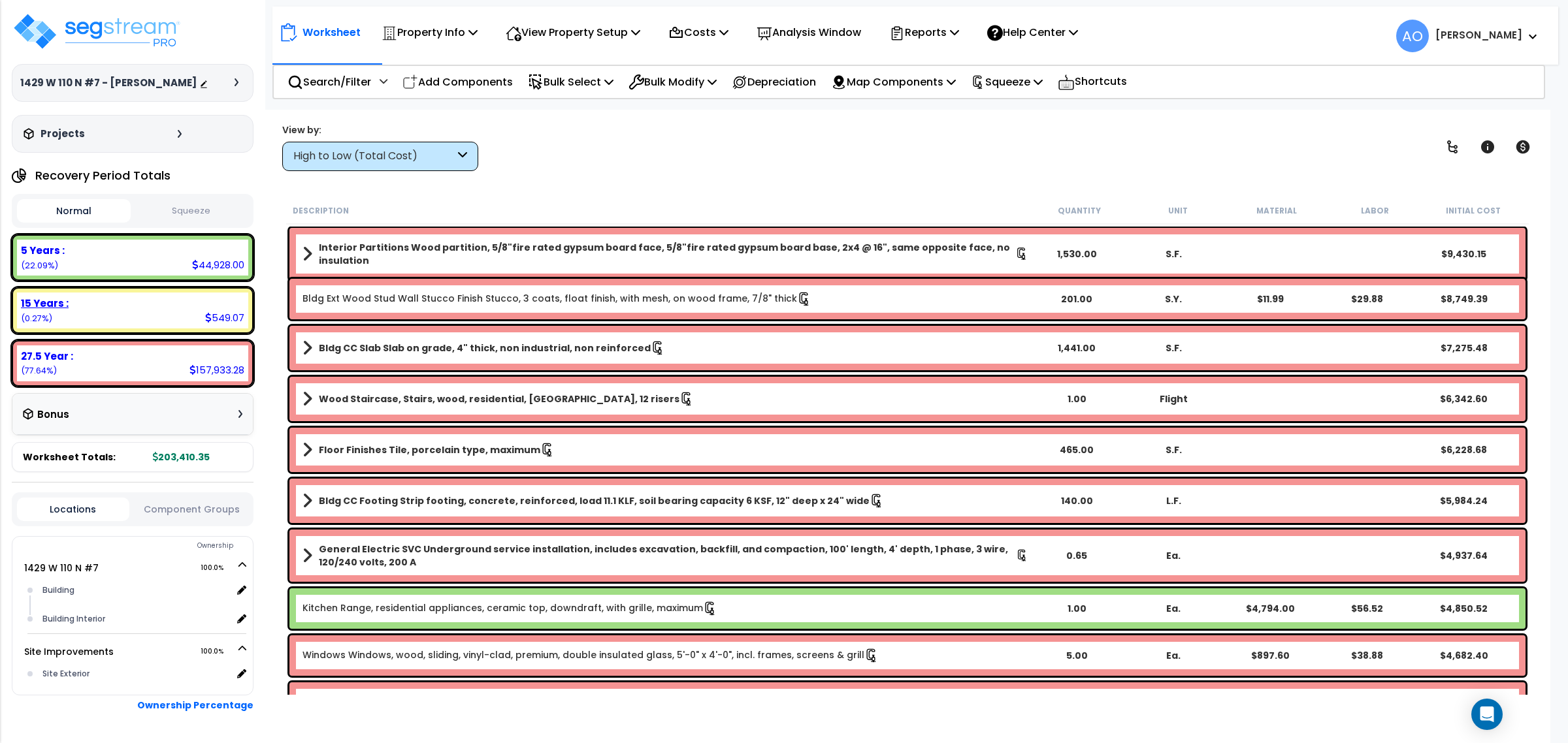
click at [150, 329] on div "15 Years : 549.07 (0.27%)" at bounding box center [132, 311] width 231 height 36
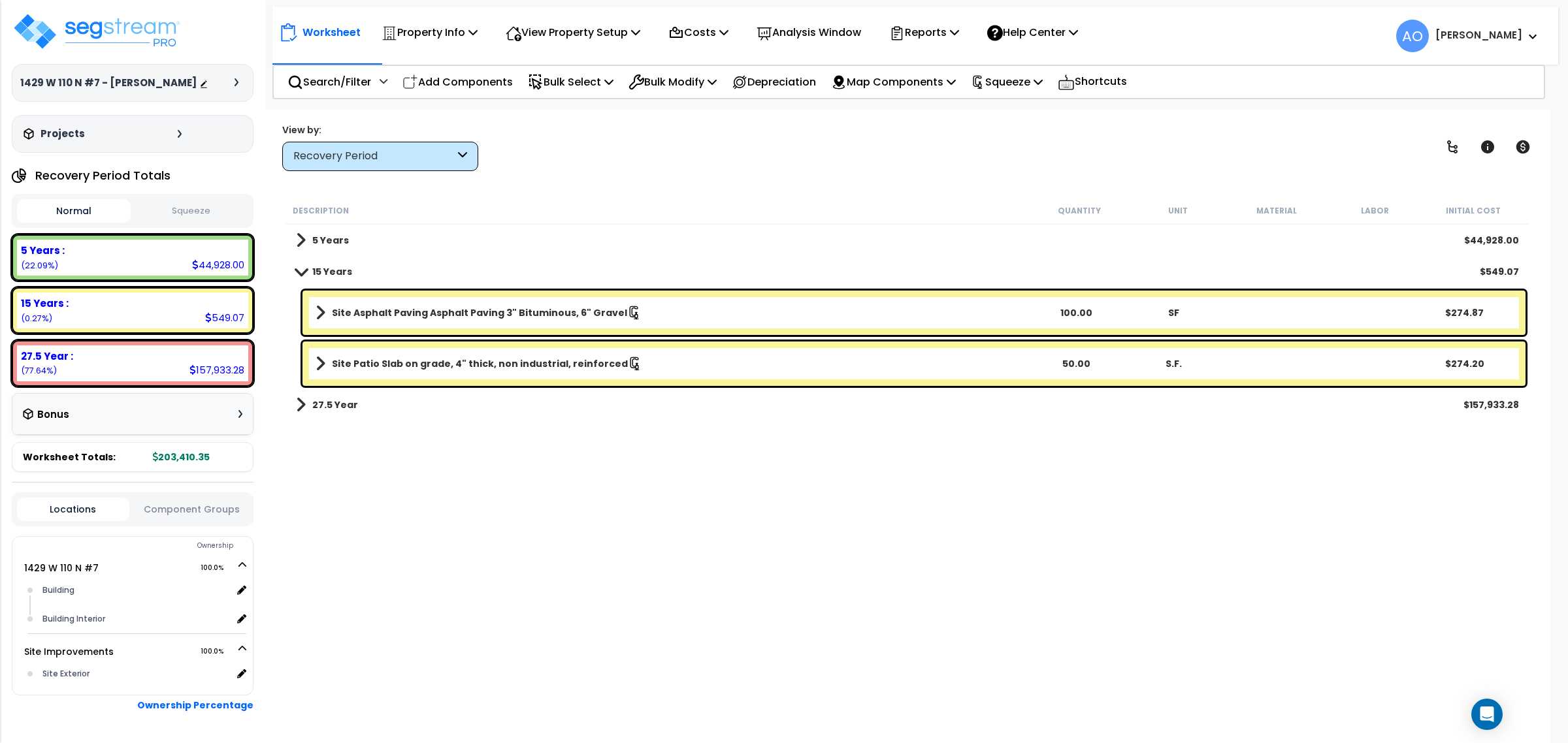
click at [376, 313] on b "Site Asphalt Paving Asphalt Paving 3" Bituminous, 6" Gravel" at bounding box center [480, 313] width 295 height 13
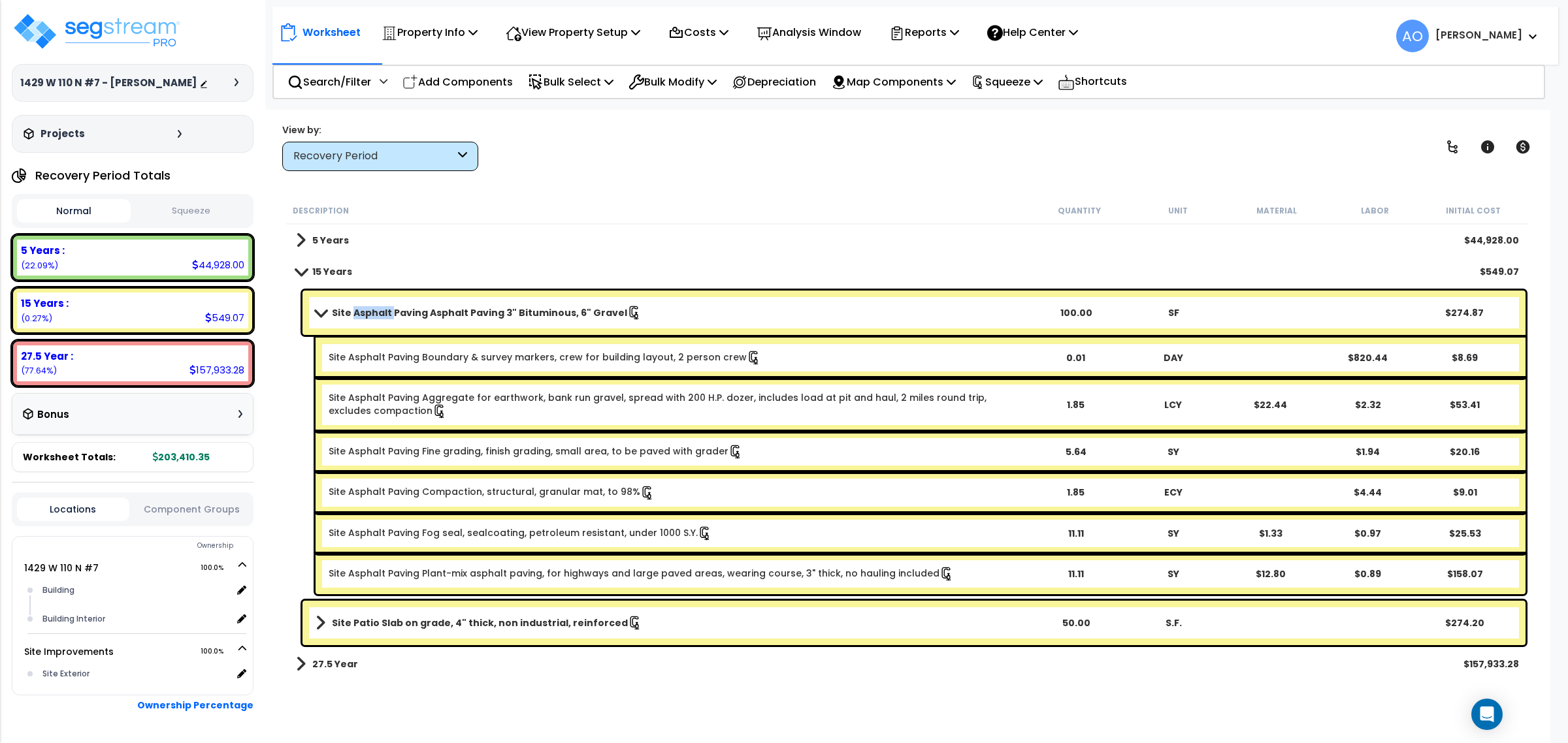
click at [376, 313] on b "Site Asphalt Paving Asphalt Paving 3" Bituminous, 6" Gravel" at bounding box center [480, 313] width 295 height 13
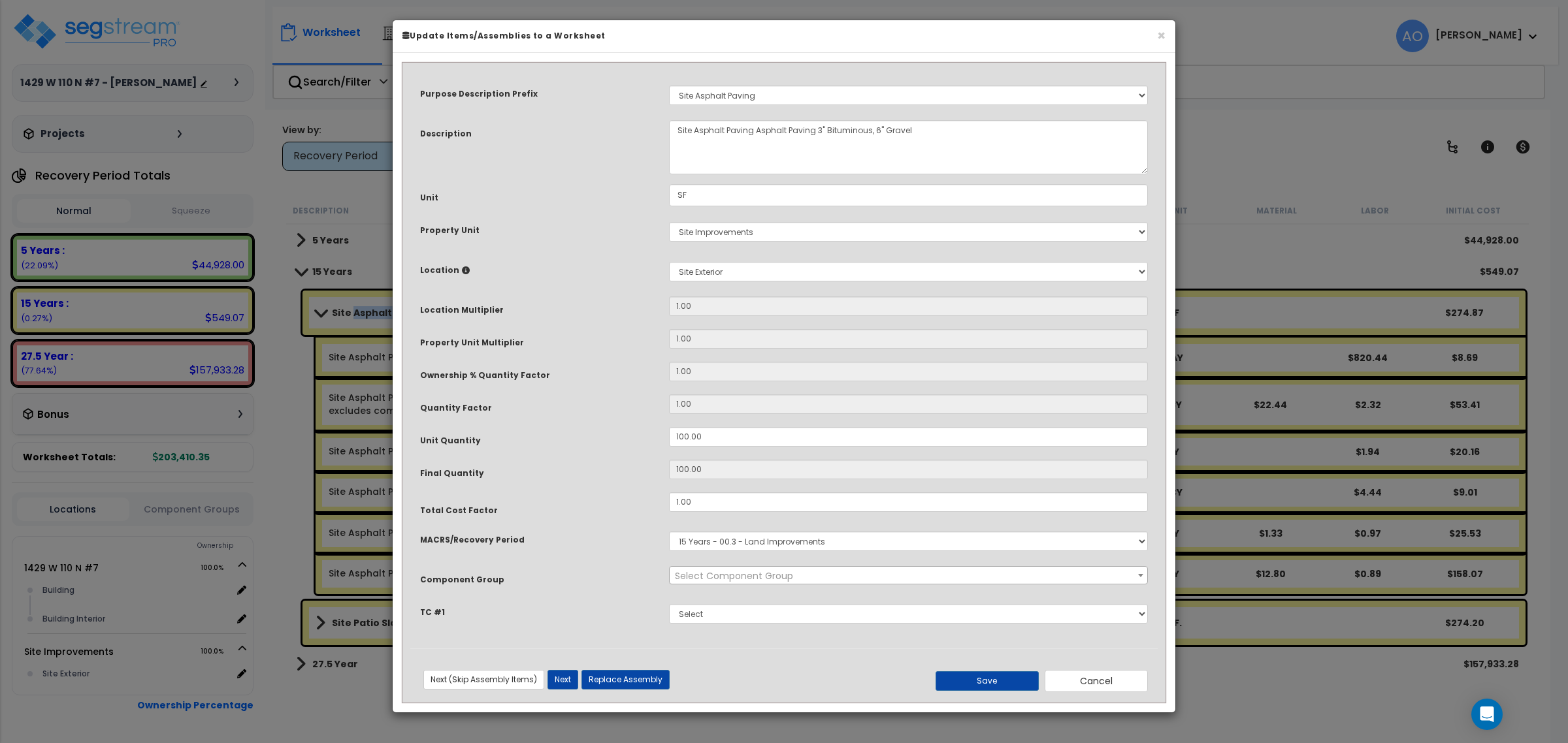
select select "46157"
click at [714, 438] on input "100.00" at bounding box center [908, 436] width 479 height 20
type input "8"
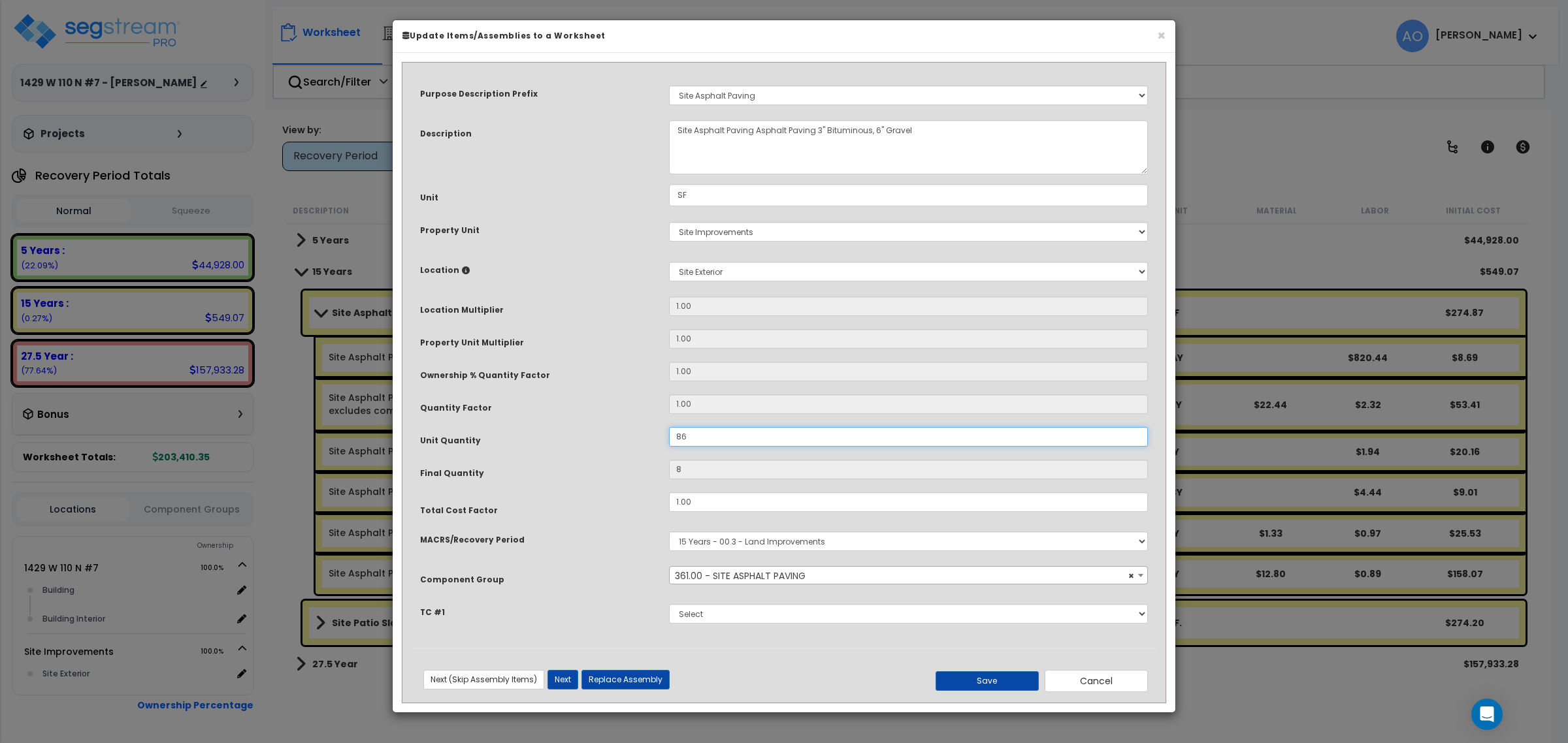
type input "860"
click at [955, 681] on button "Save" at bounding box center [986, 681] width 103 height 20
type input "860.00"
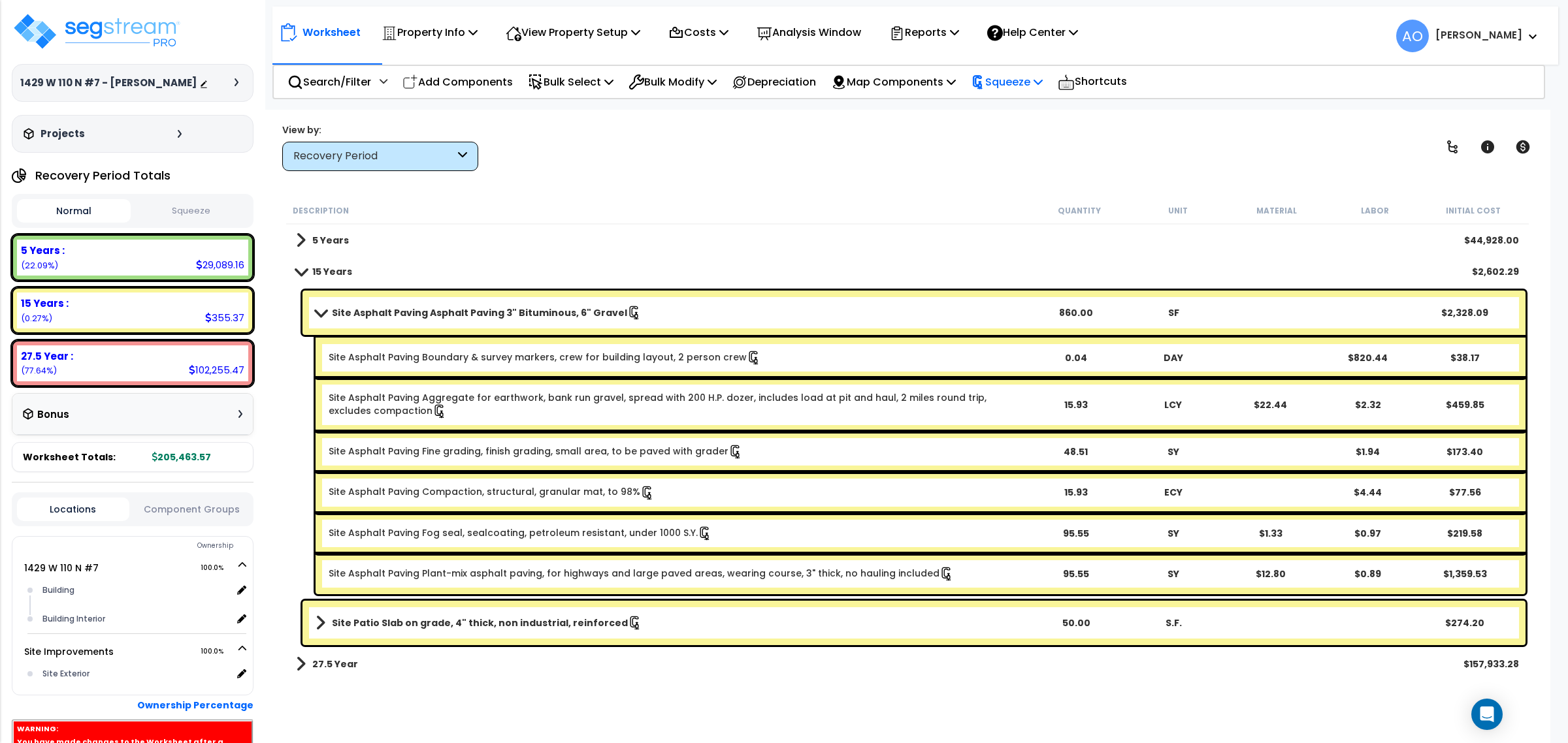
click at [1039, 75] on p "Squeeze" at bounding box center [1007, 82] width 72 height 18
click at [1021, 109] on link "Re-squeeze" at bounding box center [1028, 113] width 129 height 30
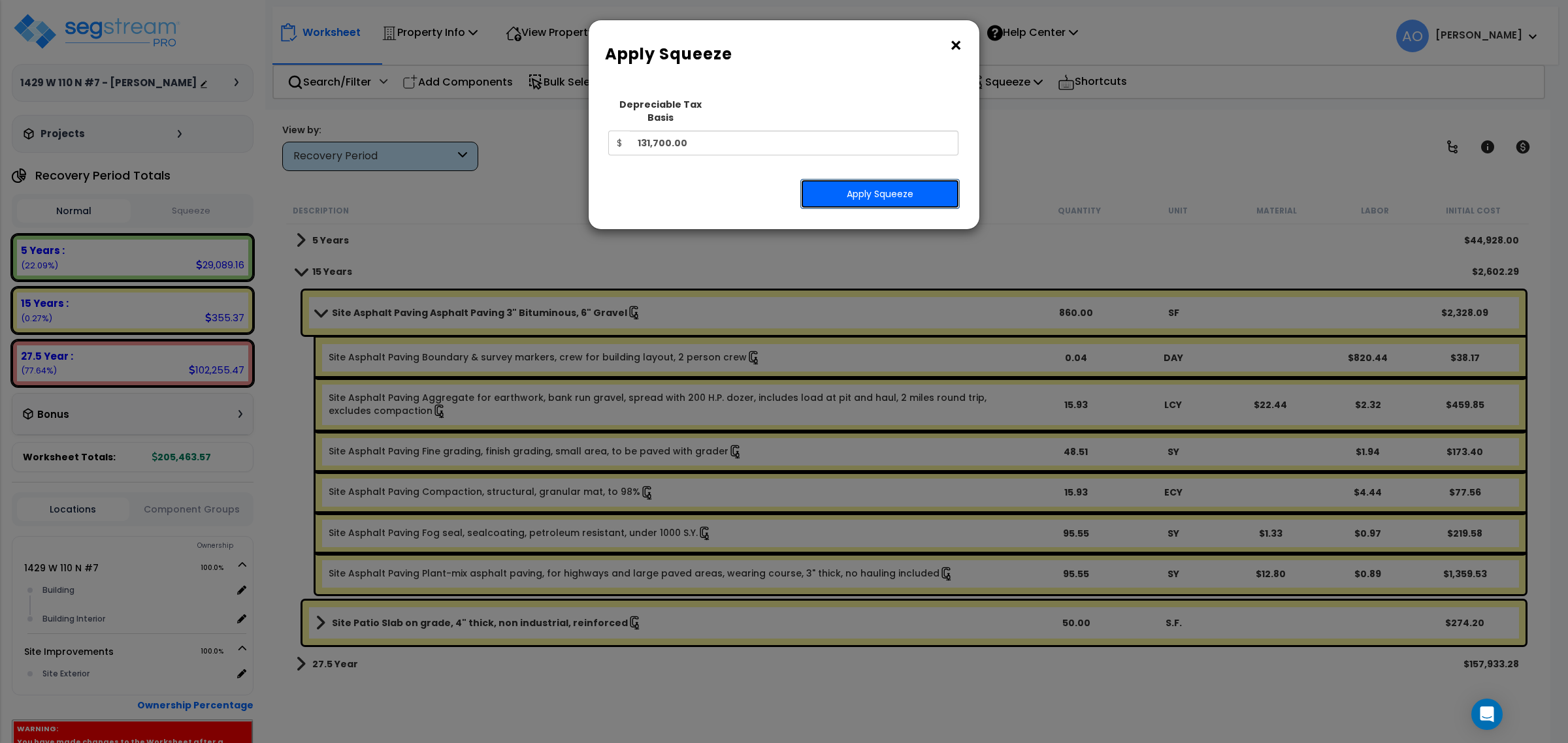
click at [923, 181] on button "Apply Squeeze" at bounding box center [880, 194] width 160 height 30
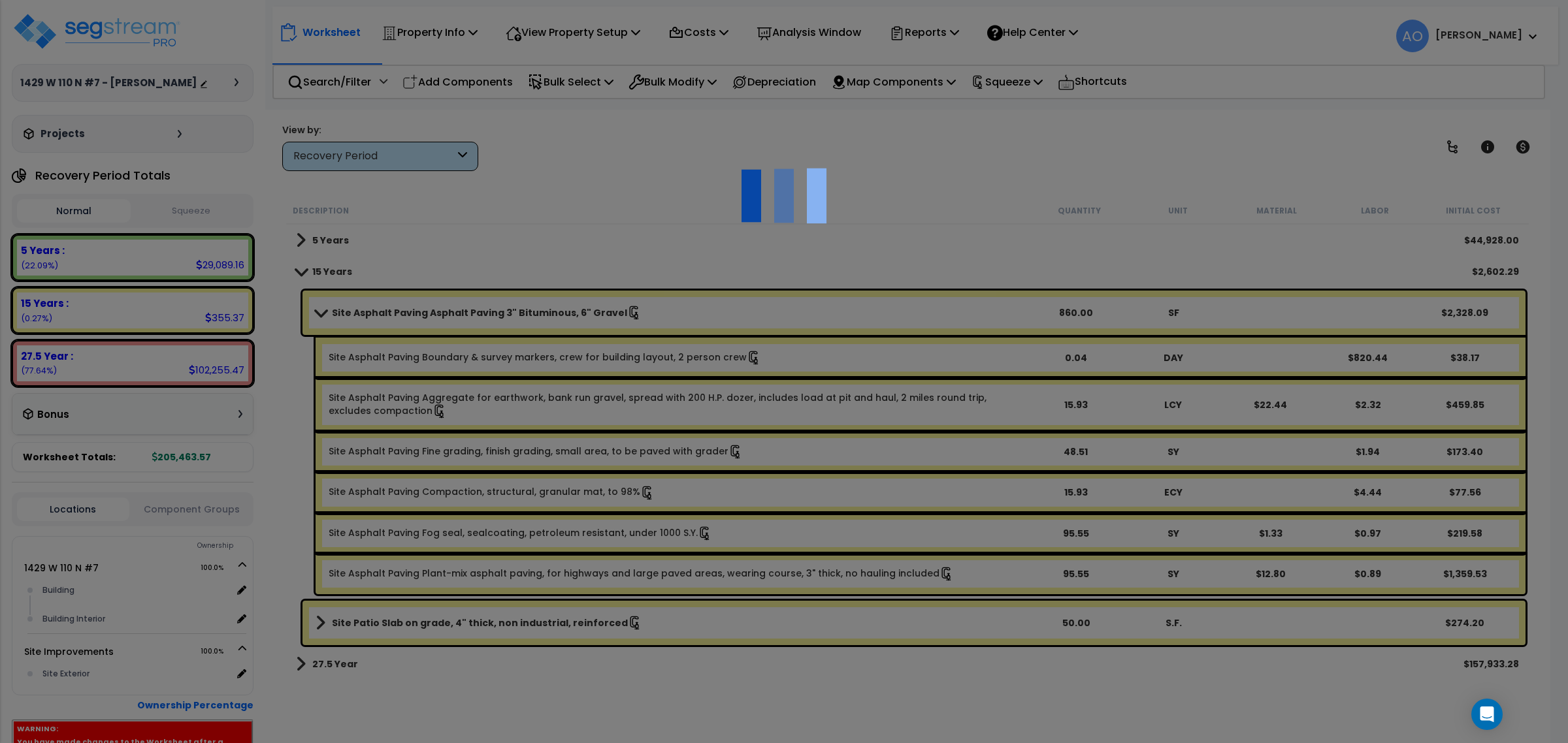
scroll to position [57, 0]
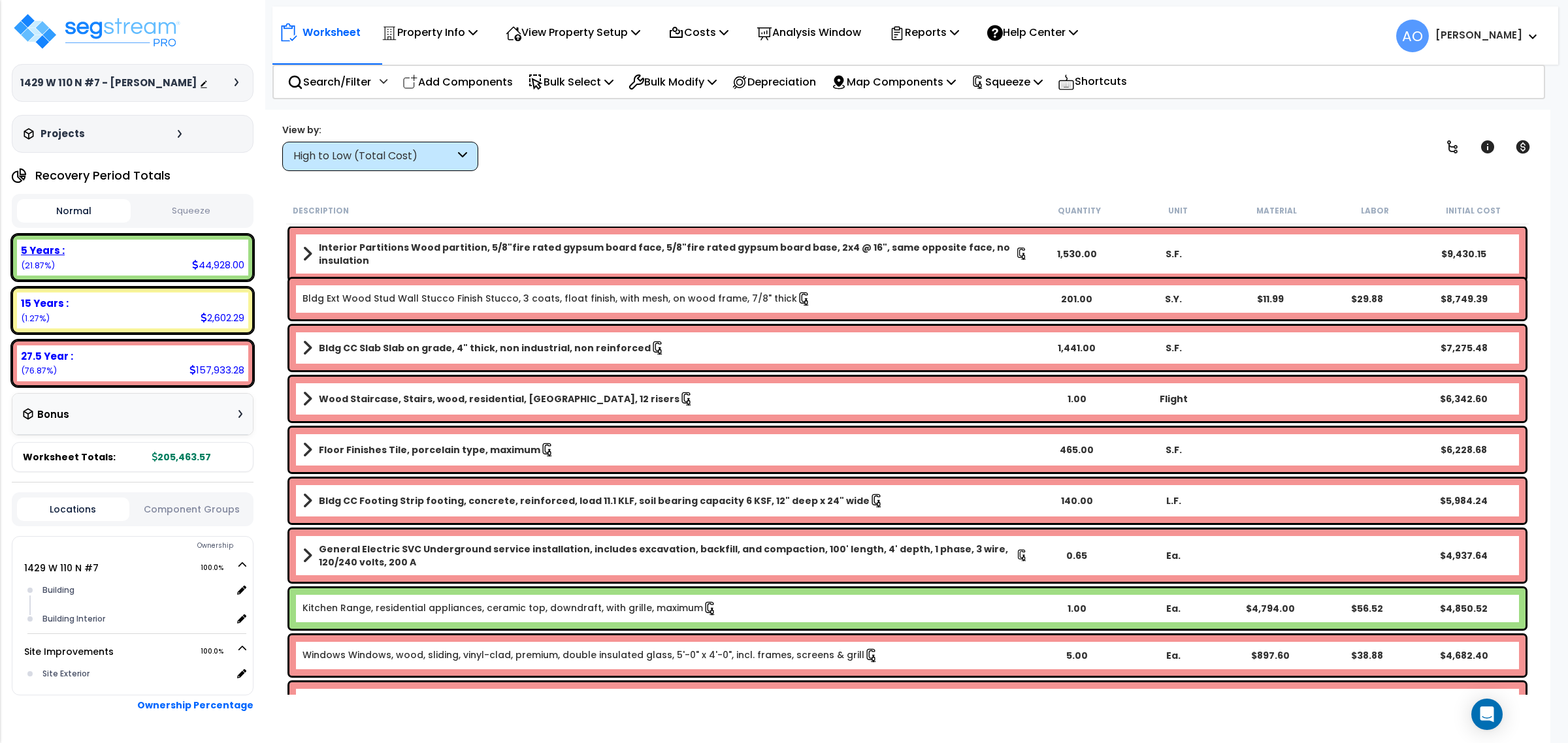
click at [208, 276] on div "5 Years : 44,928.00 (21.87%)" at bounding box center [132, 258] width 231 height 36
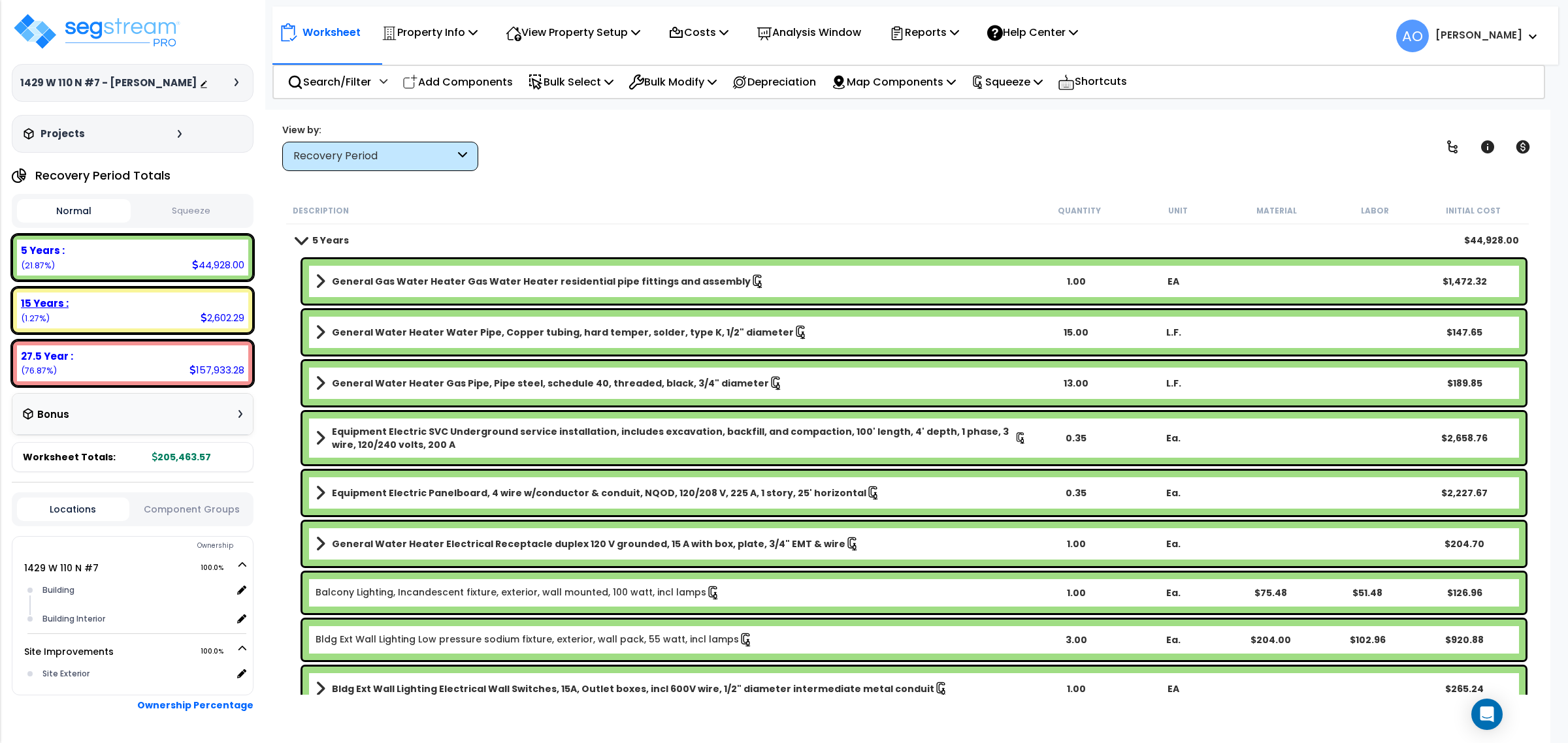
click at [31, 310] on b "15 Years :" at bounding box center [44, 303] width 48 height 14
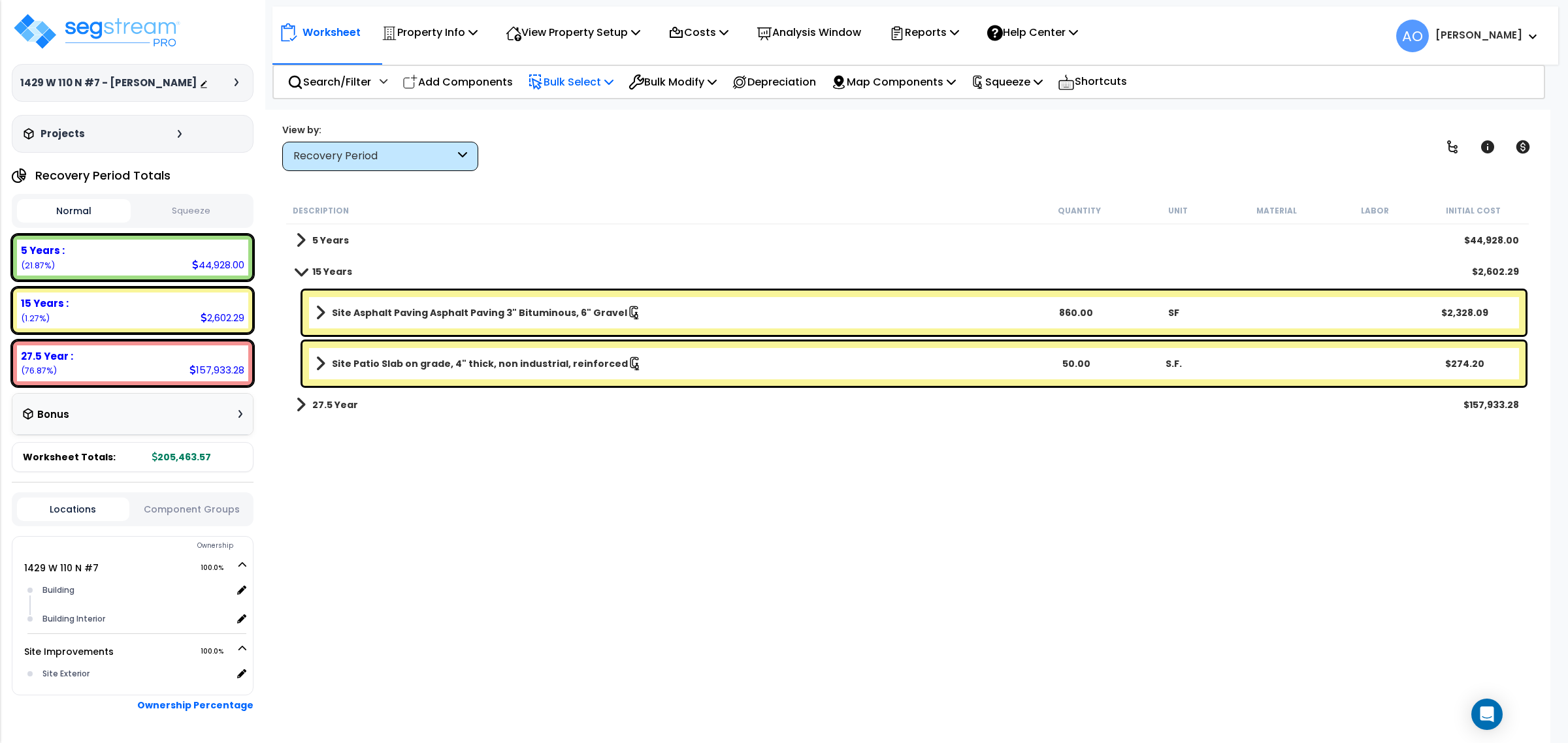
click at [582, 77] on p "Bulk Select" at bounding box center [570, 82] width 85 height 18
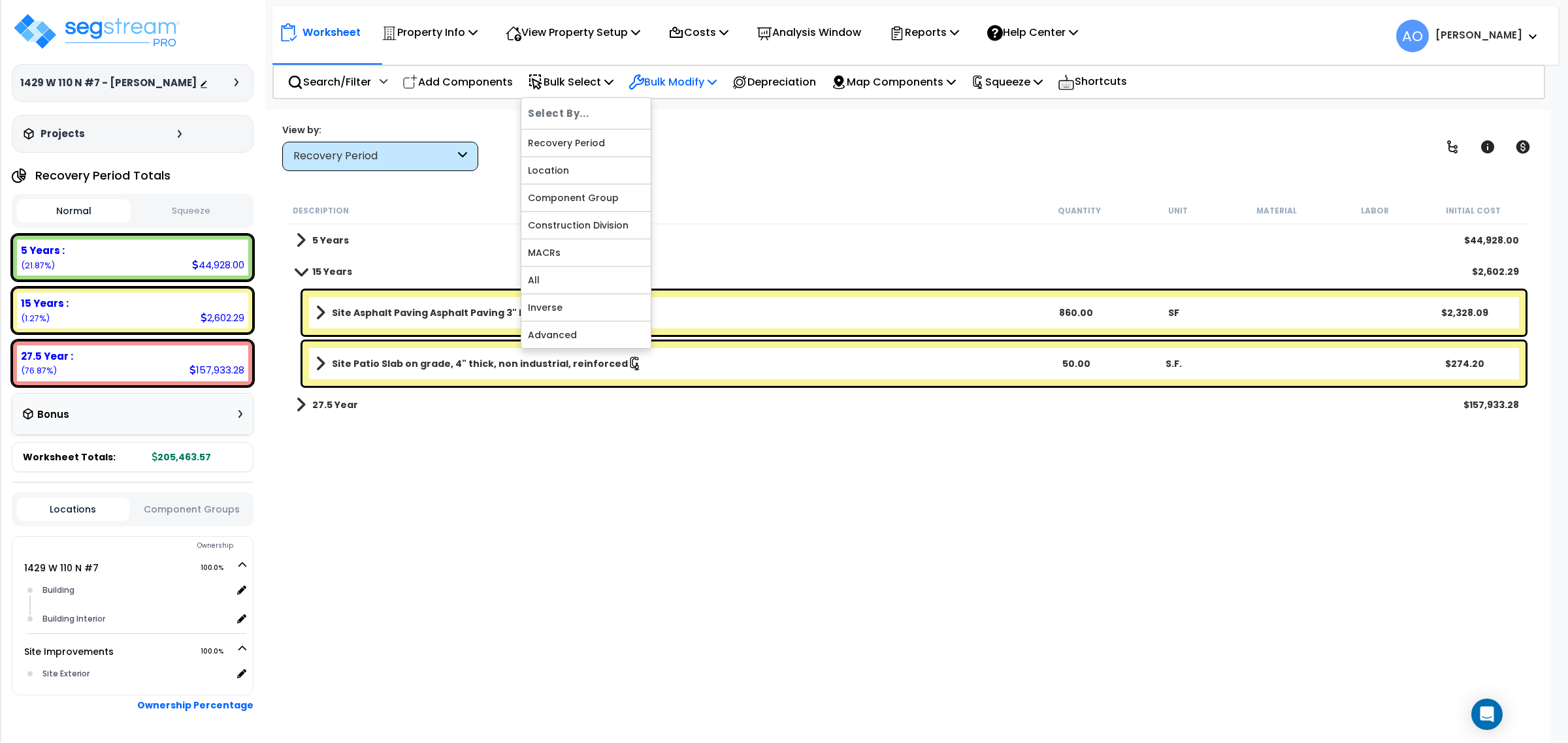
click at [698, 76] on p "Bulk Modify" at bounding box center [672, 82] width 88 height 18
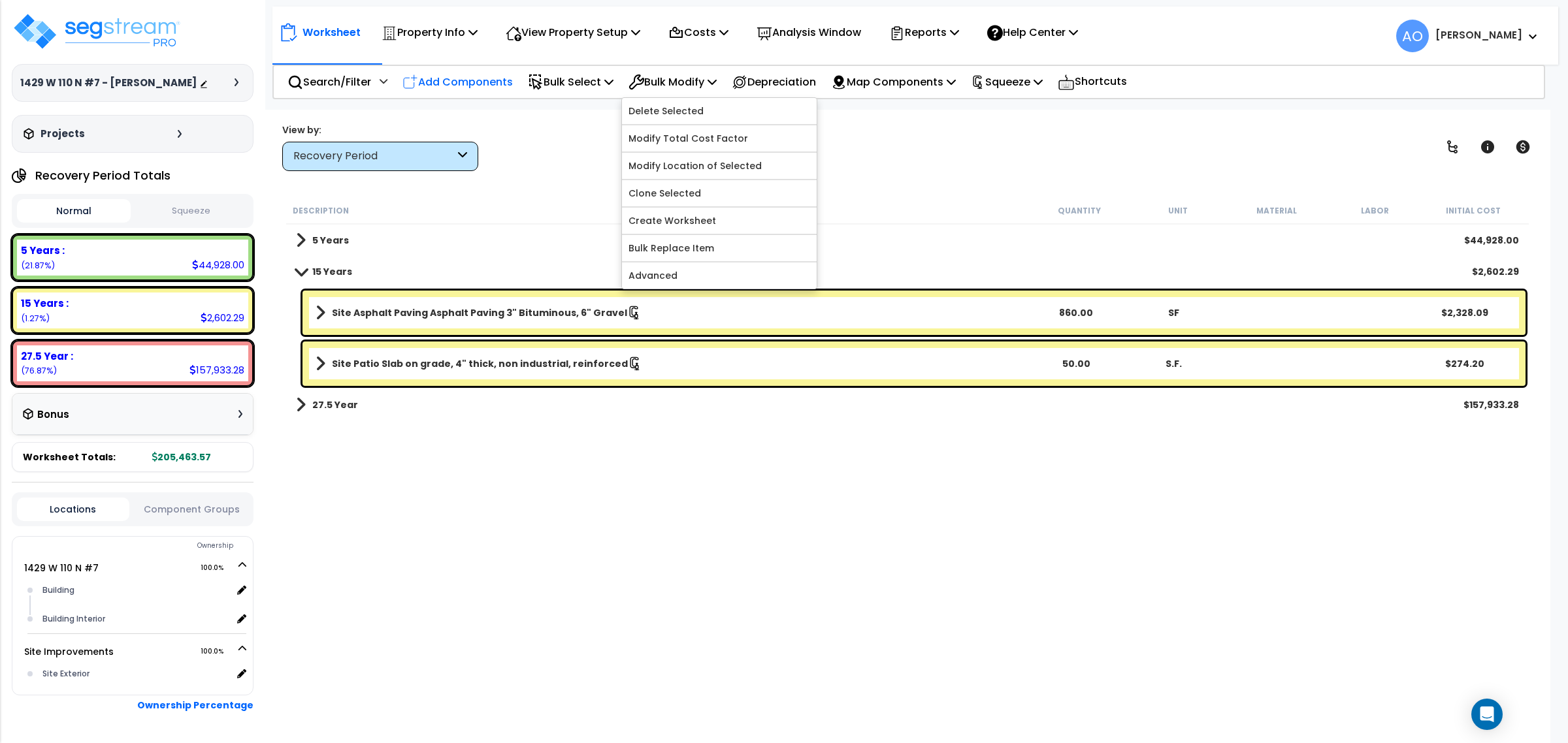
click at [503, 75] on p "Add Components" at bounding box center [457, 82] width 110 height 18
select select
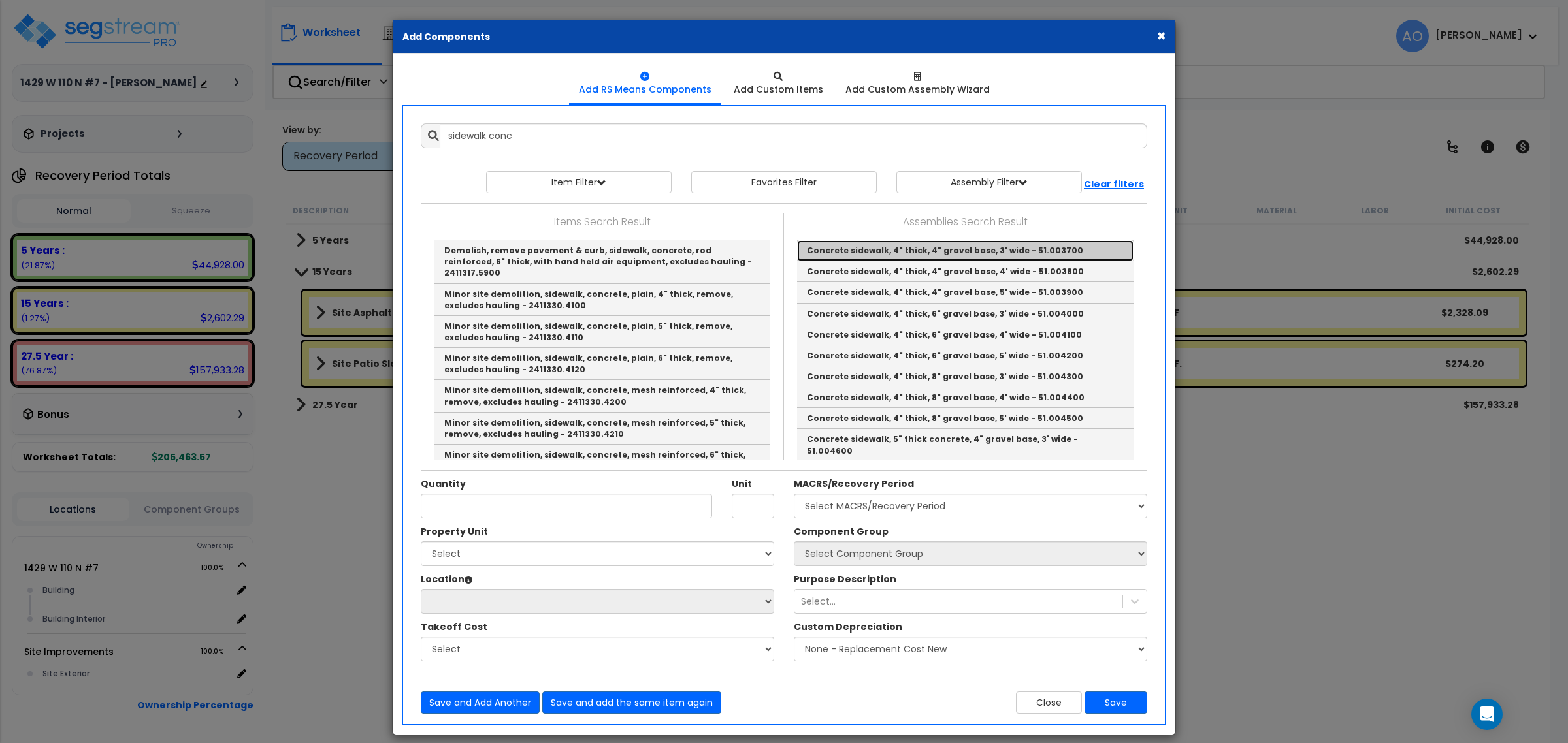
click at [904, 249] on link "Concrete sidewalk, 4" thick, 4" gravel base, 3' wide - 51.003700" at bounding box center [965, 250] width 336 height 20
type input "Concrete sidewalk, 4" thick, 4" gravel base, 3' wide - 51.003700"
type input "L.F."
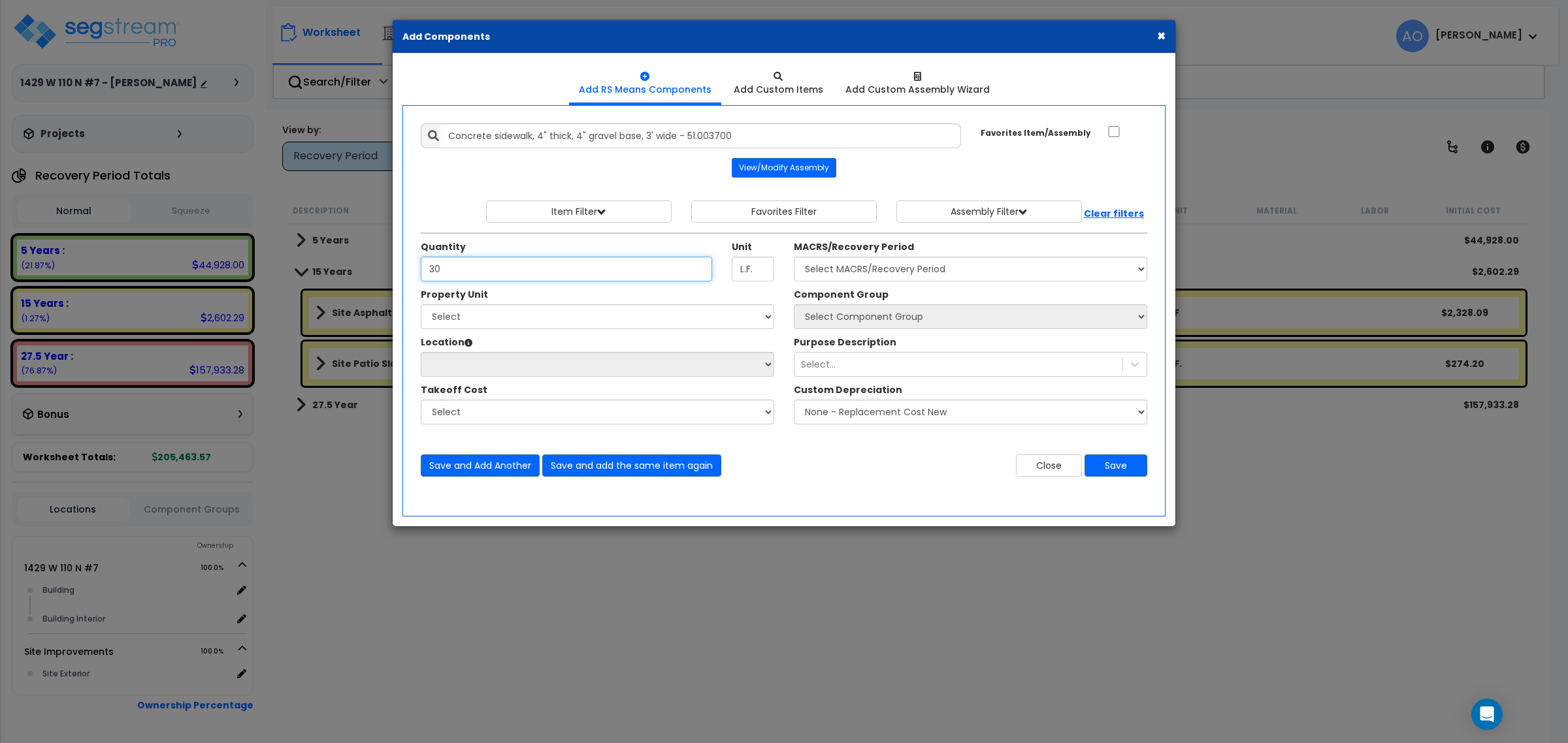
type input "30"
click at [621, 321] on select "Select 1429 W 110 N #7 Site Improvements" at bounding box center [598, 316] width 354 height 25
select select "164268"
click at [421, 305] on select "Select 1429 W 110 N #7 Site Improvements" at bounding box center [598, 316] width 354 height 25
click at [546, 365] on select "Select Site Exterior Add Additional Location" at bounding box center [598, 364] width 354 height 25
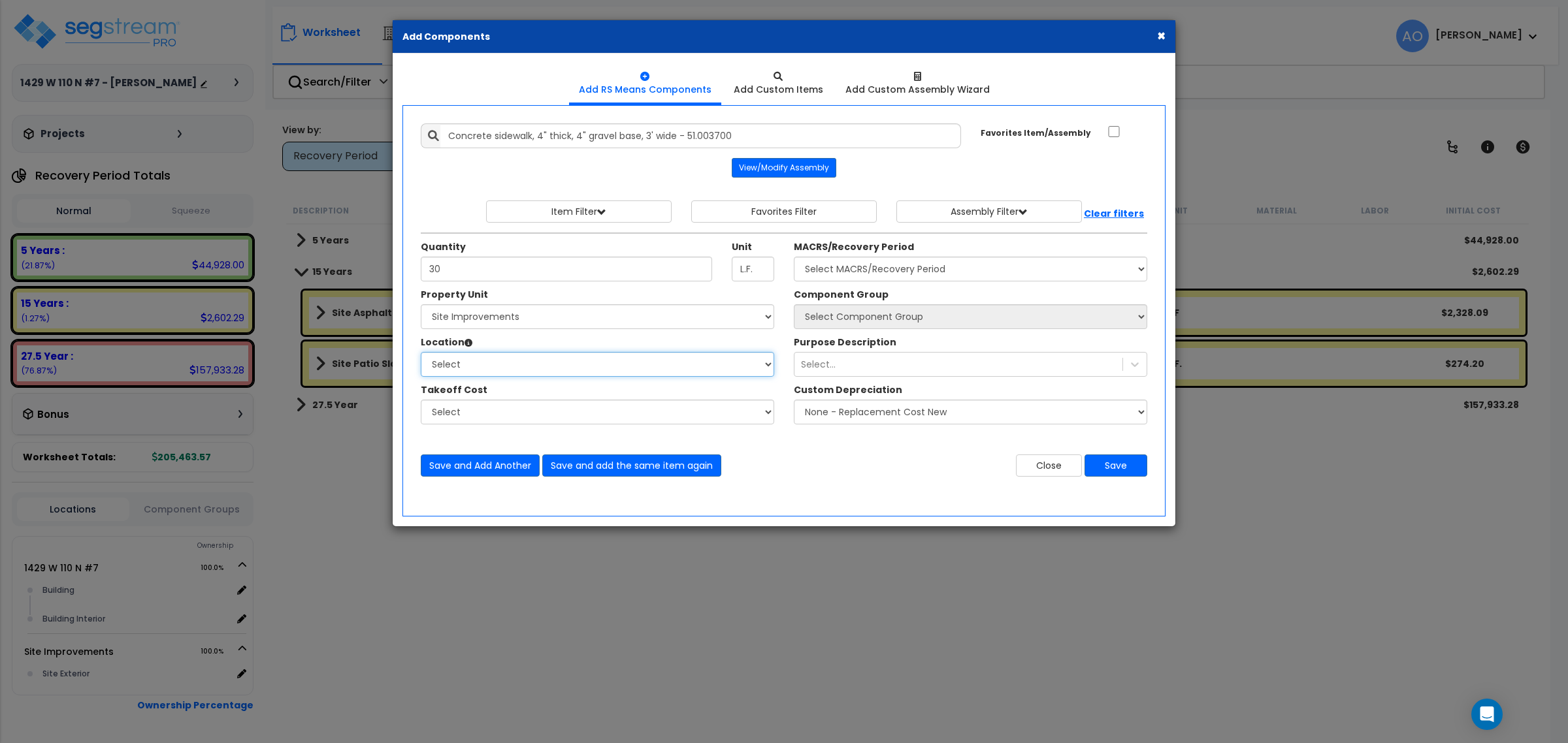
select select "462"
click at [421, 353] on select "Select Site Exterior Add Additional Location" at bounding box center [598, 364] width 354 height 25
click at [822, 268] on select "Select MACRS/Recovery Period 5 Years - 57.0 - Distributive Trades & Services 5 …" at bounding box center [970, 269] width 354 height 25
select select "3666"
click at [793, 257] on select "Select MACRS/Recovery Period 5 Years - 57.0 - Distributive Trades & Services 5 …" at bounding box center [970, 269] width 354 height 25
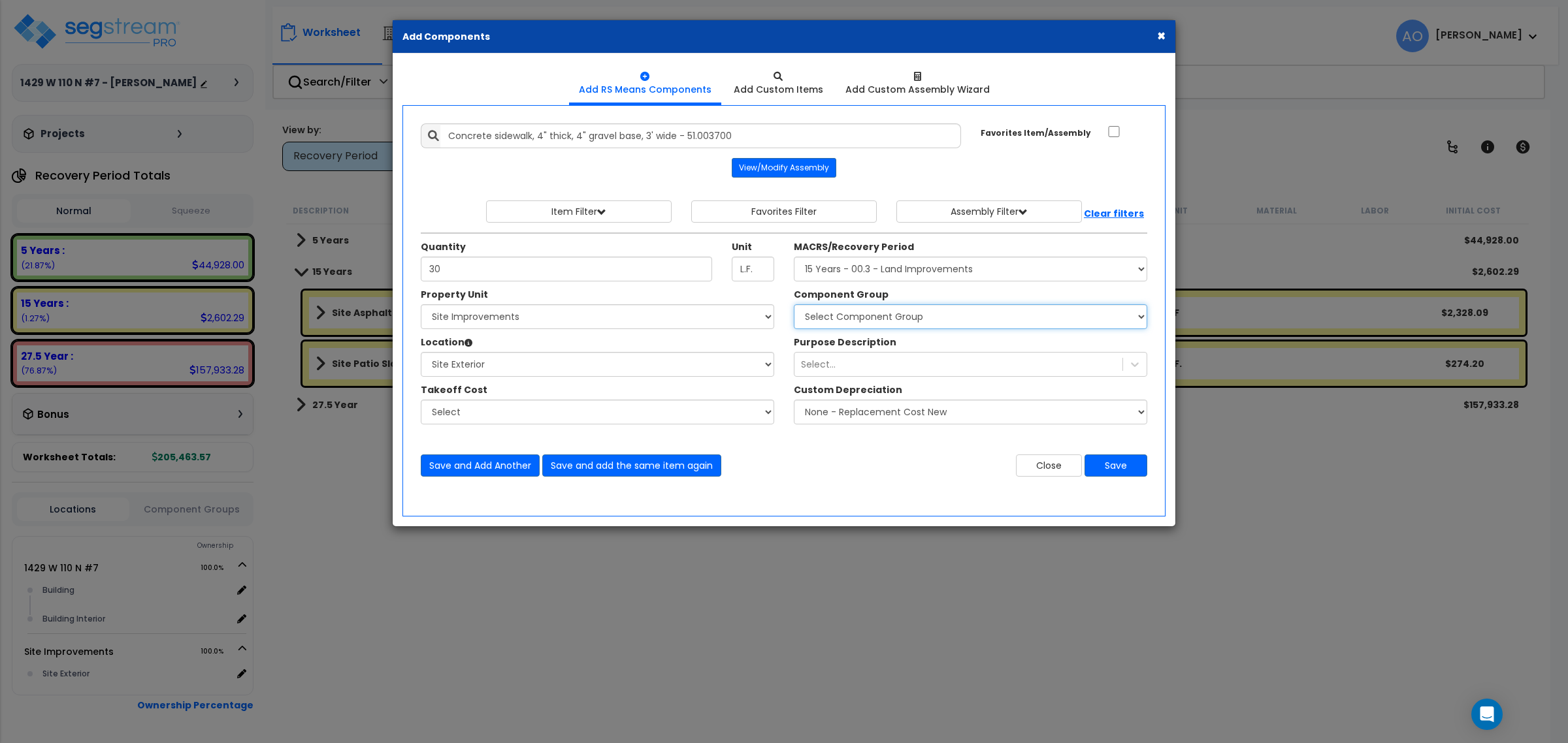
click at [854, 317] on select "Select Component Group 434.00 - SITE PRIVACY WALLS 447.00 - SITE SWIMMING POOLS…" at bounding box center [970, 316] width 354 height 25
select select "46170"
click at [793, 305] on select "Select Component Group 434.00 - SITE PRIVACY WALLS 447.00 - SITE SWIMMING POOLS…" at bounding box center [970, 316] width 354 height 25
click at [1115, 471] on button "Save" at bounding box center [1115, 465] width 62 height 22
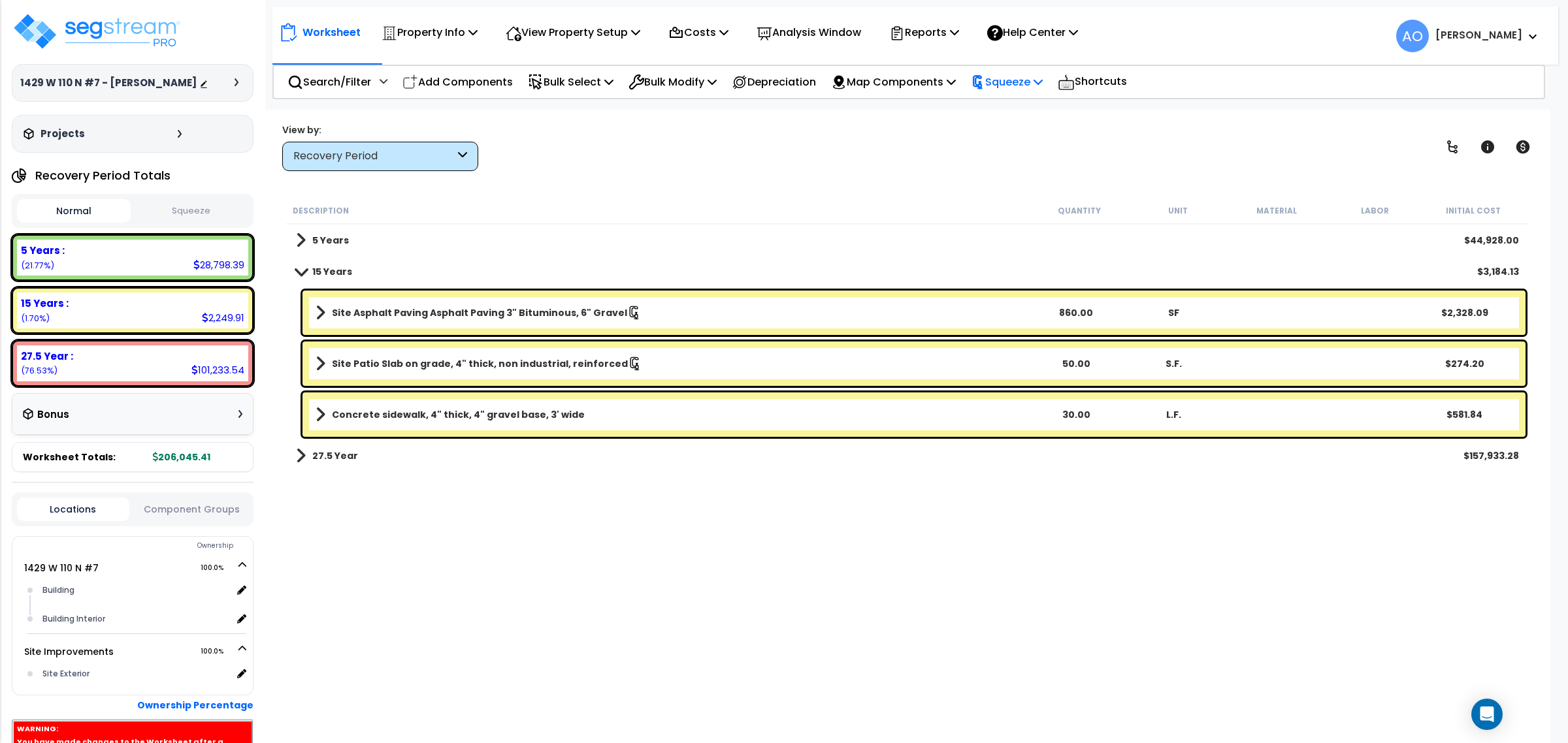
click at [1039, 67] on div "Squeeze" at bounding box center [1007, 82] width 72 height 31
click at [1017, 108] on link "Re-squeeze" at bounding box center [1028, 113] width 129 height 30
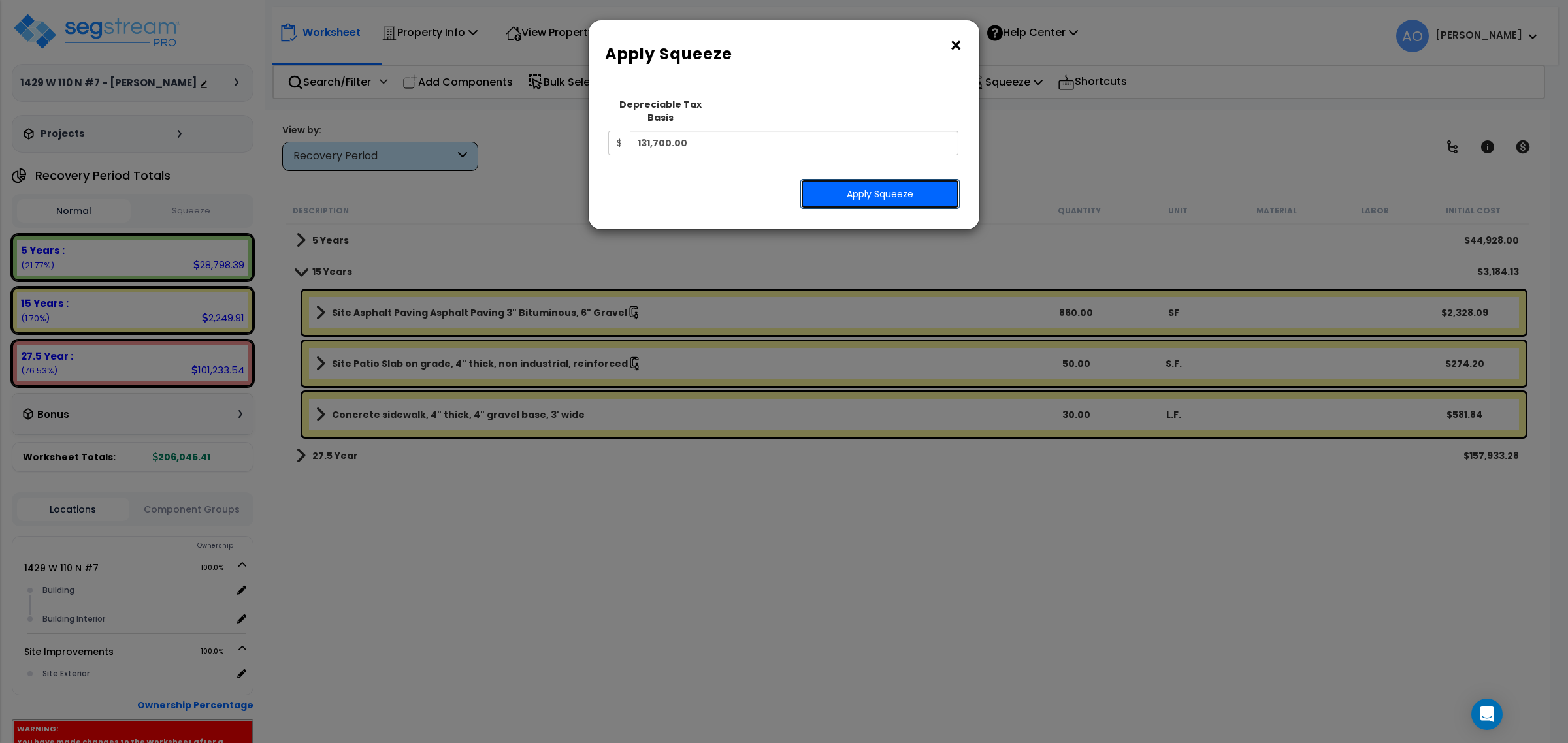
click at [945, 179] on button "Apply Squeeze" at bounding box center [880, 194] width 160 height 30
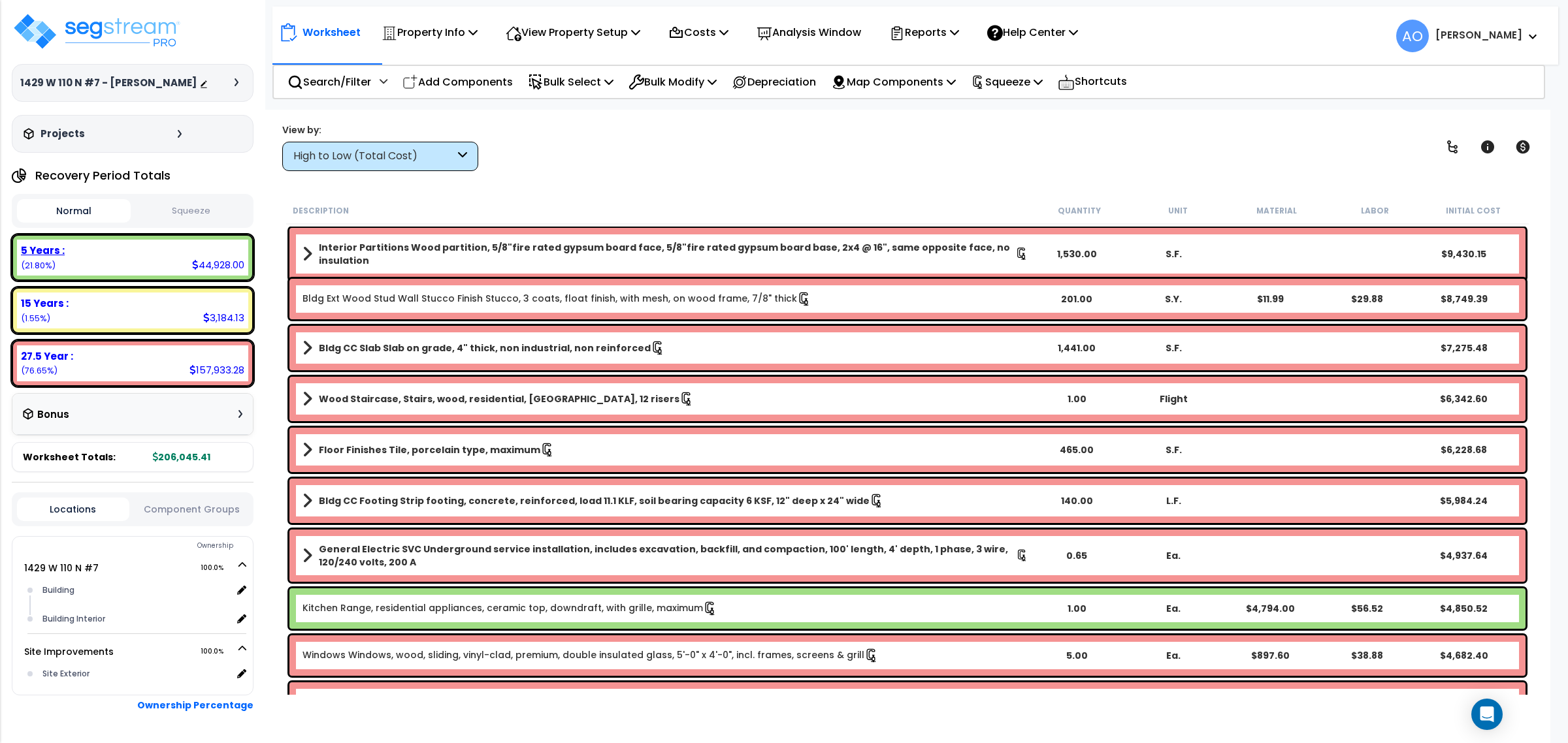
click at [135, 276] on div "5 Years : 44,928.00 (21.80%)" at bounding box center [132, 258] width 231 height 36
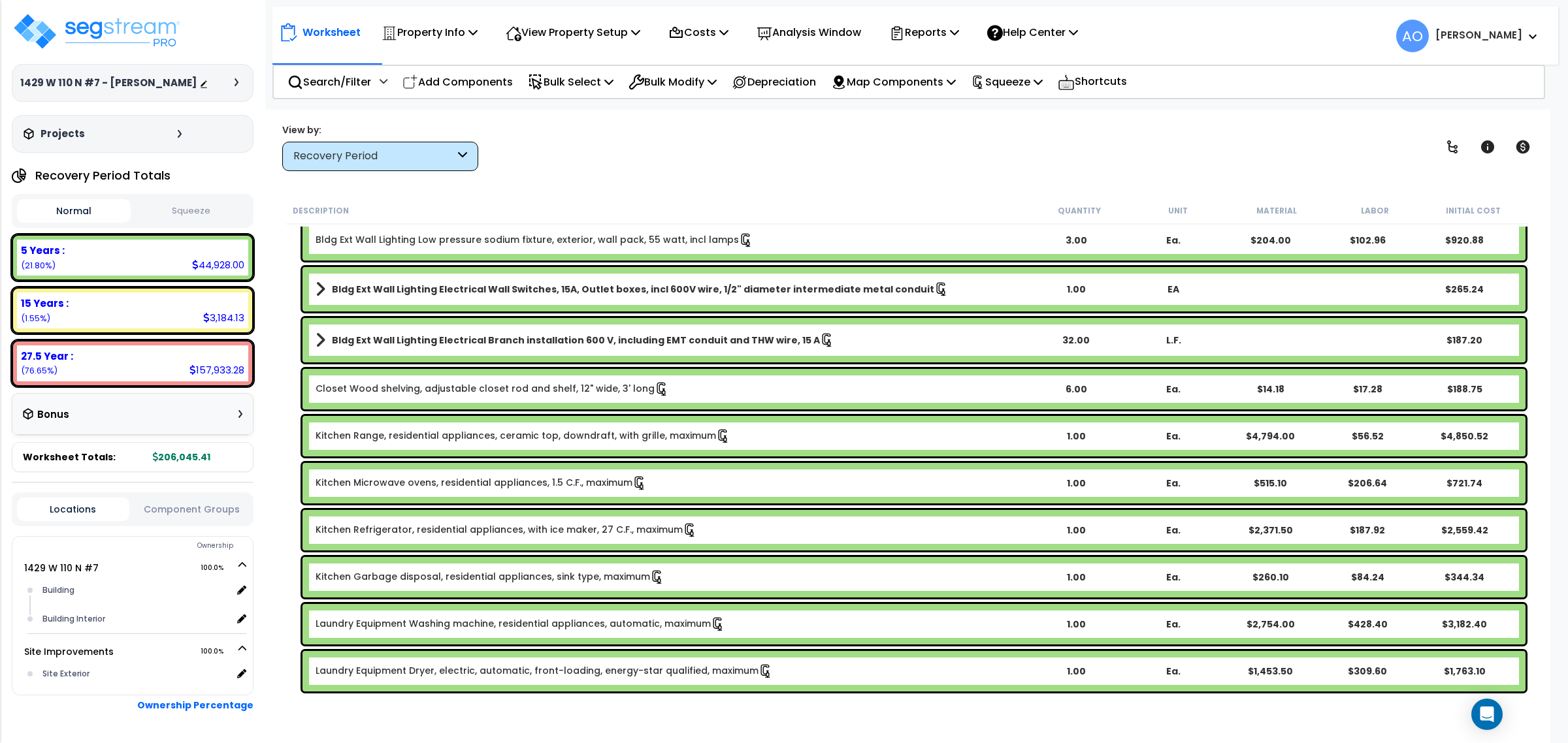
scroll to position [408, 0]
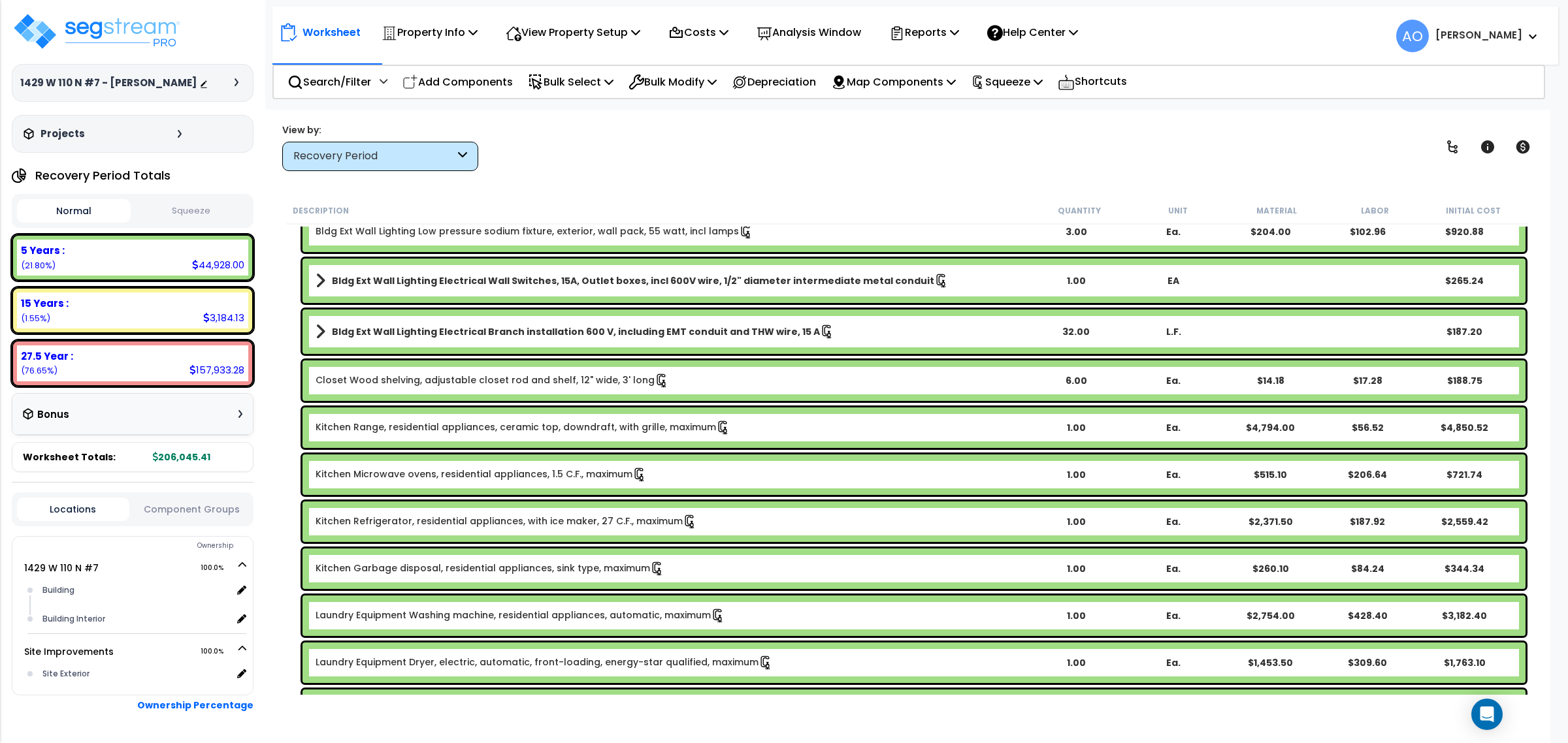
click at [562, 528] on link "Kitchen Refrigerator, residential appliances, with ice maker, 27 C.F., maximum" at bounding box center [506, 522] width 382 height 15
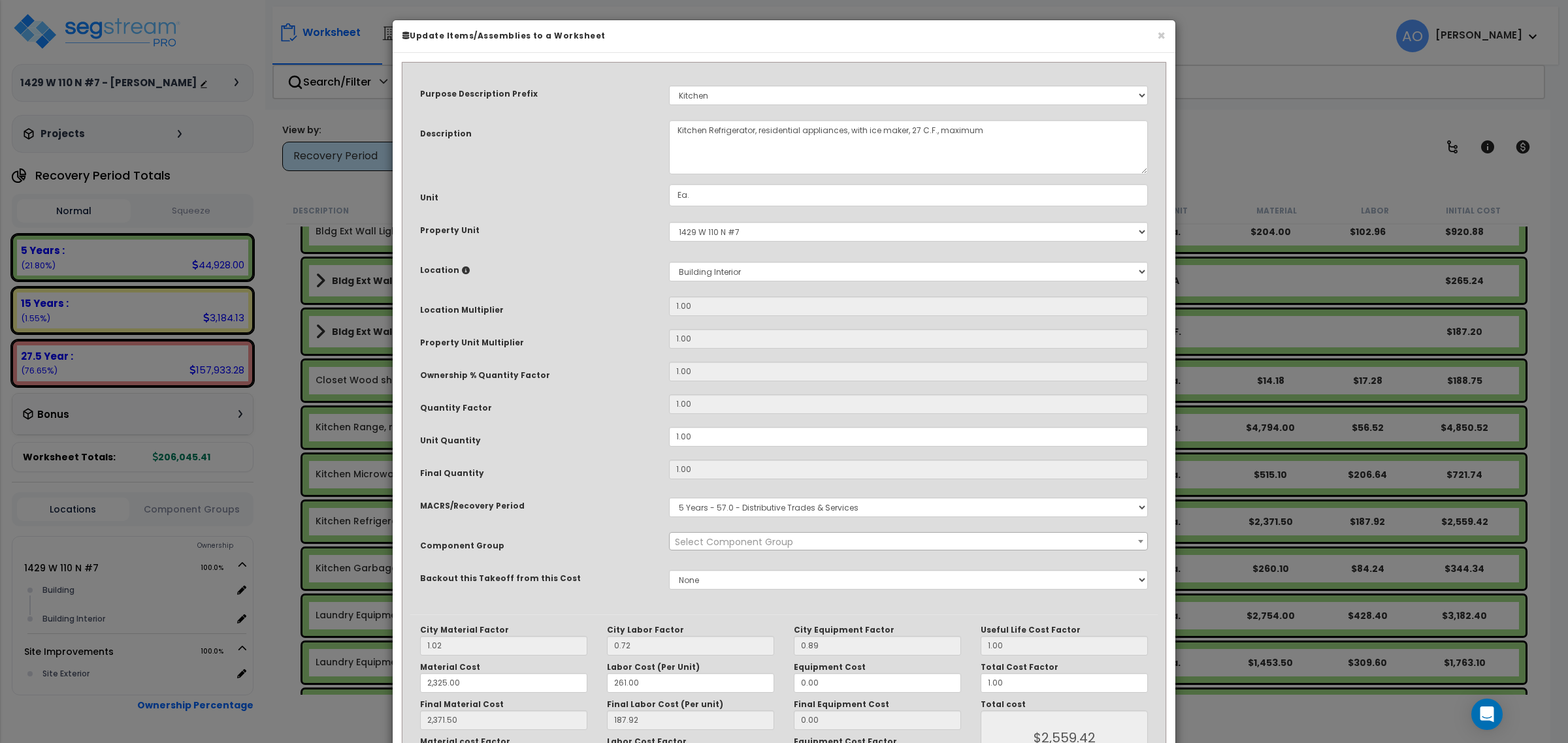
select select "45836"
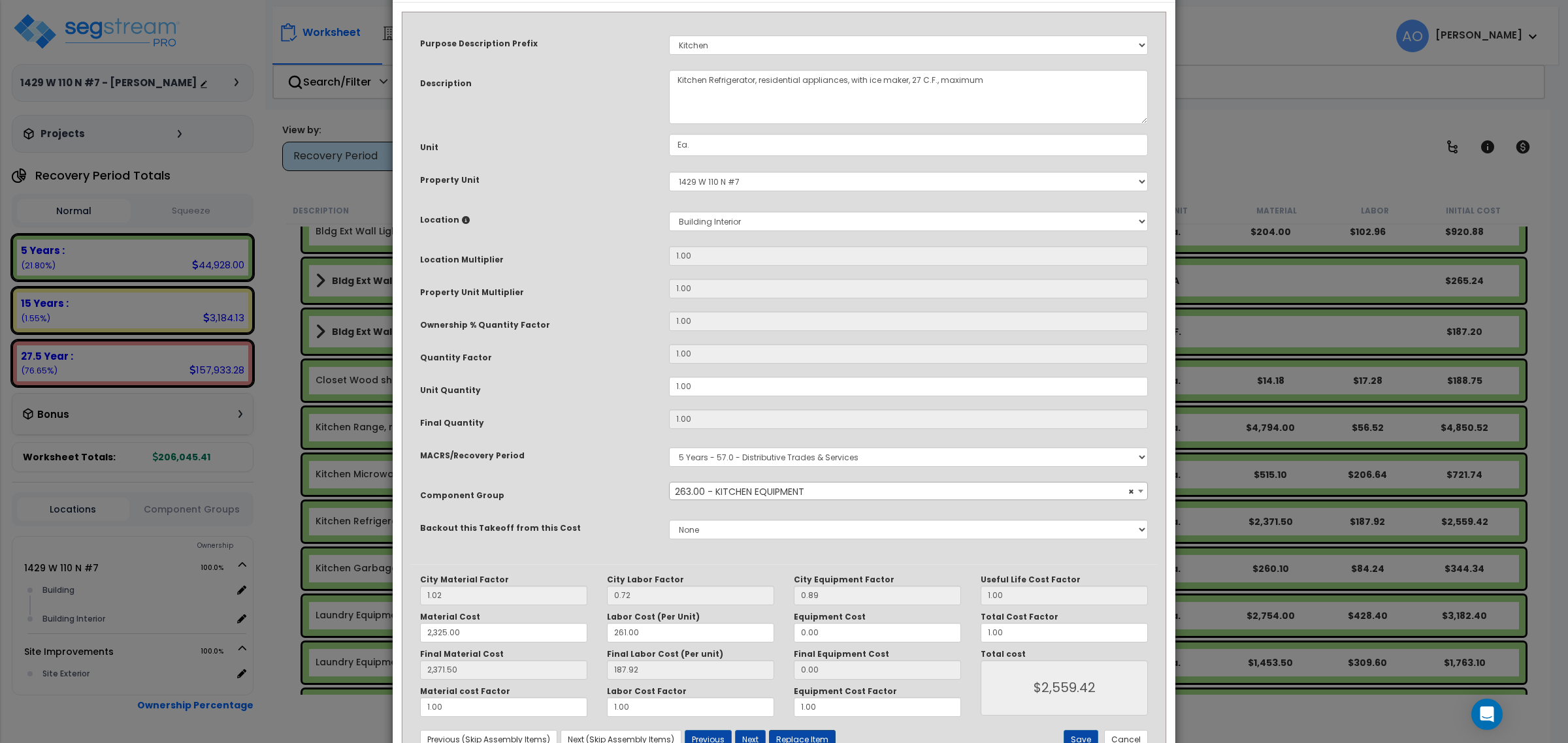
scroll to position [98, 0]
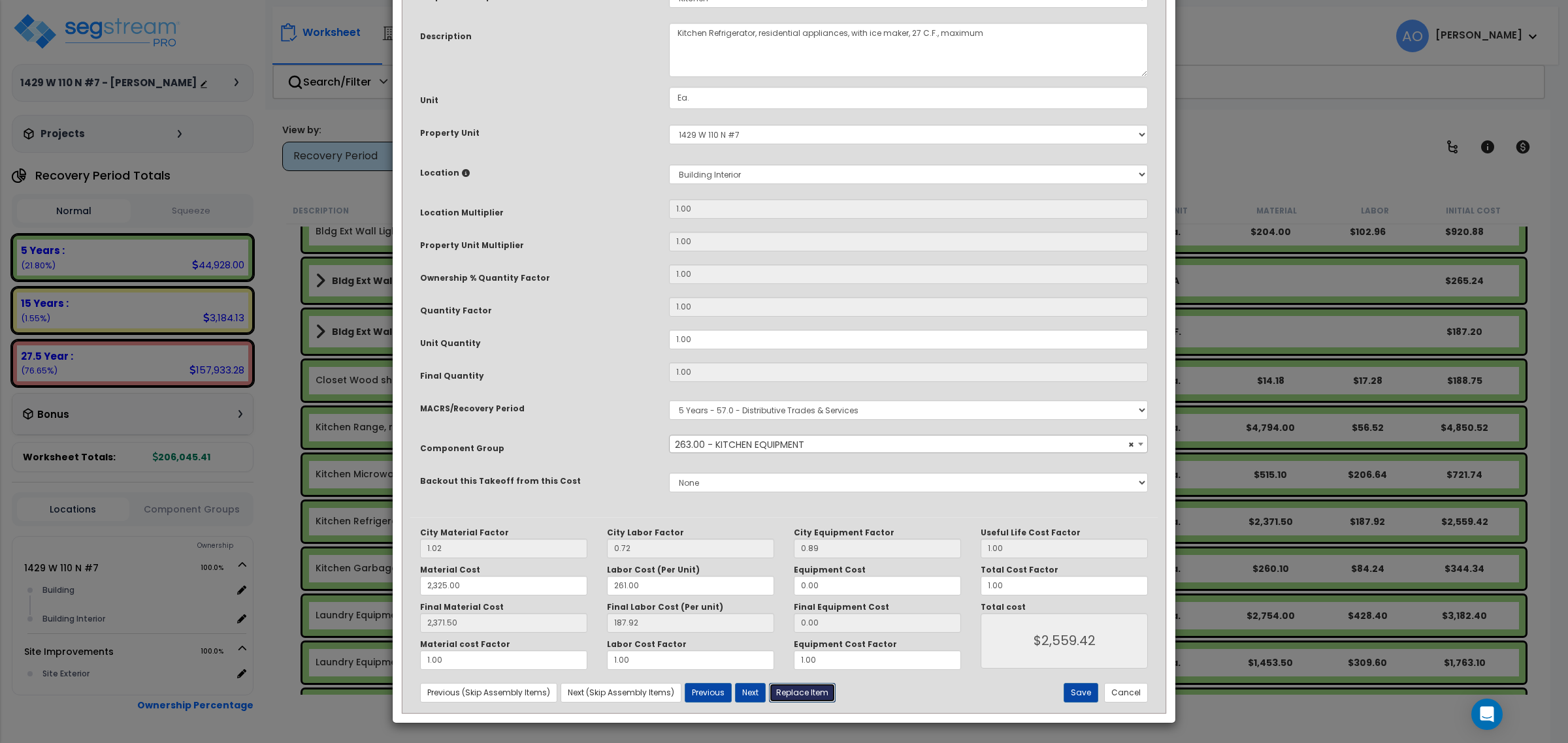
click at [816, 696] on button "Replace Item" at bounding box center [802, 693] width 67 height 20
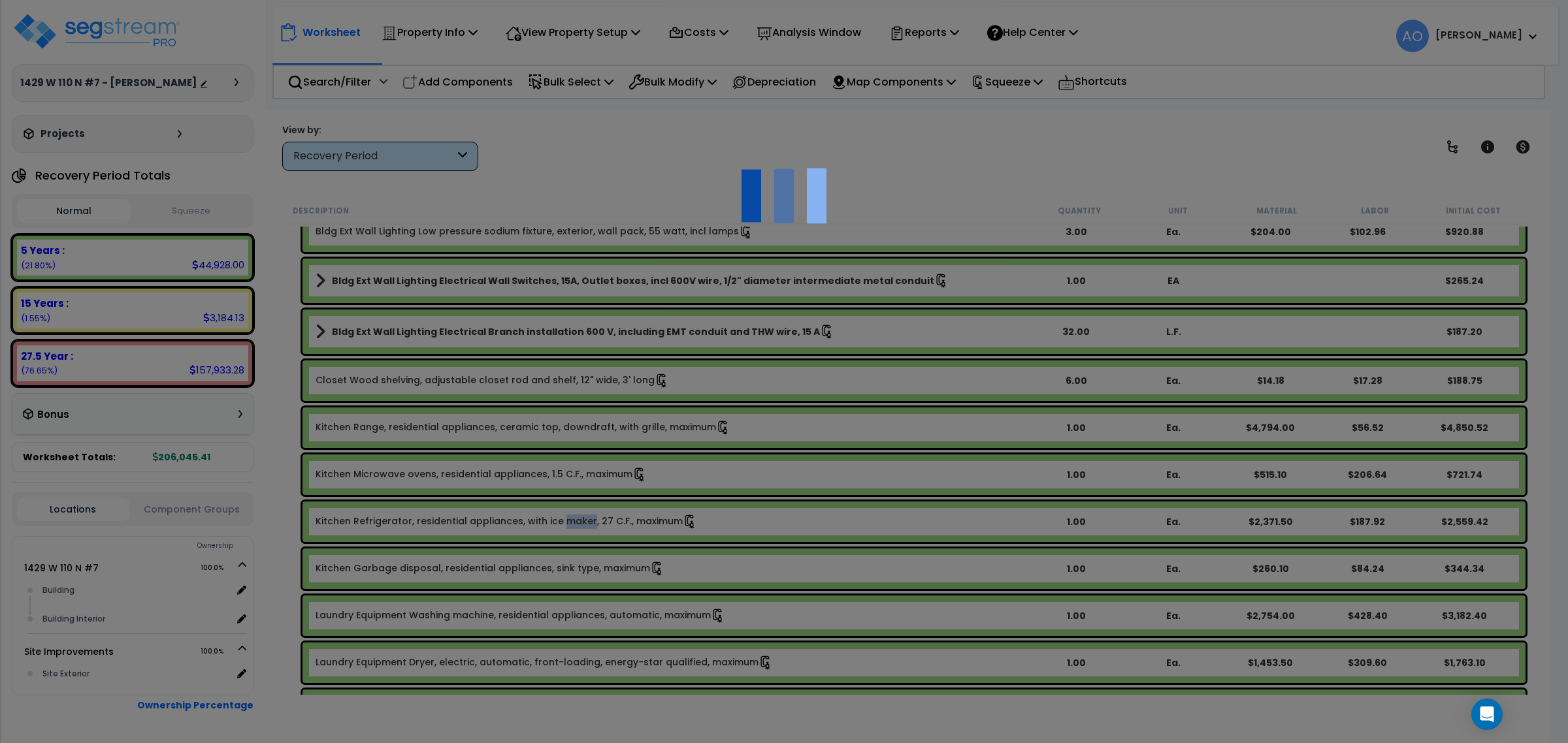
type input "1"
type input "Ea."
select select "164267"
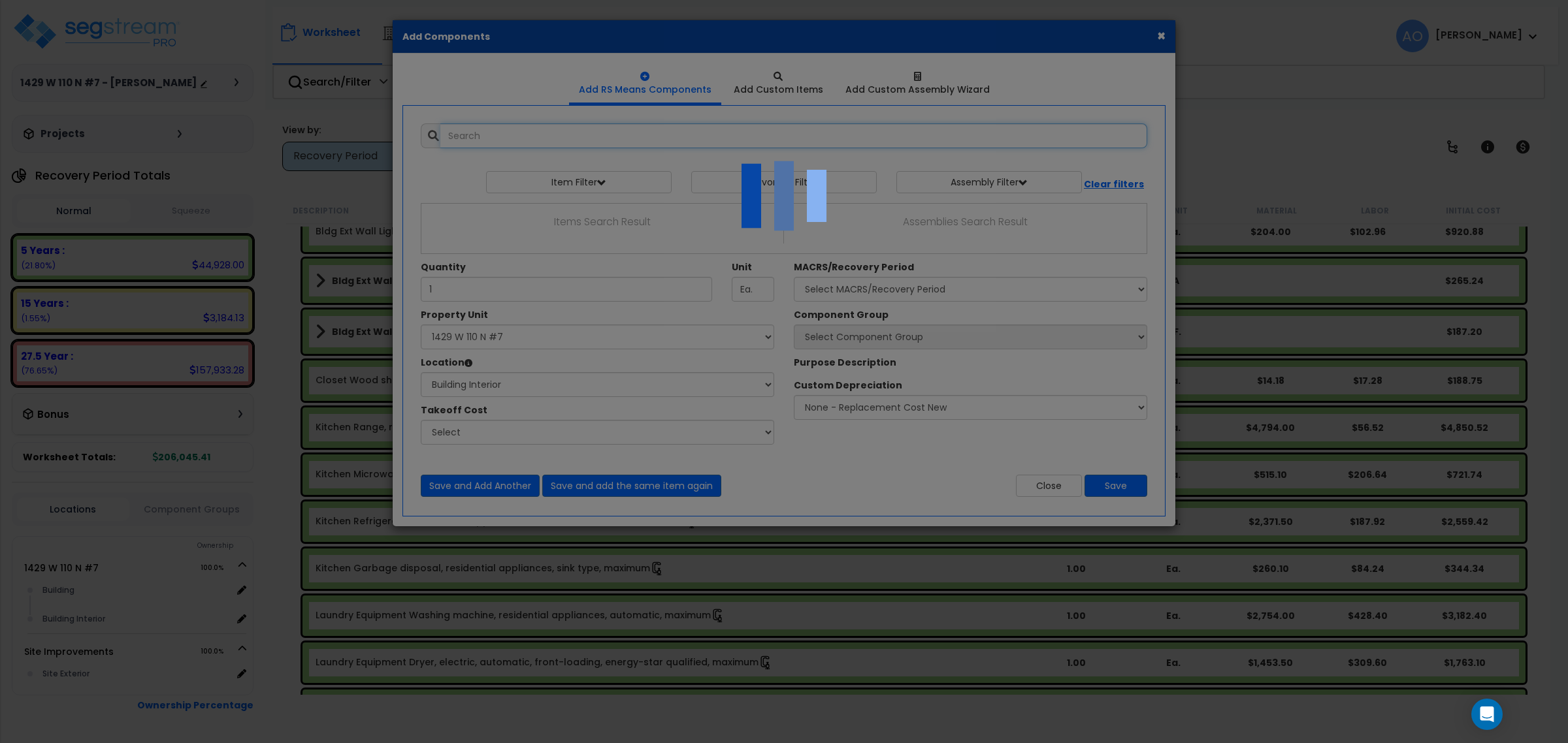
select select "461"
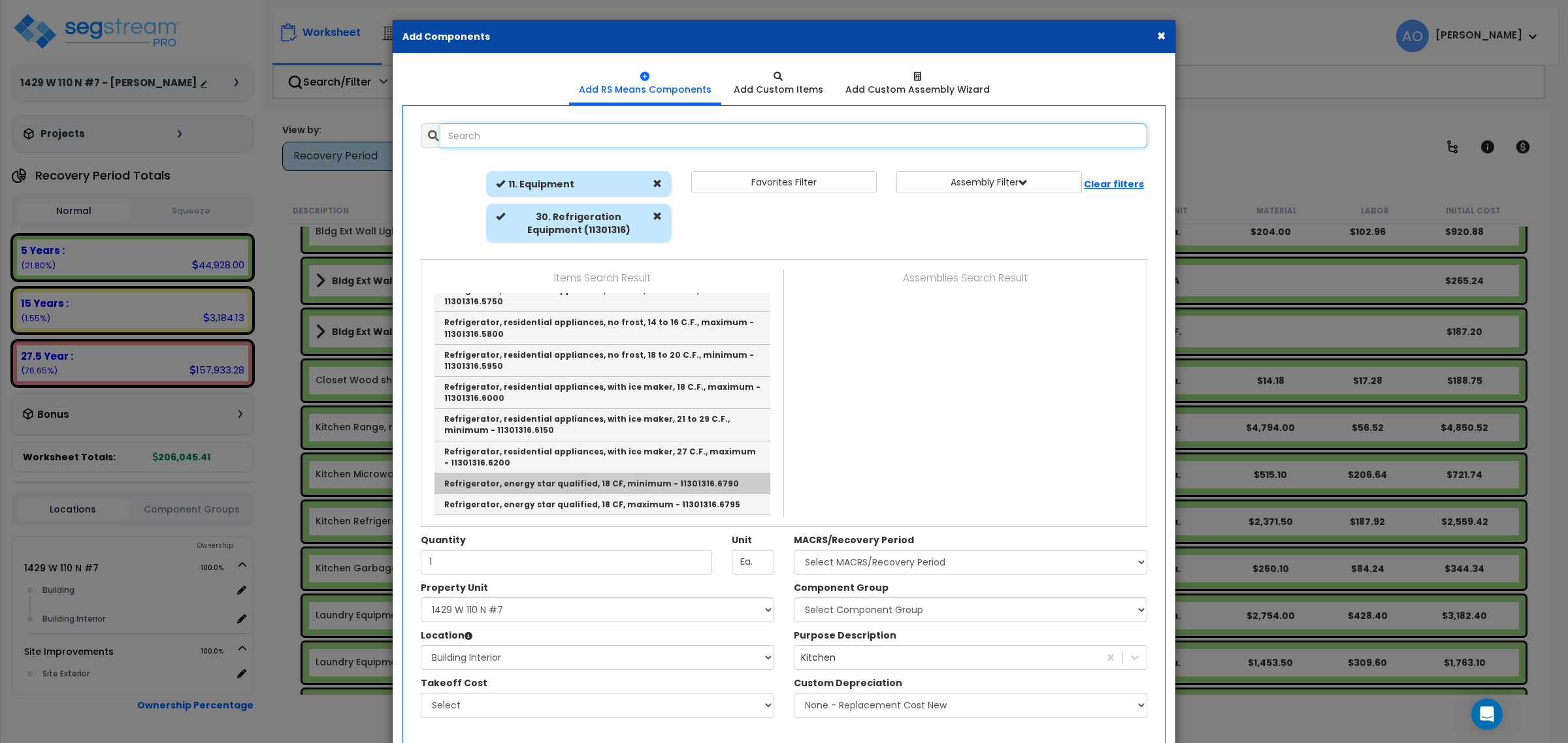
scroll to position [273, 0]
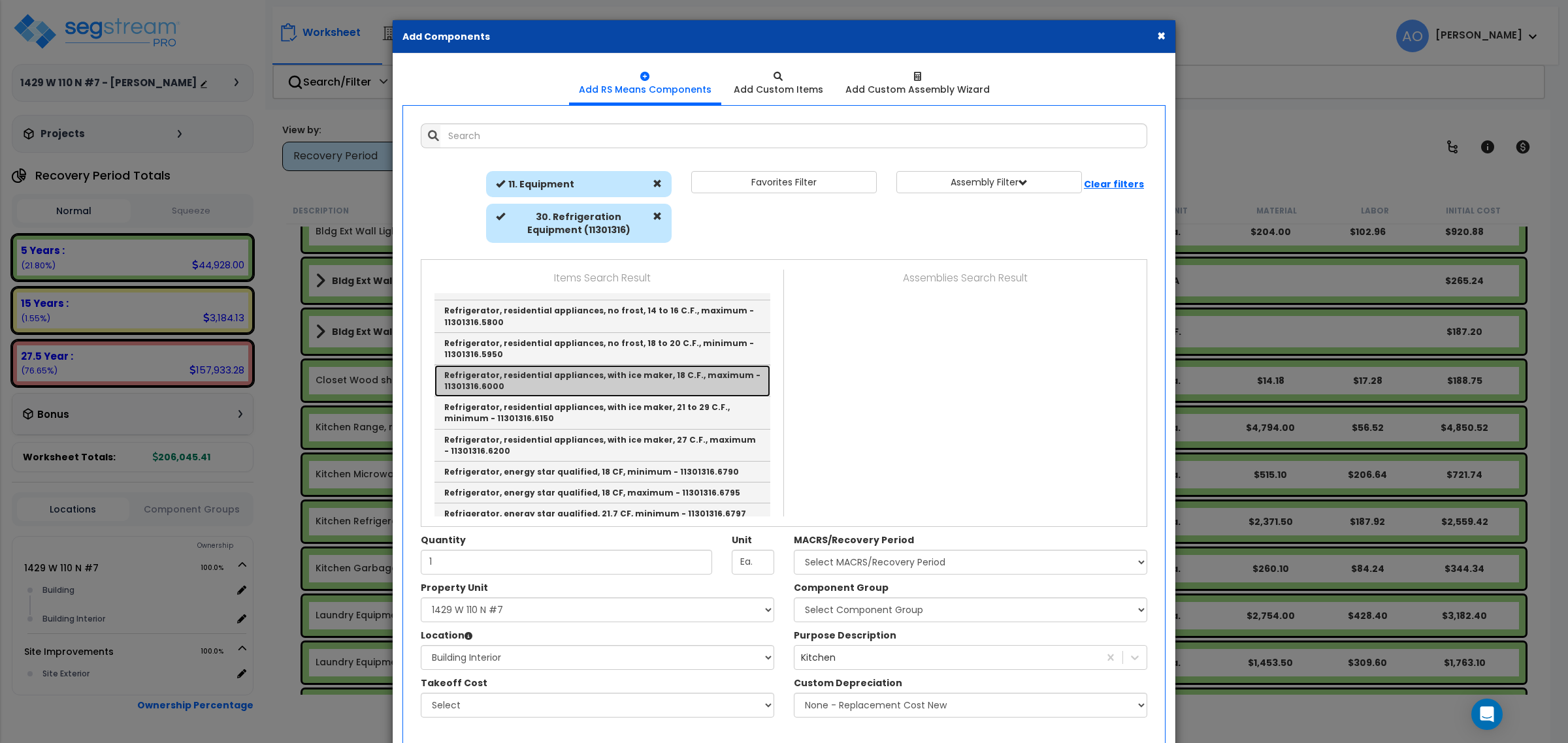
click at [559, 366] on link "Refrigerator, residential appliances, with ice maker, 18 C.F., maximum - 113013…" at bounding box center [602, 381] width 336 height 32
type input "Refrigerator, residential appliances, with ice maker, 18 C.F., maximum - 113013…"
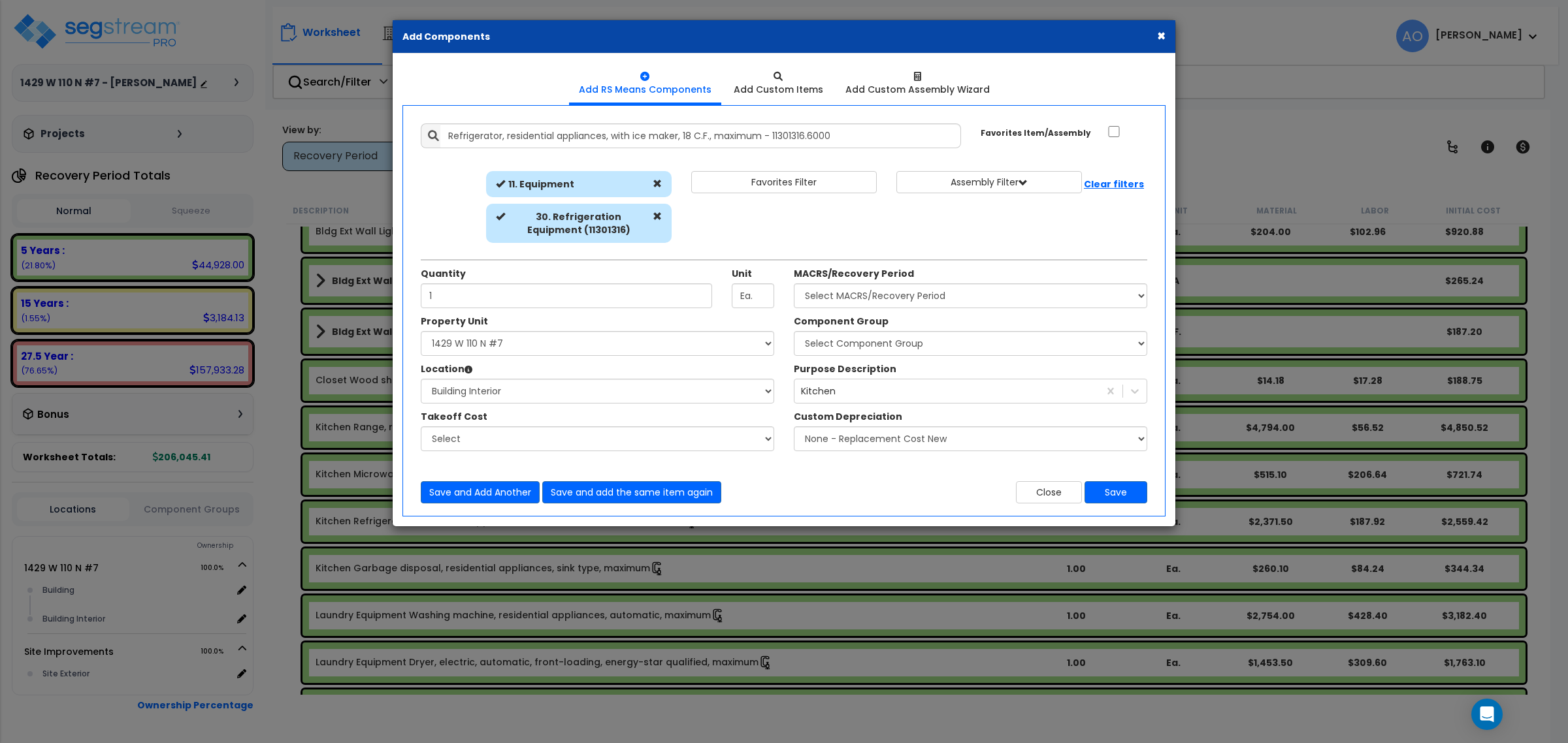
click at [1160, 38] on button "×" at bounding box center [1161, 36] width 9 height 14
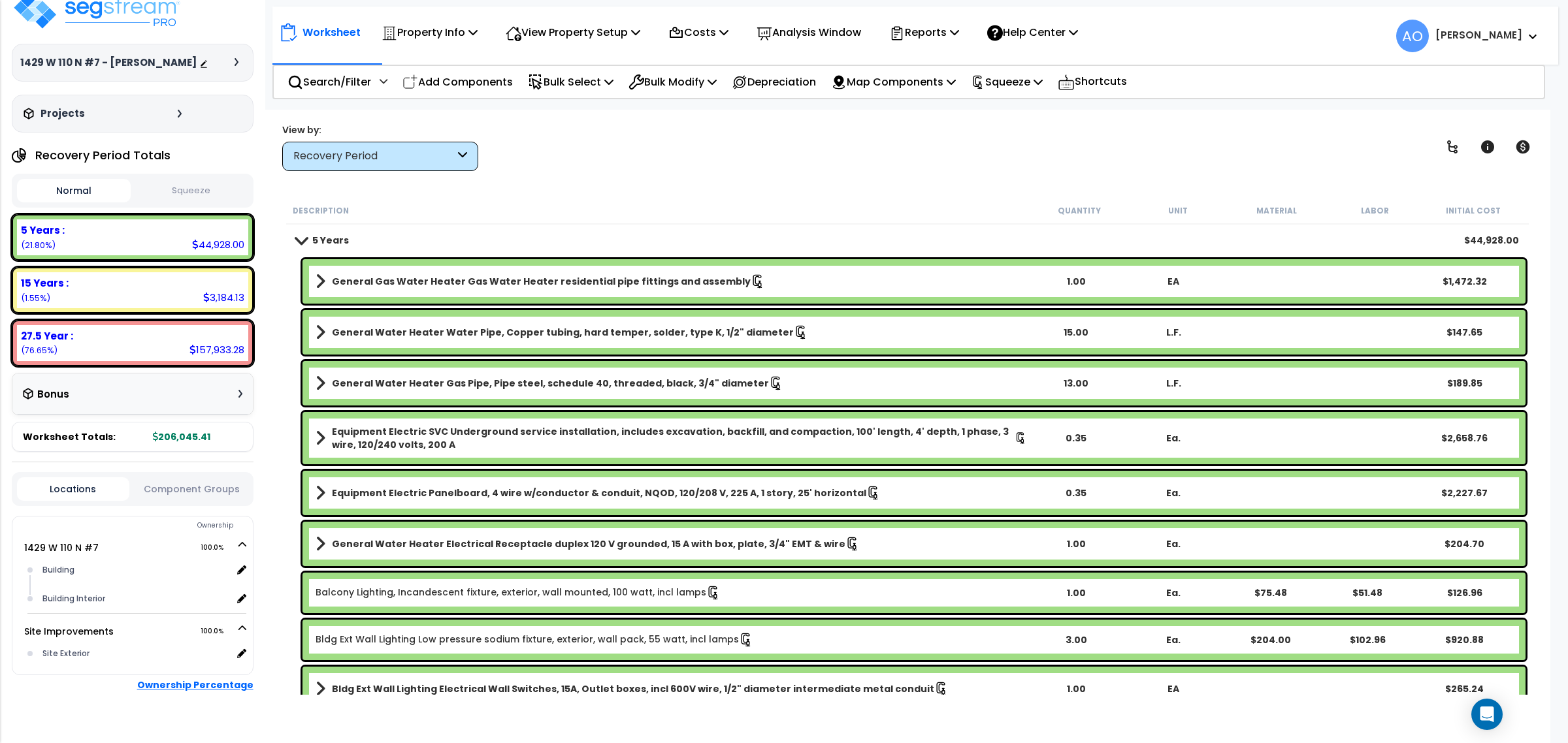
scroll to position [0, 0]
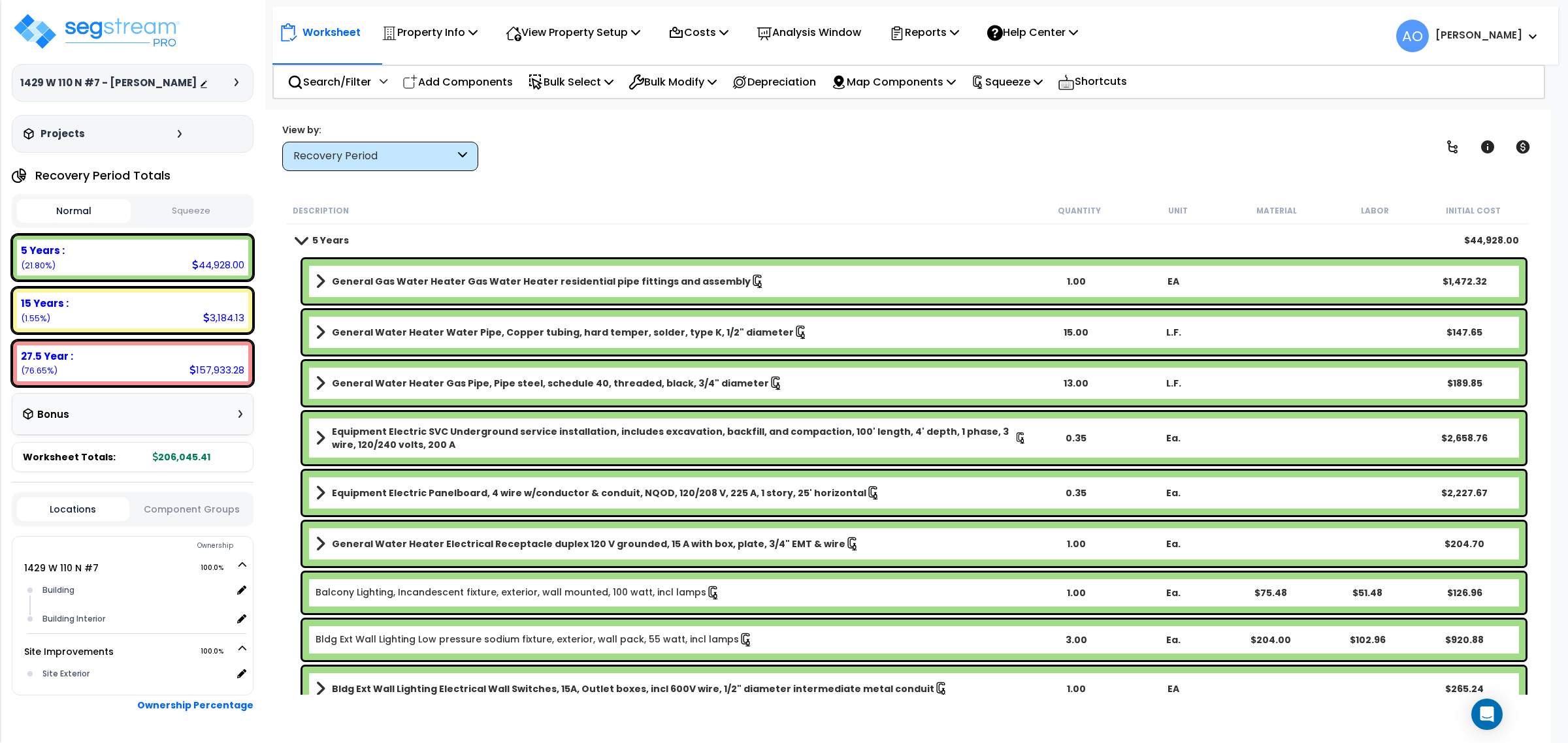
click at [712, 209] on div "Description" at bounding box center [662, 210] width 738 height 13
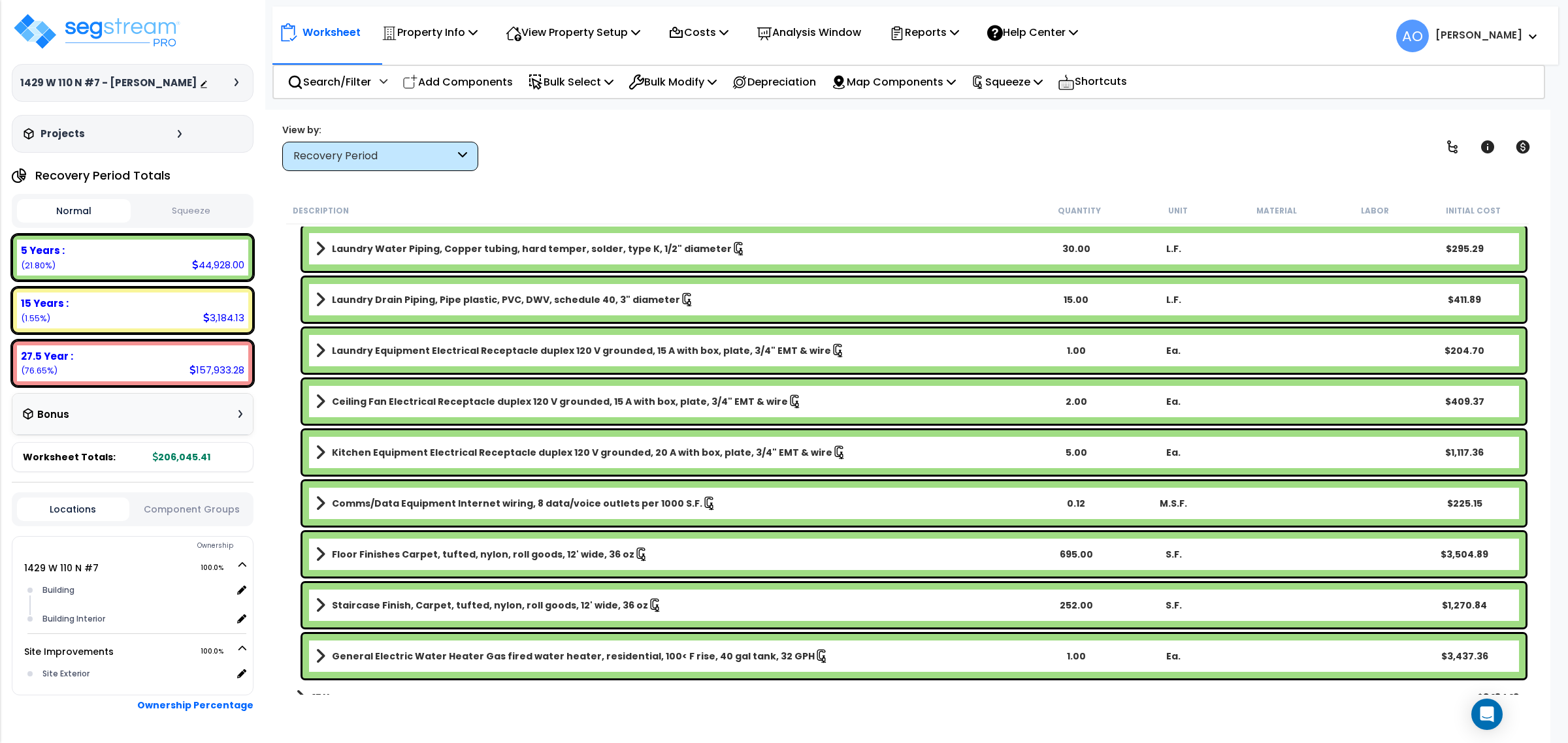
scroll to position [1506, 0]
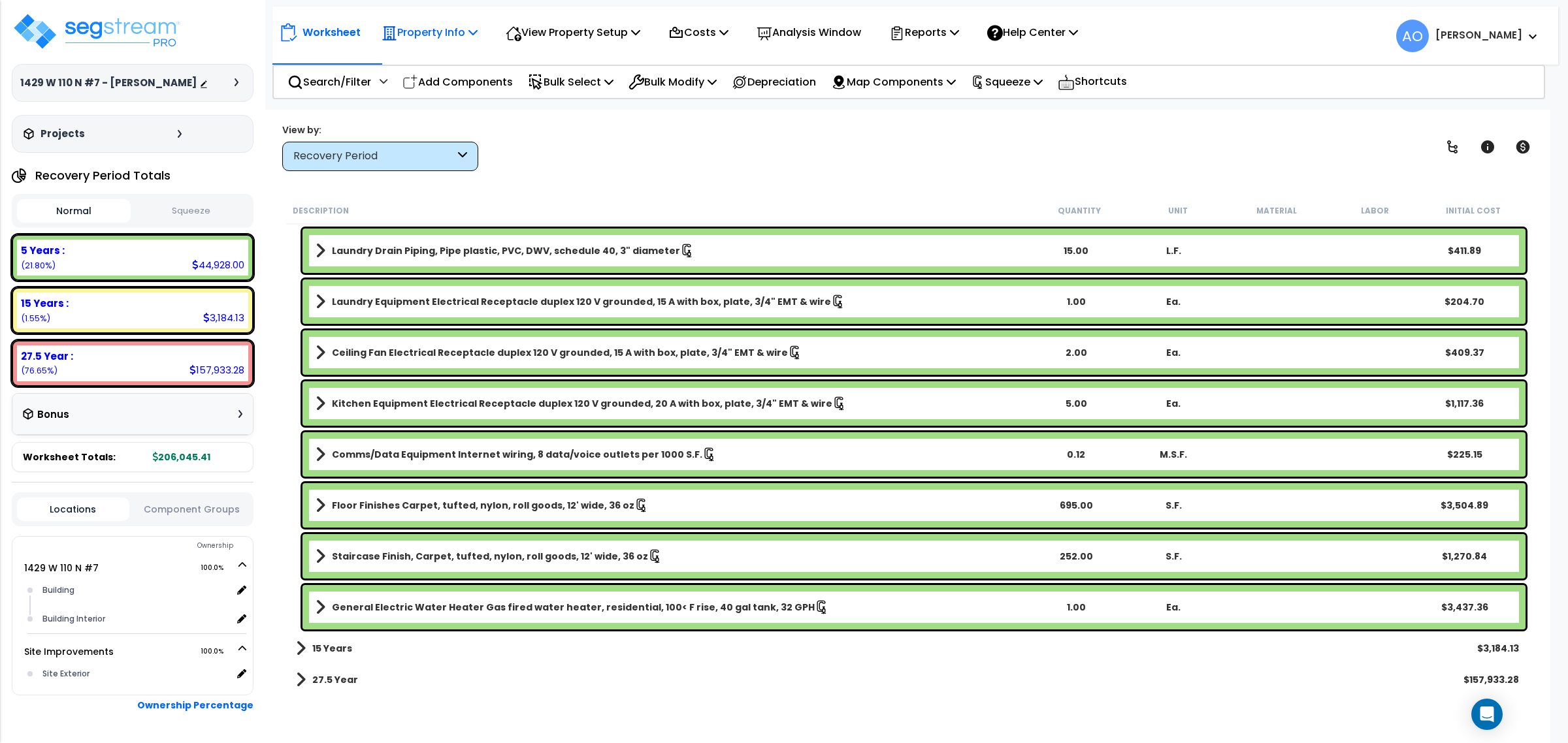
click at [430, 31] on p "Property Info" at bounding box center [430, 32] width 96 height 18
click at [439, 54] on link "Property Setup" at bounding box center [439, 61] width 129 height 26
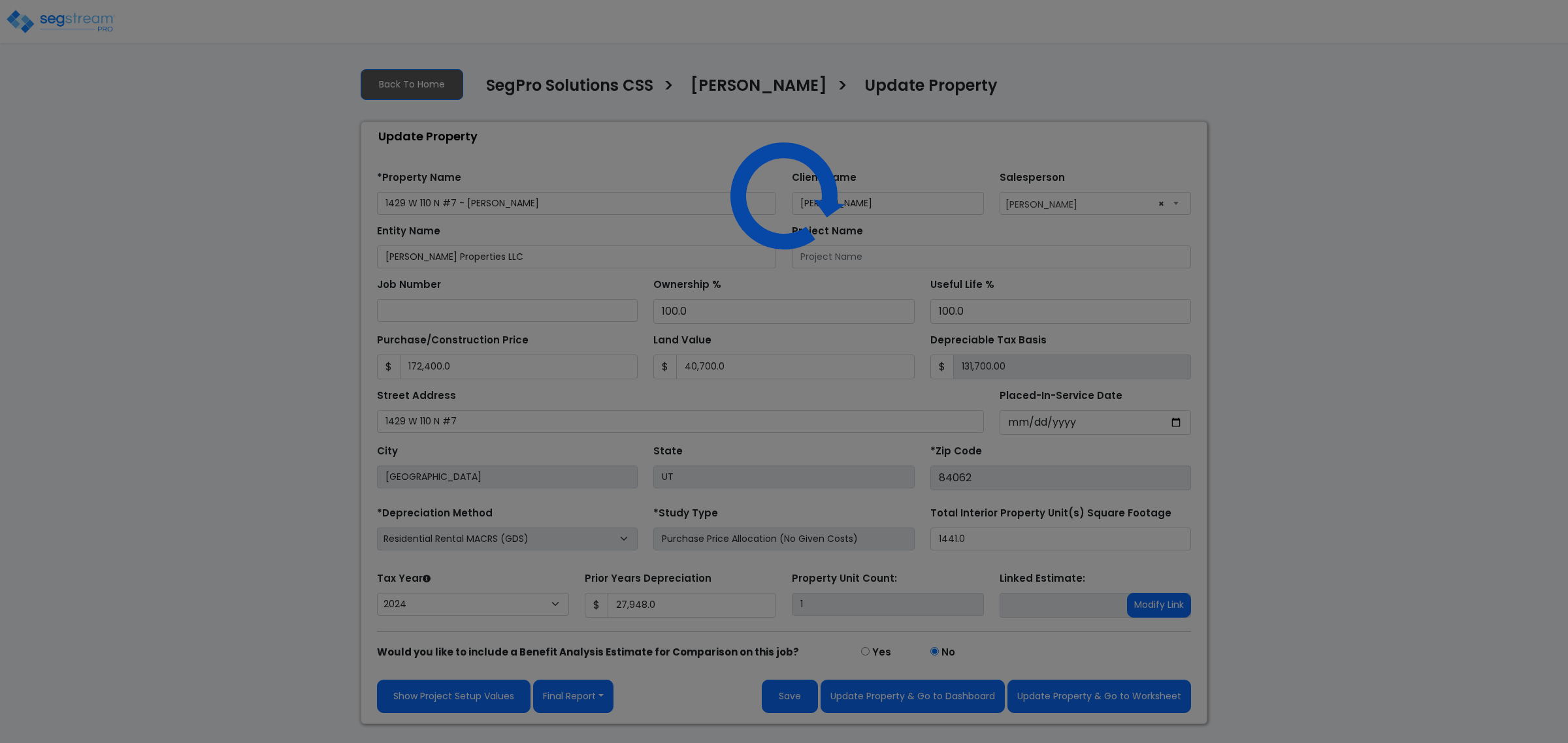
select select "2024"
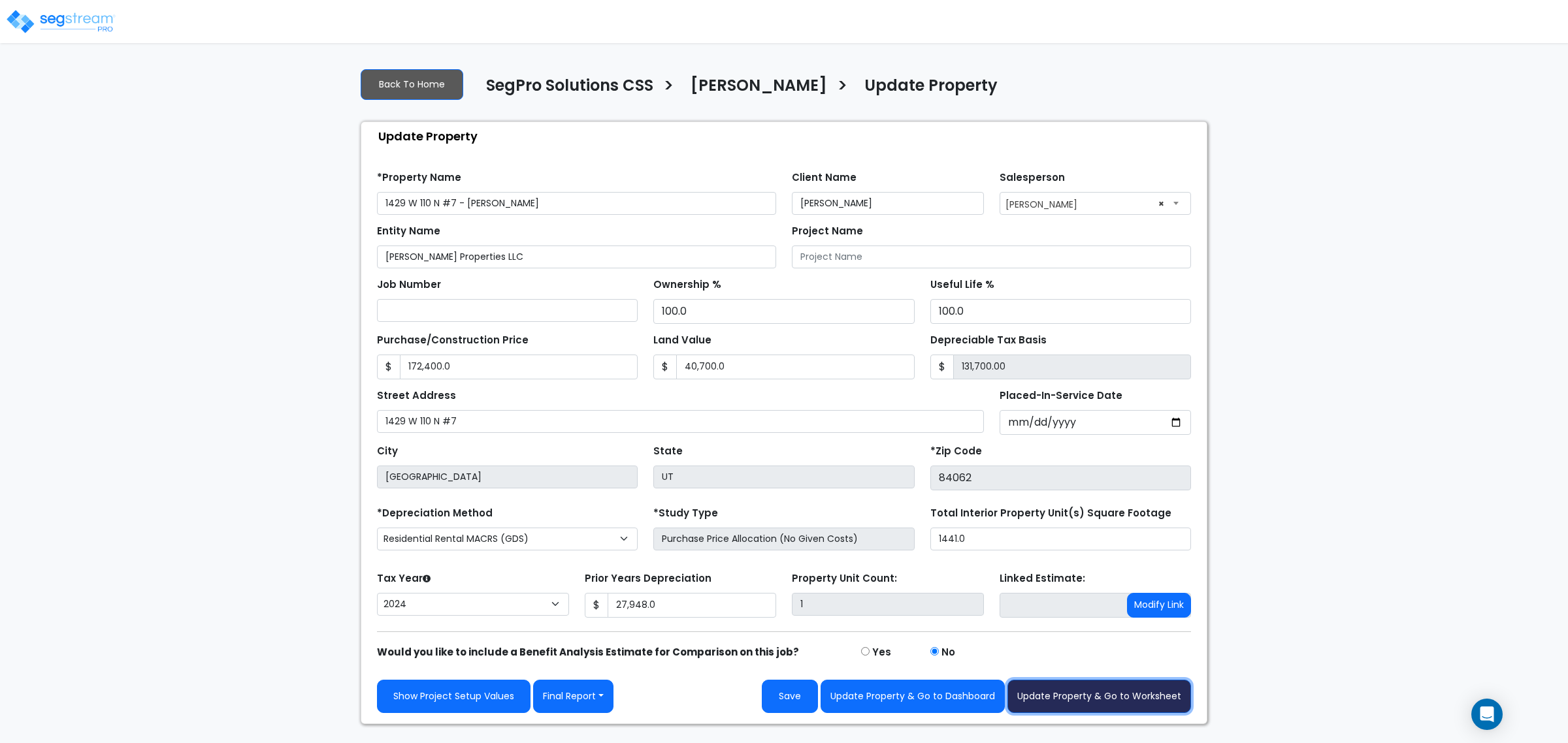
click at [1079, 707] on button "Update Property & Go to Worksheet" at bounding box center [1098, 696] width 184 height 33
type input "172400"
type input "40700"
type input "27948"
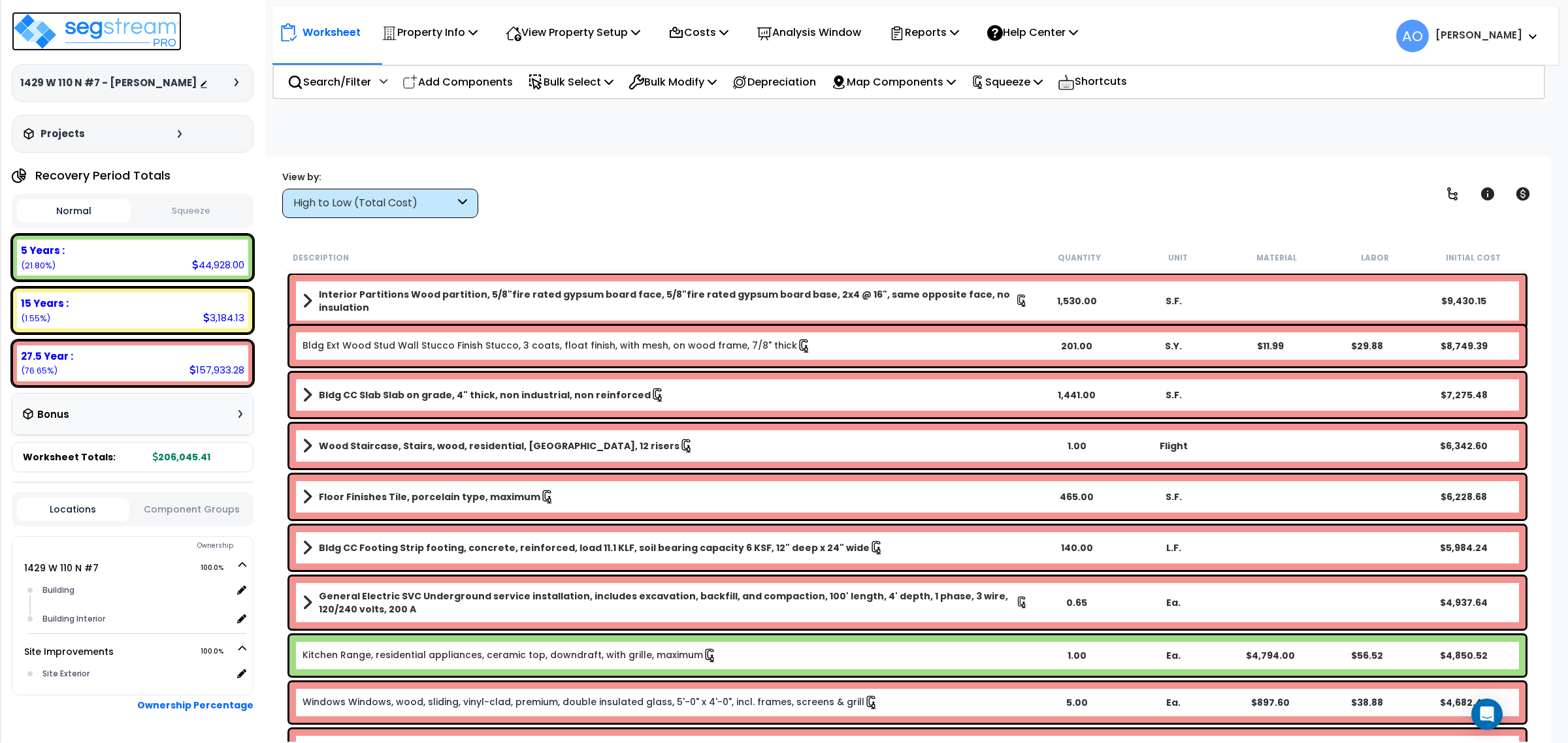
click at [114, 40] on img at bounding box center [97, 32] width 170 height 39
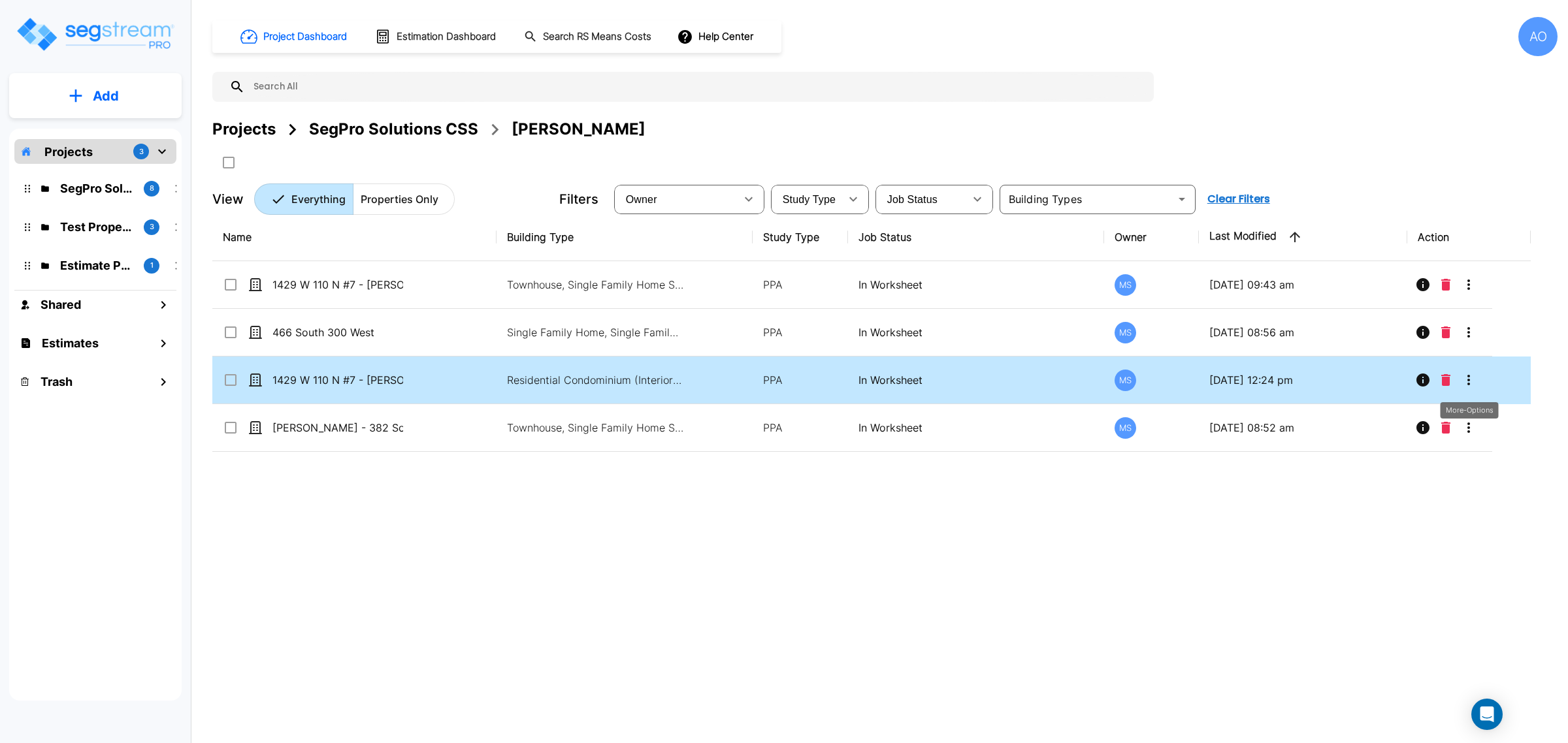
click at [1466, 390] on button "More-Options" at bounding box center [1468, 380] width 26 height 26
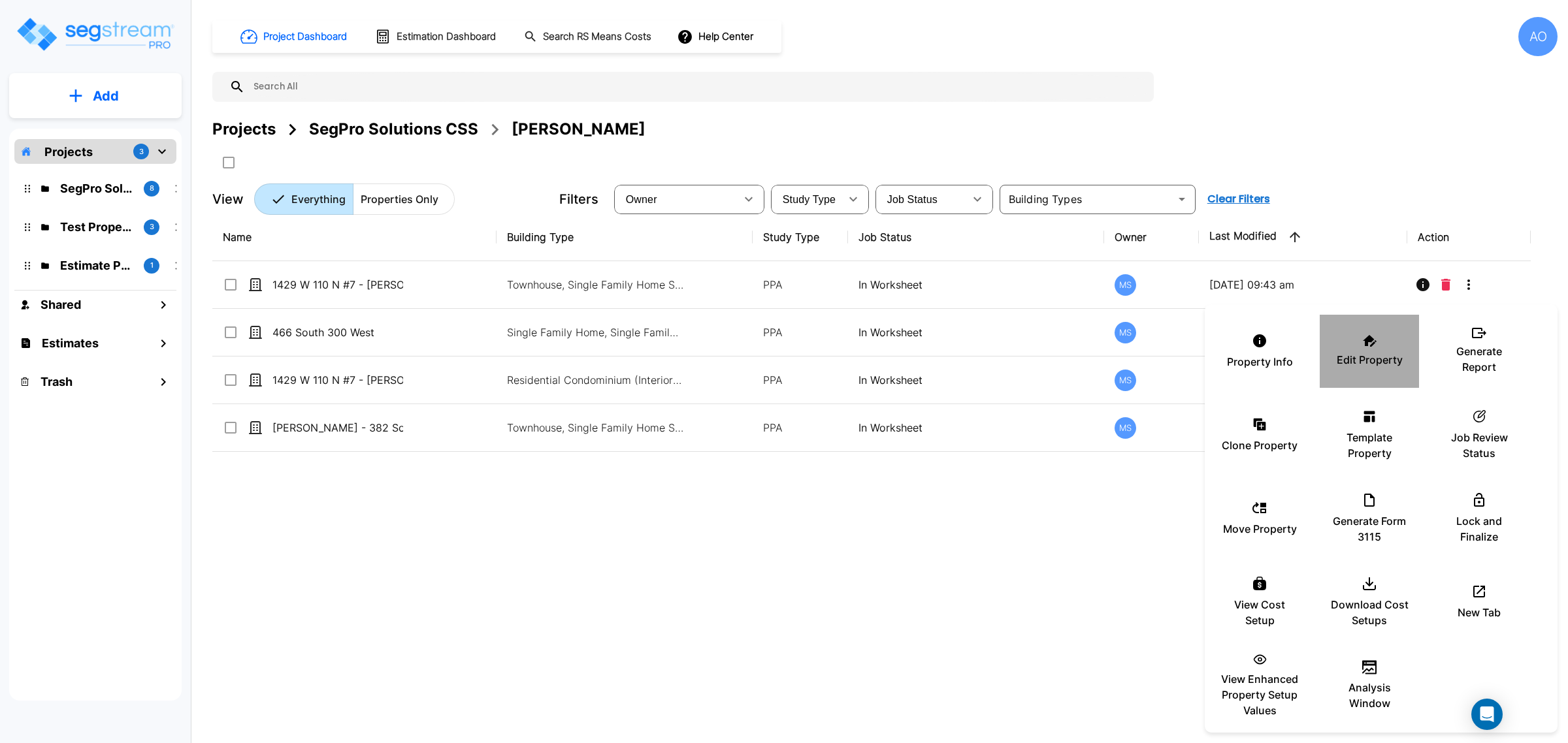
click at [1357, 354] on p "Edit Property" at bounding box center [1369, 360] width 66 height 15
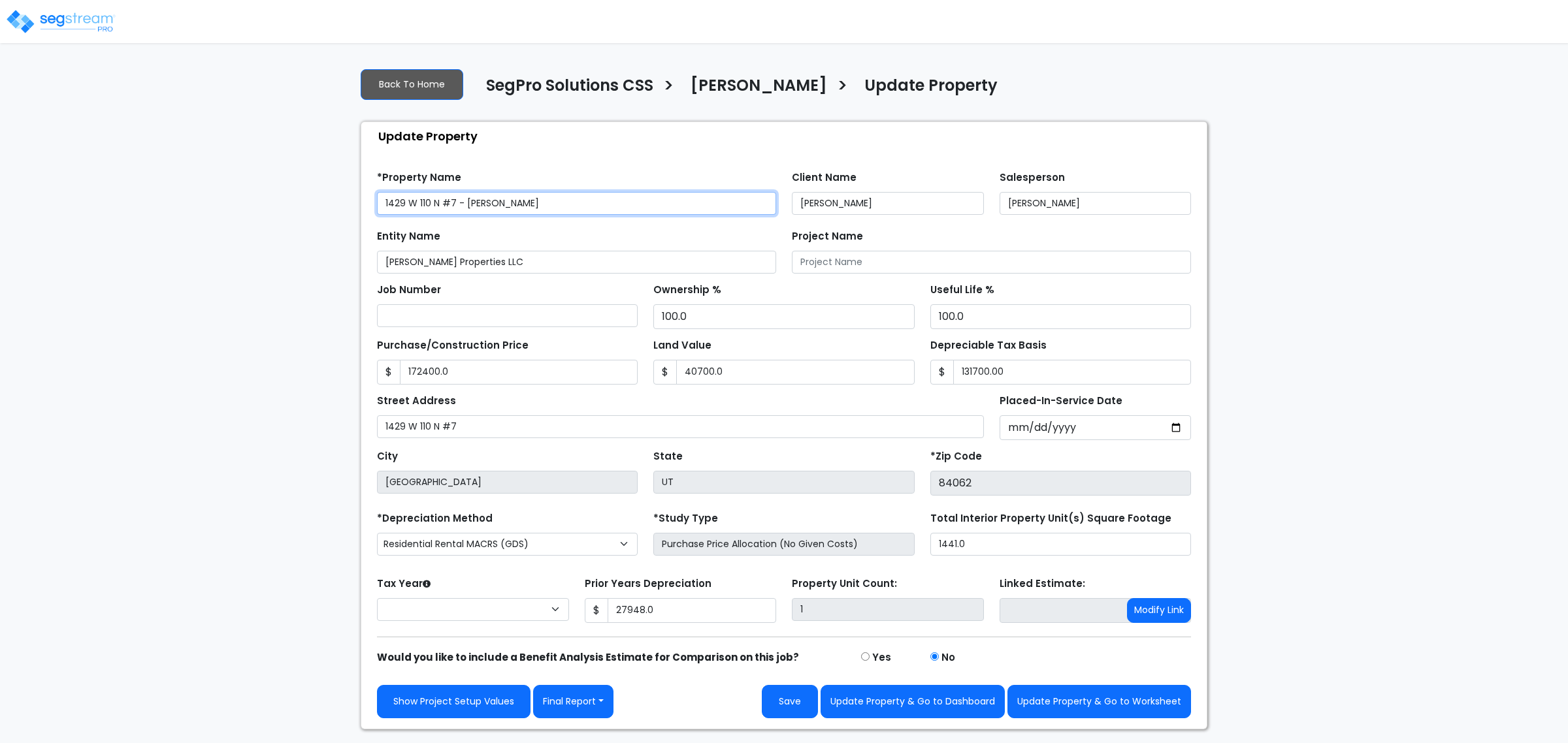
type input "172,400.0"
type input "40,700.0"
type input "131,700.00"
type input "27,948.0"
select select "2024"
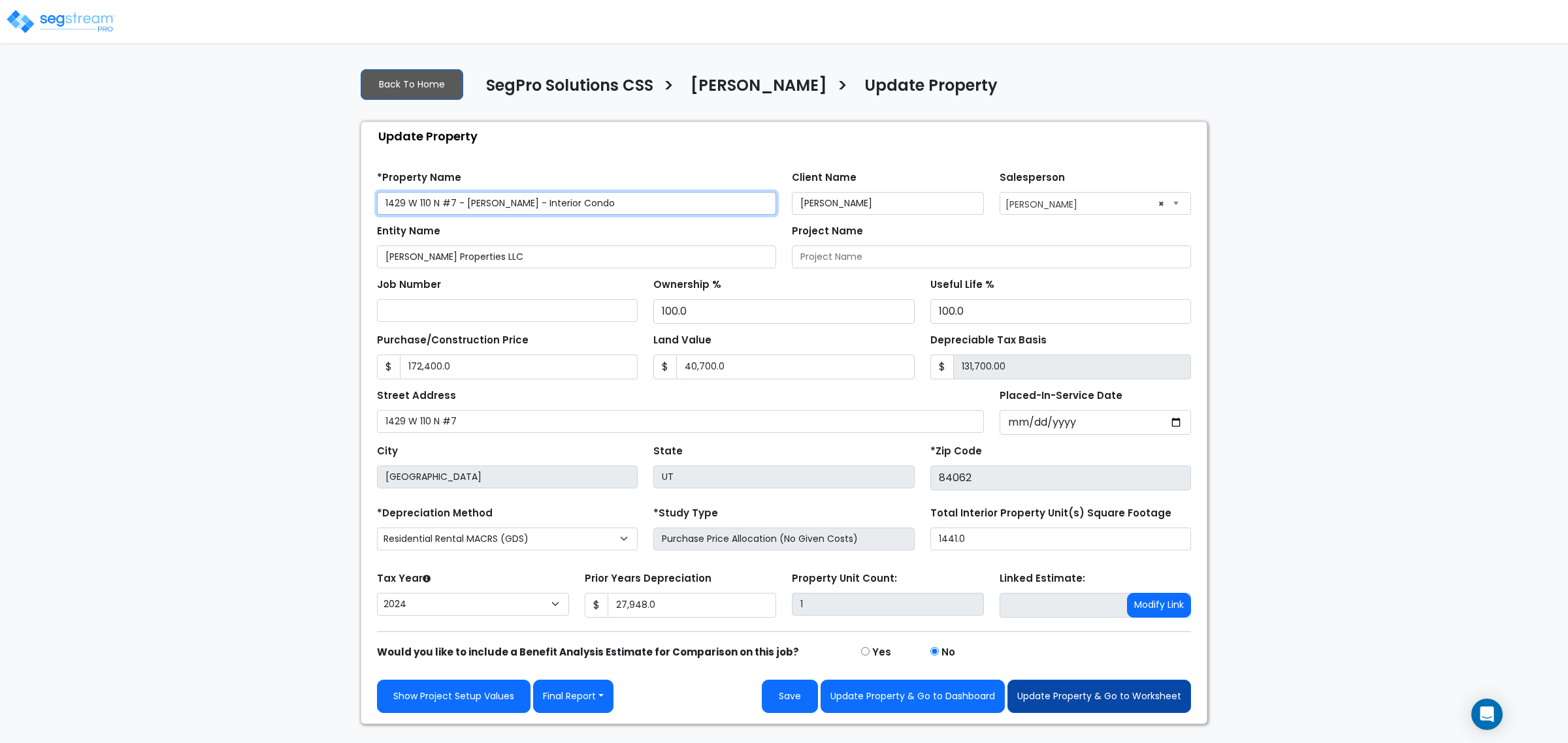
type input "1429 W 110 N #7 - [PERSON_NAME] - Interior Condo"
click at [1105, 696] on button "Update Property & Go to Worksheet" at bounding box center [1098, 696] width 184 height 33
type input "172400"
type input "40700"
type input "27948"
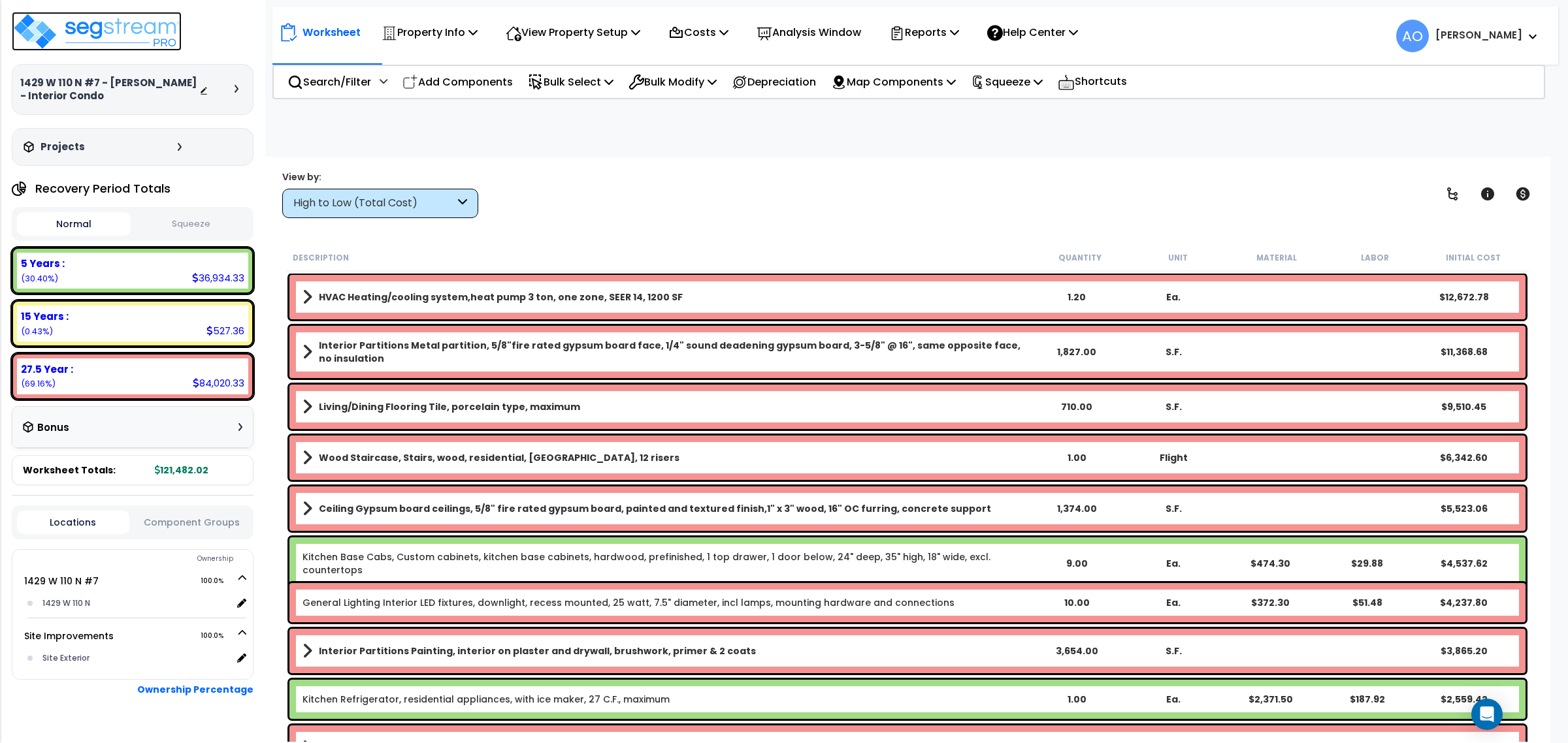
click at [132, 39] on img at bounding box center [97, 32] width 170 height 39
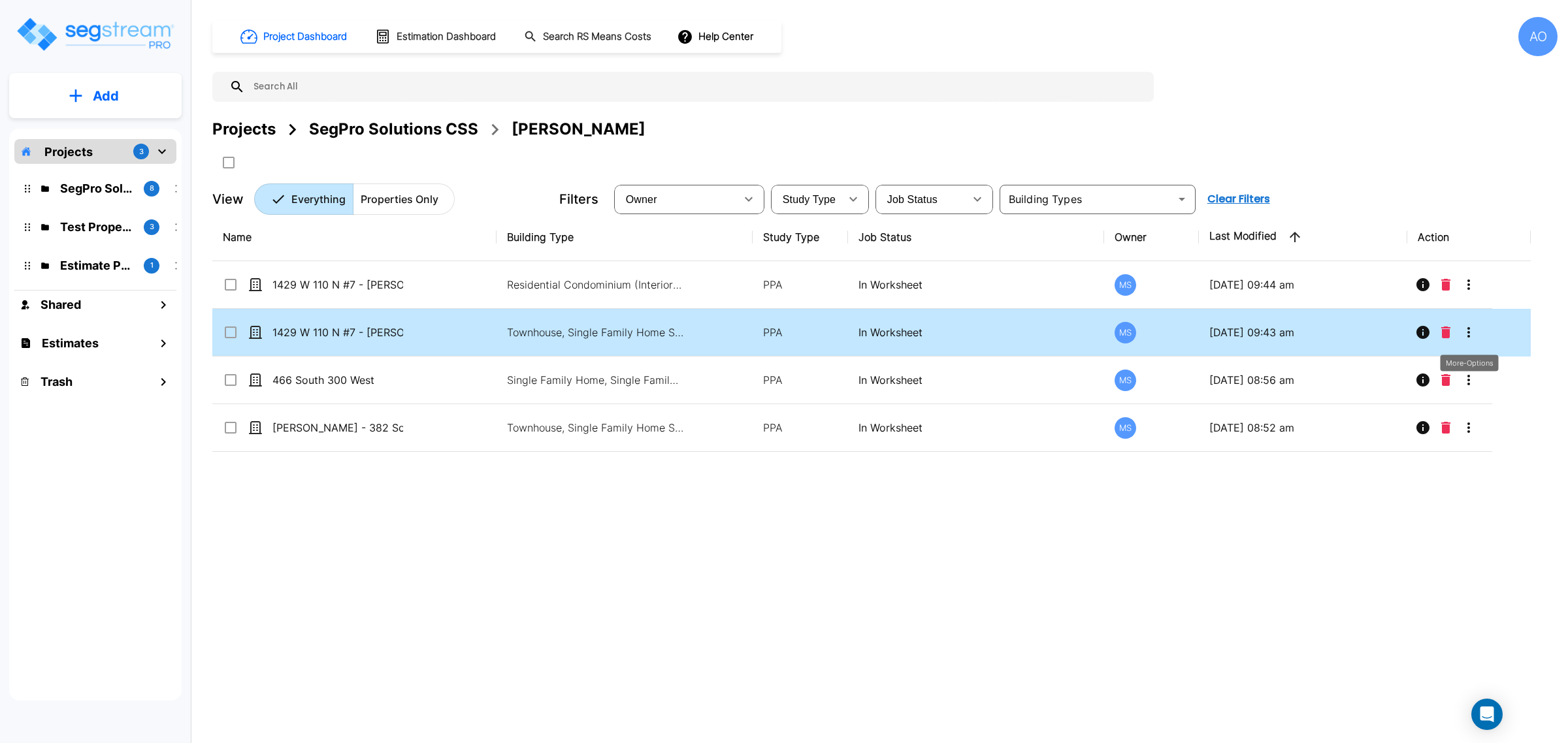
click at [1466, 335] on icon "More-Options" at bounding box center [1468, 332] width 15 height 15
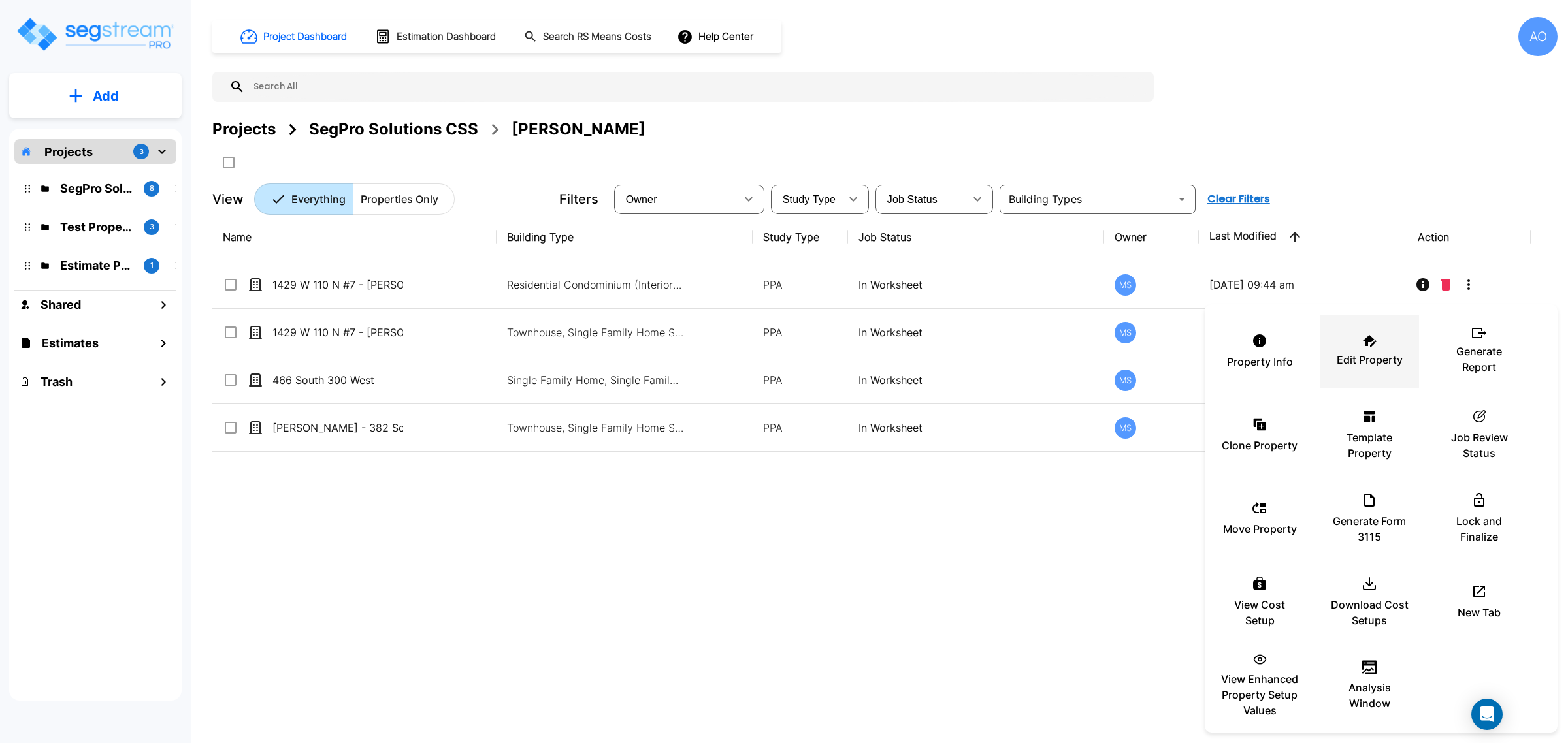
click at [1364, 372] on div "Edit Property" at bounding box center [1369, 351] width 79 height 65
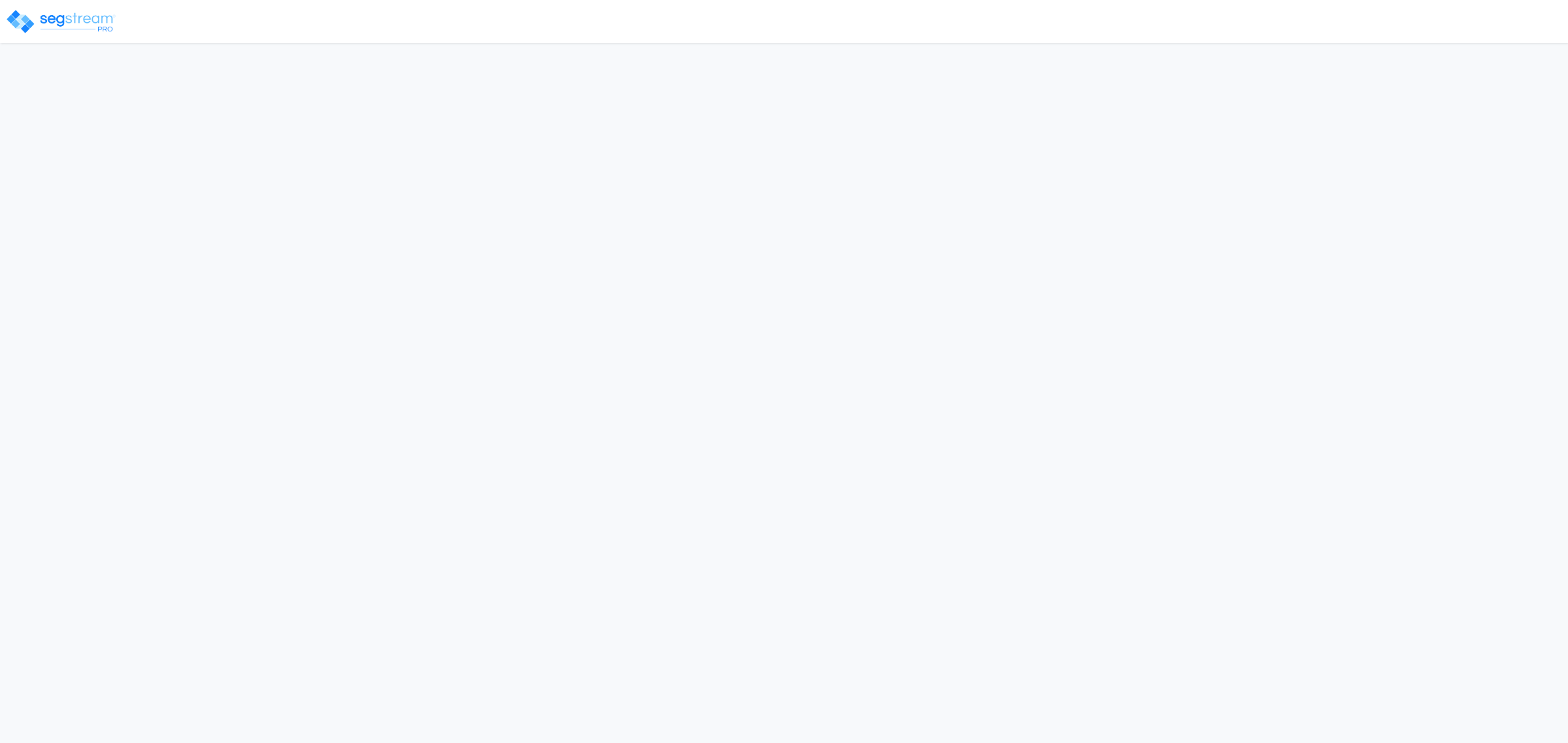
select select "2024"
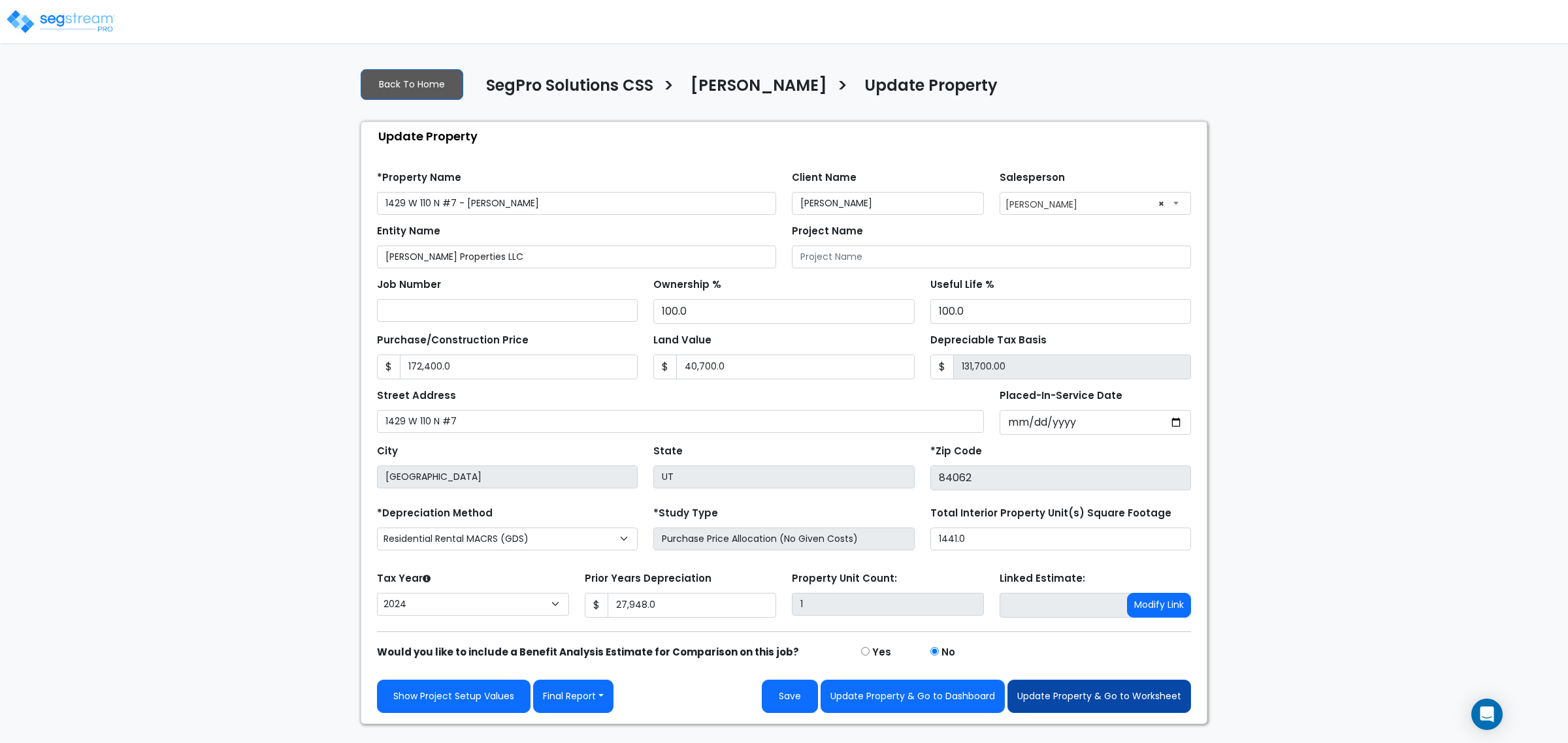
type input "1429 W 110 N #7 - Dalton Savage"
click at [1085, 693] on button "Update Property & Go to Worksheet" at bounding box center [1098, 696] width 184 height 33
type input "172400"
type input "40700"
type input "27948"
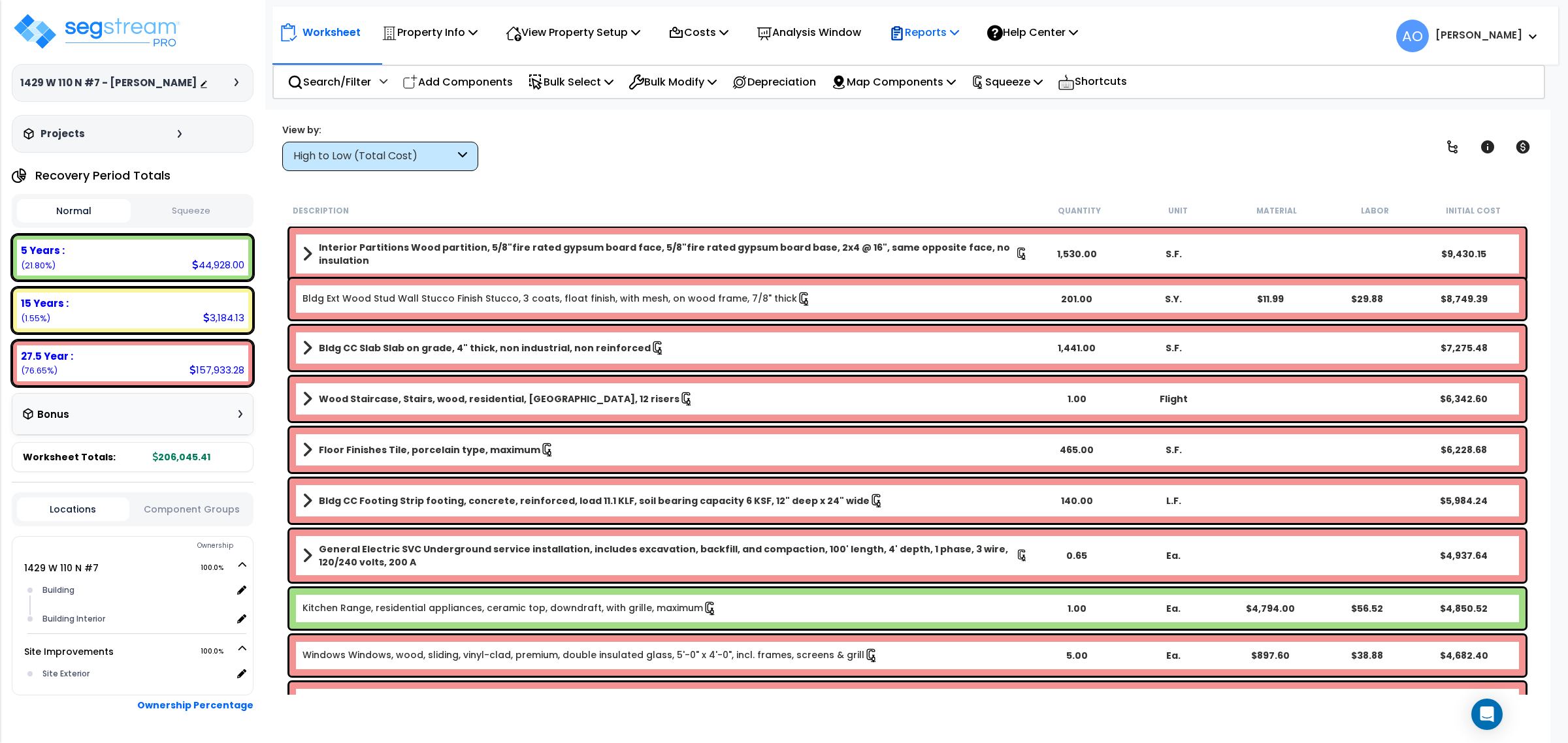
click at [936, 44] on div "Reports" at bounding box center [924, 32] width 70 height 31
click at [949, 121] on link "Manage Report Custom Fields" at bounding box center [946, 124] width 129 height 39
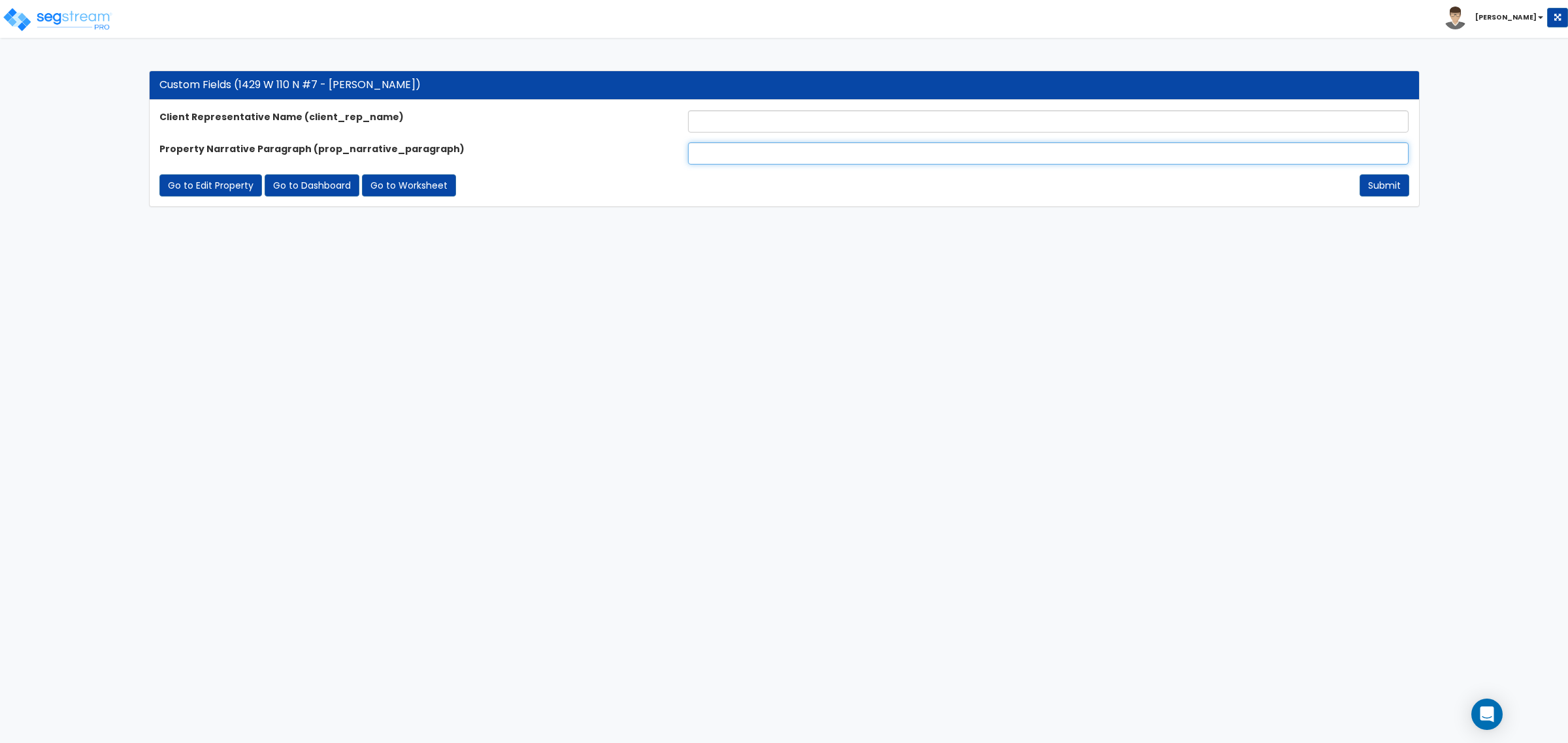
paste input "The subject property is a 1,441 SF condo situated on a .034 acre lot. The condo…"
type input "The subject property is a 1,441 SF condo situated on a .034 acre lot. The condo…"
click at [752, 128] on input "text" at bounding box center [1048, 121] width 721 height 22
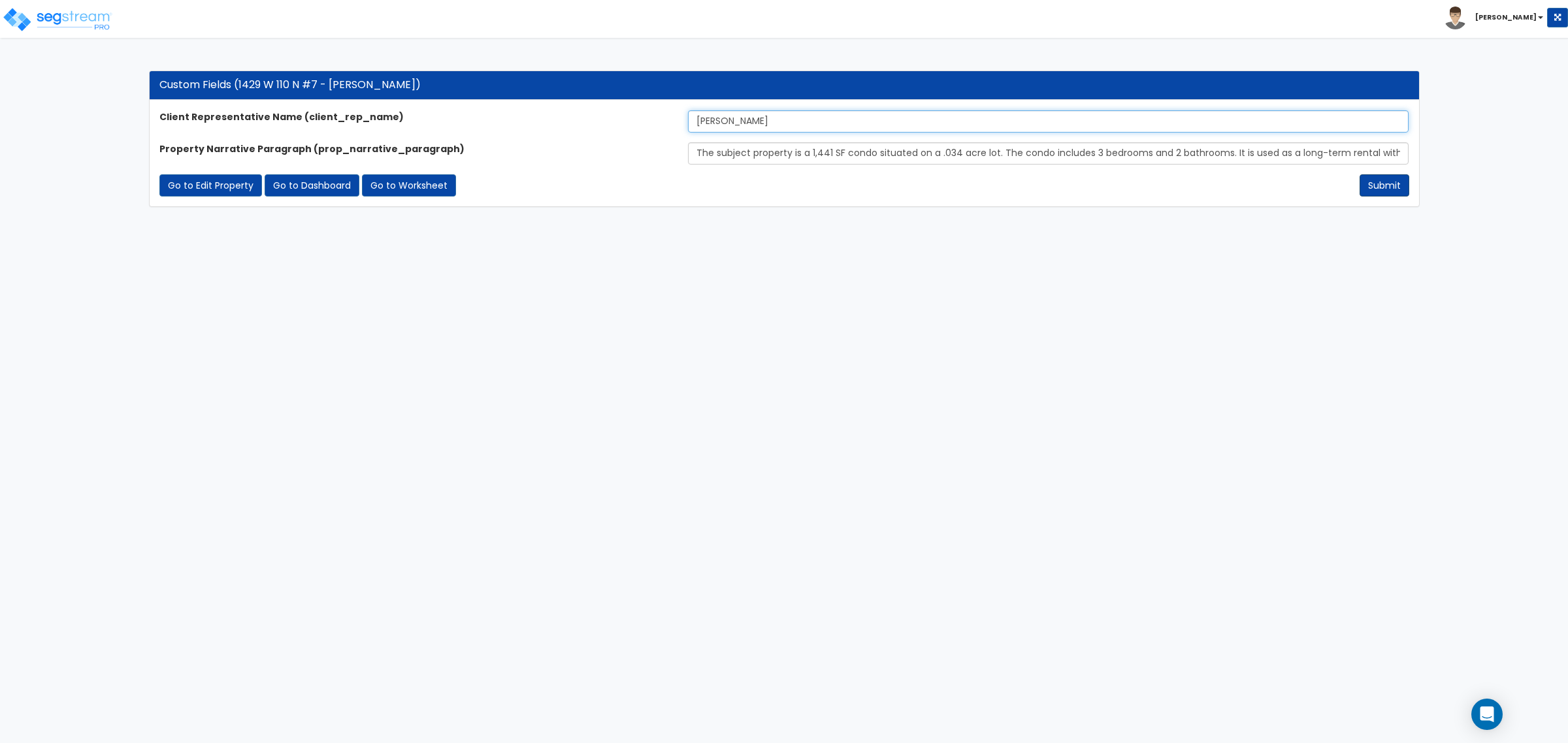
type input "[PERSON_NAME]"
click at [1360, 182] on button "Submit" at bounding box center [1384, 185] width 50 height 22
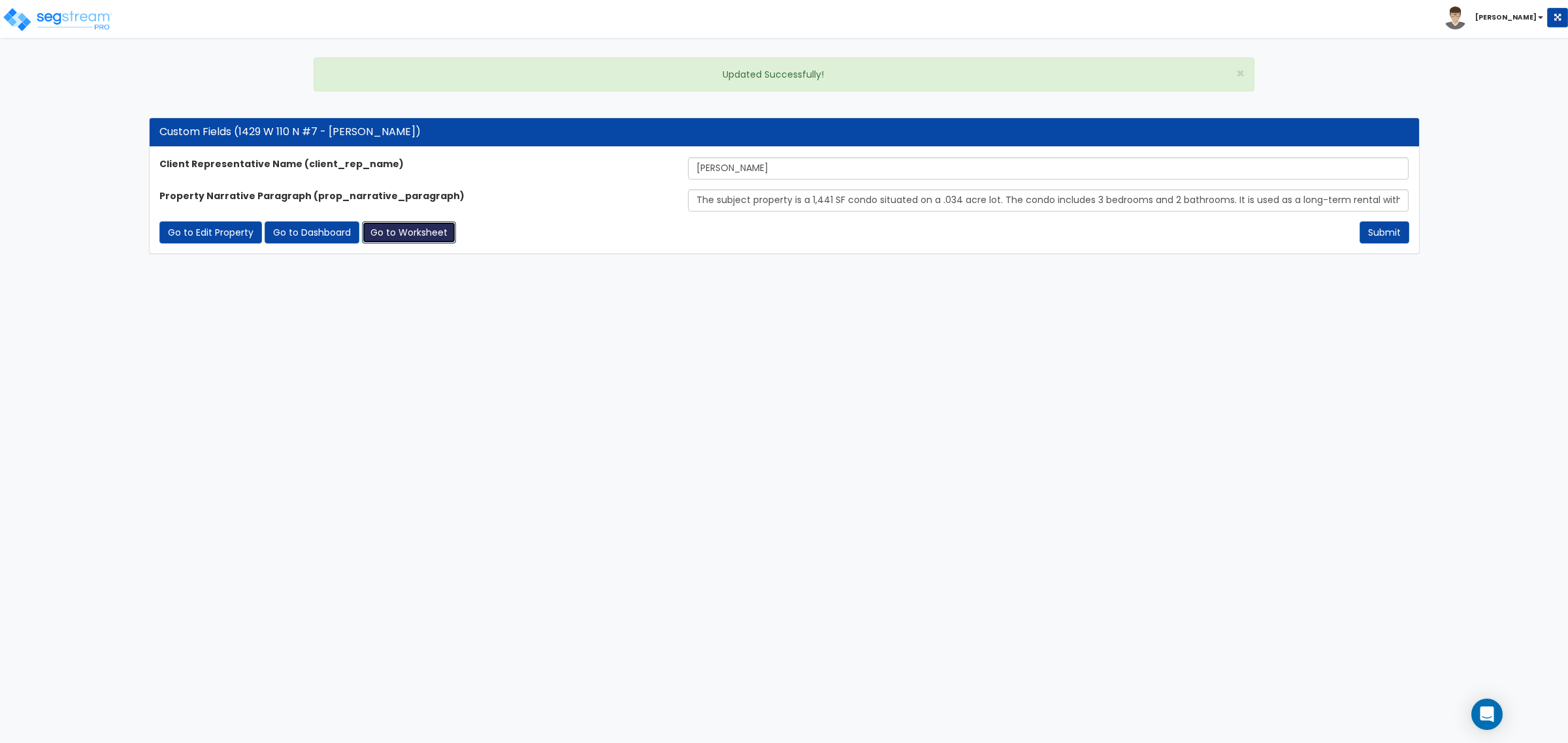
click at [373, 231] on link "Go to Worksheet" at bounding box center [409, 232] width 94 height 22
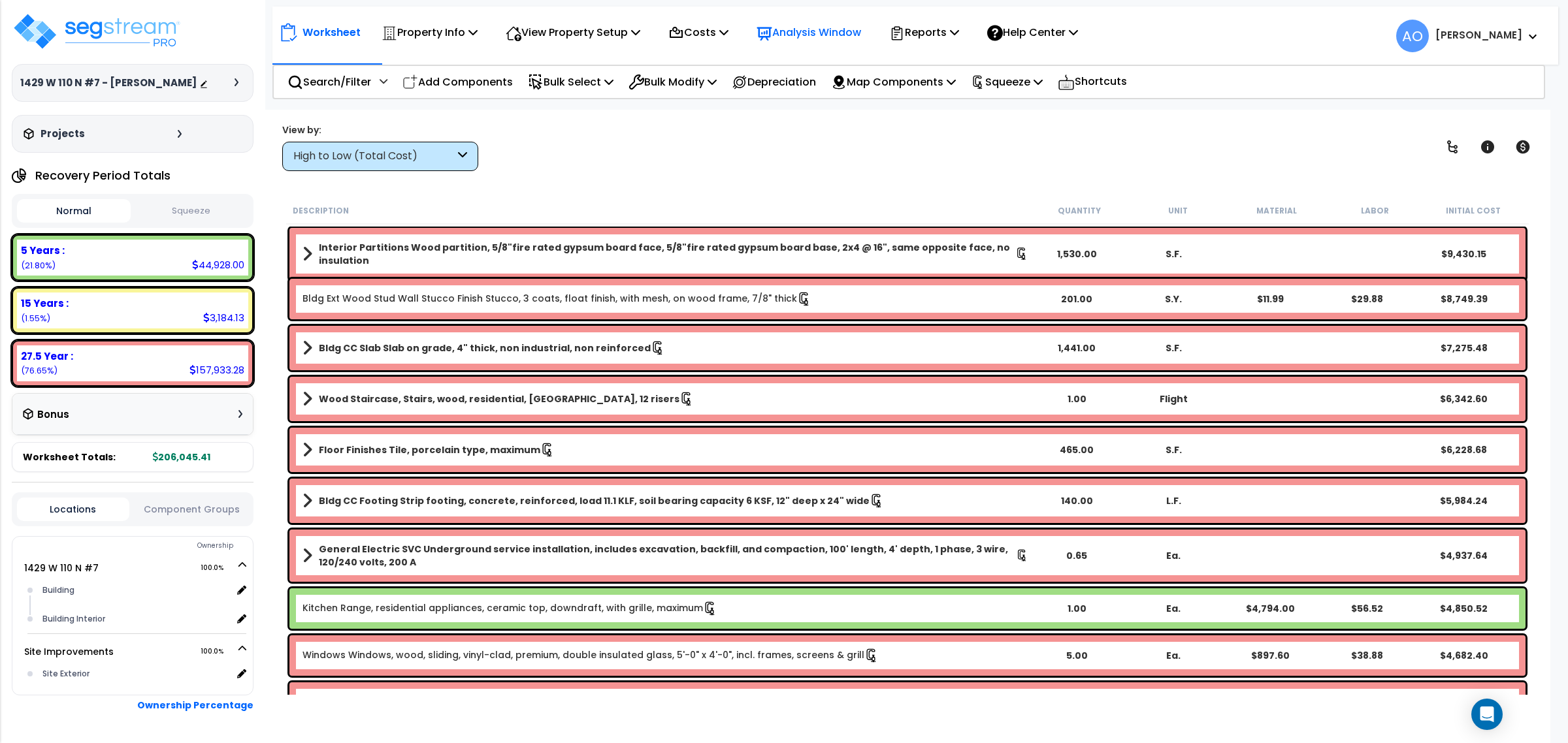
click at [841, 38] on p "Analysis Window" at bounding box center [809, 32] width 104 height 18
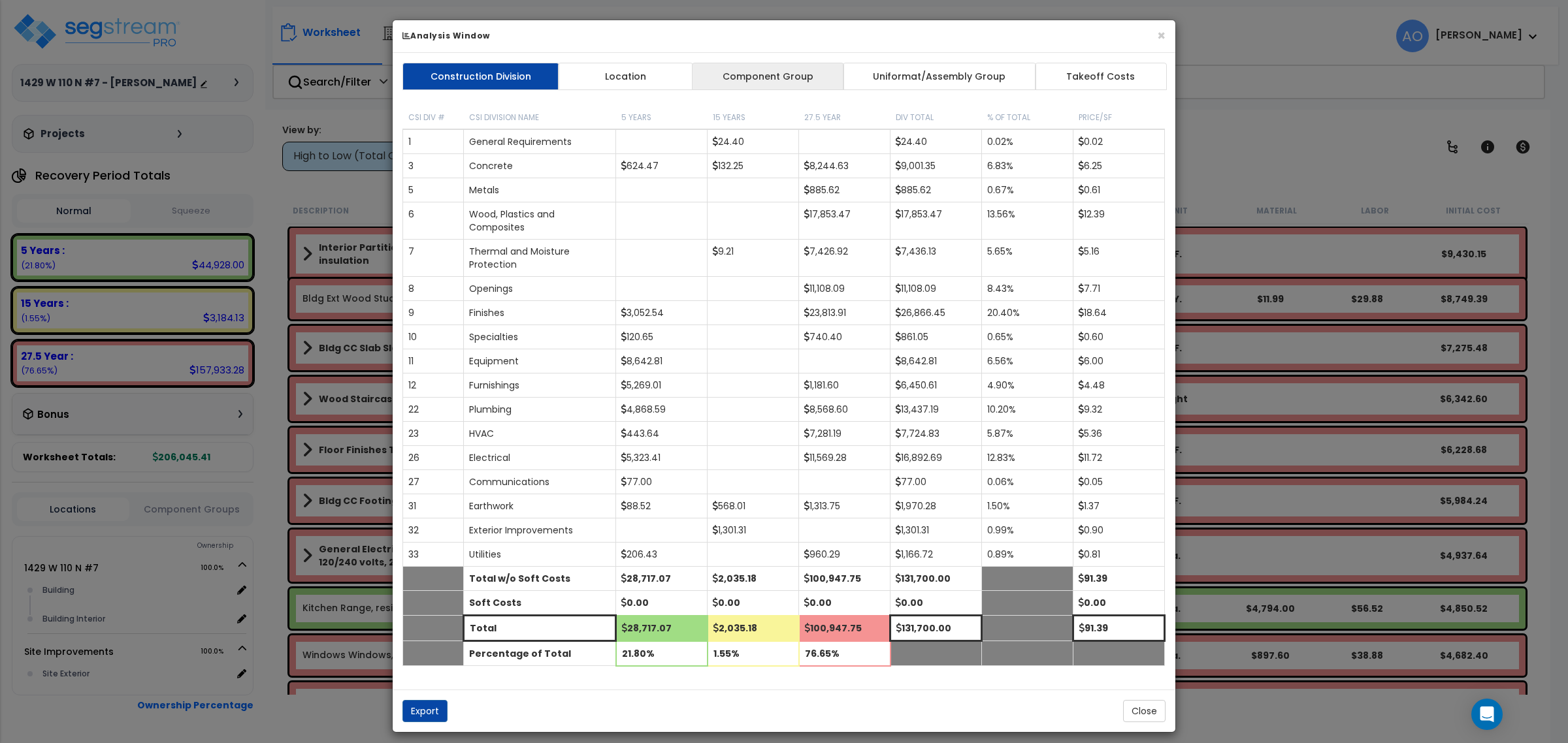
click at [799, 73] on link "Component Group" at bounding box center [767, 76] width 151 height 27
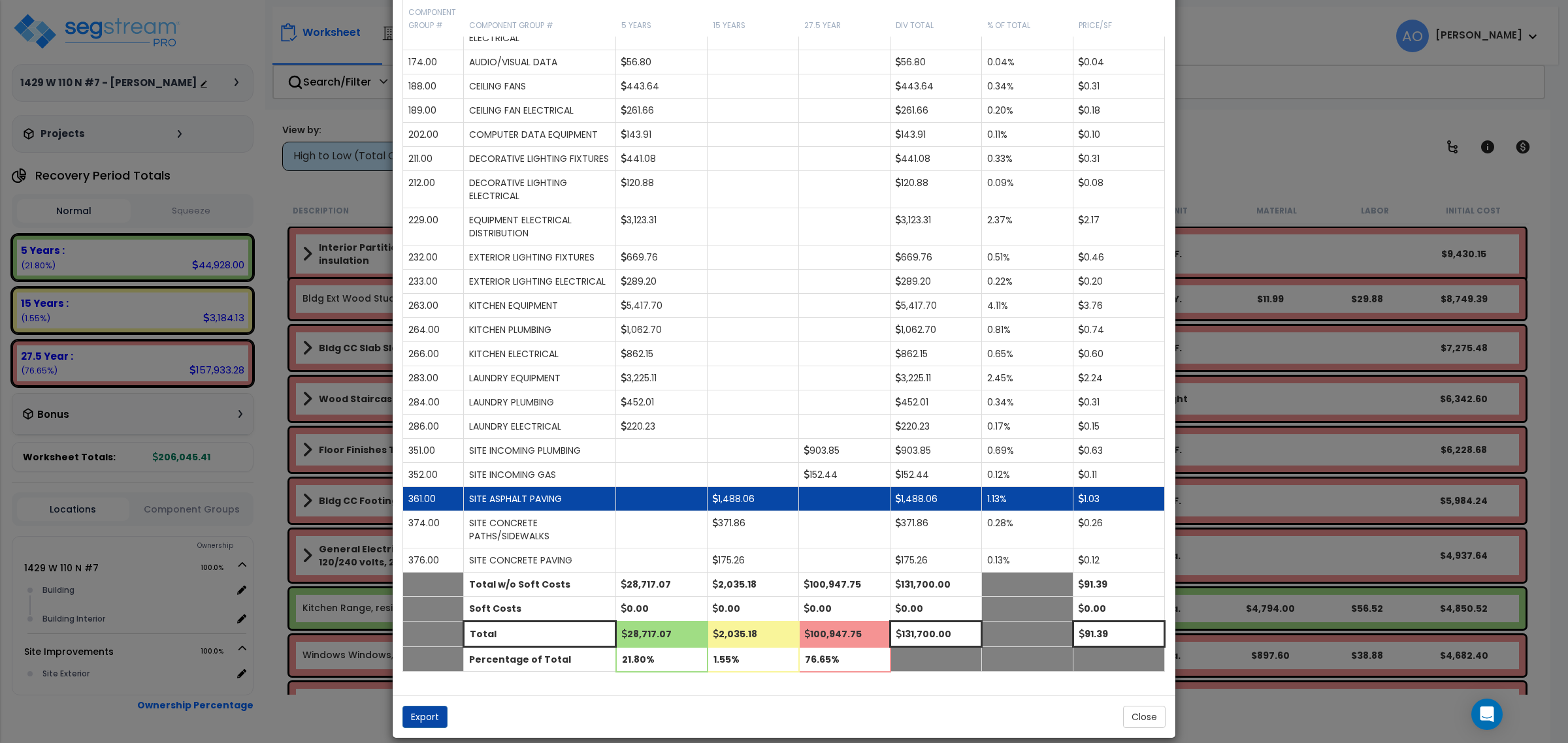
scroll to position [1173, 0]
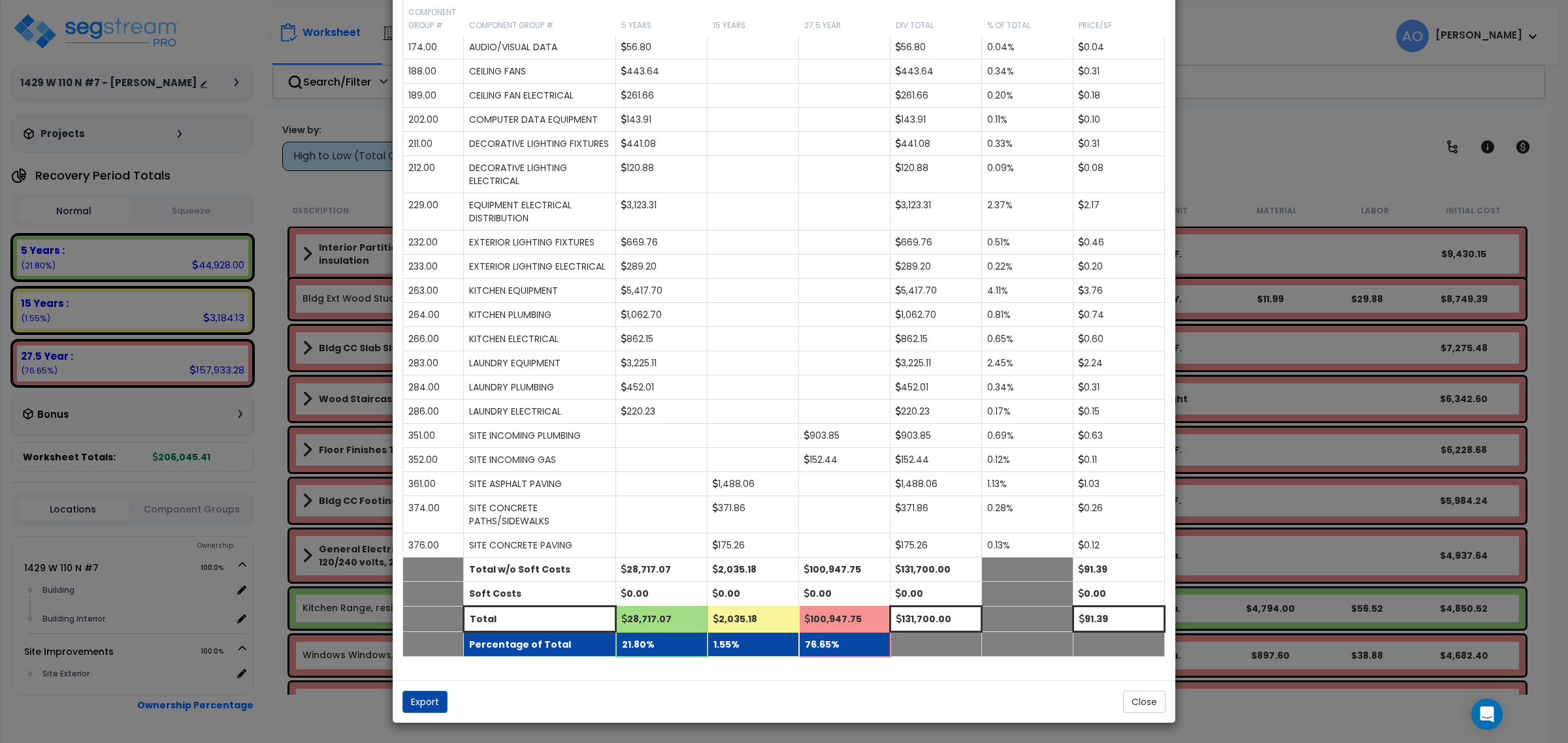
drag, startPoint x: 1087, startPoint y: 630, endPoint x: 1091, endPoint y: 646, distance: 16.5
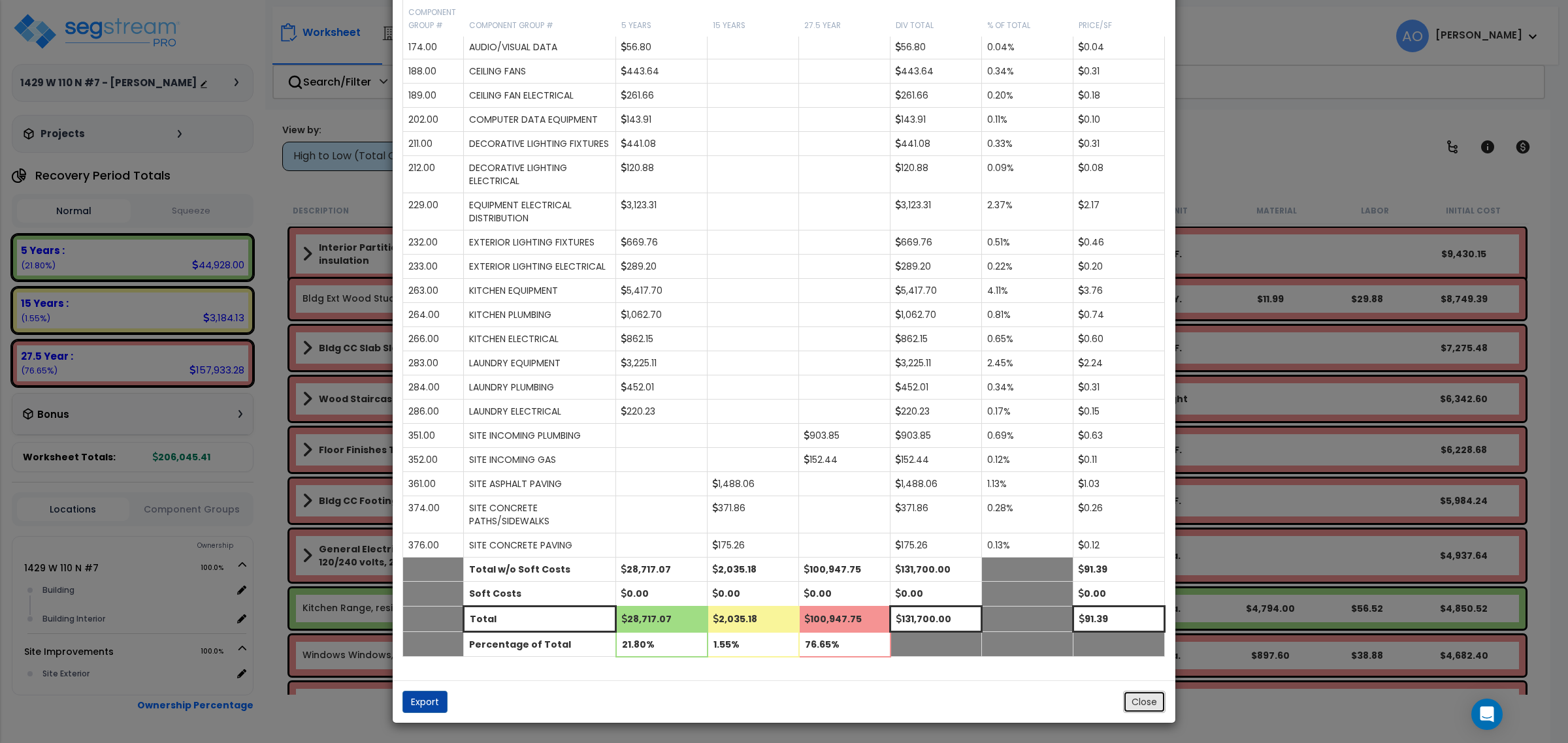
drag, startPoint x: 1091, startPoint y: 646, endPoint x: 1131, endPoint y: 699, distance: 66.4
click at [1131, 699] on button "Close" at bounding box center [1144, 702] width 43 height 22
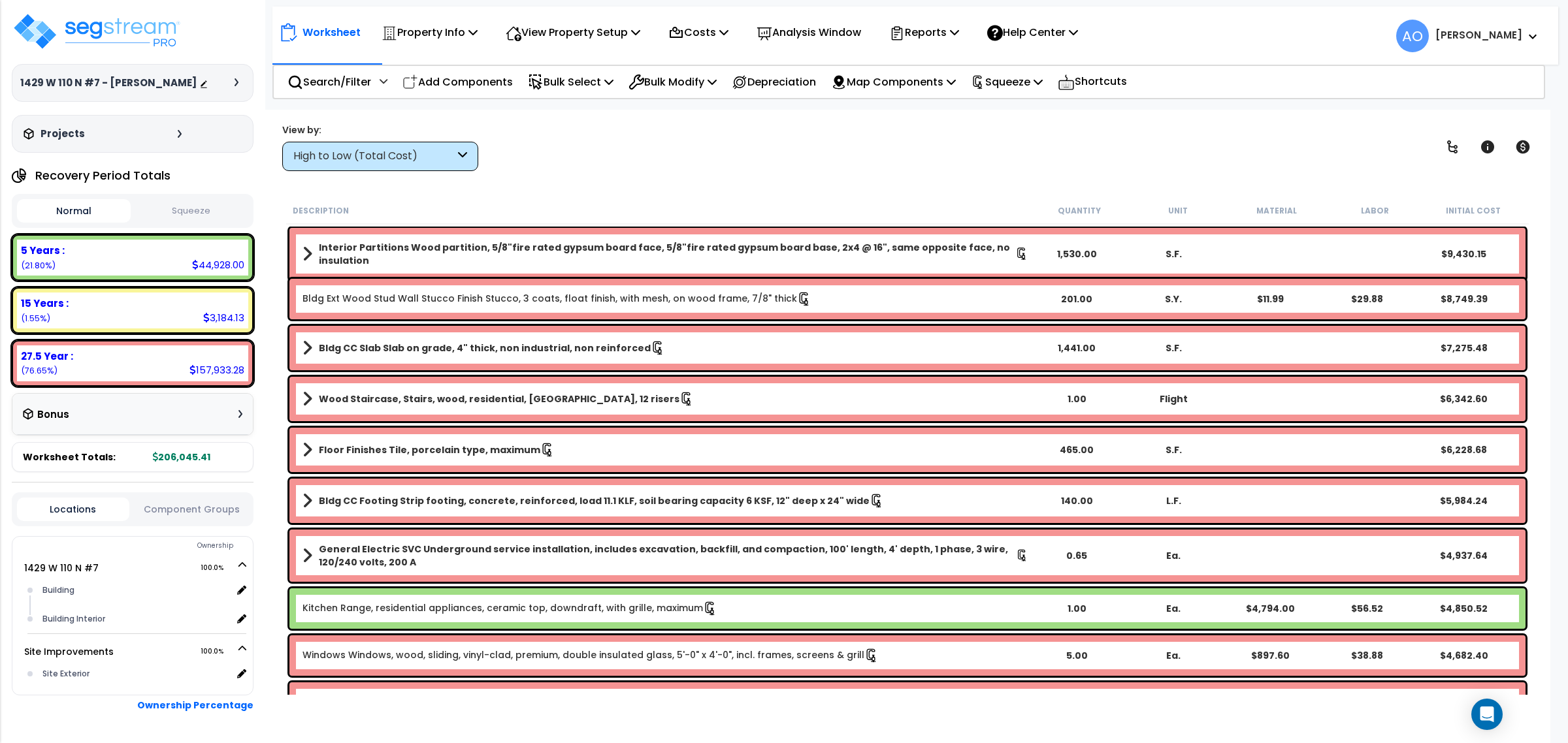
click at [198, 511] on button "Component Groups" at bounding box center [192, 509] width 113 height 15
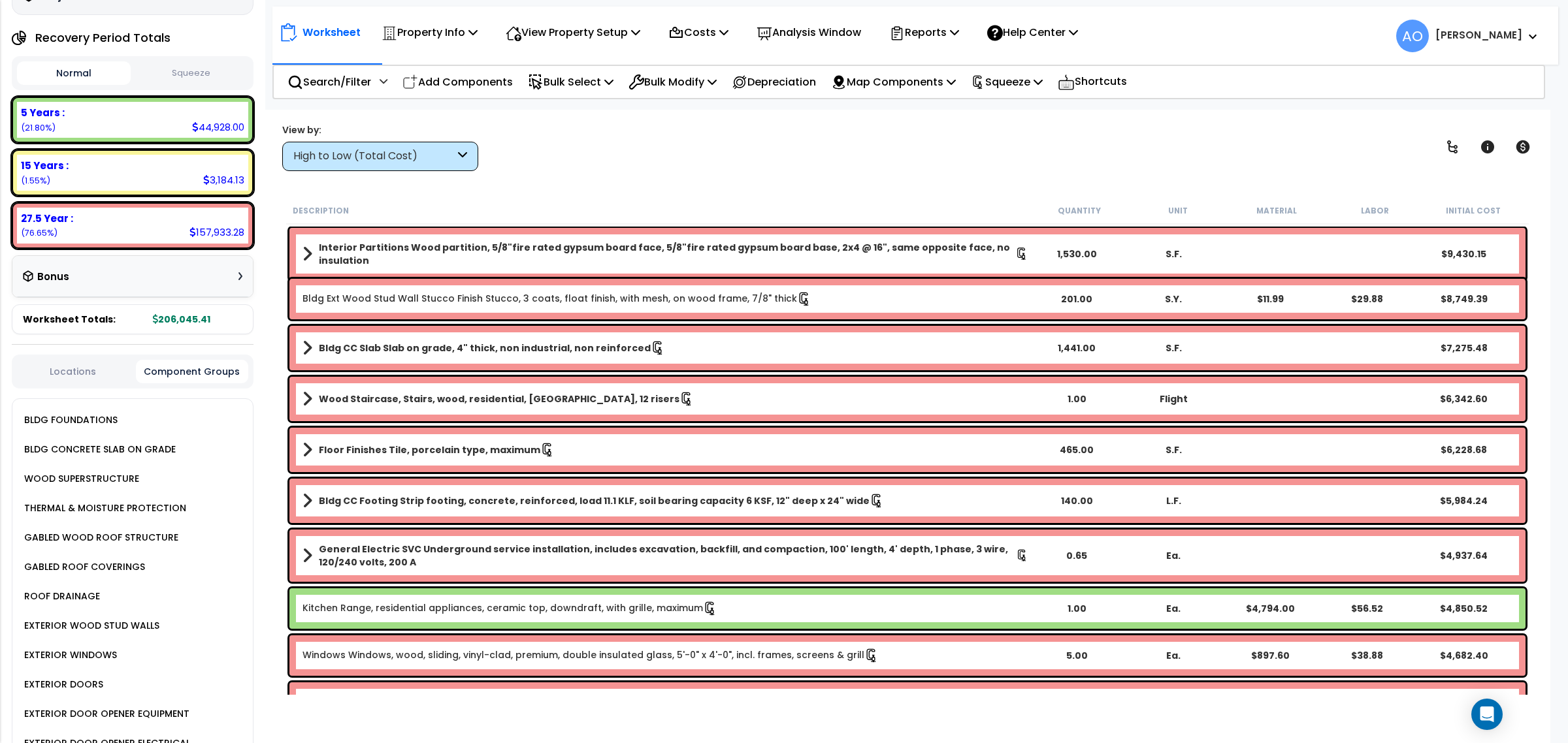
scroll to position [163, 0]
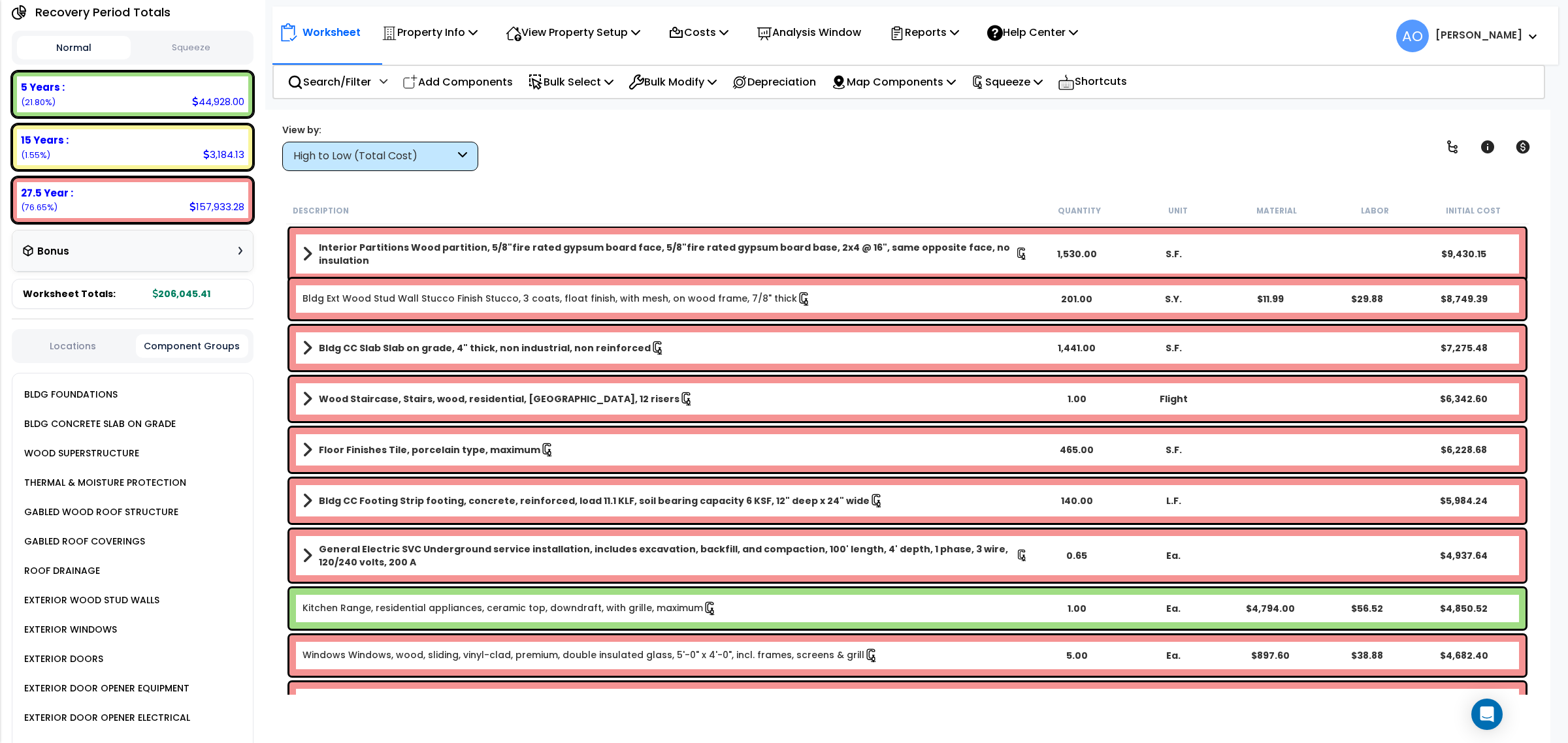
click at [127, 593] on div "EXTERIOR WOOD STUD WALLS" at bounding box center [90, 600] width 138 height 15
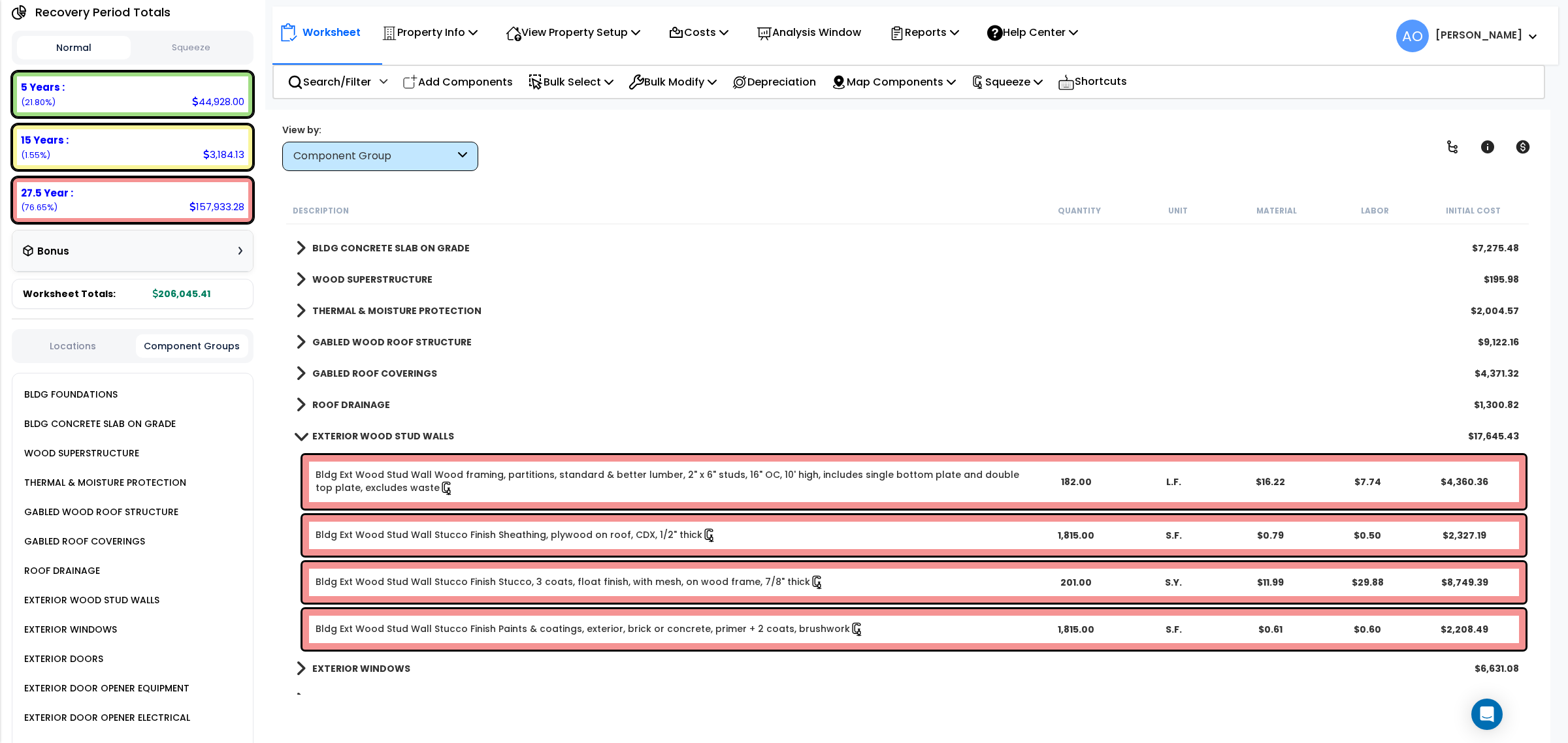
scroll to position [0, 0]
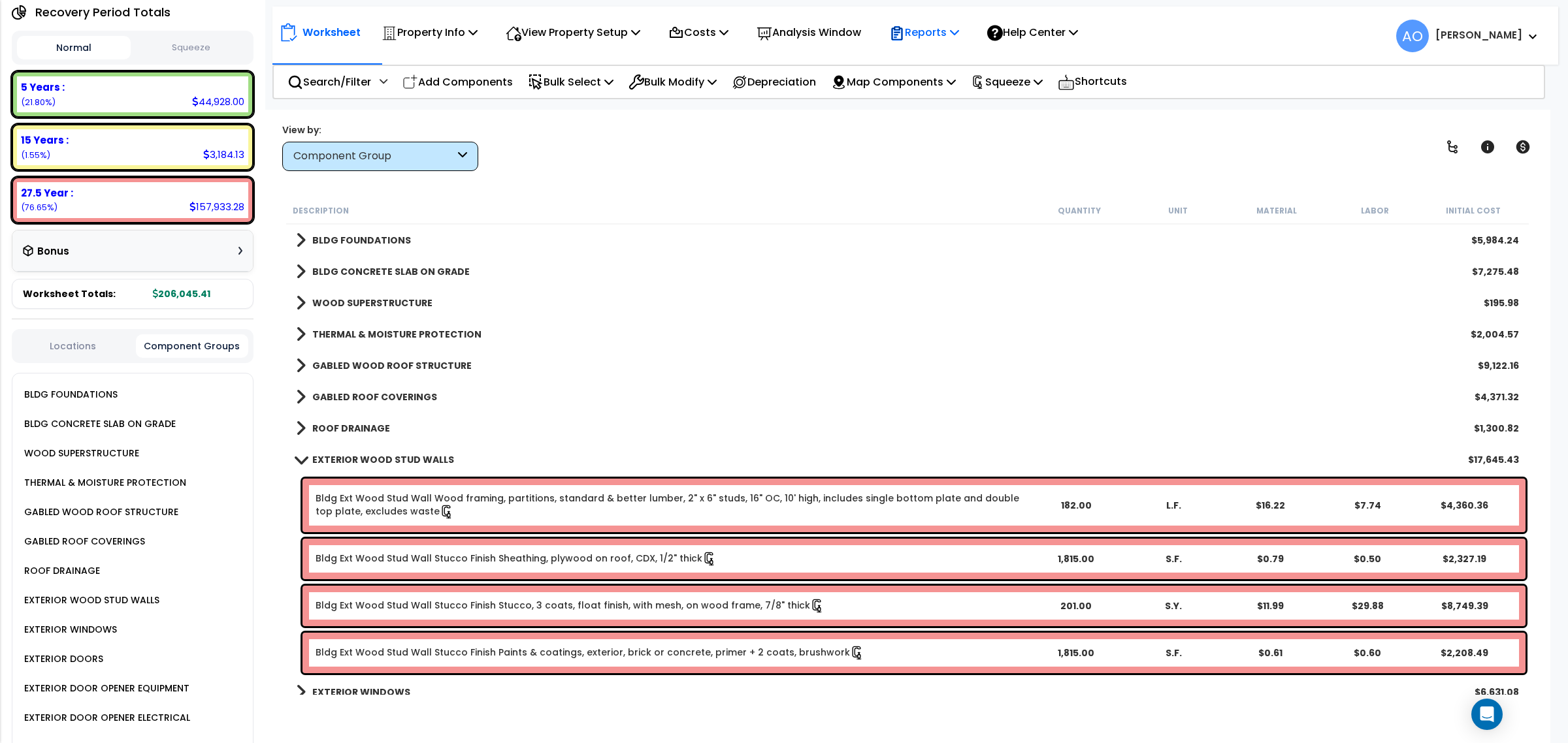
click at [931, 44] on div "Reports" at bounding box center [924, 32] width 70 height 31
click at [941, 99] on link "Manage Report Images" at bounding box center [946, 89] width 129 height 26
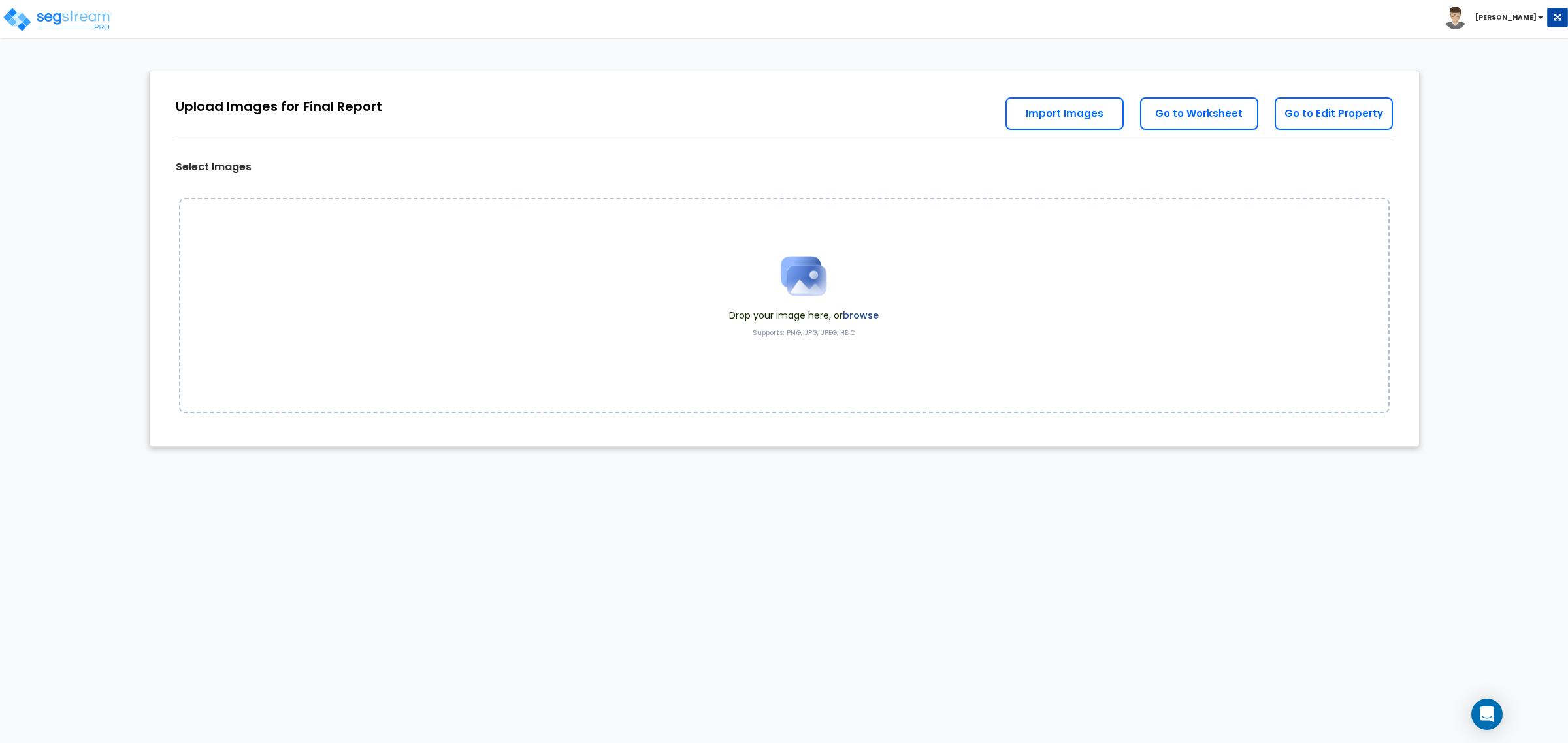
click at [879, 313] on div "Drop your image here, or browse Supports: PNG, JPG, JPEG, HEIC" at bounding box center [804, 305] width 169 height 124
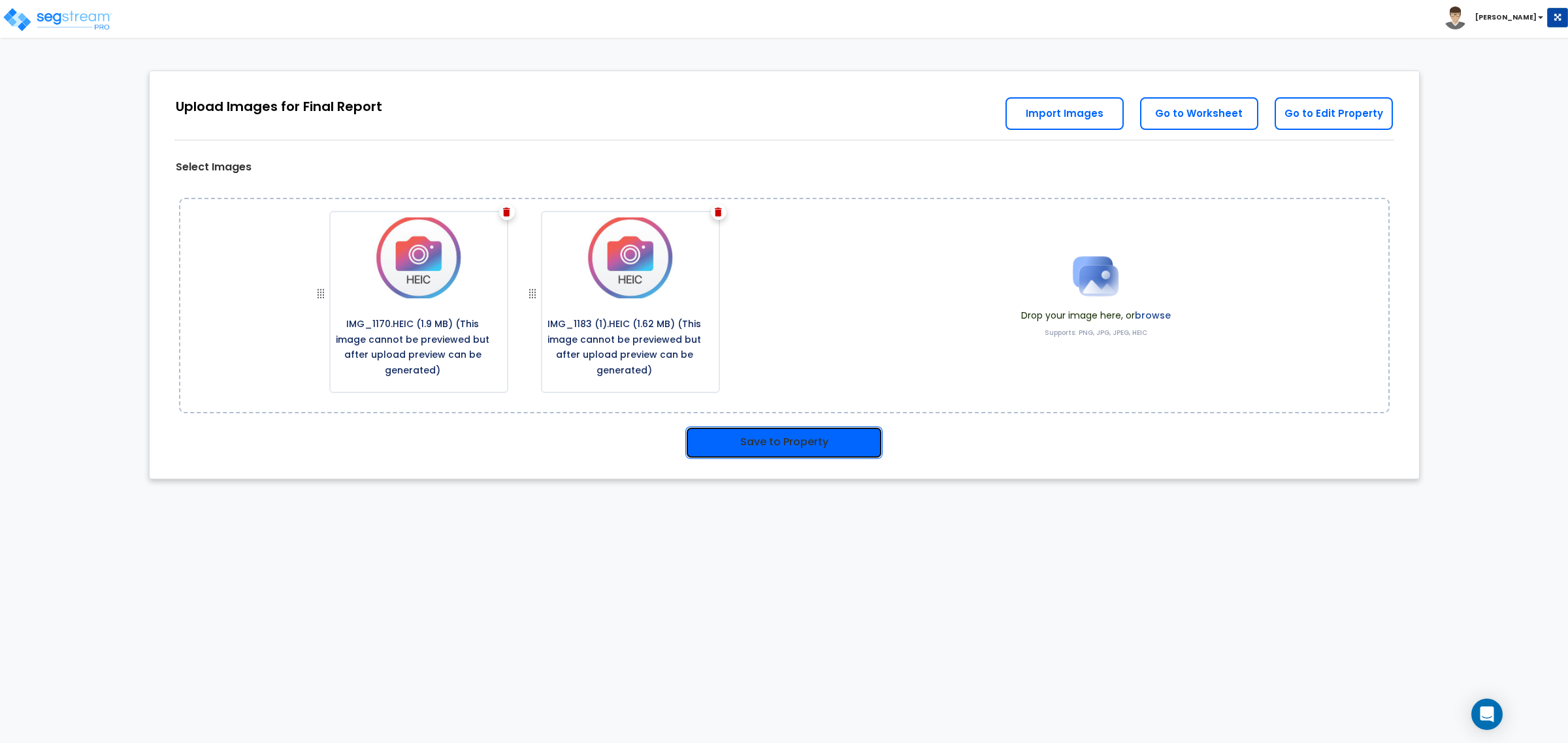
click at [802, 444] on button "Save to Property" at bounding box center [783, 442] width 197 height 32
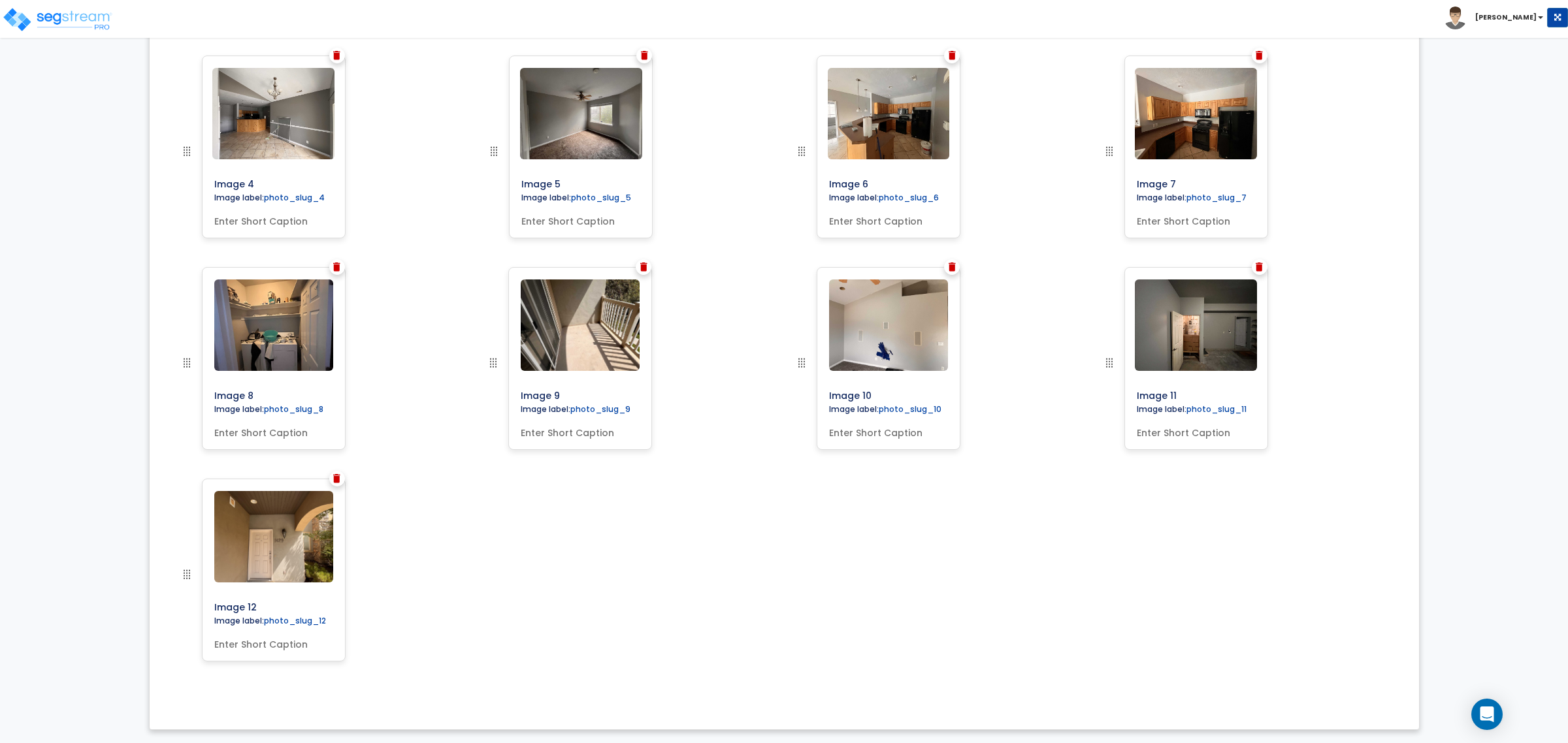
scroll to position [465, 0]
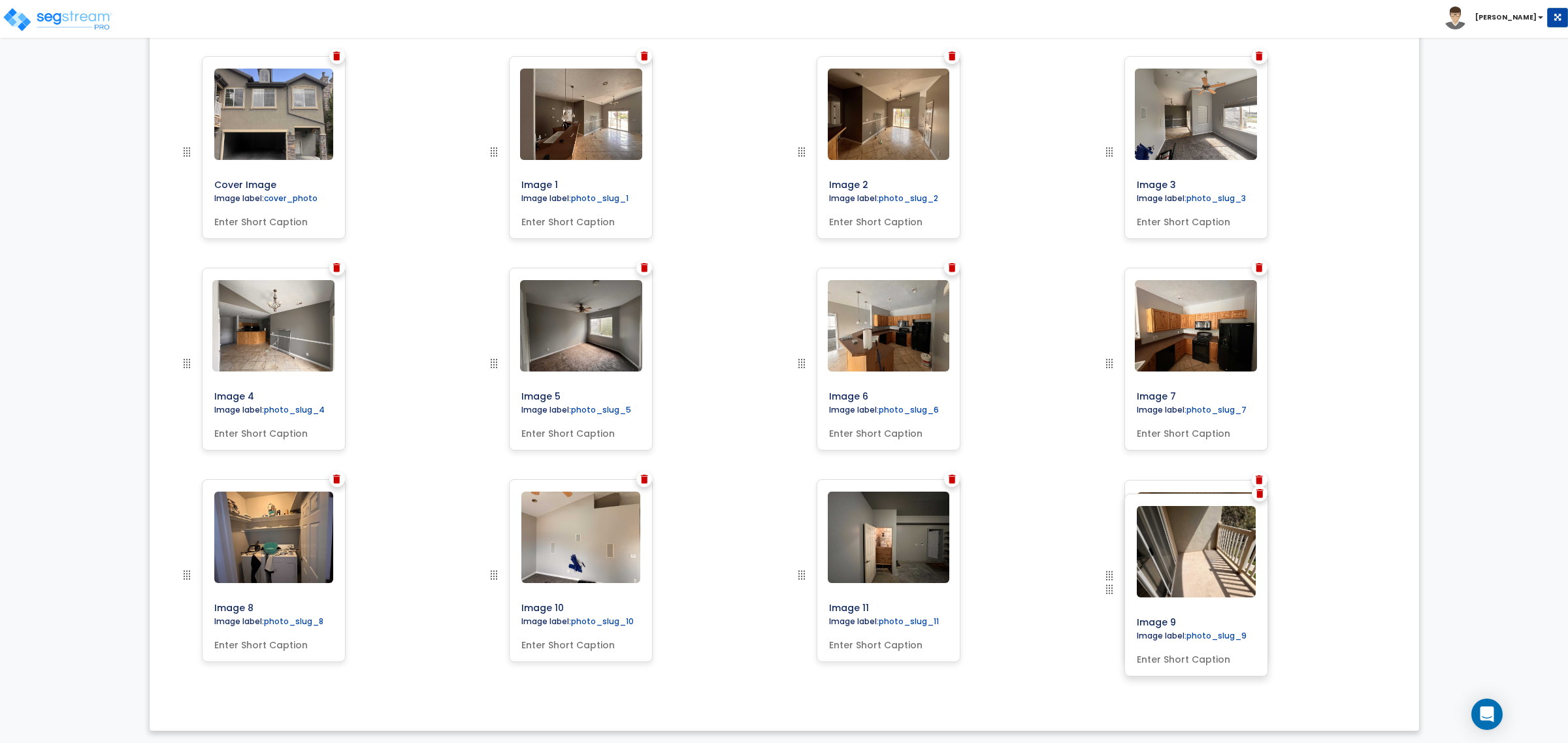
drag, startPoint x: 499, startPoint y: 366, endPoint x: 1205, endPoint y: 592, distance: 741.3
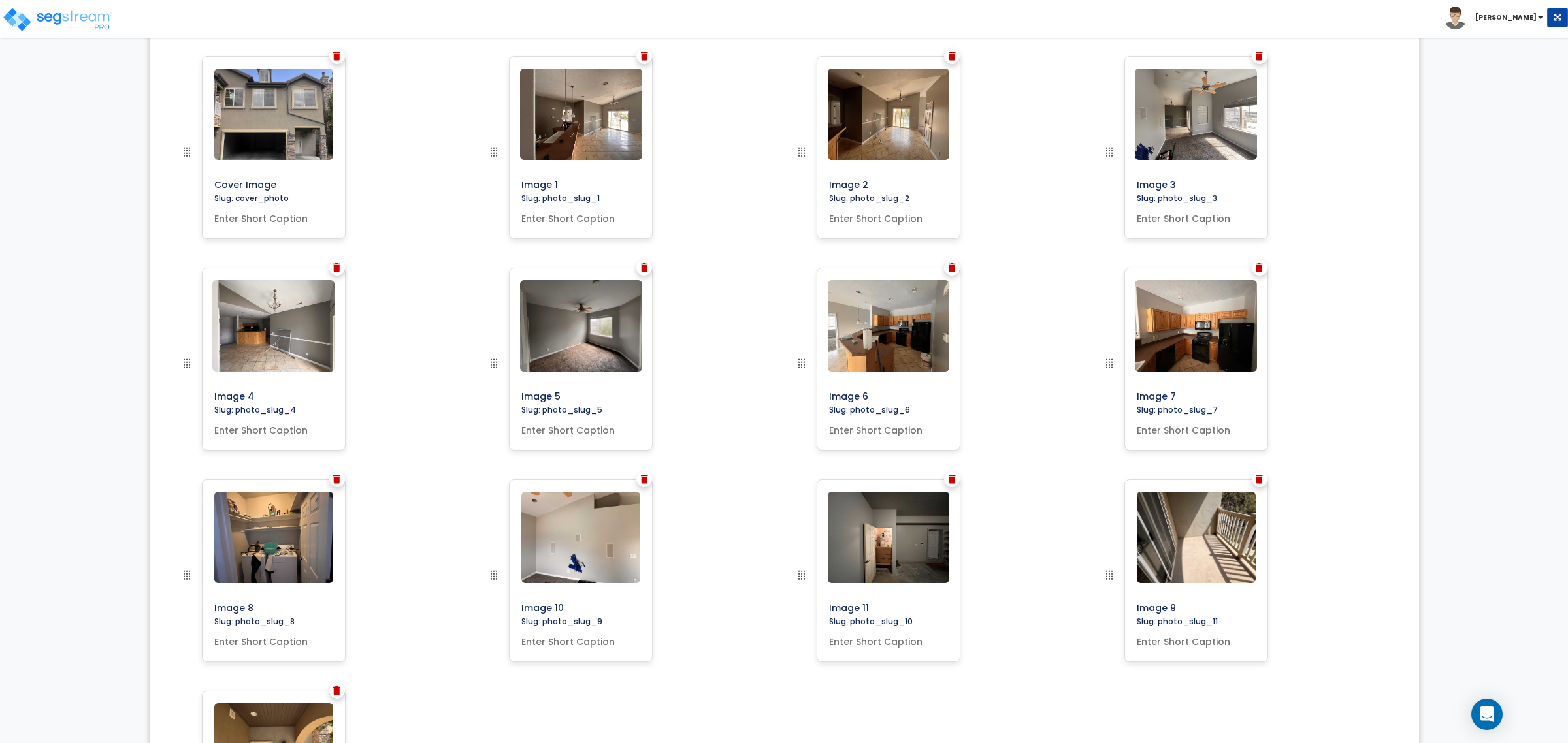
click at [802, 364] on img at bounding box center [801, 364] width 15 height 15
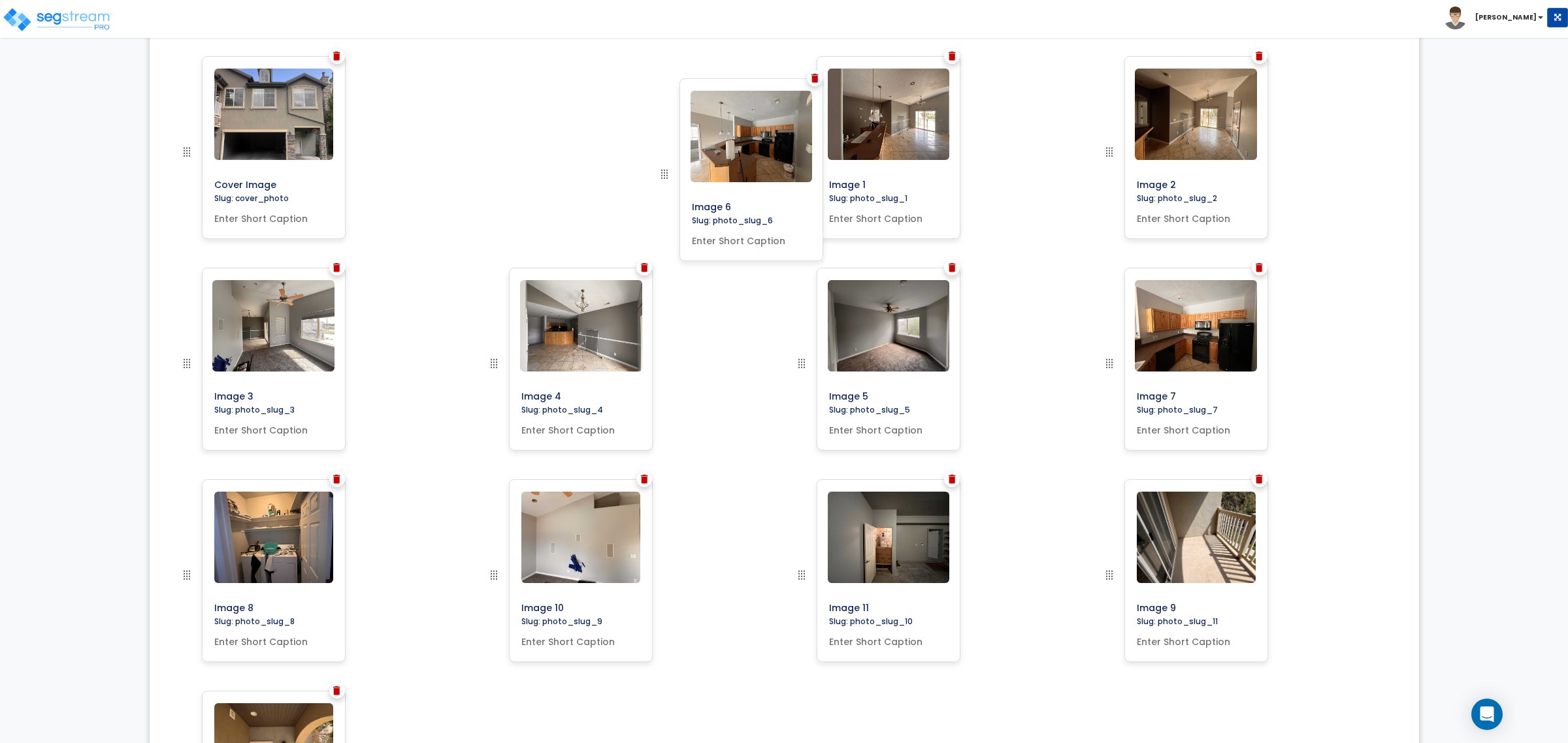
drag, startPoint x: 807, startPoint y: 368, endPoint x: 609, endPoint y: 167, distance: 282.1
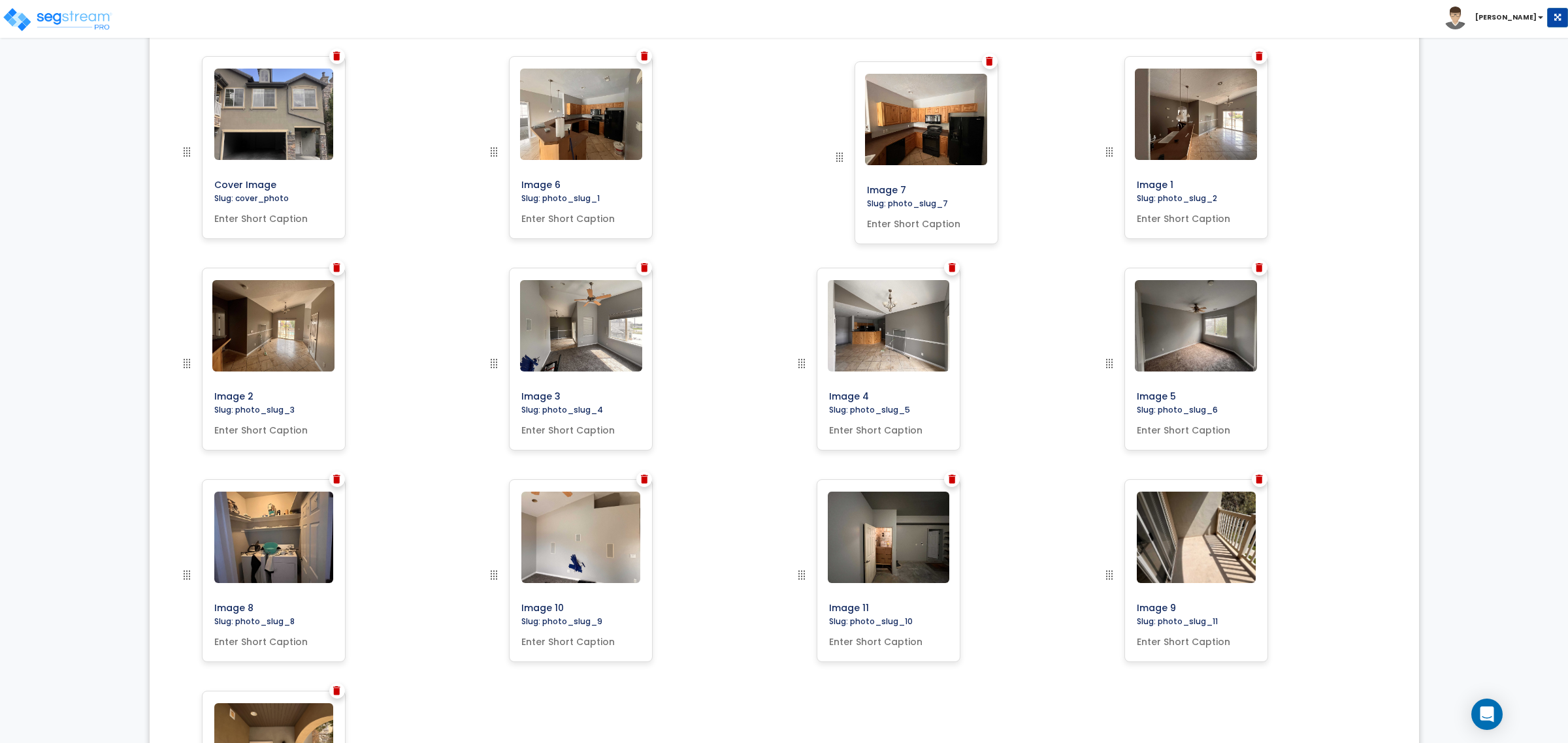
drag, startPoint x: 1111, startPoint y: 366, endPoint x: 841, endPoint y: 159, distance: 340.2
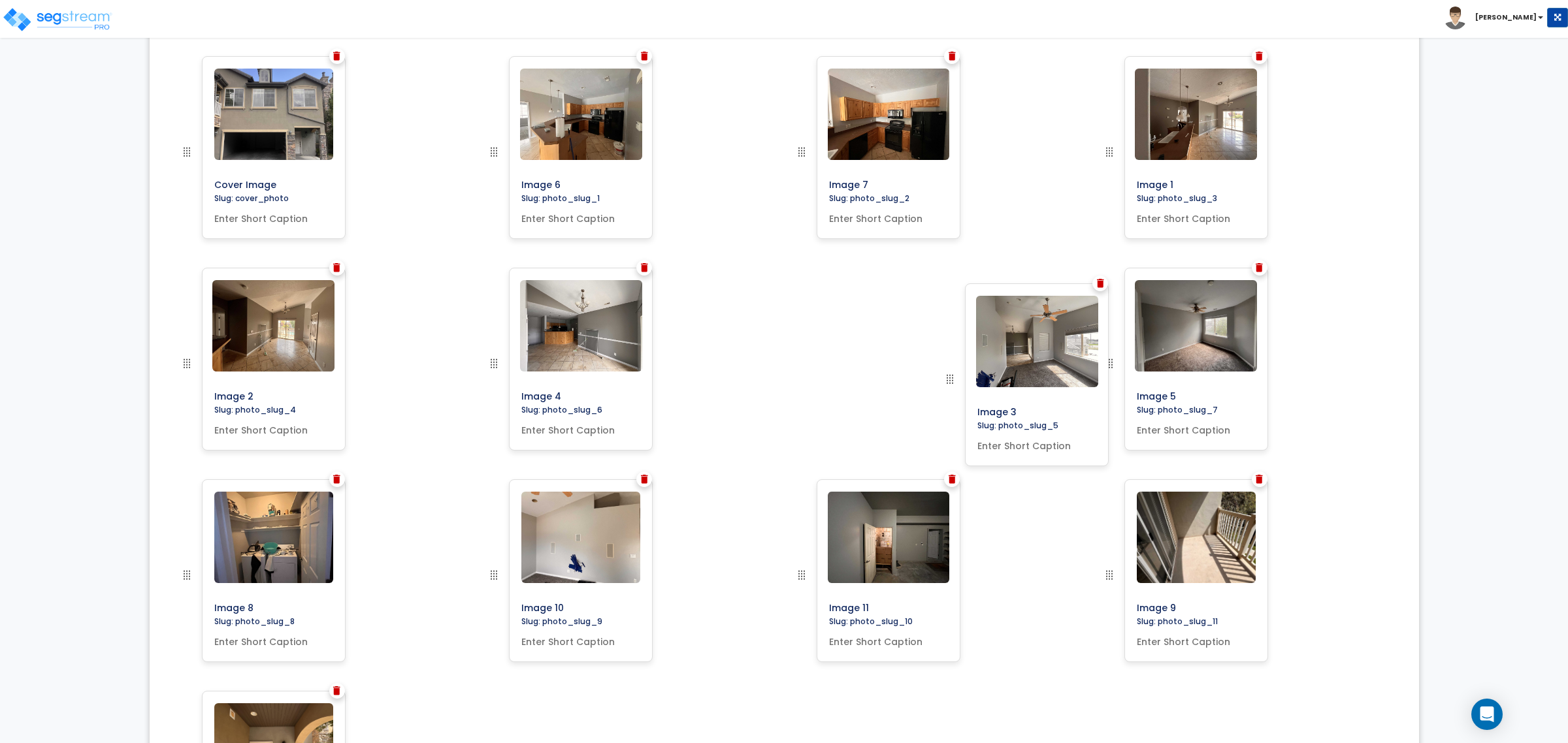
drag, startPoint x: 496, startPoint y: 360, endPoint x: 952, endPoint y: 377, distance: 456.3
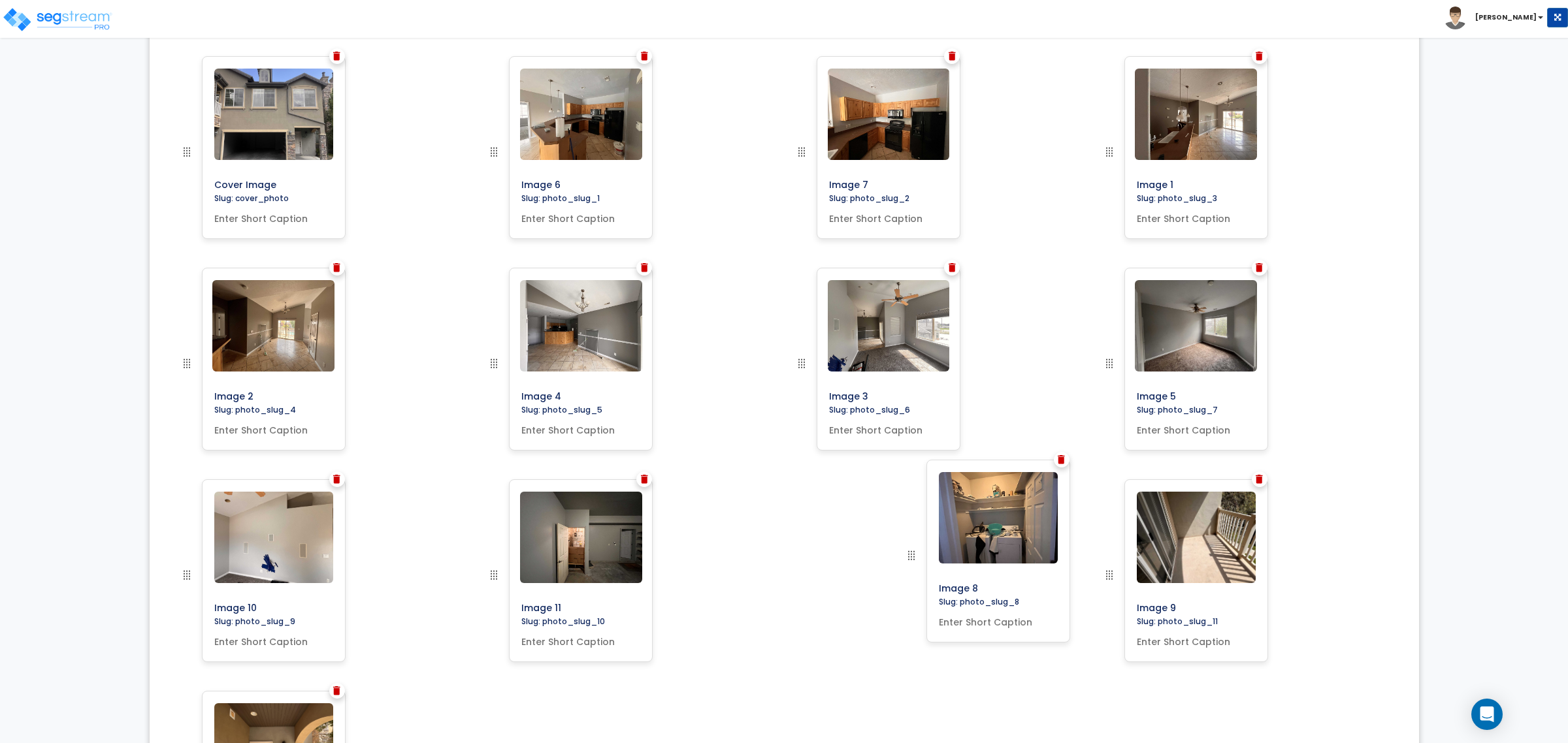
drag, startPoint x: 187, startPoint y: 573, endPoint x: 942, endPoint y: 563, distance: 755.1
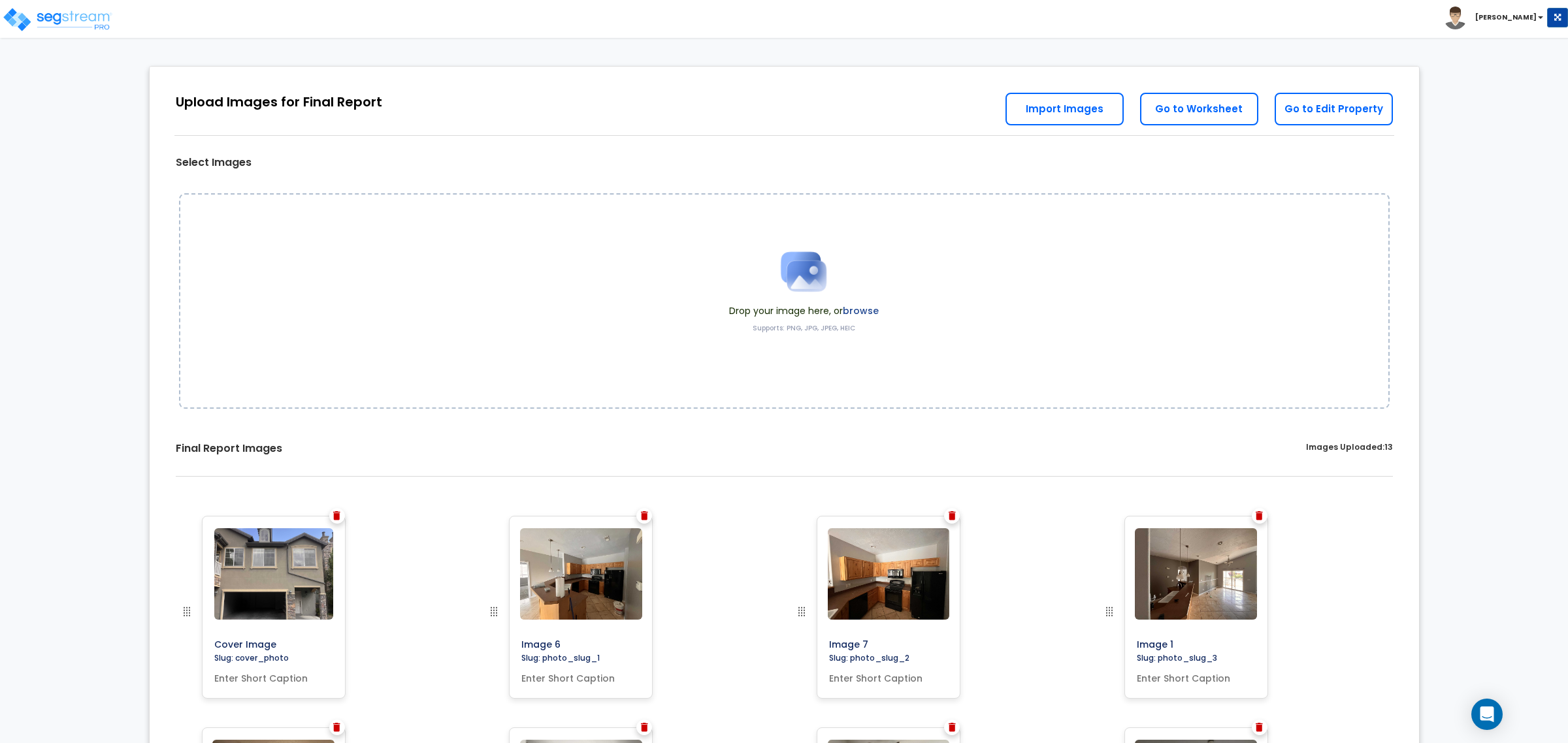
scroll to position [0, 0]
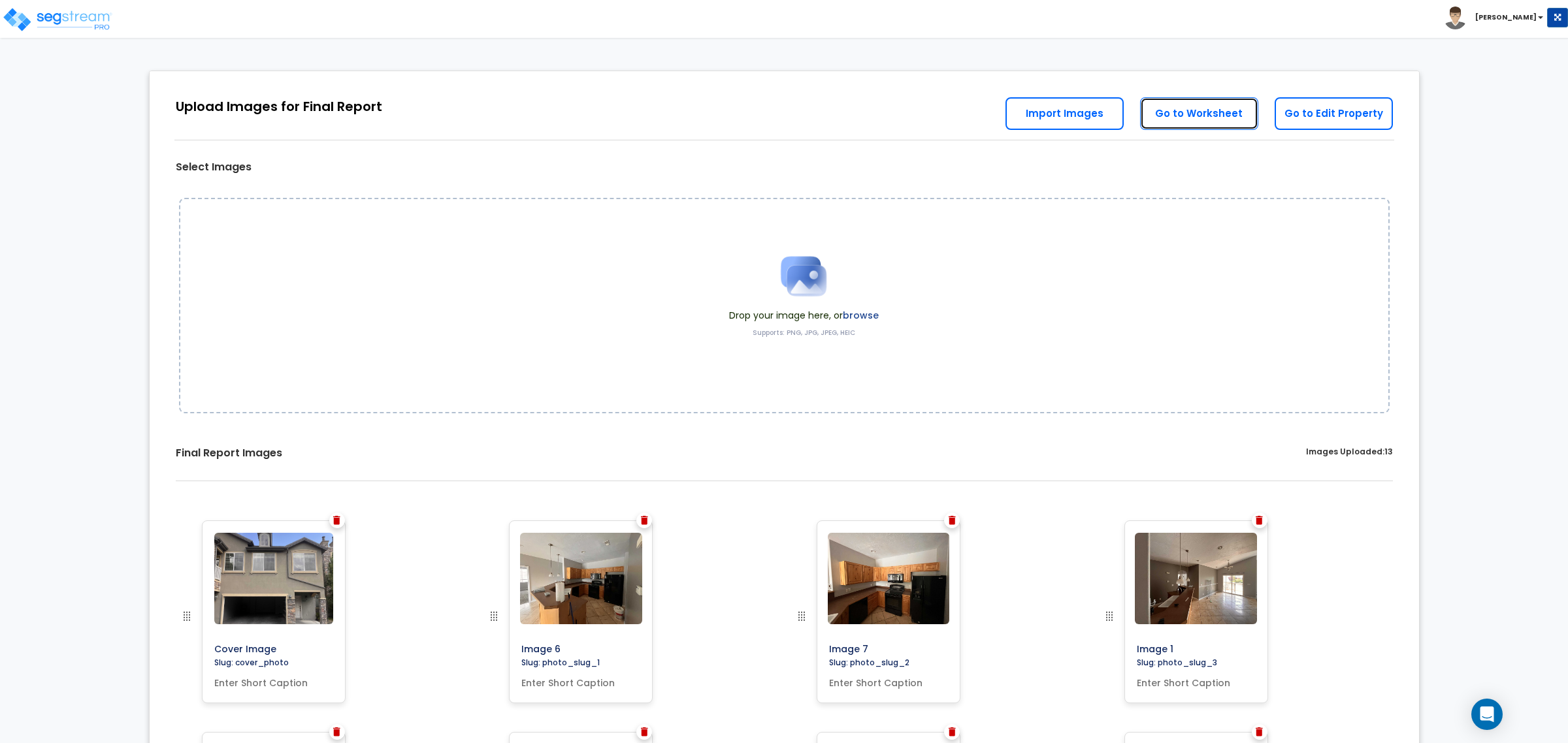
click at [1210, 115] on link "Go to Worksheet" at bounding box center [1199, 114] width 118 height 32
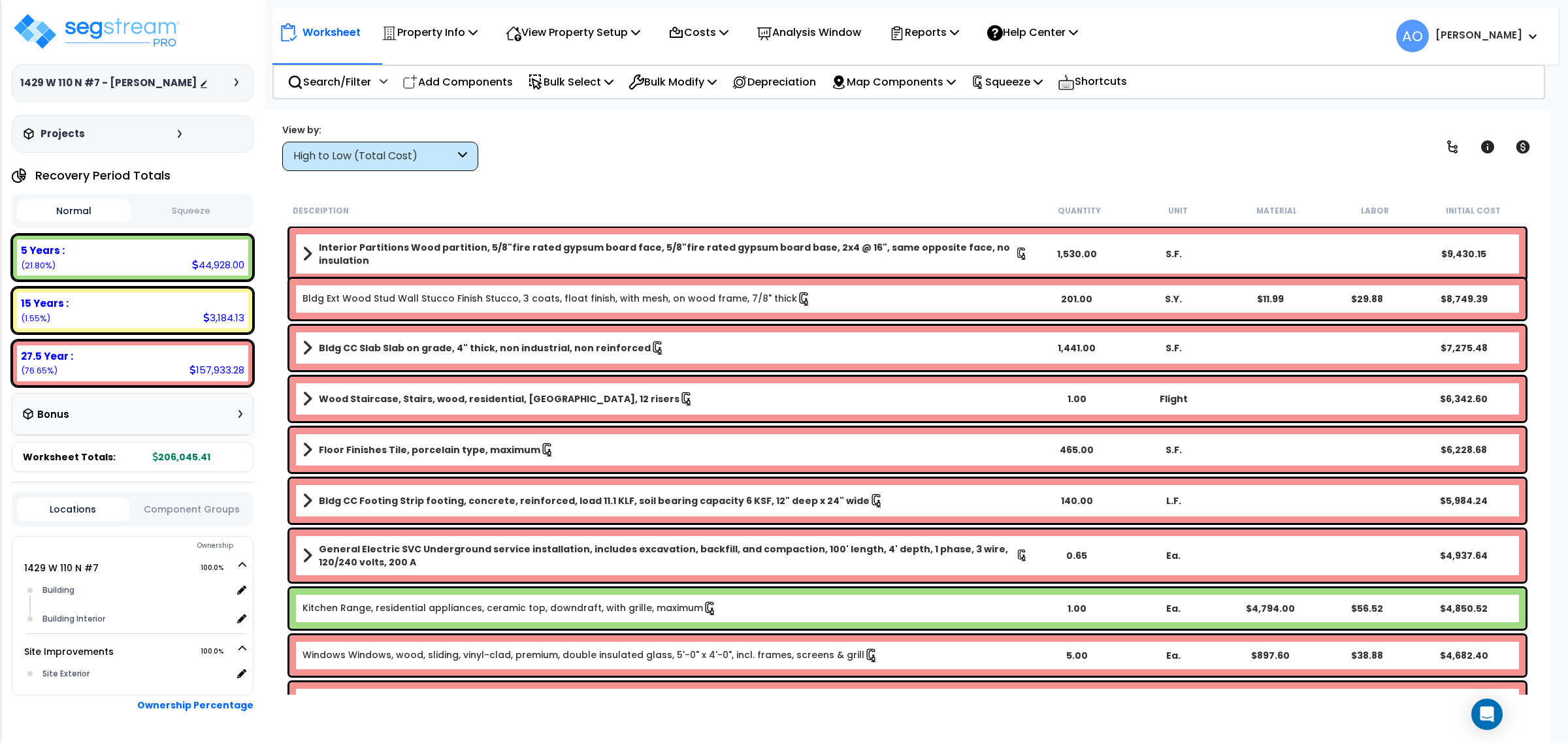
click at [197, 84] on div "1429 W 110 N #7 - [PERSON_NAME]" at bounding box center [132, 82] width 225 height 13
click at [204, 85] on icon at bounding box center [203, 84] width 9 height 9
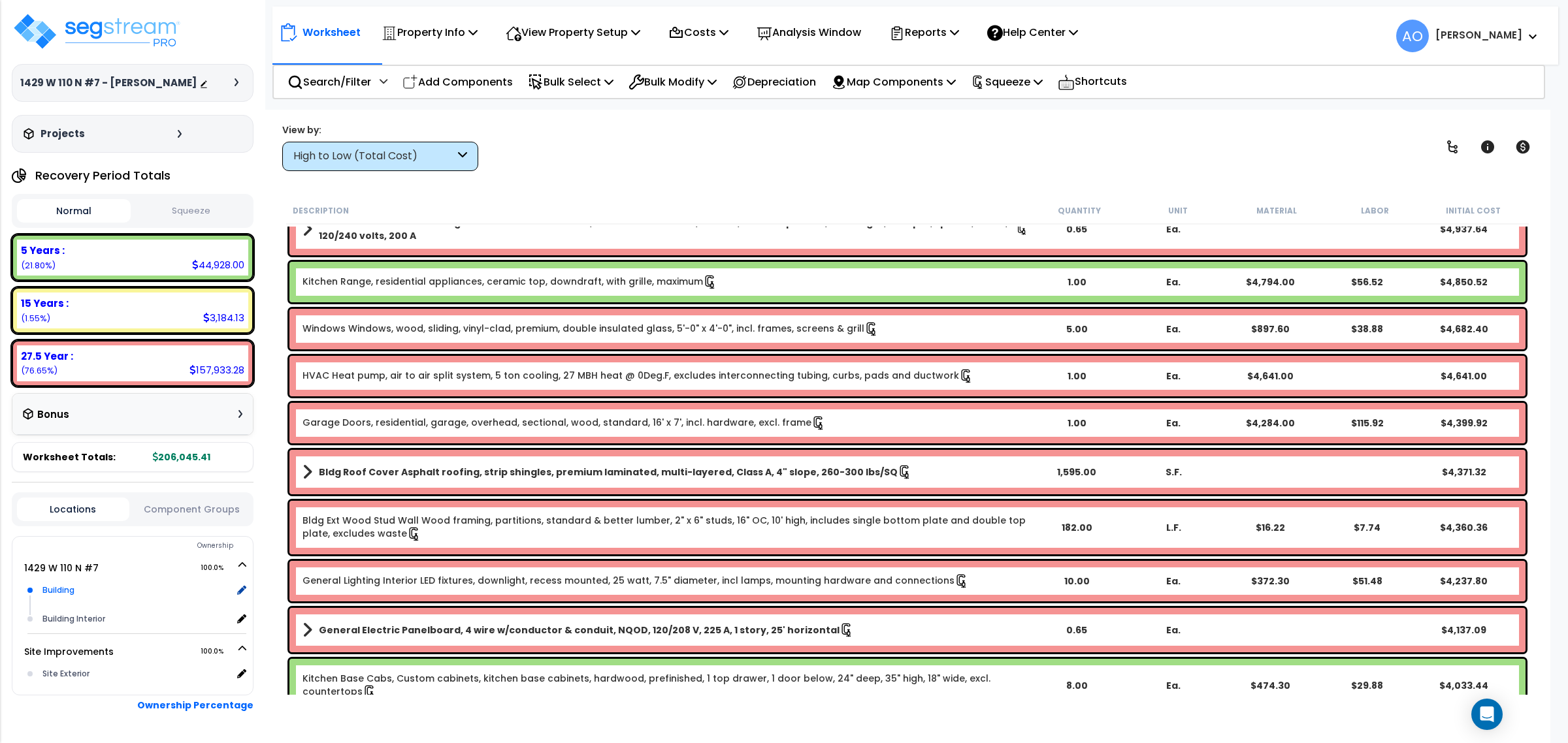
scroll to position [44, 0]
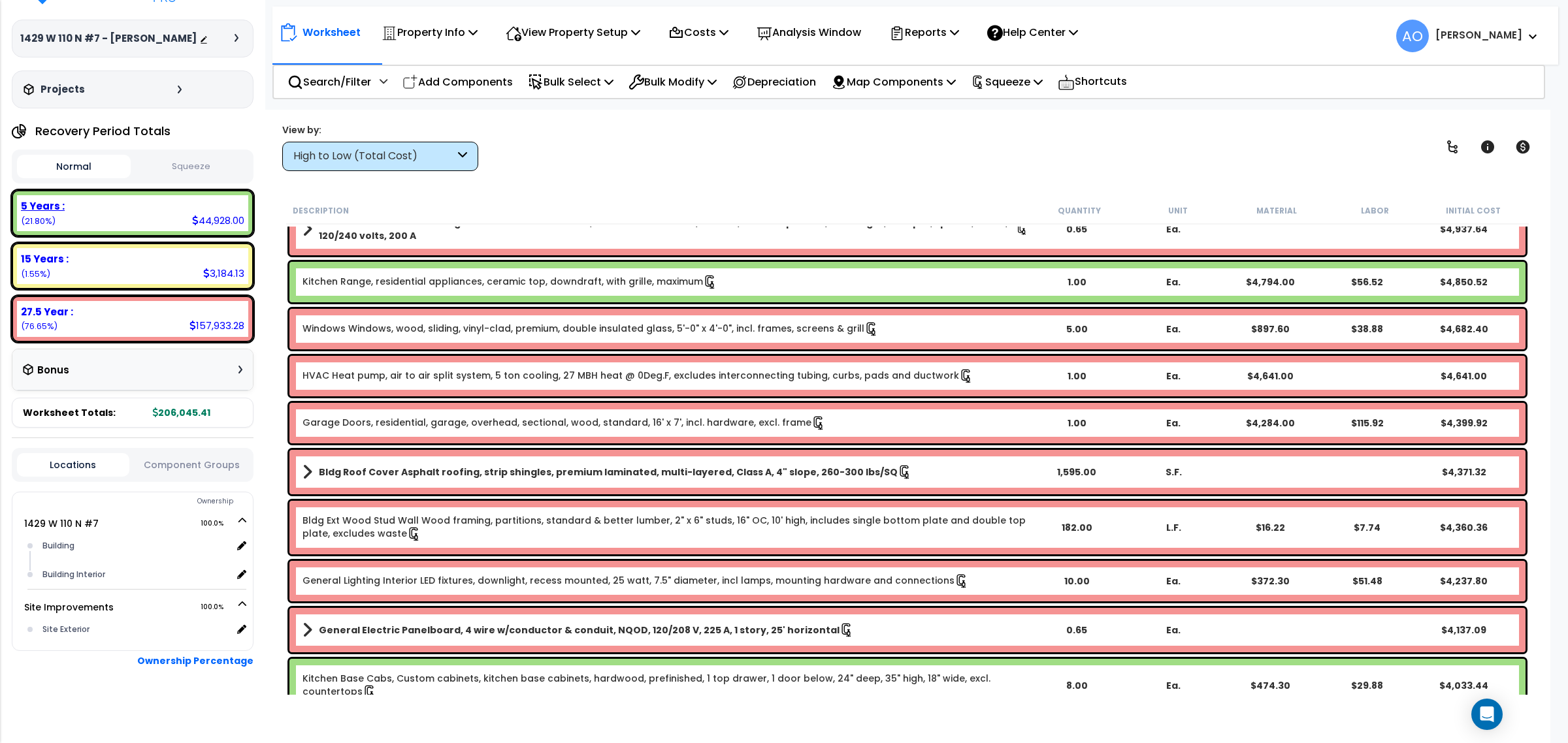
click at [158, 218] on div "5 Years : 44,928.00 (21.80%)" at bounding box center [132, 214] width 231 height 36
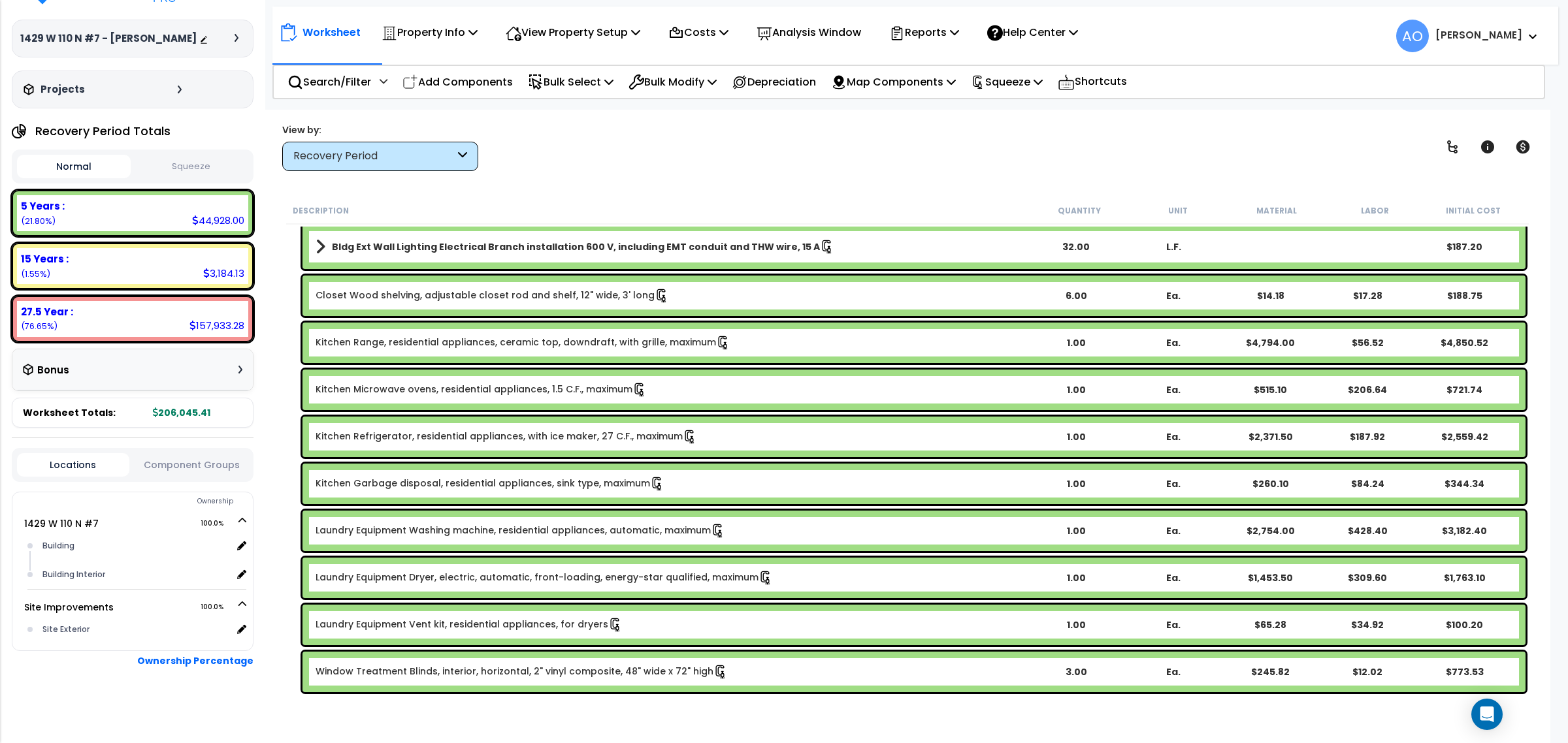
scroll to position [490, 0]
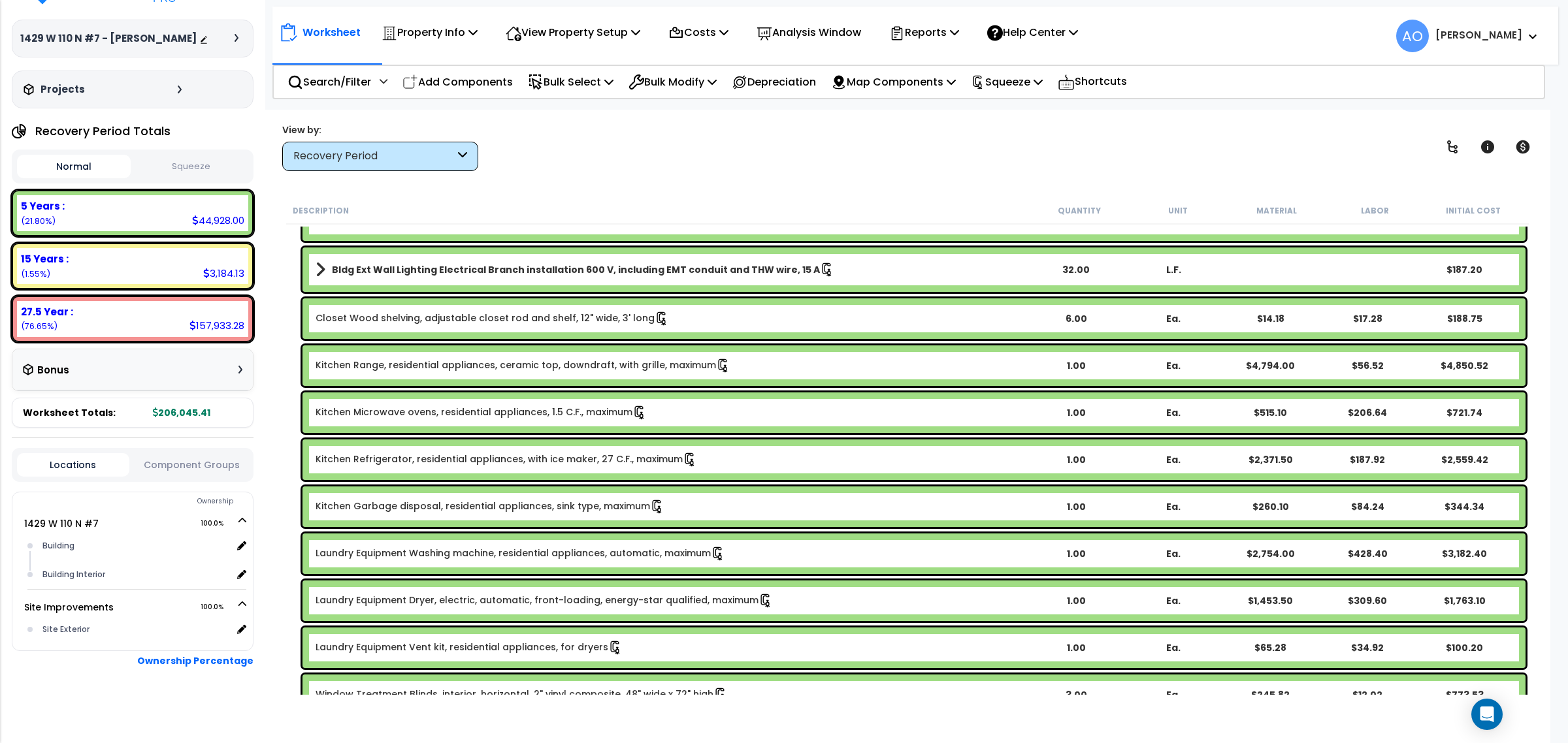
click at [135, 289] on div "5 Years : 44,928.00 (21.80%) 7 Years : 0.00 (0.00%) 15 Years : 3,184.13 (1.55%)…" at bounding box center [132, 266] width 242 height 152
click at [147, 333] on div "27.5 Year : 157,933.28 (76.65%)" at bounding box center [132, 319] width 231 height 36
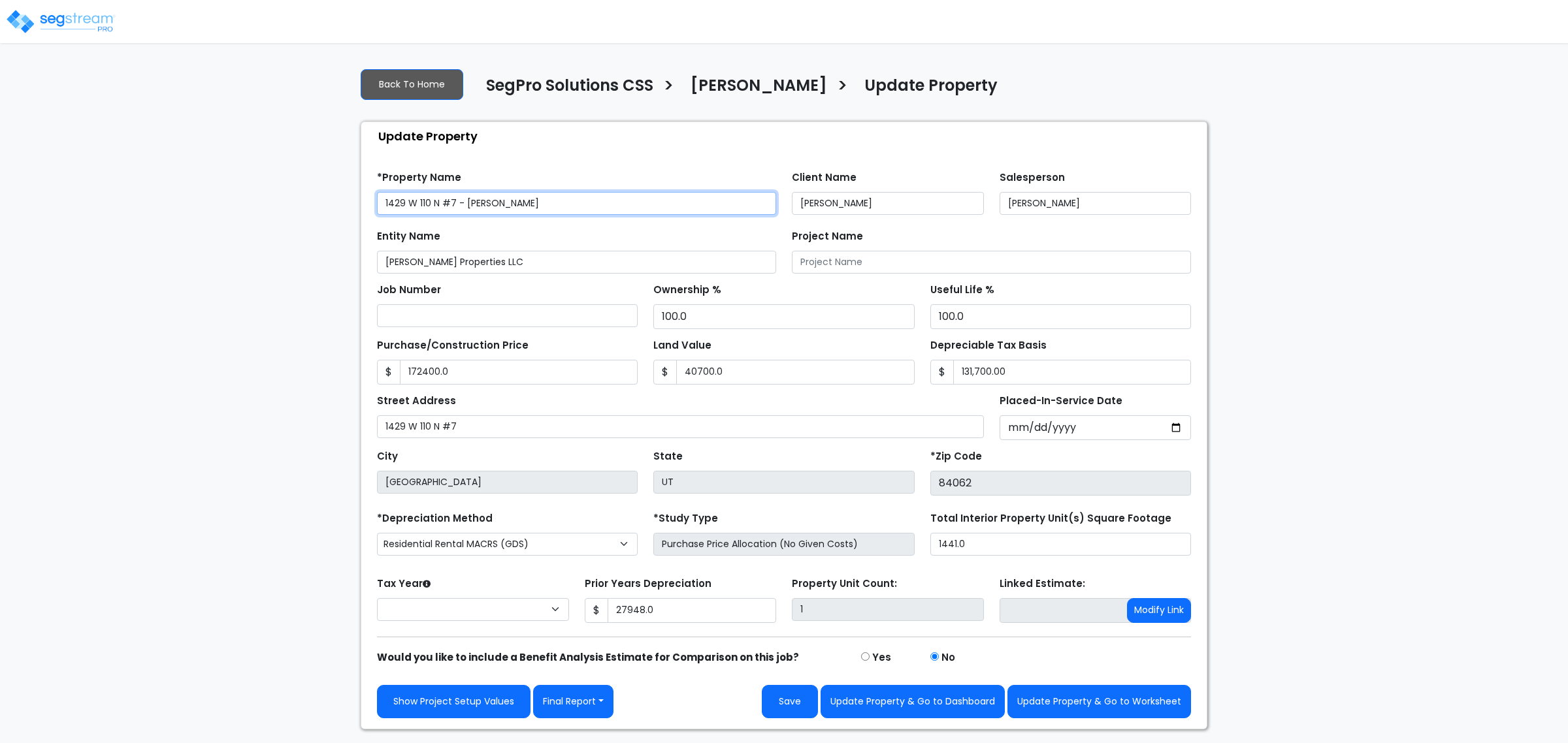
type input "172,400.0"
type input "40,700.0"
type input "131,700.00"
type input "27,948.0"
select select "2024"
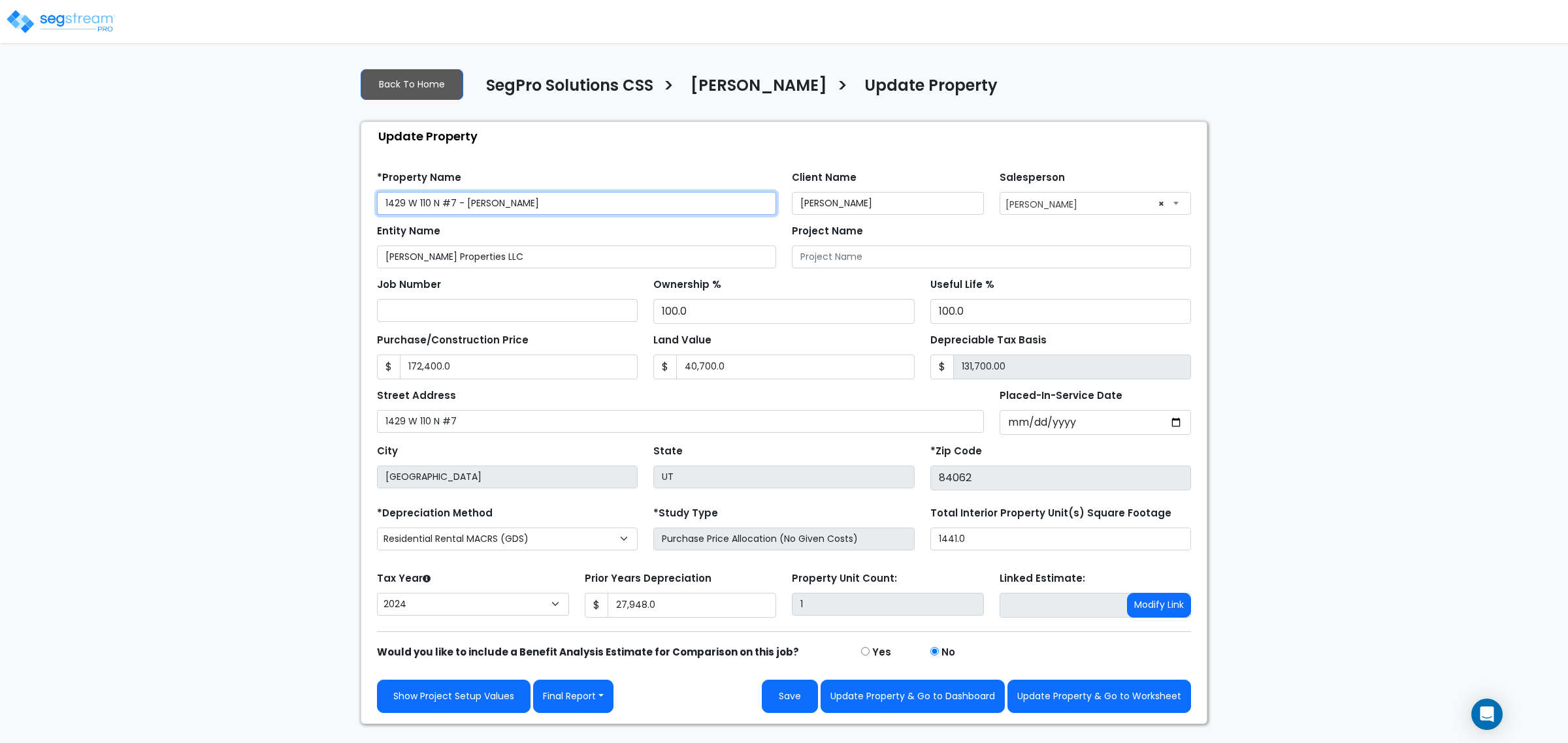
drag, startPoint x: 540, startPoint y: 206, endPoint x: 379, endPoint y: 193, distance: 161.5
click at [379, 193] on input "1429 W 110 N #7 - [PERSON_NAME]" at bounding box center [576, 203] width 399 height 23
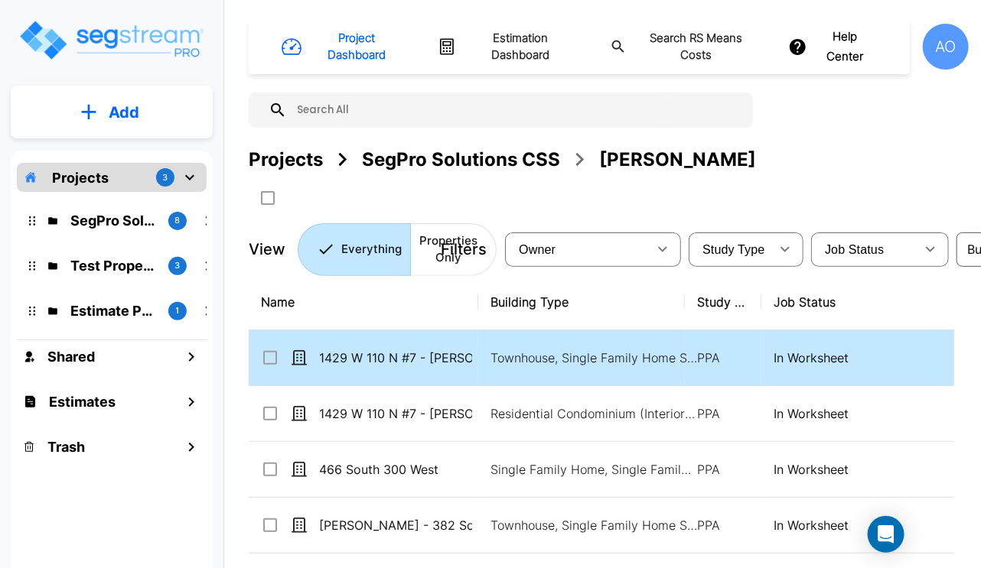
click at [372, 358] on p "1429 W 110 N #7 - [PERSON_NAME]" at bounding box center [395, 358] width 153 height 18
checkbox input "true"
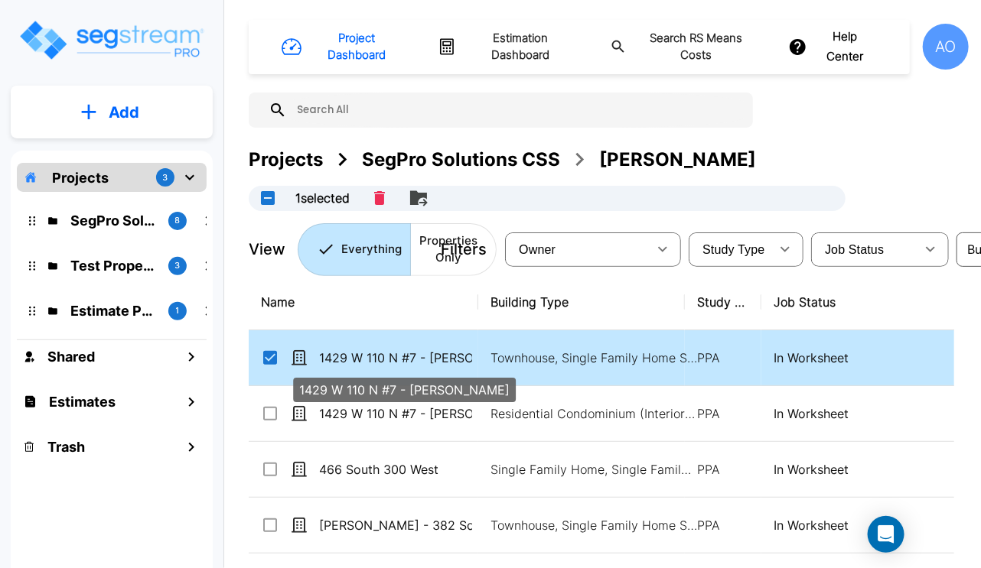
click at [372, 358] on p "1429 W 110 N #7 - [PERSON_NAME]" at bounding box center [395, 358] width 153 height 18
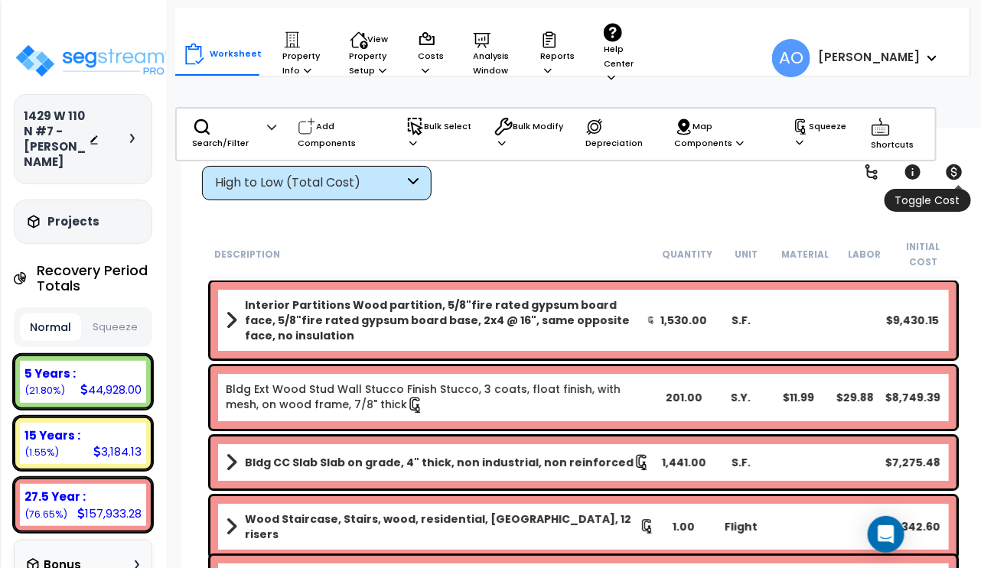
click at [948, 161] on link at bounding box center [954, 172] width 34 height 34
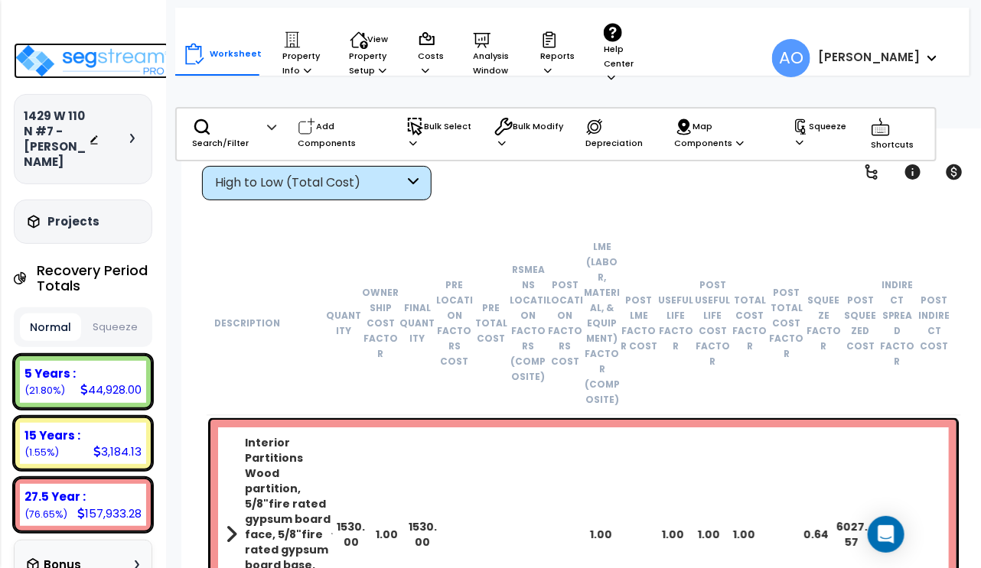
click at [102, 65] on img at bounding box center [91, 61] width 155 height 36
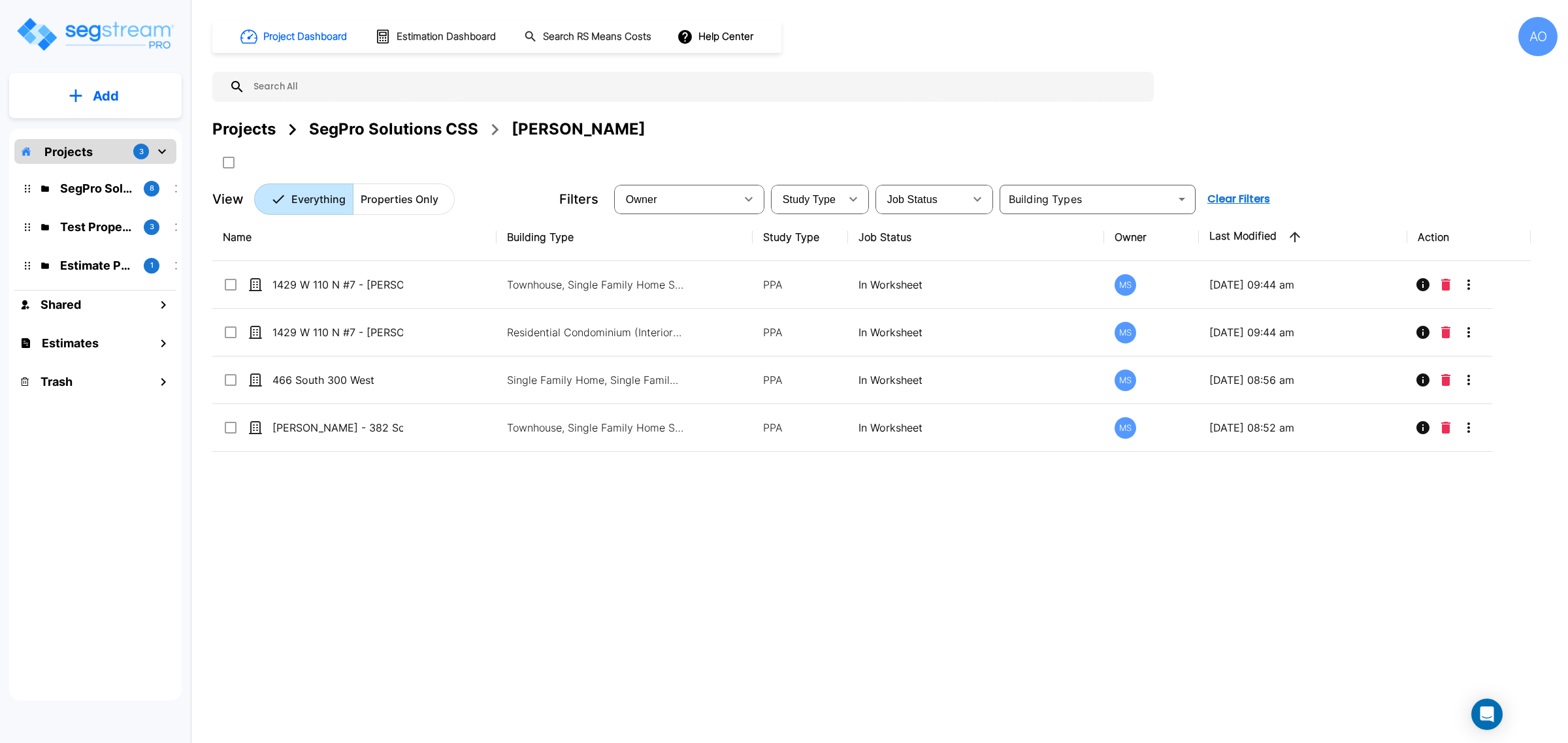
click at [394, 118] on div "SegPro Solutions CSS" at bounding box center [394, 130] width 169 height 24
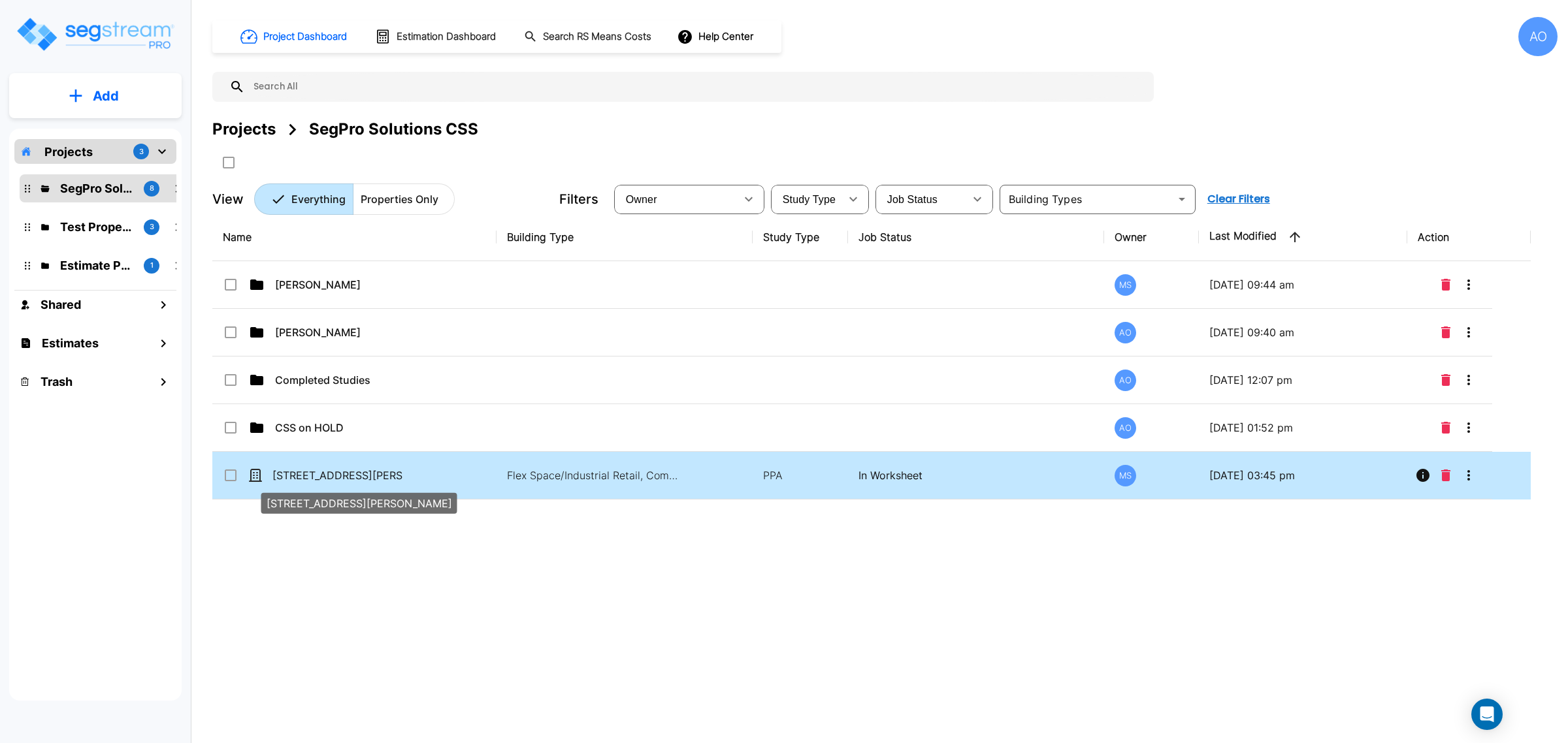
click at [393, 480] on p "565 N Main St - Dave Morley" at bounding box center [337, 476] width 131 height 15
checkbox input "true"
click at [392, 480] on p "565 N Main St - Dave Morley" at bounding box center [337, 476] width 131 height 15
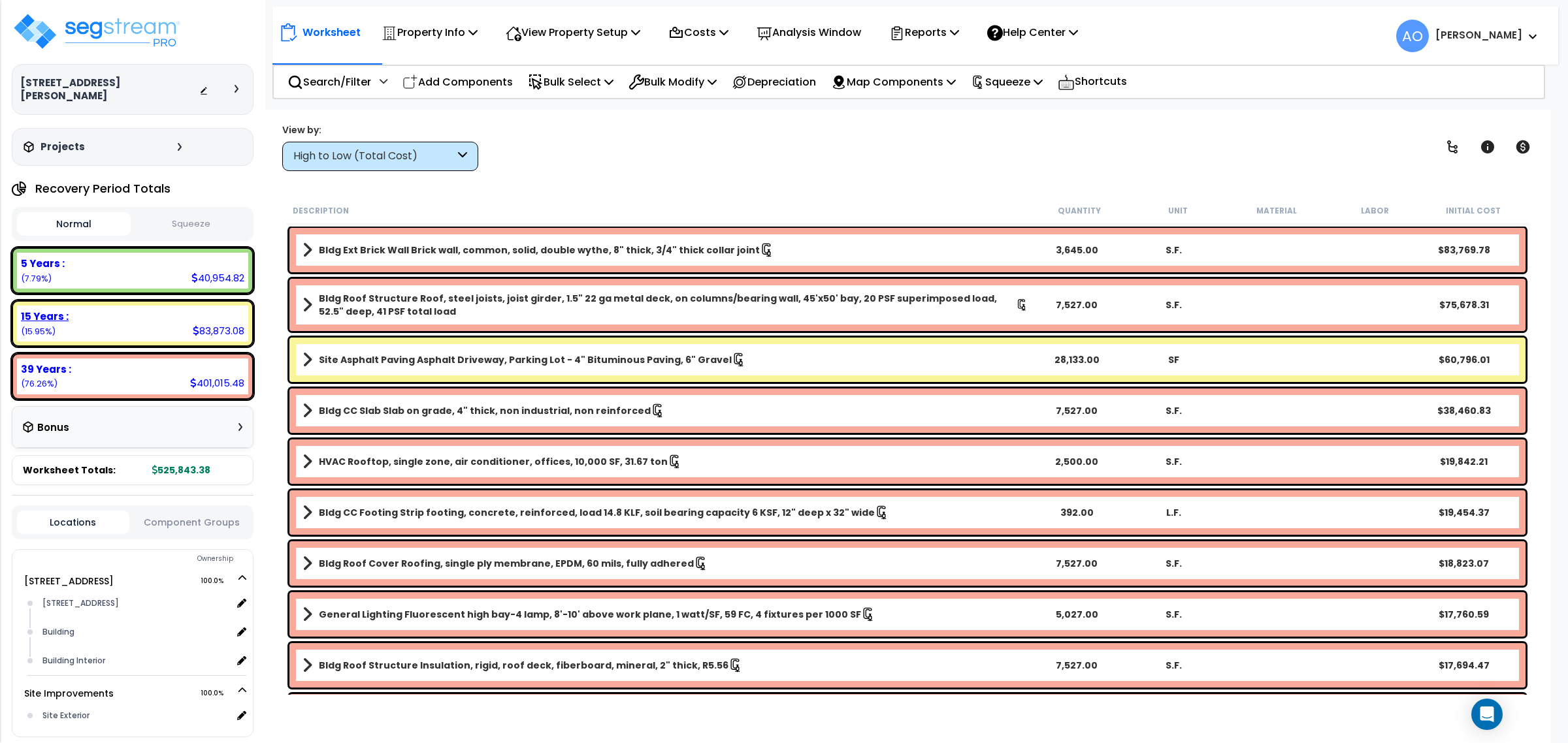
click at [193, 326] on icon at bounding box center [196, 331] width 7 height 9
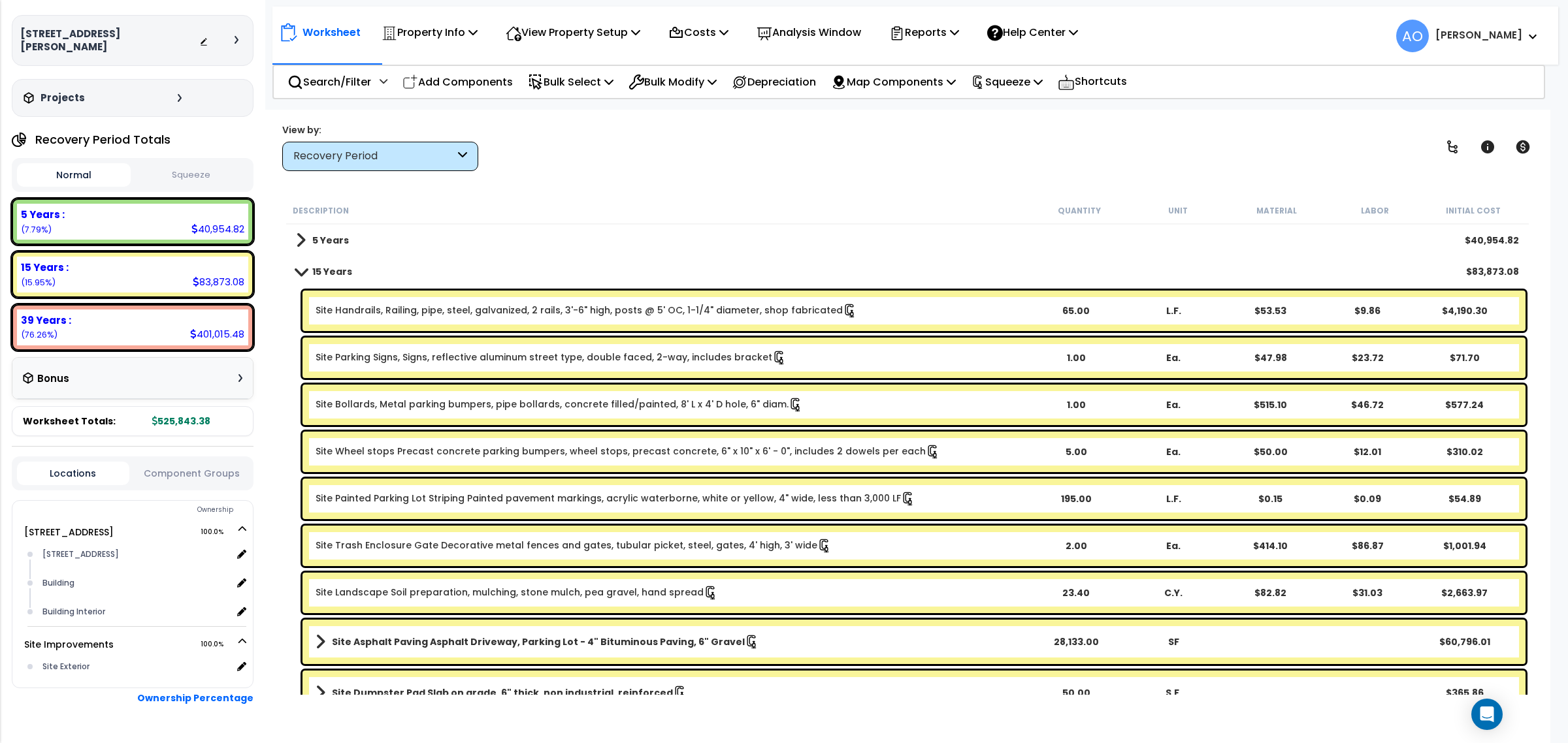
scroll to position [73, 0]
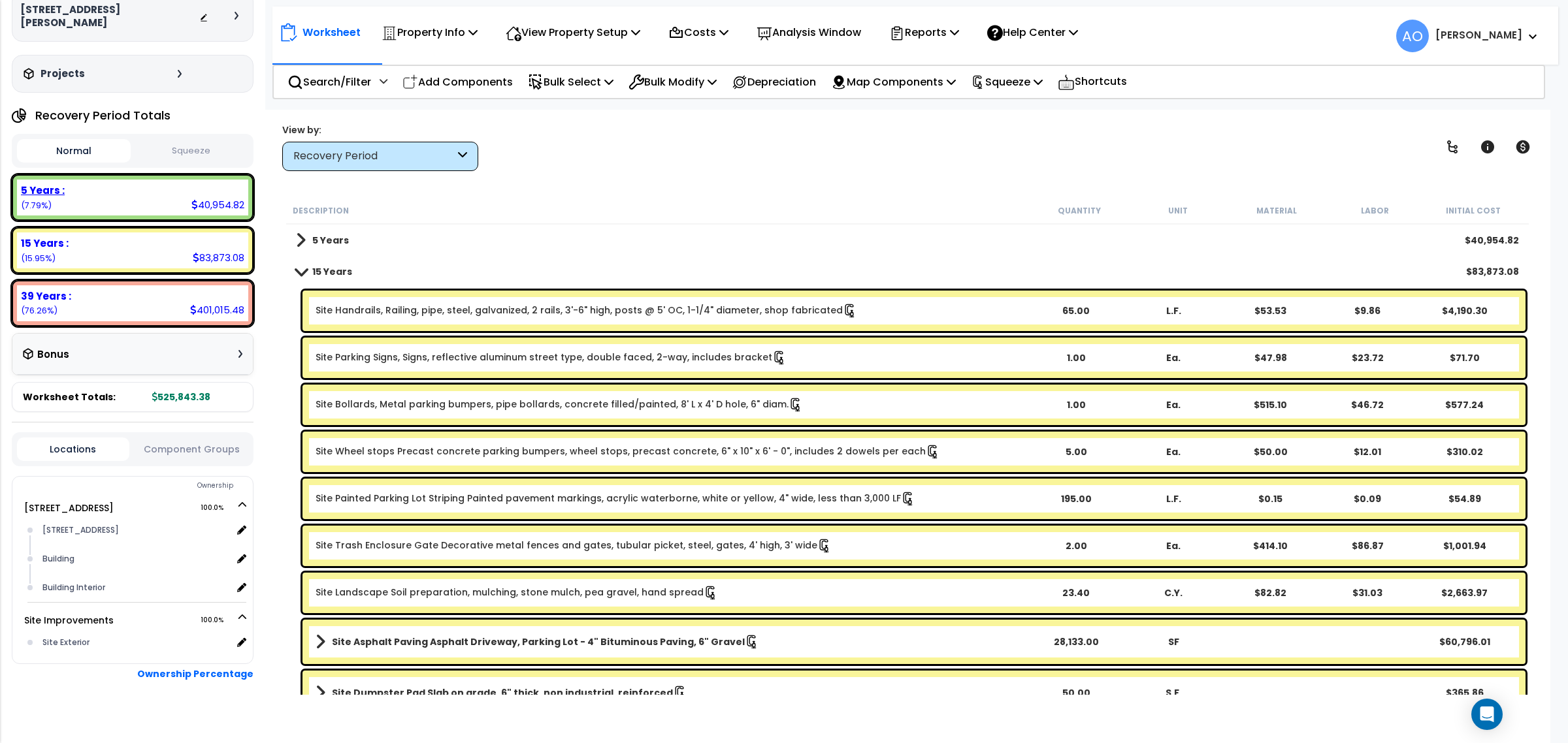
click at [89, 186] on div "5 Years : 40,954.82 (7.79%)" at bounding box center [132, 197] width 231 height 36
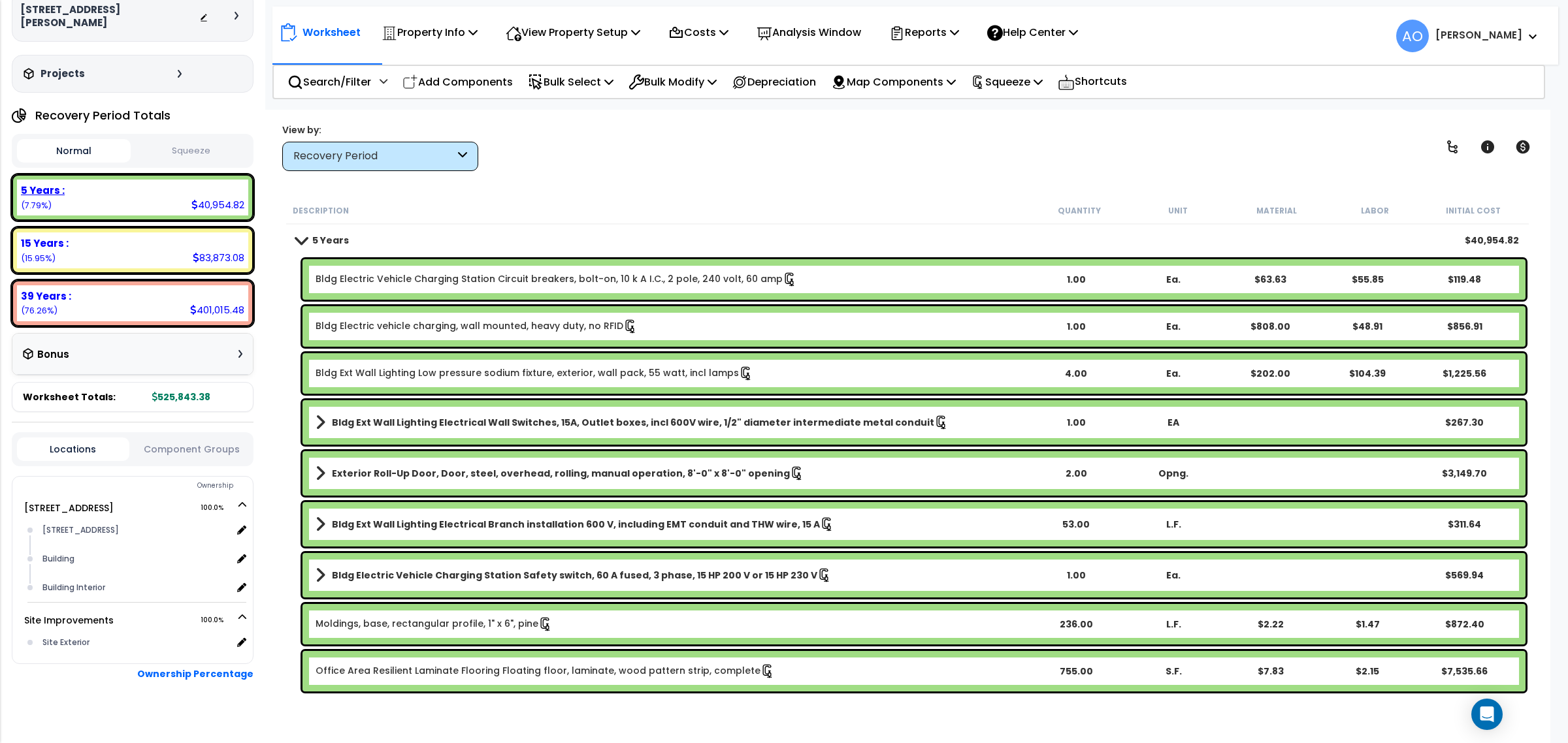
click at [151, 193] on div "5 Years : 40,954.82 (7.79%)" at bounding box center [132, 197] width 231 height 36
click at [155, 290] on div "39 Years :" at bounding box center [132, 296] width 224 height 14
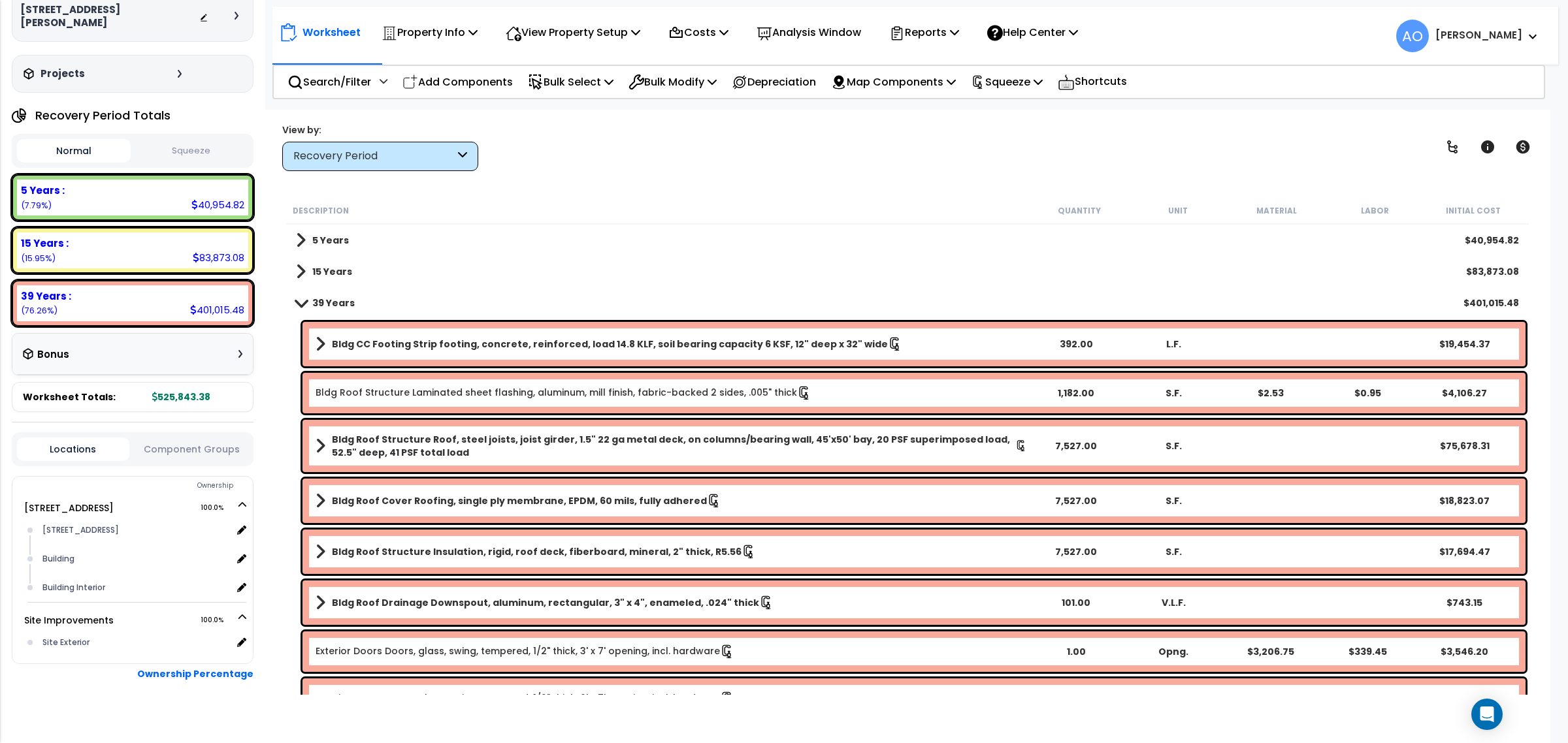
click at [226, 442] on button "Component Groups" at bounding box center [192, 449] width 113 height 15
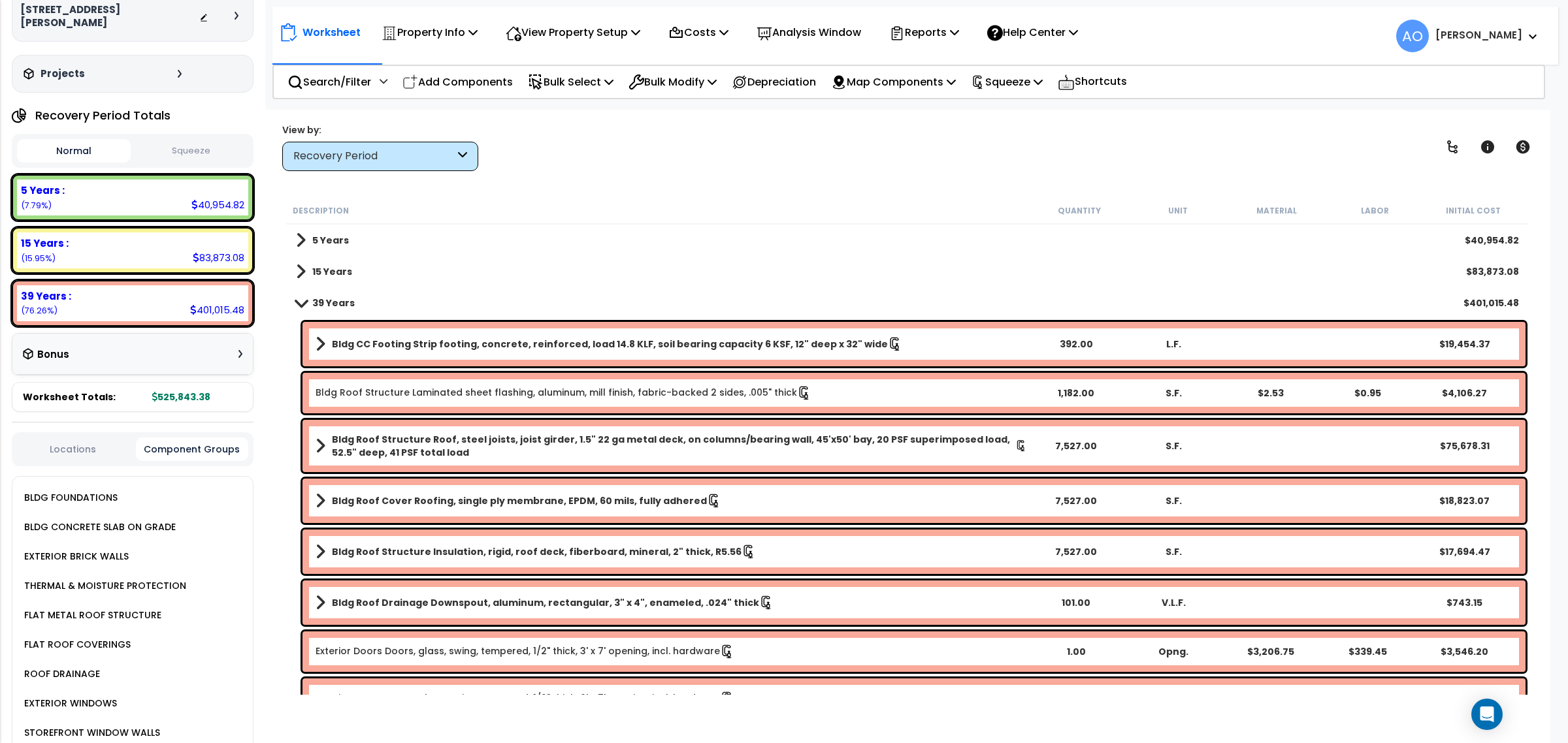
click at [225, 437] on button "Component Groups" at bounding box center [192, 449] width 113 height 24
click at [382, 162] on div "Recovery Period" at bounding box center [373, 156] width 161 height 15
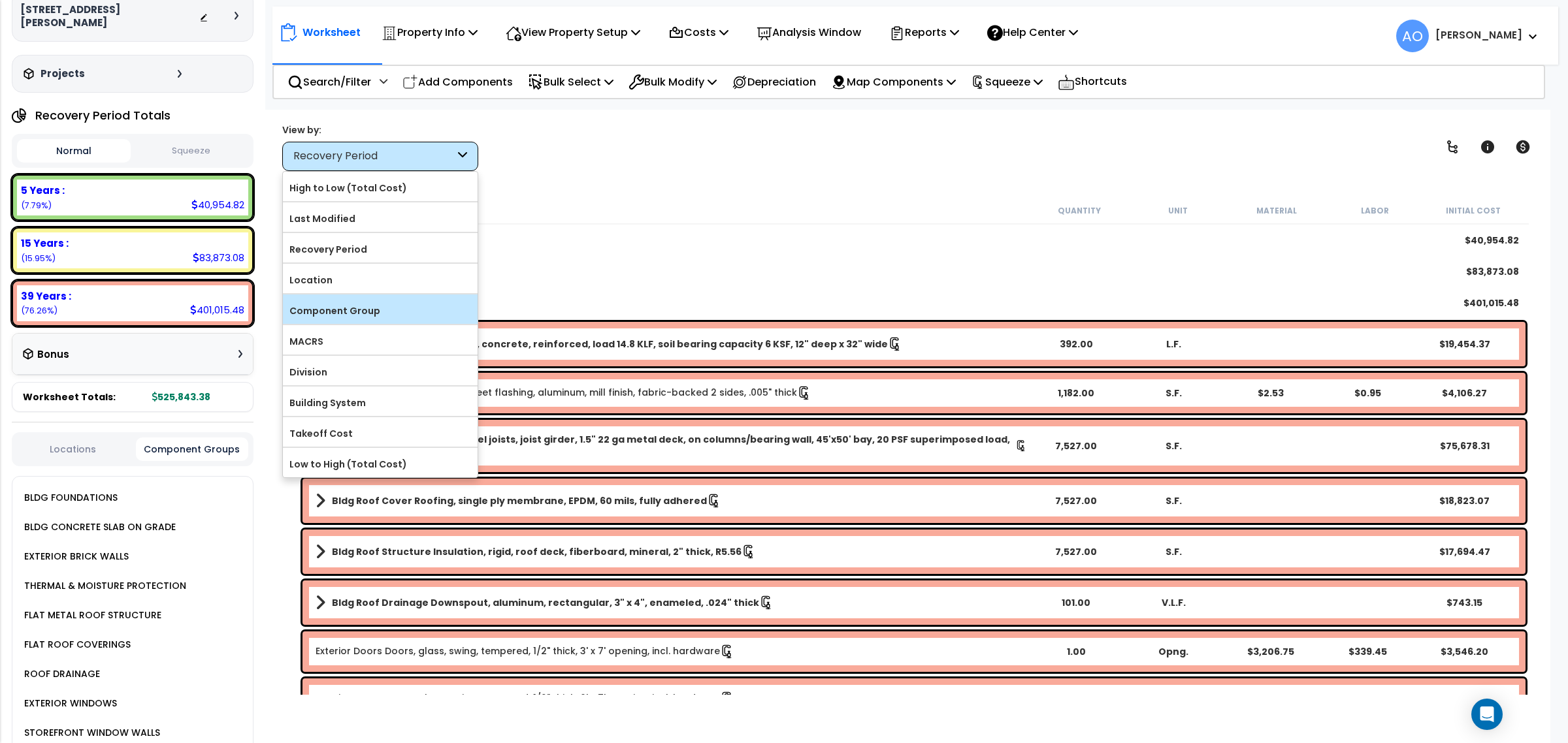
click at [347, 301] on div "Component Group" at bounding box center [380, 309] width 195 height 29
click at [329, 315] on label "Component Group" at bounding box center [380, 311] width 195 height 20
click at [0, 0] on input "Component Group" at bounding box center [0, 0] width 0 height 0
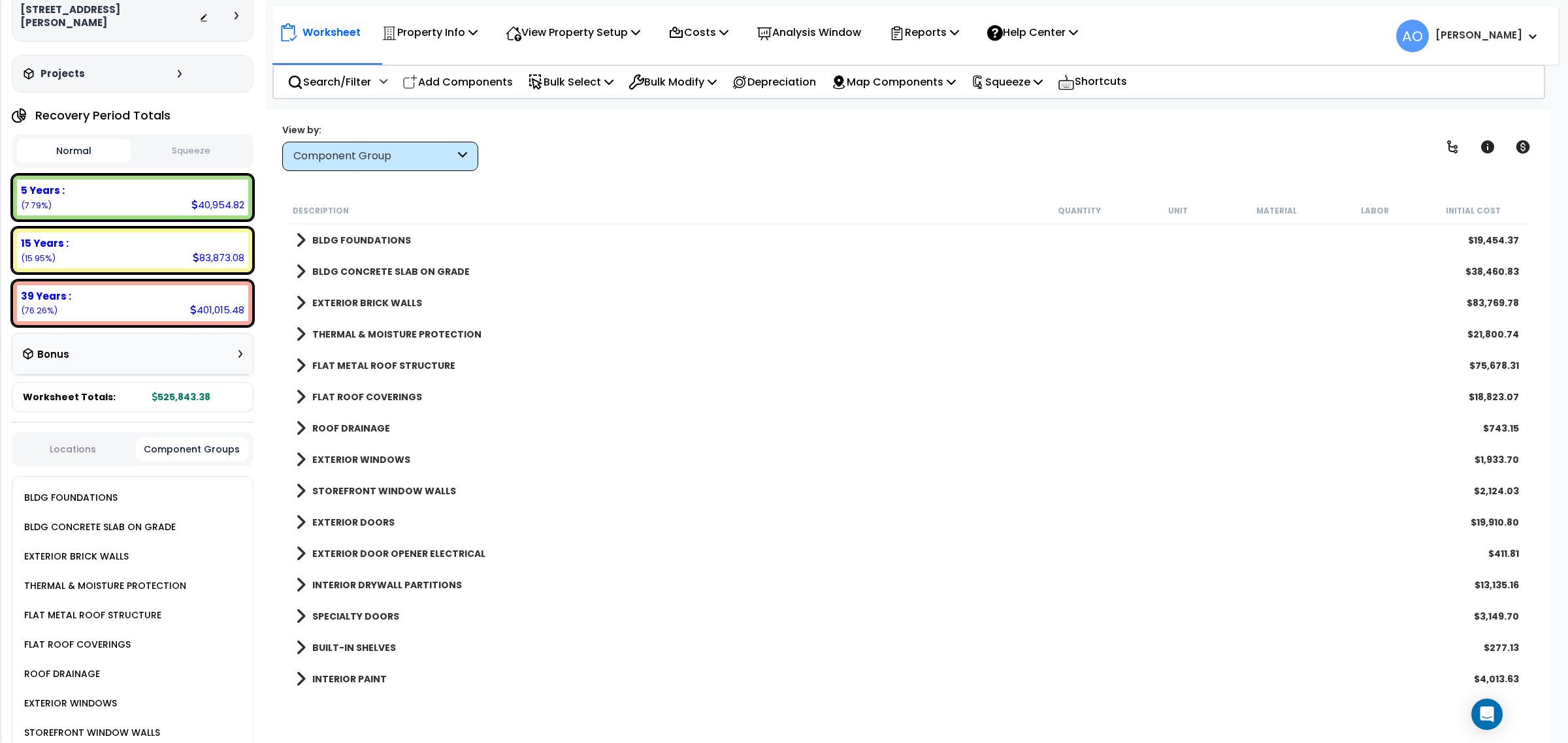
click at [404, 331] on b "THERMAL & MOISTURE PROTECTION" at bounding box center [397, 334] width 169 height 13
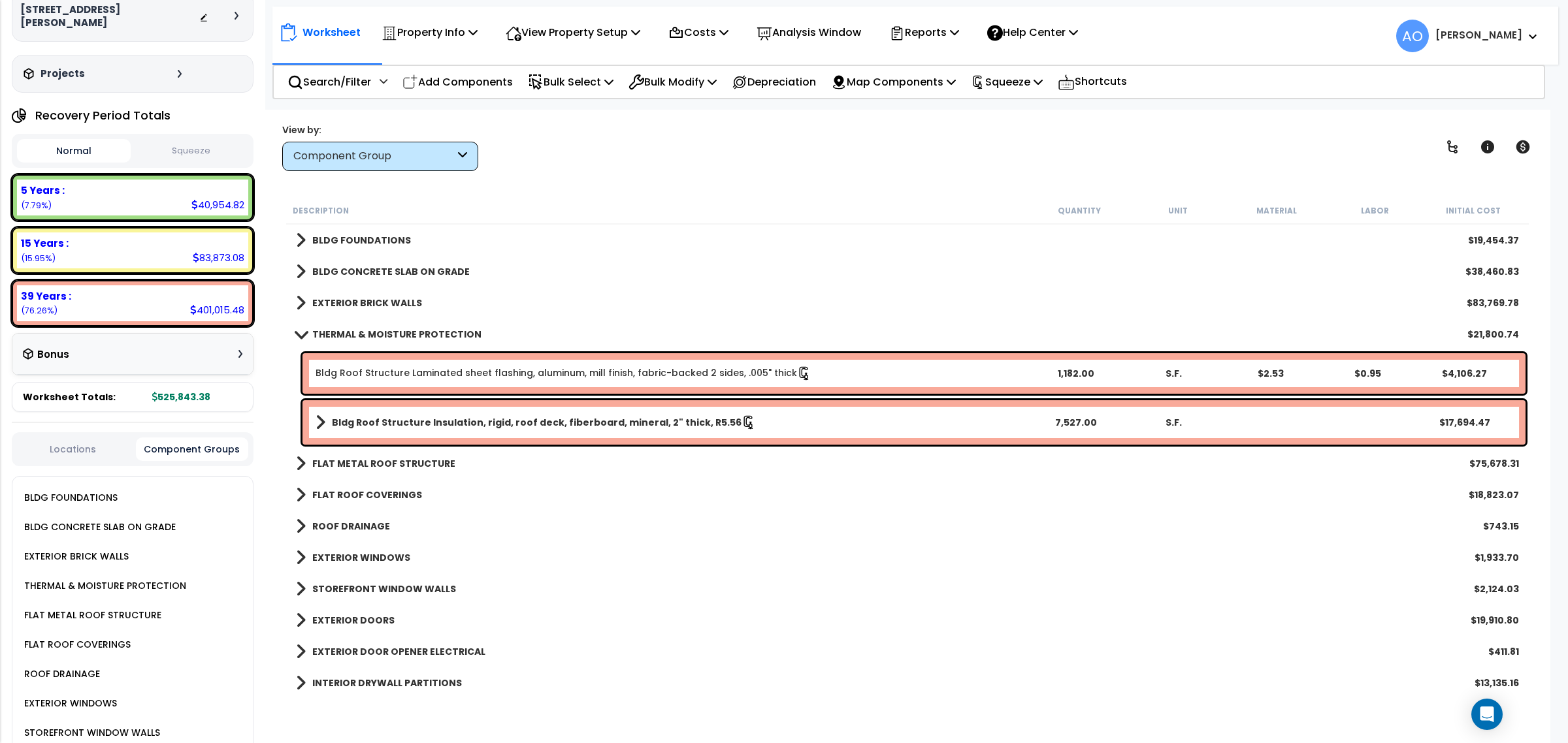
click at [404, 331] on b "THERMAL & MOISTURE PROTECTION" at bounding box center [397, 334] width 169 height 13
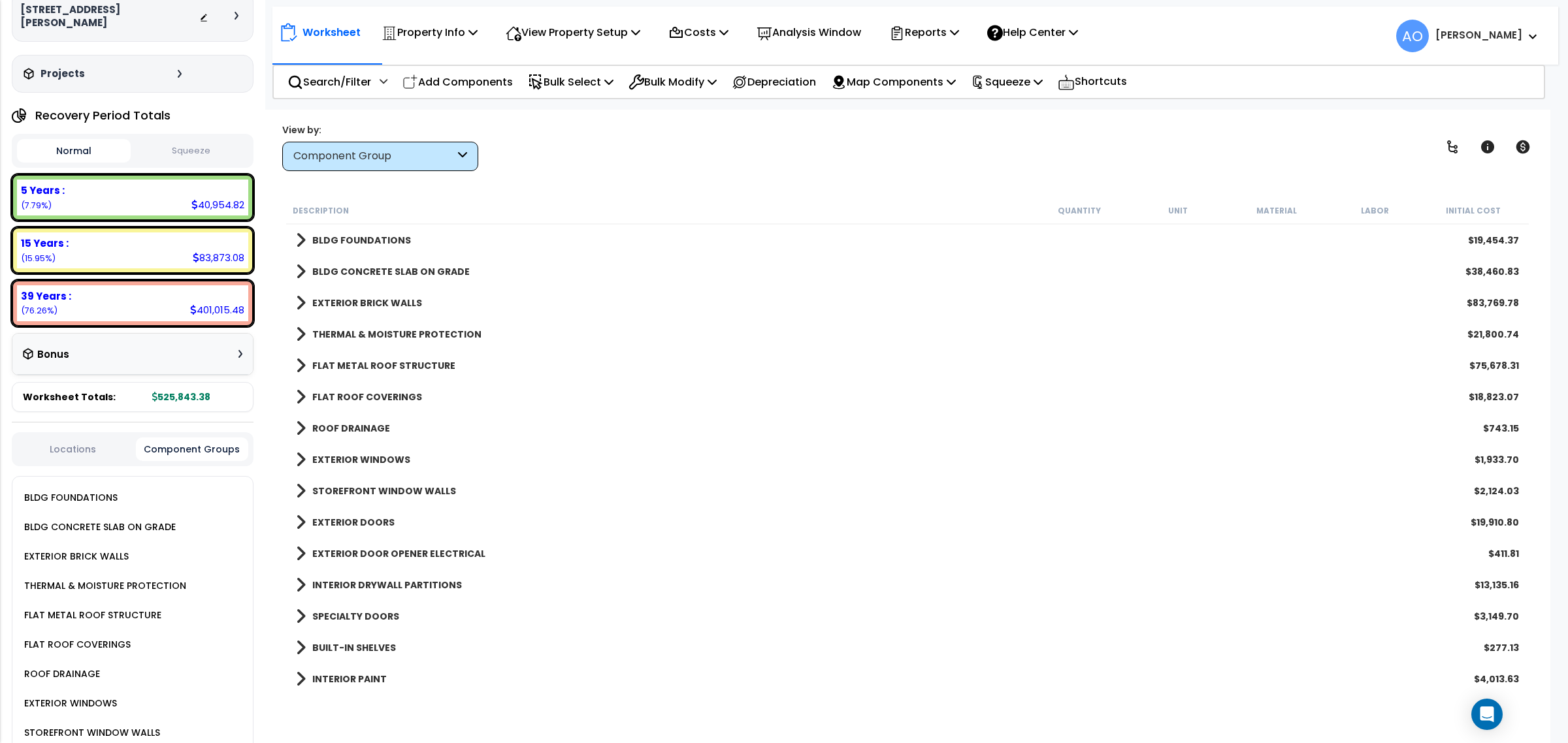
click at [407, 304] on b "EXTERIOR BRICK WALLS" at bounding box center [367, 302] width 109 height 13
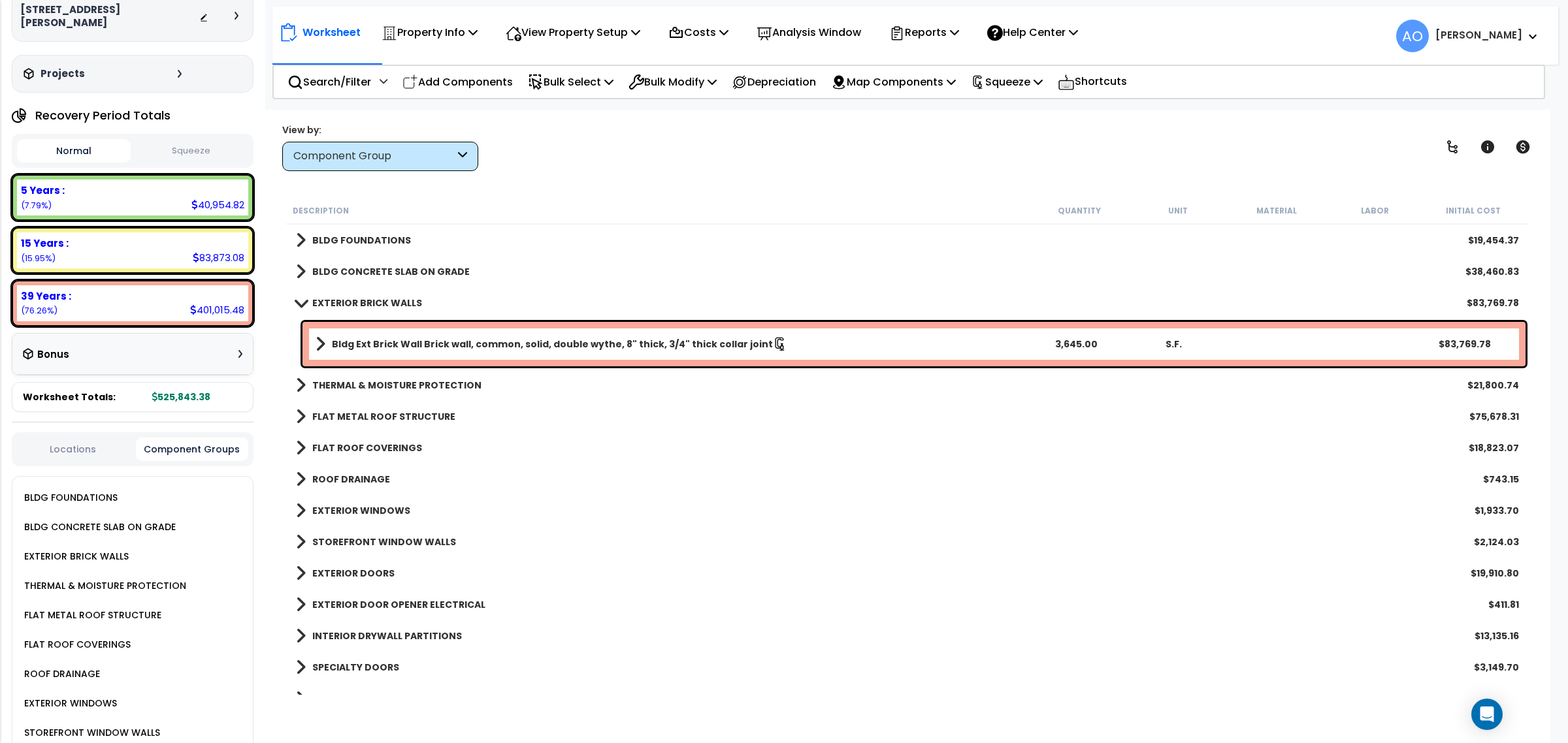
click at [448, 351] on link "Bldg Ext Brick Wall Brick wall, common, solid, double wythe, 8" thick, 3/4" thi…" at bounding box center [670, 343] width 711 height 18
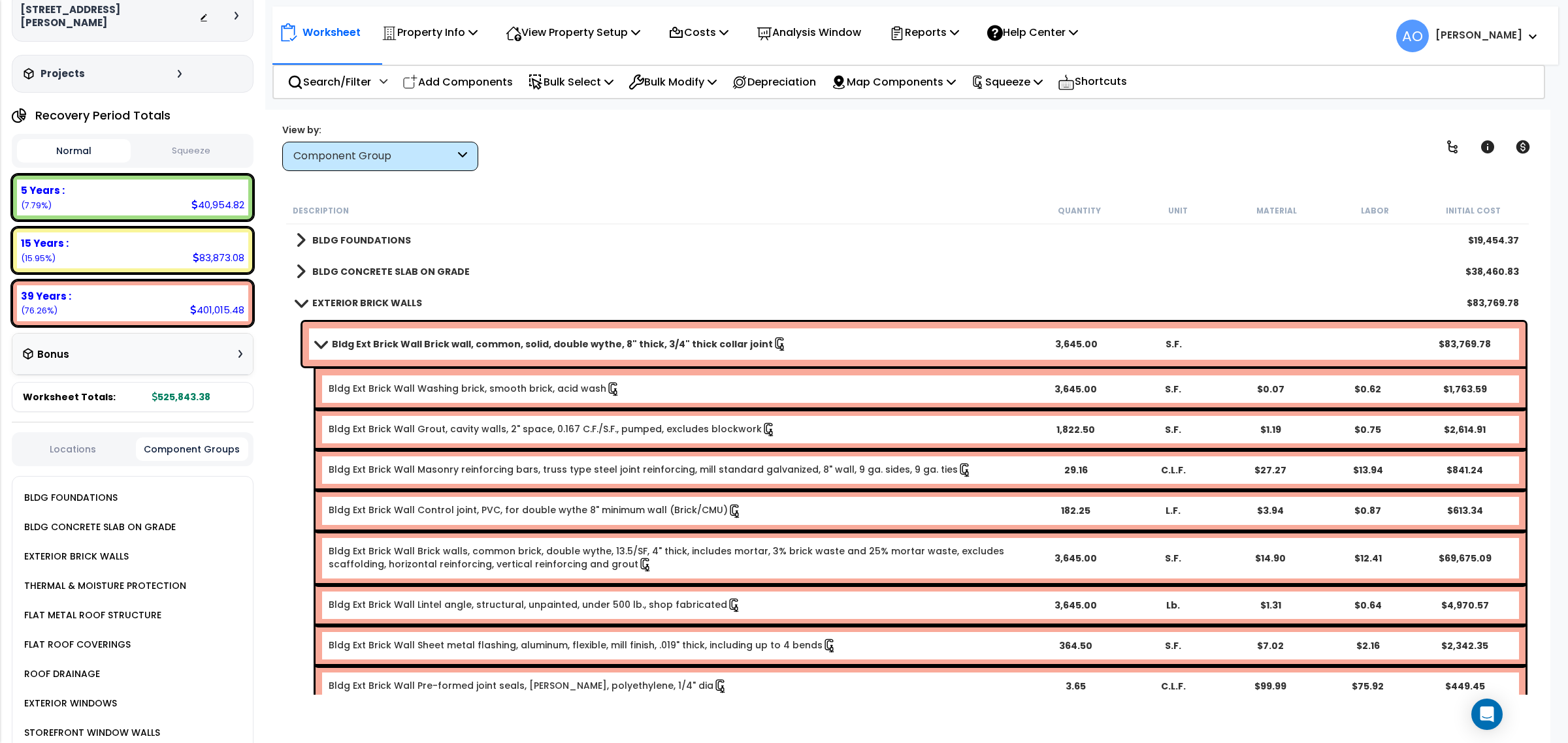
click at [448, 351] on link "Bldg Ext Brick Wall Brick wall, common, solid, double wythe, 8" thick, 3/4" thi…" at bounding box center [670, 343] width 711 height 18
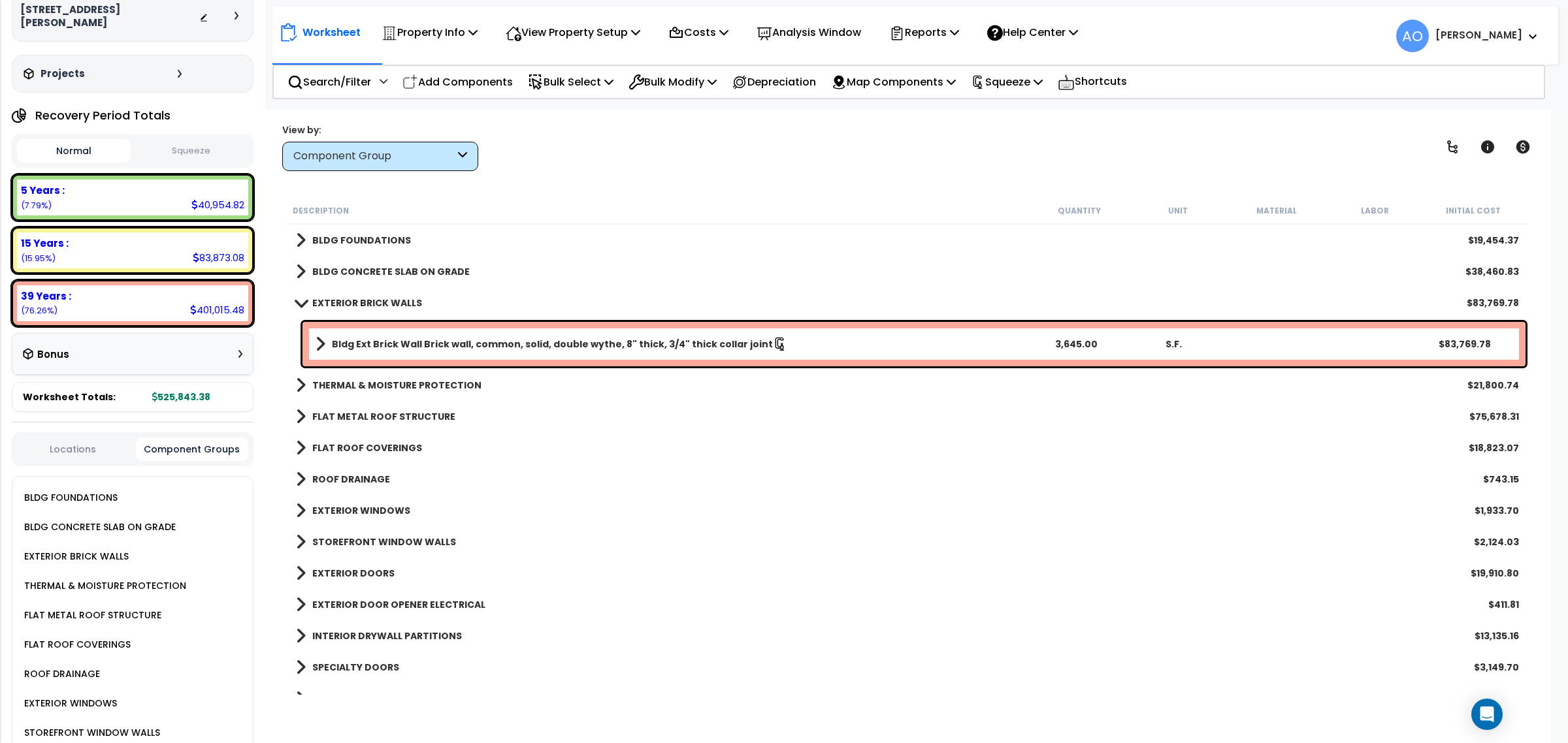
click at [448, 351] on link "Bldg Ext Brick Wall Brick wall, common, solid, double wythe, 8" thick, 3/4" thi…" at bounding box center [670, 343] width 711 height 18
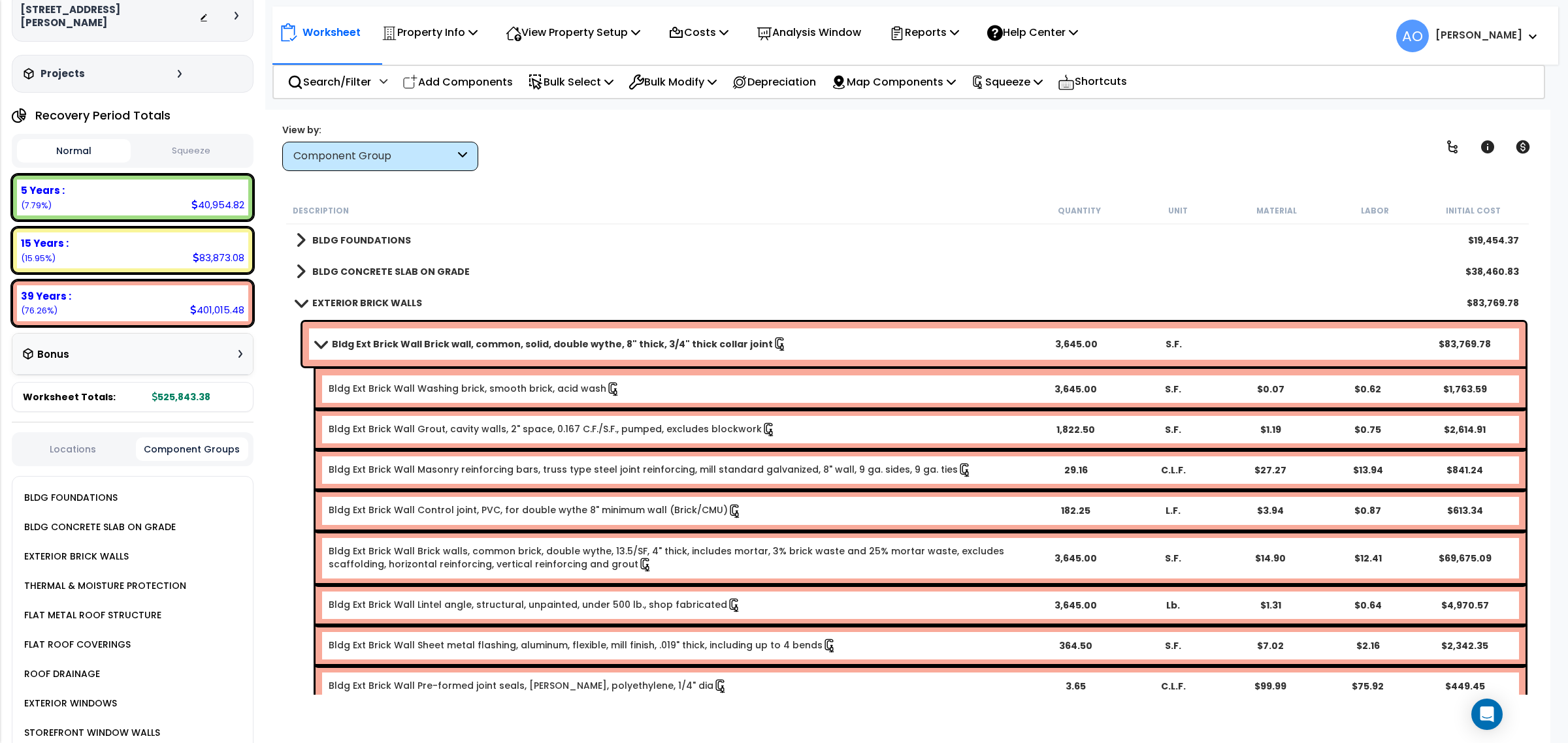
drag, startPoint x: 448, startPoint y: 351, endPoint x: 451, endPoint y: 342, distance: 9.5
click at [451, 342] on b "Bldg Ext Brick Wall Brick wall, common, solid, double wythe, 8" thick, 3/4" thi…" at bounding box center [553, 343] width 441 height 13
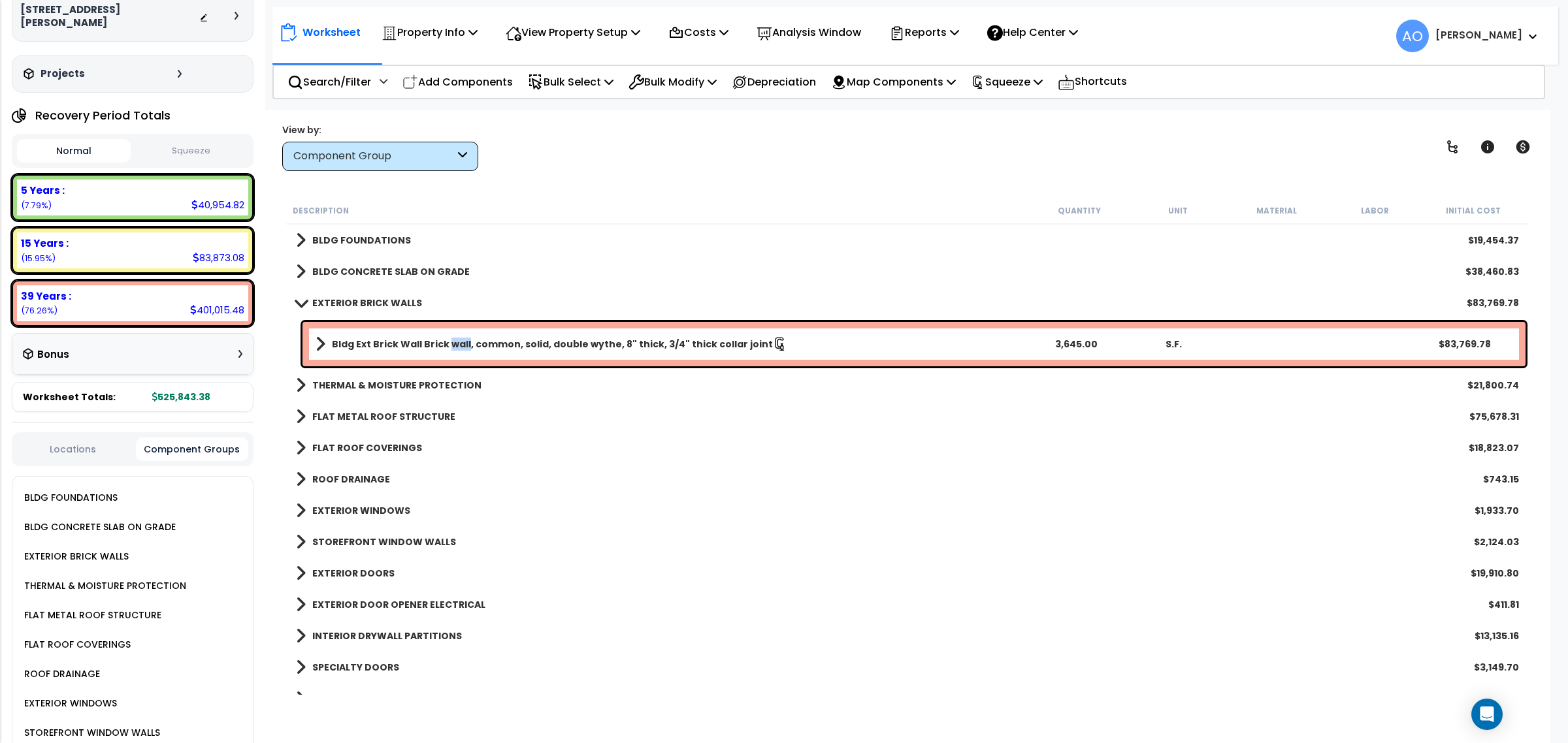
click at [451, 342] on b "Bldg Ext Brick Wall Brick wall, common, solid, double wythe, 8" thick, 3/4" thi…" at bounding box center [553, 343] width 441 height 13
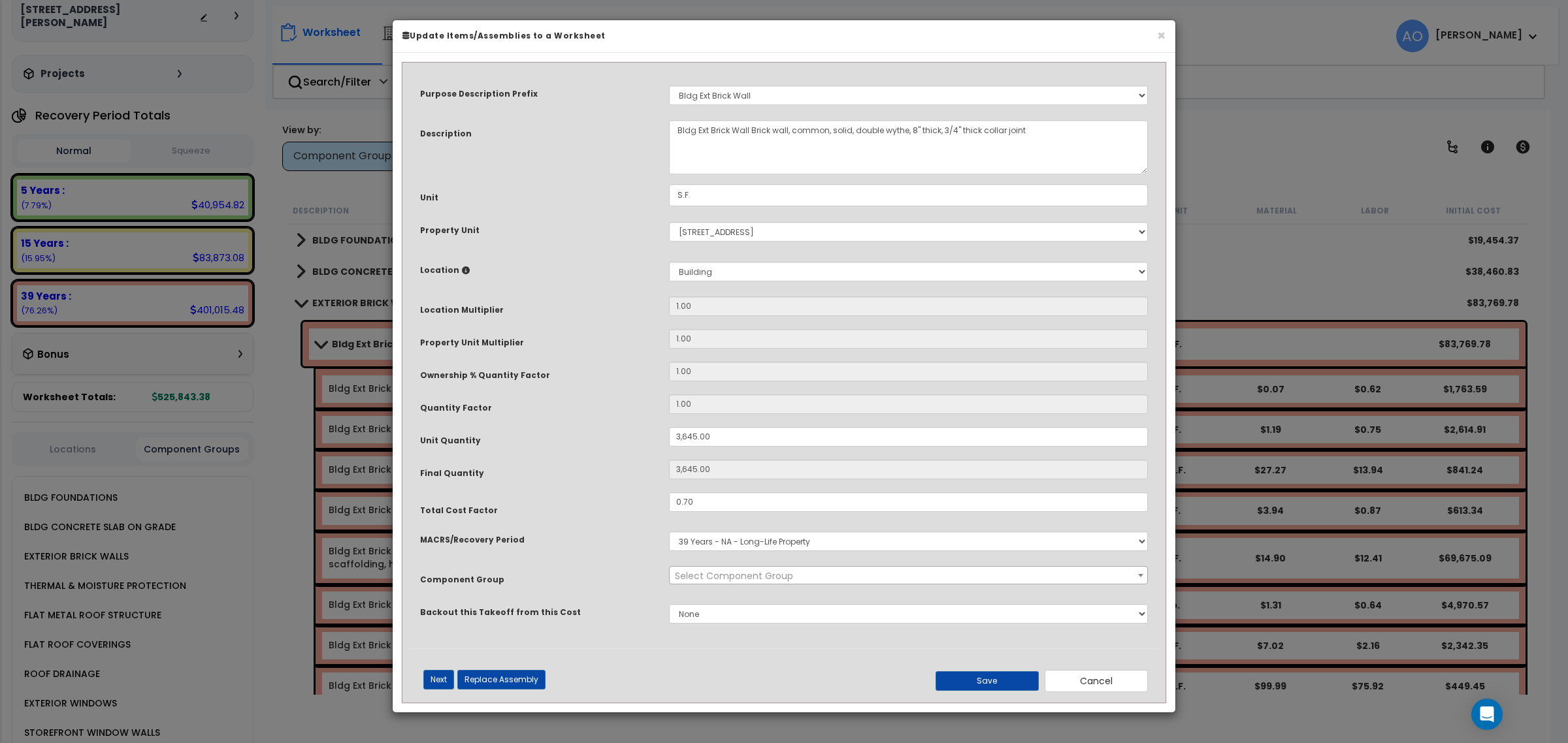
select select "45865"
click at [699, 506] on input "0.70" at bounding box center [908, 502] width 479 height 20
type input ".5"
click at [994, 667] on div "Previous (Skip Assembly Items) Next (Skip Assembly Items) Previous Next Replace…" at bounding box center [783, 676] width 747 height 33
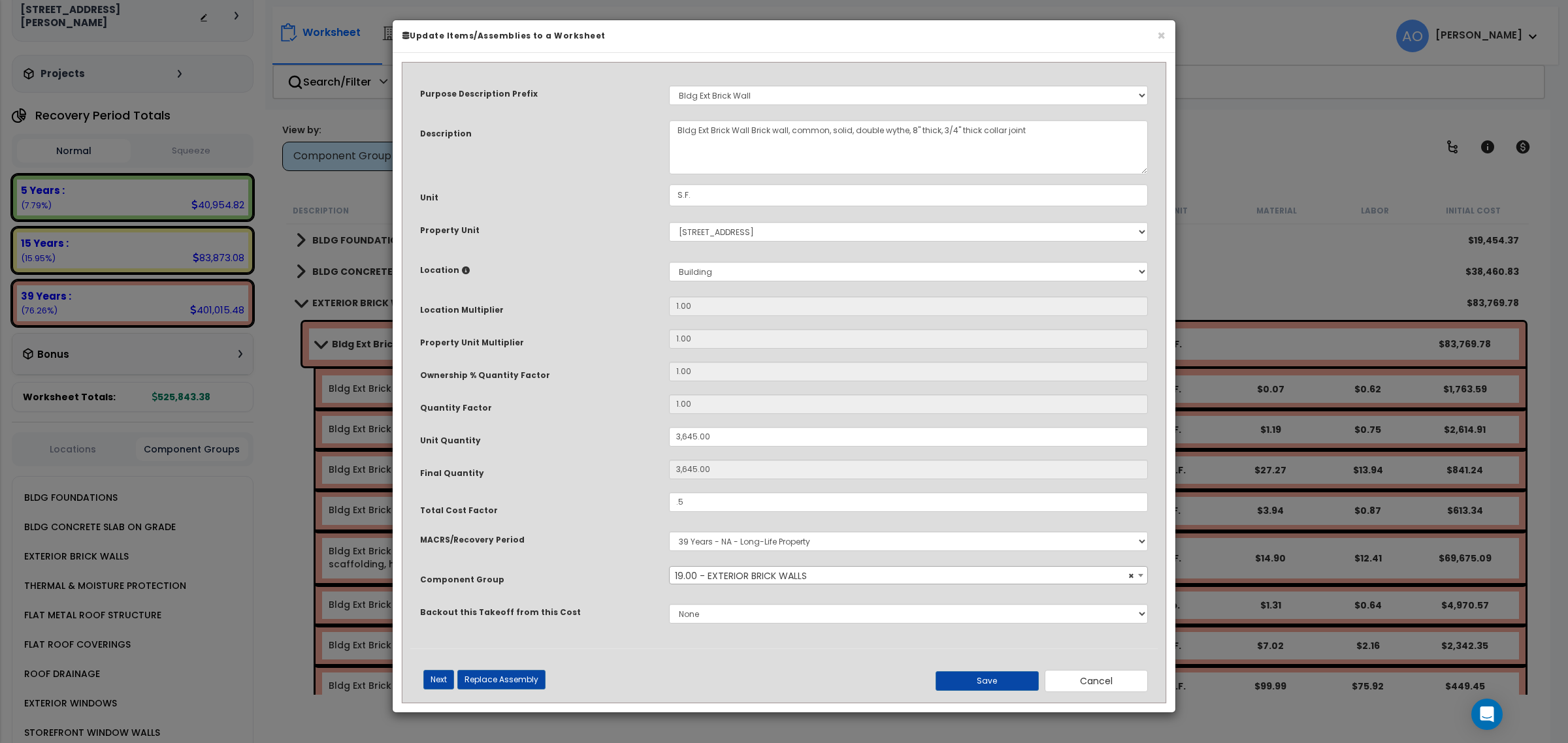
click at [993, 670] on div "Previous (Skip Assembly Items) Next (Skip Assembly Items) Previous Next Replace…" at bounding box center [783, 676] width 747 height 33
click at [990, 680] on button "Save" at bounding box center [986, 681] width 103 height 20
type input "3645.00"
type input "0.50"
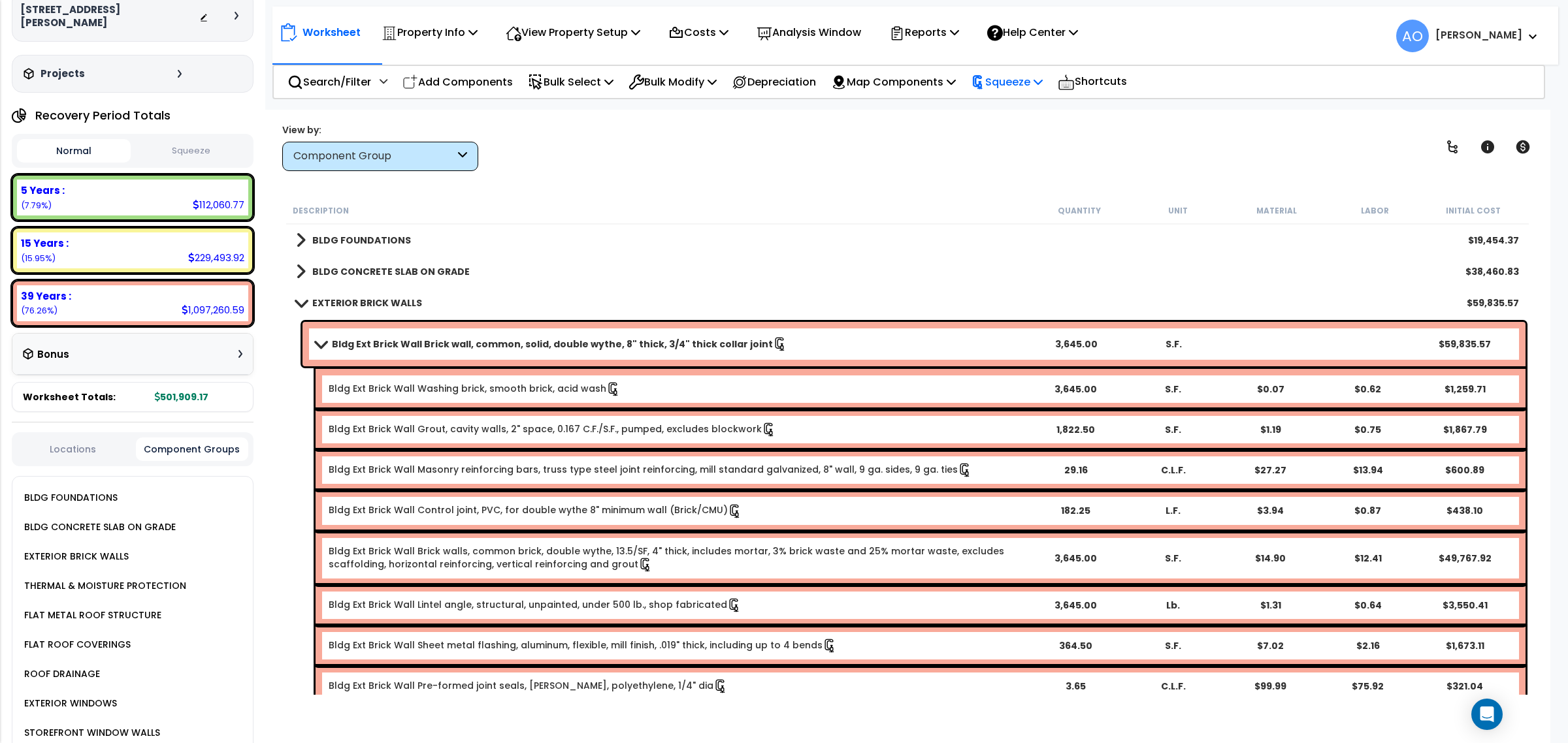
click at [1027, 88] on p "Squeeze" at bounding box center [1007, 82] width 72 height 18
click at [1027, 118] on link "Re-squeeze" at bounding box center [1028, 113] width 129 height 30
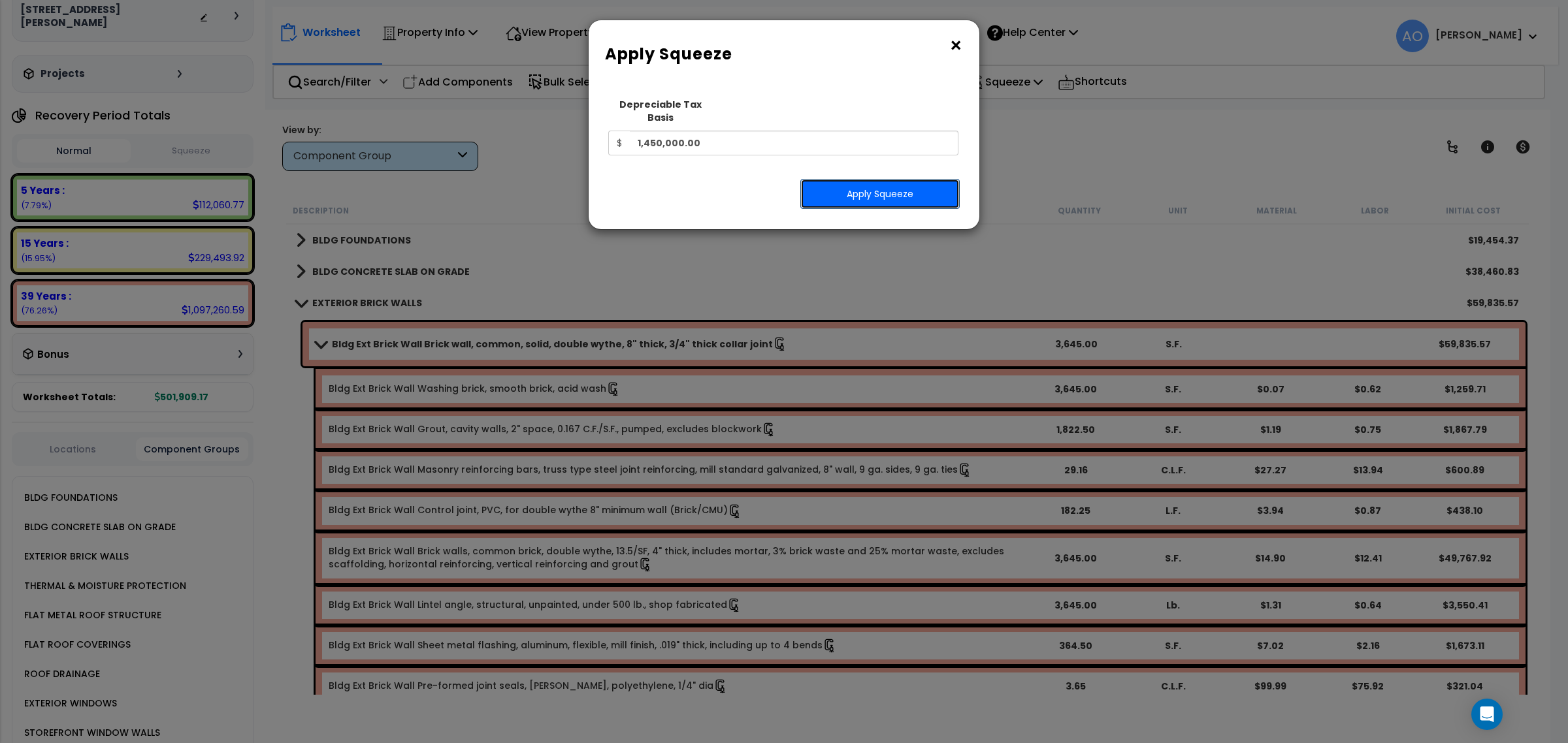
click at [907, 188] on button "Apply Squeeze" at bounding box center [880, 194] width 160 height 30
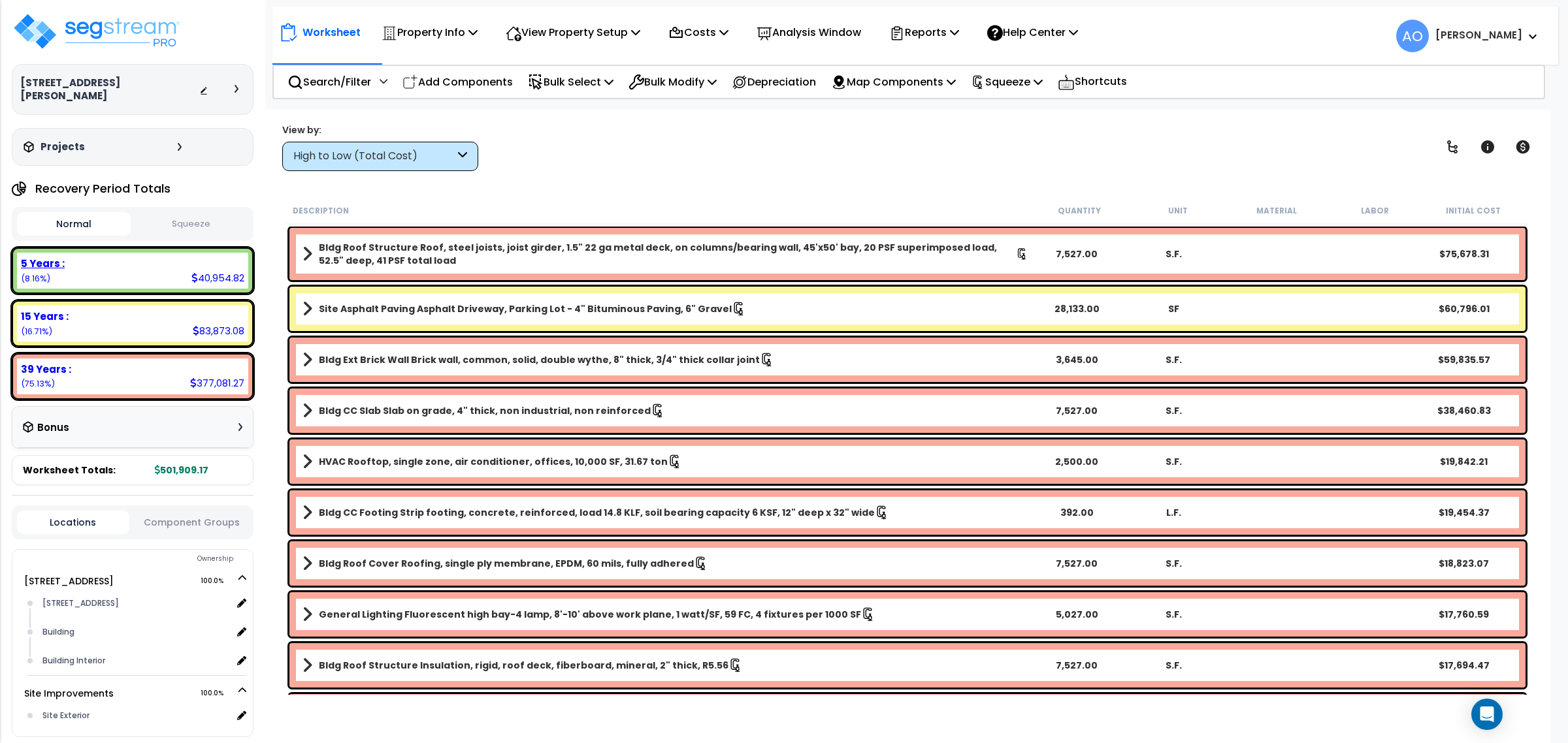
click at [182, 260] on div "5 Years : 40,954.82 (8.16%)" at bounding box center [132, 271] width 231 height 36
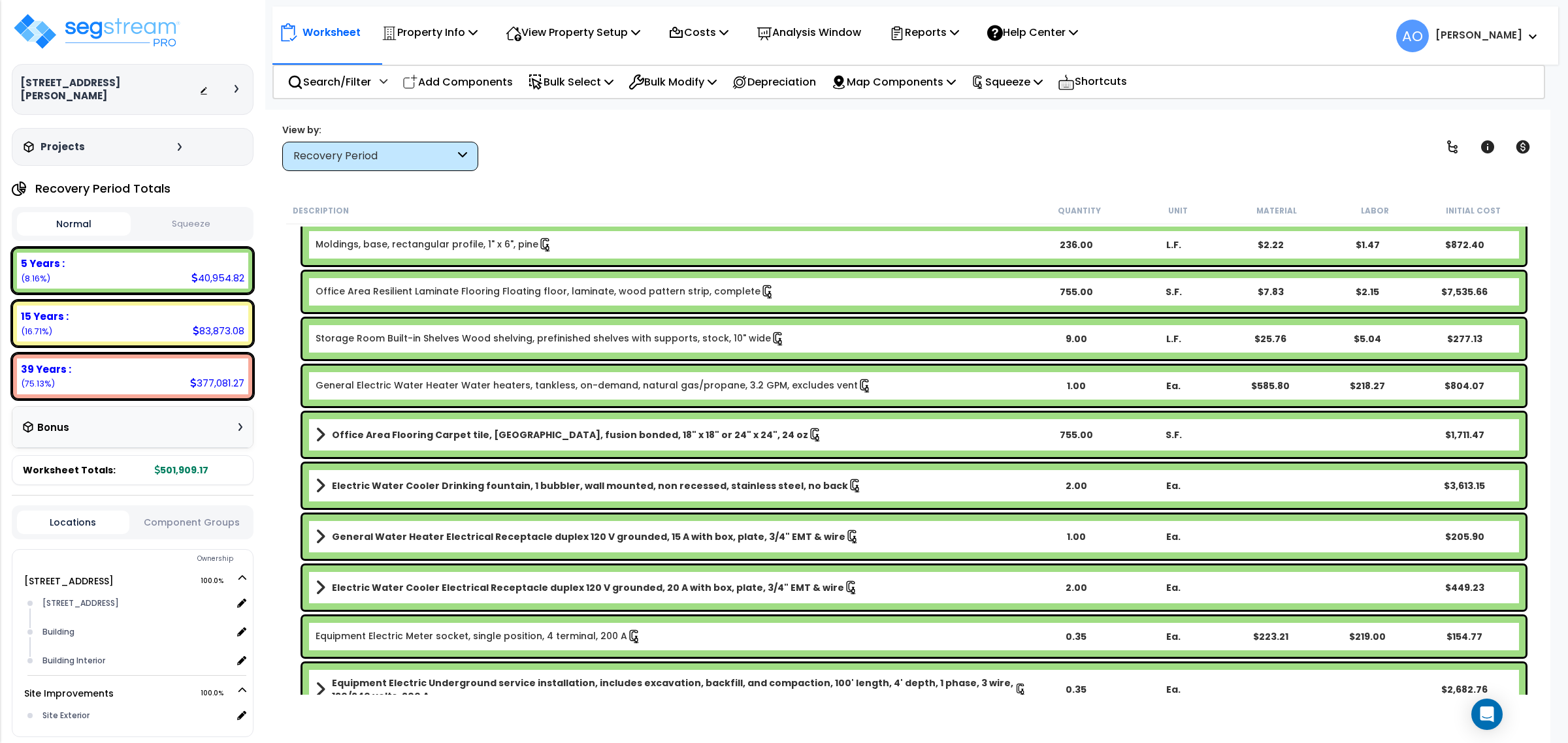
scroll to position [351, 0]
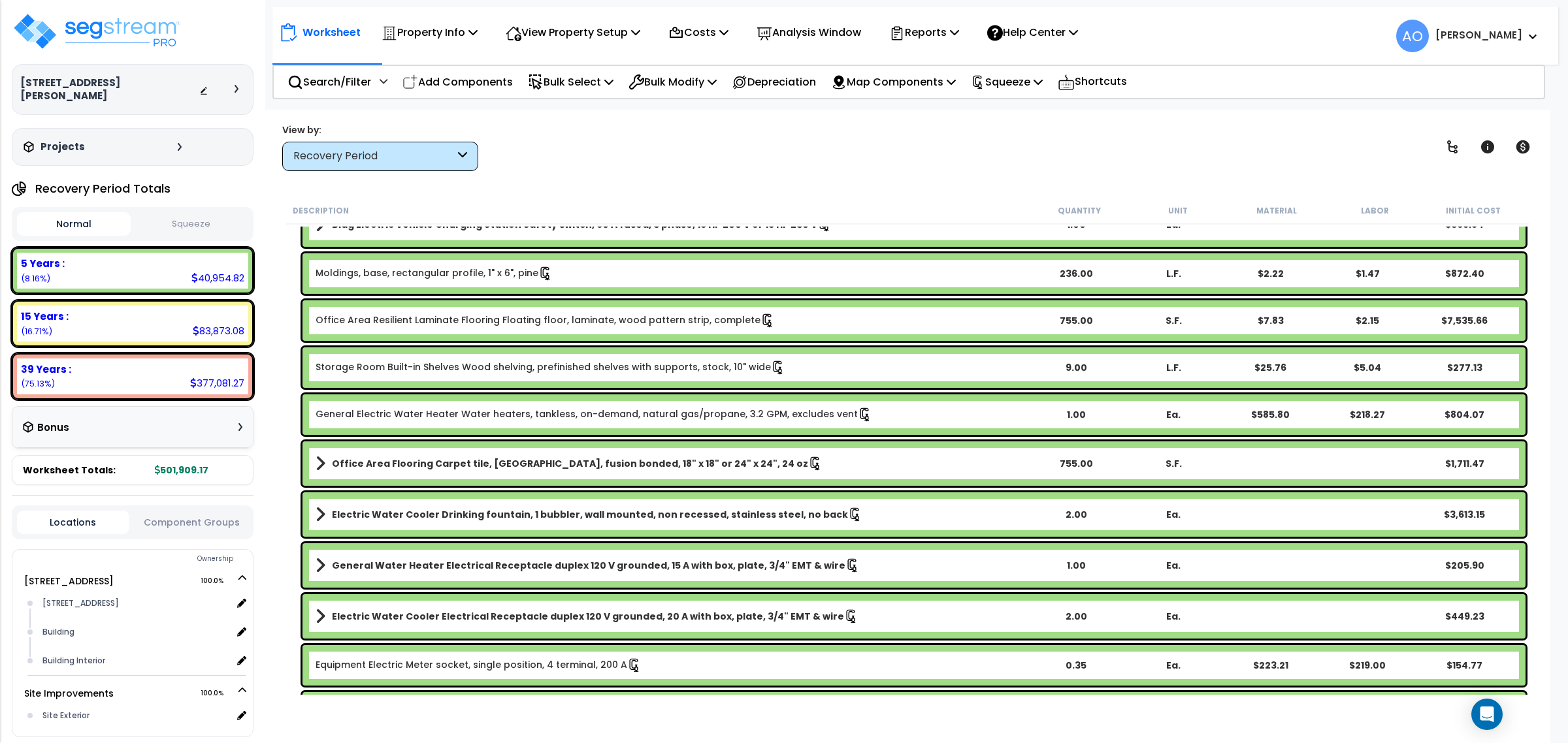
click at [469, 322] on link "Office Area Resilient Laminate Flooring Floating floor, laminate, wood pattern …" at bounding box center [545, 320] width 459 height 15
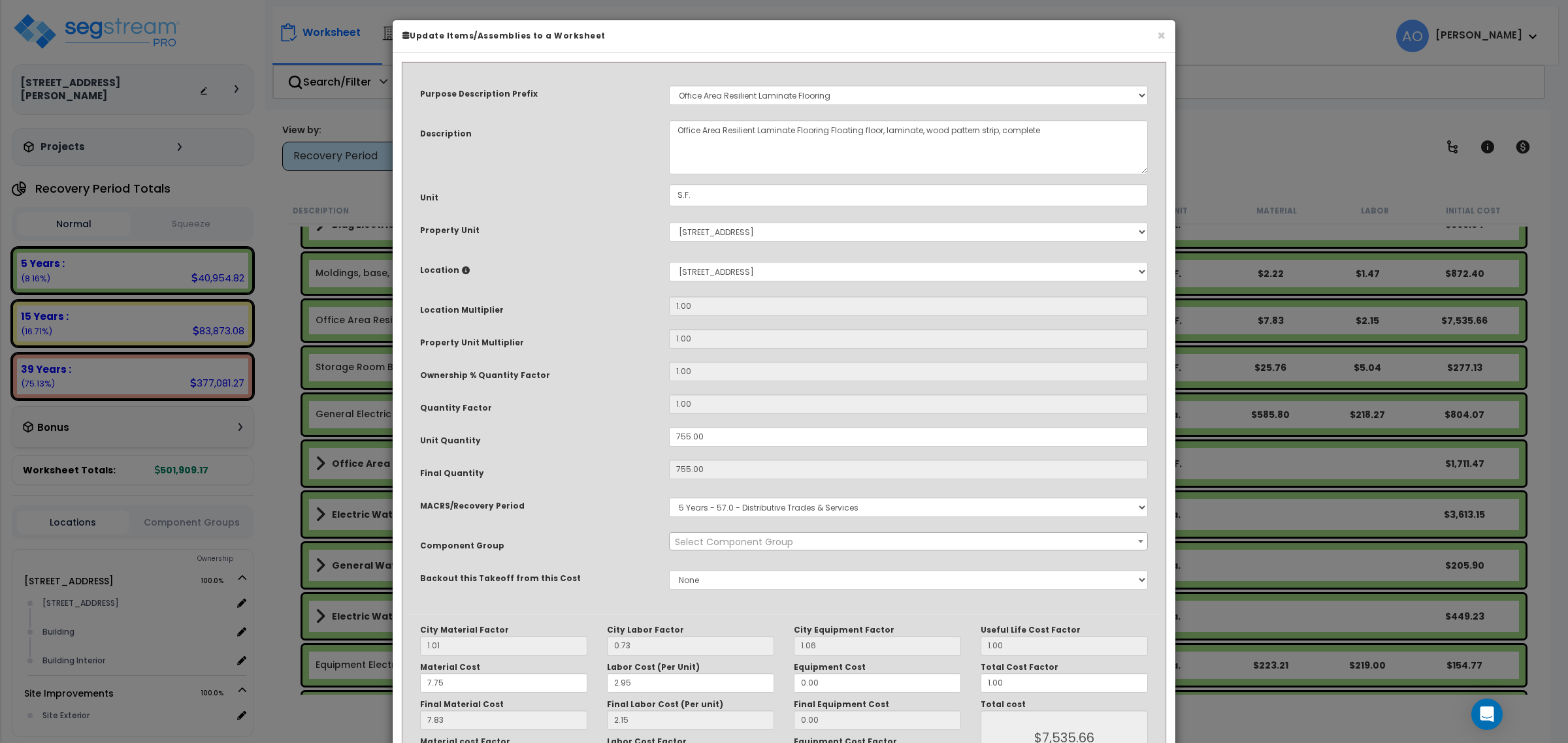
select select "45956"
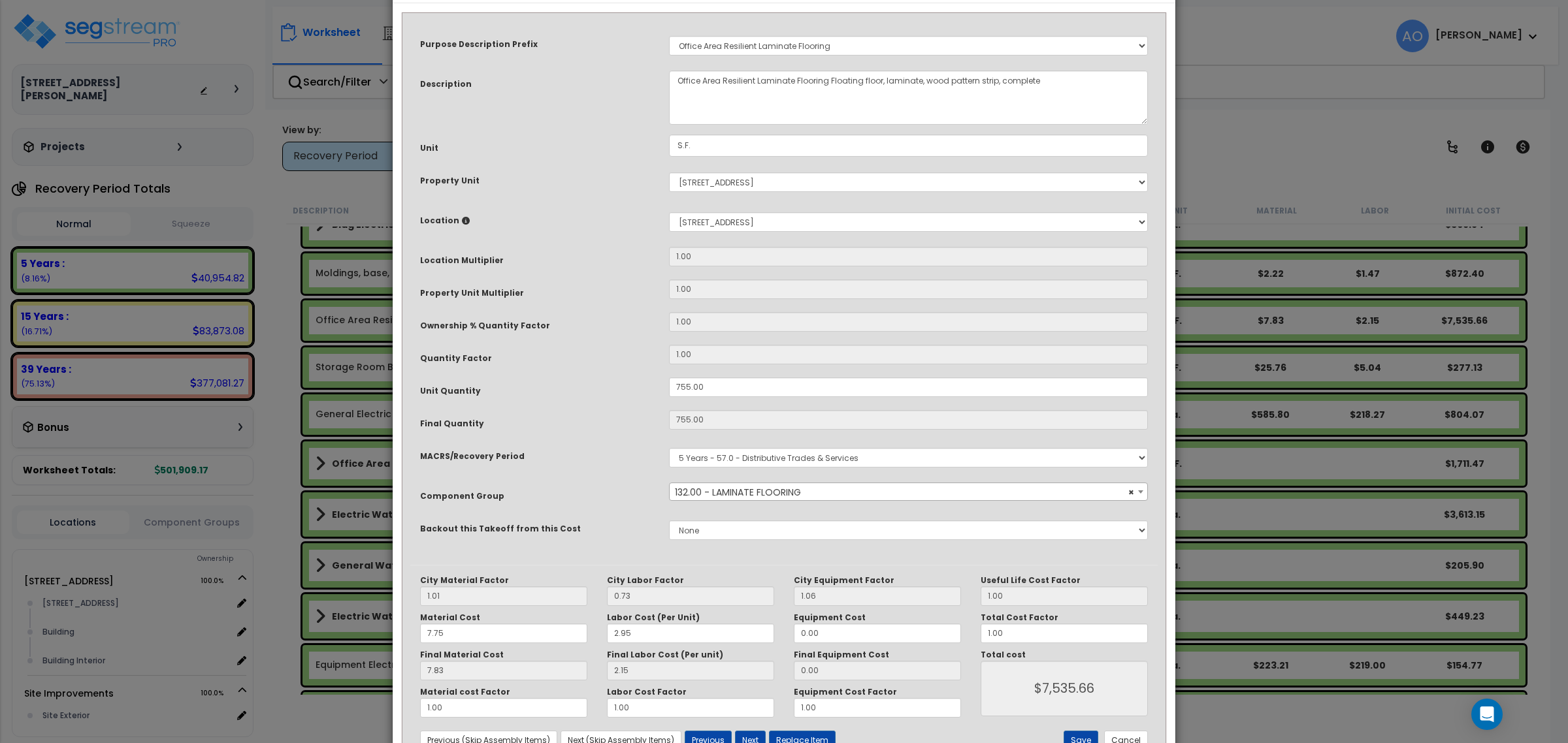
scroll to position [98, 0]
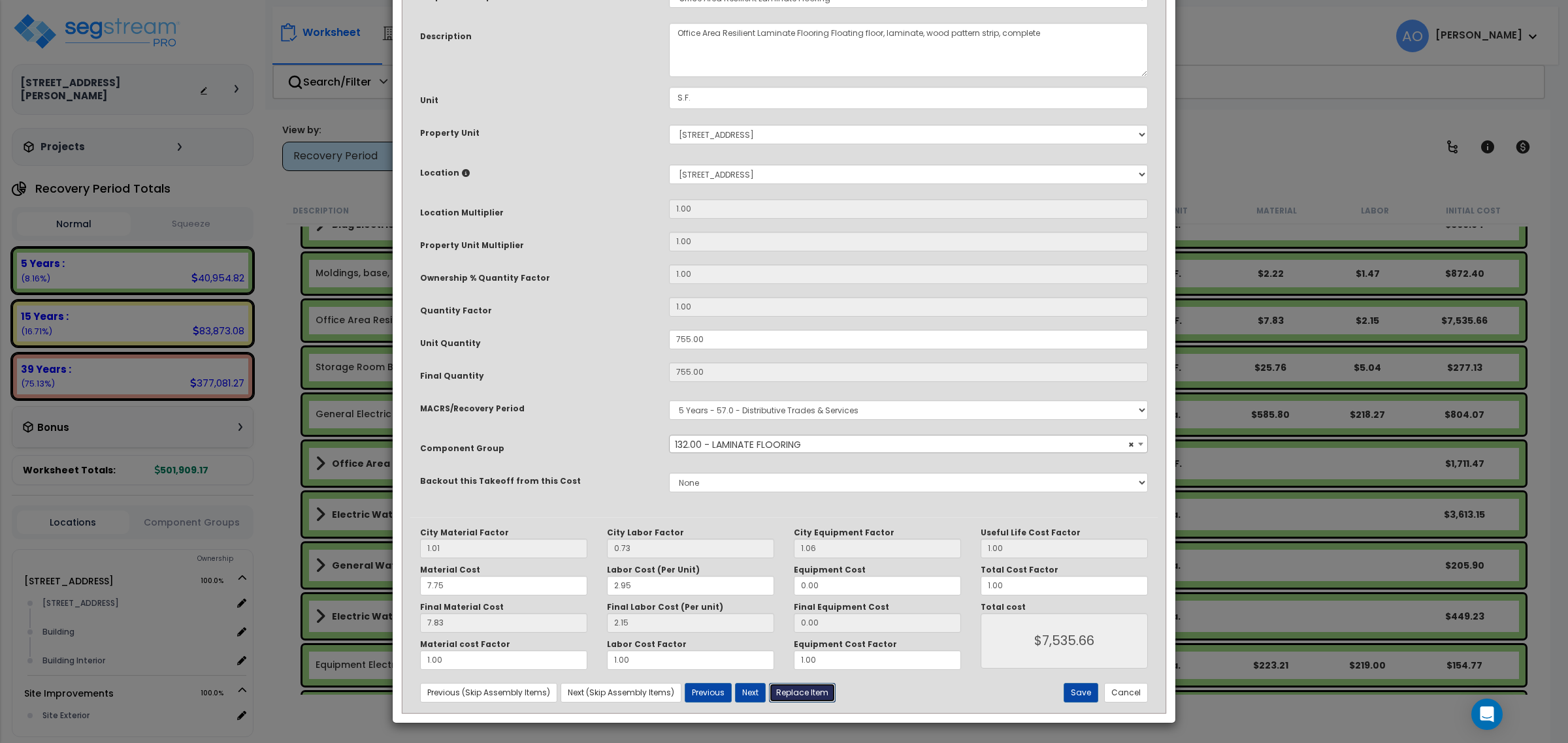
click at [796, 693] on button "Replace Item" at bounding box center [802, 693] width 67 height 20
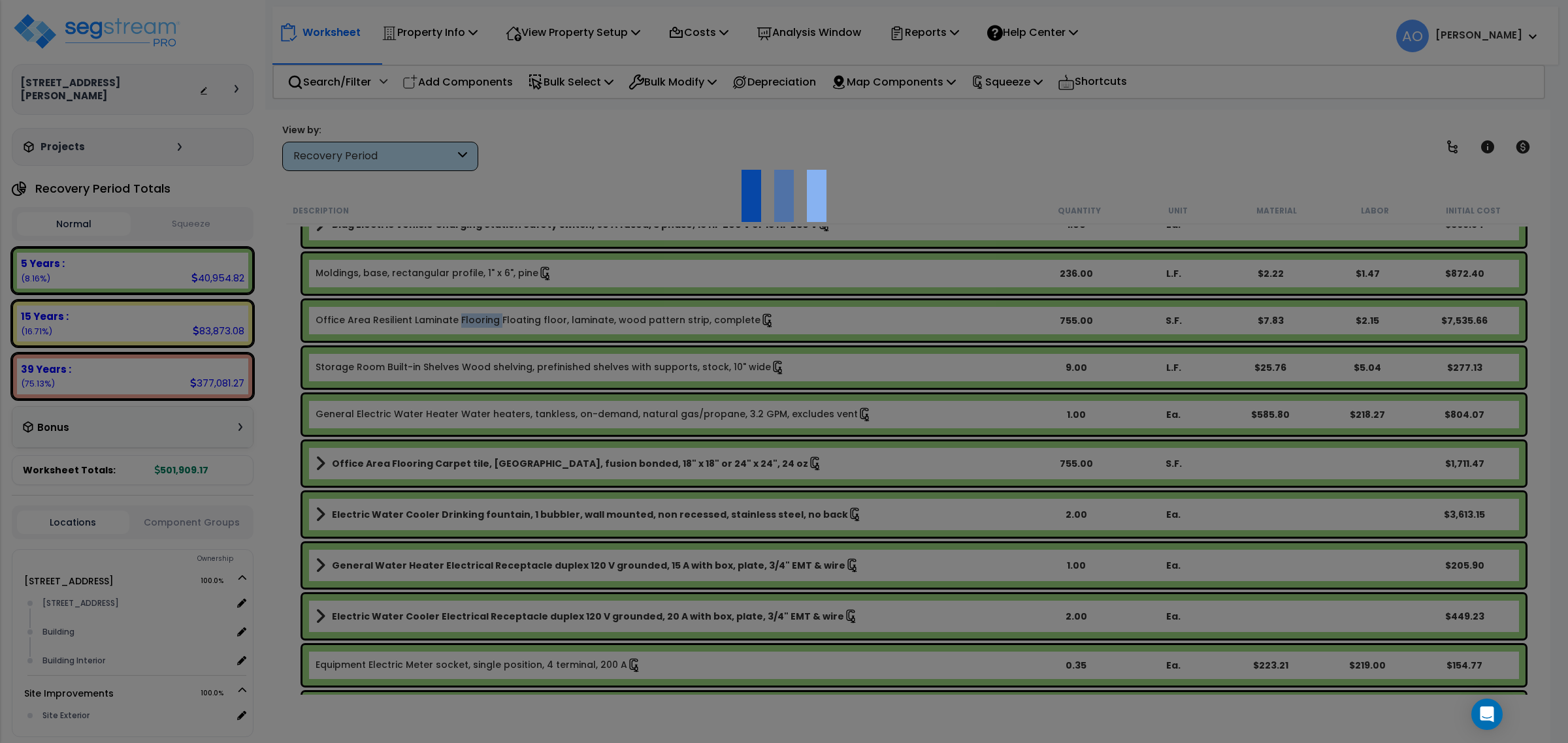
type input "755"
type input "S.F."
select select "163921"
select select "31429"
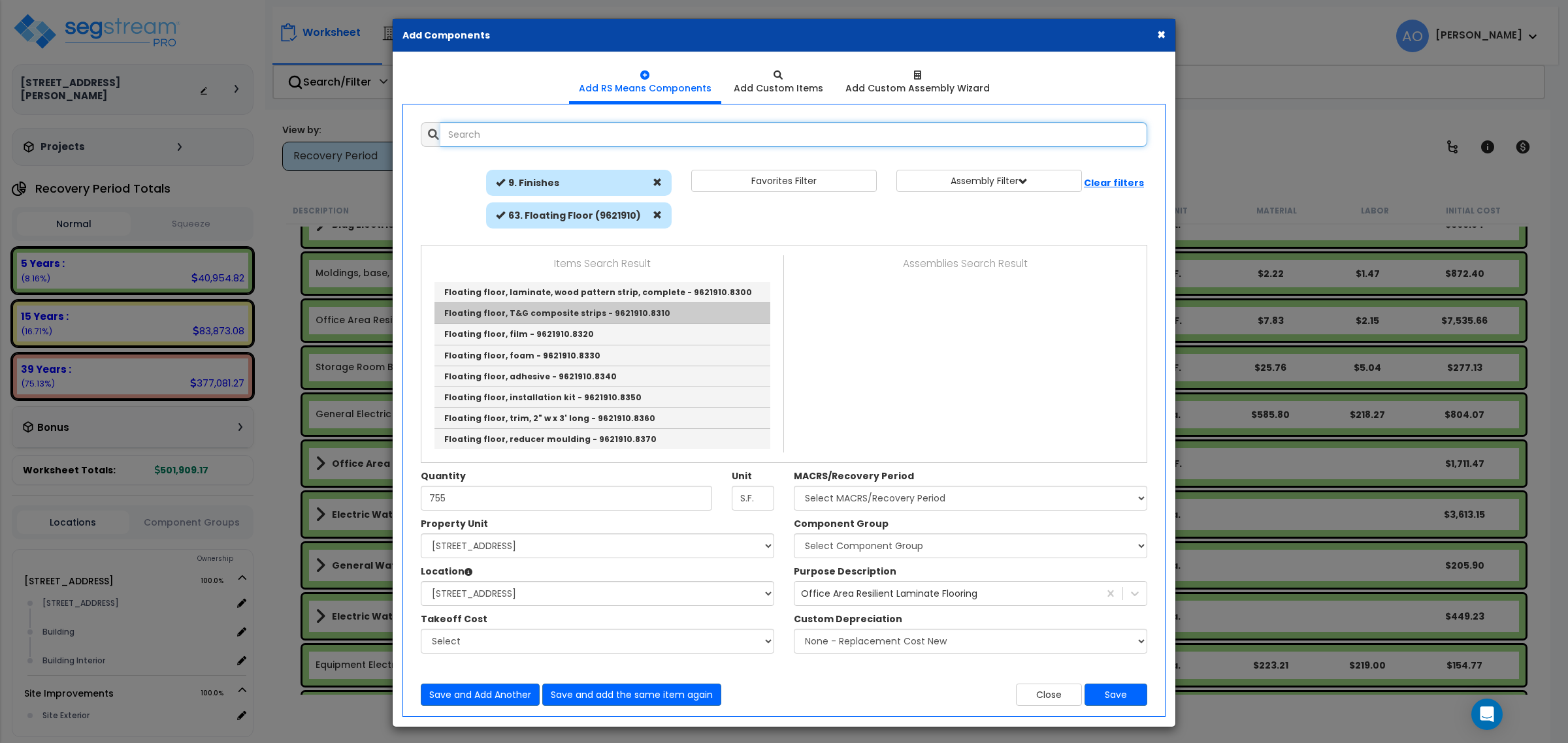
scroll to position [0, 0]
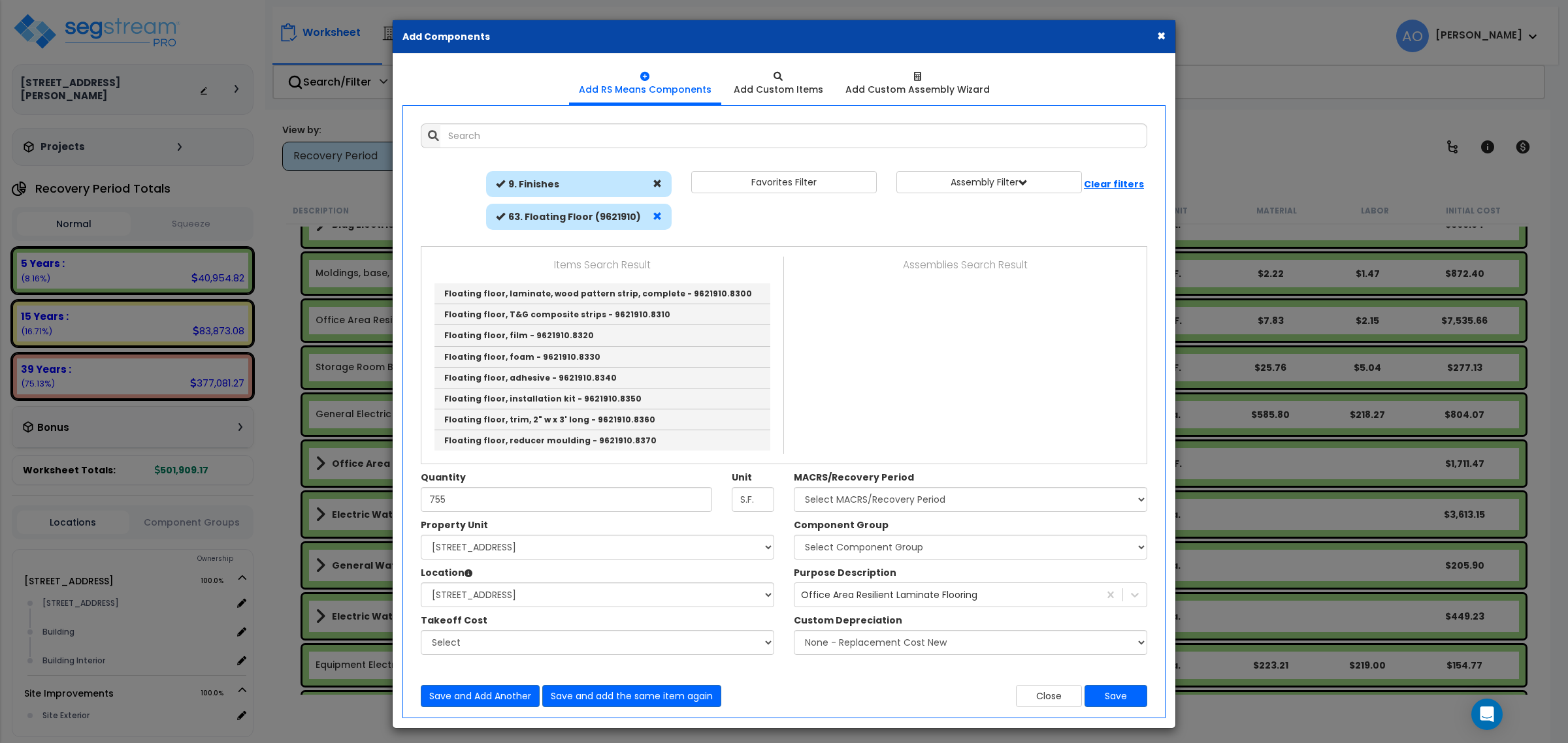
click at [649, 218] on div at bounding box center [657, 216] width 15 height 13
click at [660, 218] on span at bounding box center [657, 216] width 9 height 9
select select
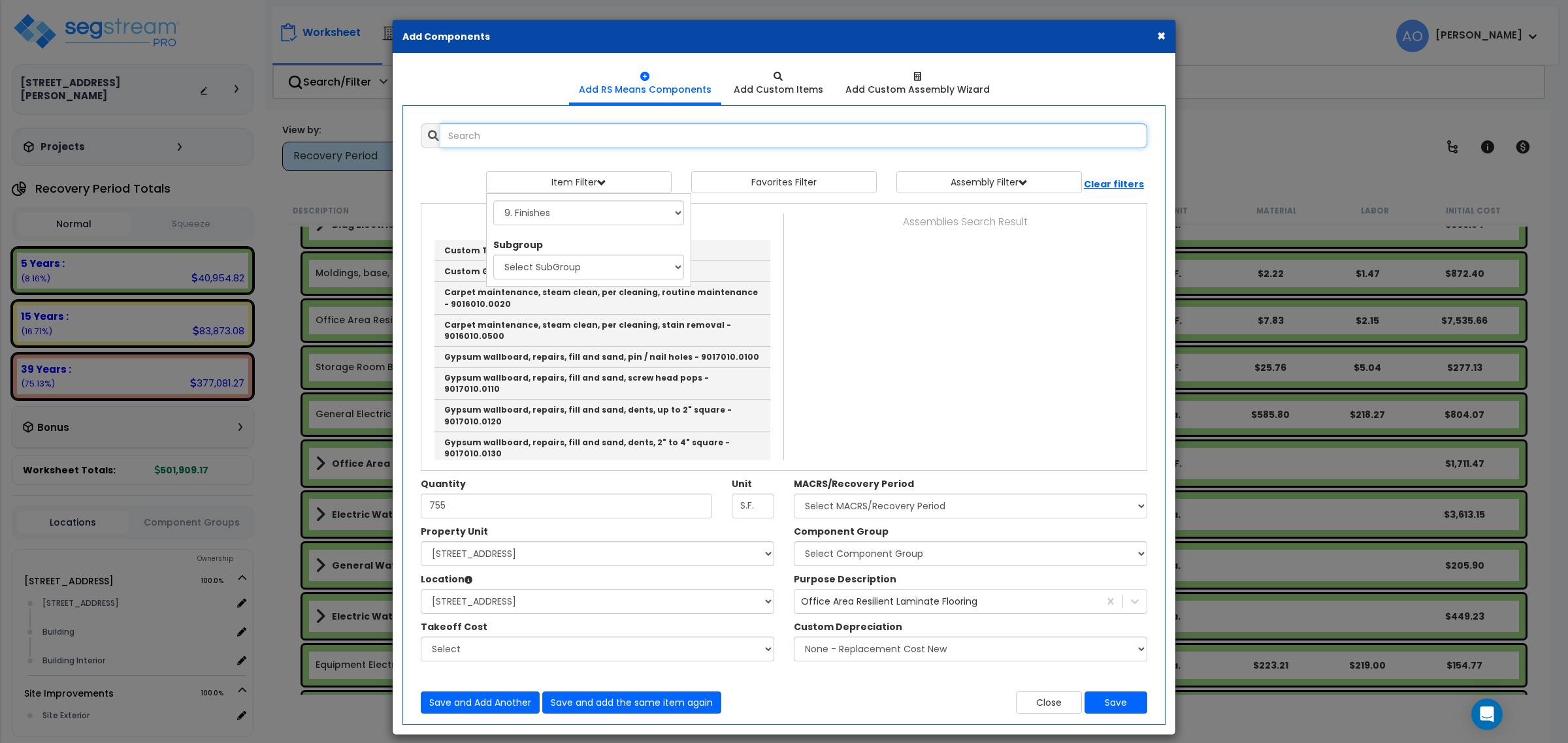
click at [617, 134] on input "text" at bounding box center [794, 136] width 707 height 25
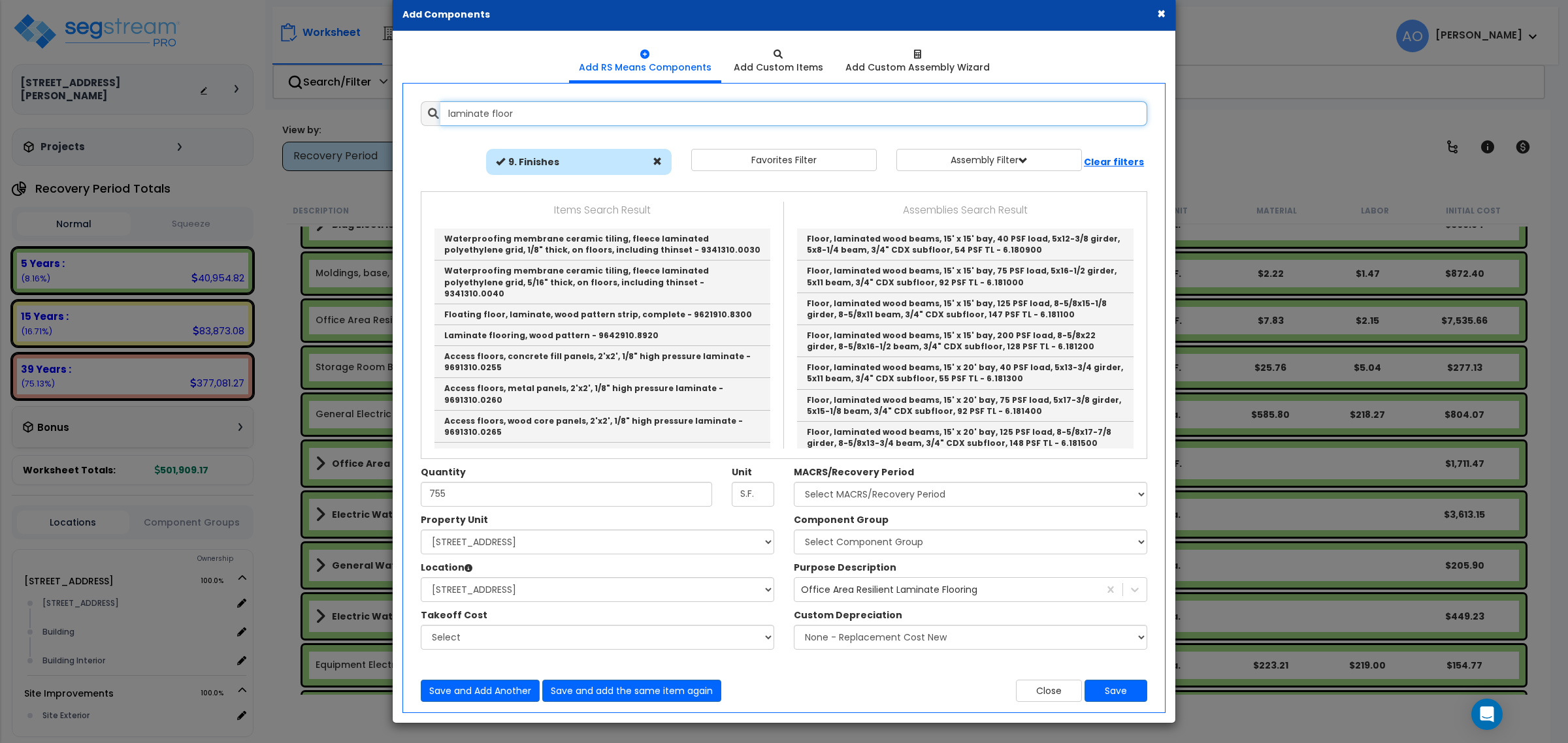
type input "laminate floor"
click at [1161, 13] on button "×" at bounding box center [1161, 14] width 9 height 14
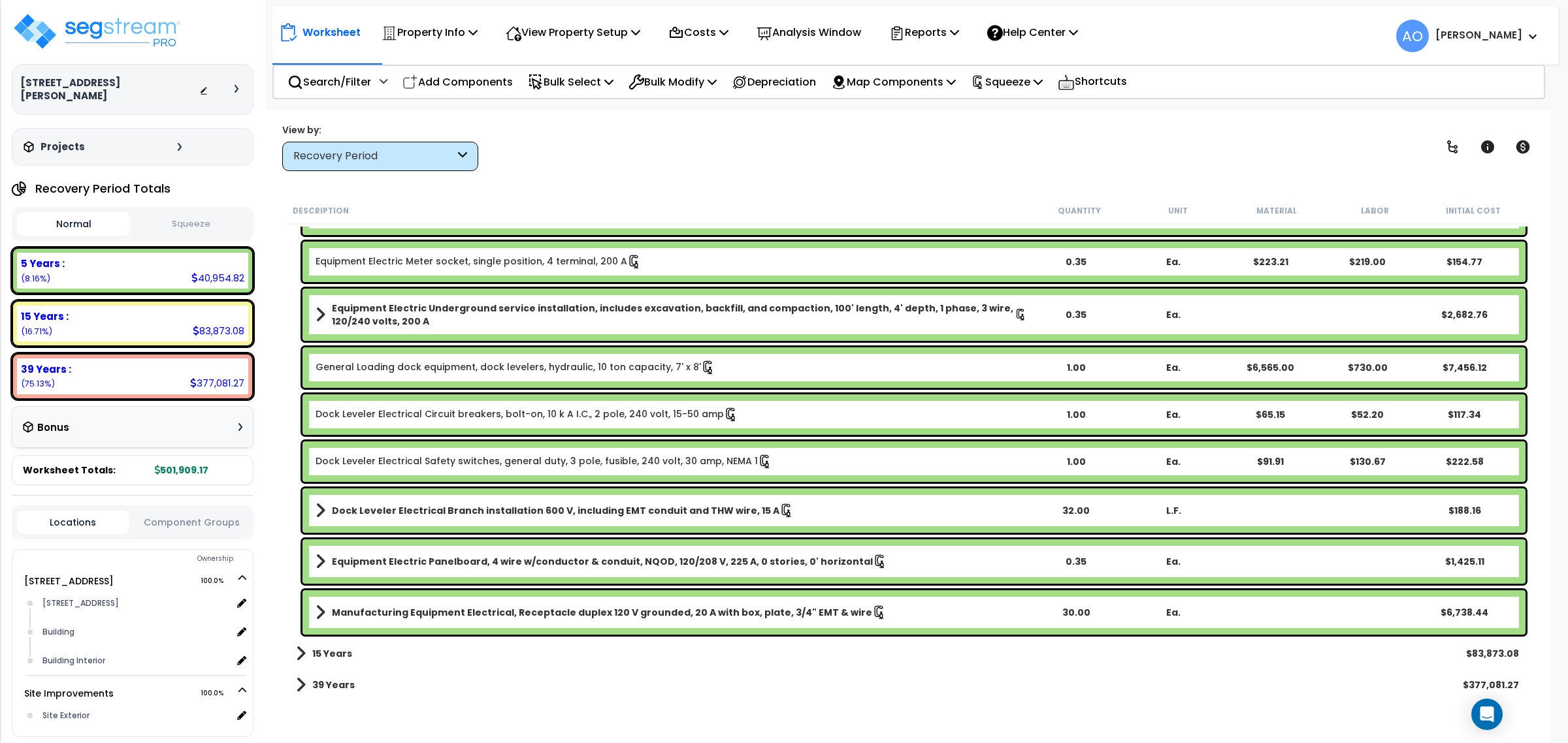
scroll to position [759, 0]
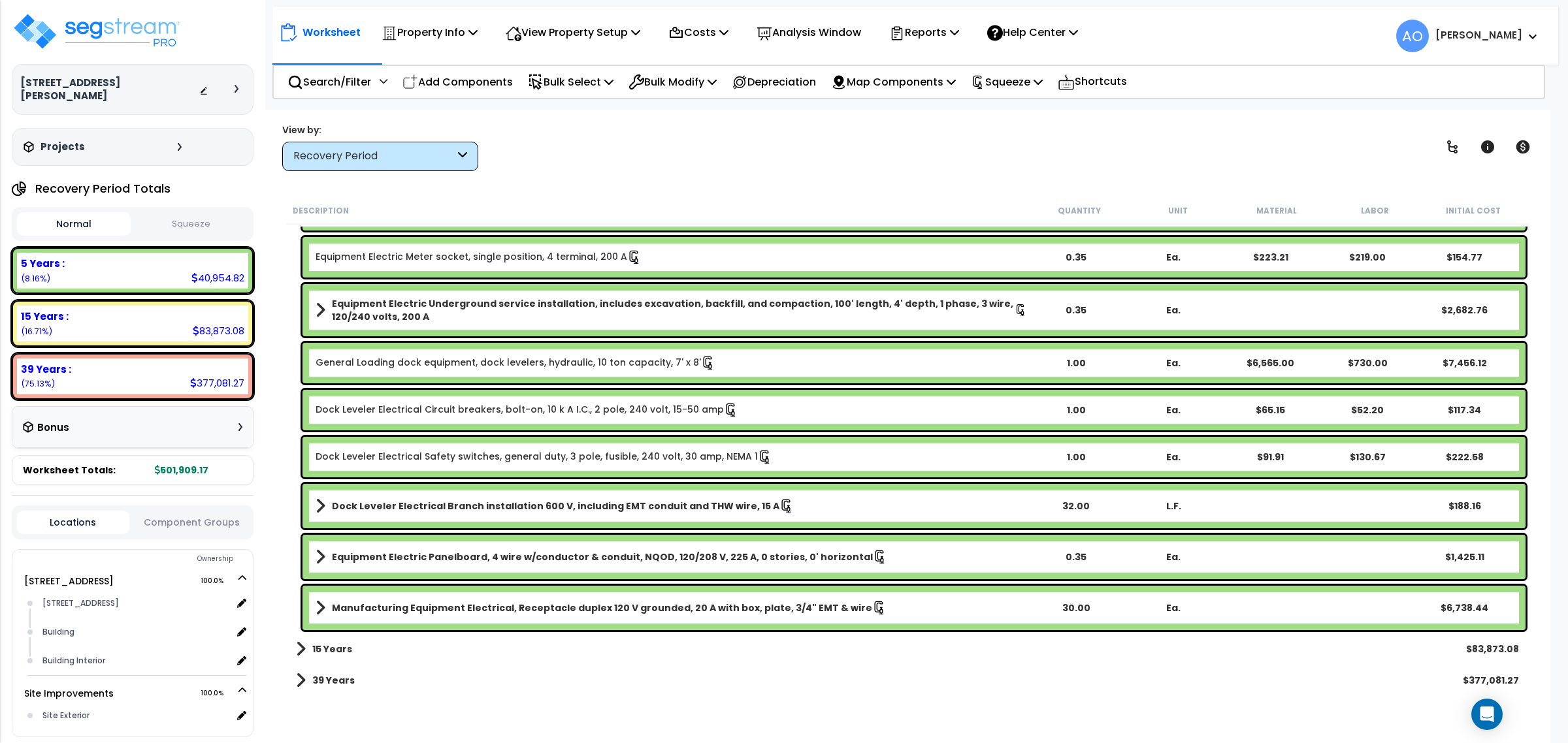
click at [354, 646] on div "15 Years $83,873.08" at bounding box center [907, 649] width 1236 height 32
click at [329, 641] on link "15 Years" at bounding box center [324, 649] width 56 height 18
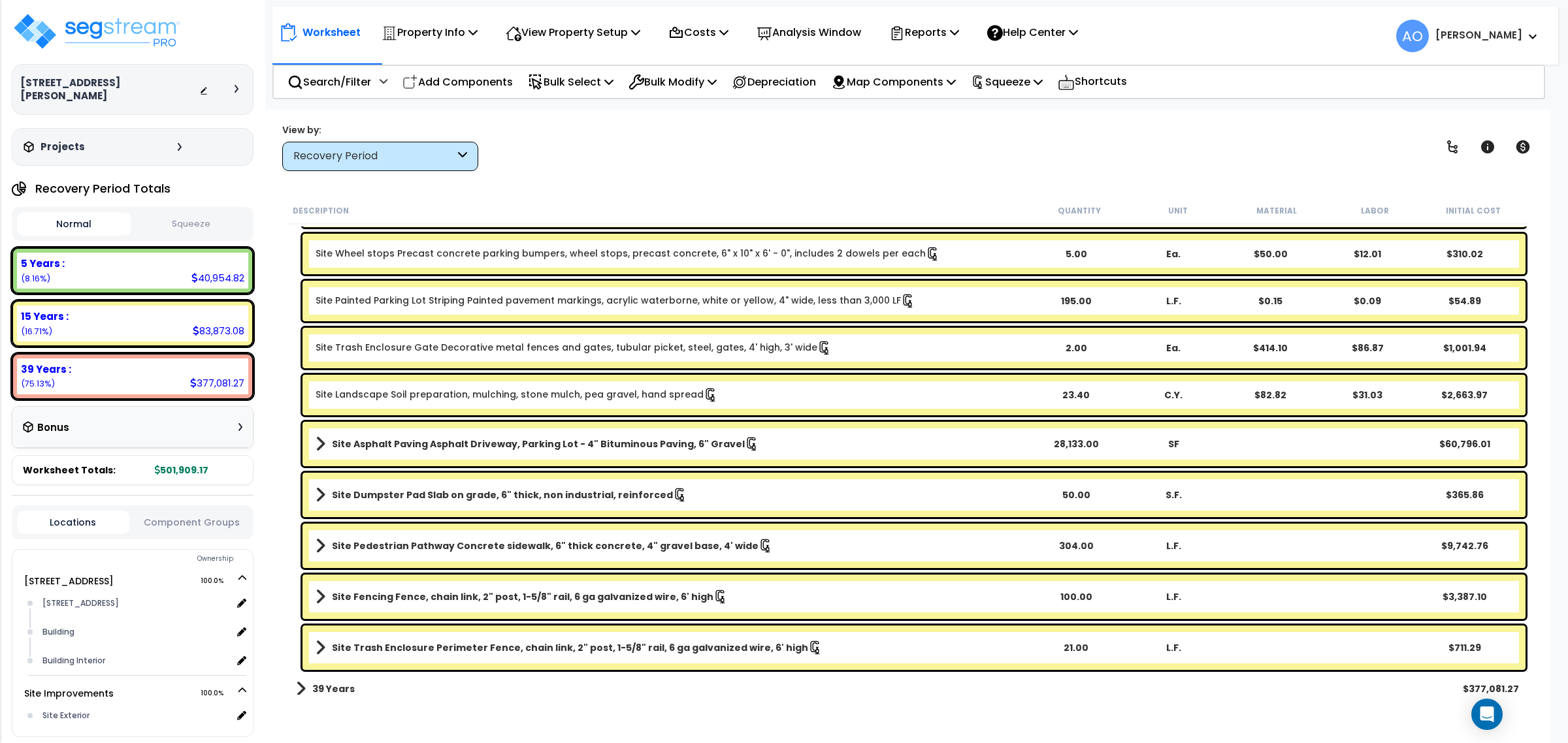
scroll to position [1343, 0]
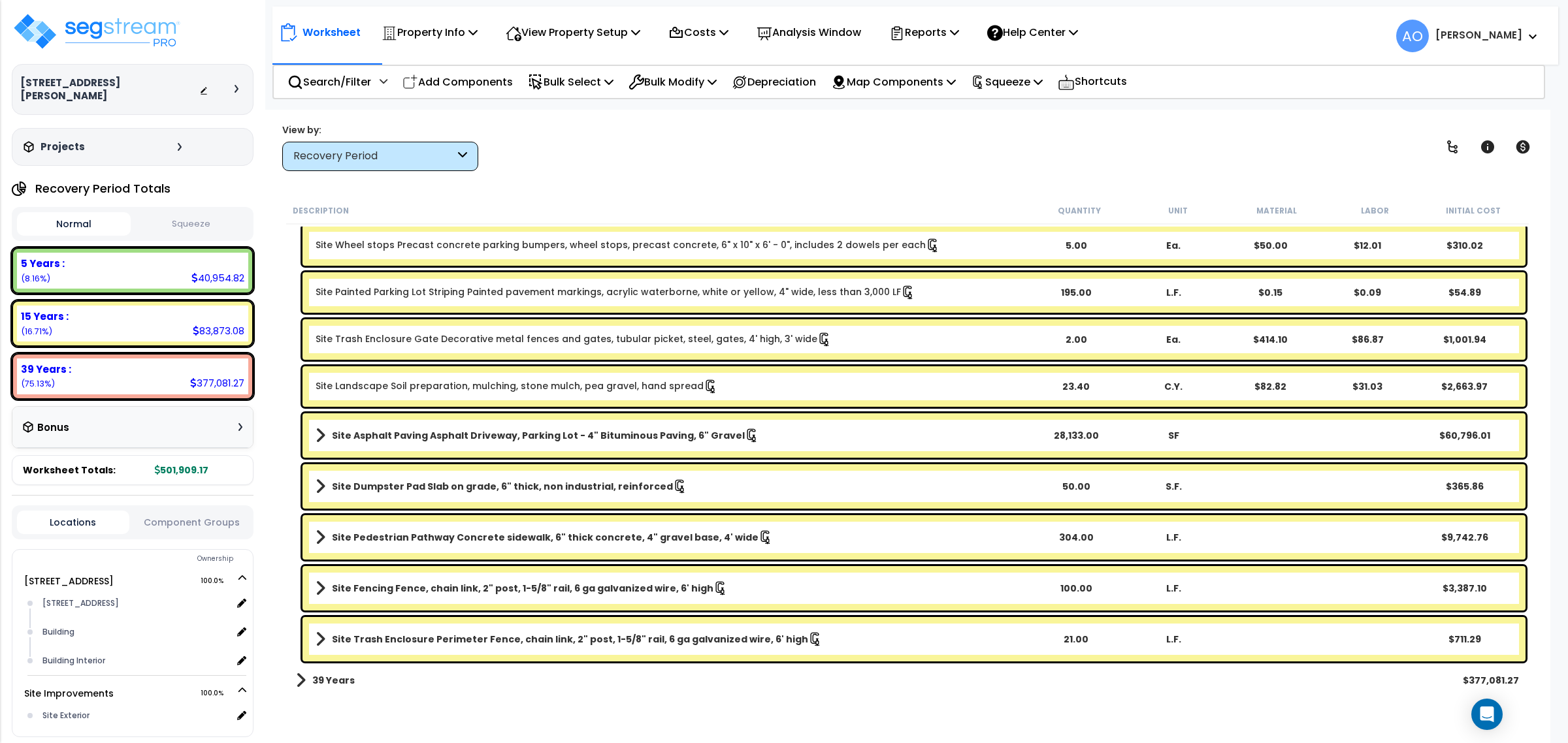
click at [428, 164] on div "Recovery Period" at bounding box center [379, 156] width 196 height 29
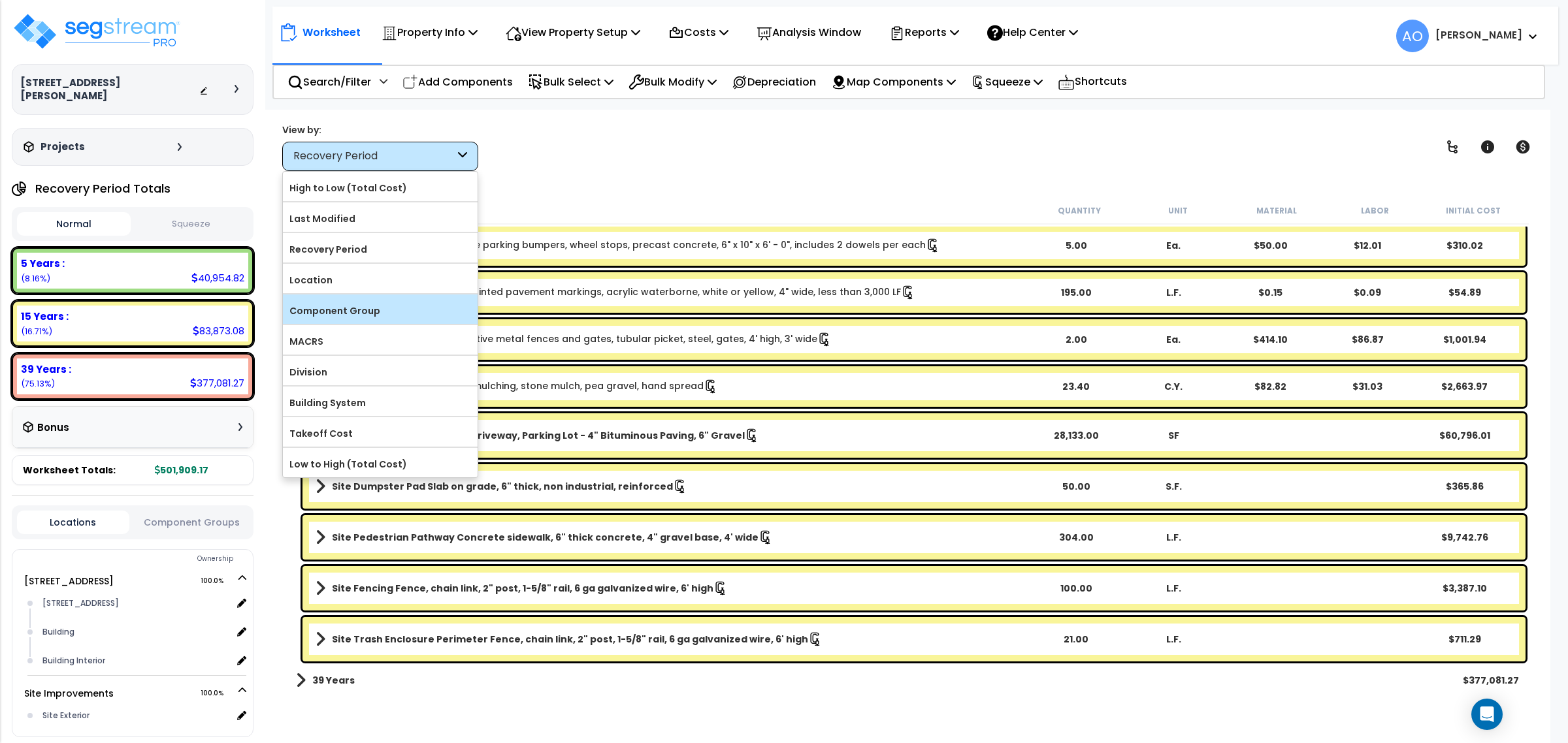
click at [382, 318] on label "Component Group" at bounding box center [380, 311] width 195 height 20
click at [0, 0] on input "Component Group" at bounding box center [0, 0] width 0 height 0
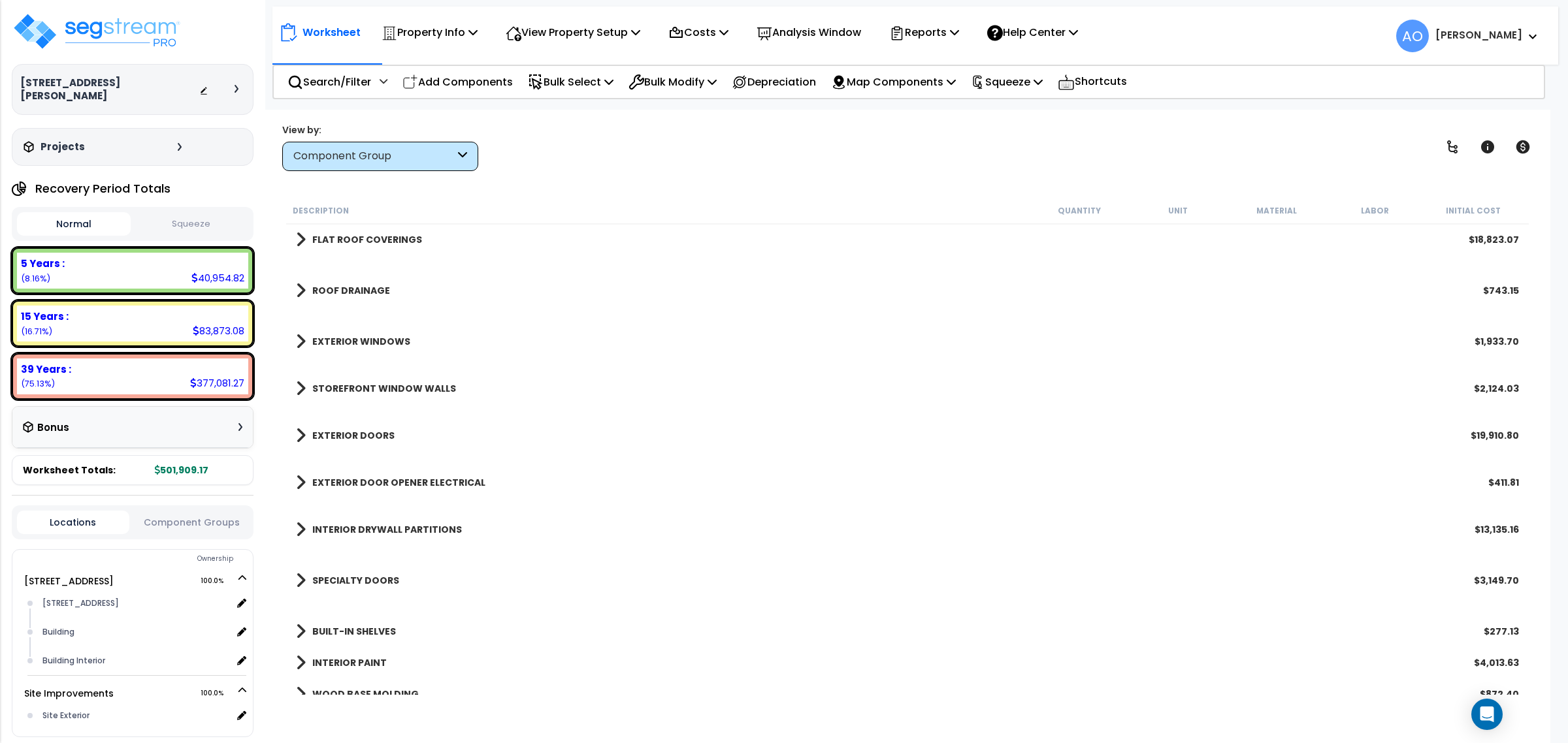
scroll to position [0, 0]
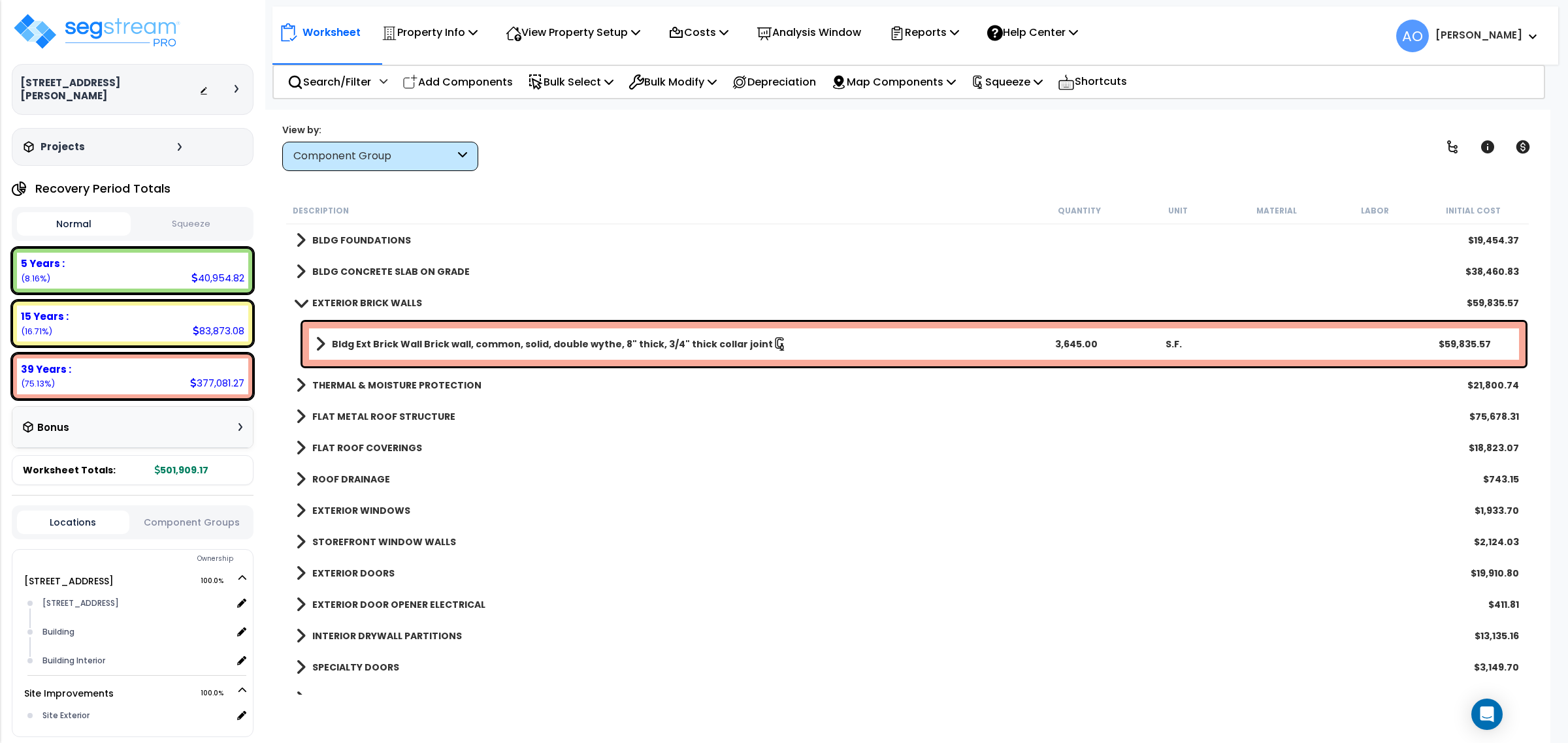
click at [1466, 306] on div "EXTERIOR BRICK WALLS $59,835.57" at bounding box center [907, 303] width 1236 height 32
click at [430, 419] on b "FLAT METAL ROOF STRUCTURE" at bounding box center [384, 416] width 143 height 13
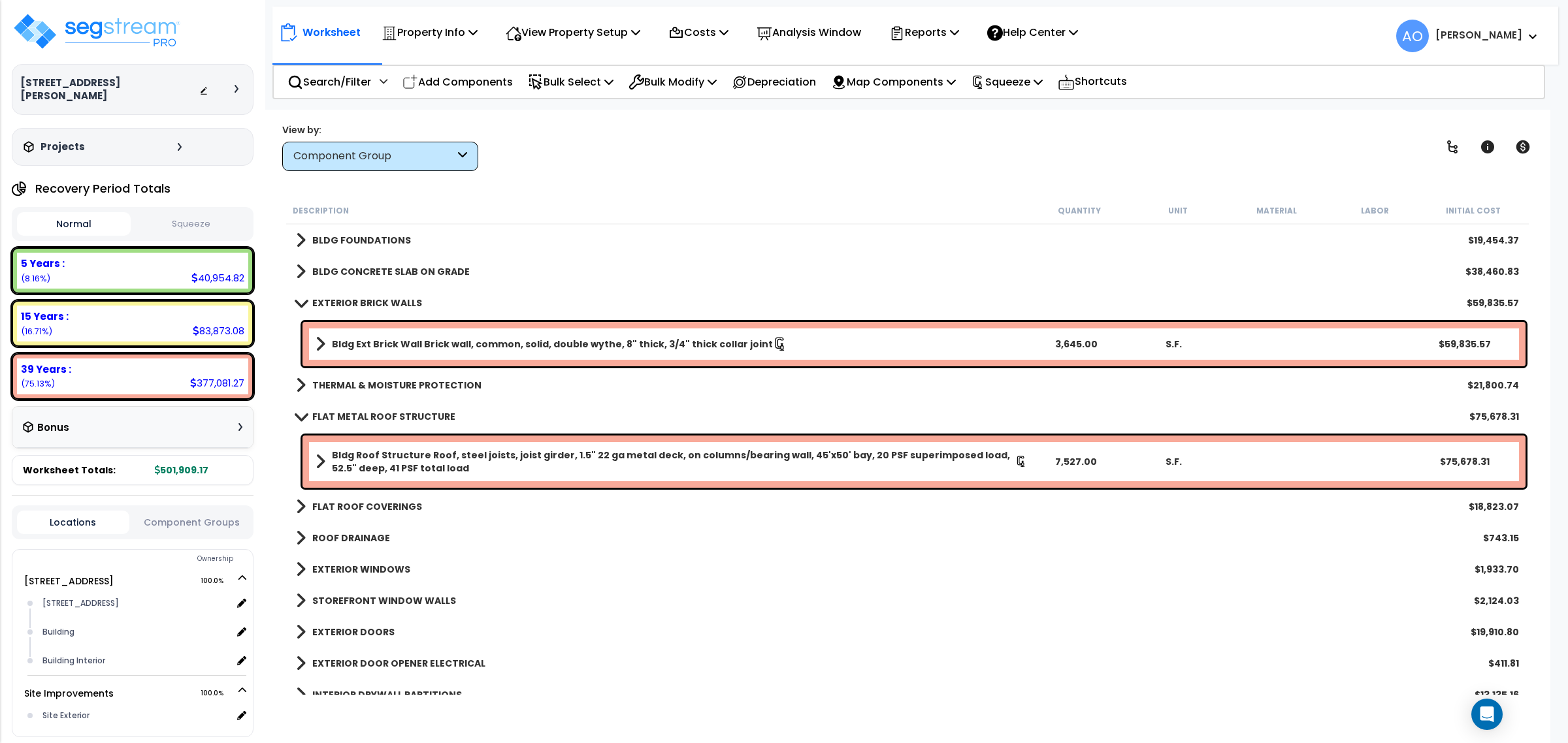
click at [559, 455] on b "Bldg Roof Structure Roof, steel joists, joist girder, 1.5" 22 ga metal deck, on…" at bounding box center [674, 461] width 683 height 26
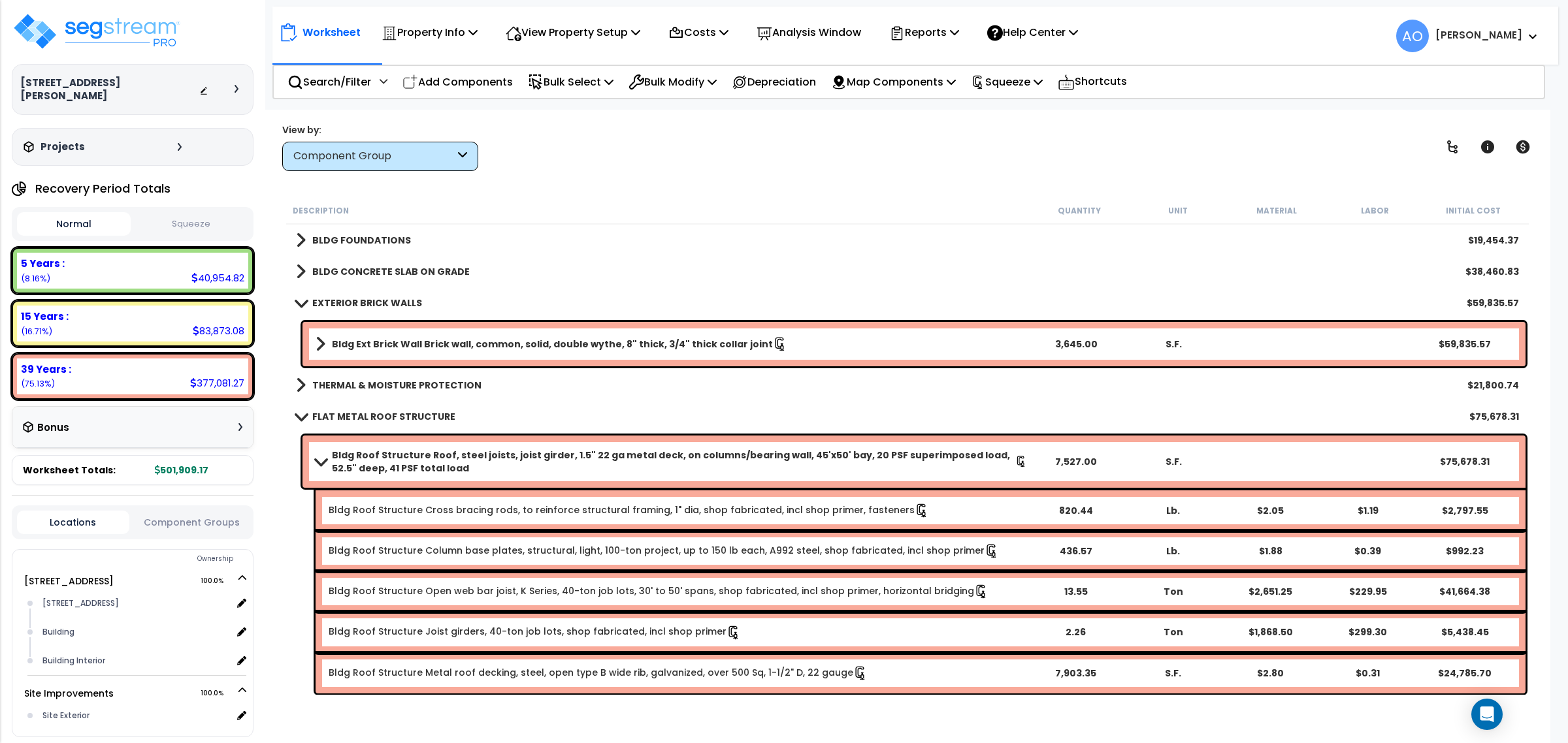
click at [559, 455] on b "Bldg Roof Structure Roof, steel joists, joist girder, 1.5" 22 ga metal deck, on…" at bounding box center [674, 461] width 683 height 26
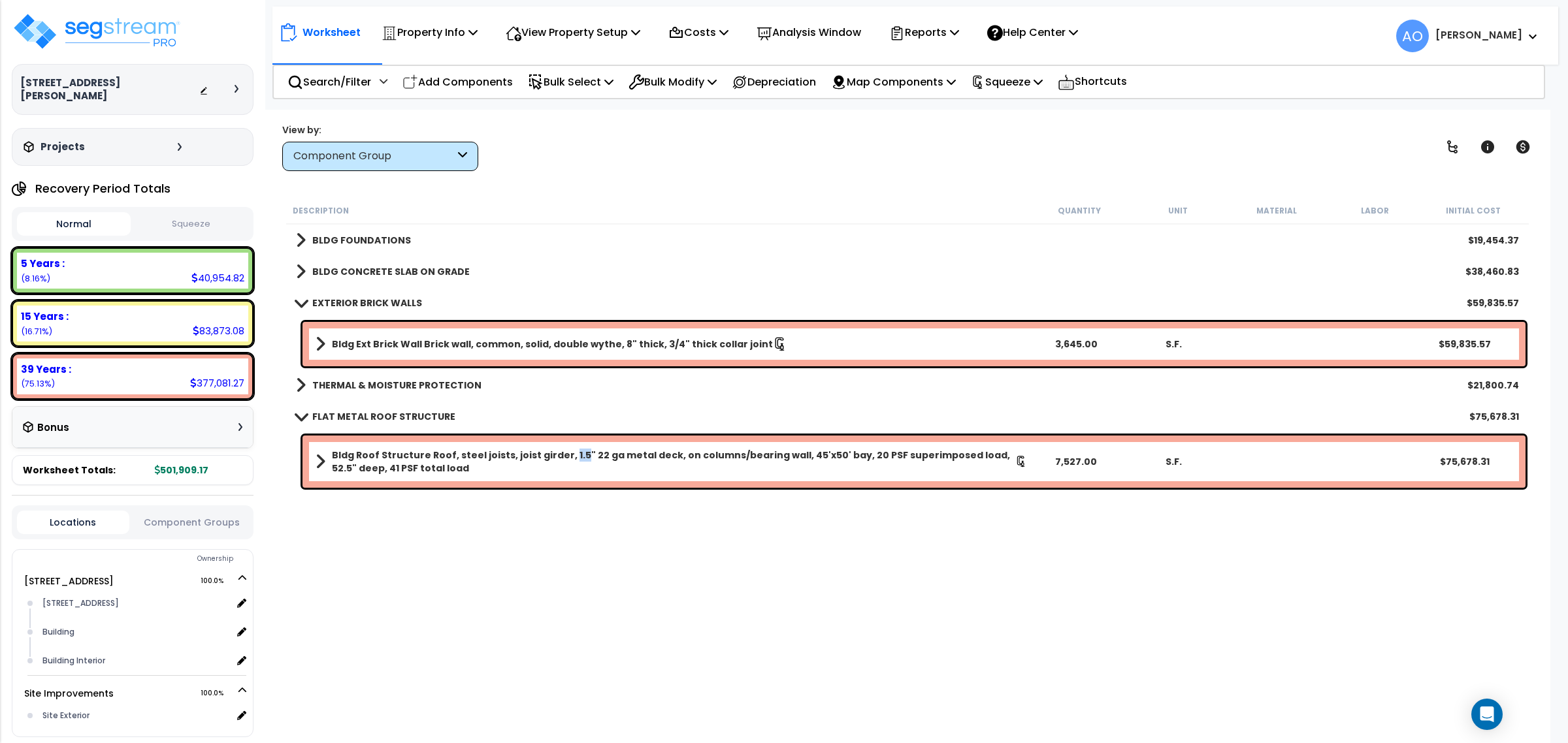
click at [559, 455] on b "Bldg Roof Structure Roof, steel joists, joist girder, 1.5" 22 ga metal deck, on…" at bounding box center [674, 461] width 683 height 26
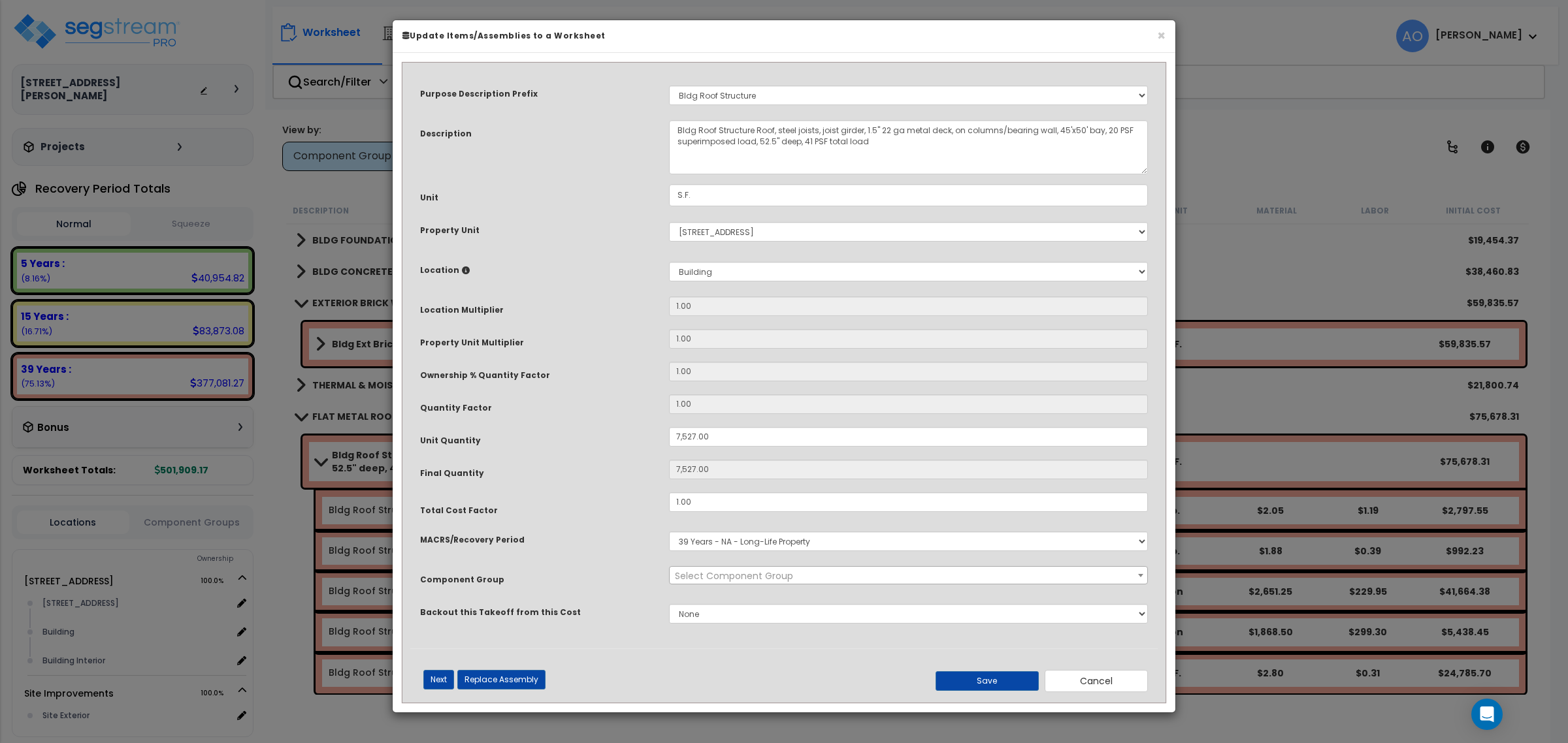
select select "45858"
click at [713, 510] on input "1.00" at bounding box center [908, 502] width 479 height 20
type input ".70"
click at [1011, 671] on button "Save" at bounding box center [986, 681] width 103 height 20
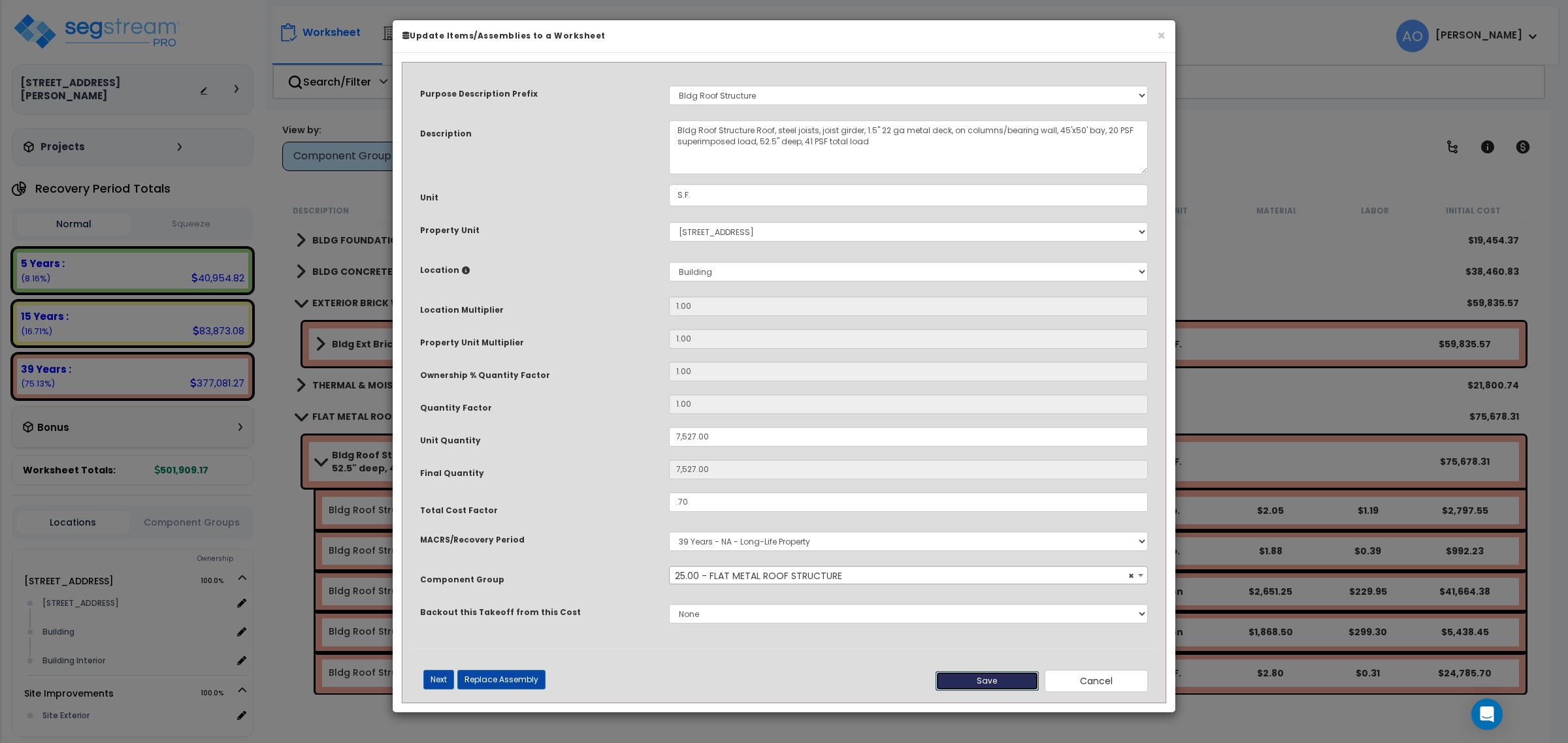
type input "7527.00"
type input "0.70"
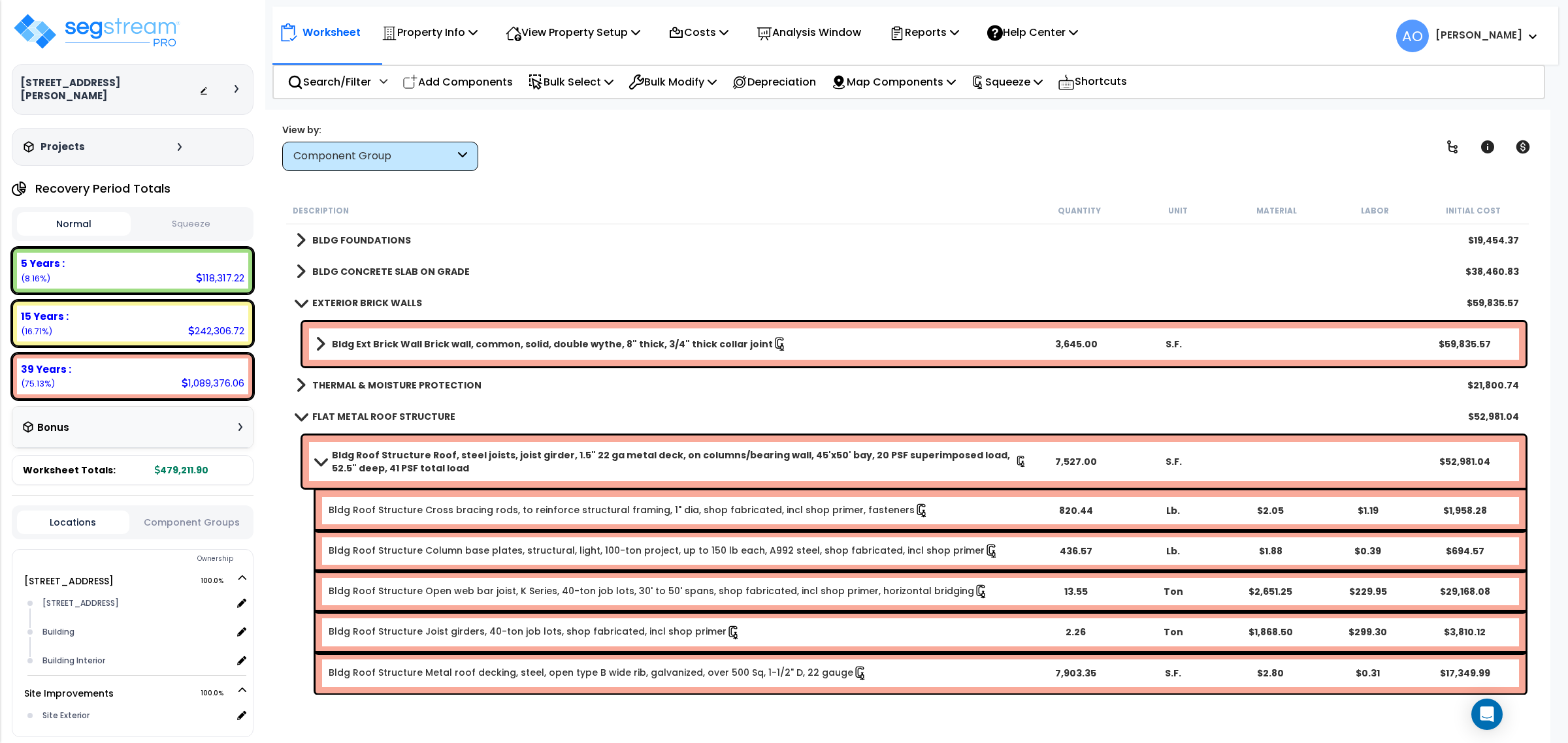
click at [396, 349] on b "Bldg Ext Brick Wall Brick wall, common, solid, double wythe, 8" thick, 3/4" thi…" at bounding box center [553, 343] width 441 height 13
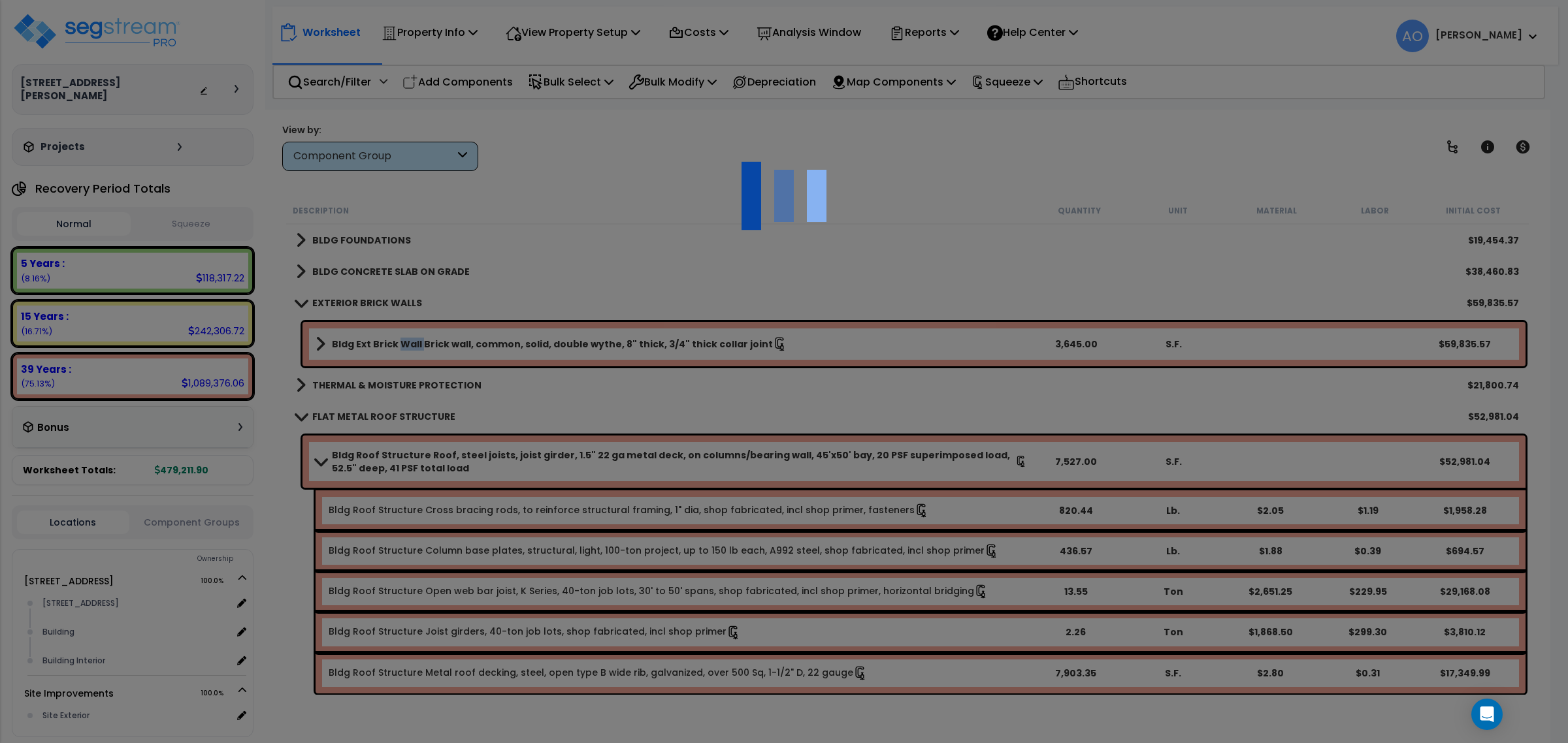
select select "45865"
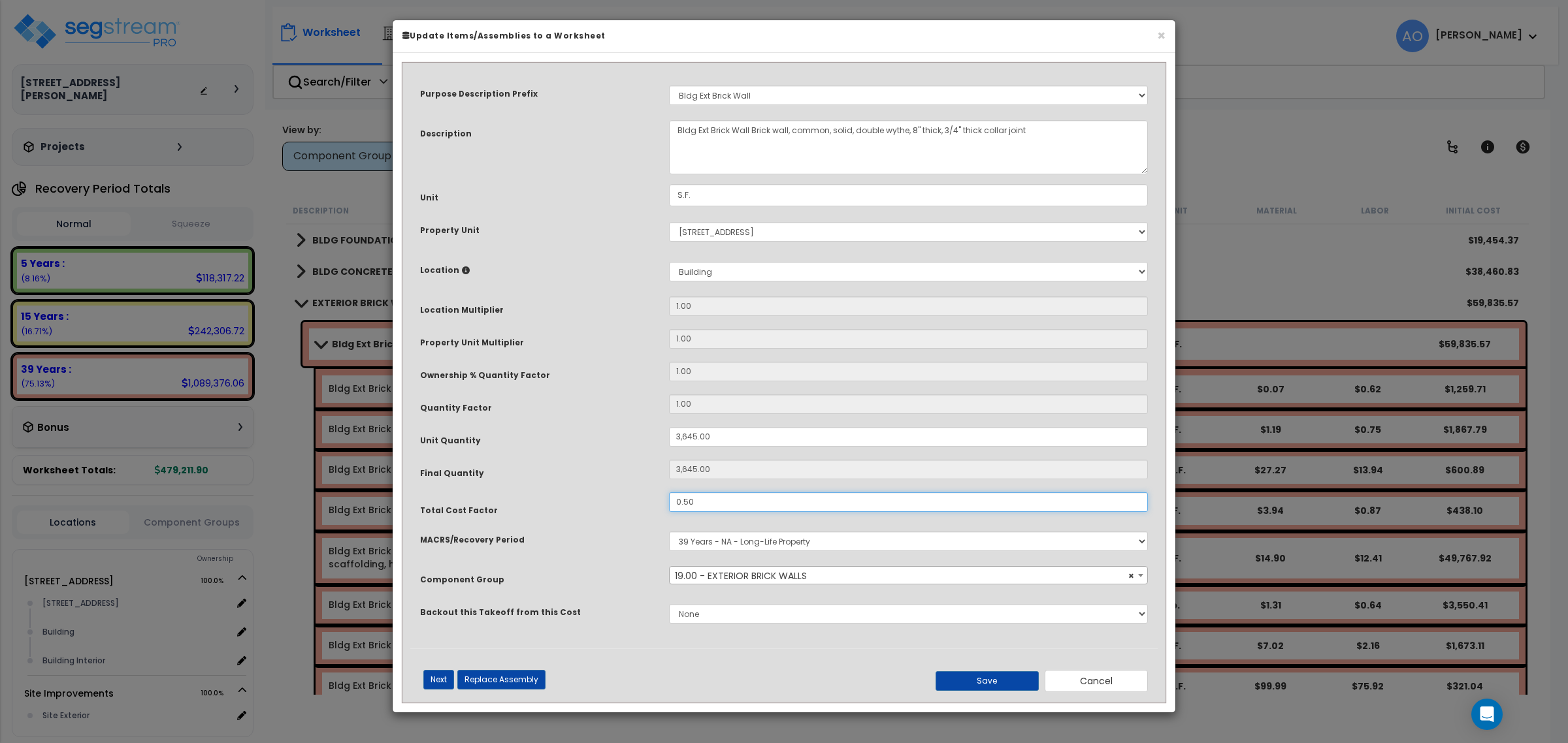
click at [737, 501] on input "0.50" at bounding box center [908, 502] width 479 height 20
type input ".70"
click at [949, 685] on button "Save" at bounding box center [986, 681] width 103 height 20
type input "3645.00"
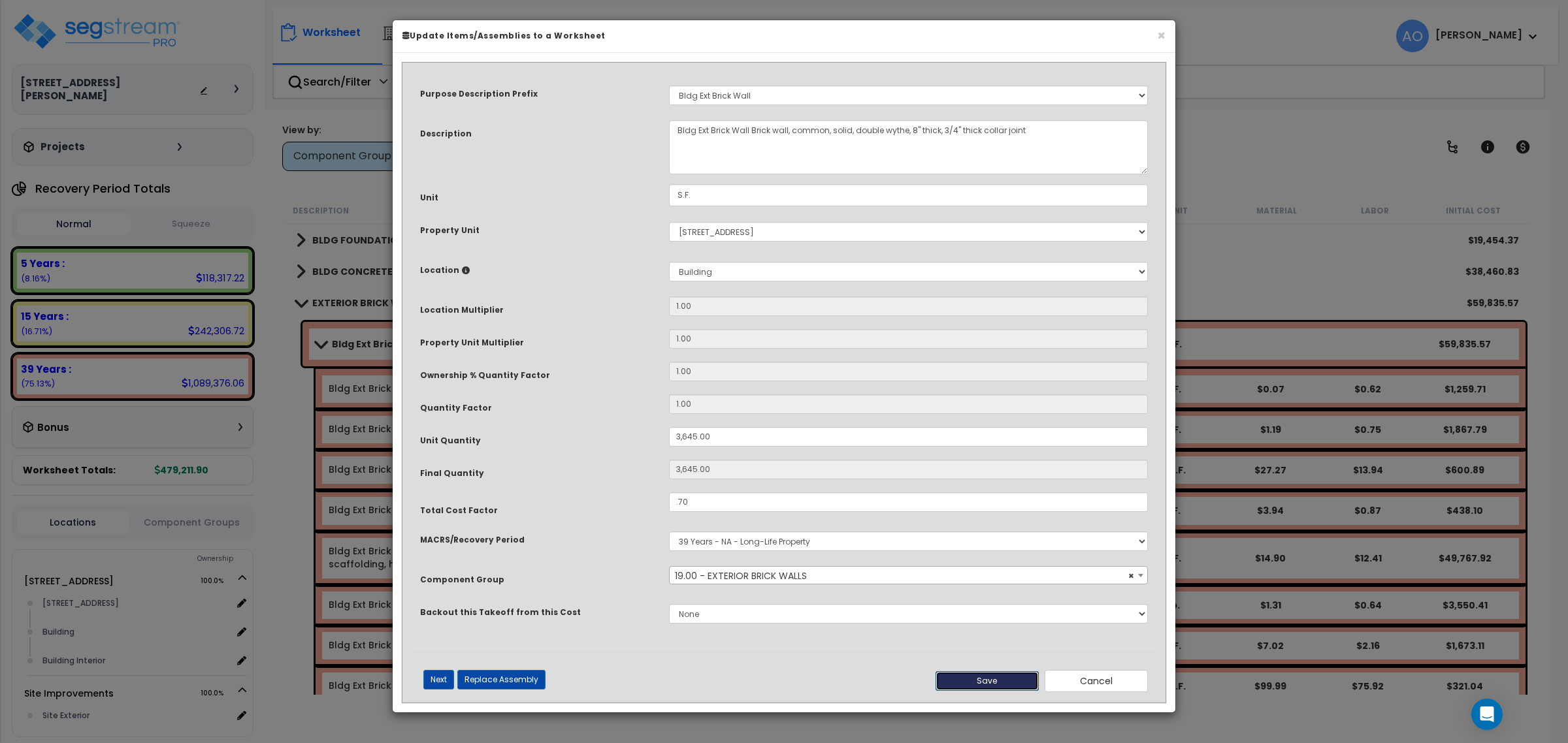
type input "3645.00"
type input "0.70"
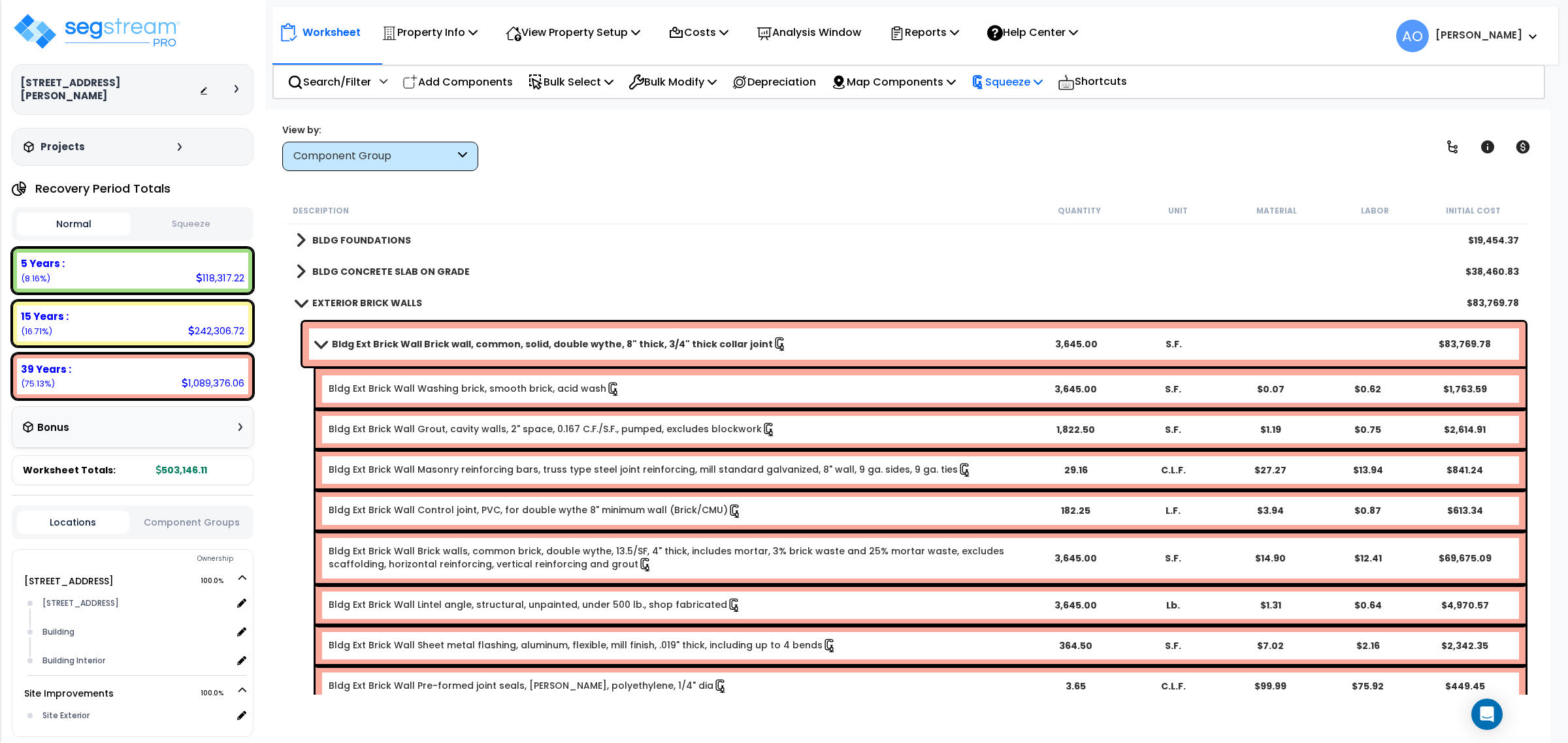
drag, startPoint x: 987, startPoint y: 92, endPoint x: 1016, endPoint y: 91, distance: 29.0
click at [1011, 89] on p "Squeeze" at bounding box center [1007, 82] width 72 height 18
click at [1019, 116] on link "Re-squeeze" at bounding box center [1028, 113] width 129 height 30
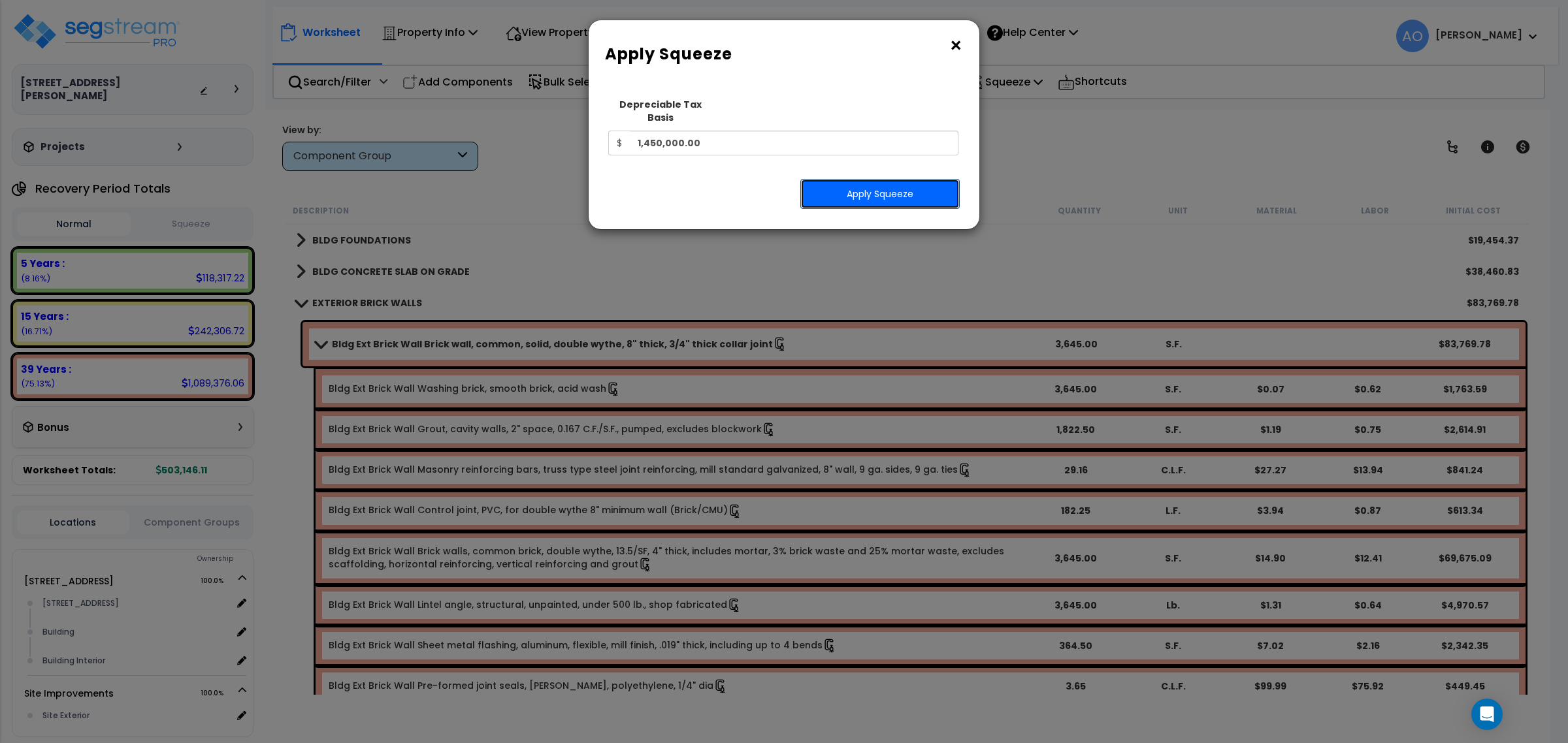
click at [919, 179] on button "Apply Squeeze" at bounding box center [880, 194] width 160 height 30
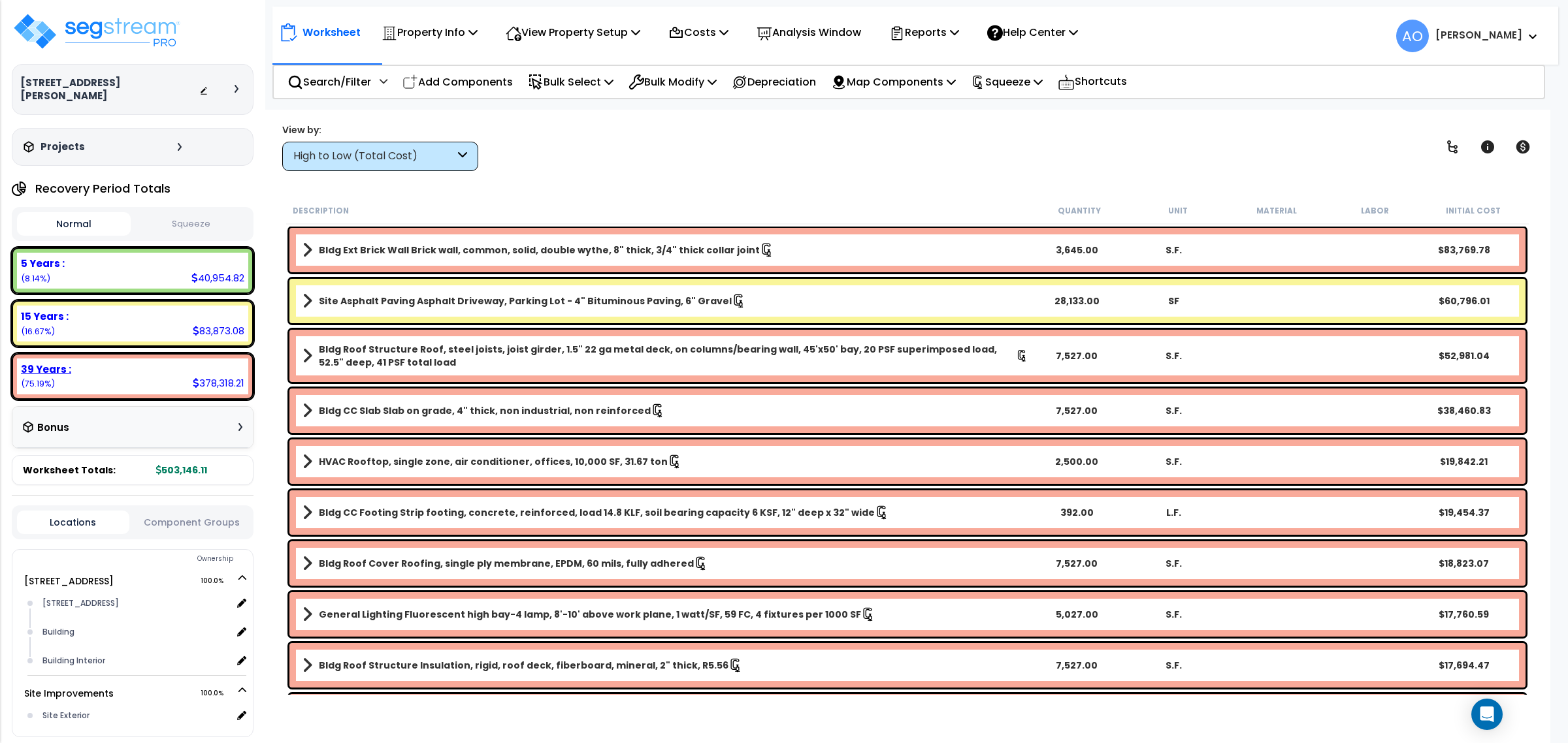
click at [102, 381] on div "39 Years : 378,318.21 (75.19%)" at bounding box center [132, 377] width 242 height 46
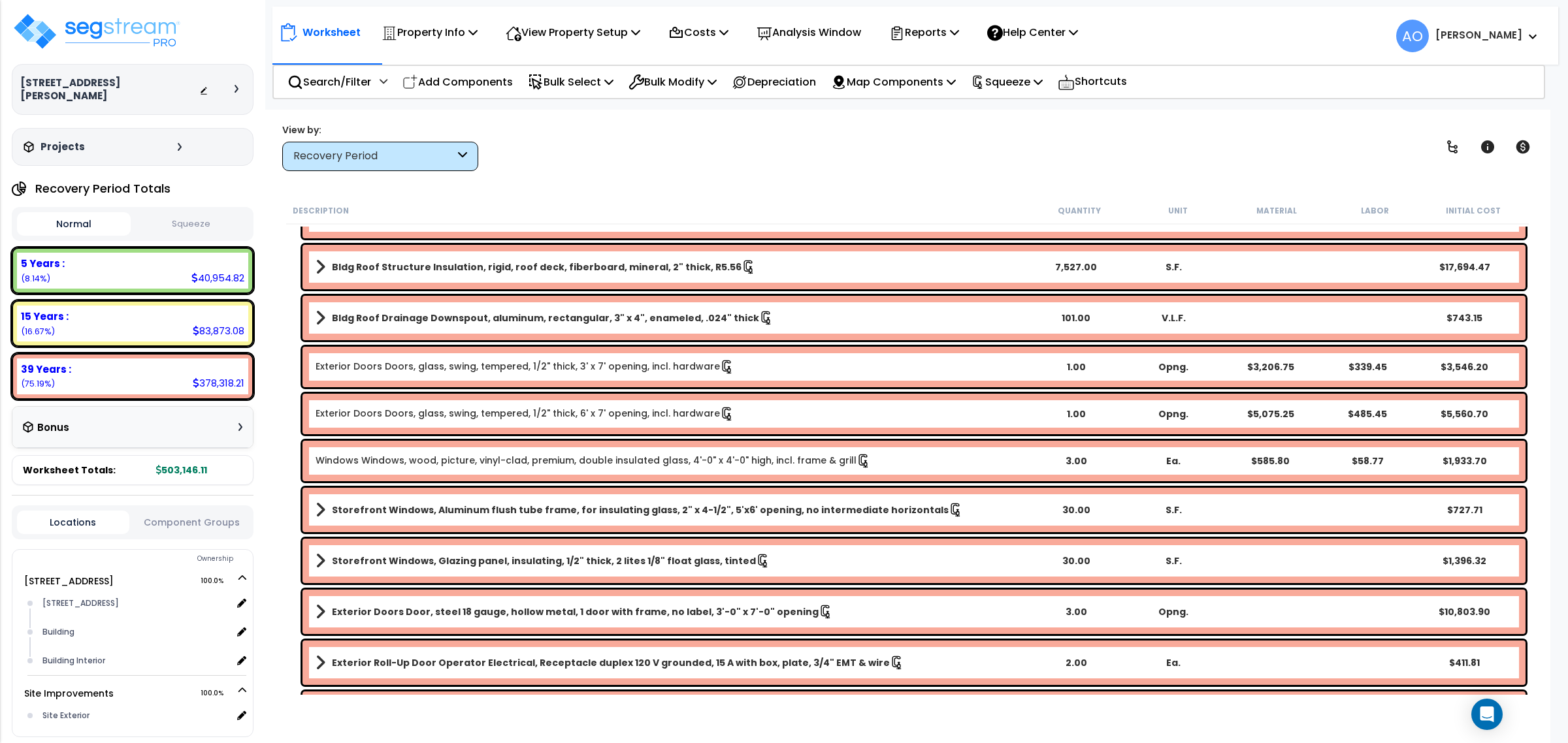
scroll to position [245, 0]
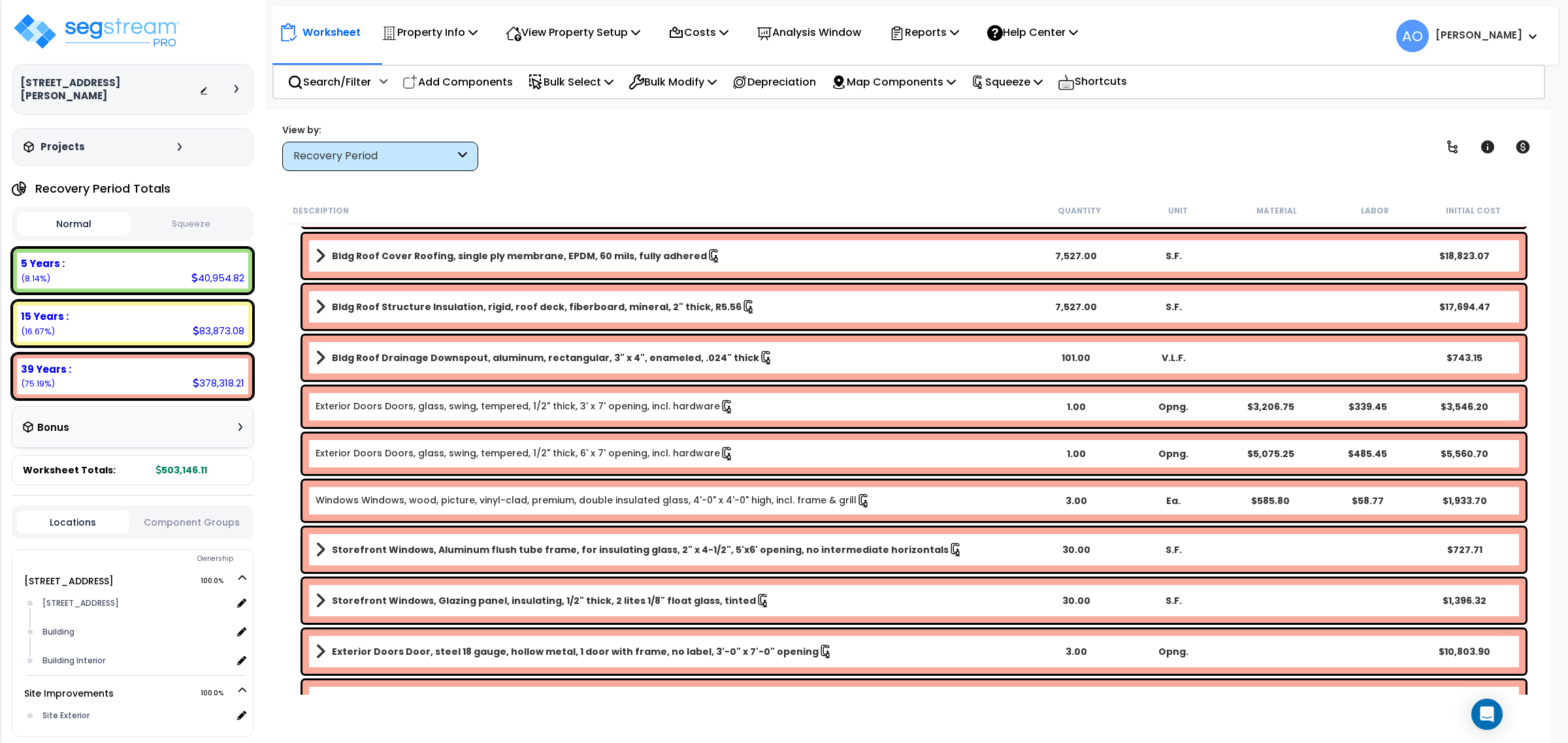
click at [405, 172] on div "Worksheet Property Info Property Setup Add Property Unit Template property Clon…" at bounding box center [907, 481] width 1285 height 743
click at [405, 164] on div "Recovery Period" at bounding box center [379, 156] width 196 height 29
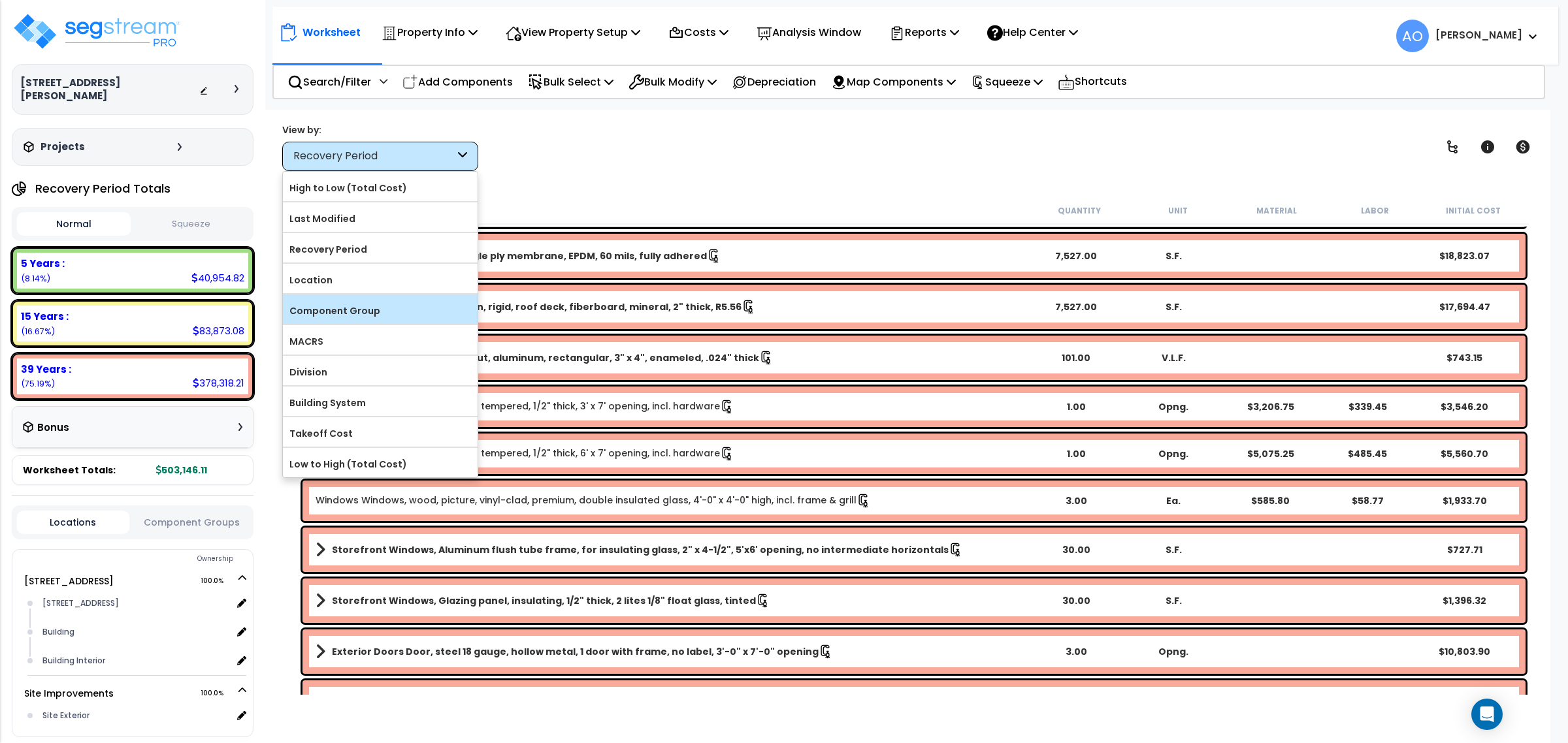
click at [366, 299] on div "Component Group" at bounding box center [380, 309] width 195 height 29
click at [402, 314] on label "Component Group" at bounding box center [380, 311] width 195 height 20
click at [0, 0] on input "Component Group" at bounding box center [0, 0] width 0 height 0
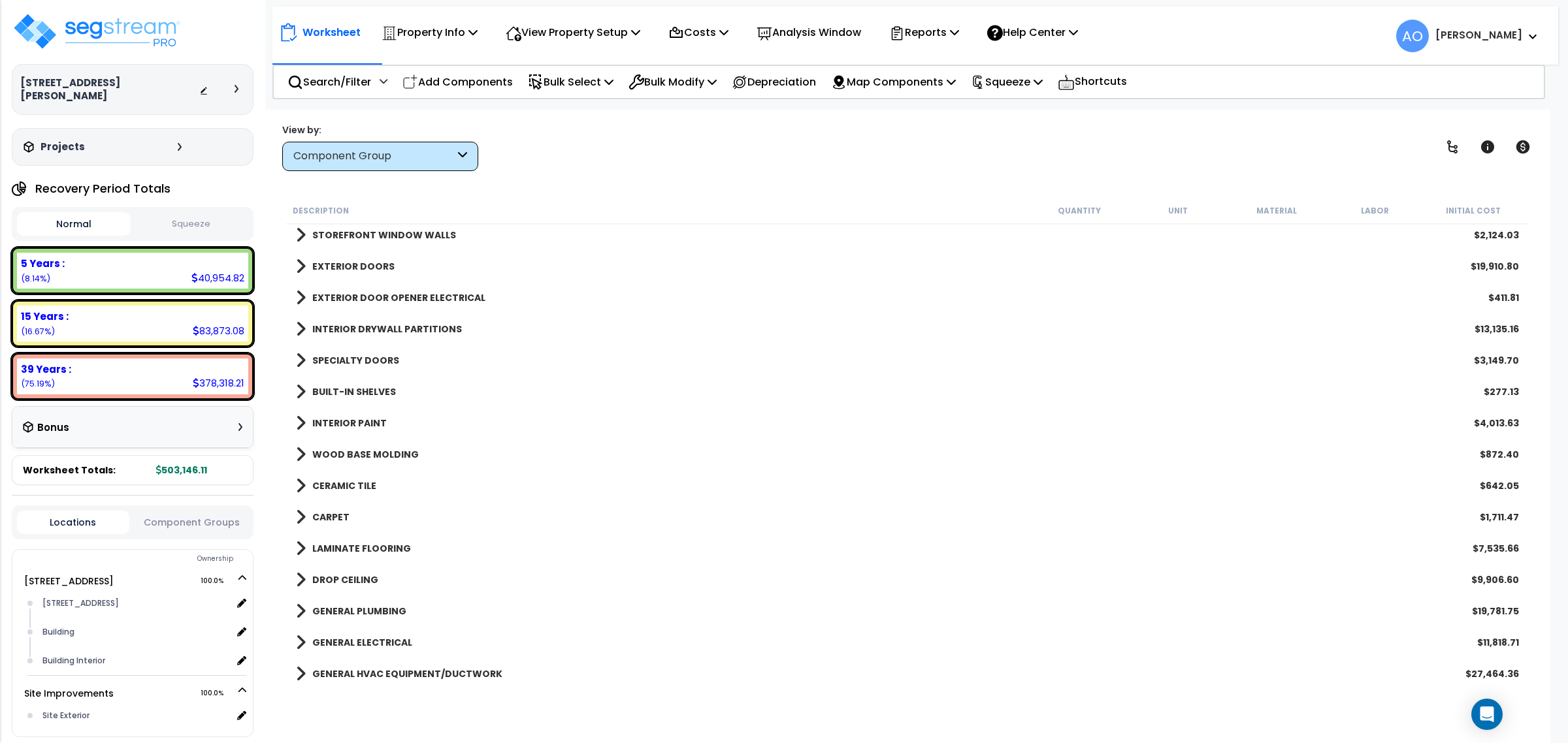
scroll to position [408, 0]
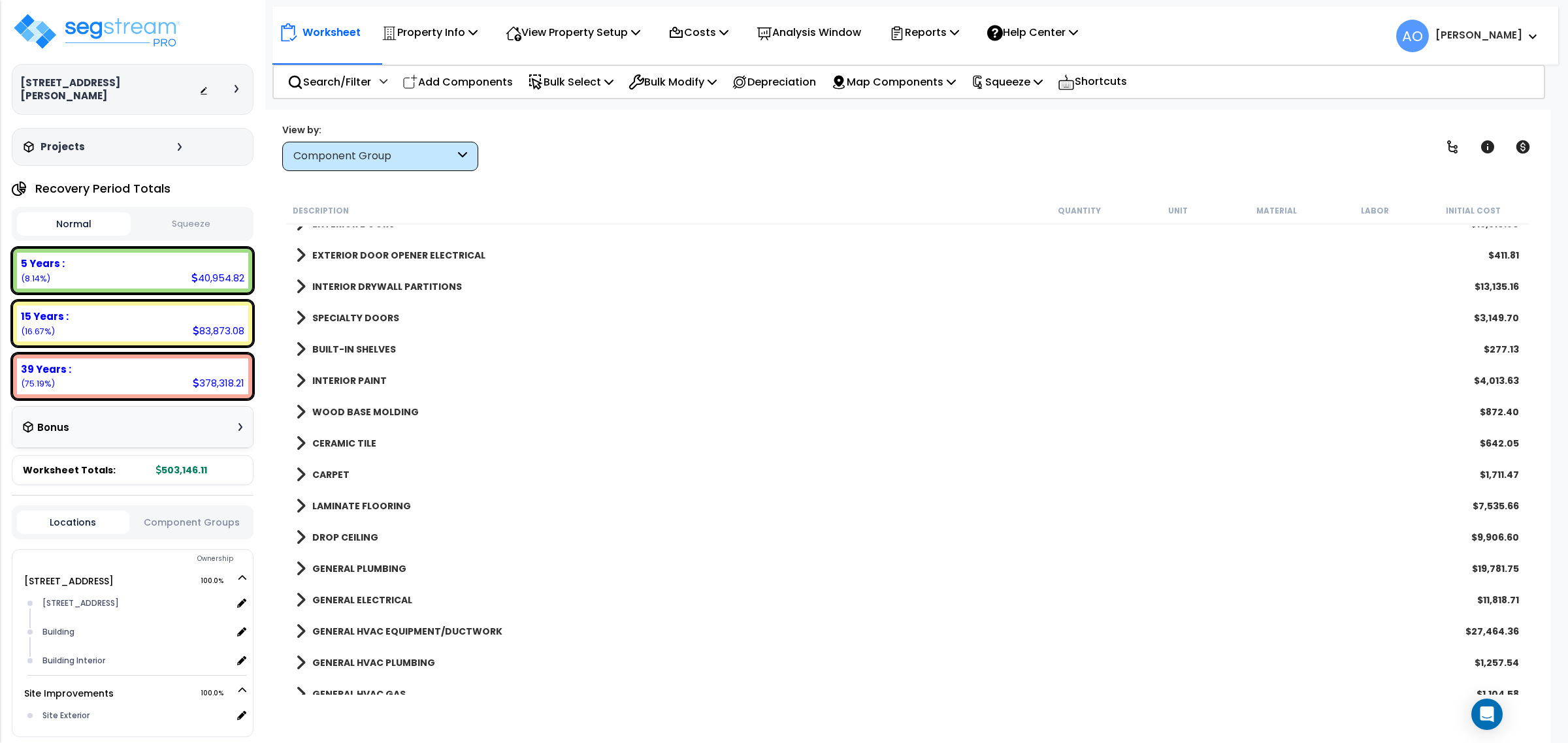
click at [1409, 631] on div "GENERAL HVAC EQUIPMENT/DUCTWORK $27,464.36" at bounding box center [907, 631] width 1236 height 32
click at [482, 637] on b "GENERAL HVAC EQUIPMENT/DUCTWORK" at bounding box center [407, 631] width 190 height 13
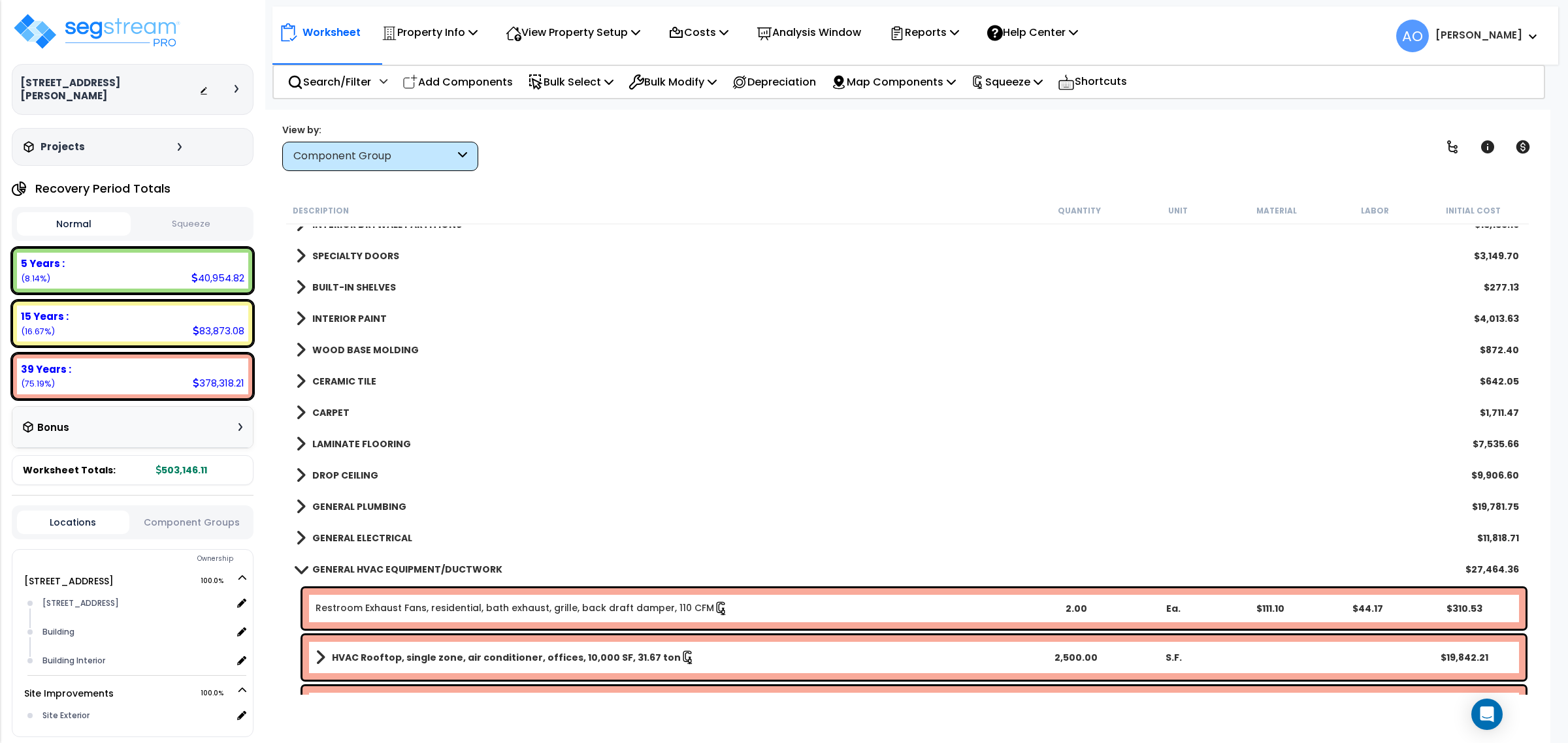
scroll to position [571, 0]
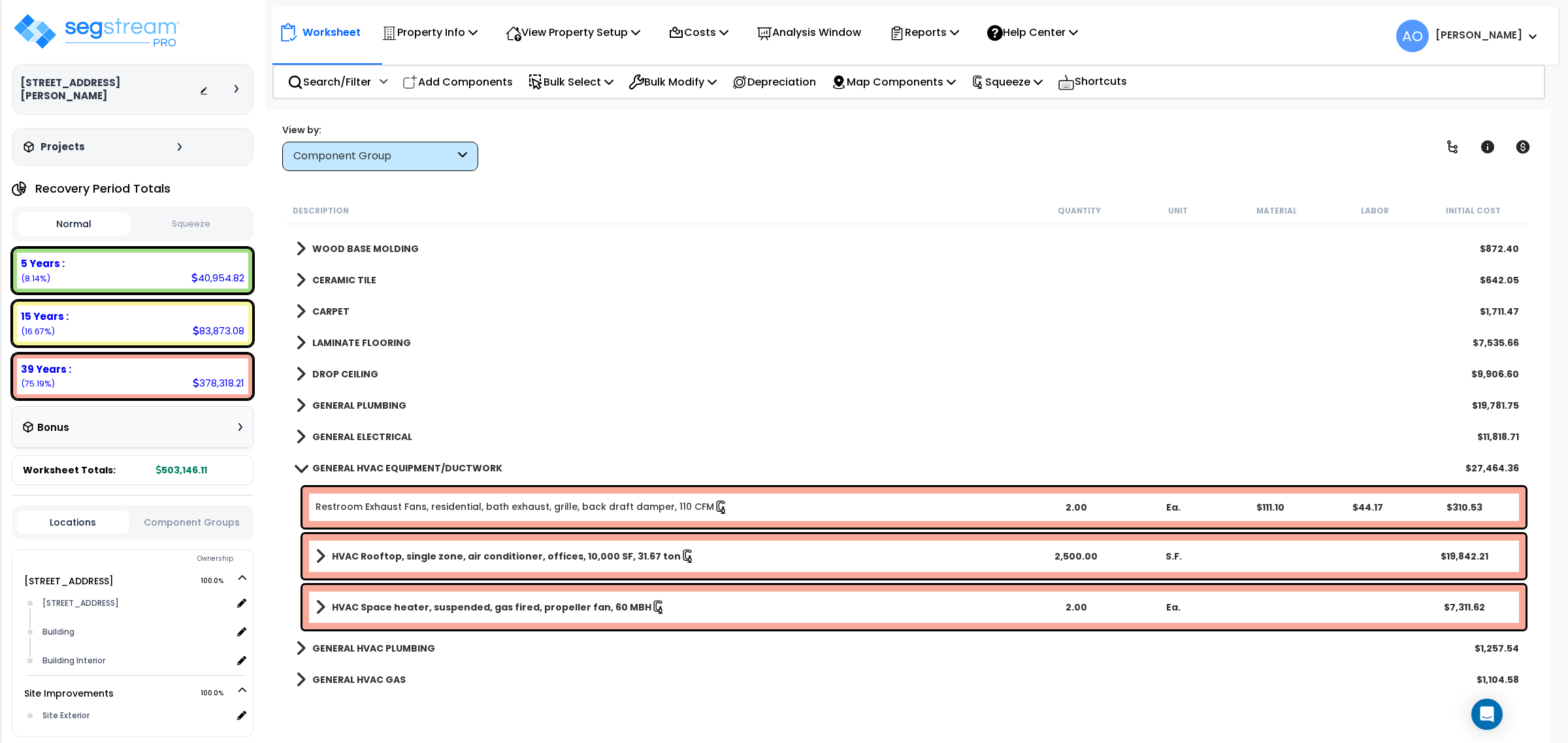
click at [496, 559] on b "HVAC Rooftop, single zone, air conditioner, offices, 10,000 SF, 31.67 ton" at bounding box center [506, 556] width 348 height 13
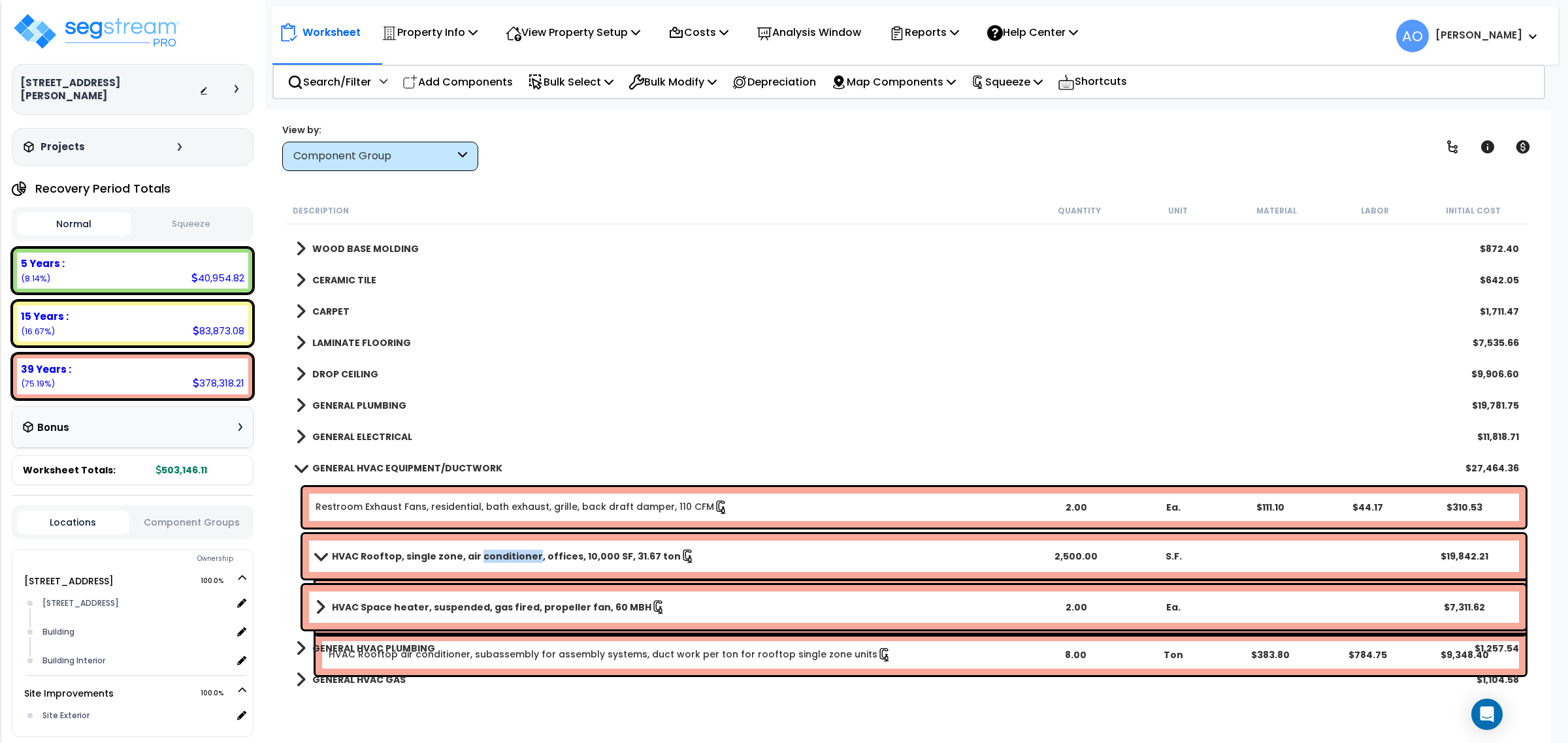
click at [496, 559] on b "HVAC Rooftop, single zone, air conditioner, offices, 10,000 SF, 31.67 ton" at bounding box center [506, 556] width 348 height 13
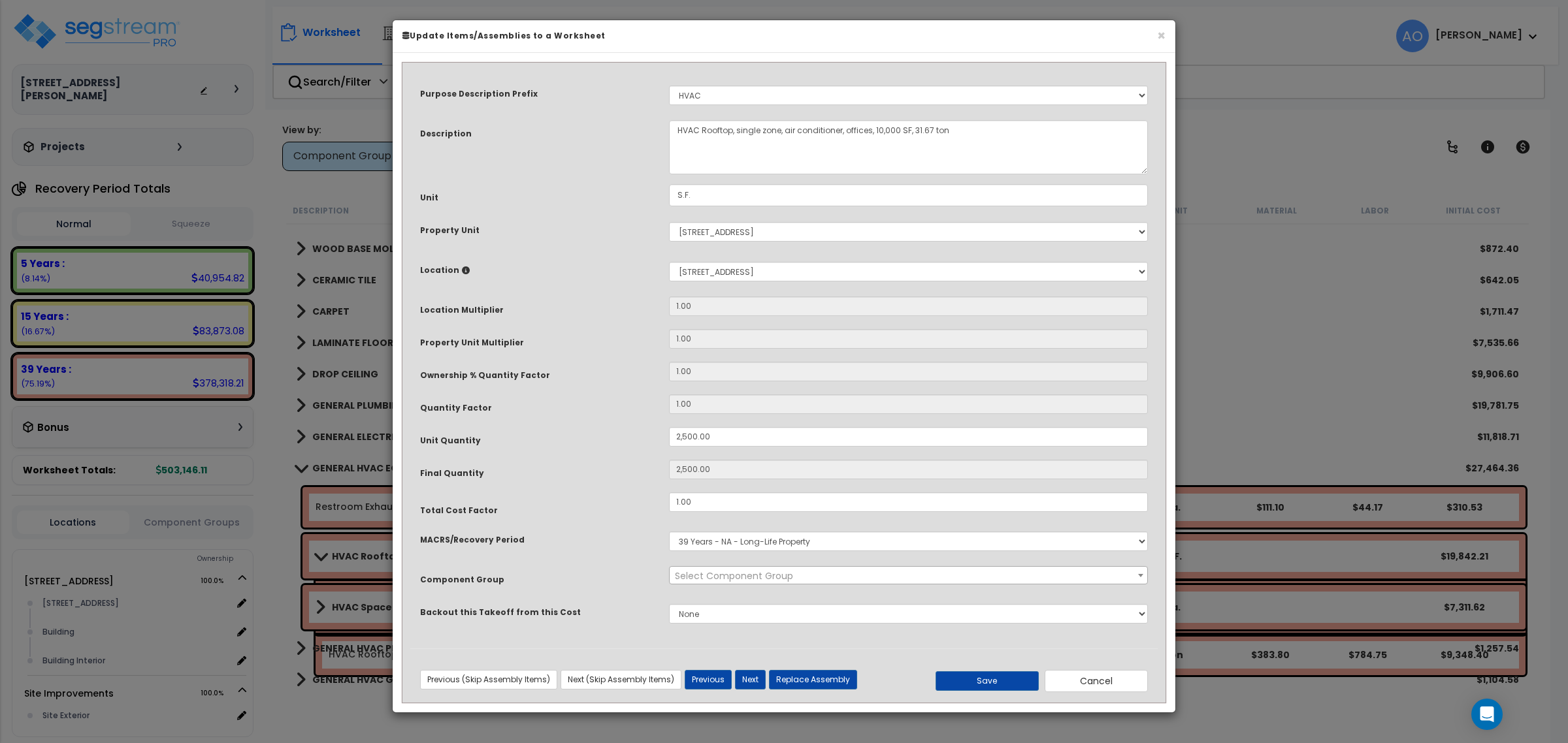
select select "45966"
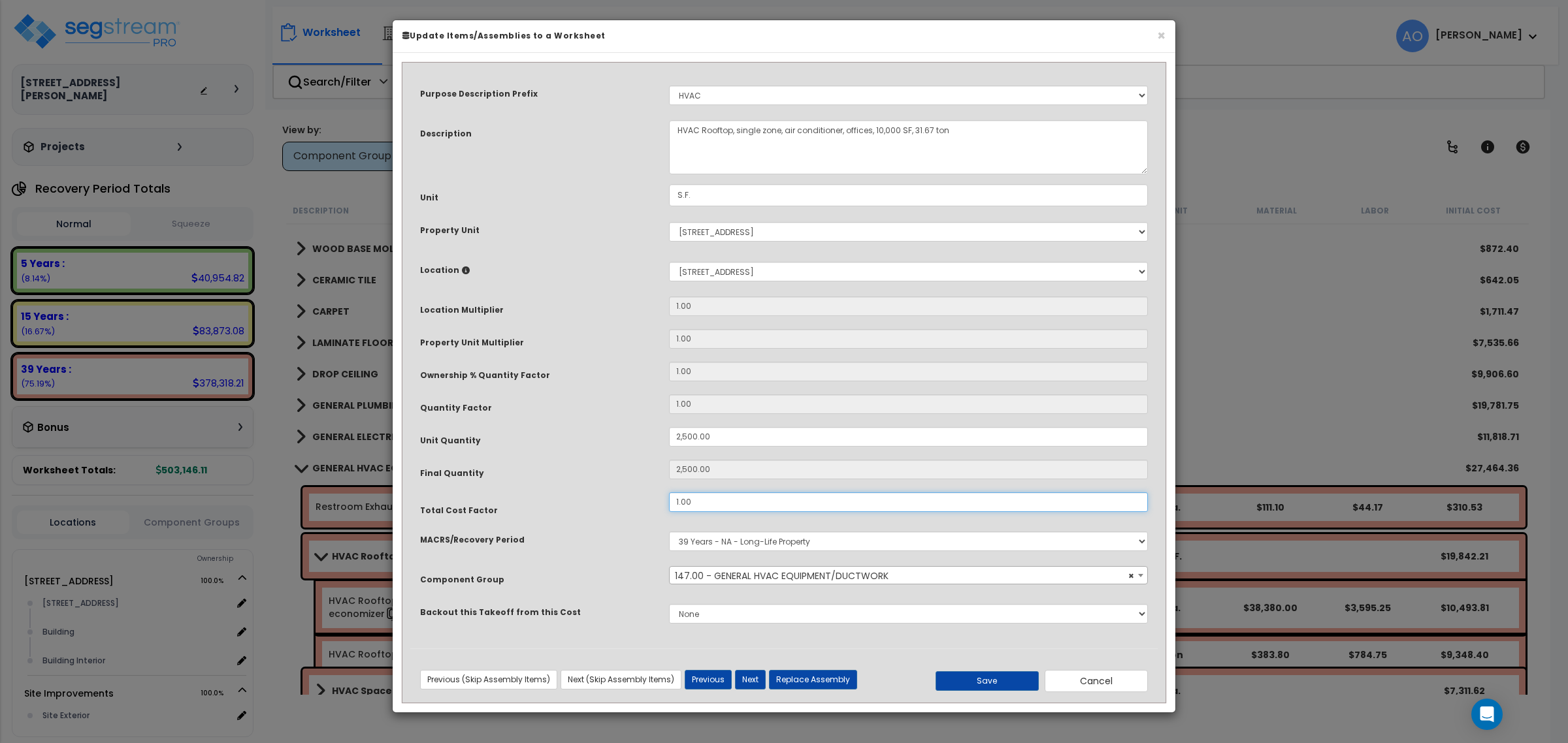
click at [714, 510] on input "1.00" at bounding box center [908, 502] width 479 height 20
type input ".80"
click at [985, 687] on button "Save" at bounding box center [986, 681] width 103 height 20
type input "2500.00"
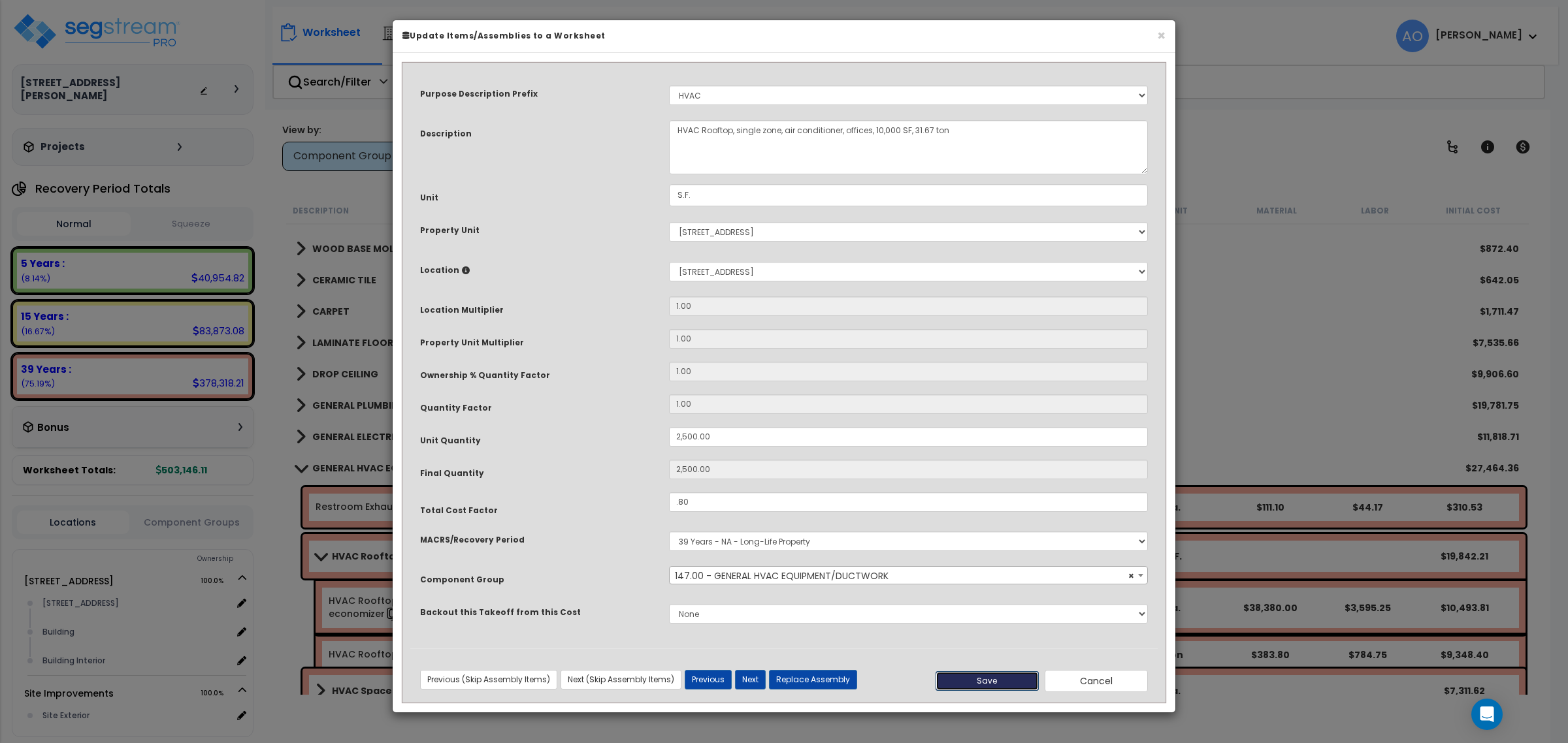
type input "2500.00"
type input "0.80"
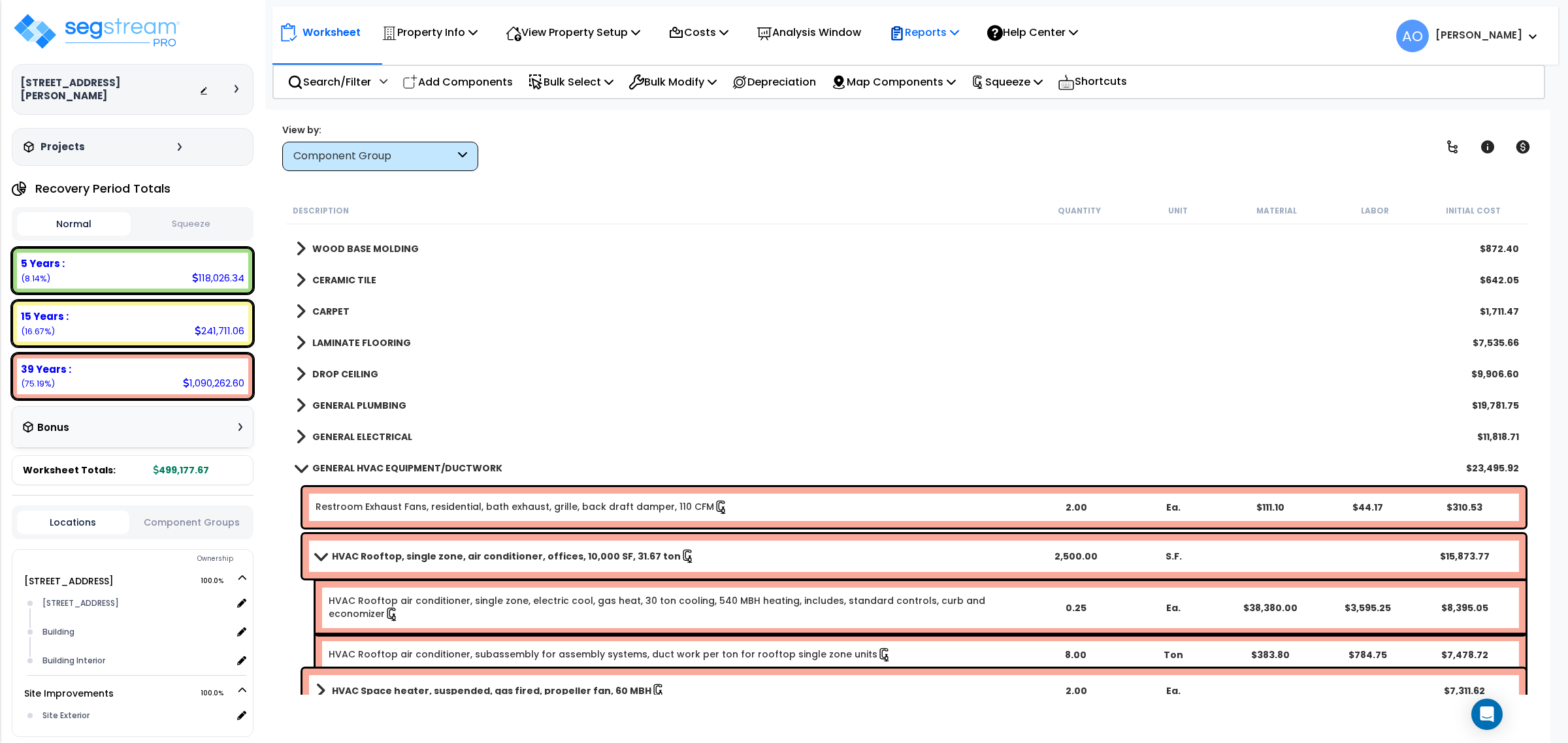
click at [941, 26] on p "Reports" at bounding box center [924, 32] width 70 height 18
click at [1206, 60] on nav "Worksheet Property Info Property Setup Add Property Unit Template property Clon…" at bounding box center [915, 36] width 1285 height 58
click at [1011, 73] on p "Squeeze" at bounding box center [1007, 82] width 72 height 18
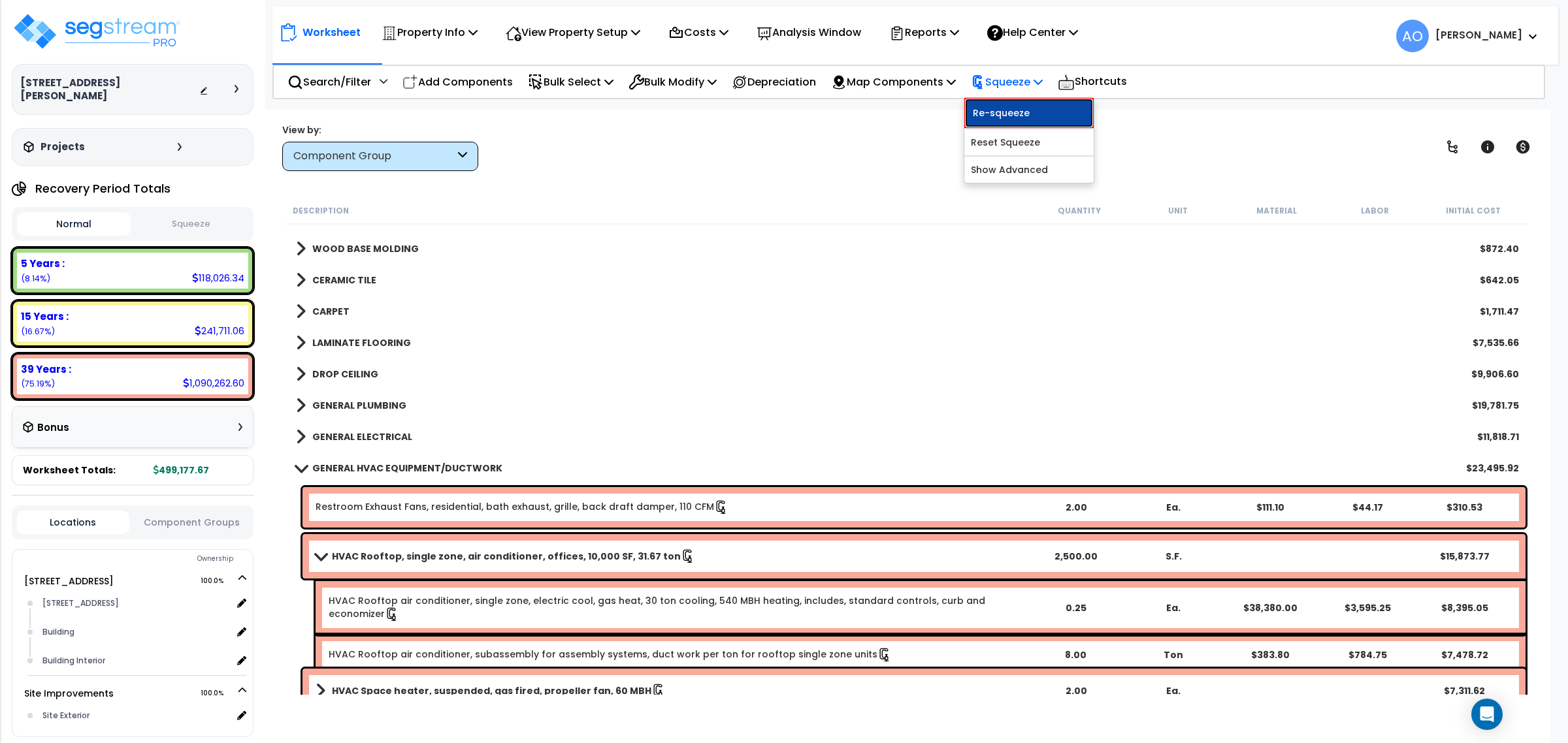
click at [1015, 113] on link "Re-squeeze" at bounding box center [1028, 113] width 129 height 30
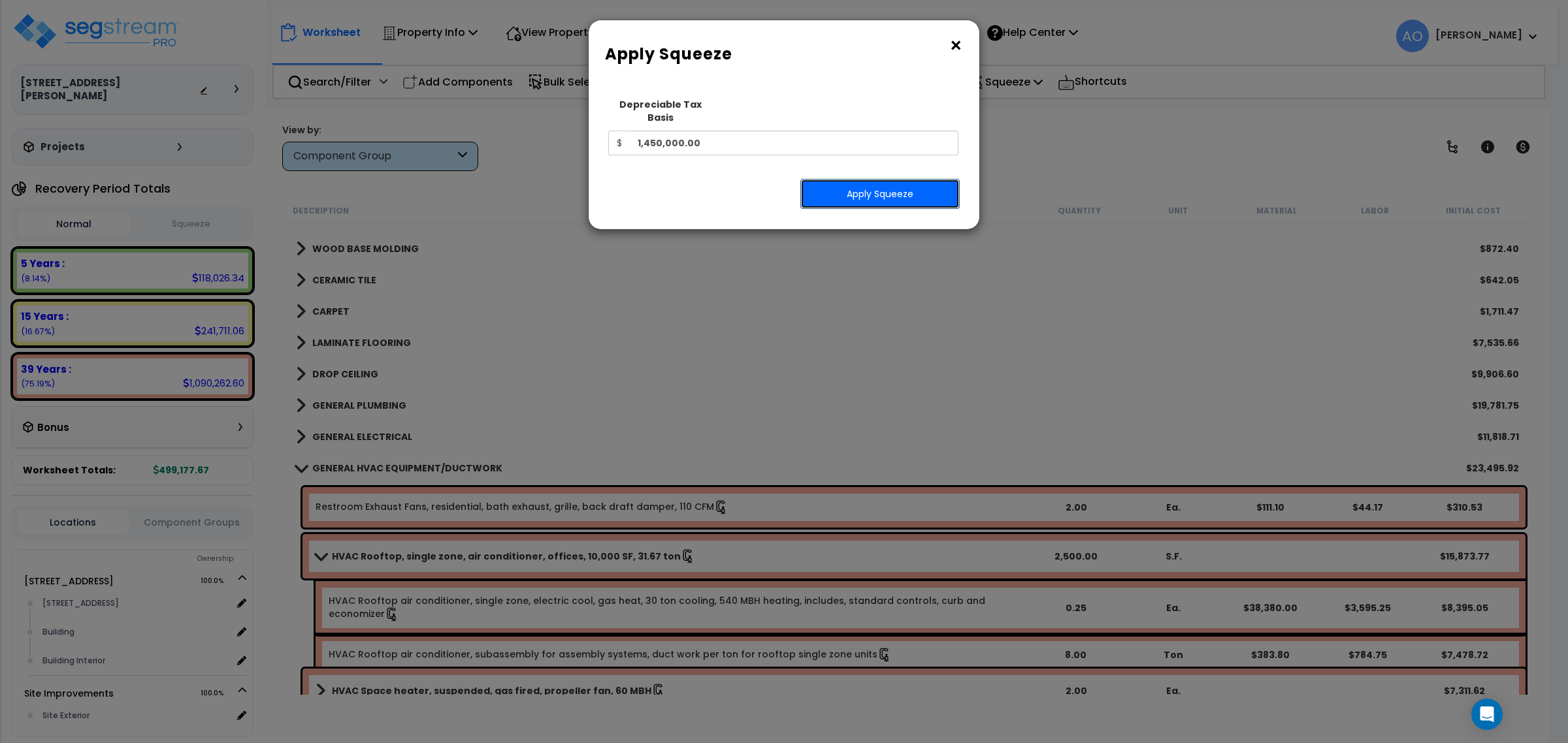
click at [875, 179] on button "Apply Squeeze" at bounding box center [880, 194] width 160 height 30
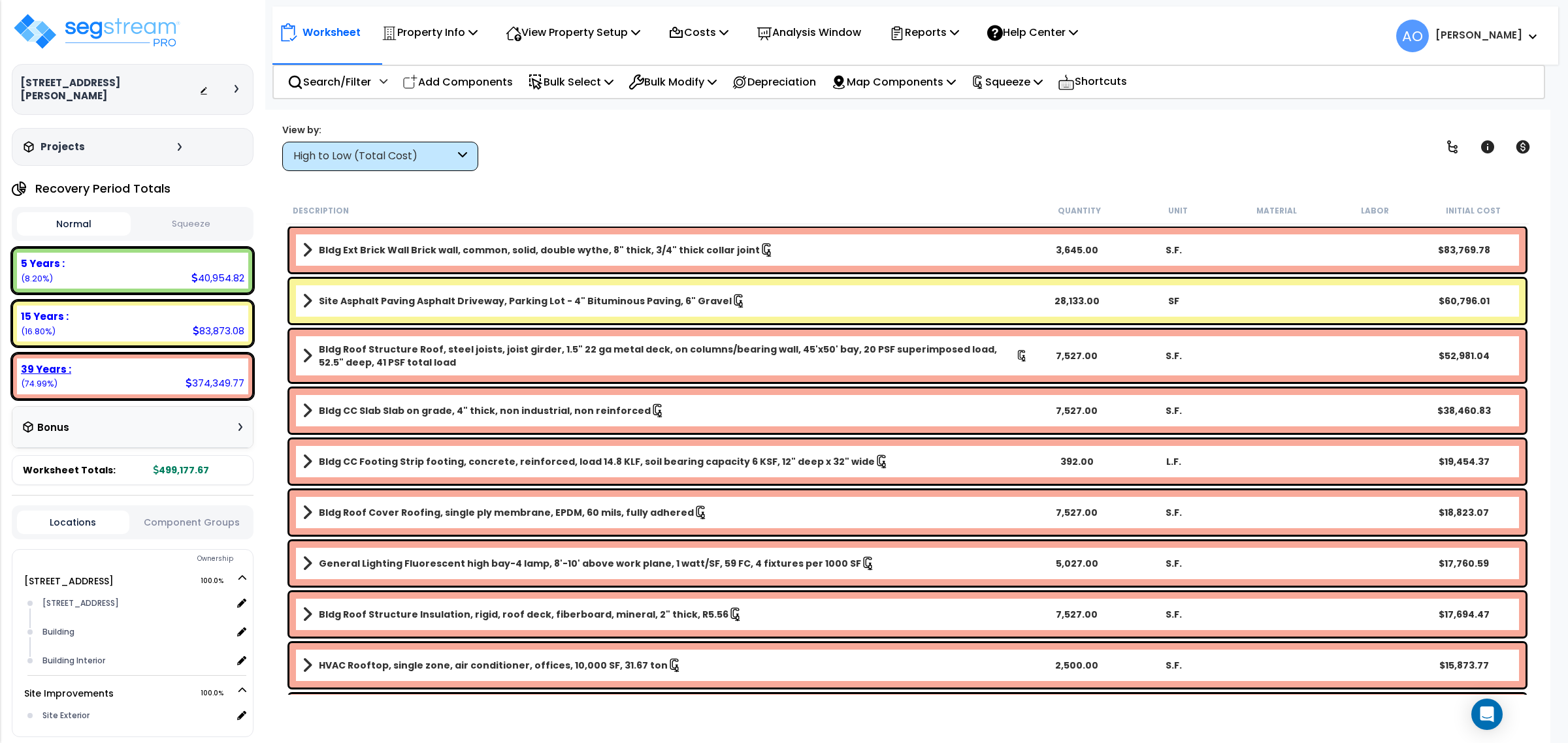
click at [149, 362] on div "39 Years :" at bounding box center [132, 369] width 224 height 14
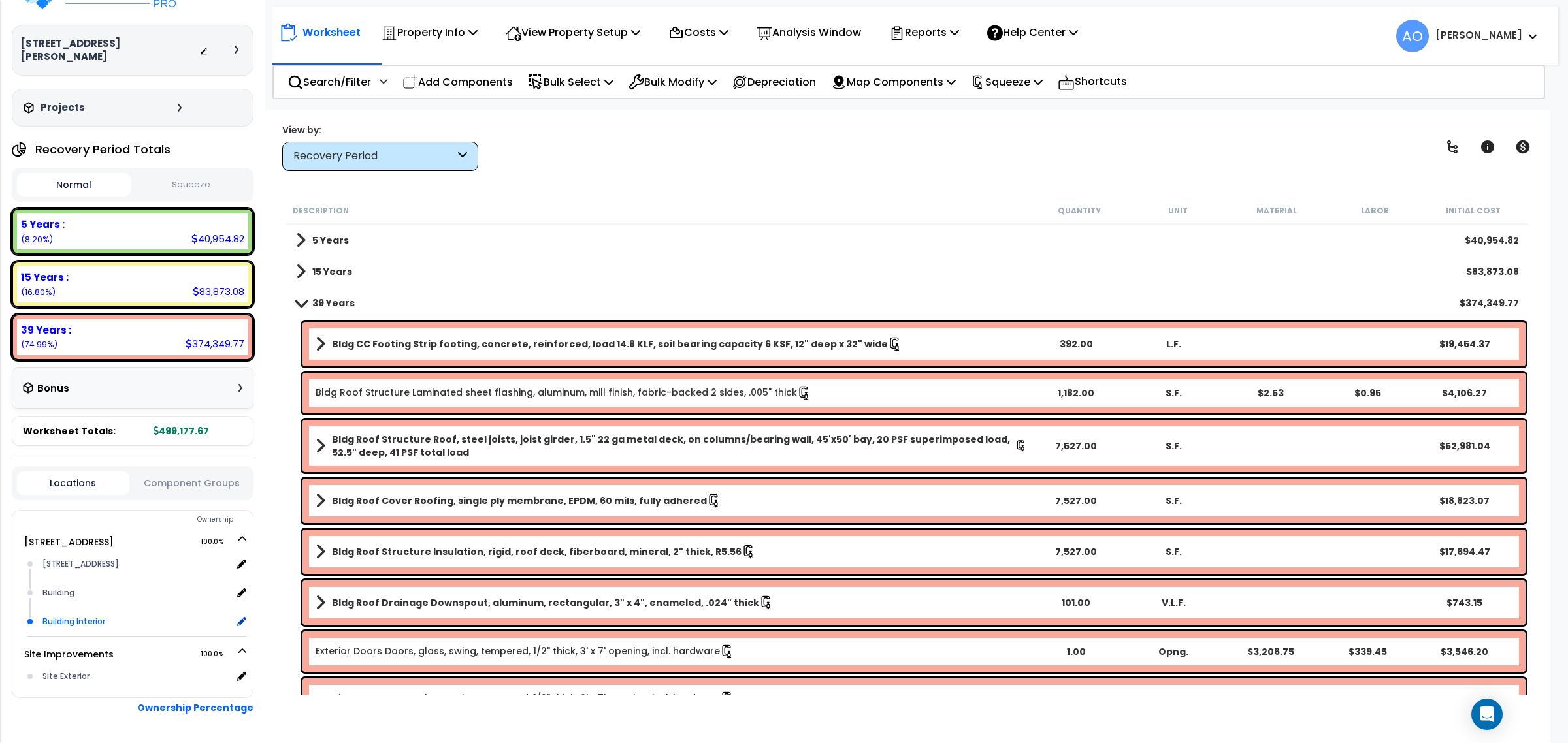
scroll to position [73, 0]
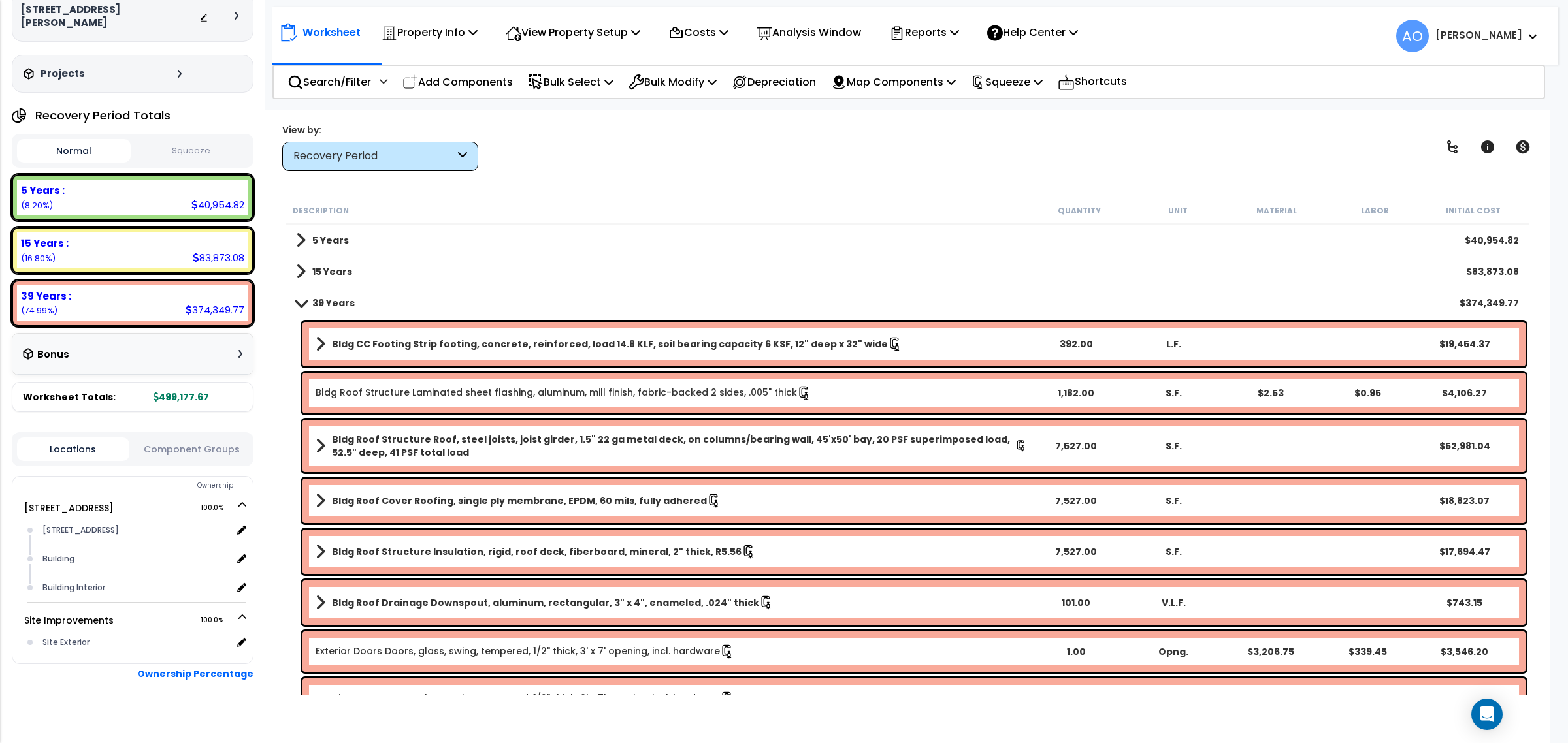
click at [171, 187] on div "5 Years : 40,954.82 (8.20%)" at bounding box center [132, 197] width 231 height 36
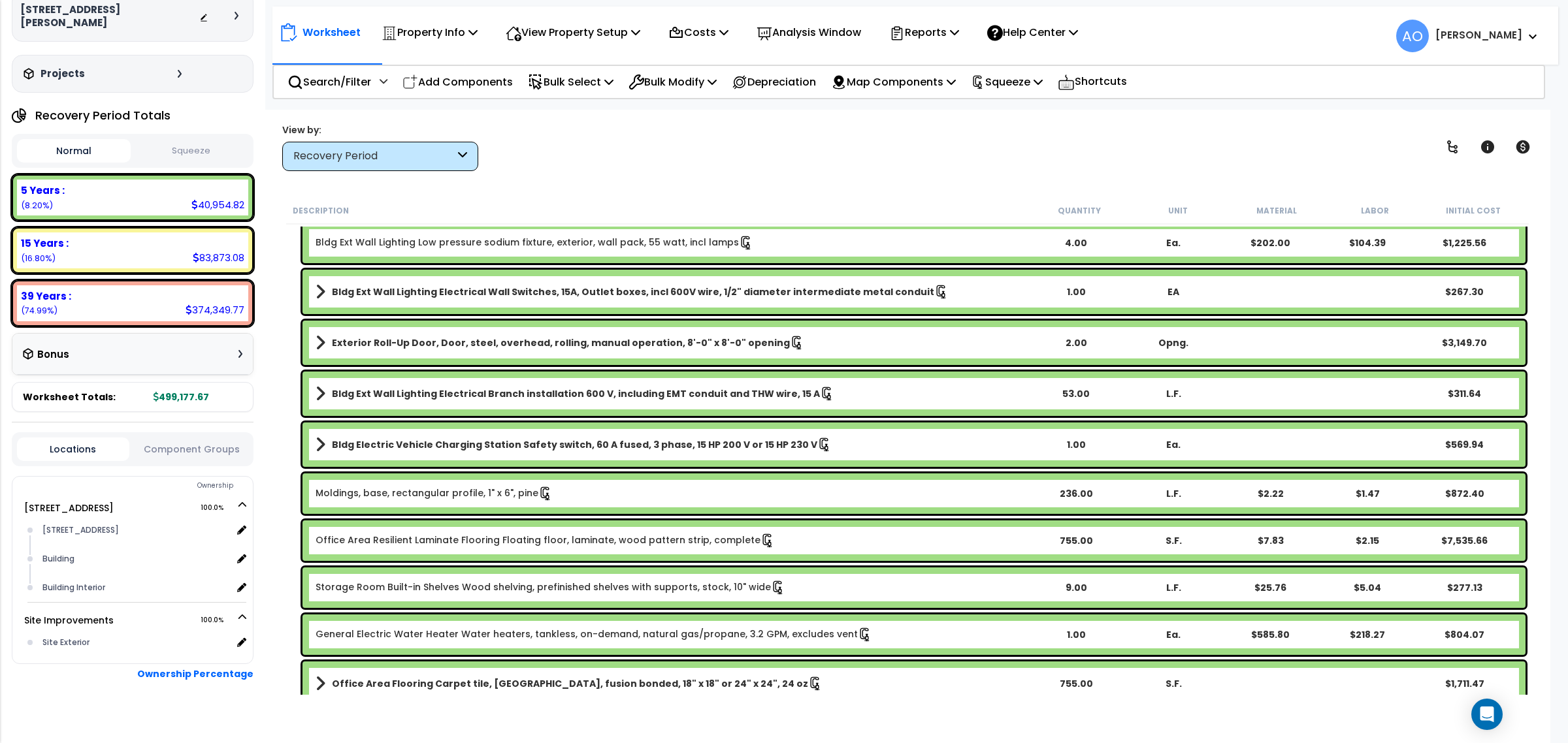
scroll to position [163, 0]
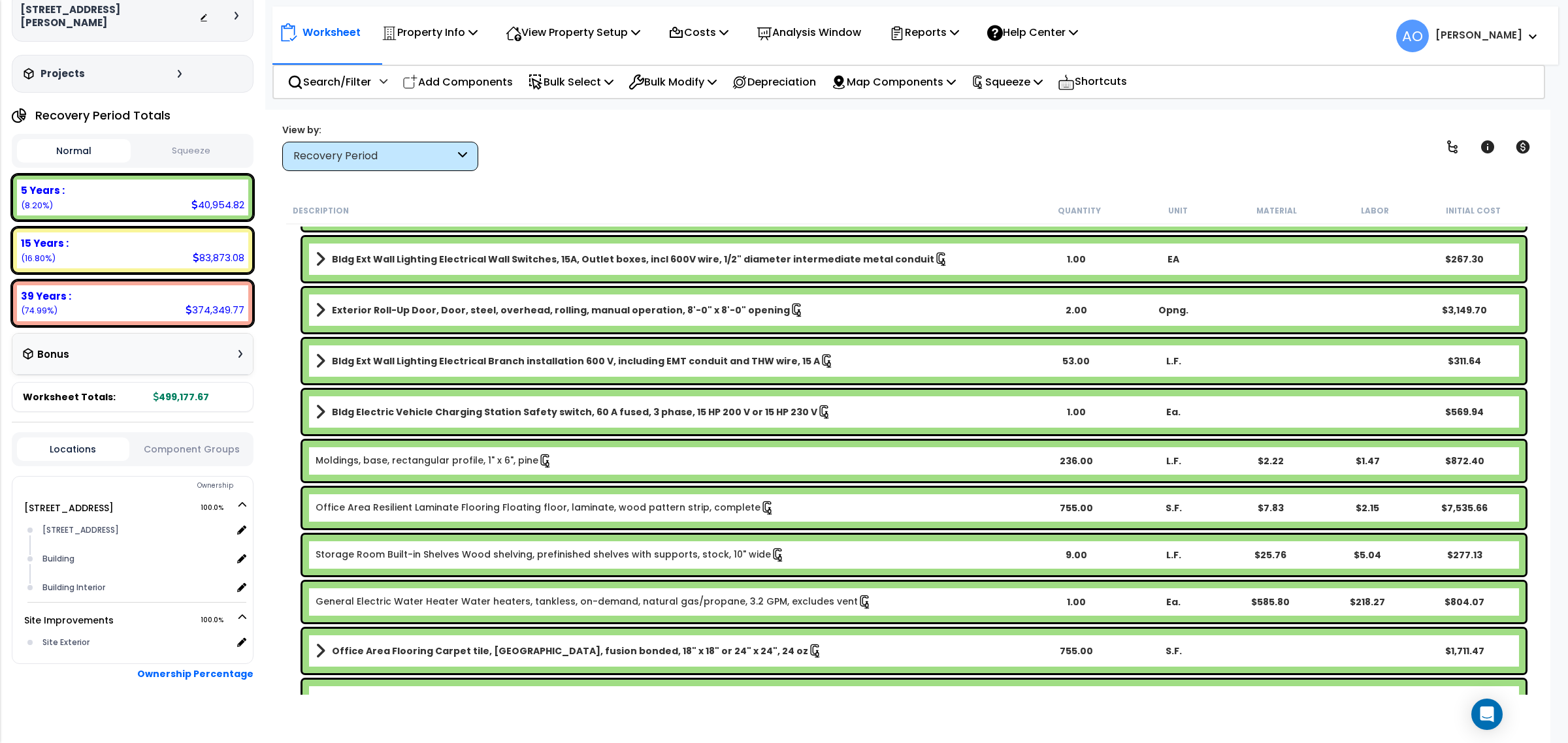
drag, startPoint x: 650, startPoint y: 550, endPoint x: 630, endPoint y: 552, distance: 20.1
click at [630, 552] on link "Storage Room Built-in Shelves Wood shelving, prefinished shelves with supports,…" at bounding box center [550, 555] width 470 height 15
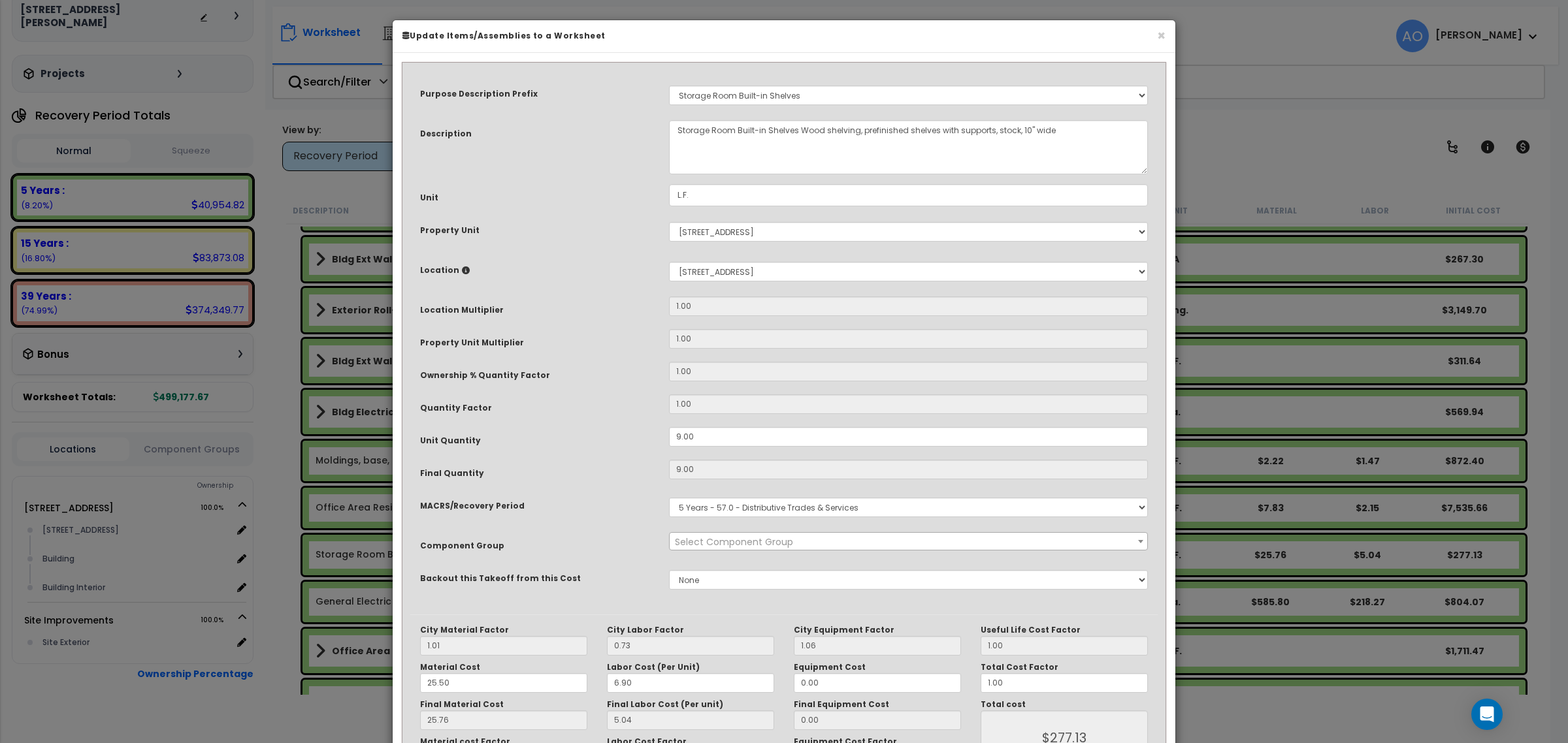
select select "45919"
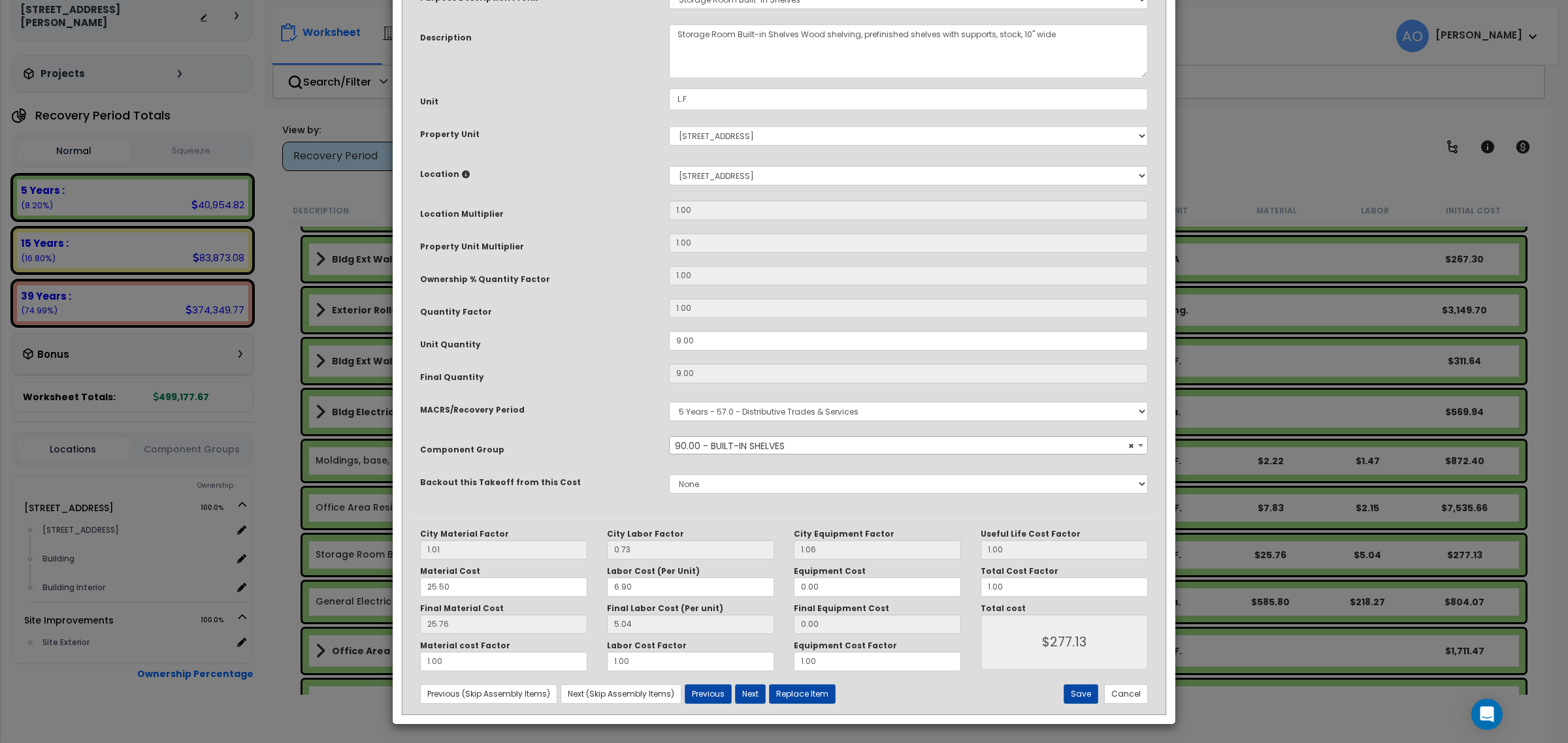
scroll to position [98, 0]
click at [734, 344] on input "9.00" at bounding box center [908, 339] width 479 height 20
type input "5"
type input "9"
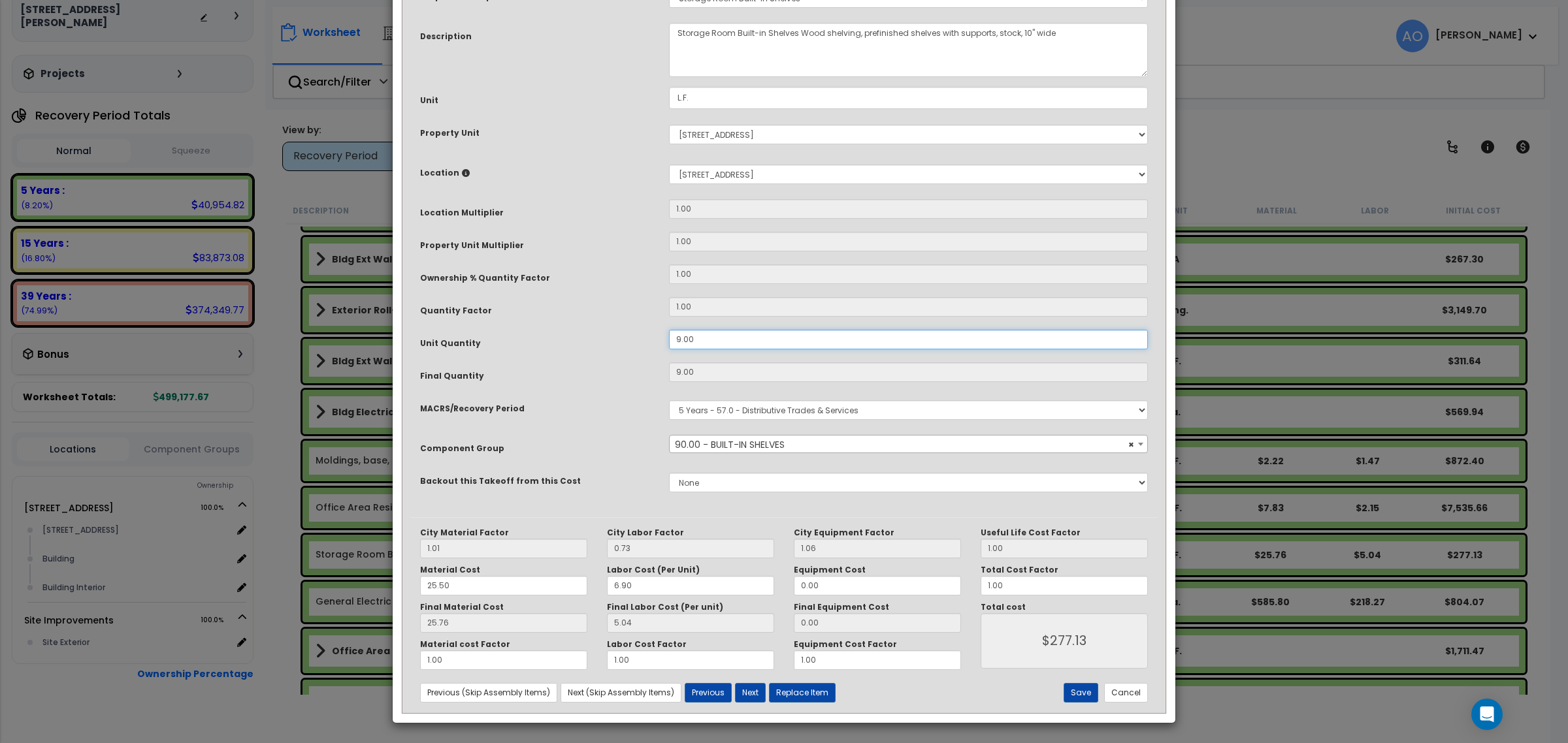
type input "25.75"
type input "$277.11"
type input "50"
type input "5"
type input "$153.95"
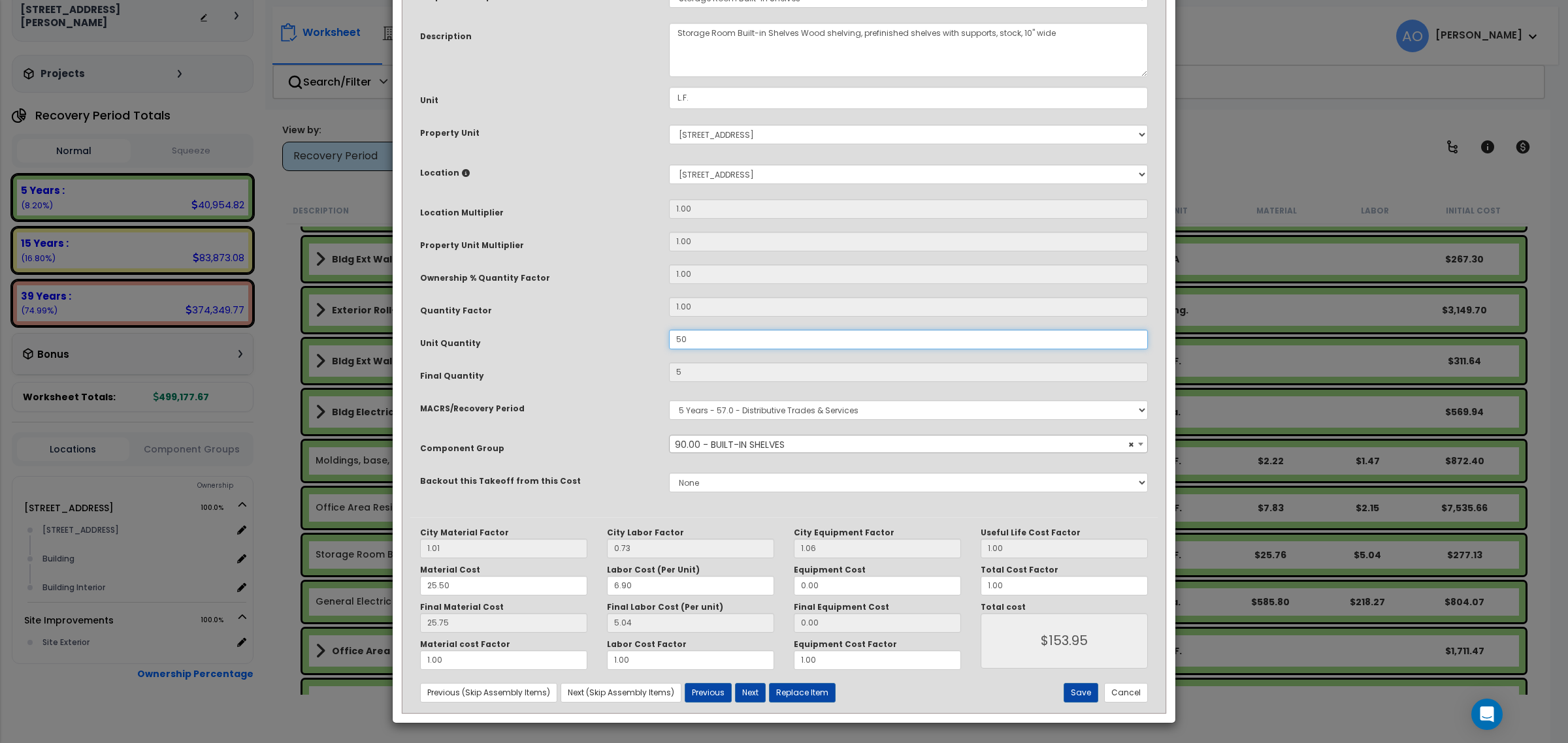
type input "50"
type input "$1,539.50"
click at [1094, 694] on button "Save" at bounding box center [1080, 693] width 35 height 20
type input "50.00"
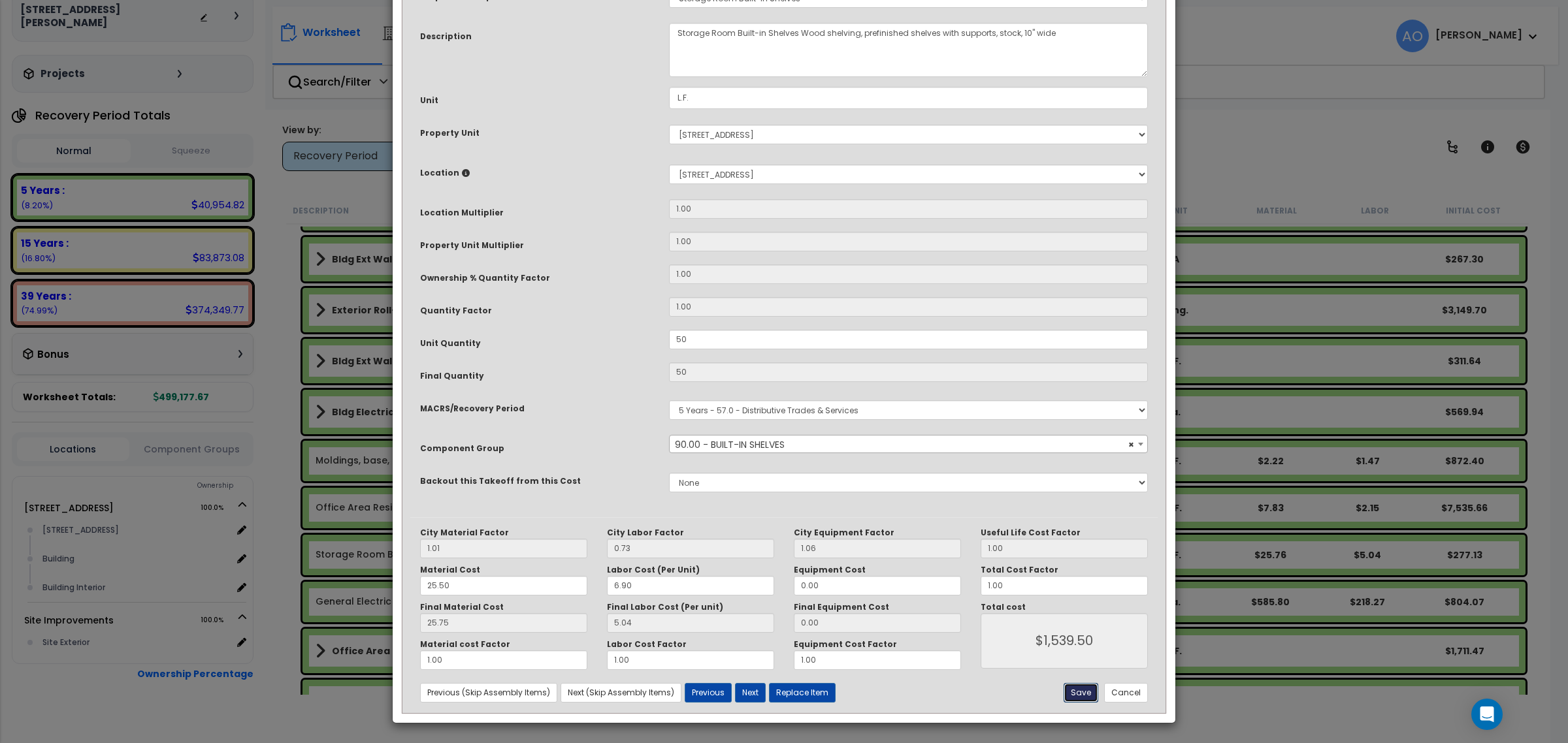
type input "1539.50"
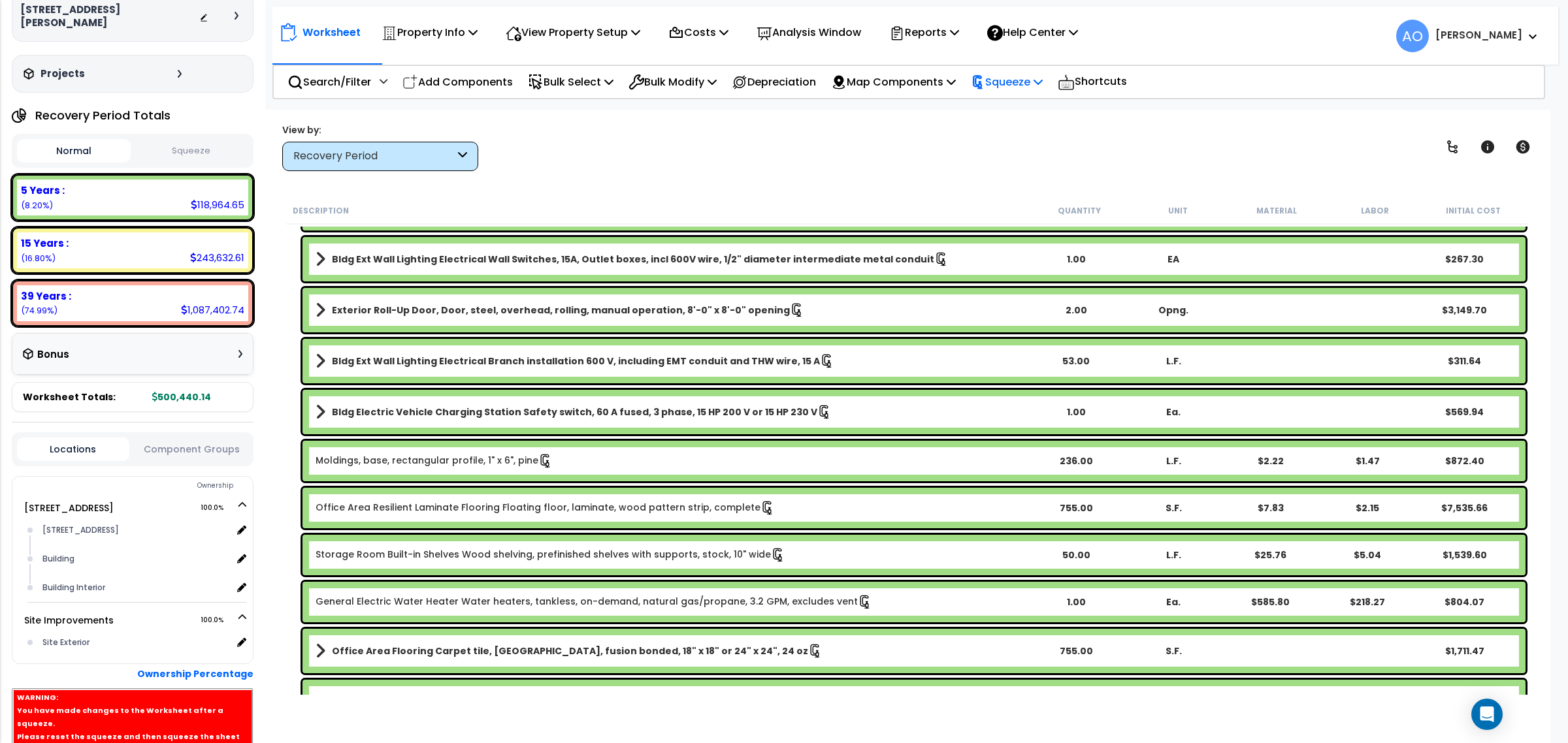
click at [993, 71] on div "Squeeze" at bounding box center [1007, 82] width 72 height 31
click at [1011, 115] on link "Re-squeeze" at bounding box center [1028, 113] width 129 height 30
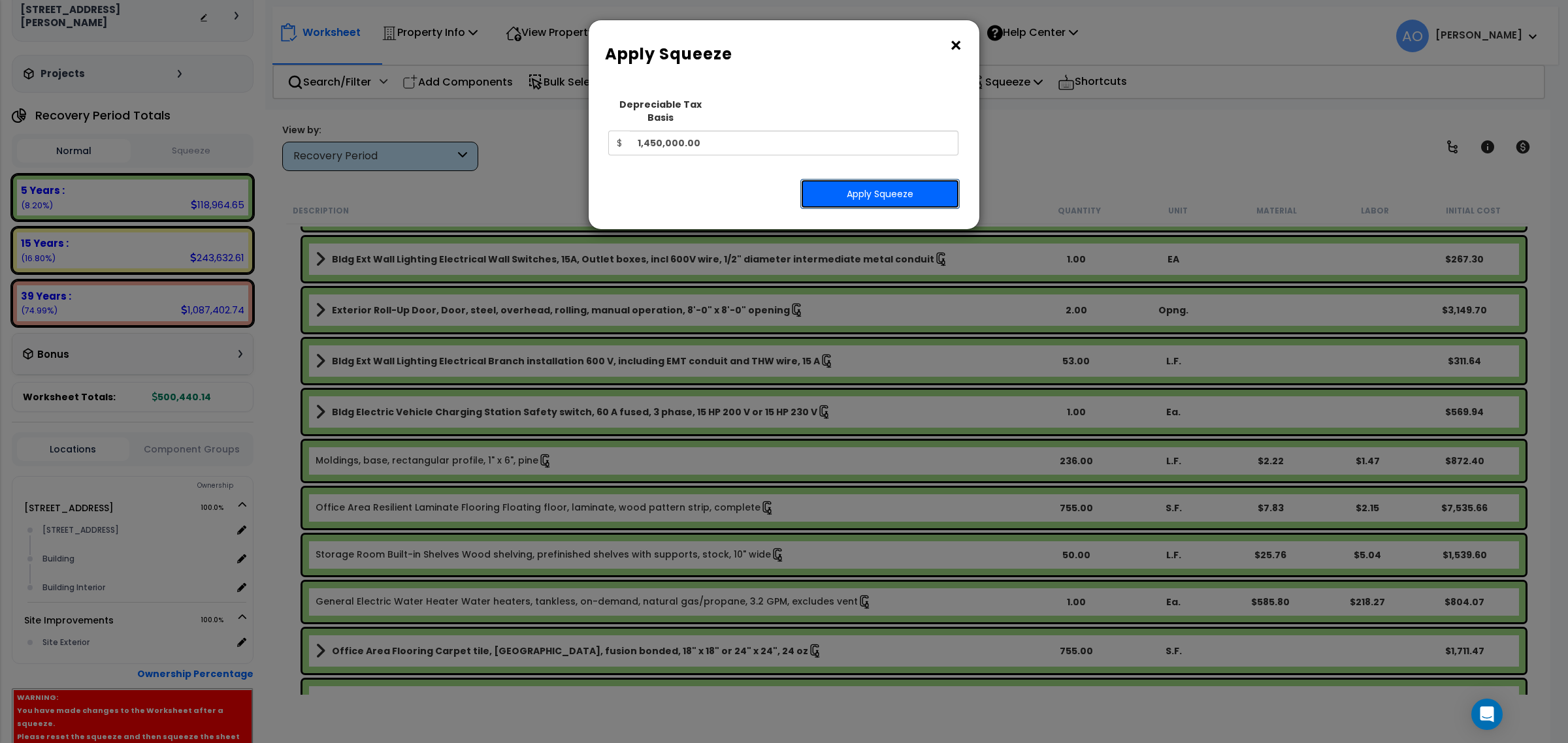
click at [882, 190] on button "Apply Squeeze" at bounding box center [880, 194] width 160 height 30
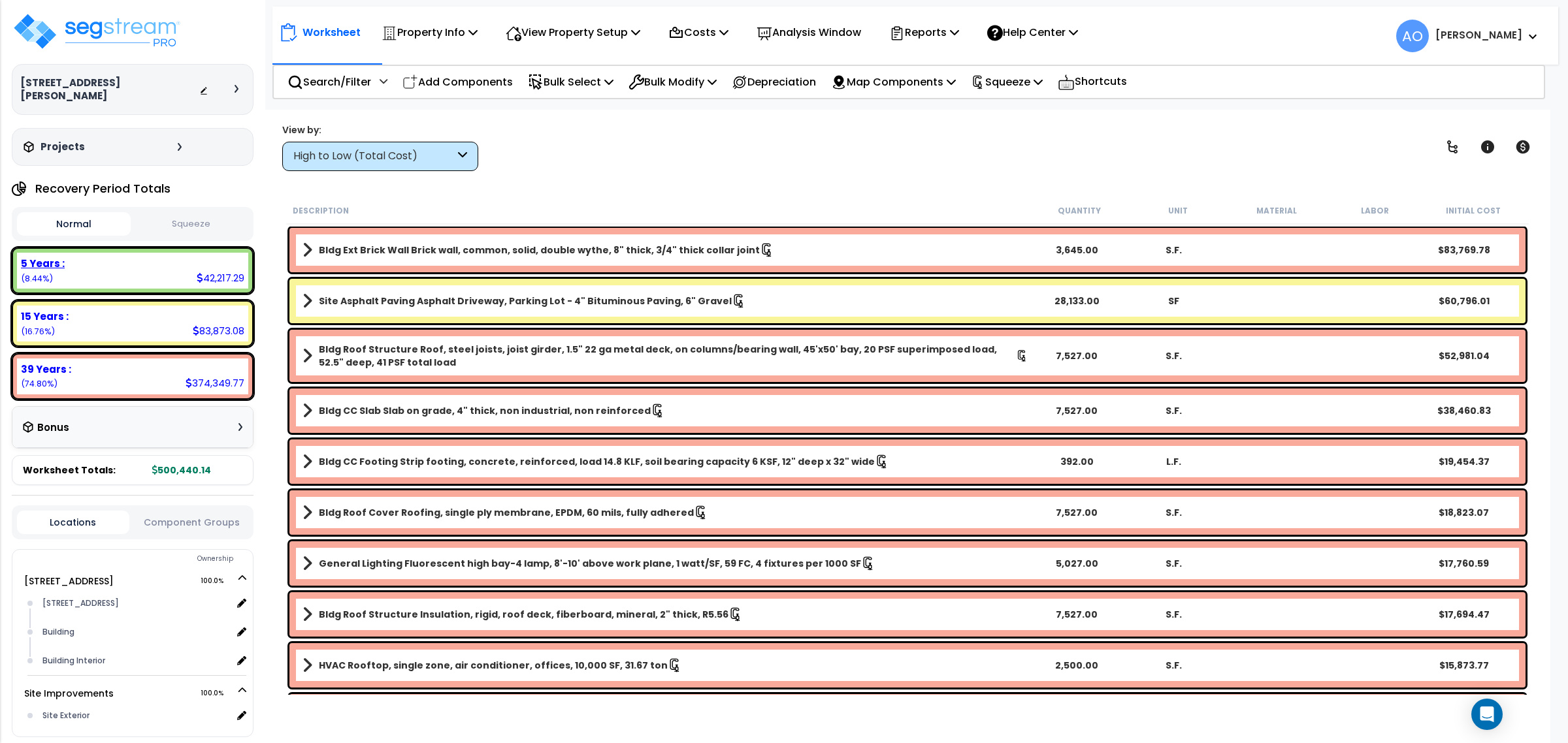
click at [184, 260] on div "5 Years : 42,217.29 (8.44%)" at bounding box center [132, 271] width 231 height 36
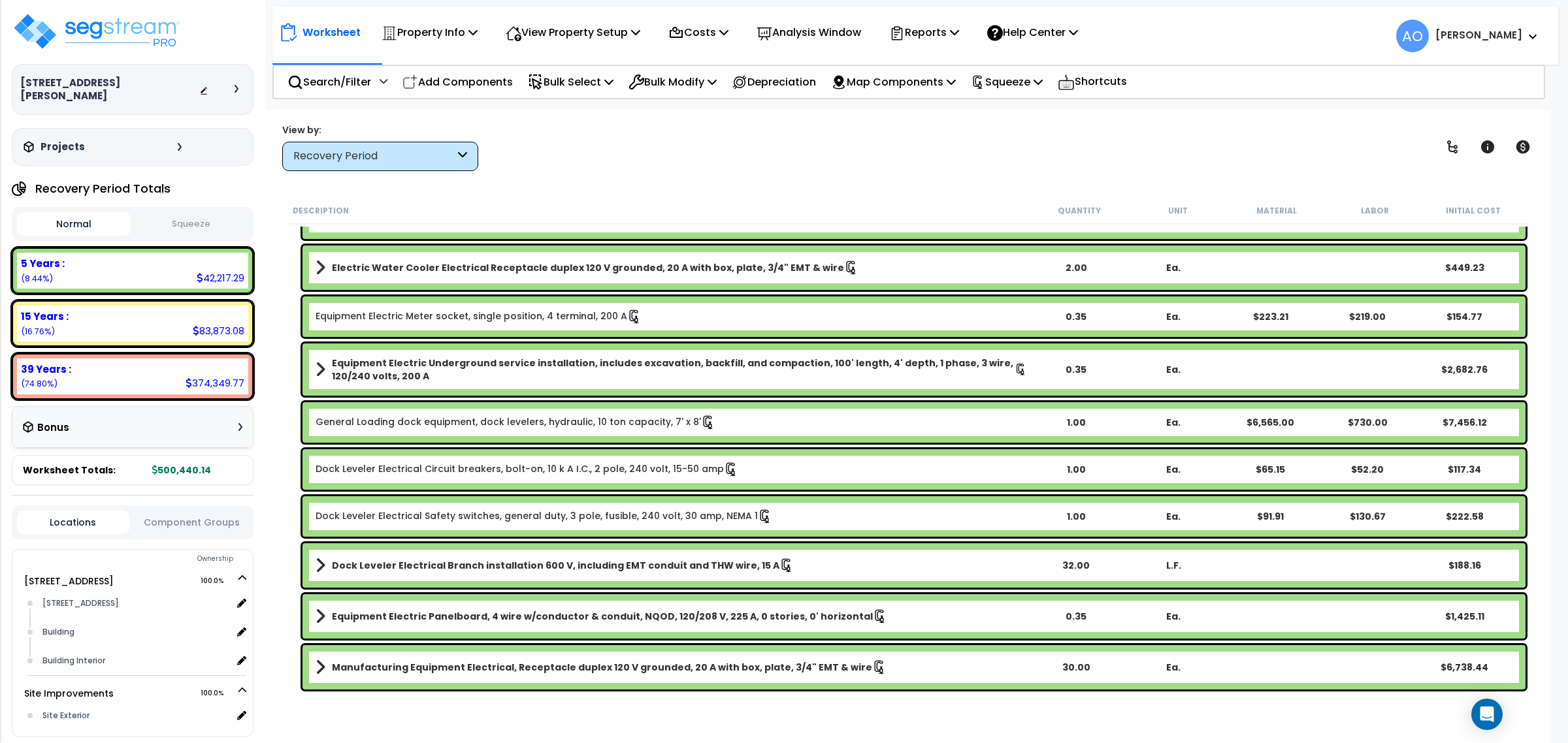
scroll to position [734, 0]
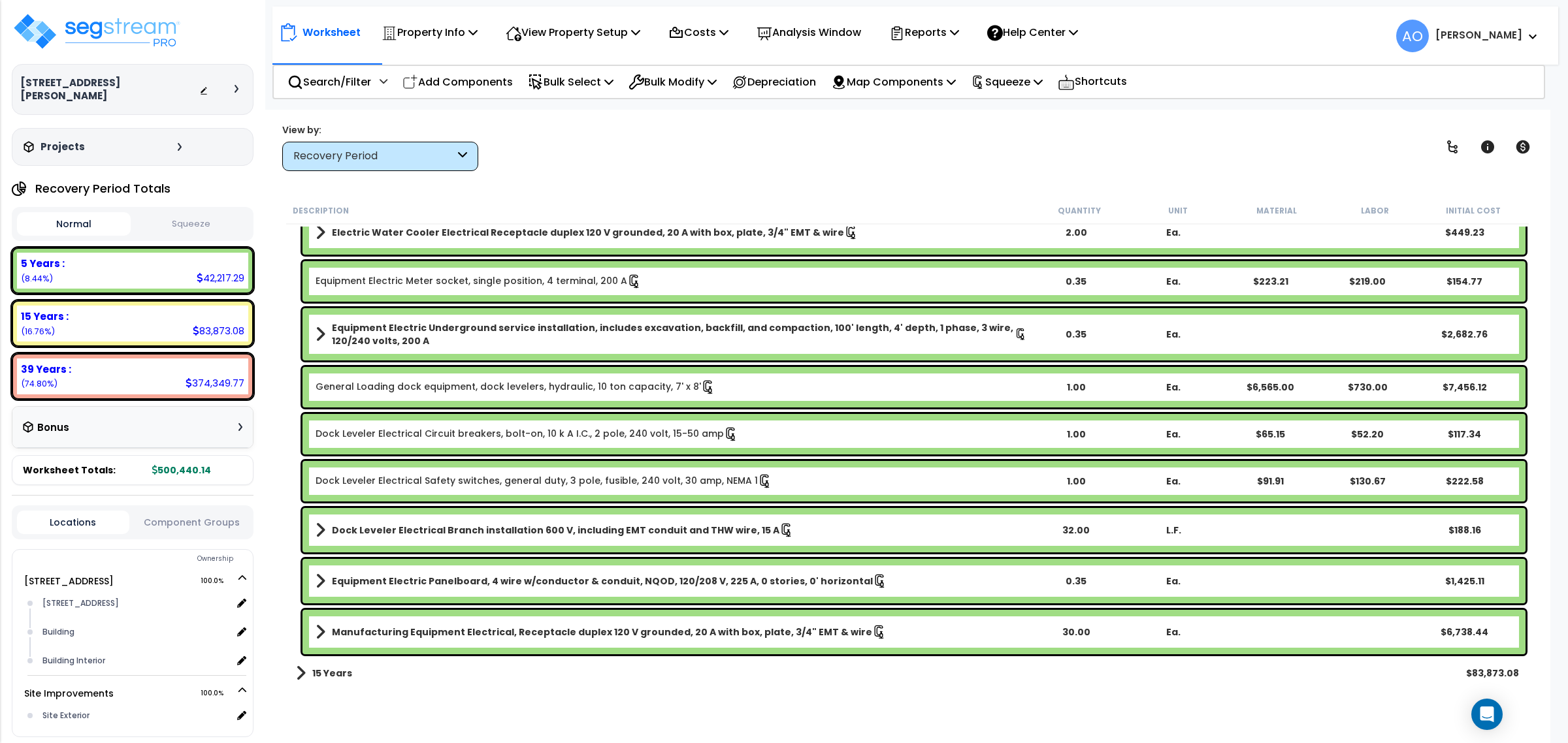
click at [539, 630] on b "Manufacturing Equipment Electrical, Receptacle duplex 120 V grounded, 20 A with…" at bounding box center [602, 632] width 541 height 13
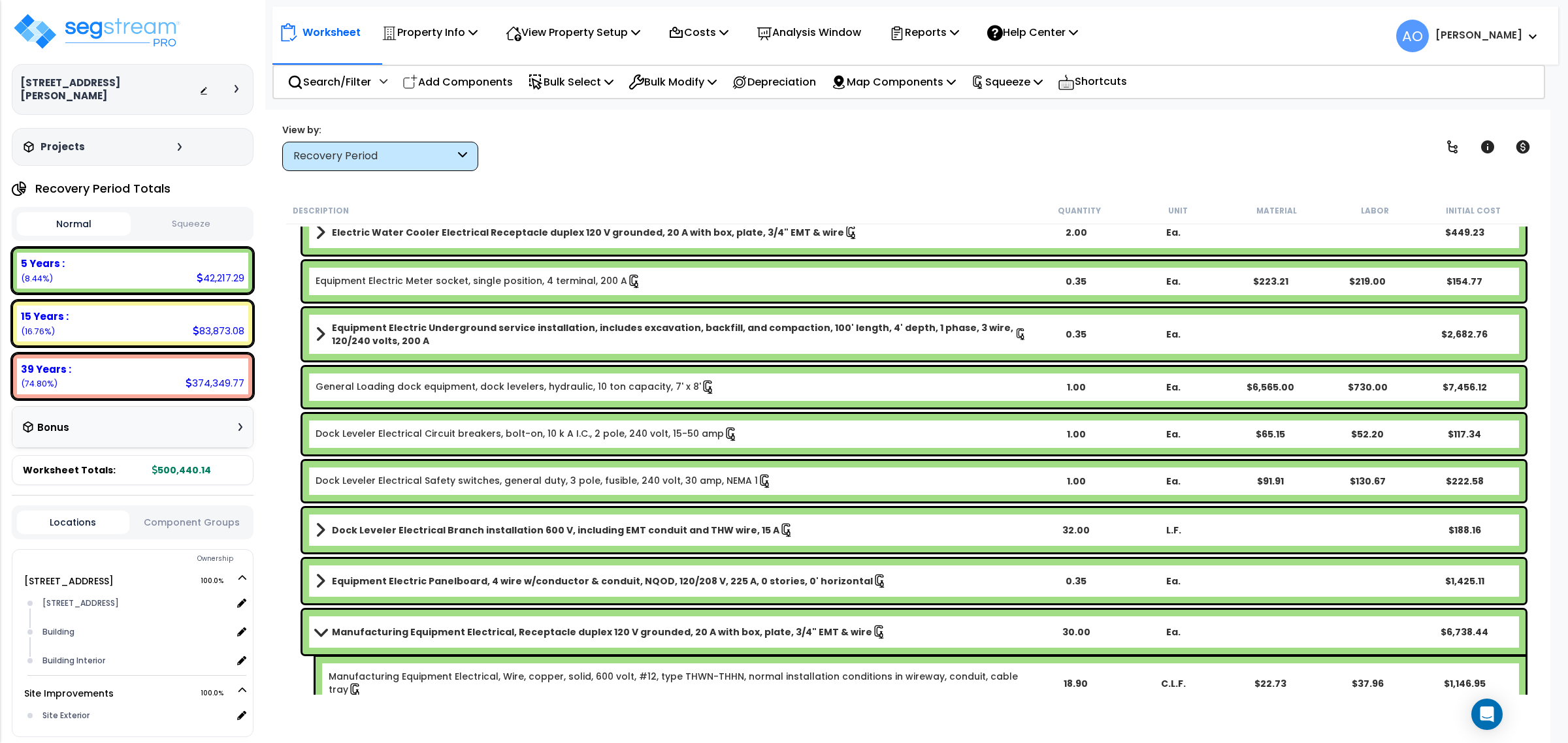
click at [539, 630] on b "Manufacturing Equipment Electrical, Receptacle duplex 120 V grounded, 20 A with…" at bounding box center [602, 632] width 541 height 13
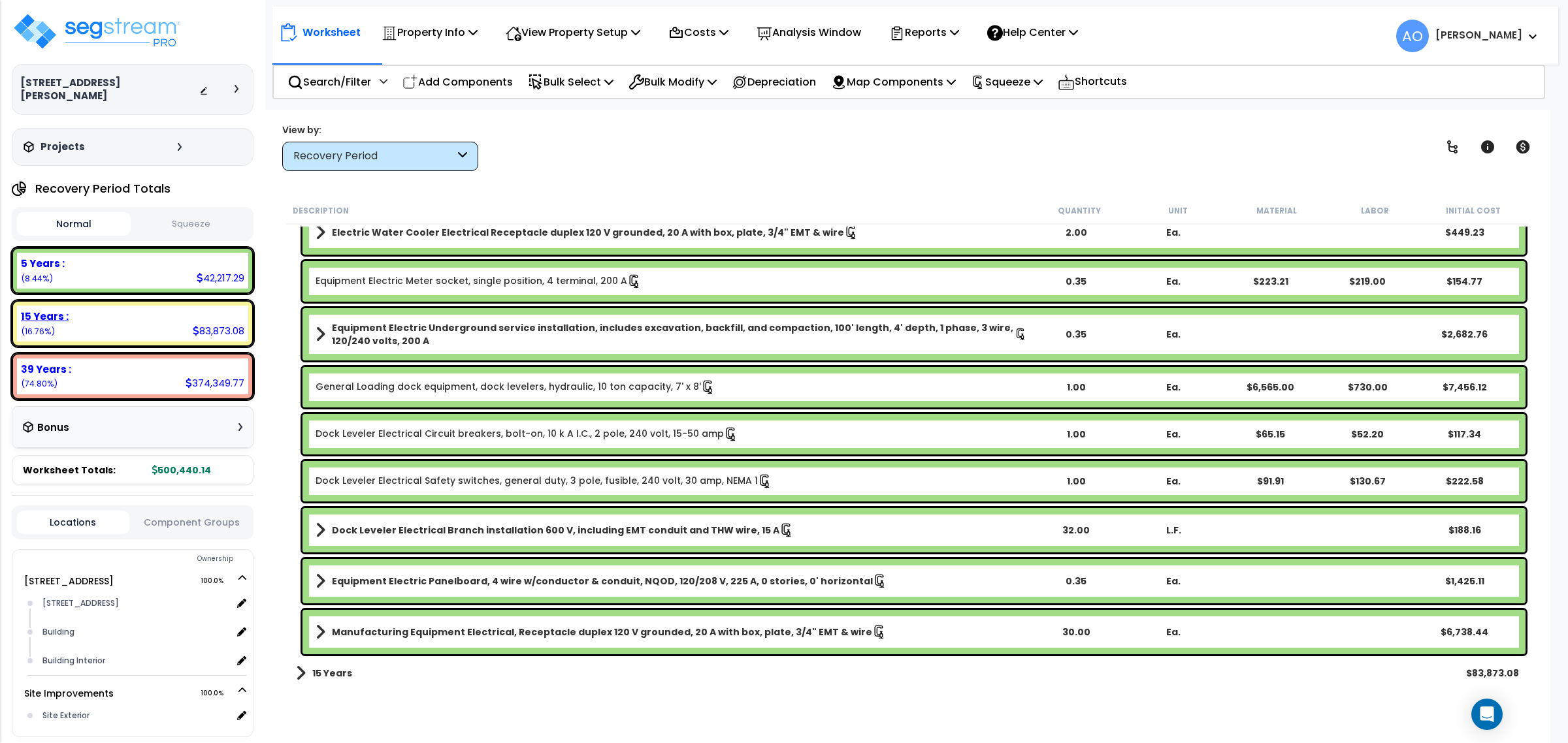
click at [137, 310] on div "15 Years :" at bounding box center [132, 317] width 224 height 14
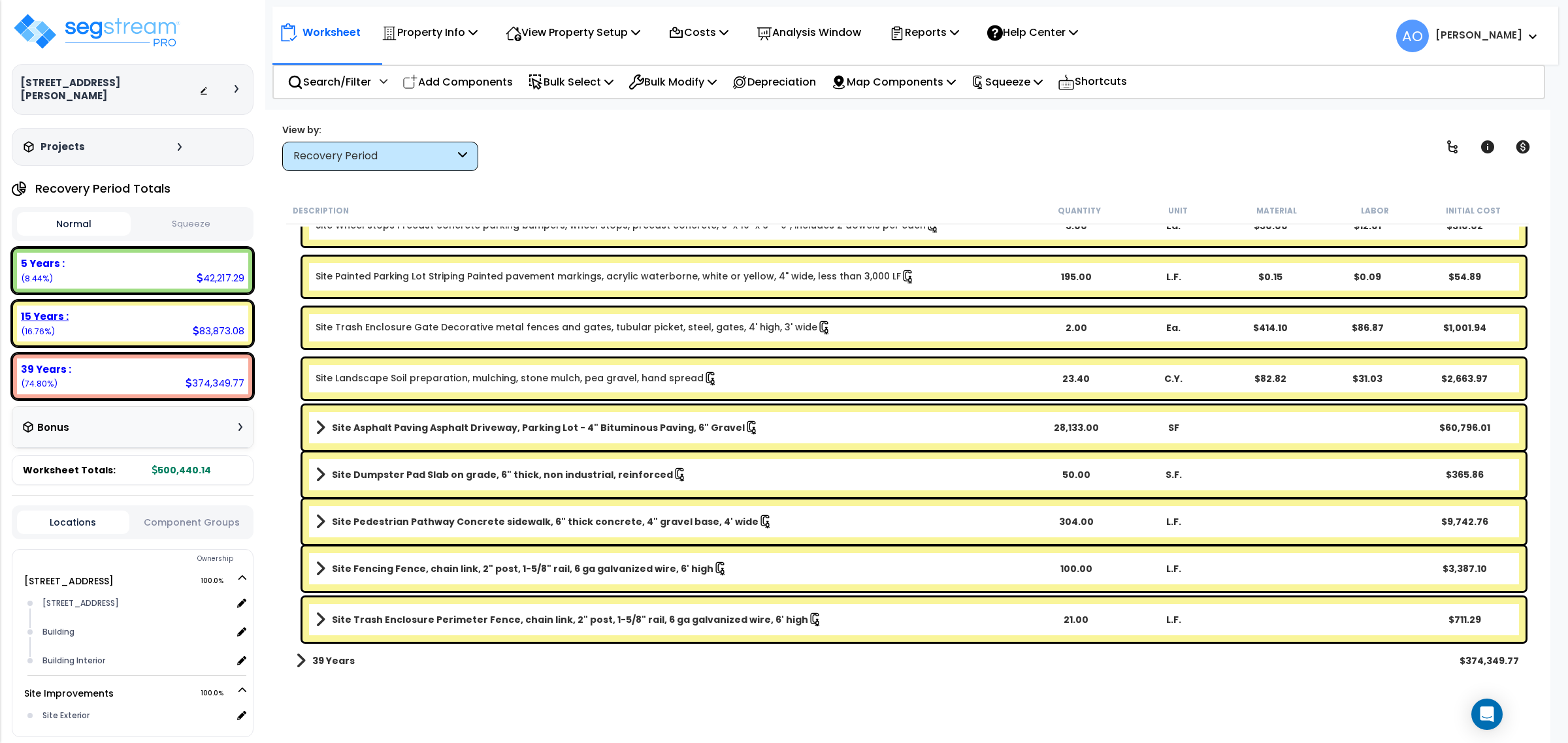
click at [137, 310] on div "15 Years :" at bounding box center [132, 317] width 224 height 14
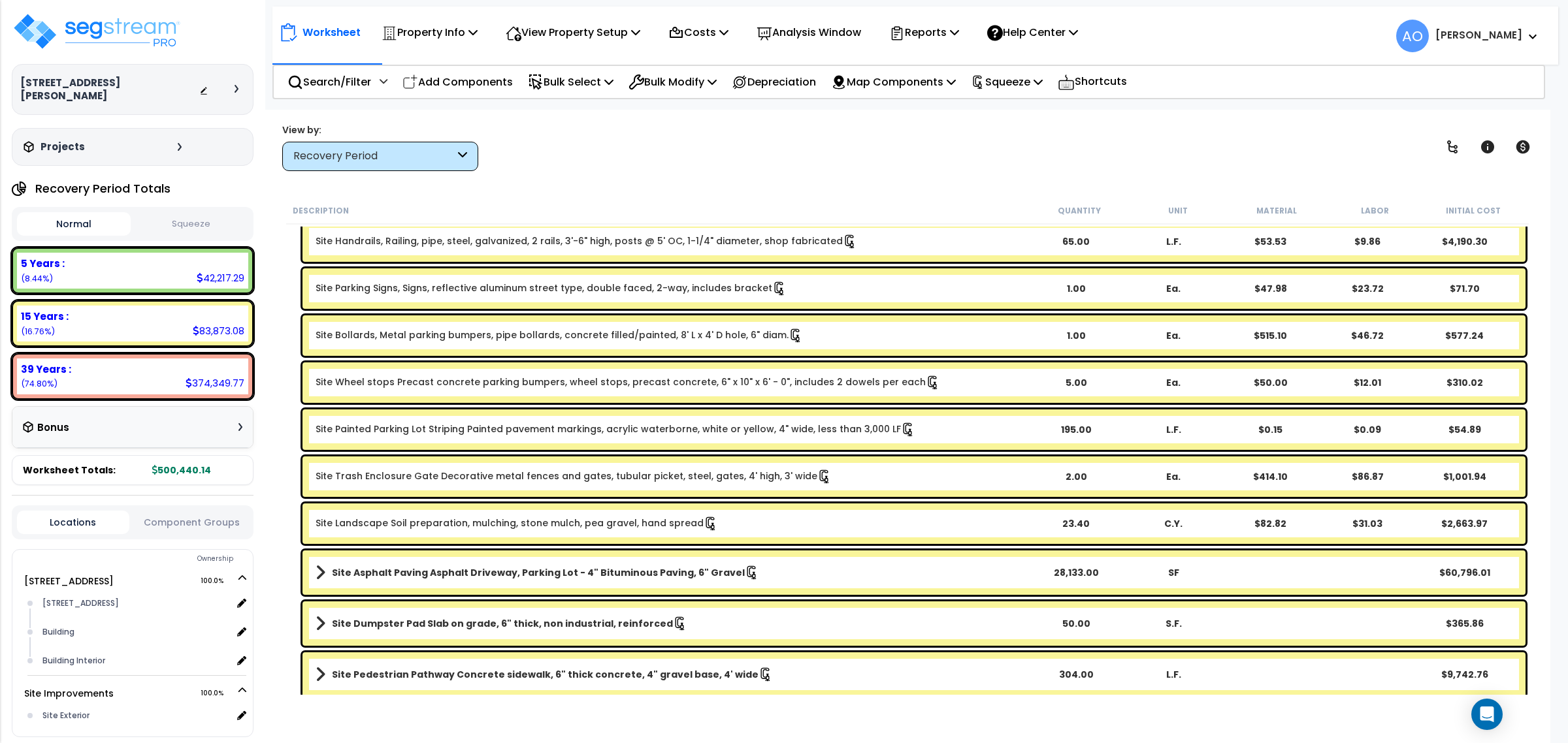
scroll to position [207, 0]
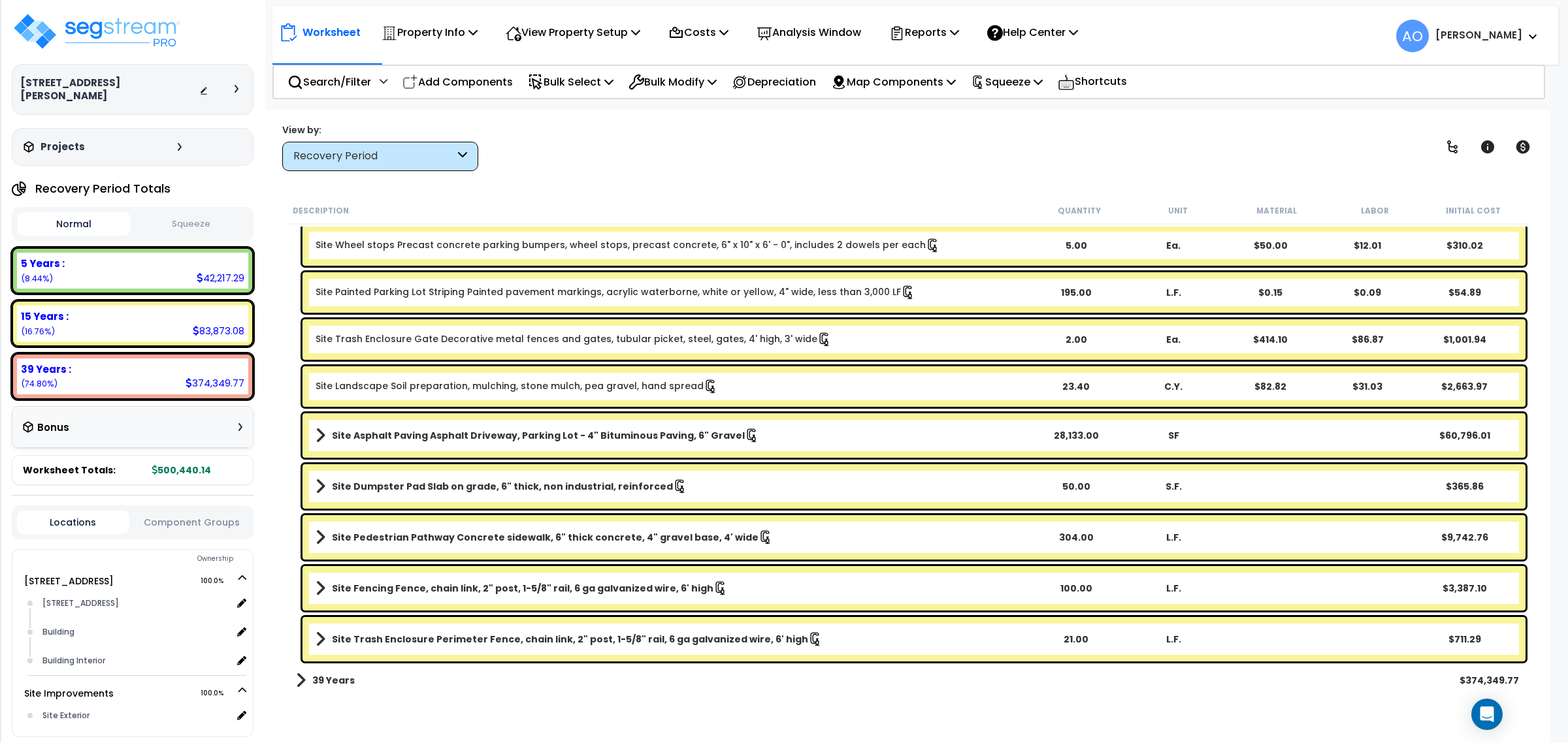
click at [535, 432] on b "Site Asphalt Paving Asphalt Driveway, Parking Lot - 4" Bituminous Paving, 6" Gr…" at bounding box center [538, 436] width 412 height 13
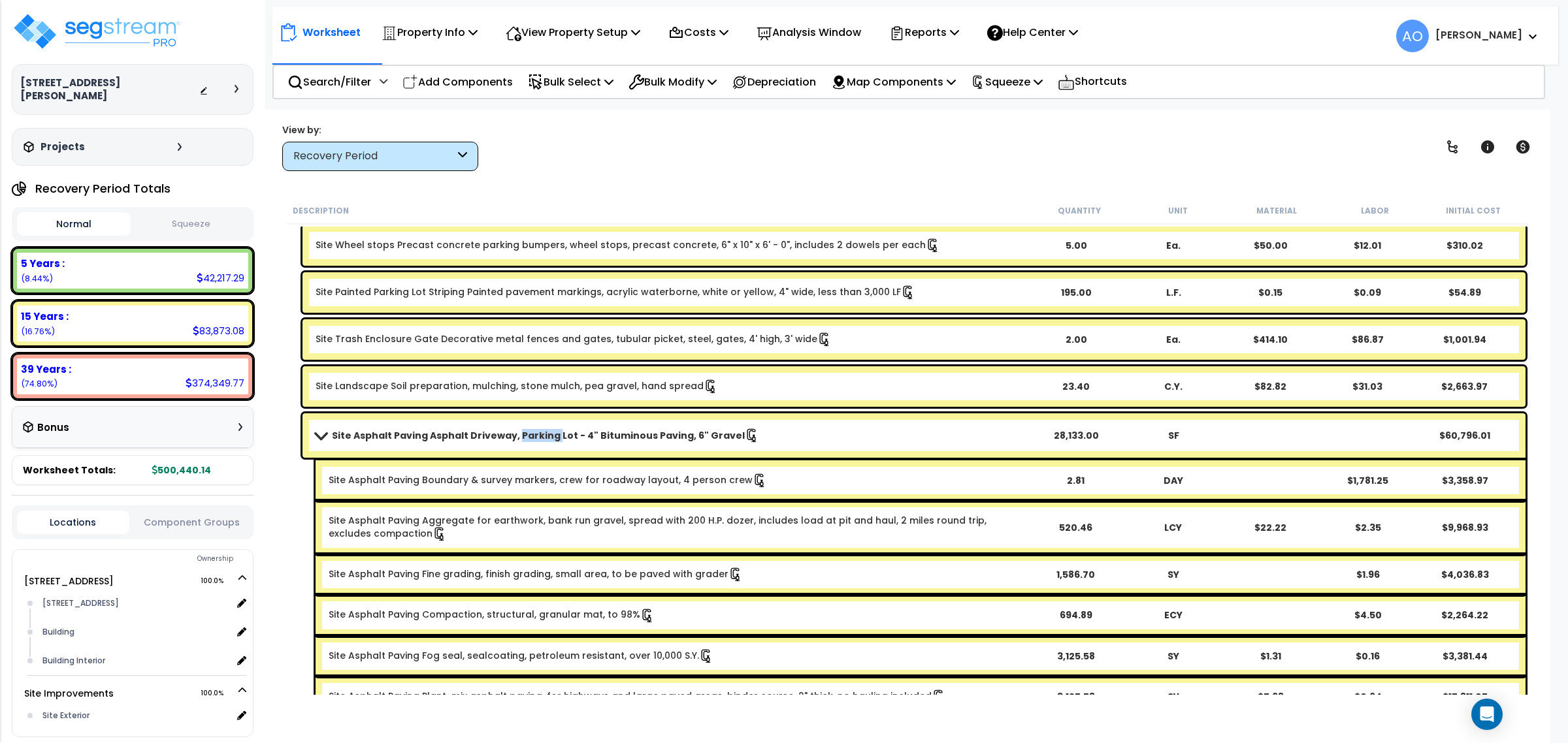
click at [535, 432] on b "Site Asphalt Paving Asphalt Driveway, Parking Lot - 4" Bituminous Paving, 6" Gr…" at bounding box center [538, 436] width 412 height 13
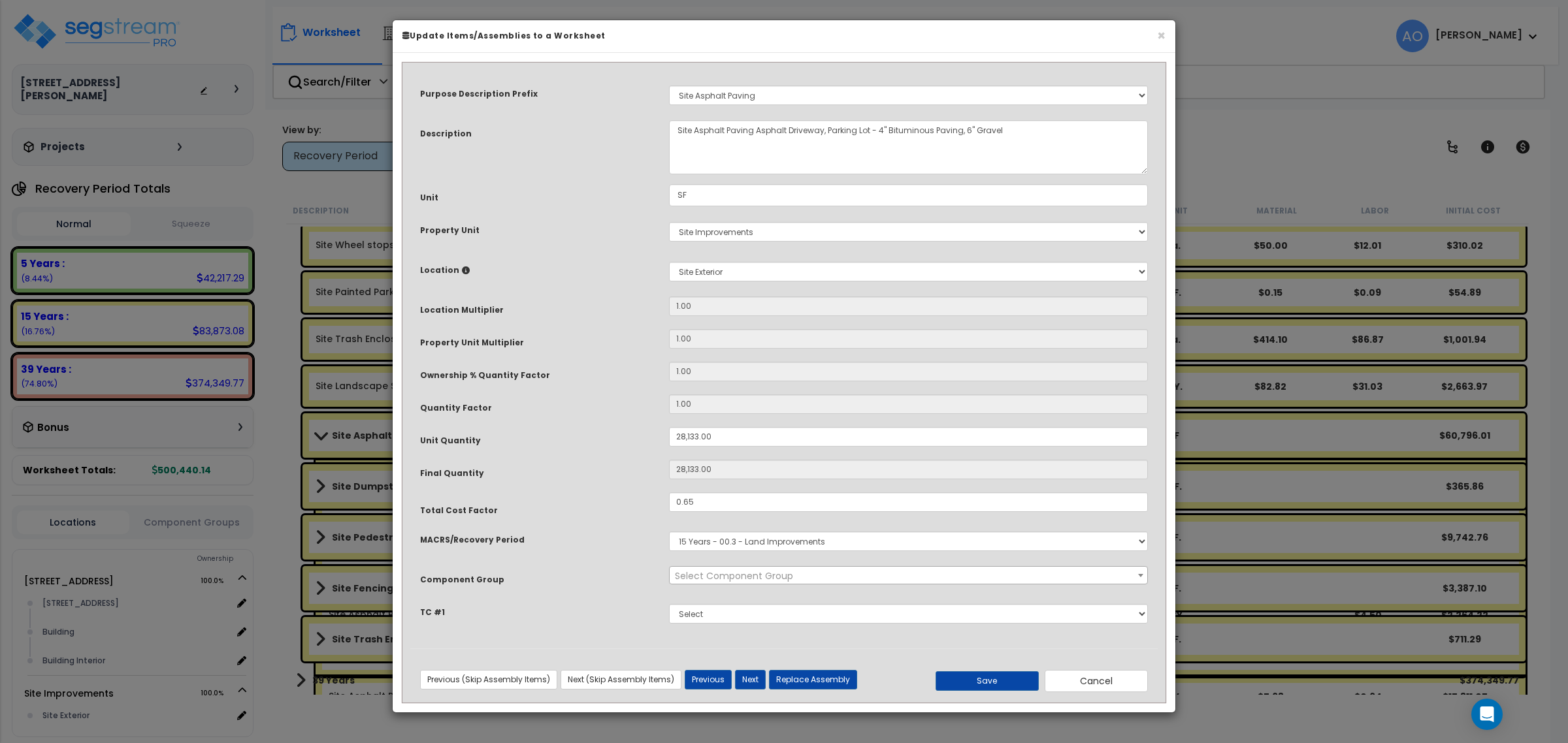
select select "46157"
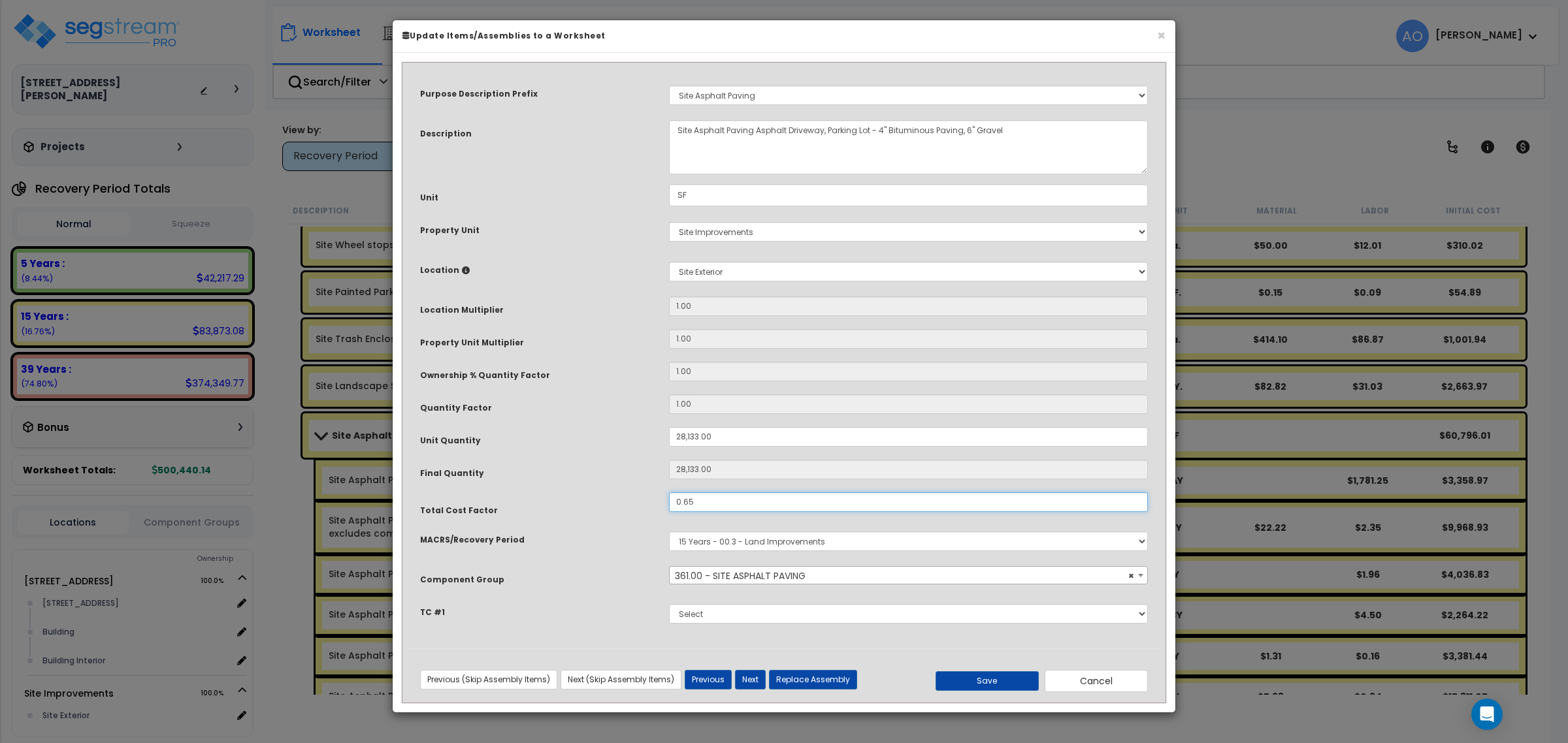
click at [700, 510] on input "0.65" at bounding box center [908, 502] width 479 height 20
click at [699, 505] on input "0.65" at bounding box center [908, 502] width 479 height 20
type input "0.70"
click at [954, 681] on button "Save" at bounding box center [986, 681] width 103 height 20
type input "28133.00"
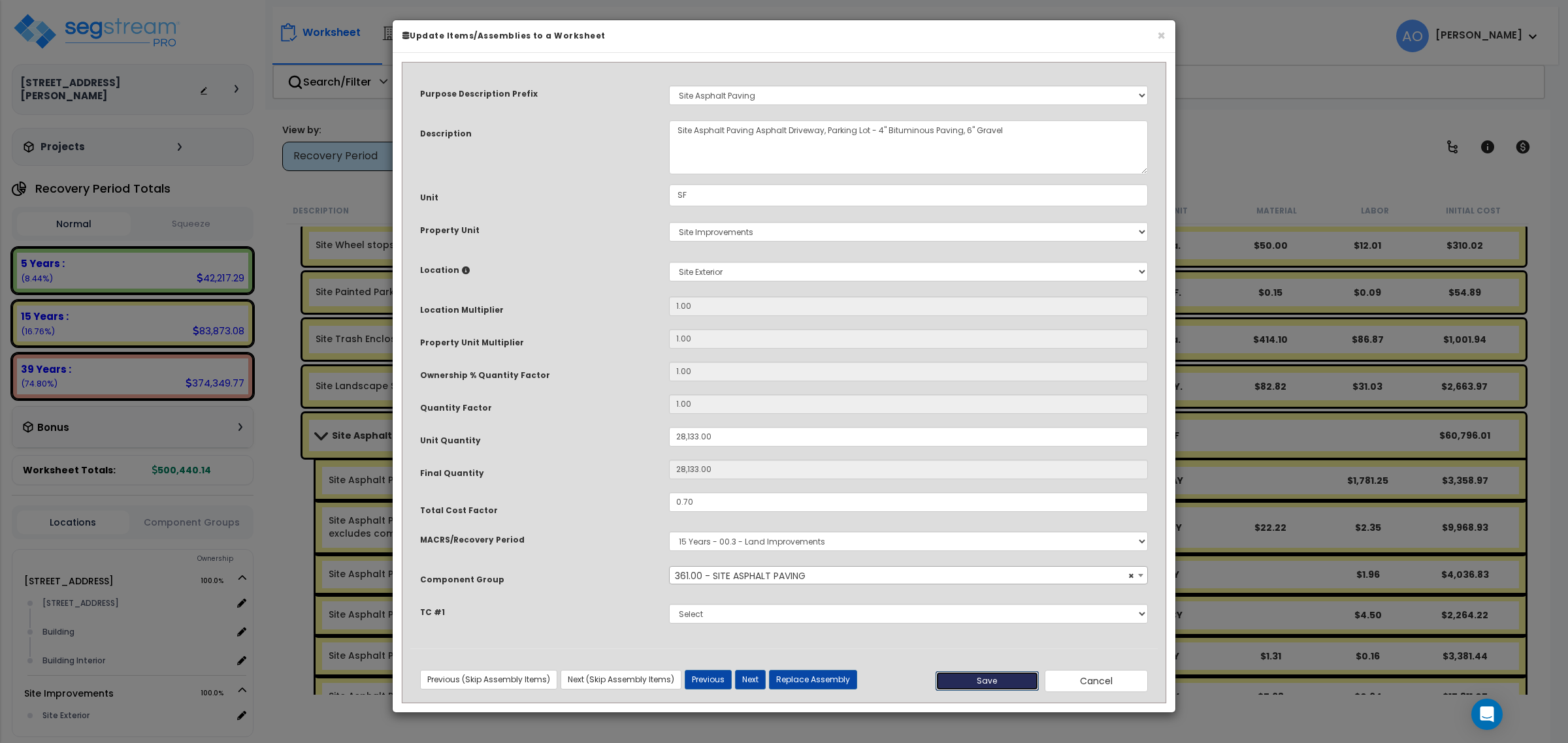
type input "28133.00"
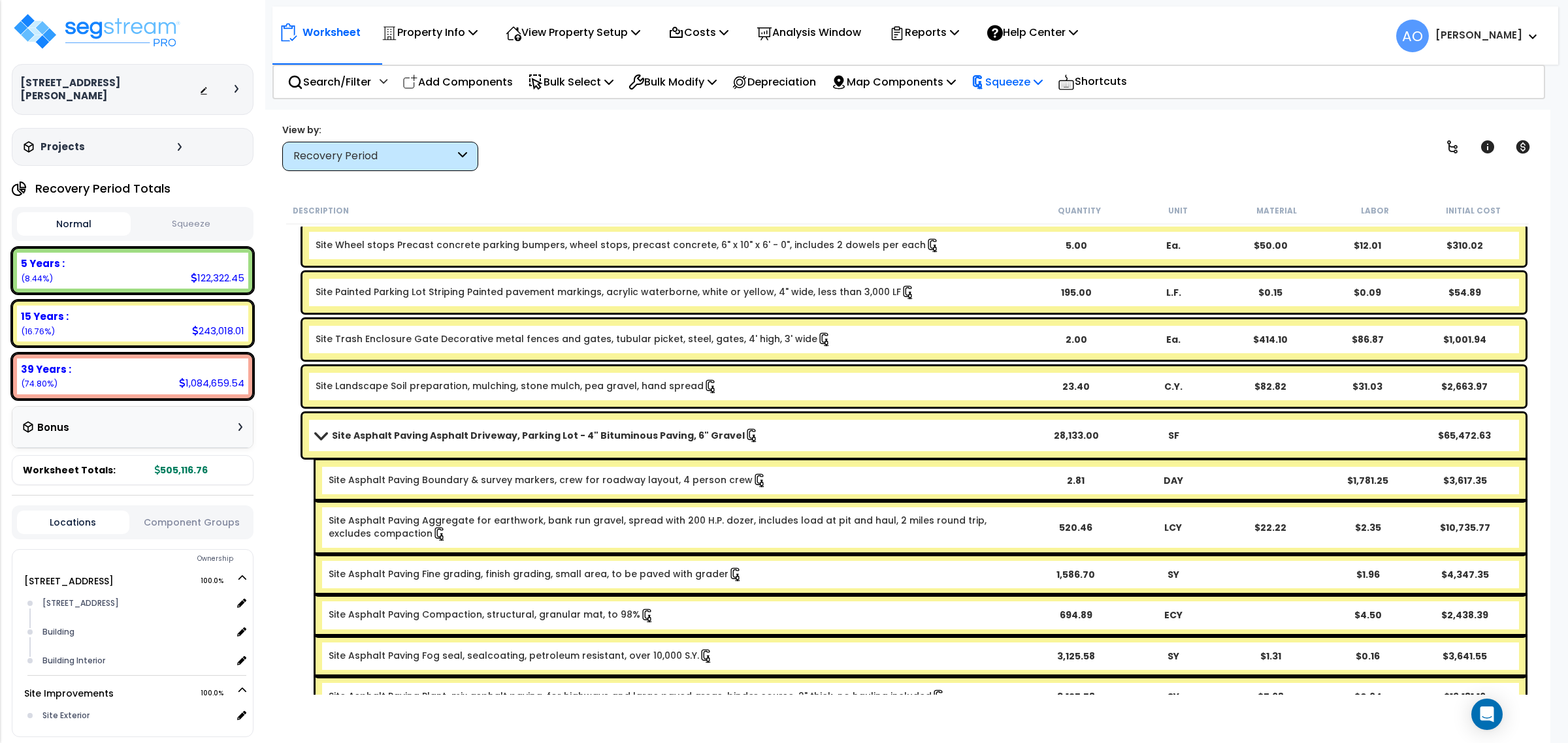
click at [1011, 80] on p "Squeeze" at bounding box center [1007, 82] width 72 height 18
click at [1004, 108] on link "Re-squeeze" at bounding box center [1028, 113] width 129 height 30
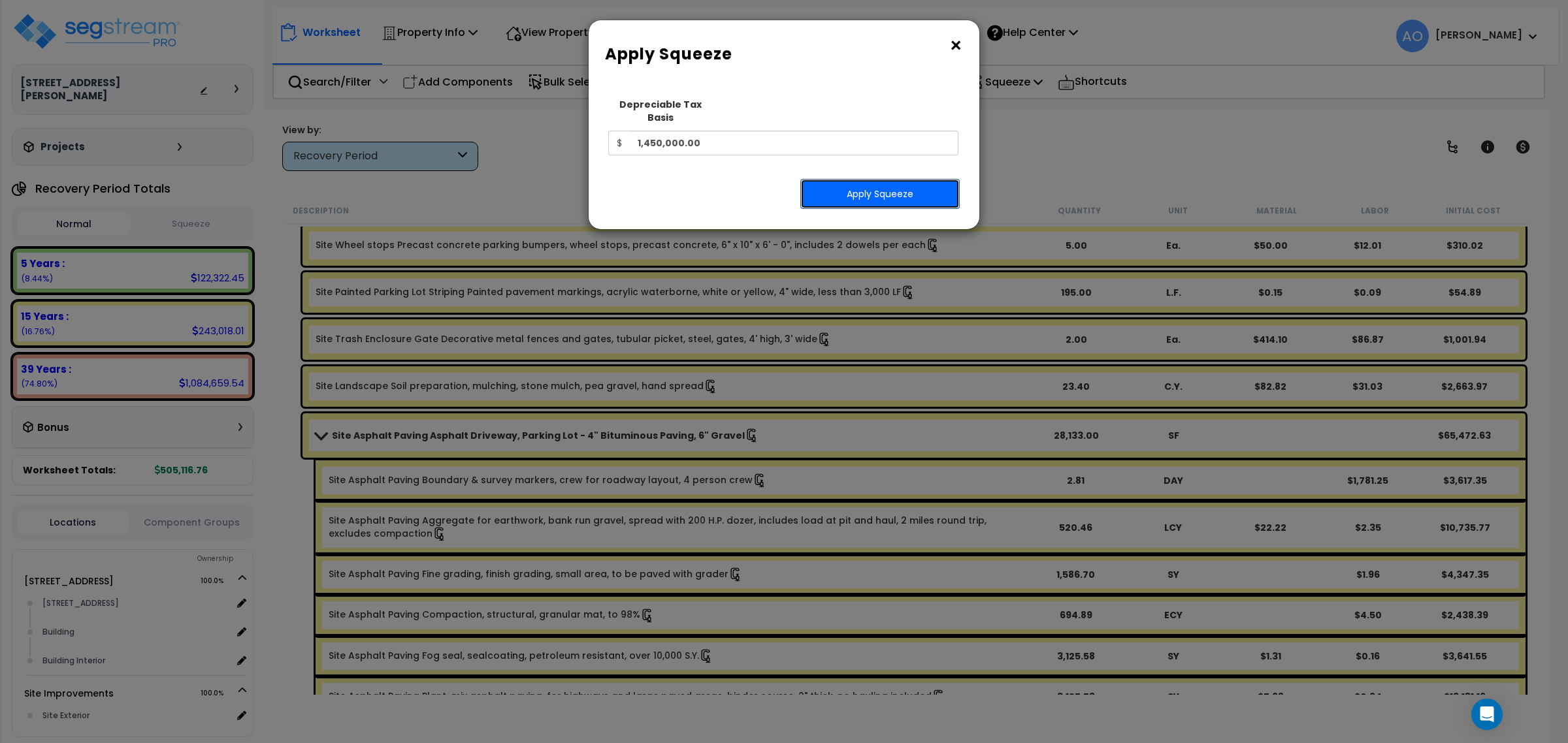
click at [877, 179] on button "Apply Squeeze" at bounding box center [880, 194] width 160 height 30
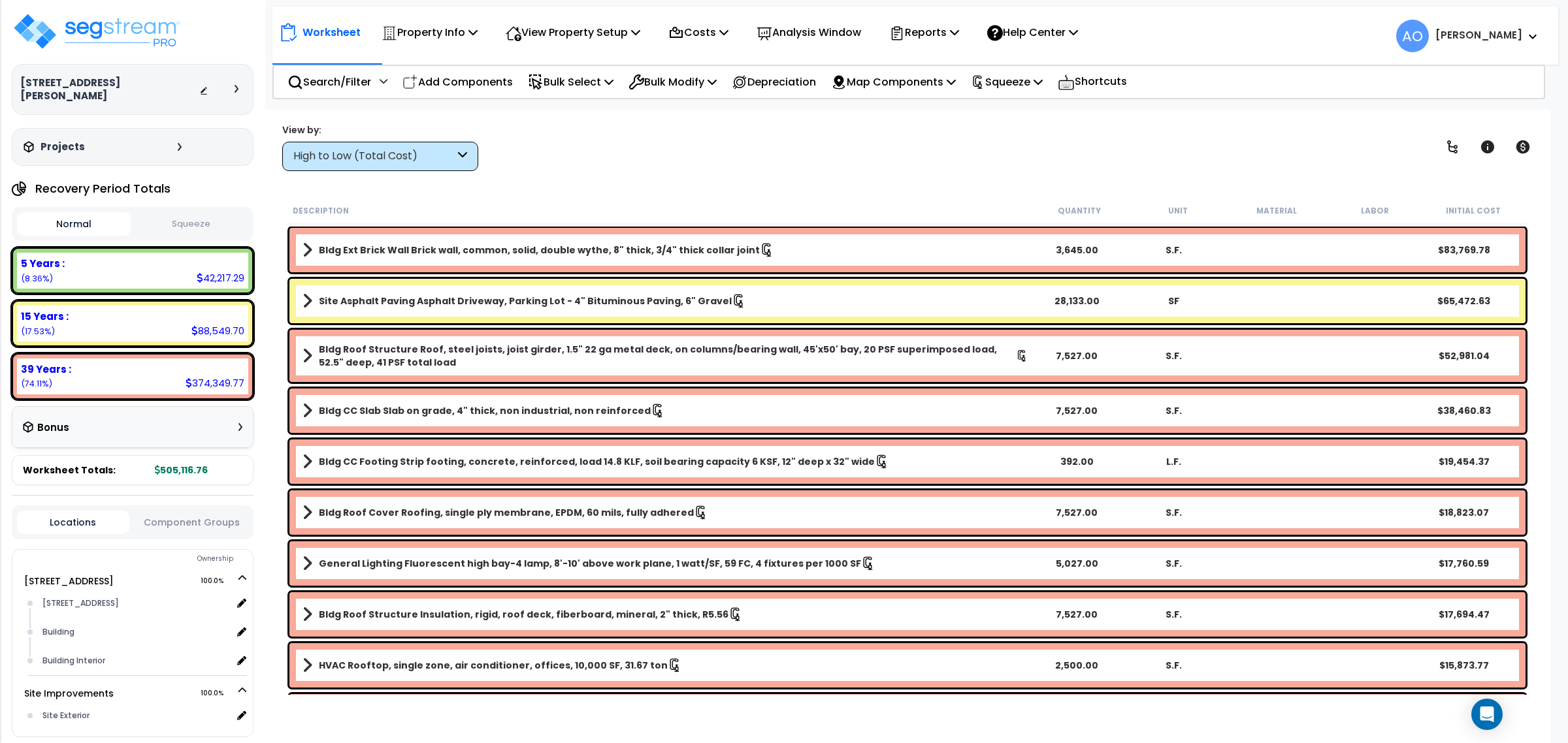
click at [393, 204] on div "Description" at bounding box center [662, 210] width 738 height 13
click at [1019, 84] on p "Squeeze" at bounding box center [1007, 82] width 72 height 18
click at [1013, 108] on link "Re-squeeze" at bounding box center [1028, 111] width 129 height 26
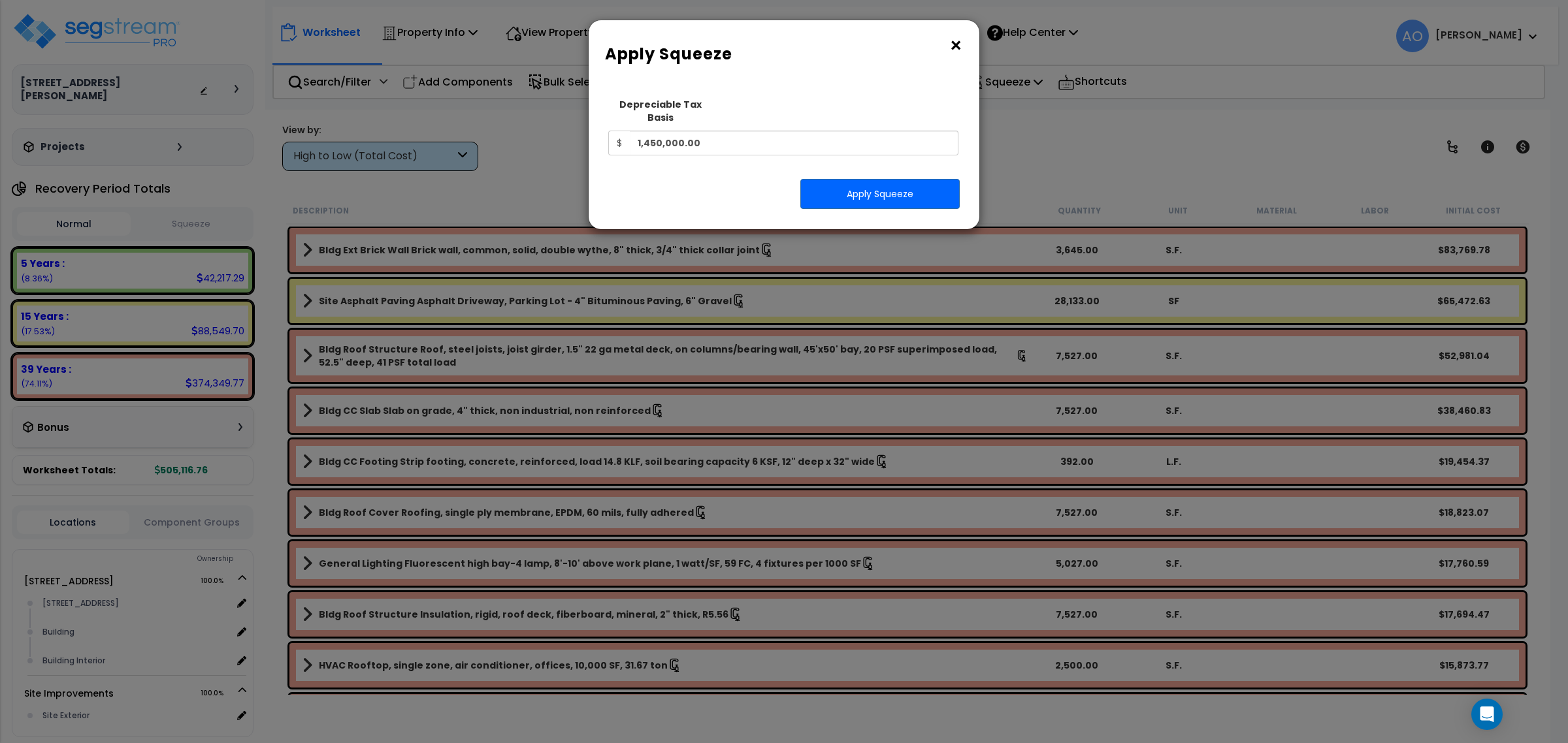
click at [957, 46] on button "×" at bounding box center [956, 45] width 15 height 20
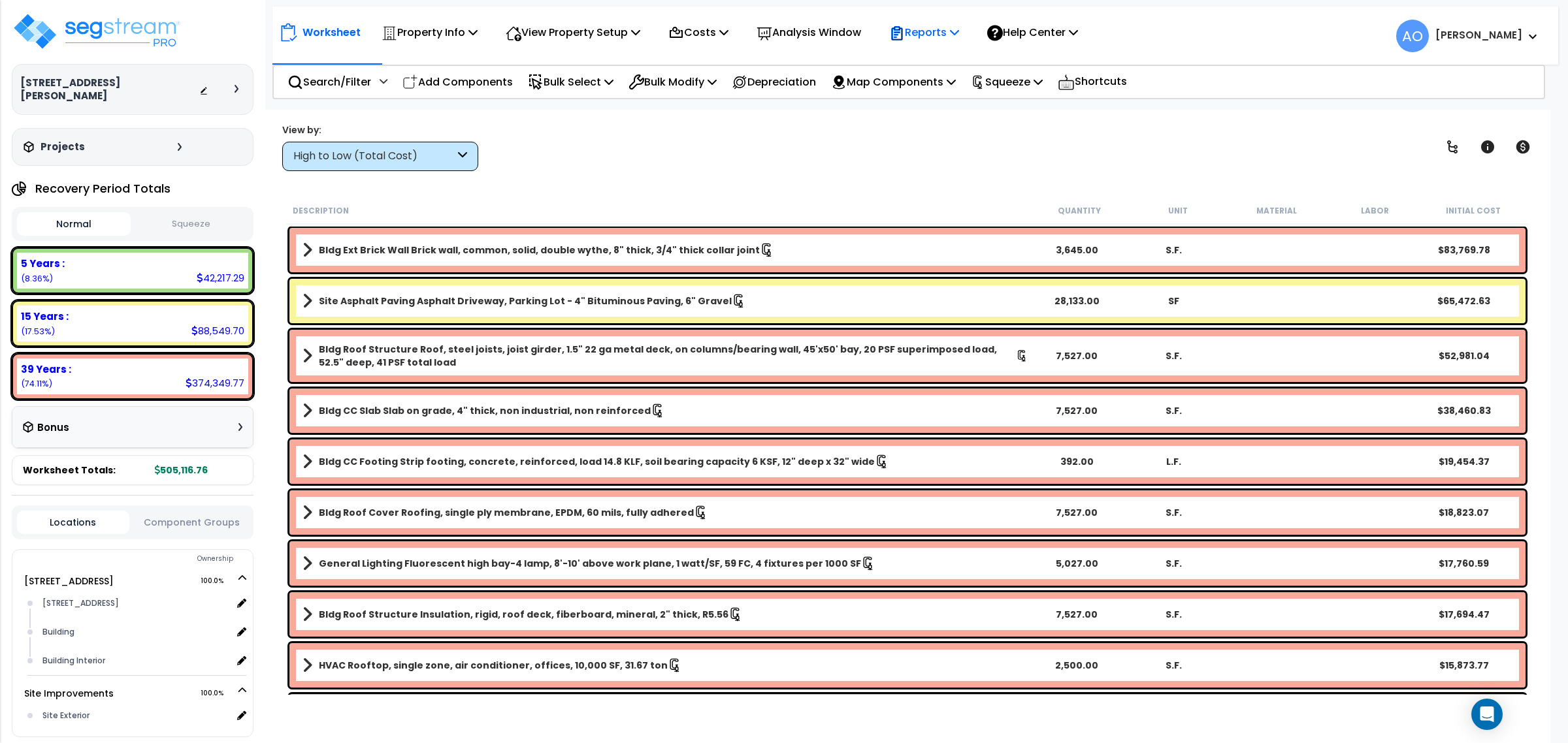
click at [941, 37] on p "Reports" at bounding box center [924, 32] width 70 height 18
click at [962, 123] on link "Manage Report Custom Fields" at bounding box center [946, 124] width 129 height 39
click at [954, 39] on p "Reports" at bounding box center [924, 32] width 70 height 18
click at [946, 91] on link "Manage Report Images" at bounding box center [946, 89] width 129 height 26
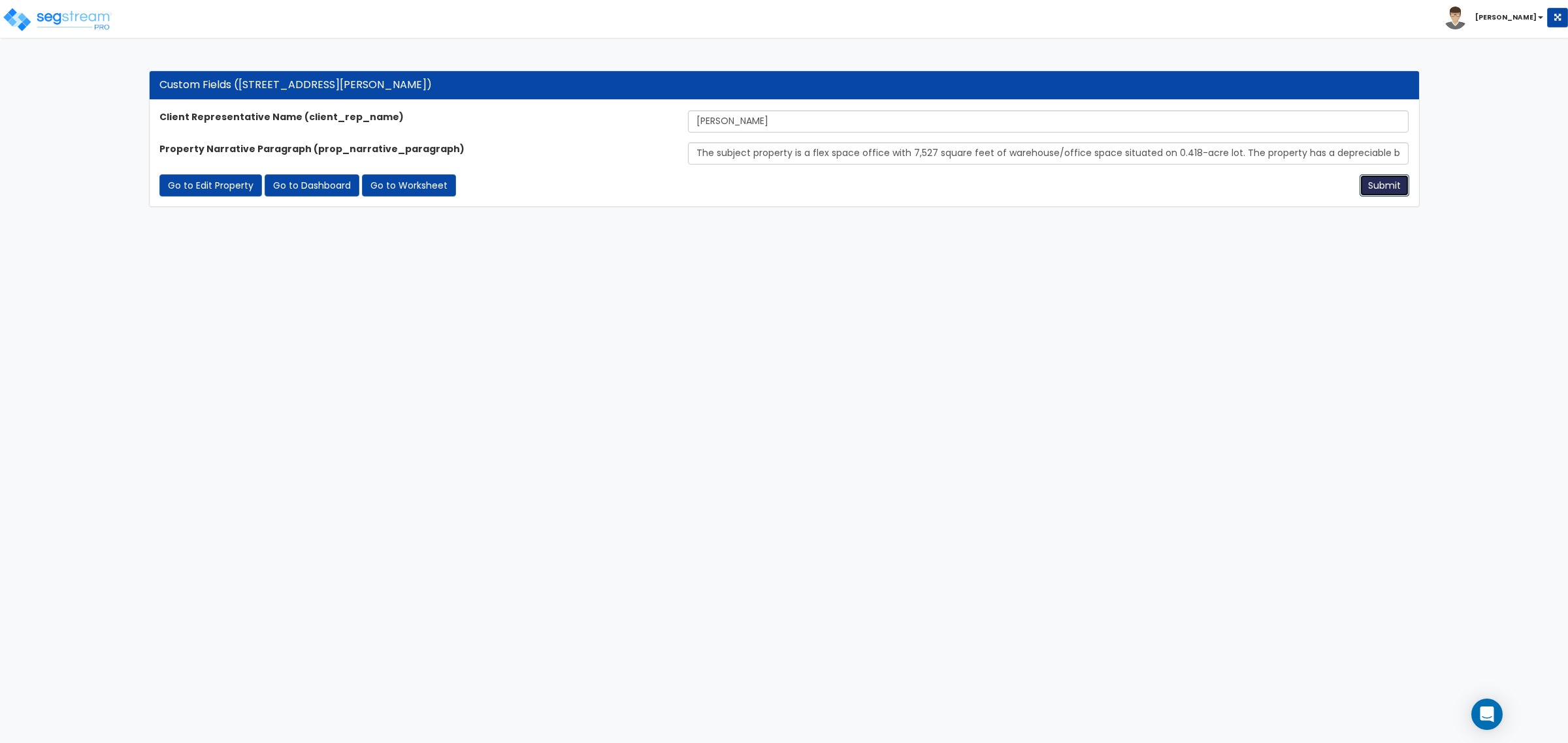
click at [1382, 190] on button "Submit" at bounding box center [1384, 185] width 50 height 22
